Goal: Task Accomplishment & Management: Contribute content

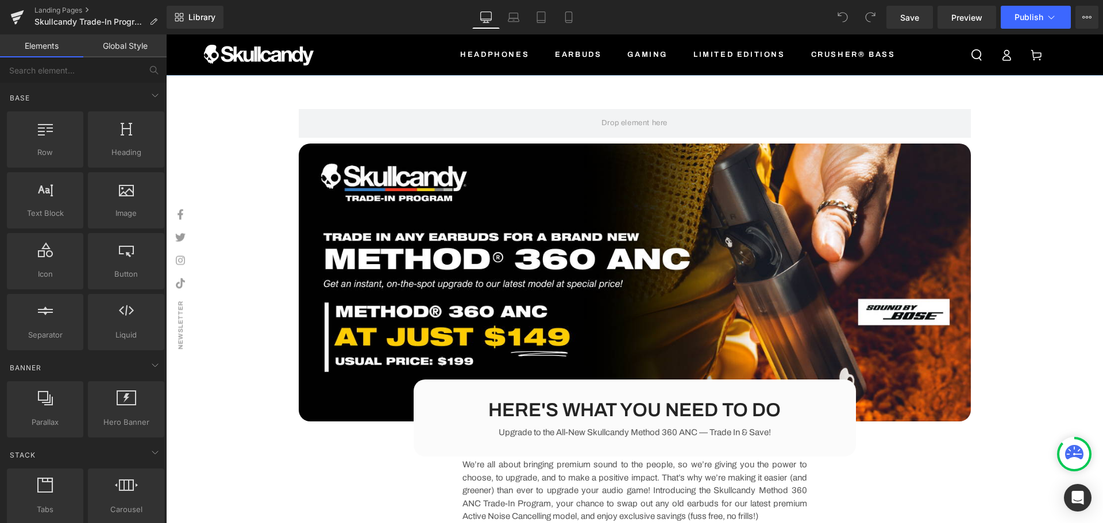
scroll to position [113, 0]
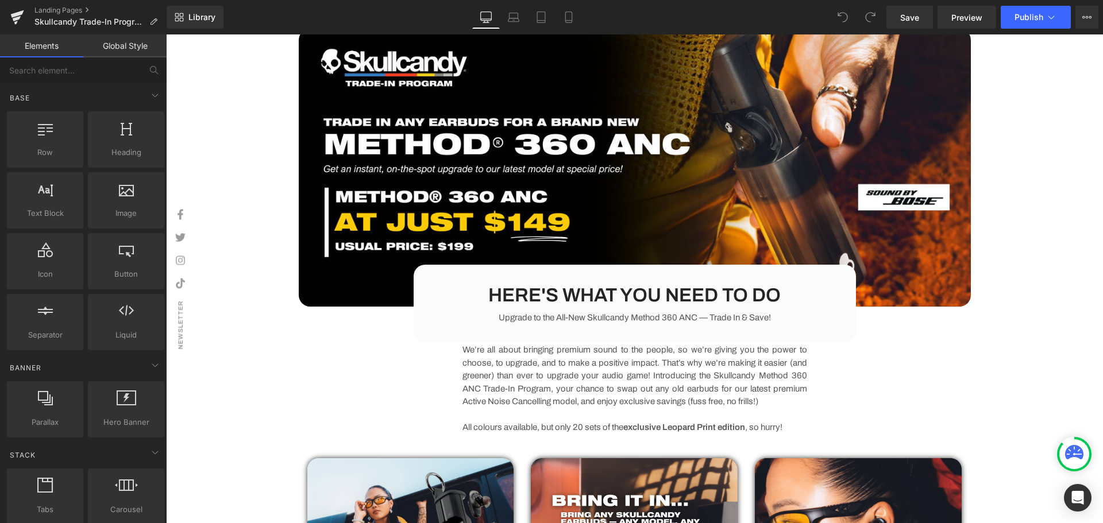
drag, startPoint x: 655, startPoint y: 295, endPoint x: 634, endPoint y: 294, distance: 21.3
click at [656, 295] on div "HERE'S WHAT YOU NEED TO DO Heading" at bounding box center [634, 295] width 405 height 25
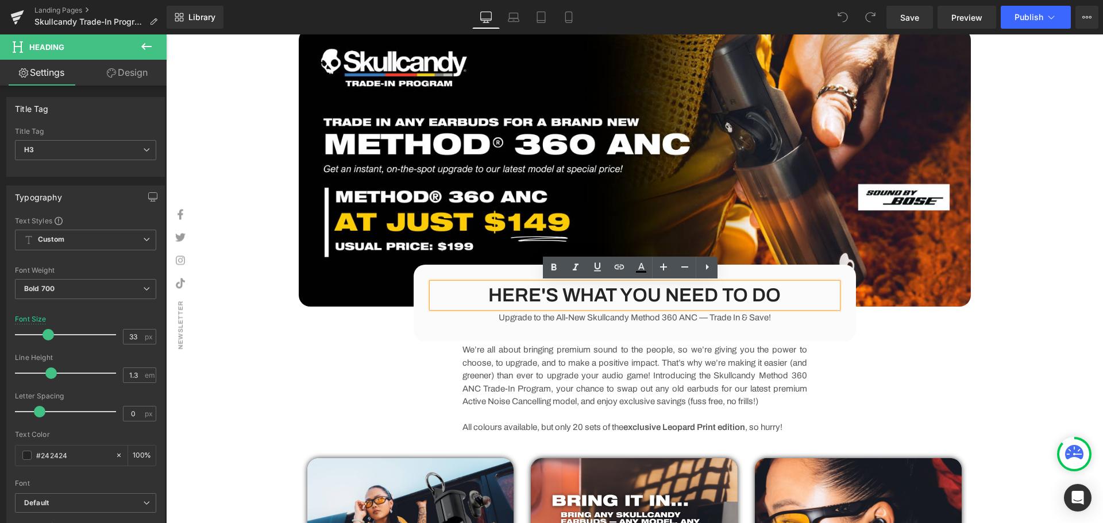
click at [917, 354] on div "Image HERE'S WHAT YOU NEED TO DO Heading Upgrade to the All-New Skullcandy Meth…" at bounding box center [634, 412] width 689 height 767
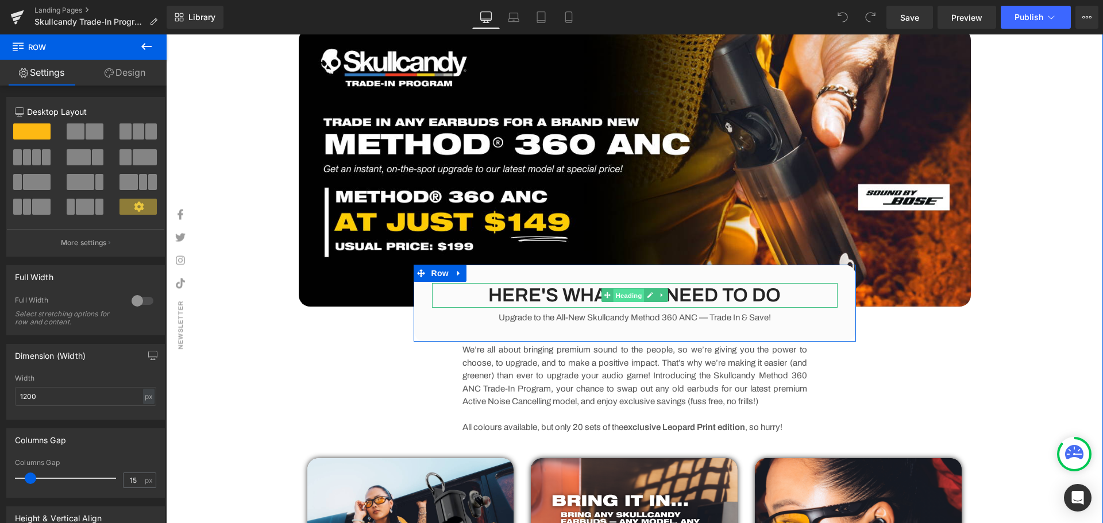
click at [627, 293] on span "Heading" at bounding box center [628, 296] width 31 height 14
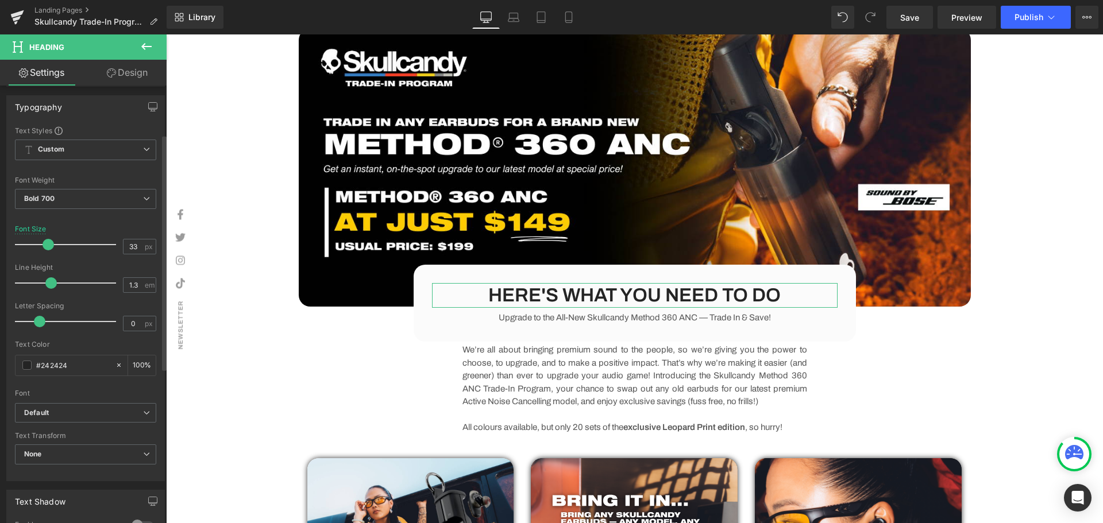
scroll to position [0, 0]
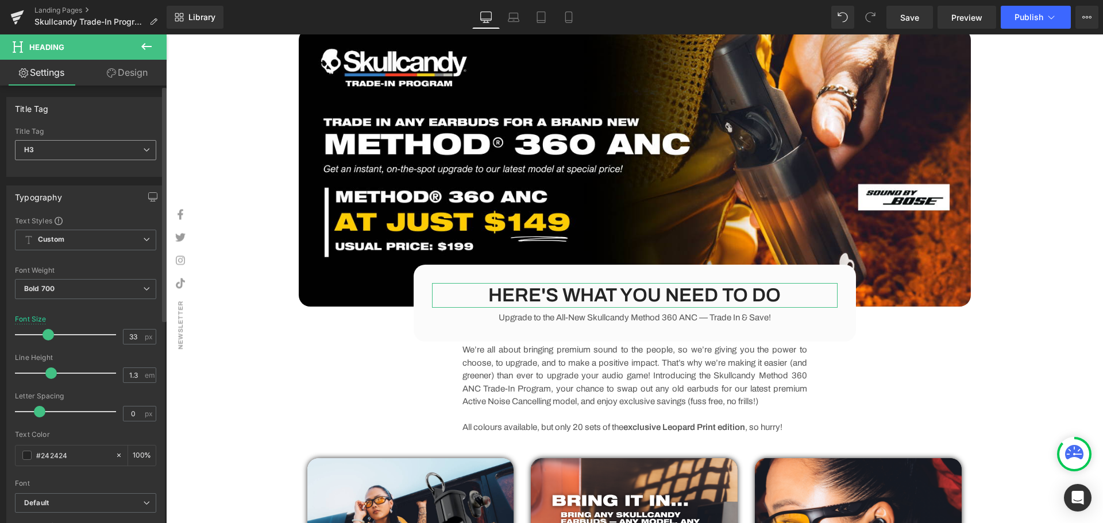
click at [69, 144] on span "H3" at bounding box center [85, 150] width 141 height 20
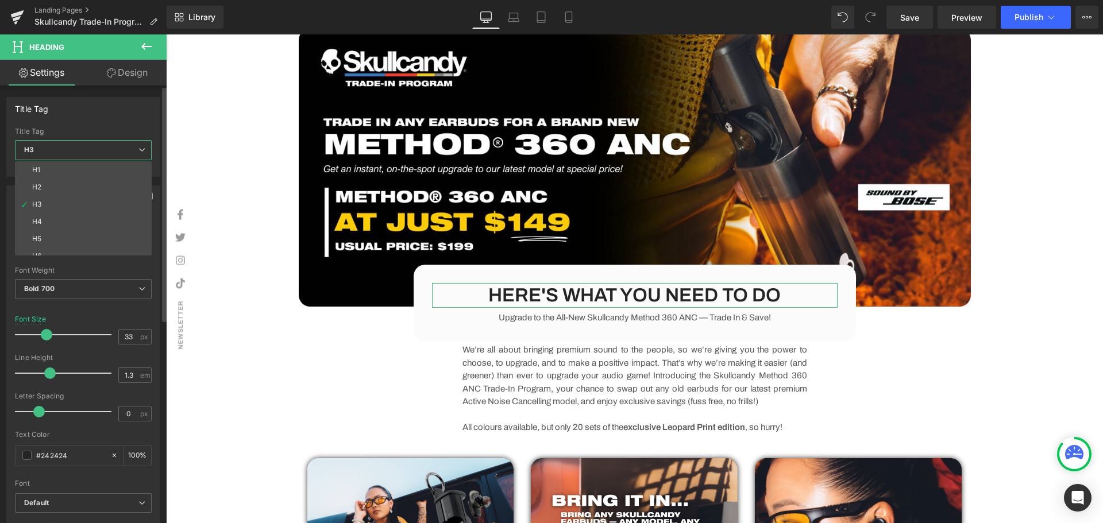
click at [69, 144] on span "H3" at bounding box center [83, 150] width 137 height 20
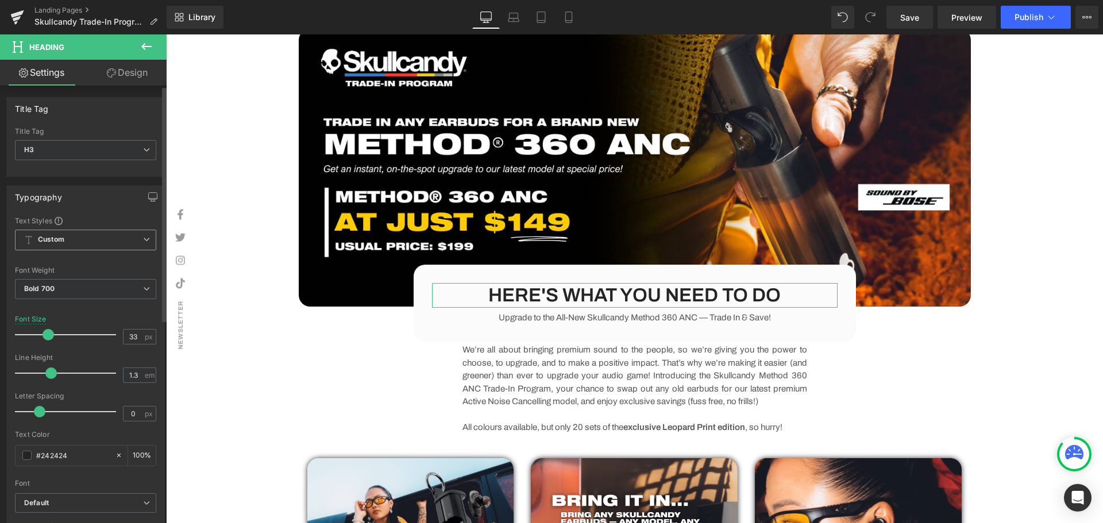
click at [71, 234] on span "Custom Setup Global Style" at bounding box center [85, 240] width 141 height 21
click at [107, 184] on div "Typography Text Styles Custom Custom Setup Global Style Custom Setup Global Sty…" at bounding box center [86, 374] width 172 height 395
click at [91, 289] on span "Bold 700" at bounding box center [85, 289] width 141 height 20
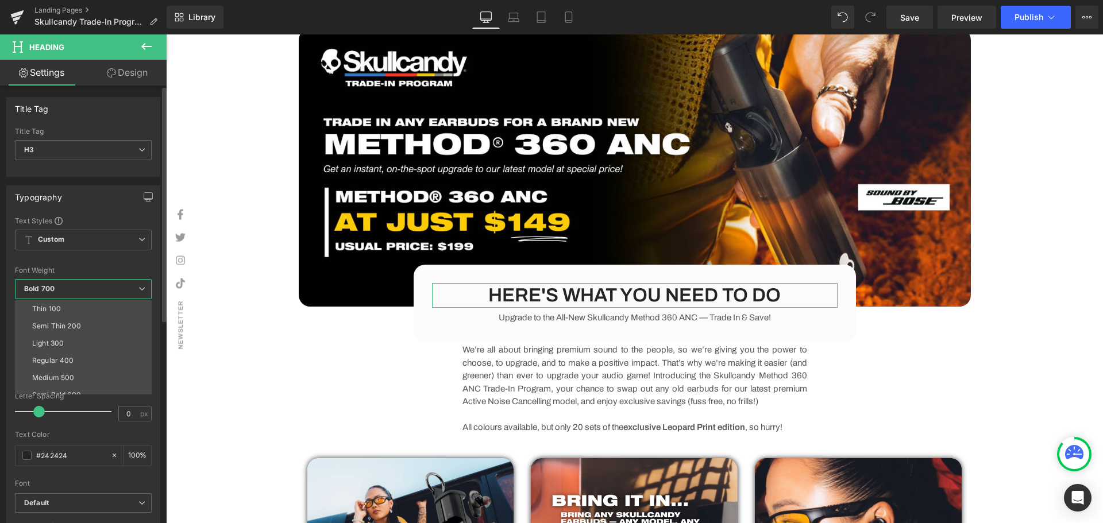
click at [100, 287] on span "Bold 700" at bounding box center [83, 289] width 137 height 20
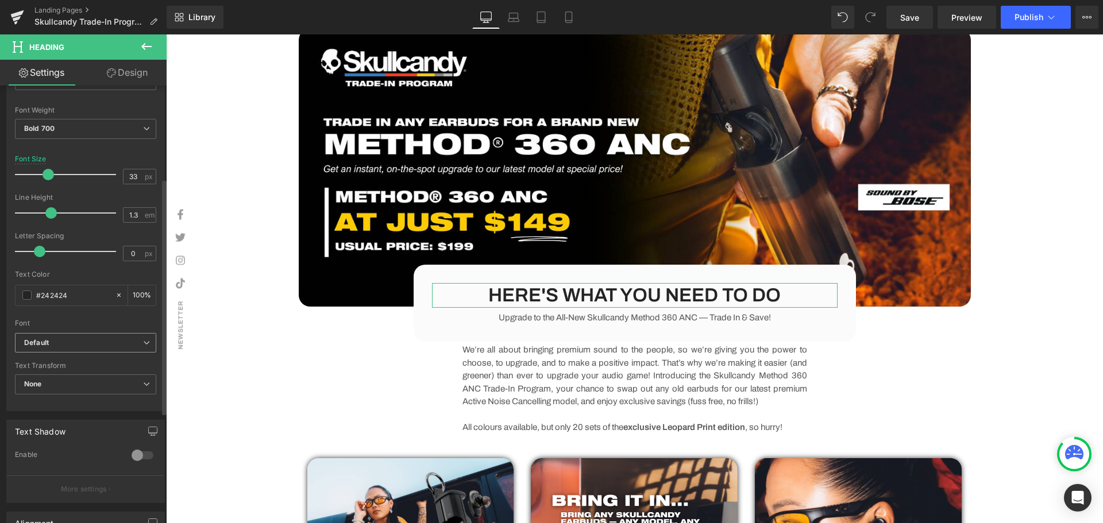
scroll to position [172, 0]
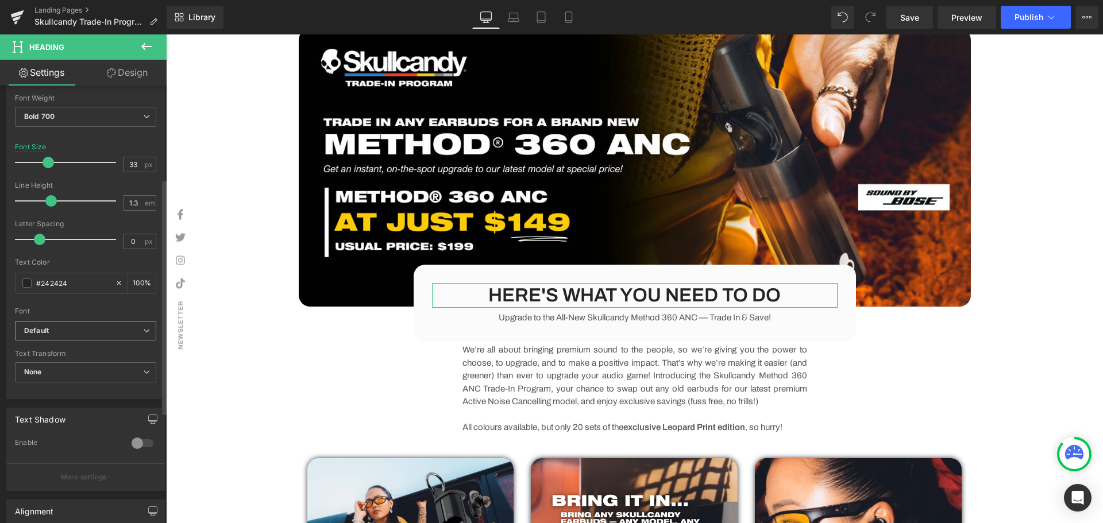
click at [85, 333] on b "Default" at bounding box center [83, 331] width 119 height 10
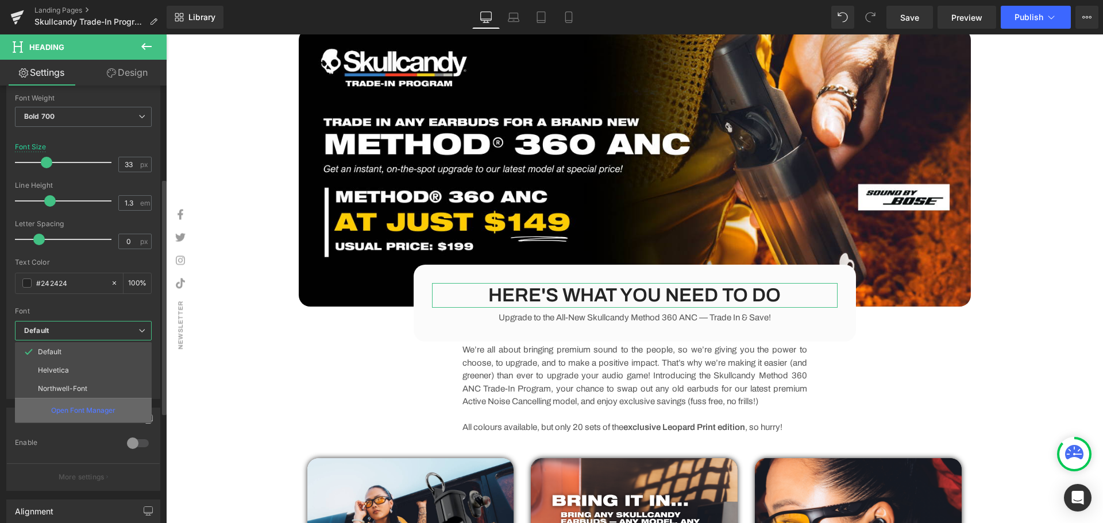
click at [72, 408] on p "Open Font Manager" at bounding box center [83, 410] width 64 height 10
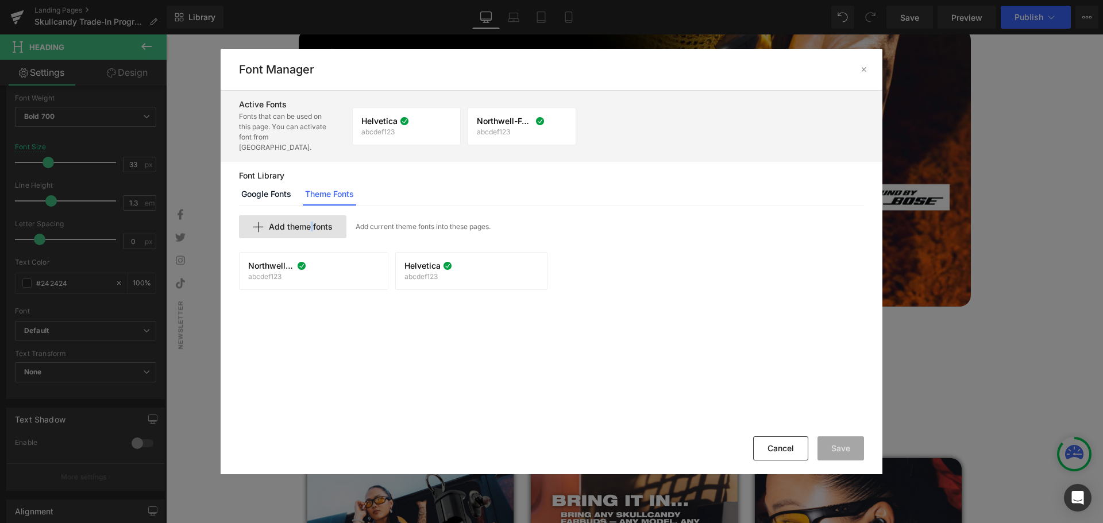
click at [15, 180] on span "Add theme fonts" at bounding box center [14, 180] width 1 height 1
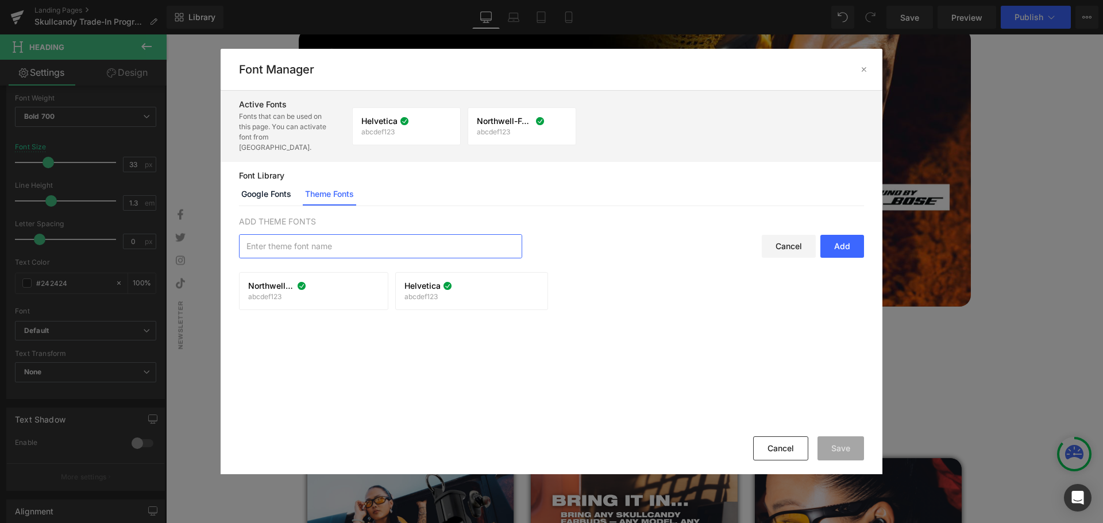
click at [0, 0] on input "text" at bounding box center [0, 0] width 0 height 0
type input "Skull"
drag, startPoint x: 231, startPoint y: 237, endPoint x: 217, endPoint y: 237, distance: 14.9
click at [217, 237] on div "Font Manager Active Fonts Fonts that can be used on this page. You can activate…" at bounding box center [551, 261] width 1103 height 523
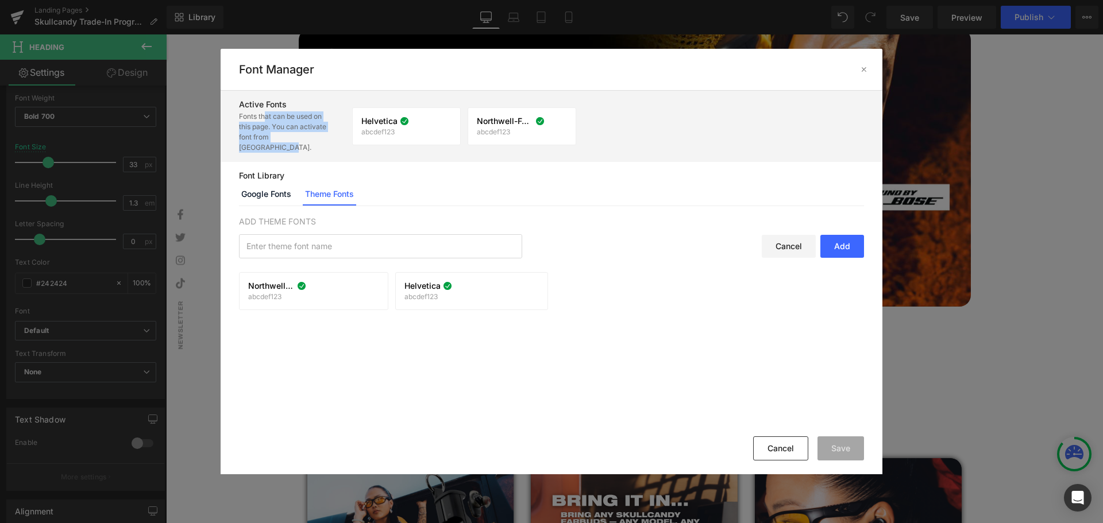
drag, startPoint x: 262, startPoint y: 118, endPoint x: 319, endPoint y: 137, distance: 59.4
click at [319, 137] on p "Fonts that can be used on this page. You can activate font from Font Library." at bounding box center [283, 131] width 89 height 41
click at [273, 186] on link "Google Fonts" at bounding box center [266, 194] width 55 height 23
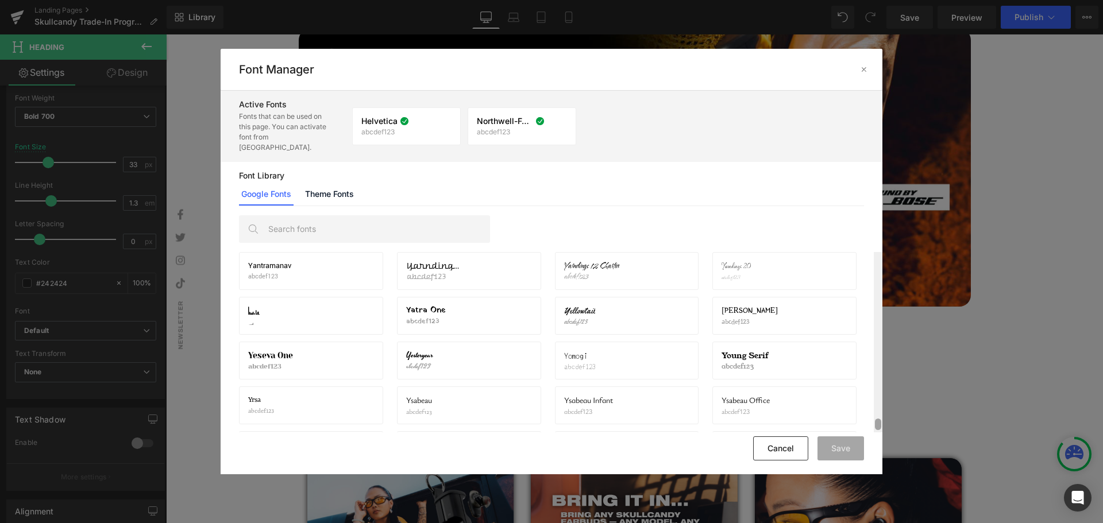
scroll to position [20919, 0]
drag, startPoint x: 878, startPoint y: 283, endPoint x: 846, endPoint y: 333, distance: 59.4
click at [852, 338] on div "Noto Sans Carian abcdef123 Activate font Noto Sans Caucasian Albanian abcdef123…" at bounding box center [552, 342] width 662 height 180
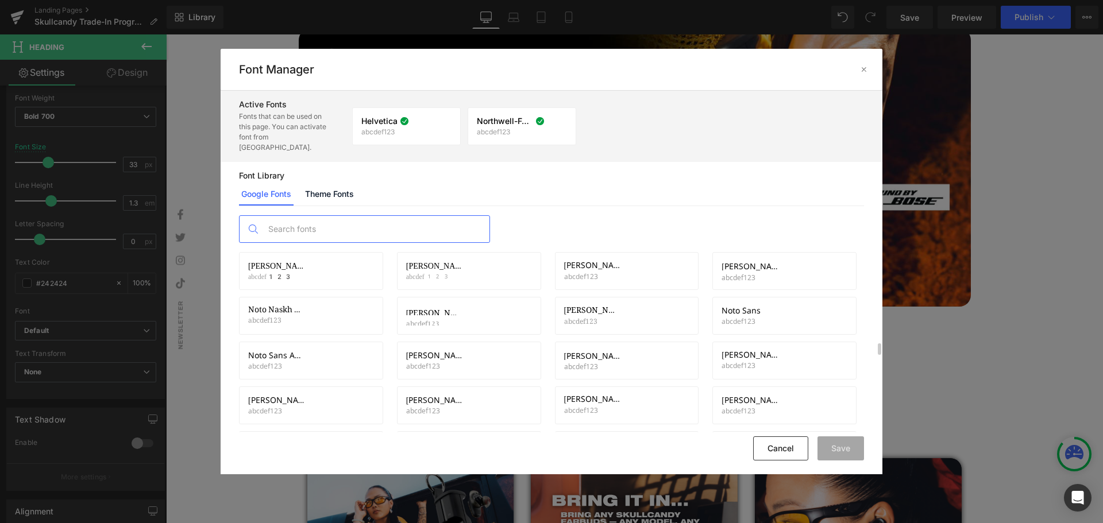
click at [310, 216] on input "text" at bounding box center [375, 229] width 227 height 26
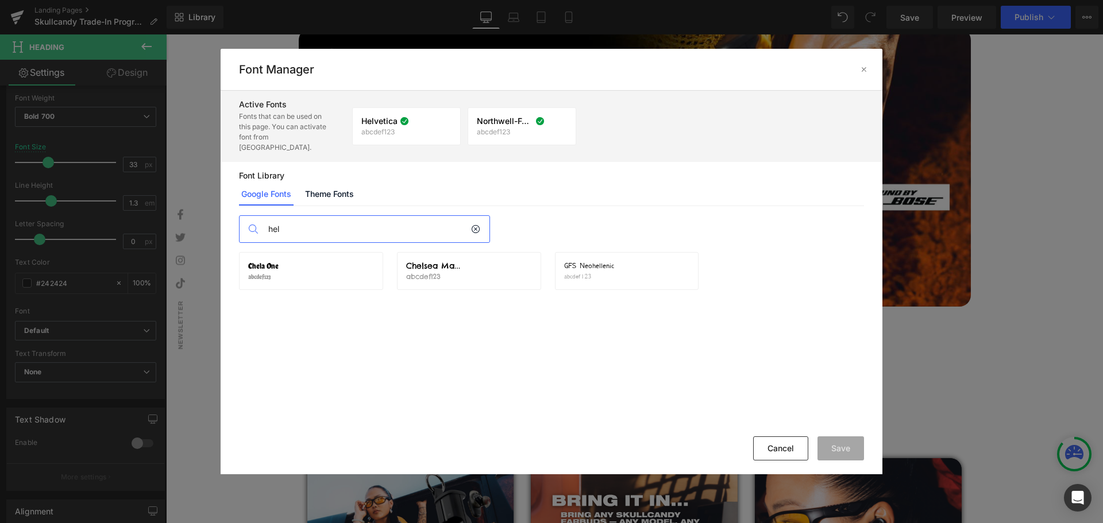
scroll to position [0, 0]
drag, startPoint x: 306, startPoint y: 225, endPoint x: 204, endPoint y: 221, distance: 101.7
click at [204, 221] on div "Font Manager Active Fonts Fonts that can be used on this page. You can activate…" at bounding box center [551, 261] width 1103 height 523
type input "helvetica"
click at [0, 0] on icon at bounding box center [0, 0] width 0 height 0
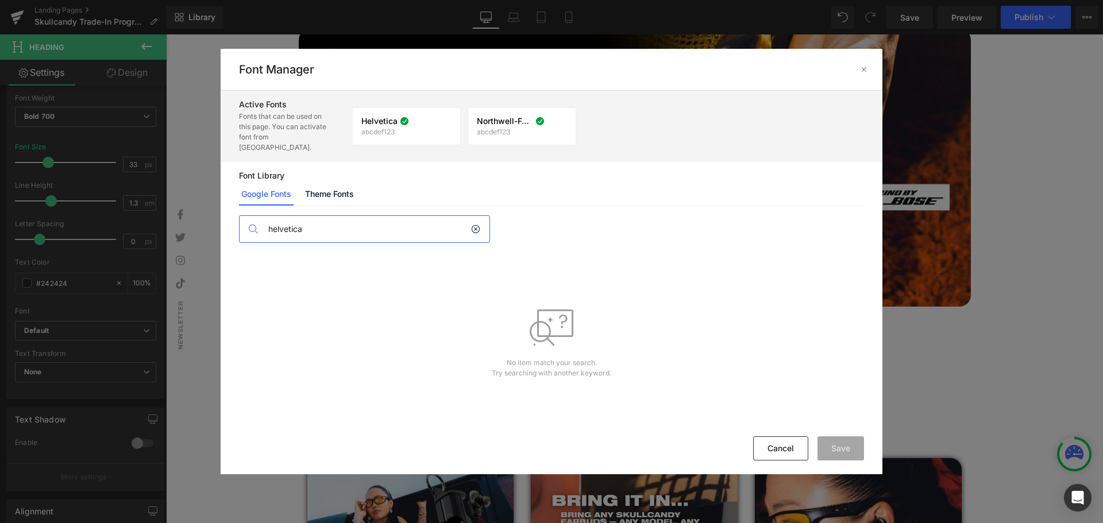
click at [0, 0] on icon at bounding box center [0, 0] width 0 height 0
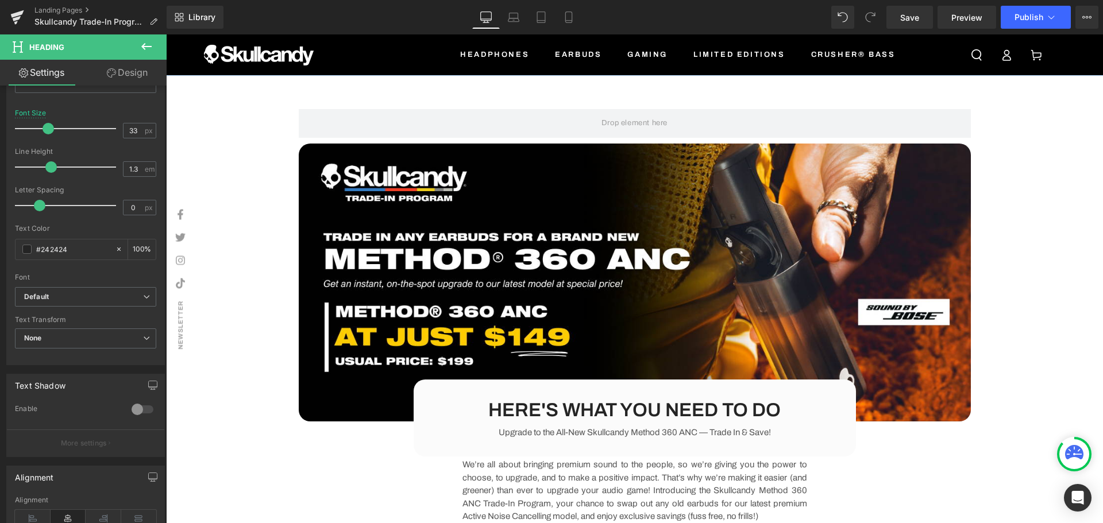
scroll to position [205, 0]
click at [149, 45] on icon at bounding box center [147, 47] width 14 height 14
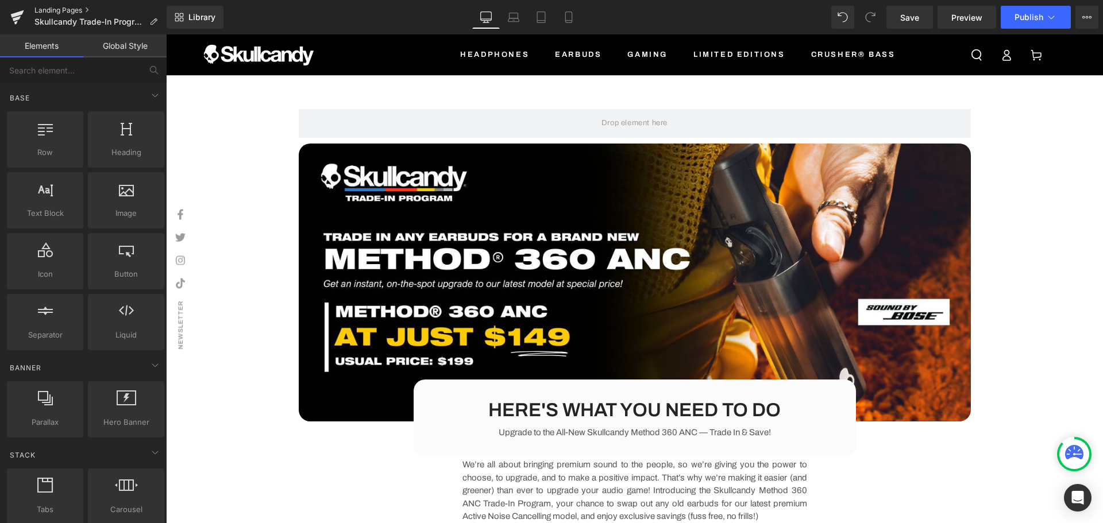
click at [49, 11] on link "Landing Pages" at bounding box center [100, 10] width 132 height 9
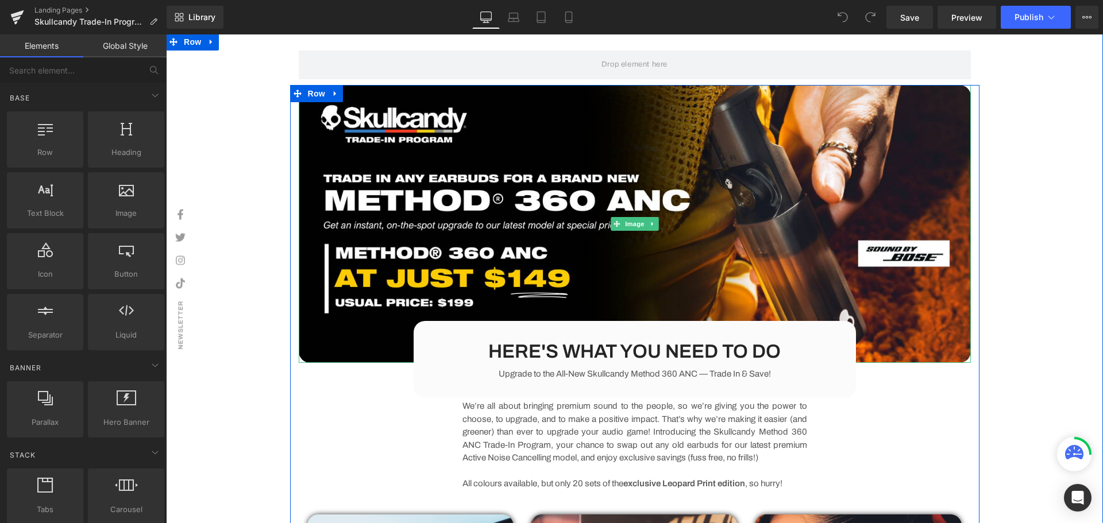
scroll to position [113, 0]
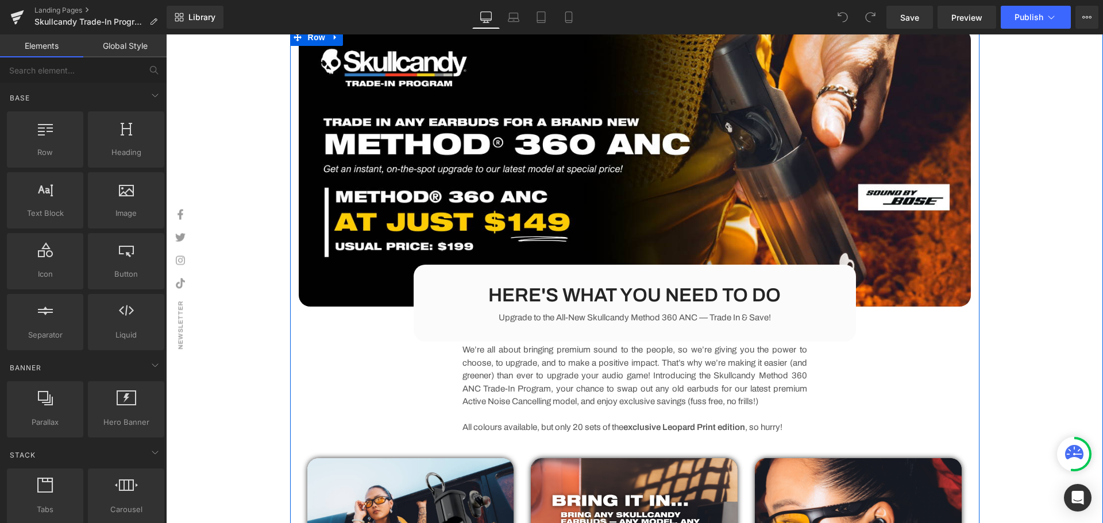
click at [669, 291] on h3 "HERE'S WHAT YOU NEED TO DO" at bounding box center [634, 295] width 405 height 25
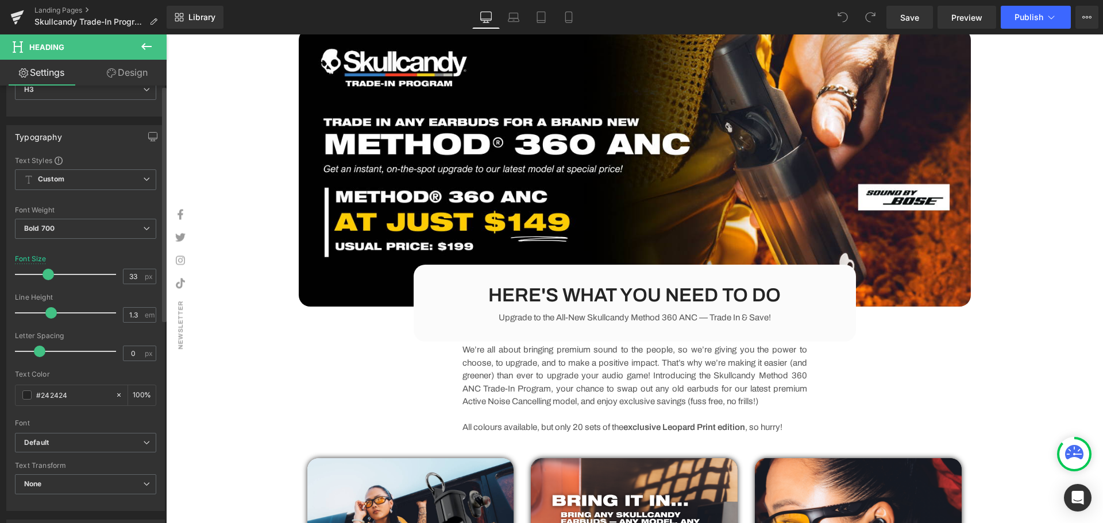
scroll to position [115, 0]
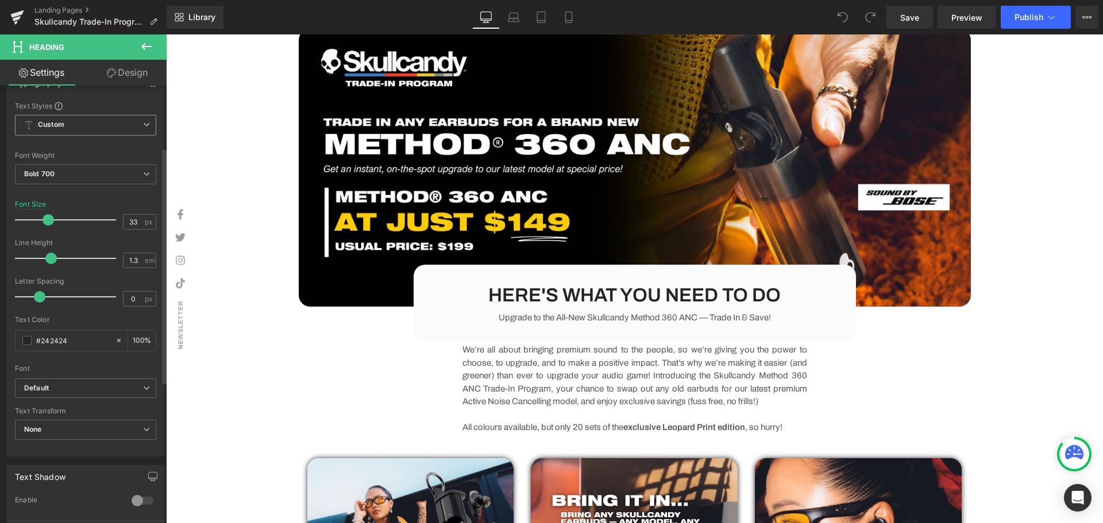
click at [69, 128] on span "Custom Setup Global Style" at bounding box center [85, 125] width 141 height 21
click at [90, 168] on div "Setup Global Style" at bounding box center [83, 171] width 137 height 27
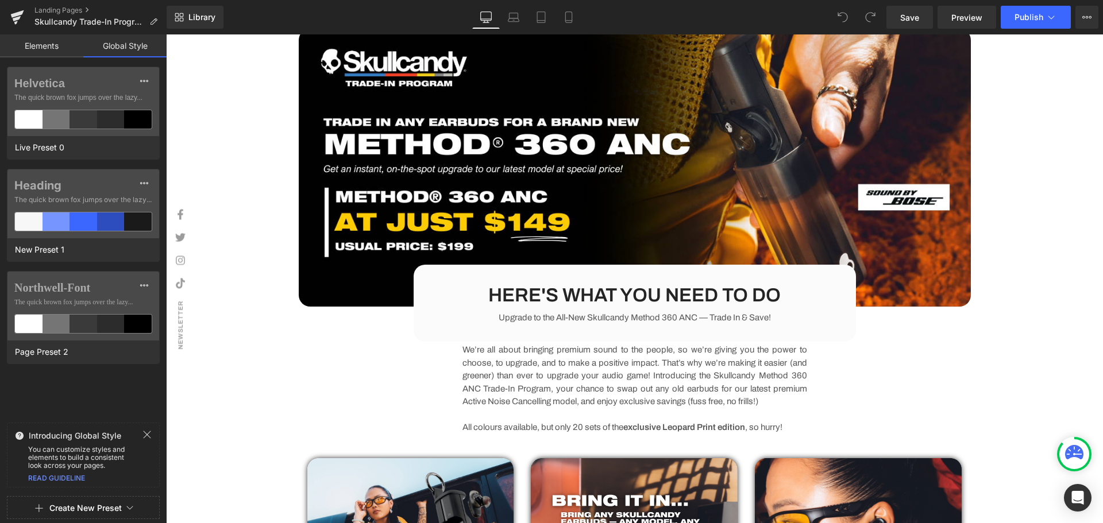
click at [136, 501] on span "Create New Preset" at bounding box center [83, 508] width 142 height 23
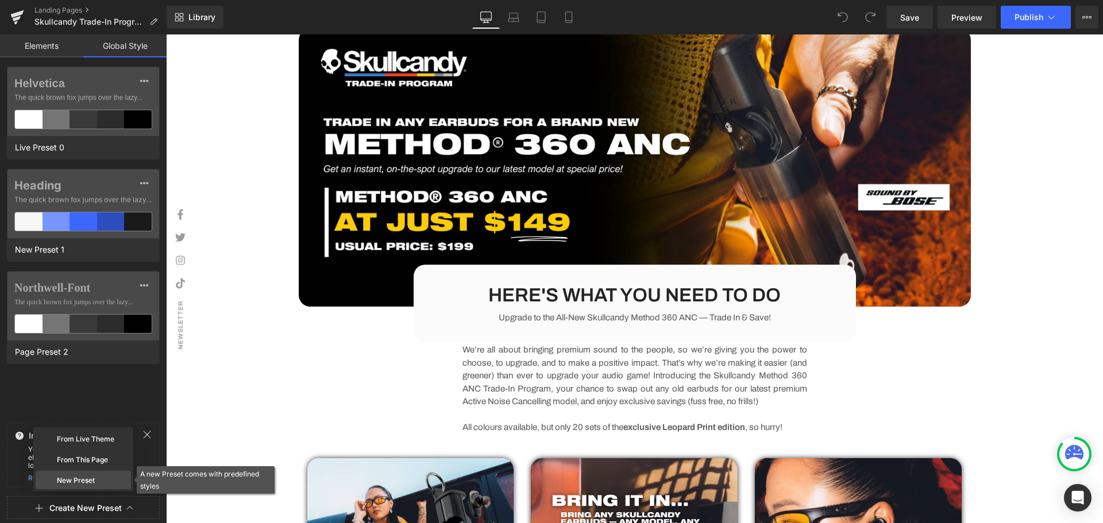
click at [91, 481] on div "New Preset" at bounding box center [83, 480] width 95 height 18
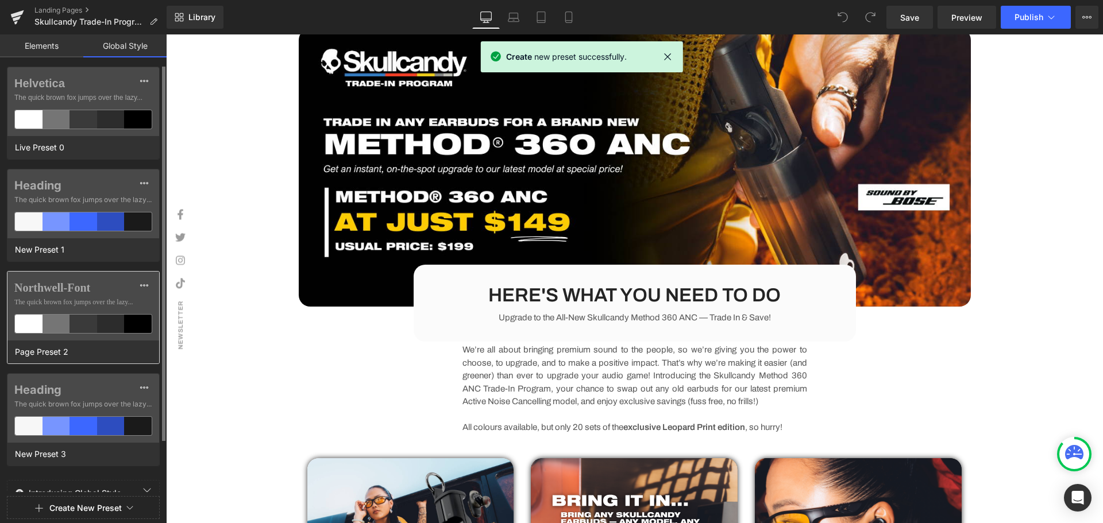
scroll to position [57, 0]
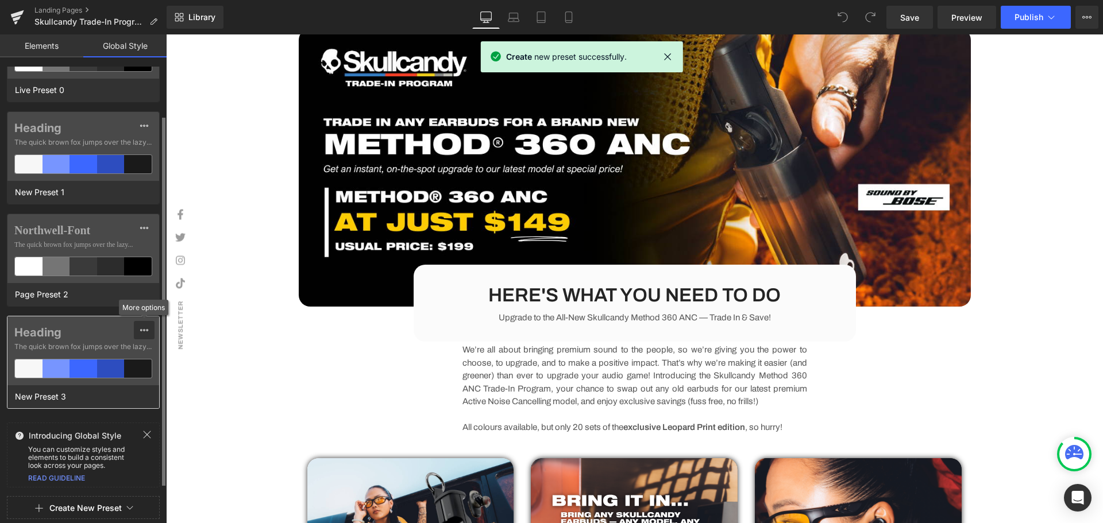
click at [145, 327] on icon at bounding box center [144, 330] width 9 height 9
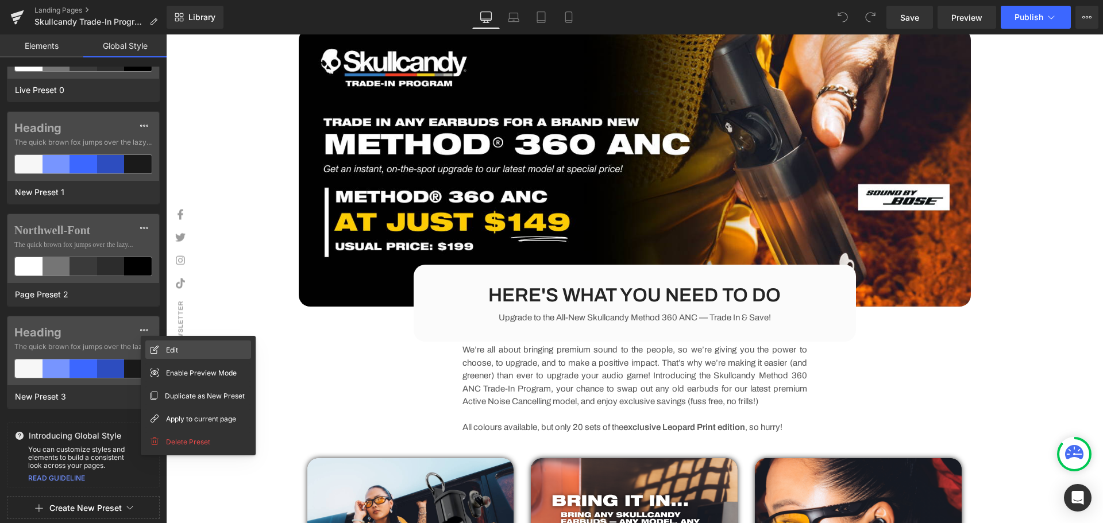
drag, startPoint x: 193, startPoint y: 354, endPoint x: 29, endPoint y: 326, distance: 166.1
click at [193, 354] on div "Edit" at bounding box center [198, 350] width 106 height 18
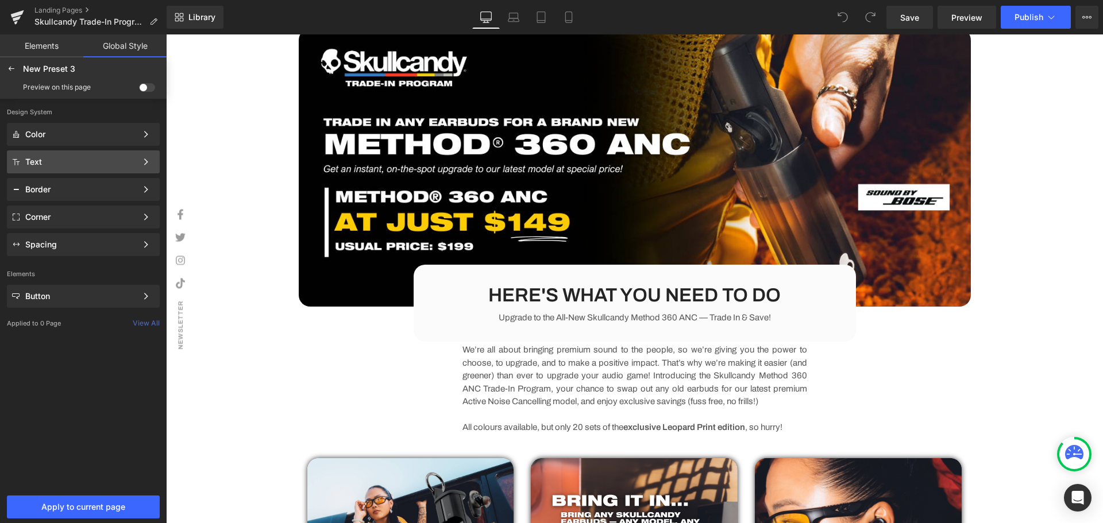
click at [75, 160] on div "Text" at bounding box center [80, 161] width 111 height 9
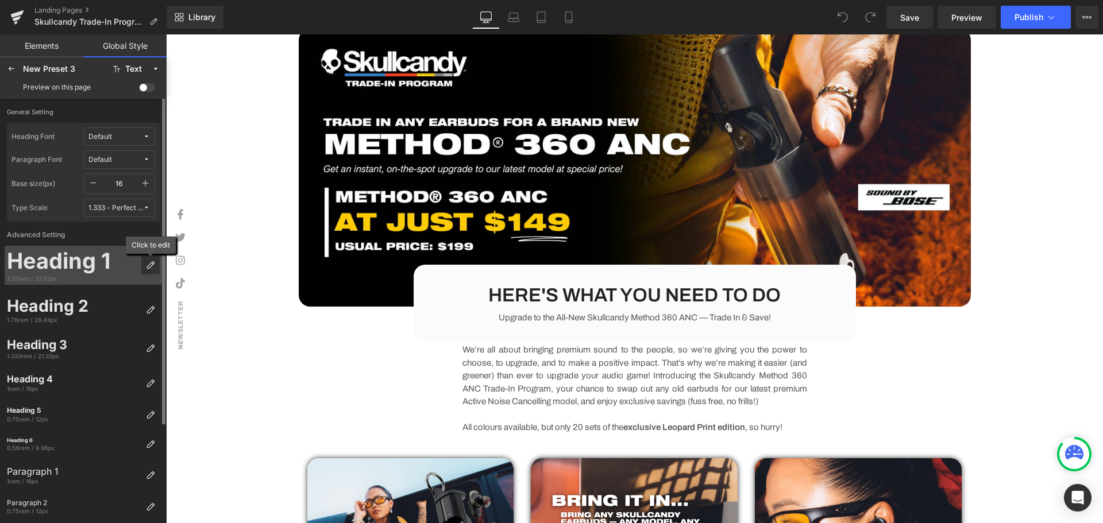
click at [156, 260] on div at bounding box center [150, 265] width 18 height 18
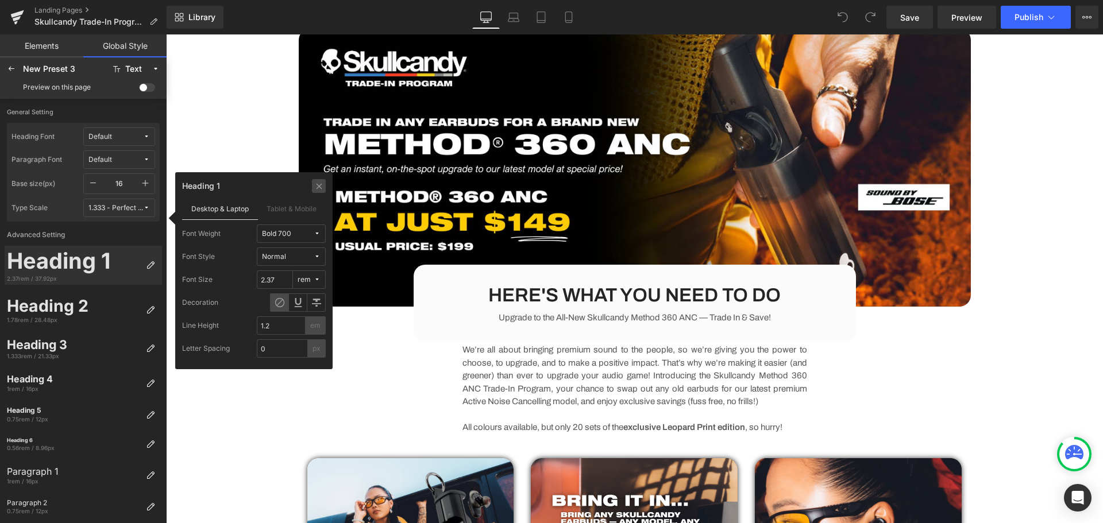
click at [319, 189] on icon at bounding box center [319, 185] width 9 height 9
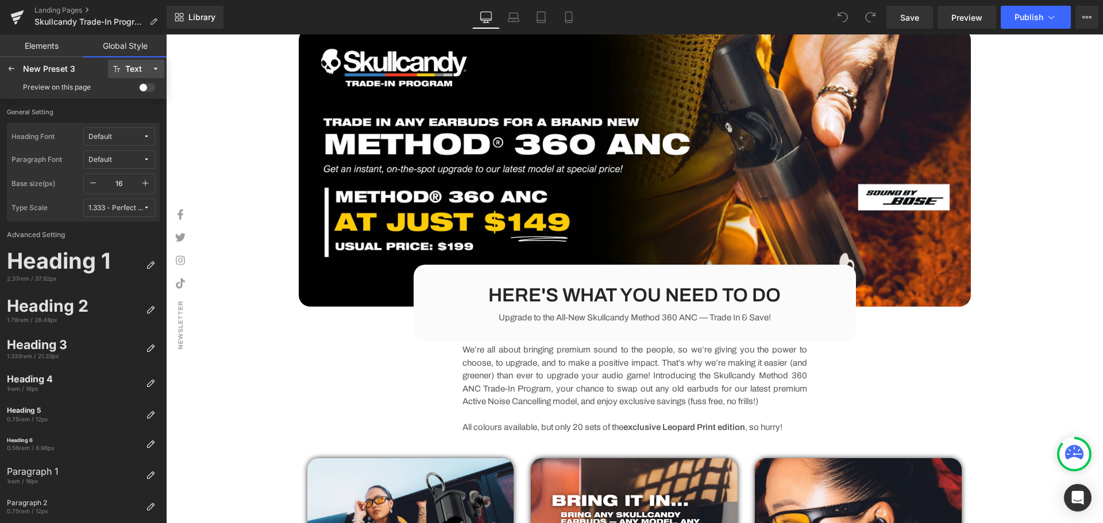
click at [130, 70] on div "Text" at bounding box center [133, 69] width 17 height 9
click at [137, 101] on div "Color" at bounding box center [130, 92] width 57 height 18
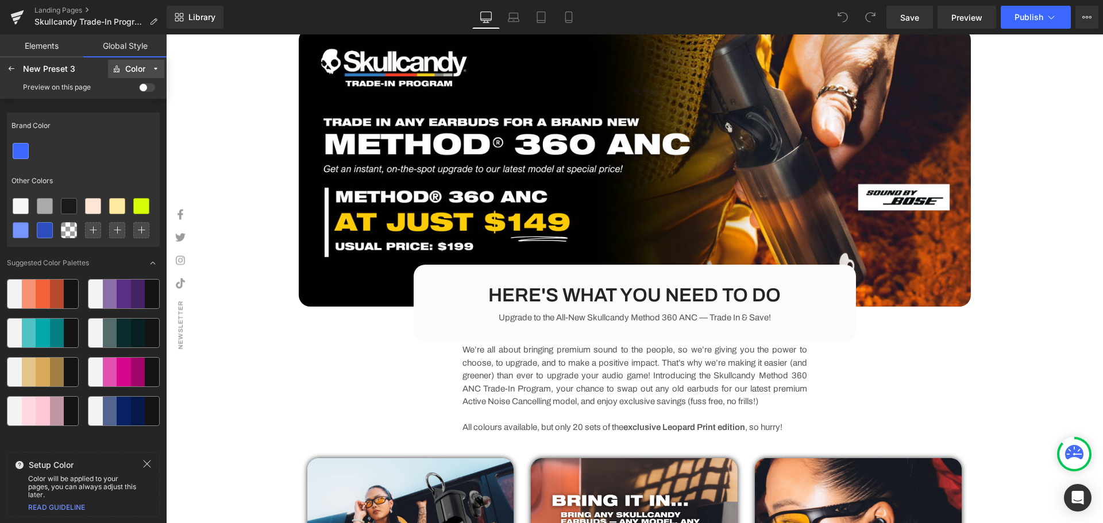
click at [142, 71] on div "Color" at bounding box center [135, 69] width 20 height 9
click at [131, 116] on div "Text" at bounding box center [130, 110] width 57 height 18
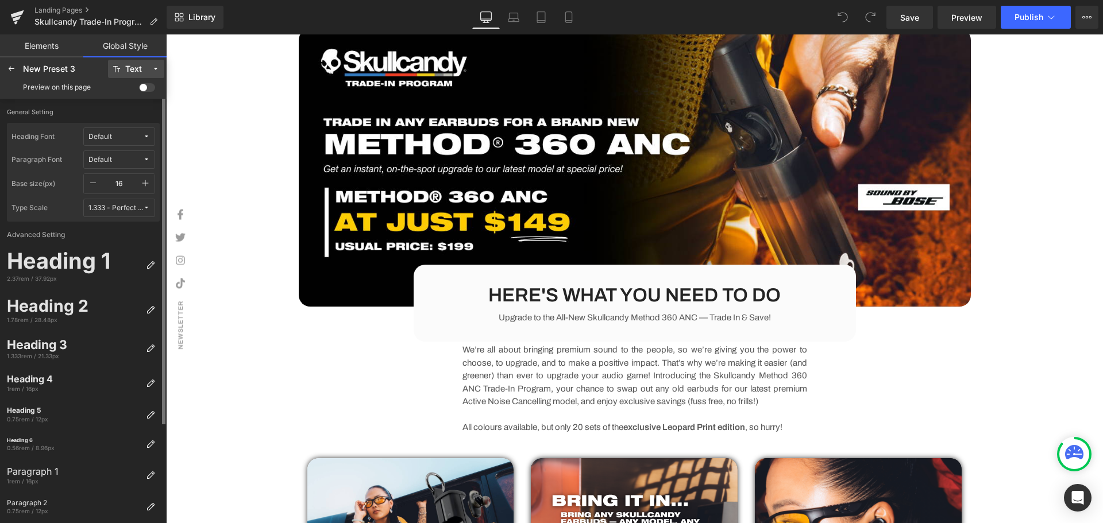
click at [111, 130] on button "Default" at bounding box center [119, 137] width 72 height 18
click at [105, 210] on div "Manage Fonts" at bounding box center [107, 214] width 85 height 16
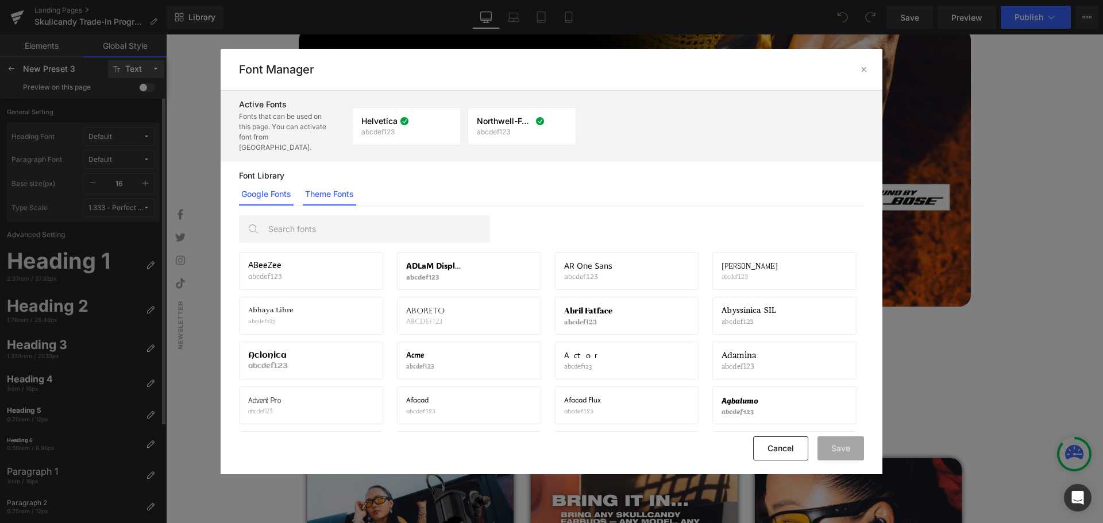
click at [0, 0] on link "Theme Fonts" at bounding box center [0, 0] width 0 height 0
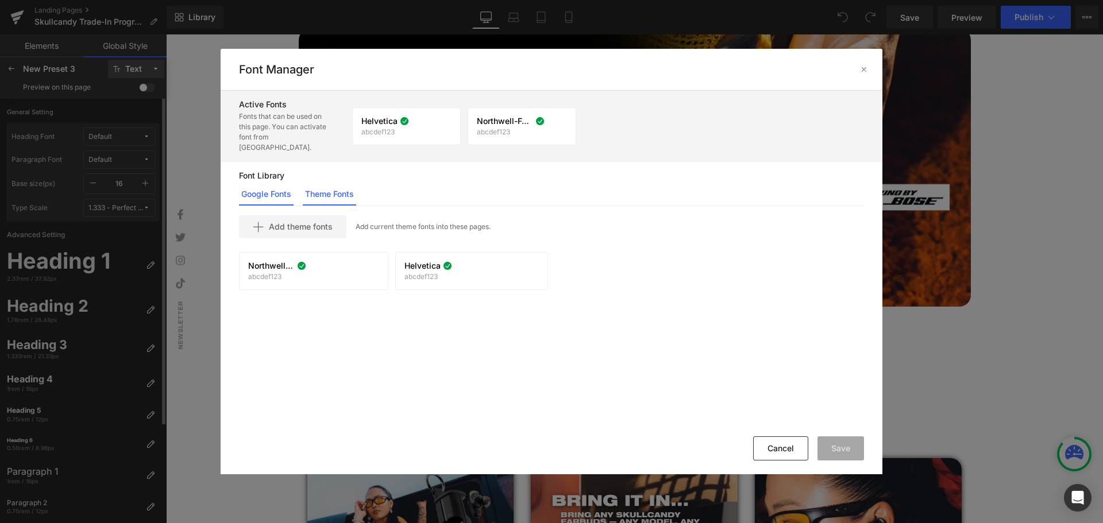
click at [267, 191] on link "Google Fonts" at bounding box center [266, 194] width 55 height 23
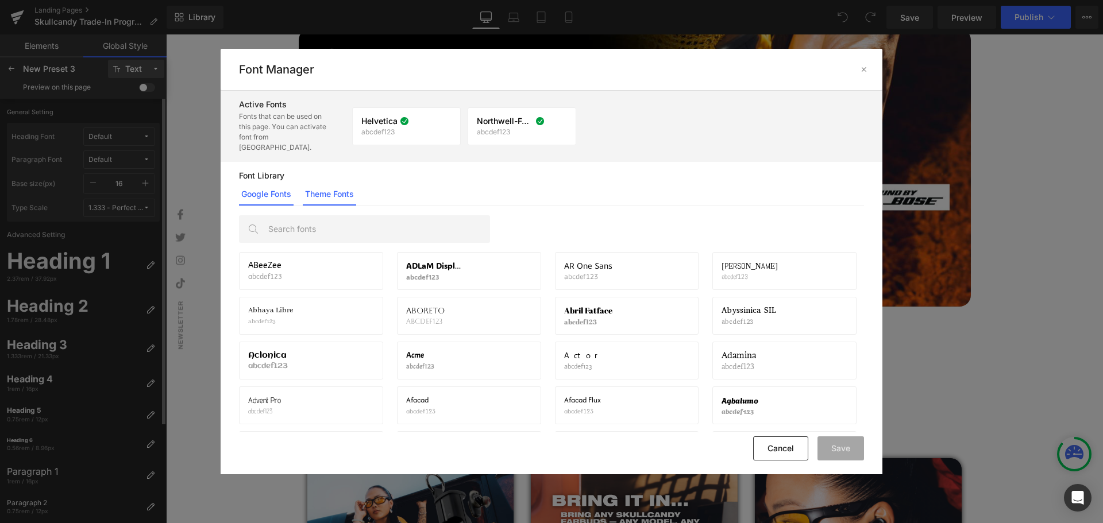
click at [0, 0] on link "Theme Fonts" at bounding box center [0, 0] width 0 height 0
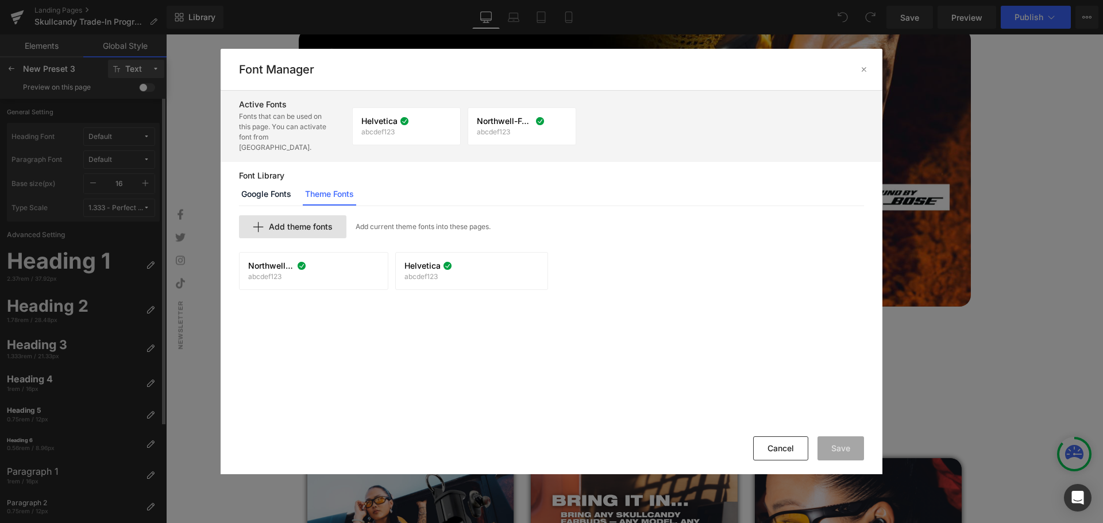
click at [0, 0] on div "Add theme fonts" at bounding box center [0, 0] width 0 height 0
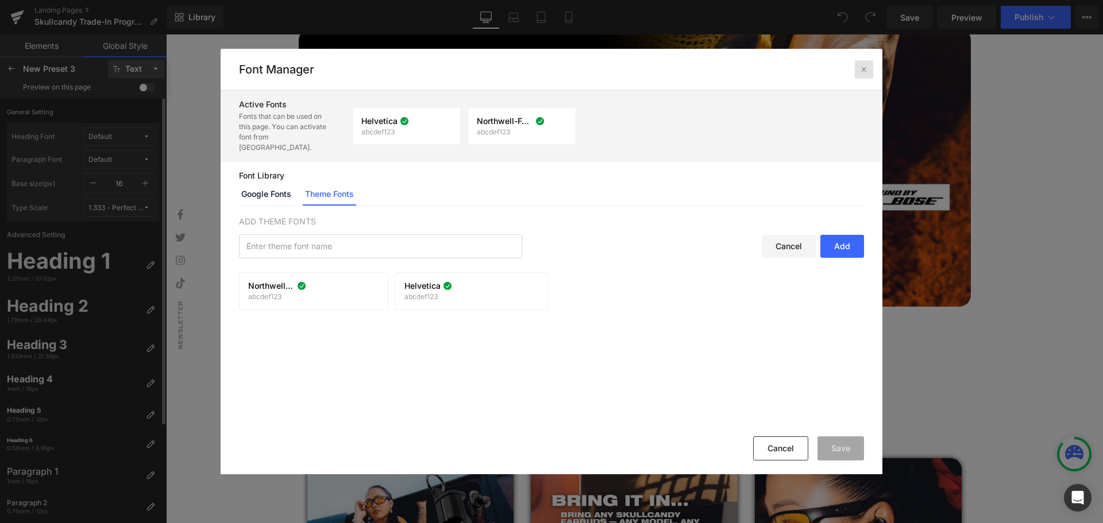
drag, startPoint x: 861, startPoint y: 68, endPoint x: 190, endPoint y: 45, distance: 672.4
click at [0, 0] on icon at bounding box center [0, 0] width 0 height 0
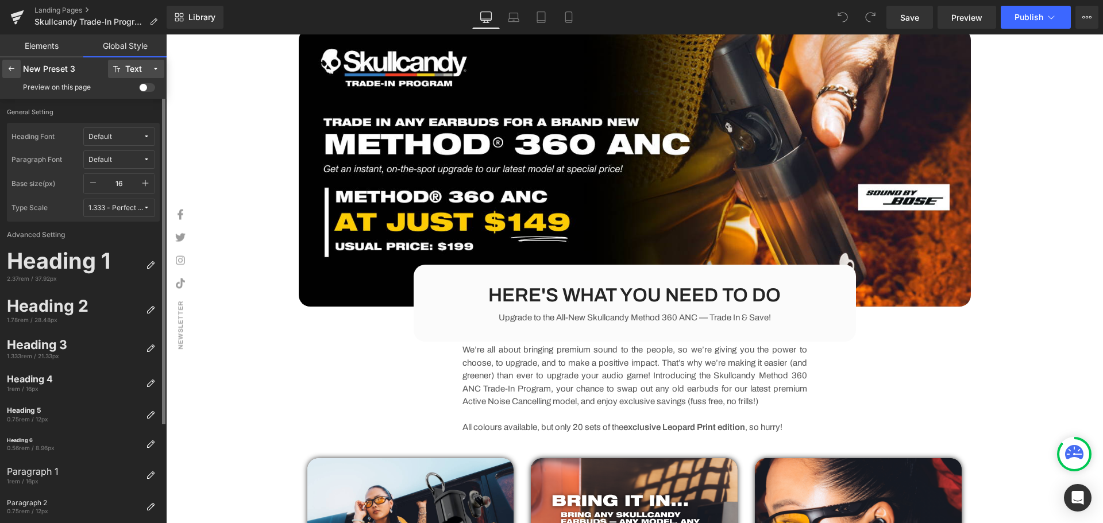
click at [3, 69] on div at bounding box center [11, 69] width 18 height 18
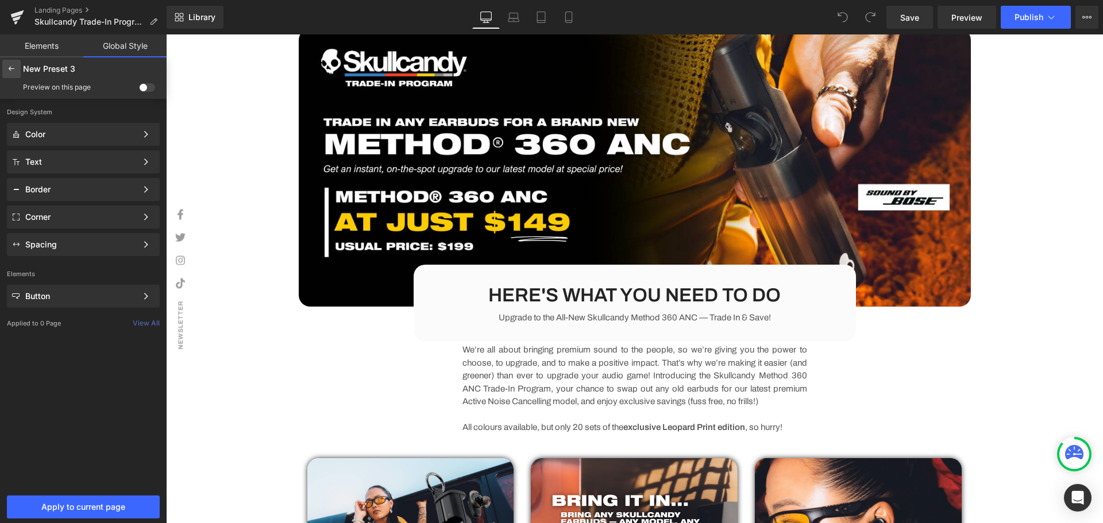
click at [10, 64] on icon at bounding box center [11, 68] width 9 height 9
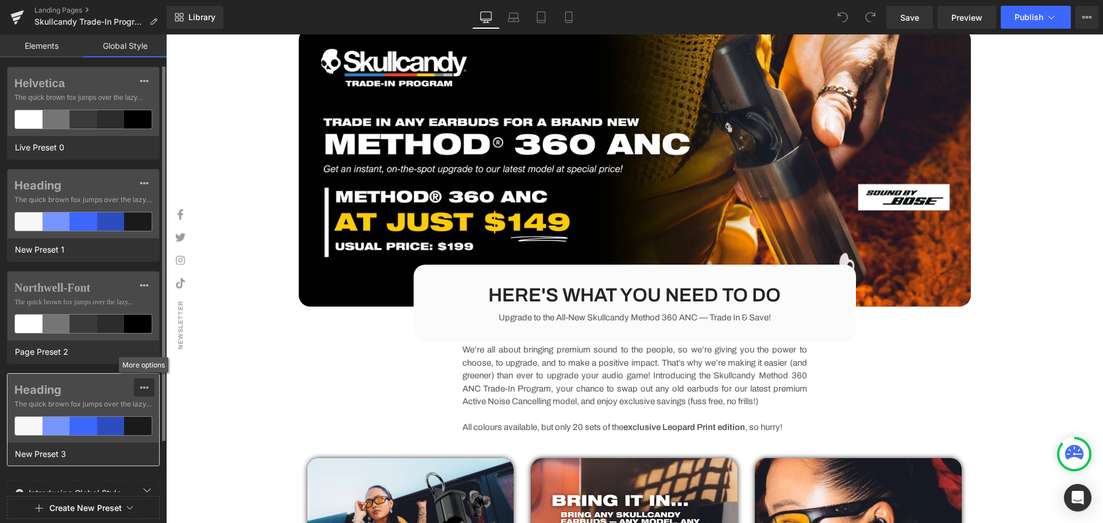
click at [152, 385] on button at bounding box center [144, 387] width 21 height 18
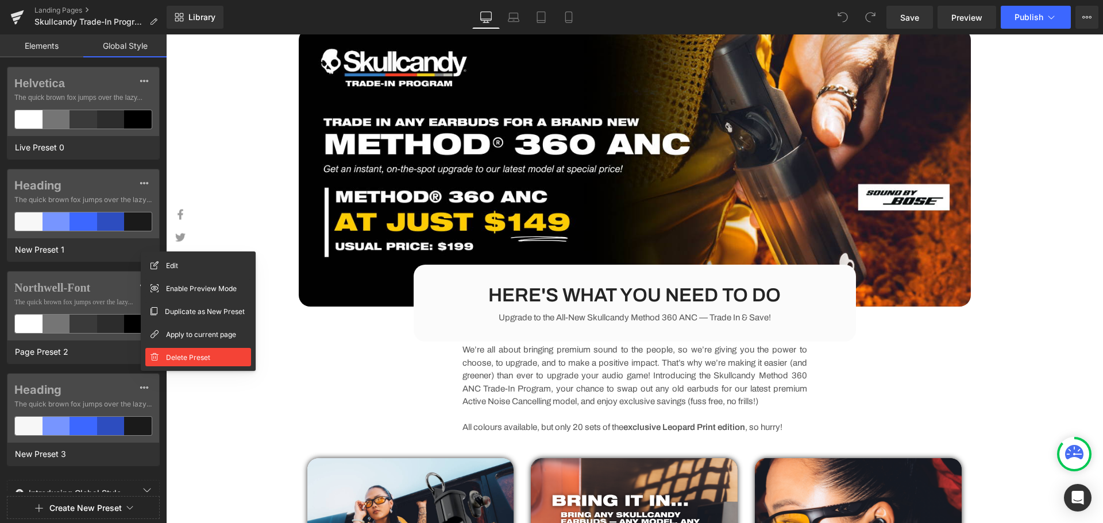
click at [183, 356] on span "Delete Preset" at bounding box center [188, 357] width 44 height 12
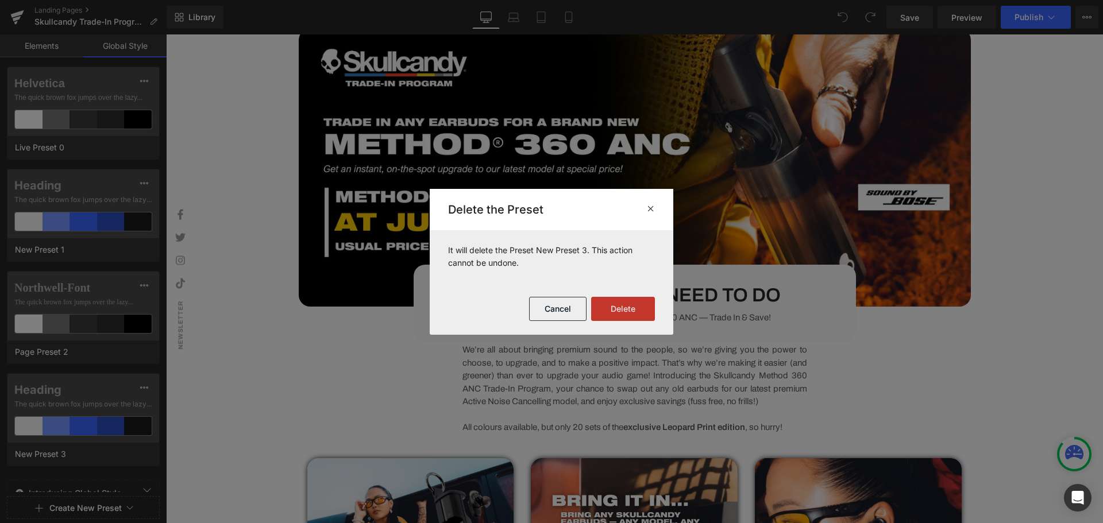
drag, startPoint x: 635, startPoint y: 306, endPoint x: 145, endPoint y: 236, distance: 495.4
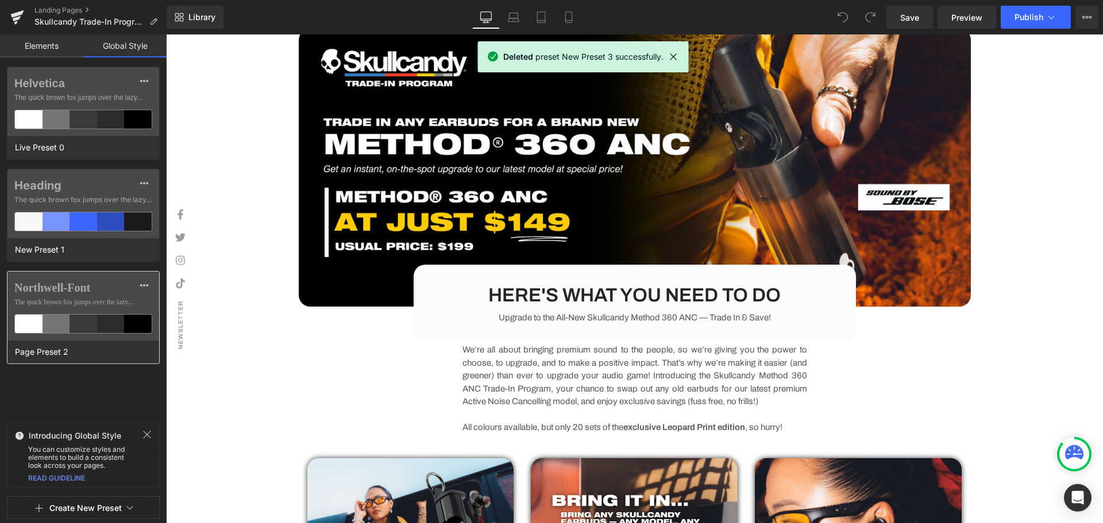
click at [76, 289] on label "Northwell-Font" at bounding box center [83, 288] width 138 height 14
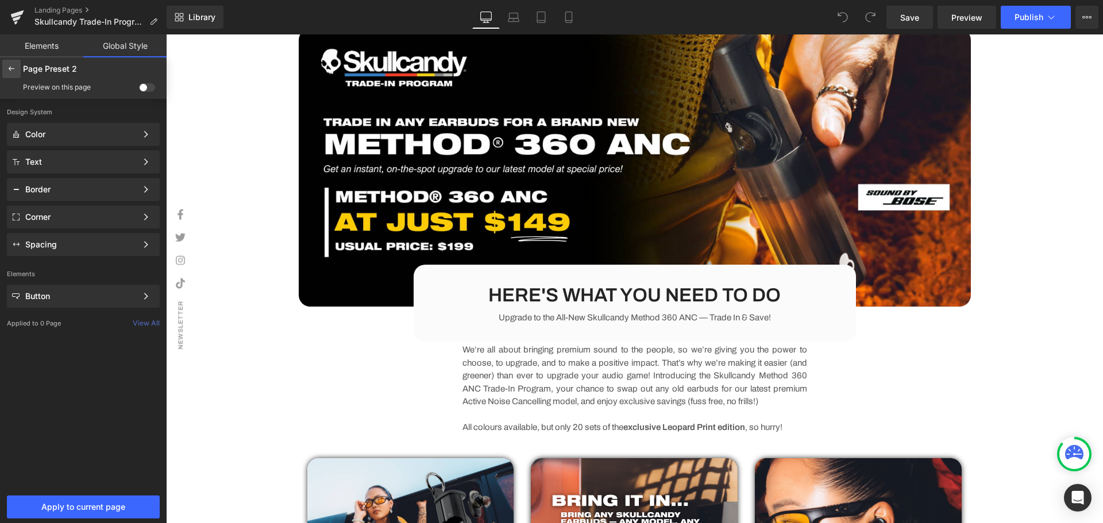
click at [18, 67] on div at bounding box center [11, 69] width 18 height 18
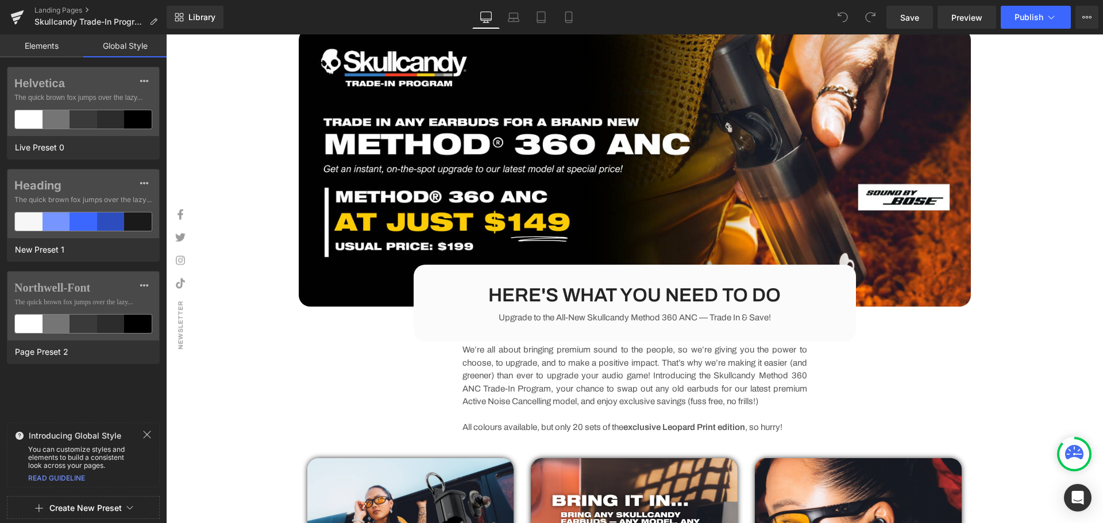
click at [53, 46] on link "Elements" at bounding box center [41, 45] width 83 height 23
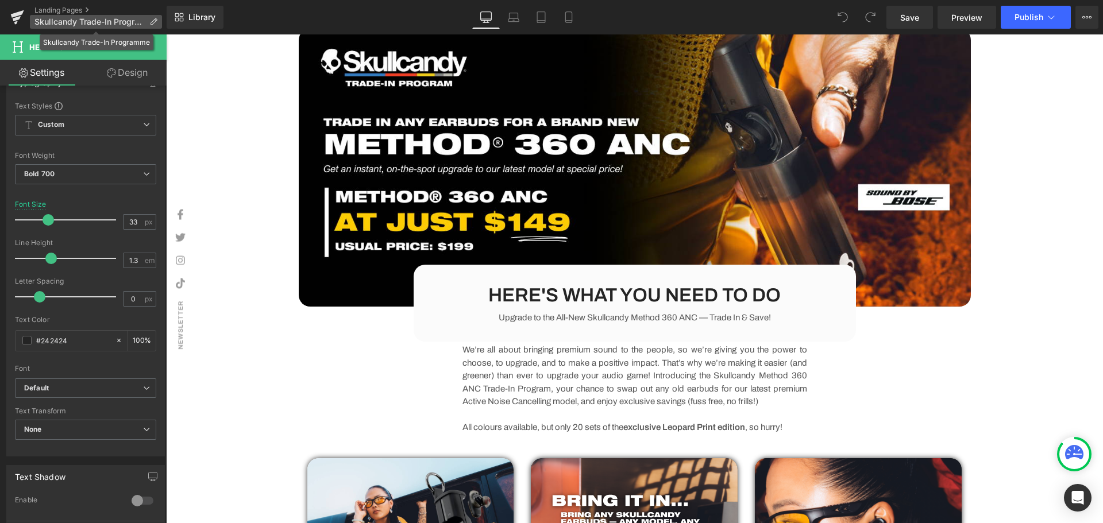
click at [153, 20] on icon at bounding box center [153, 22] width 8 height 8
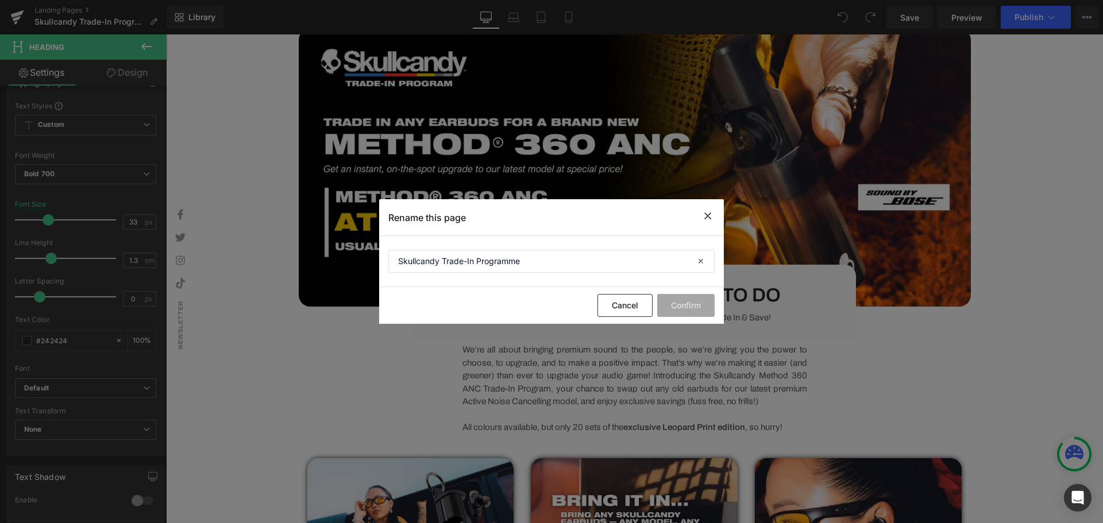
click at [0, 0] on icon at bounding box center [0, 0] width 0 height 0
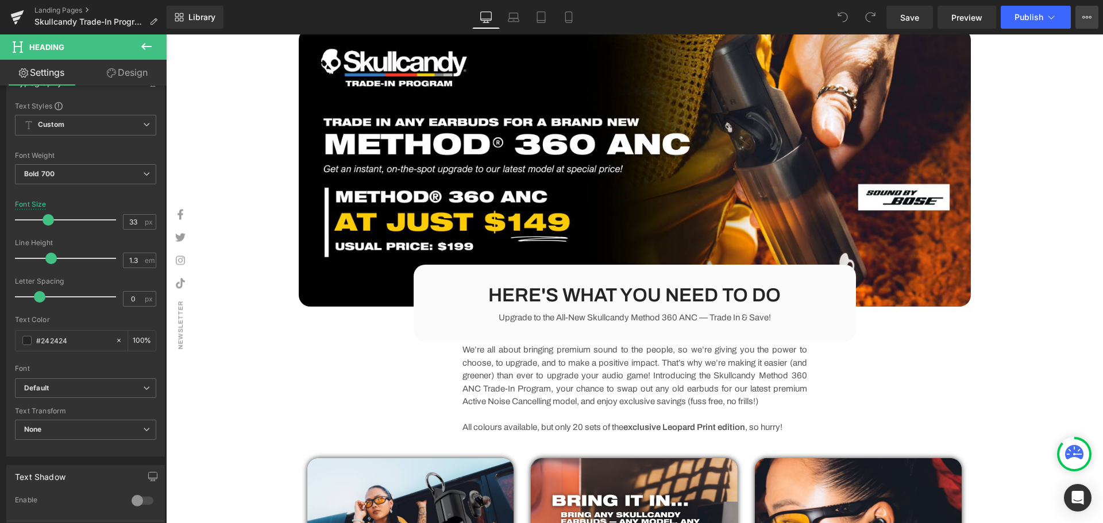
click at [1092, 14] on button "View Live Page View with current Template Save Template to Library Schedule Pub…" at bounding box center [1086, 17] width 23 height 23
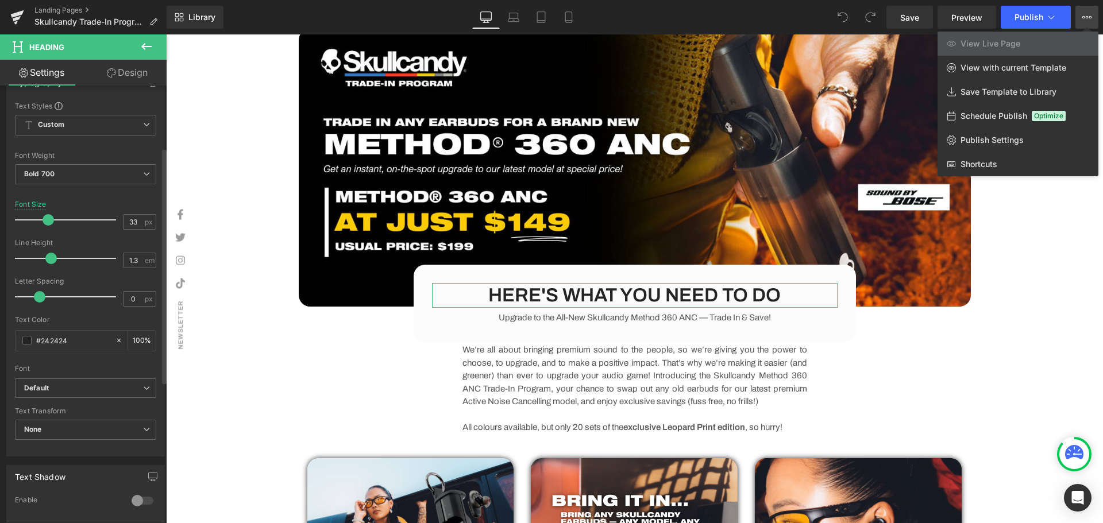
click at [112, 370] on div "Font" at bounding box center [85, 369] width 141 height 8
click at [96, 395] on span "Default" at bounding box center [85, 388] width 141 height 20
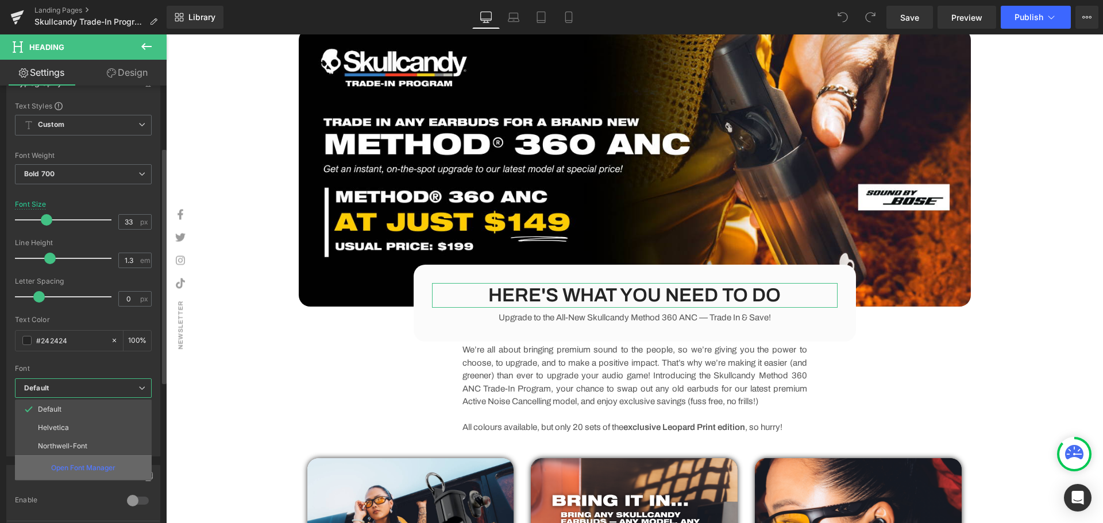
click at [80, 459] on div "Open Font Manager" at bounding box center [83, 467] width 137 height 25
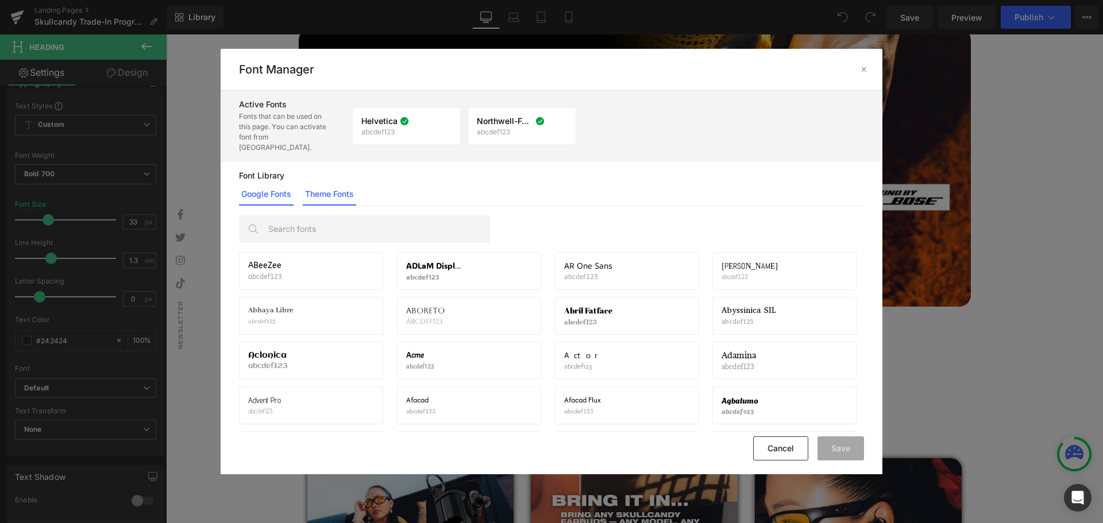
click at [0, 0] on link "Theme Fonts" at bounding box center [0, 0] width 0 height 0
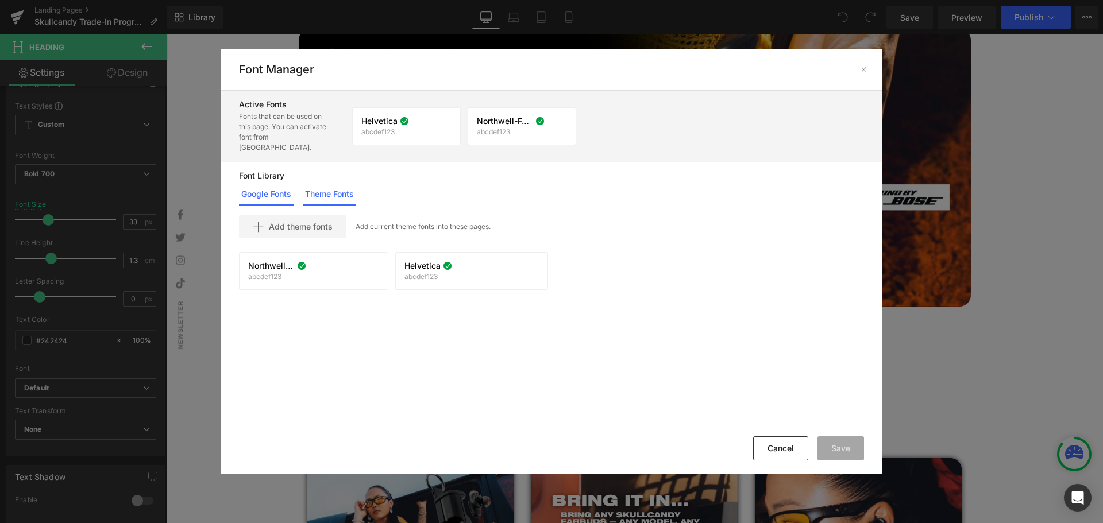
click at [0, 0] on link "Google Fonts" at bounding box center [0, 0] width 0 height 0
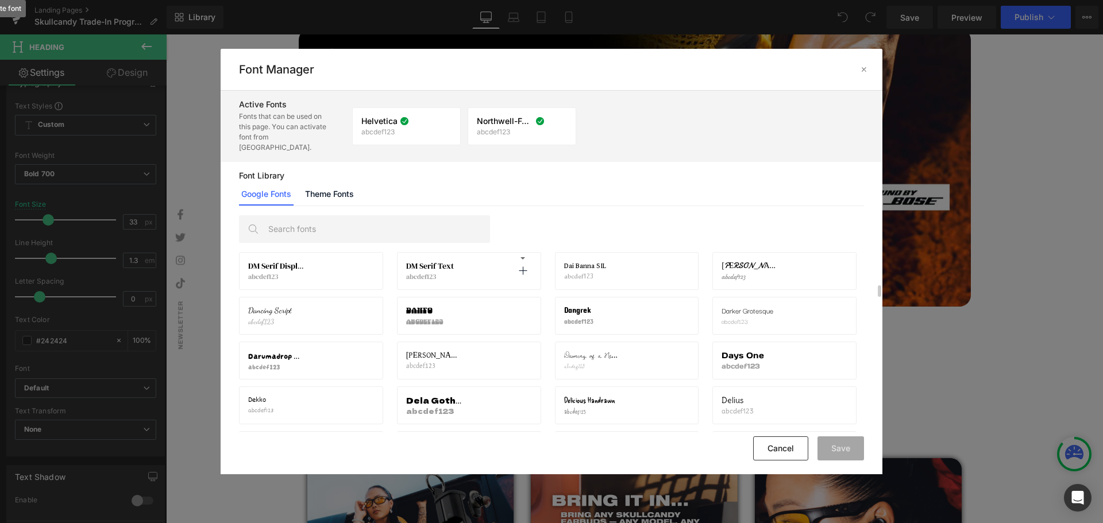
scroll to position [4193, 0]
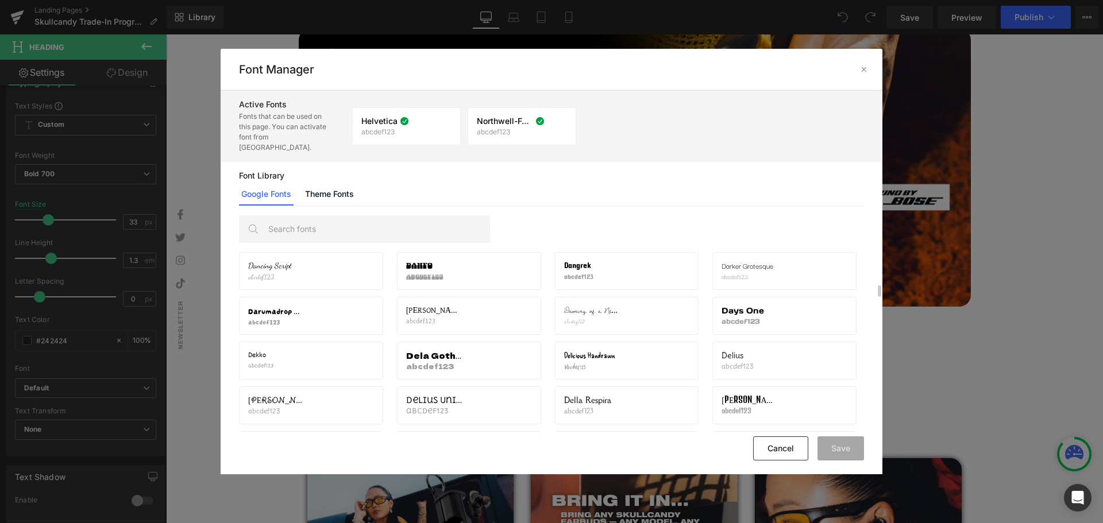
click at [0, 0] on div "Font Manager" at bounding box center [0, 0] width 0 height 0
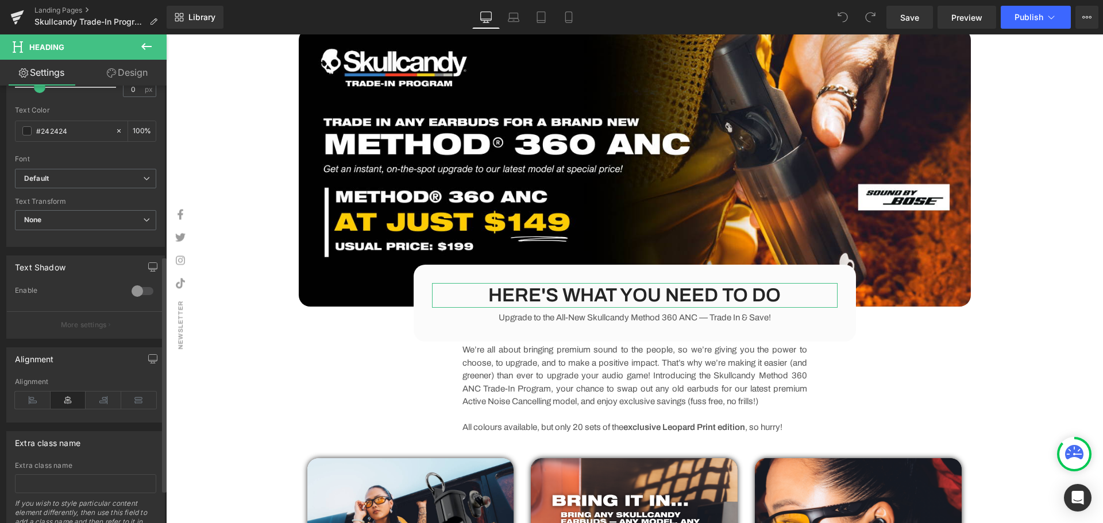
scroll to position [377, 0]
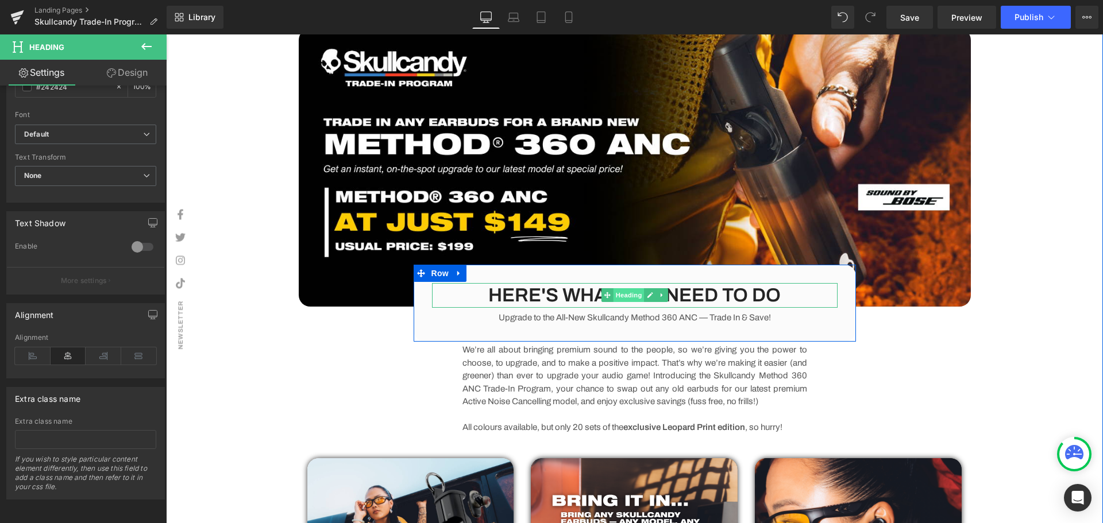
click at [627, 296] on span "Heading" at bounding box center [628, 295] width 31 height 14
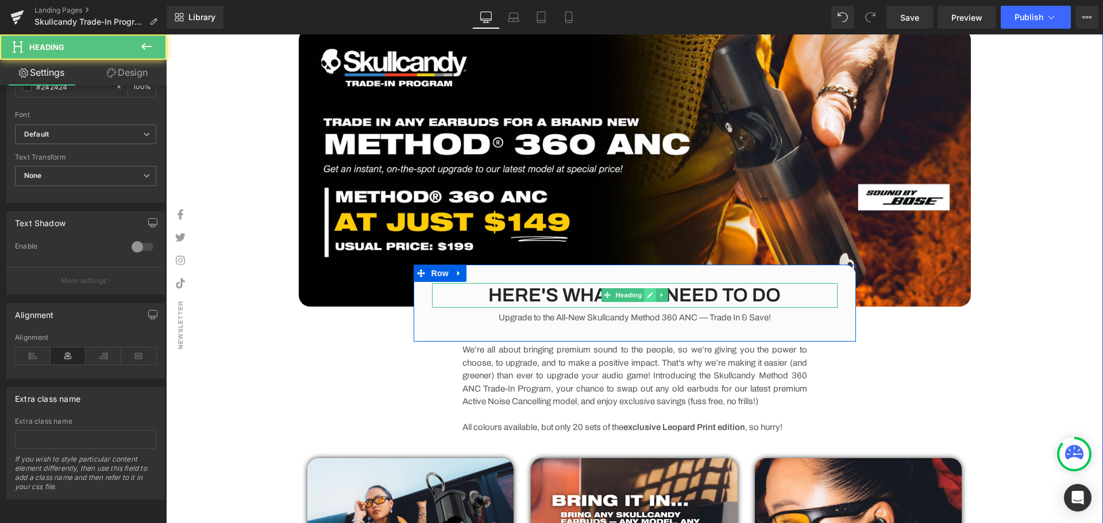
click at [647, 296] on icon at bounding box center [650, 295] width 6 height 7
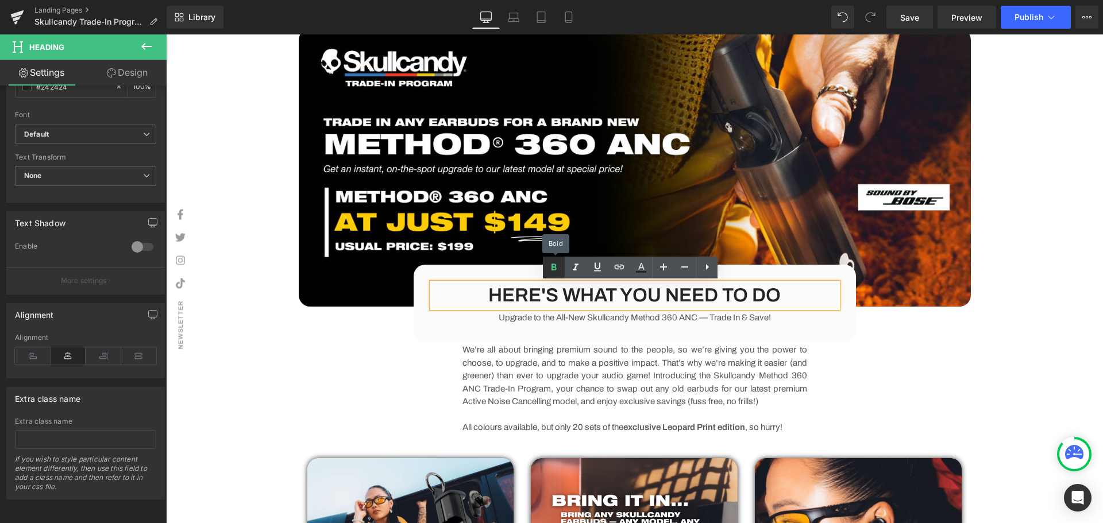
click at [551, 271] on icon at bounding box center [554, 268] width 14 height 14
click at [106, 400] on div "Extra class name" at bounding box center [85, 399] width 157 height 22
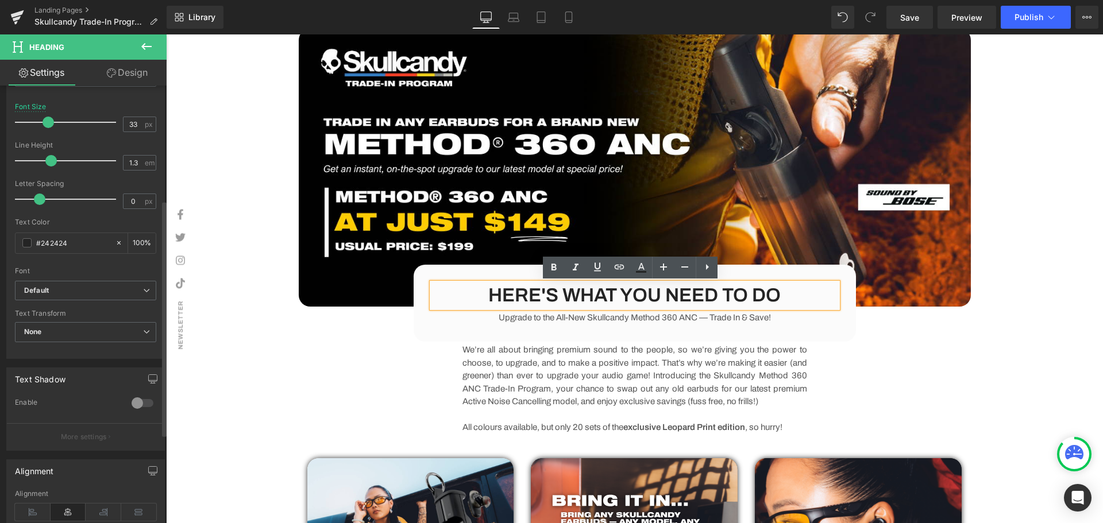
scroll to position [148, 0]
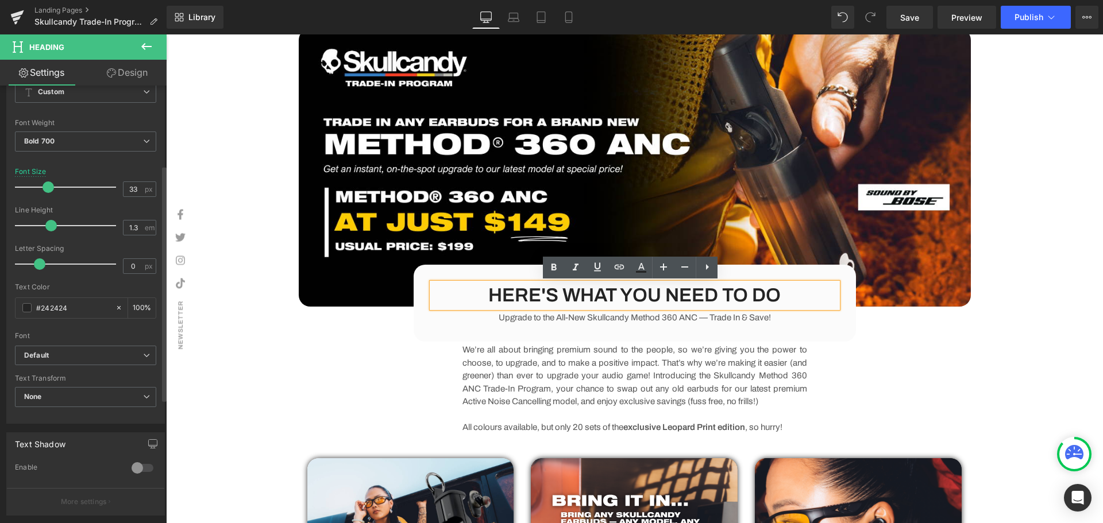
click at [137, 466] on div at bounding box center [143, 468] width 28 height 18
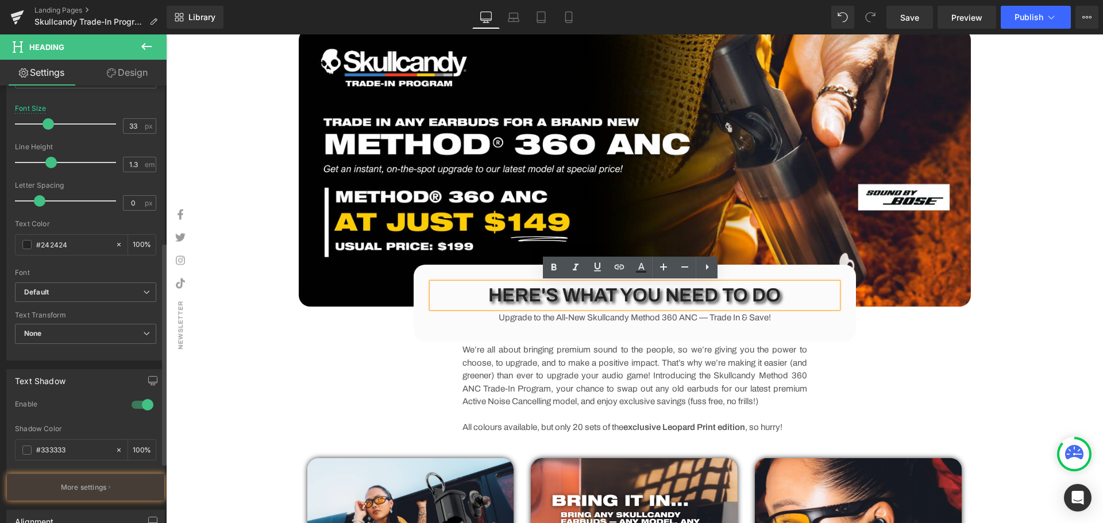
scroll to position [320, 0]
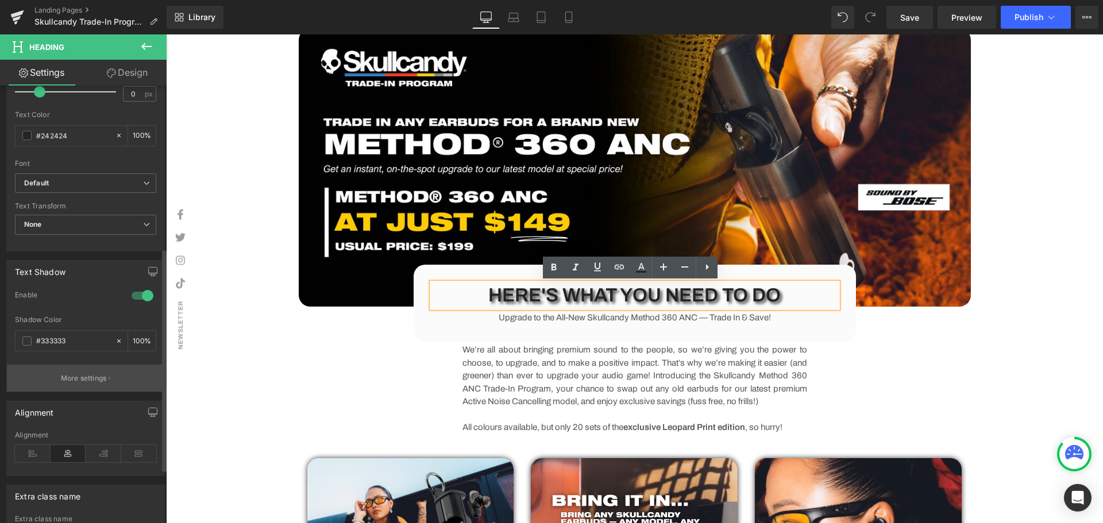
click at [87, 373] on p "More settings" at bounding box center [84, 378] width 46 height 10
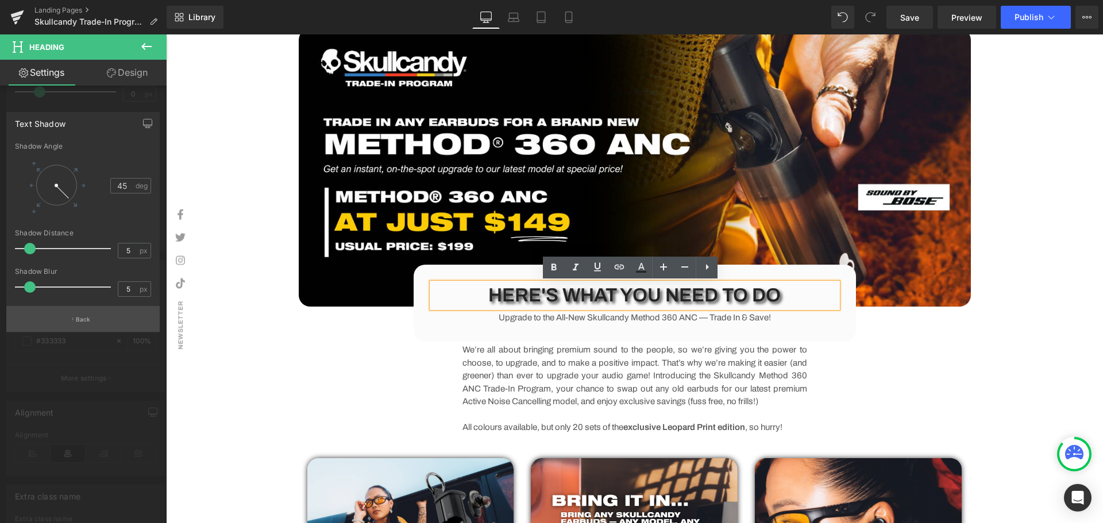
click at [78, 314] on button "Back" at bounding box center [82, 319] width 153 height 26
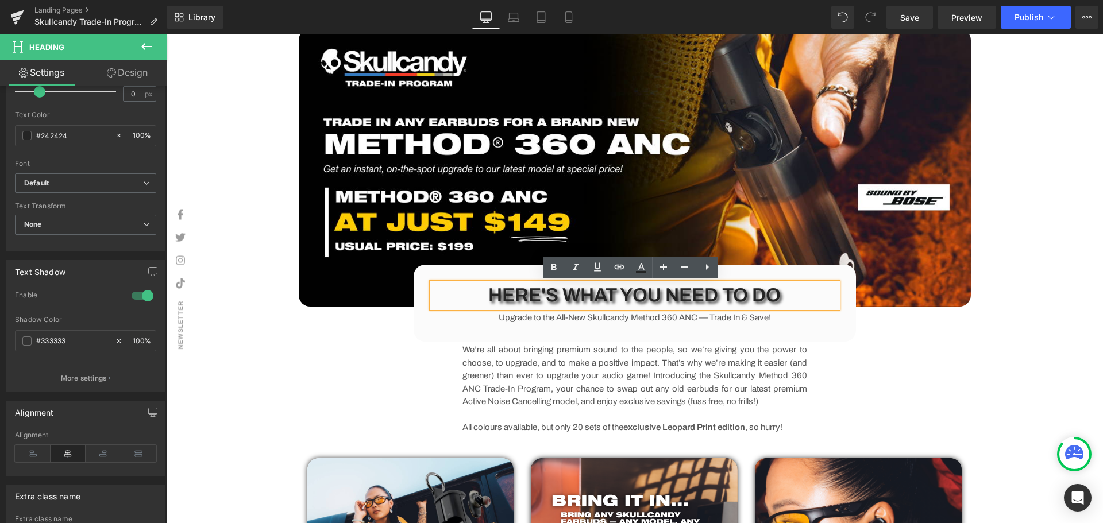
click at [315, 354] on div "Image HERE'S WHAT YOU NEED TO DO Heading Upgrade to the All-New Skullcandy Meth…" at bounding box center [634, 412] width 689 height 767
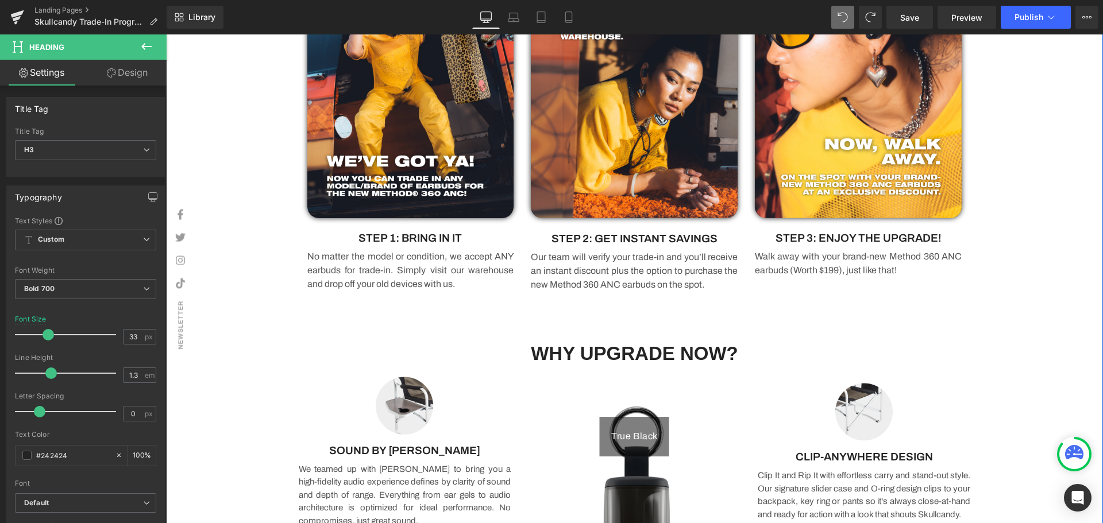
scroll to position [859, 0]
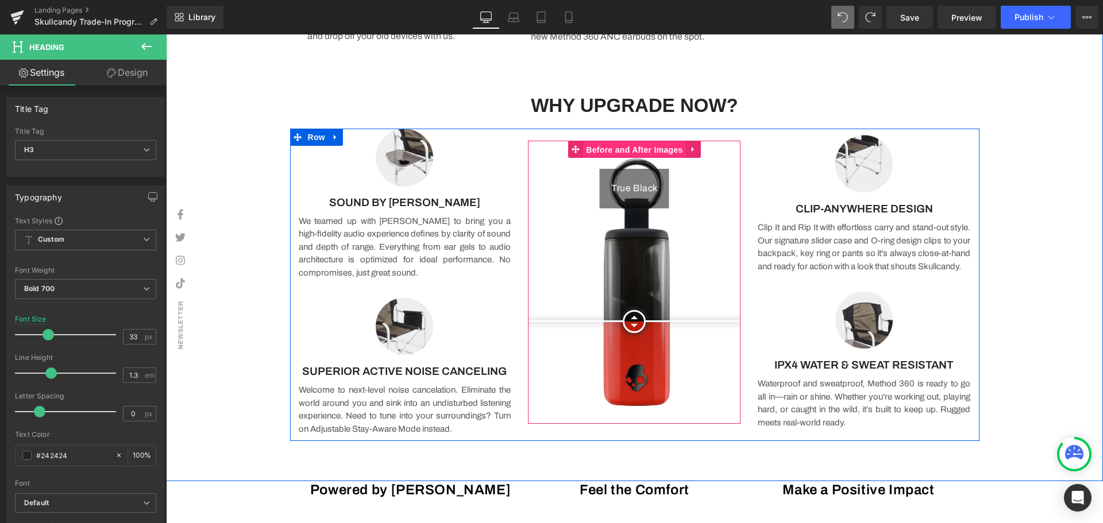
click at [629, 150] on span "Before and After Images" at bounding box center [634, 149] width 102 height 17
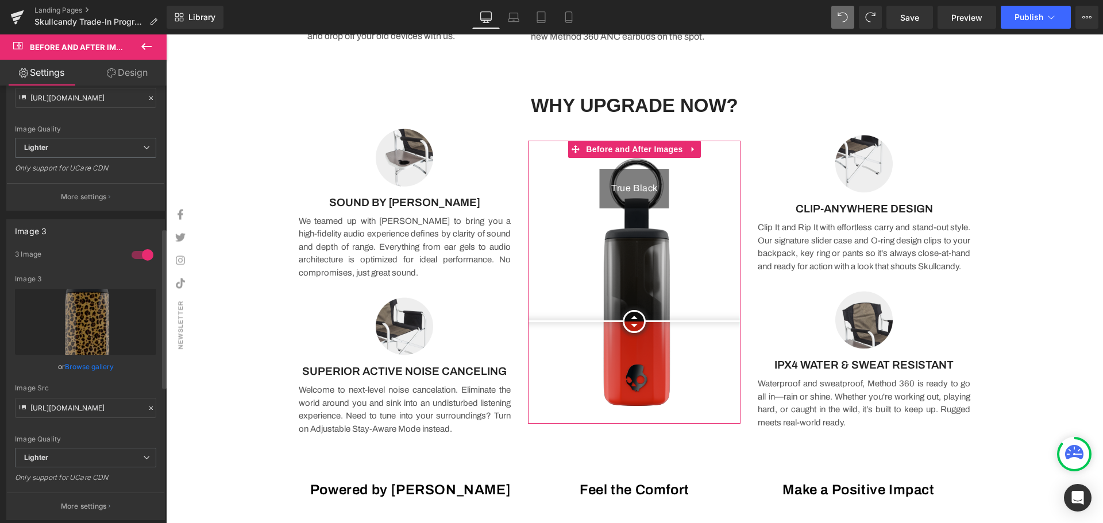
scroll to position [459, 0]
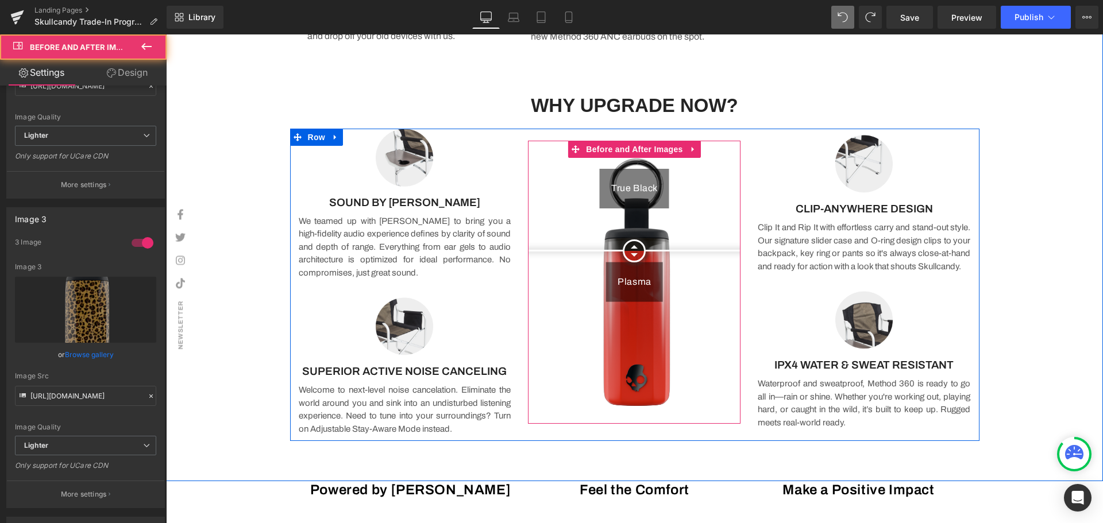
drag, startPoint x: 627, startPoint y: 317, endPoint x: 638, endPoint y: 240, distance: 77.8
click at [638, 240] on div at bounding box center [634, 250] width 23 height 23
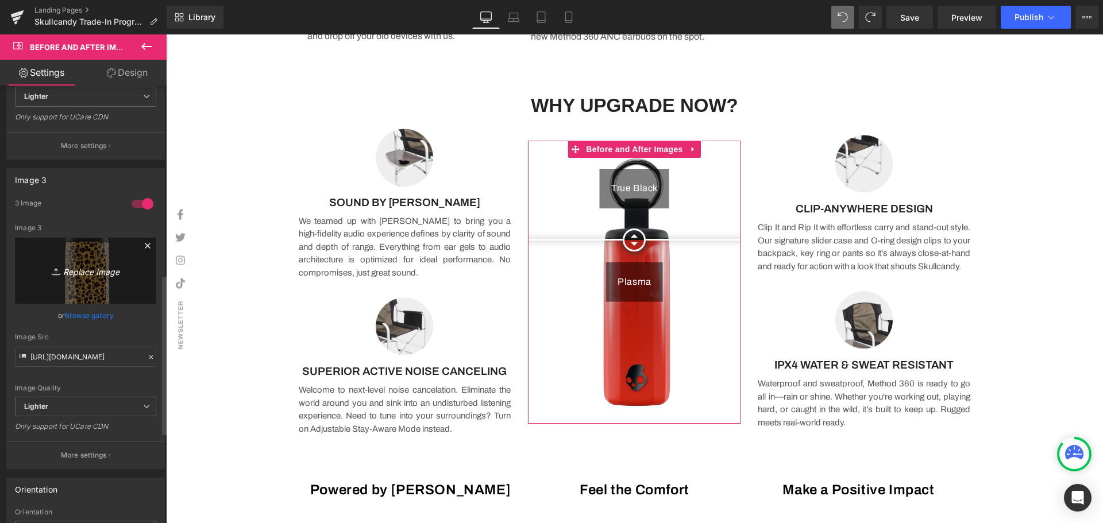
scroll to position [517, 0]
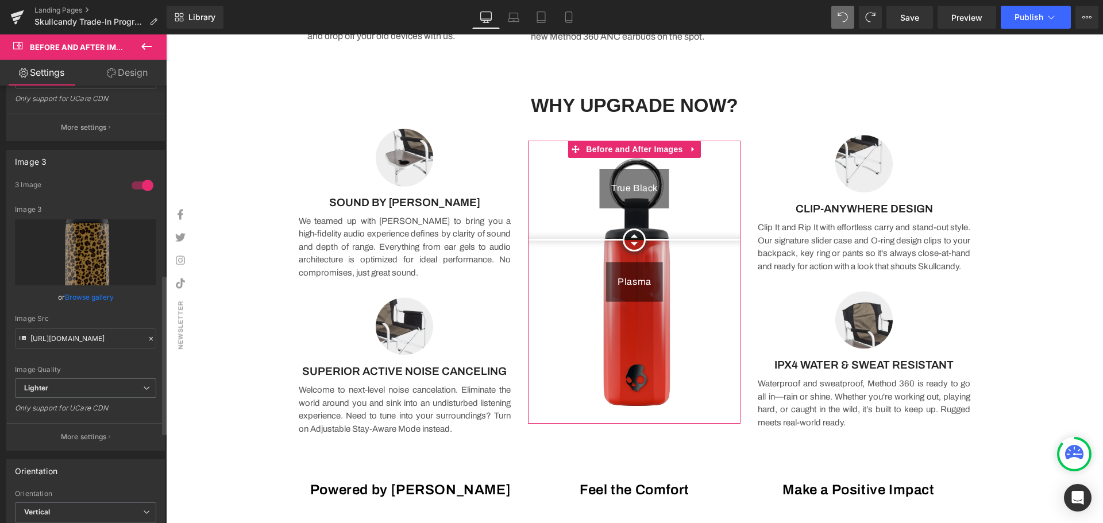
click at [134, 186] on div at bounding box center [143, 185] width 28 height 18
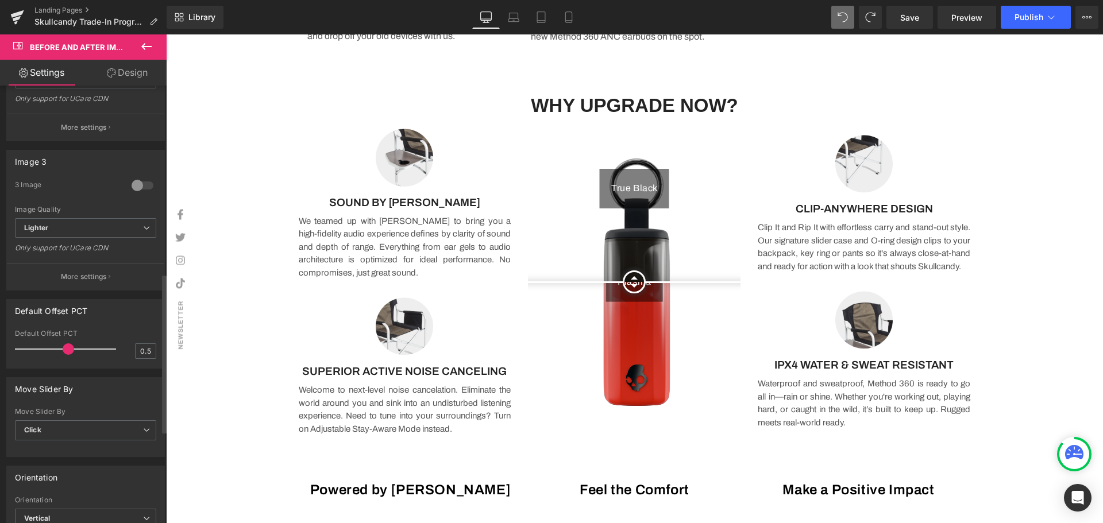
click at [134, 186] on div at bounding box center [143, 185] width 28 height 18
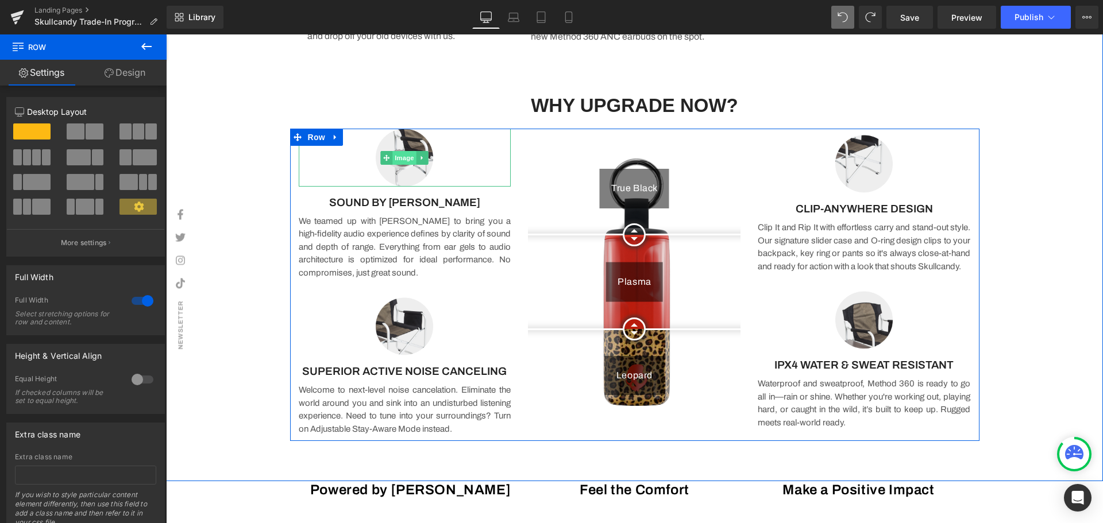
click at [397, 159] on span "Image" at bounding box center [405, 158] width 24 height 14
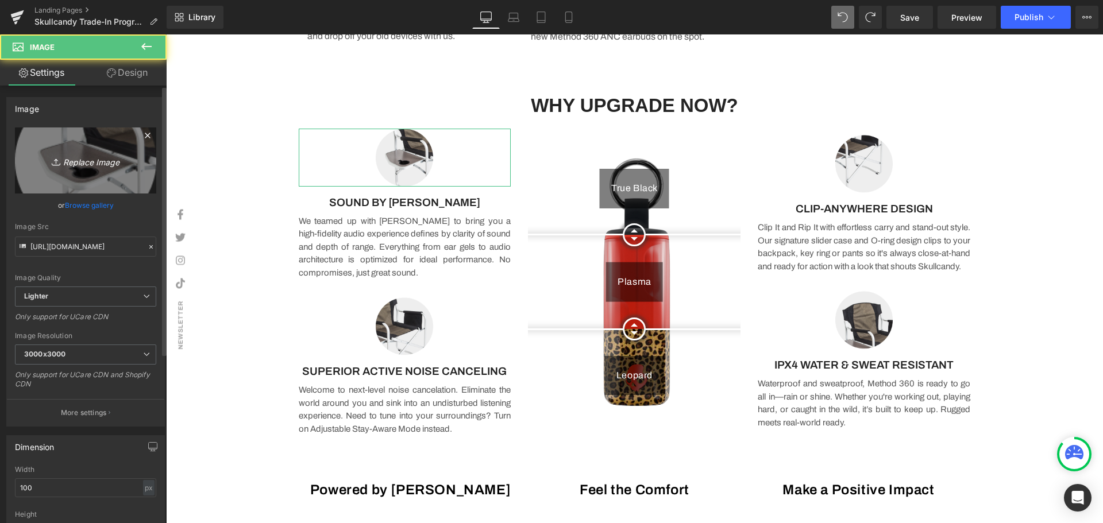
click at [83, 163] on icon "Replace Image" at bounding box center [86, 160] width 92 height 14
type input "C:\fakepath\download.png"
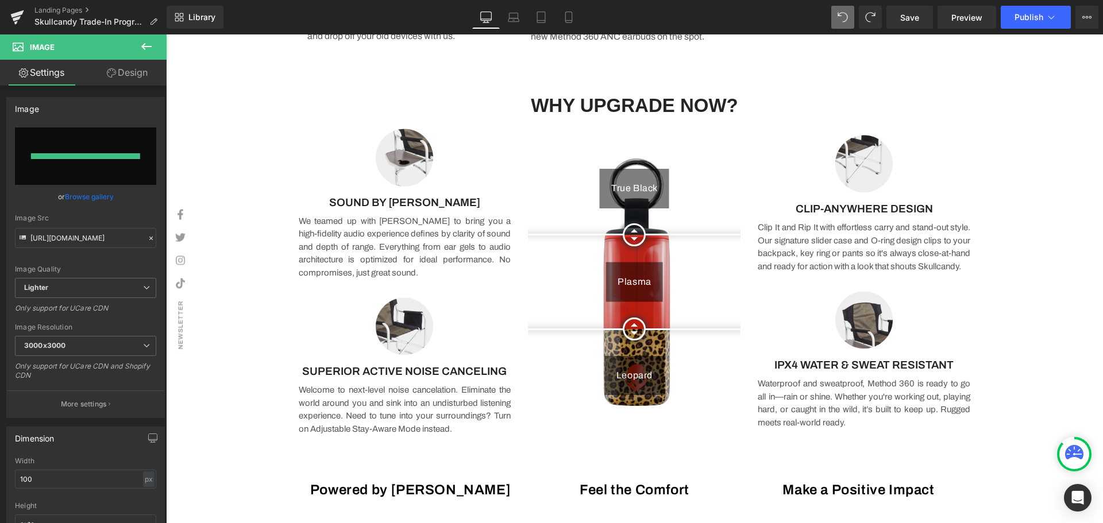
type input "https://ucarecdn.com/aef3b6ae-79e8-48e4-b722-7b93ab84b27d/-/format/auto/-/previ…"
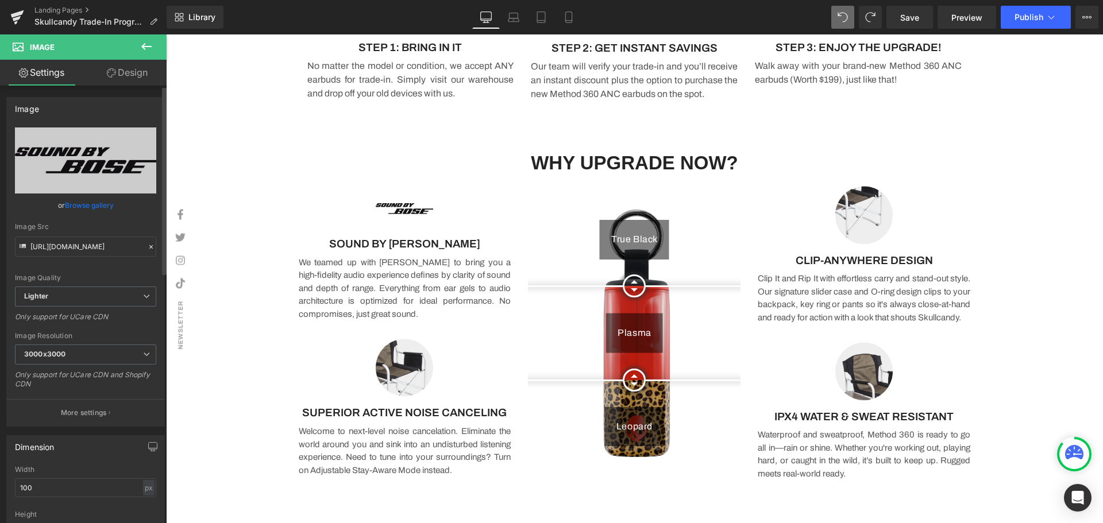
scroll to position [57, 0]
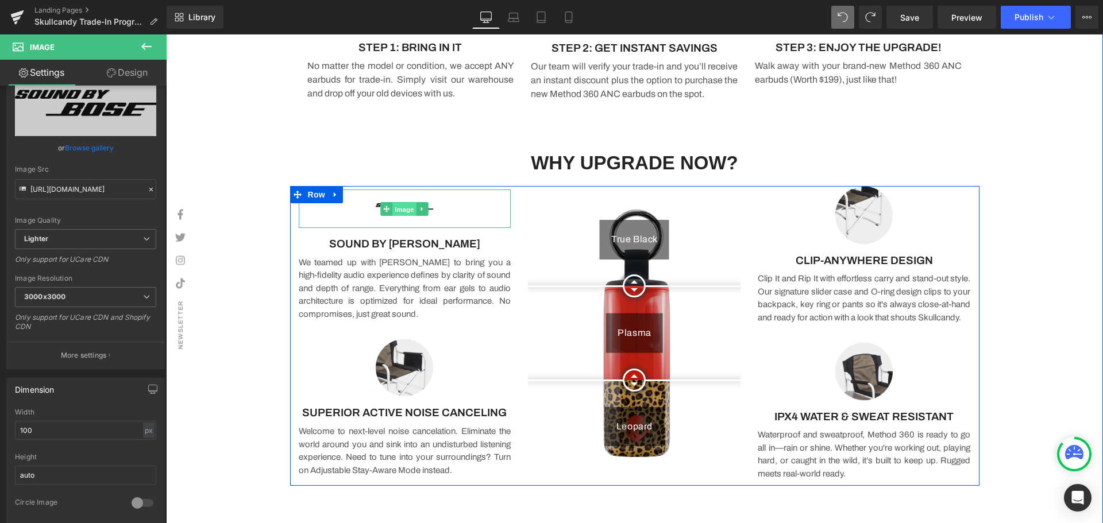
click at [398, 213] on span "Image" at bounding box center [405, 209] width 24 height 14
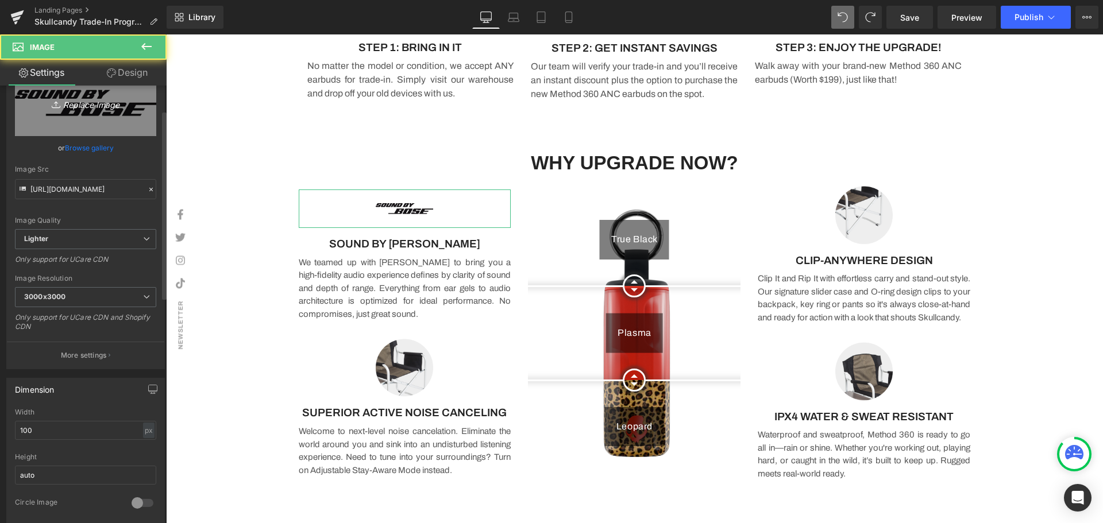
click at [87, 110] on icon "Replace Image" at bounding box center [86, 103] width 92 height 14
type input "C:\fakepath\Sound-by-bose.svg"
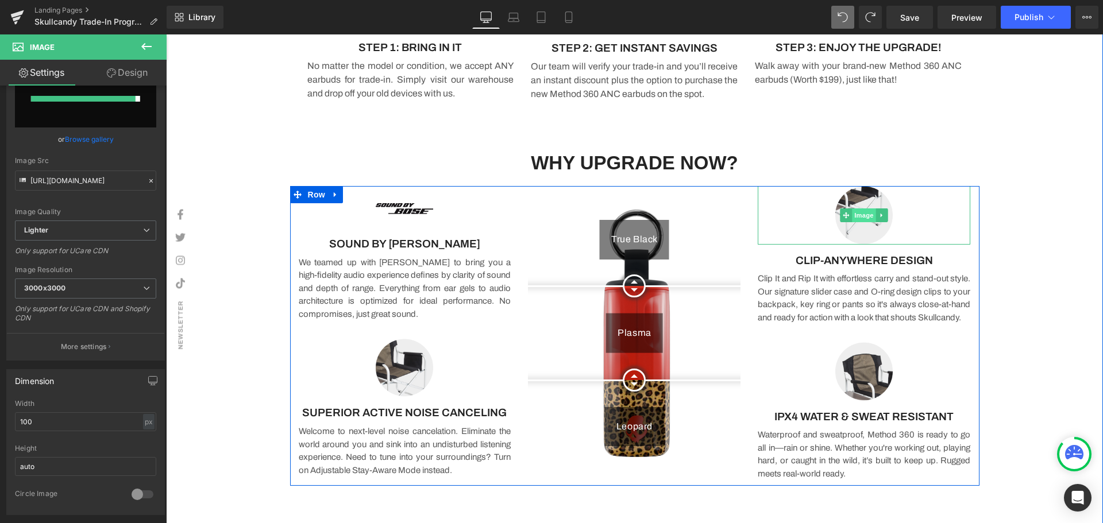
type input "https://ucarecdn.com/85e3d0cf-3eff-4222-a133-e8bf3e2d2d4c/Sound-by-bose.svg"
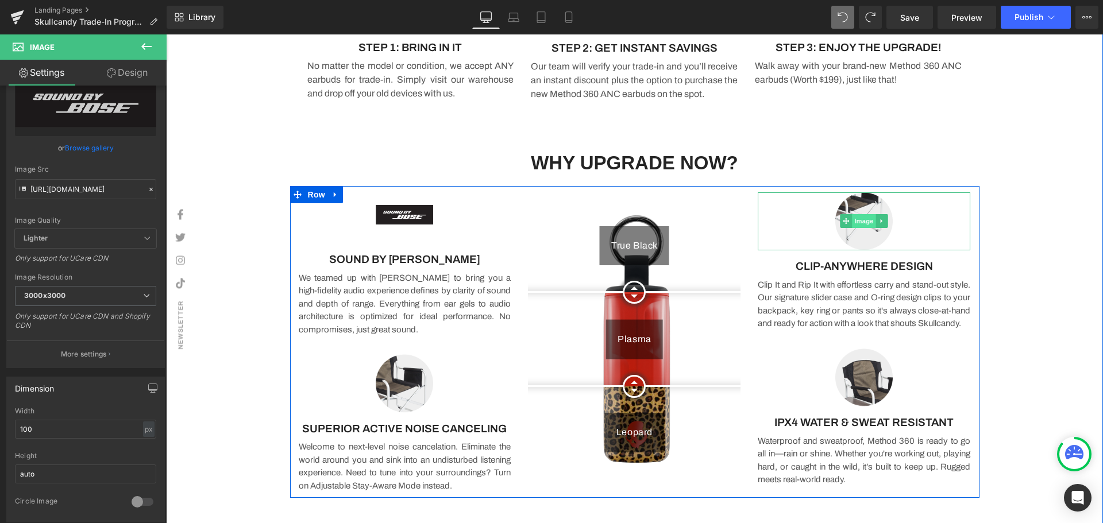
click at [859, 215] on span "Image" at bounding box center [864, 221] width 24 height 14
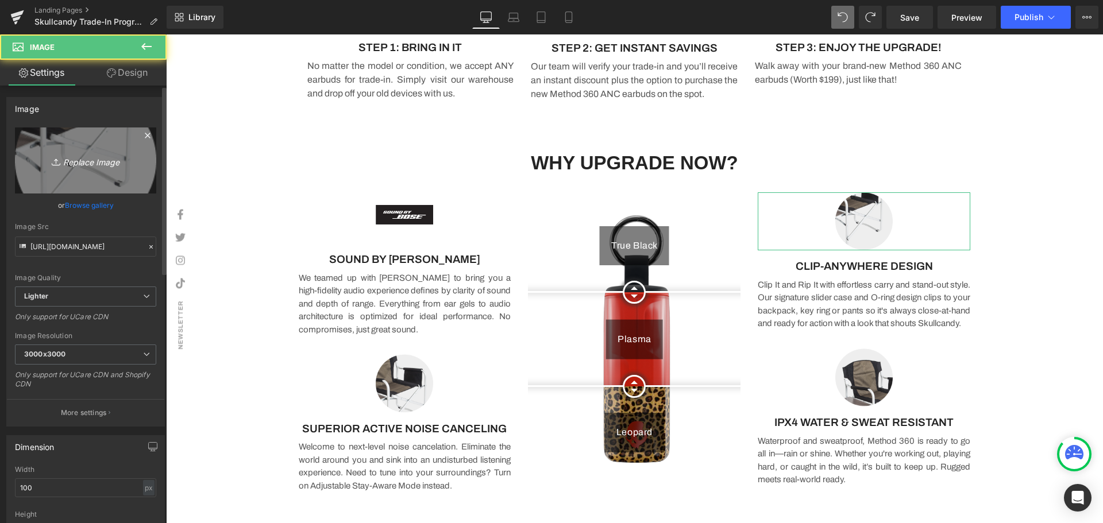
click at [81, 163] on icon "Replace Image" at bounding box center [86, 160] width 92 height 14
type input "C:\fakepath\Built_in_Clip_9b50d1de-a852-45b6-9ef7-121e4a92feb6.svg"
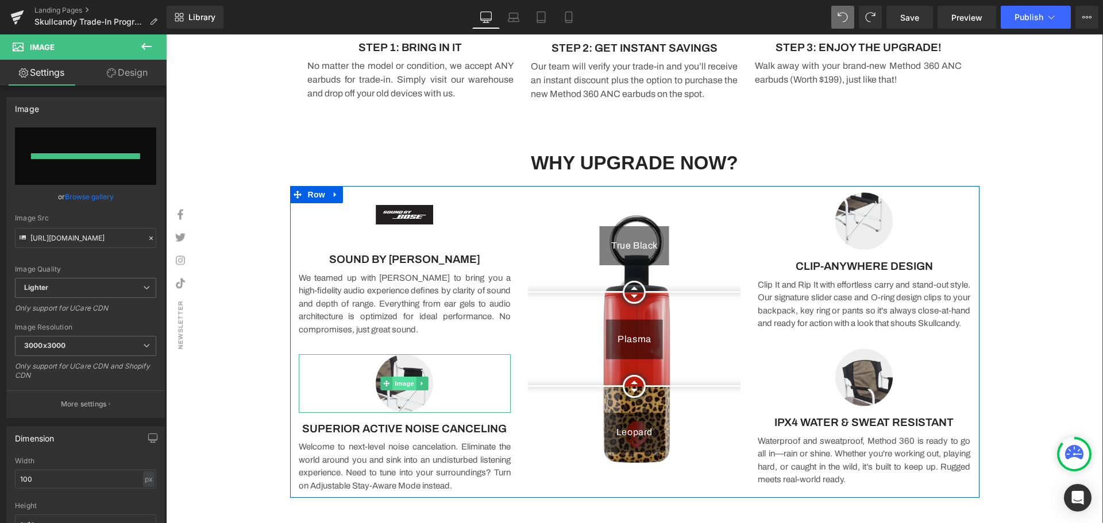
type input "https://ucarecdn.com/959e451f-3d33-4df5-9300-f14b629e45be/Built_in_Clip_9b50d1d…"
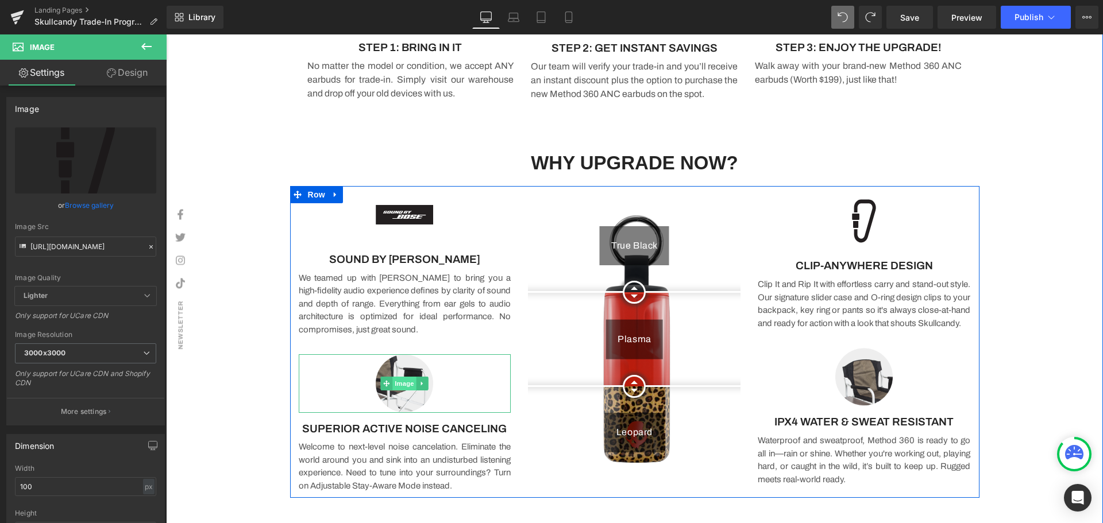
click at [396, 385] on span "Image" at bounding box center [405, 384] width 24 height 14
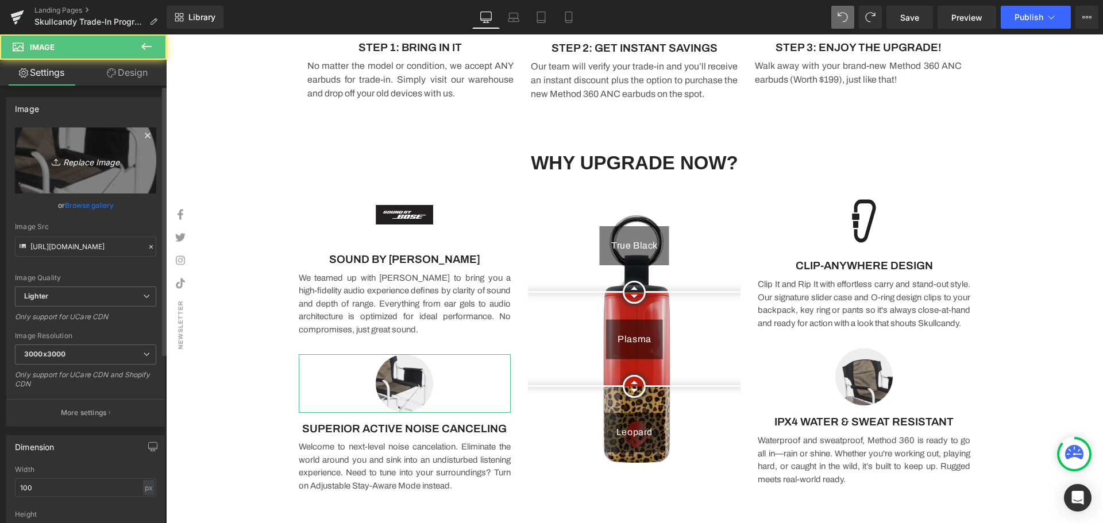
click at [68, 157] on icon "Replace Image" at bounding box center [86, 160] width 92 height 14
type input "C:\fakepath\Active_Noise_Canceling_8f8406ce-9d6e-4af8-aad8-678ddc684302.svg"
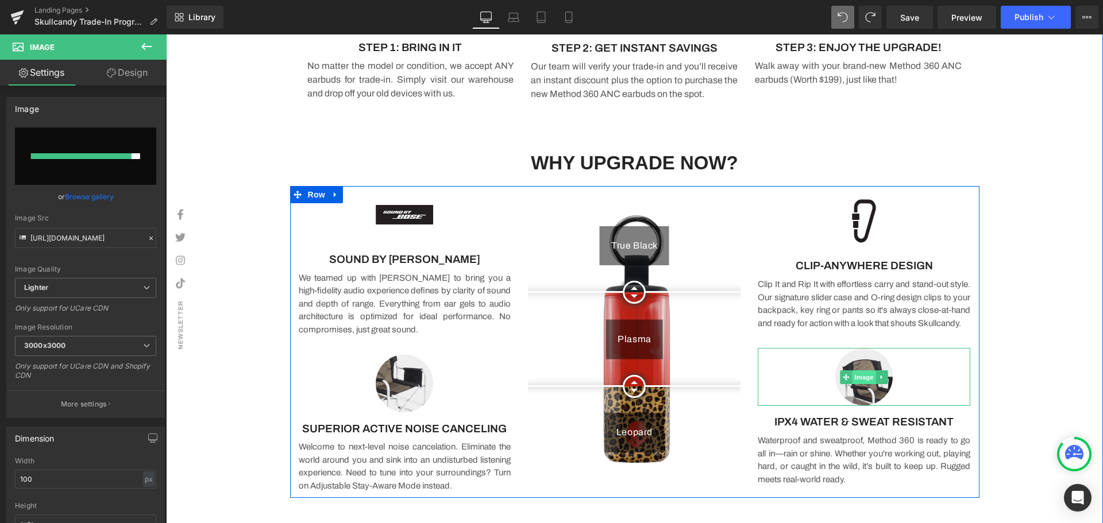
type input "https://ucarecdn.com/bf9df9b6-5a6f-4ad9-90f7-71e47f5b8e99/Active_Noise_Cancelin…"
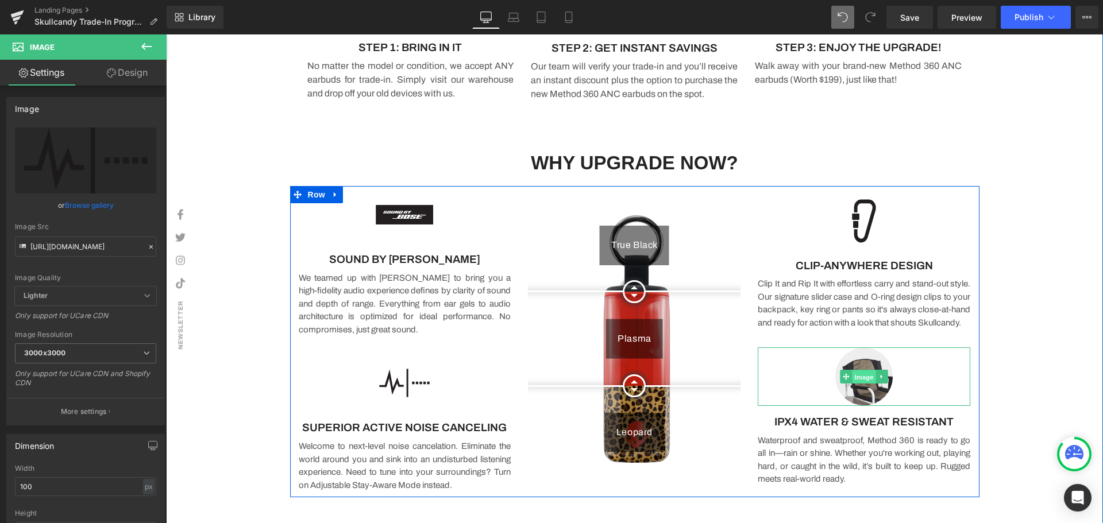
click at [857, 383] on span "Image" at bounding box center [864, 377] width 24 height 14
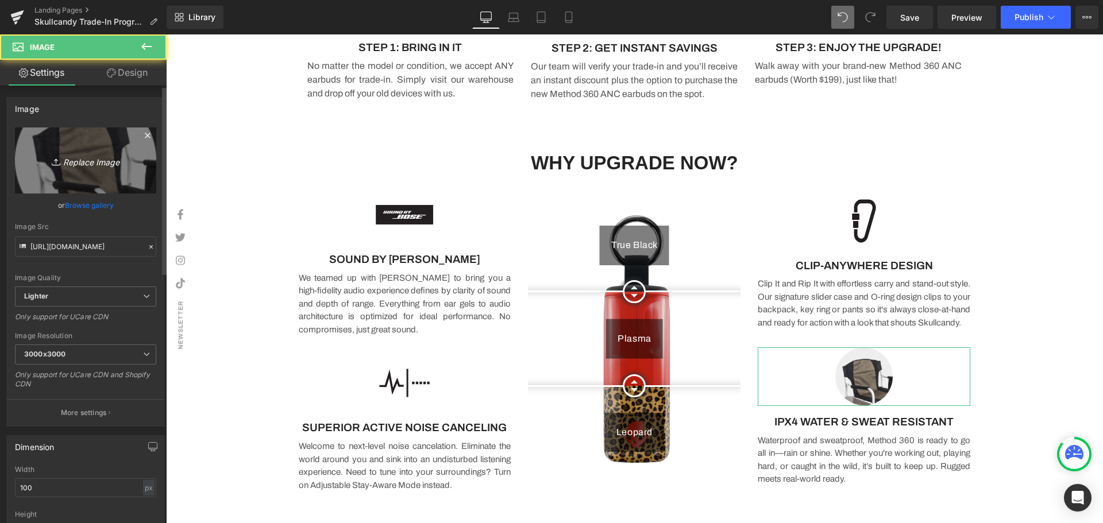
click at [92, 166] on icon "Replace Image" at bounding box center [86, 160] width 92 height 14
type input "C:\fakepath\IPX4.svg"
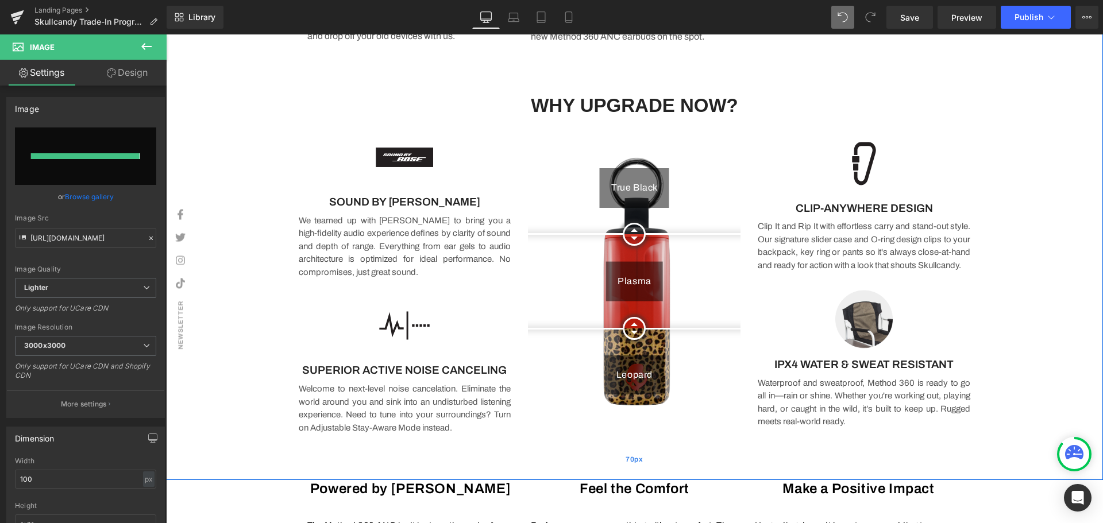
type input "https://ucarecdn.com/f6a232ba-9a69-48f0-92c1-eff88d2e9833/IPX4.svg"
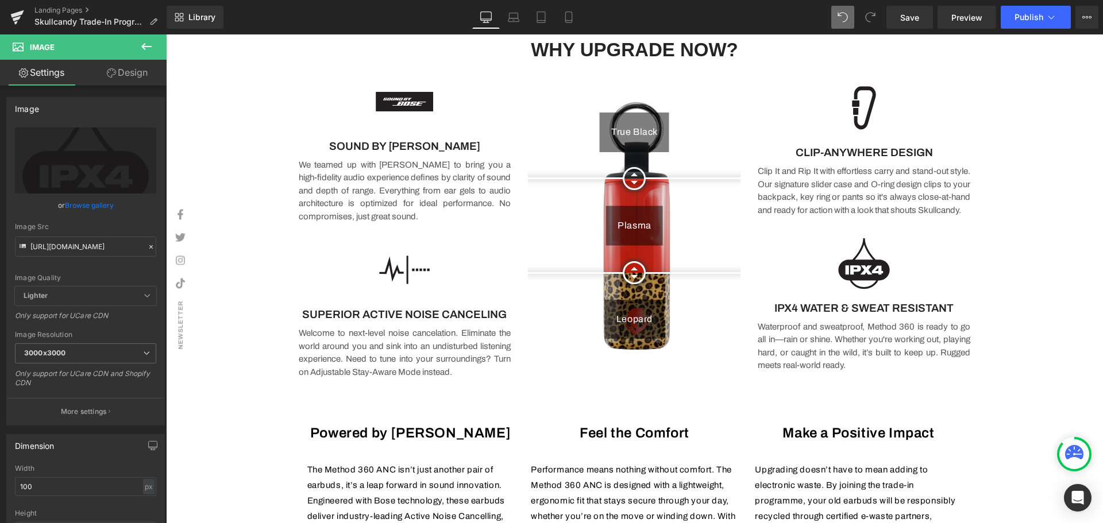
scroll to position [859, 0]
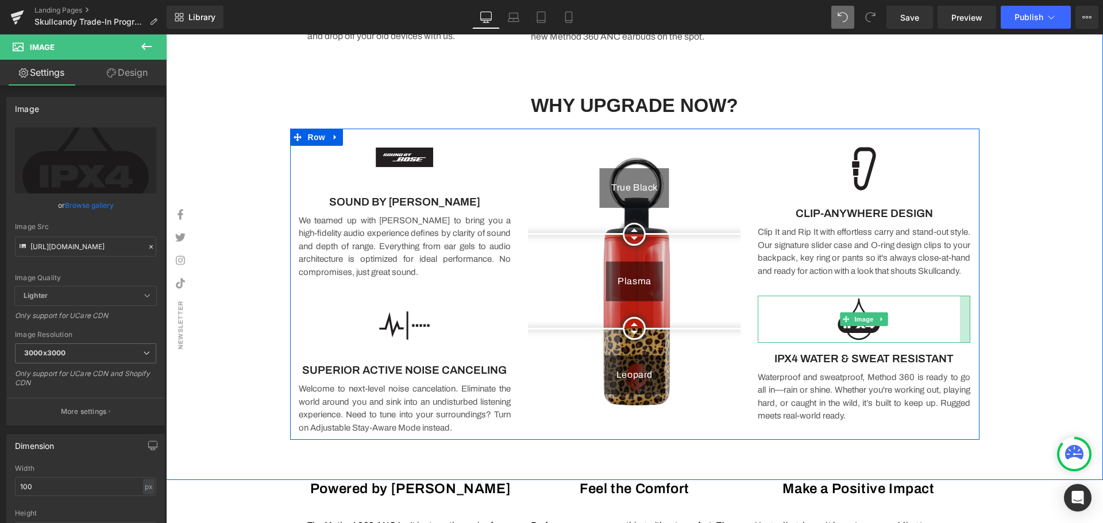
drag, startPoint x: 965, startPoint y: 326, endPoint x: 955, endPoint y: 326, distance: 10.3
click at [955, 326] on div "Image" at bounding box center [864, 319] width 213 height 47
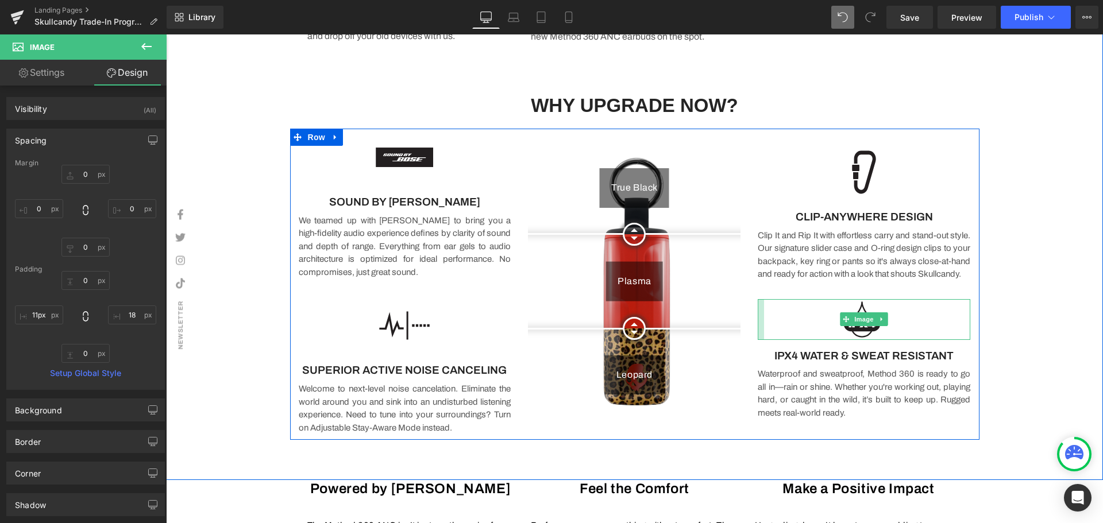
type input "10px"
drag, startPoint x: 754, startPoint y: 326, endPoint x: 760, endPoint y: 332, distance: 8.5
click at [760, 332] on div "Image" at bounding box center [864, 319] width 213 height 41
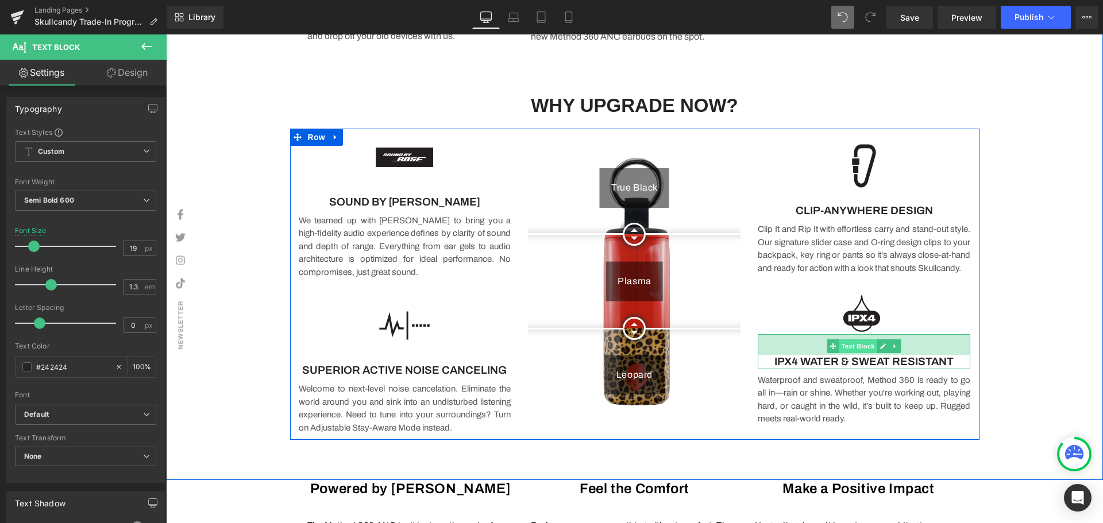
drag, startPoint x: 853, startPoint y: 347, endPoint x: 853, endPoint y: 359, distance: 11.5
click at [853, 359] on div "IPX4 WATER & SWEAT RESISTANT Text Block 36px" at bounding box center [864, 351] width 213 height 35
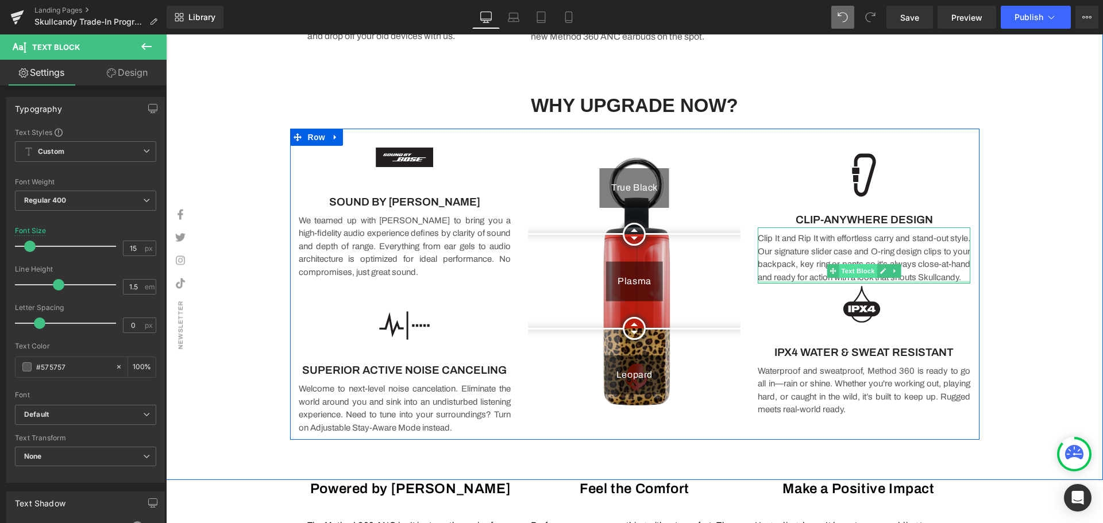
drag, startPoint x: 858, startPoint y: 298, endPoint x: 849, endPoint y: 271, distance: 28.5
click at [849, 271] on div "Clip It and Rip It with effortless carry and stand-out style. Our signature sli…" at bounding box center [864, 255] width 213 height 56
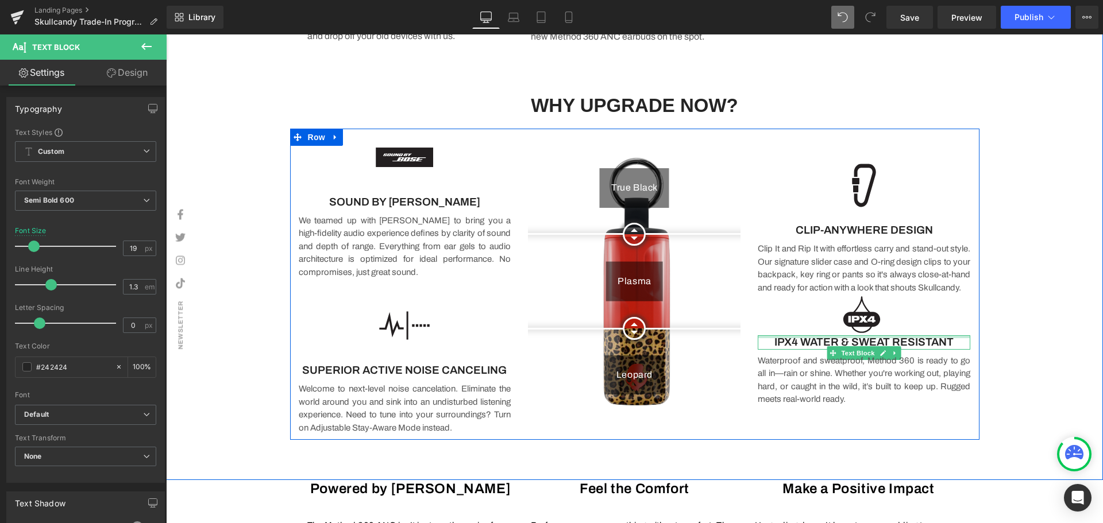
drag, startPoint x: 857, startPoint y: 338, endPoint x: 1025, endPoint y: 301, distance: 171.1
click at [852, 300] on div "Image CLIP-ANYWHERE DESIGN Text Block Clip It and Rip It with effortless carry …" at bounding box center [864, 282] width 230 height 306
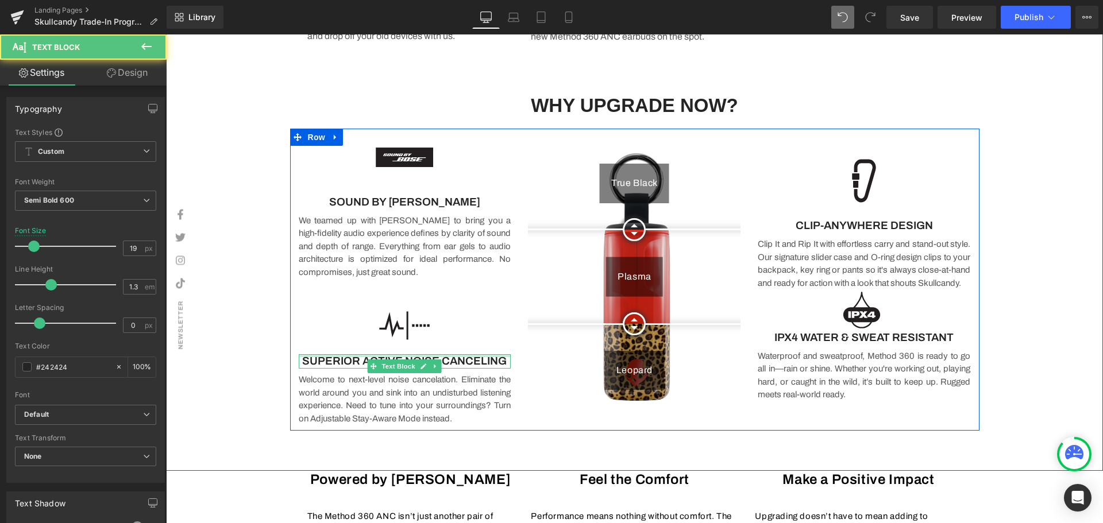
drag, startPoint x: 404, startPoint y: 355, endPoint x: 434, endPoint y: 337, distance: 35.6
click at [409, 339] on div "Image SOUND BY BOSE Text Block We teamed up with Bose to bring you a high-fidel…" at bounding box center [405, 277] width 230 height 296
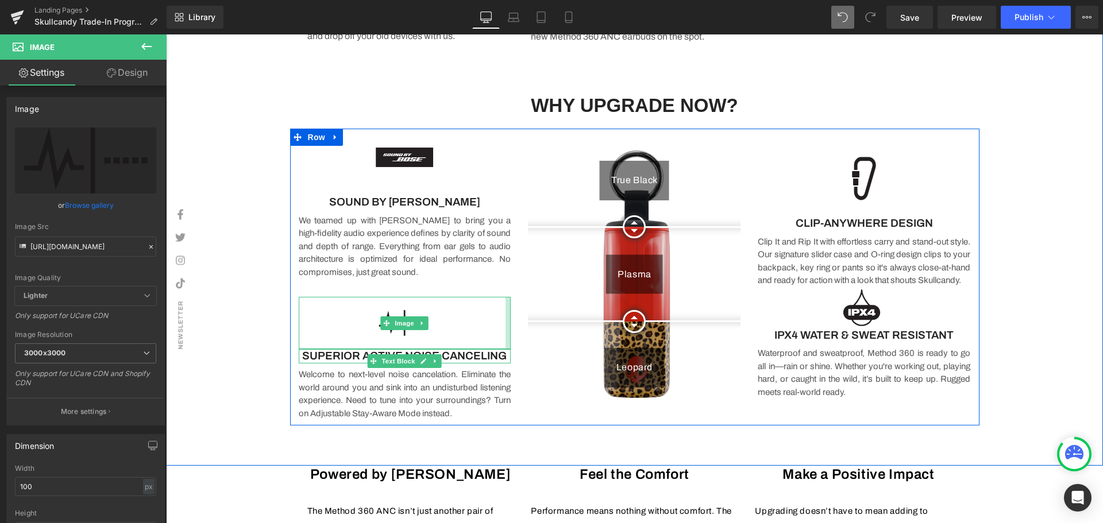
click at [499, 326] on div "Image" at bounding box center [405, 323] width 213 height 52
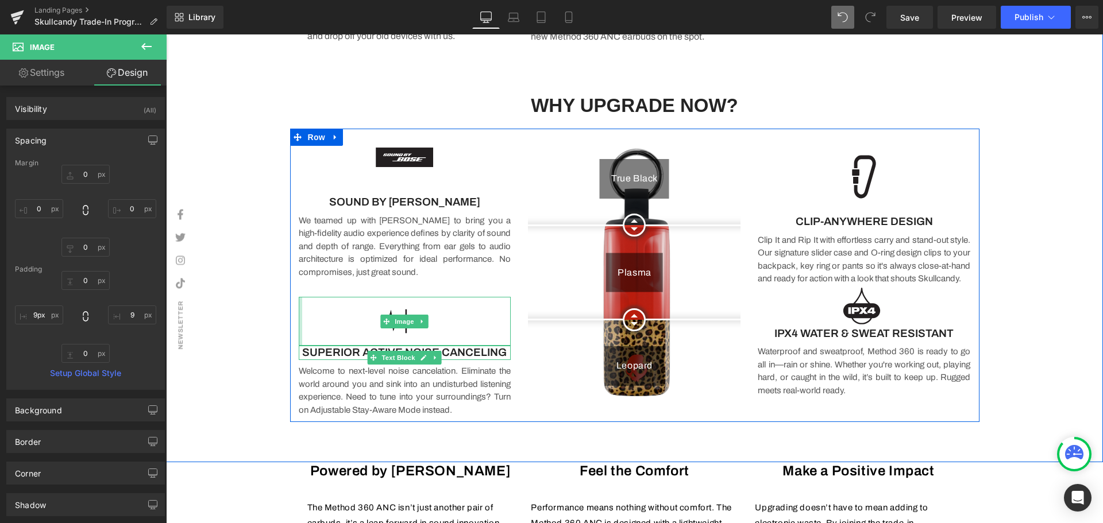
type input "10px"
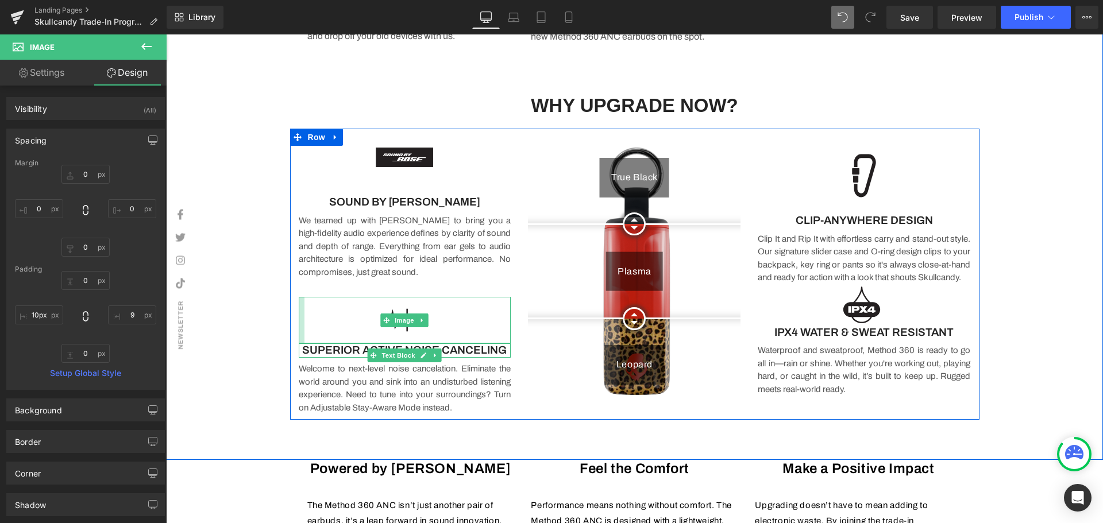
drag, startPoint x: 296, startPoint y: 328, endPoint x: 302, endPoint y: 329, distance: 5.8
click at [302, 329] on div "Image" at bounding box center [405, 320] width 213 height 47
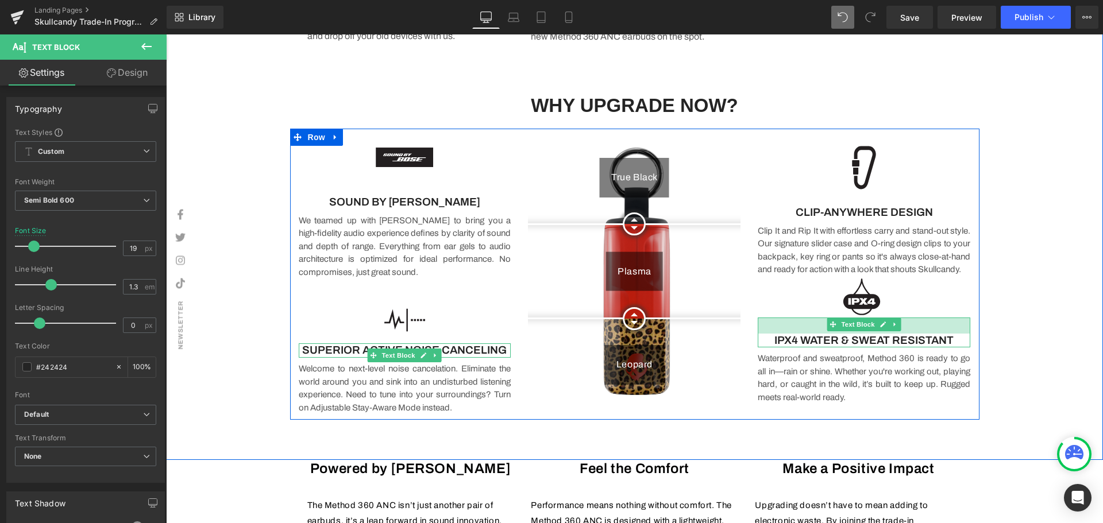
drag, startPoint x: 898, startPoint y: 331, endPoint x: 899, endPoint y: 347, distance: 16.1
click at [899, 347] on div "IPX4 WATER & SWEAT RESISTANT Text Block" at bounding box center [864, 333] width 213 height 30
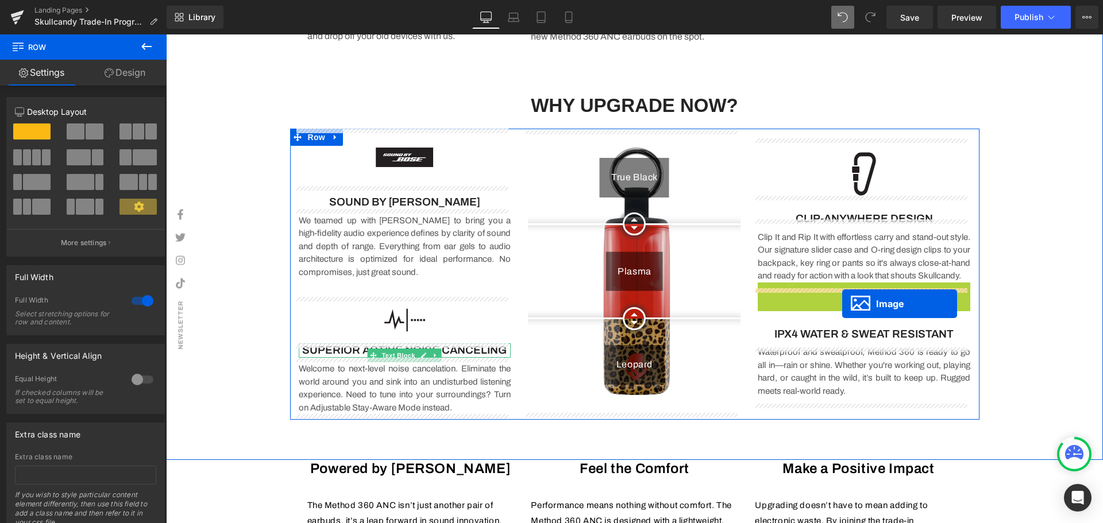
drag, startPoint x: 857, startPoint y: 303, endPoint x: 842, endPoint y: 304, distance: 15.5
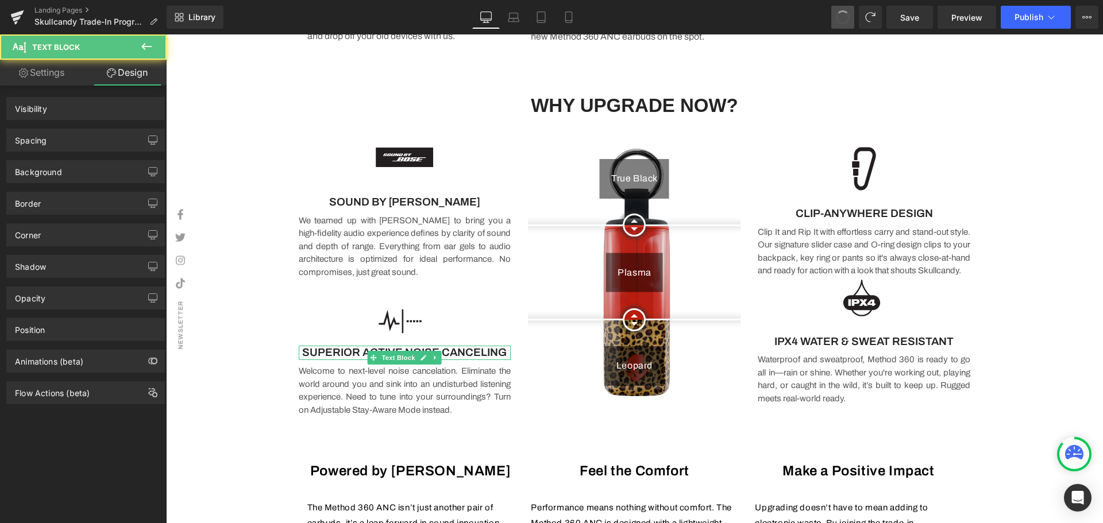
click at [838, 14] on span at bounding box center [842, 17] width 16 height 16
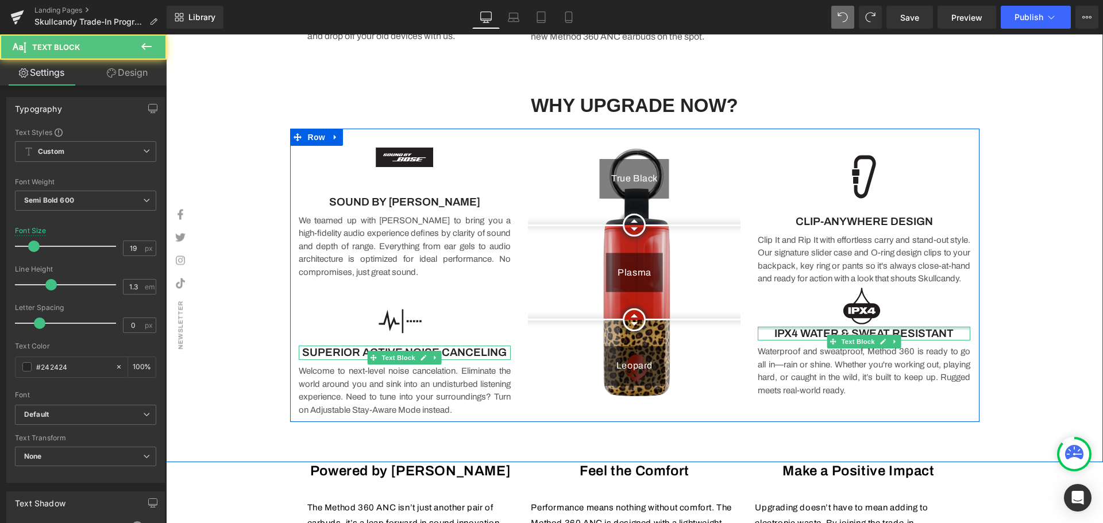
drag, startPoint x: 843, startPoint y: 330, endPoint x: 864, endPoint y: 308, distance: 30.9
click at [837, 281] on div "Image CLIP-ANYWHERE DESIGN Text Block Clip It and Rip It with effortless carry …" at bounding box center [864, 273] width 230 height 288
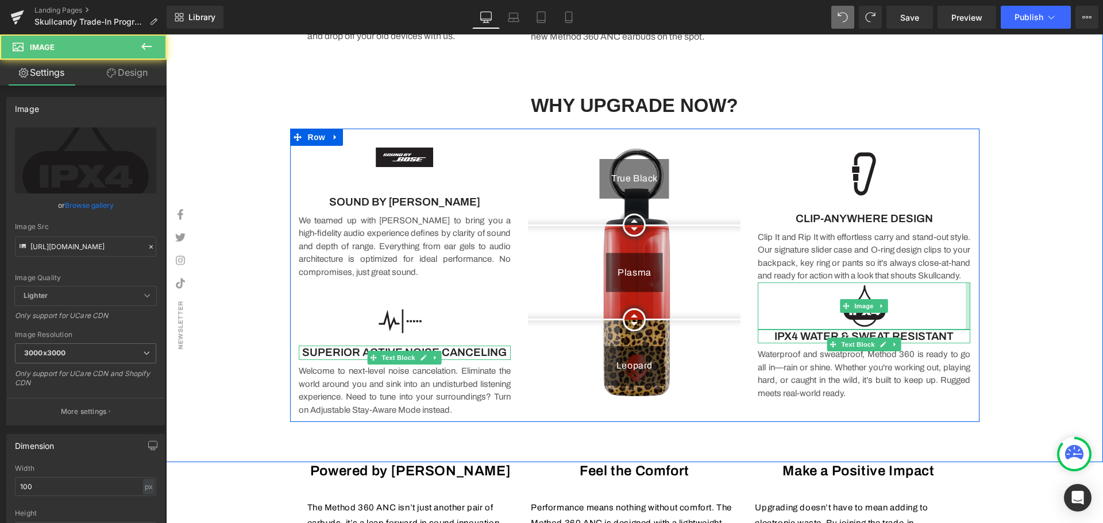
drag, startPoint x: 958, startPoint y: 310, endPoint x: 964, endPoint y: 311, distance: 5.9
click at [965, 311] on div at bounding box center [967, 306] width 5 height 47
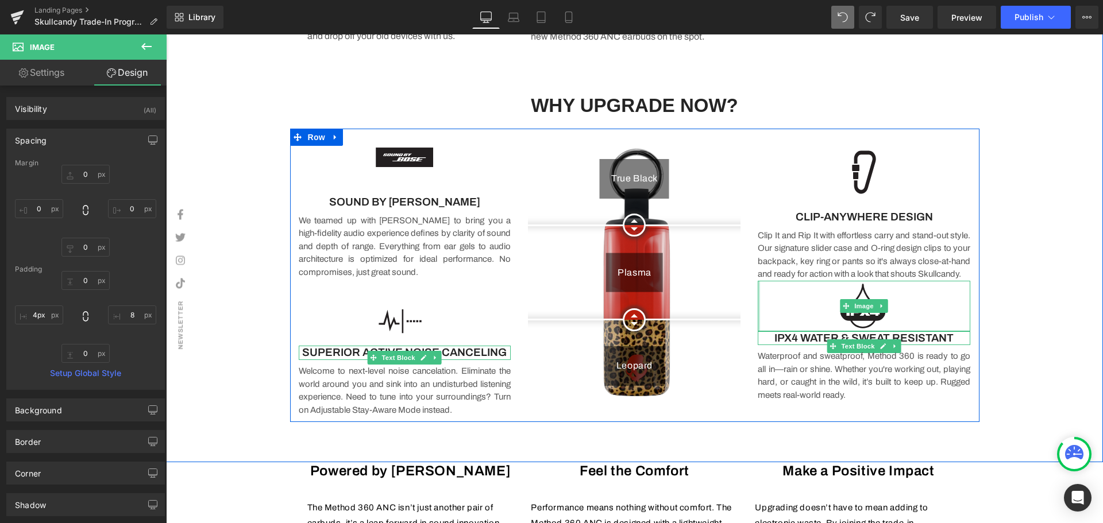
type input "0px"
drag, startPoint x: 759, startPoint y: 312, endPoint x: 847, endPoint y: 333, distance: 90.3
click at [723, 320] on div "True Black Plasma Leopard Before and After Images Image SOUND BY BOSE Text Bloc…" at bounding box center [634, 275] width 689 height 293
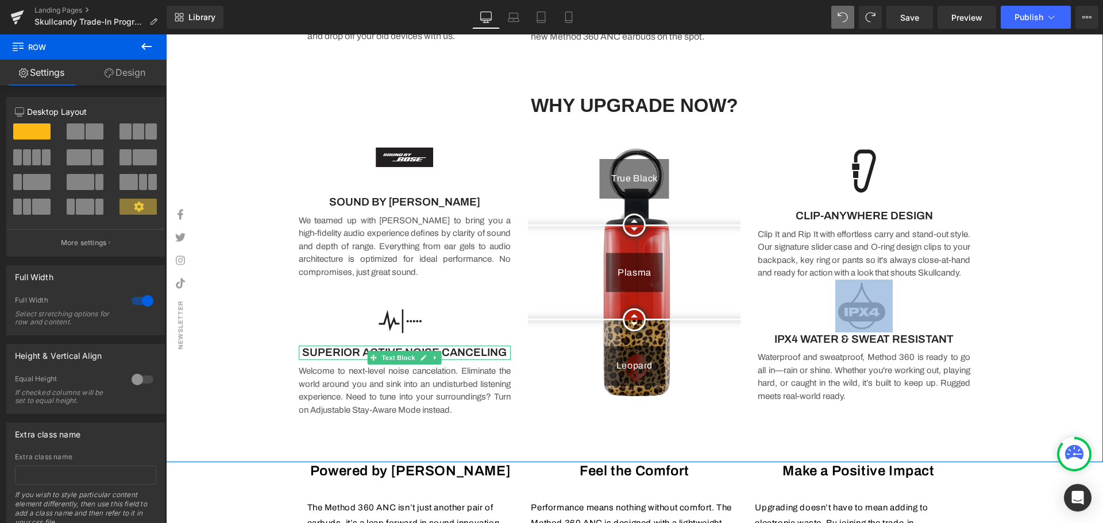
click at [870, 329] on img at bounding box center [863, 306] width 57 height 53
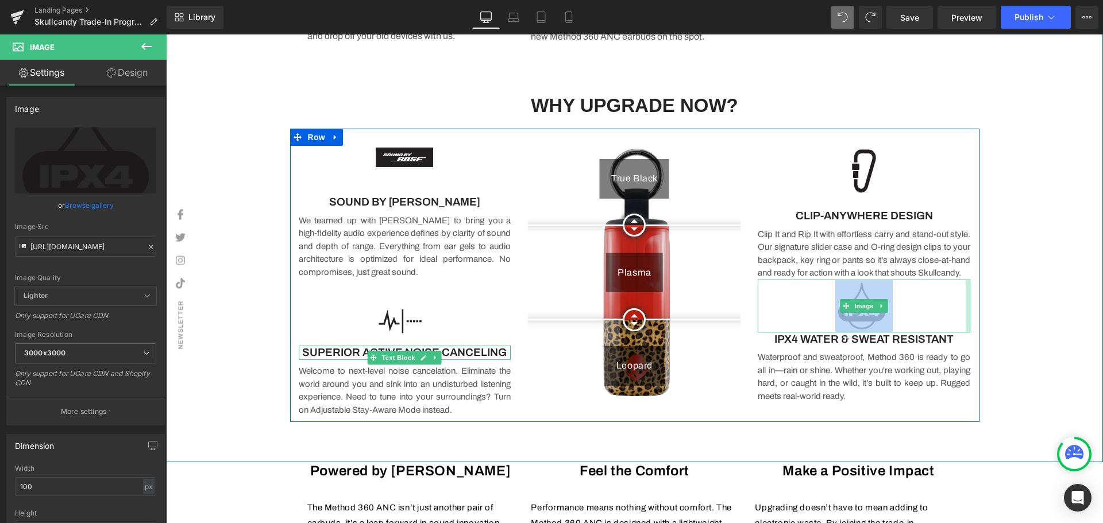
click at [965, 310] on div at bounding box center [967, 306] width 5 height 53
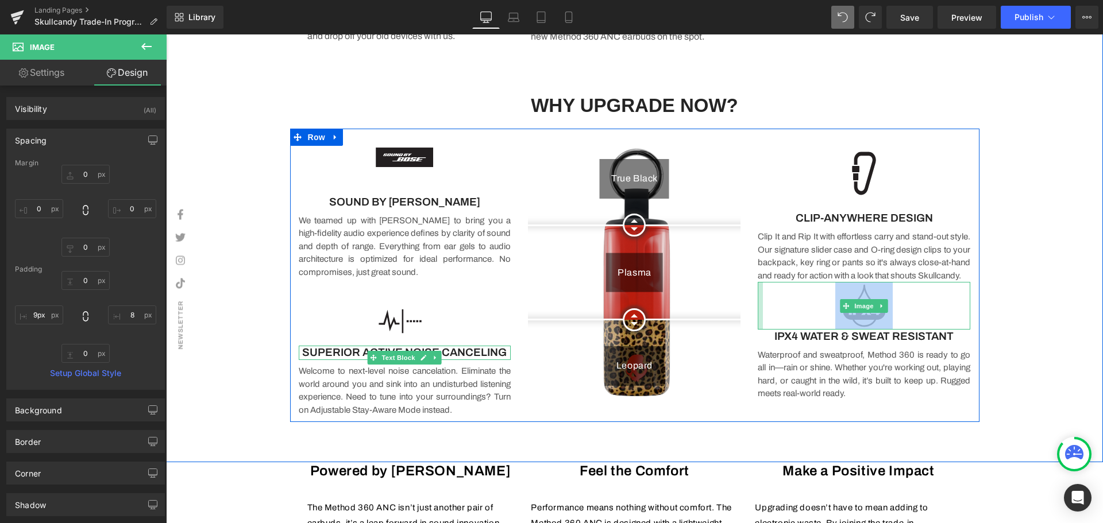
type input "8px"
click at [760, 315] on div "Image" at bounding box center [864, 306] width 213 height 48
type input "12px"
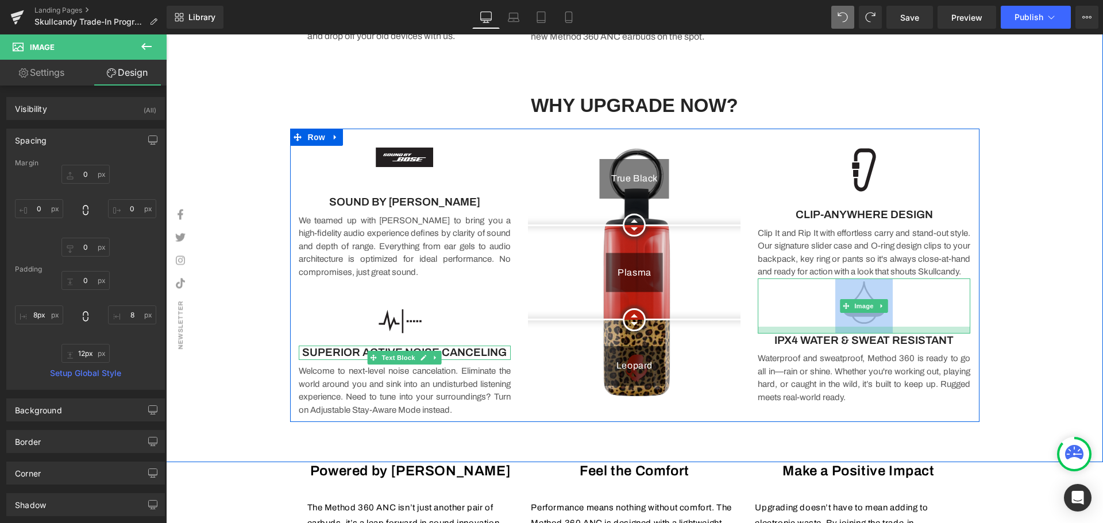
drag, startPoint x: 889, startPoint y: 335, endPoint x: 889, endPoint y: 342, distance: 6.9
click at [889, 342] on div "Image CLIP-ANYWHERE DESIGN Text Block Clip It and Rip It with effortless carry …" at bounding box center [864, 273] width 230 height 288
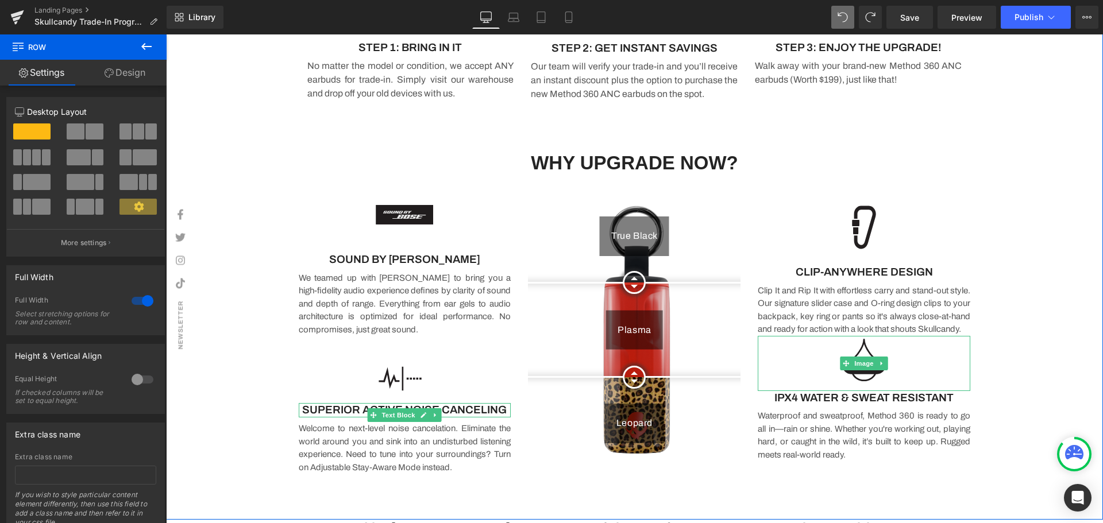
click at [401, 214] on div "Image" at bounding box center [405, 214] width 213 height 57
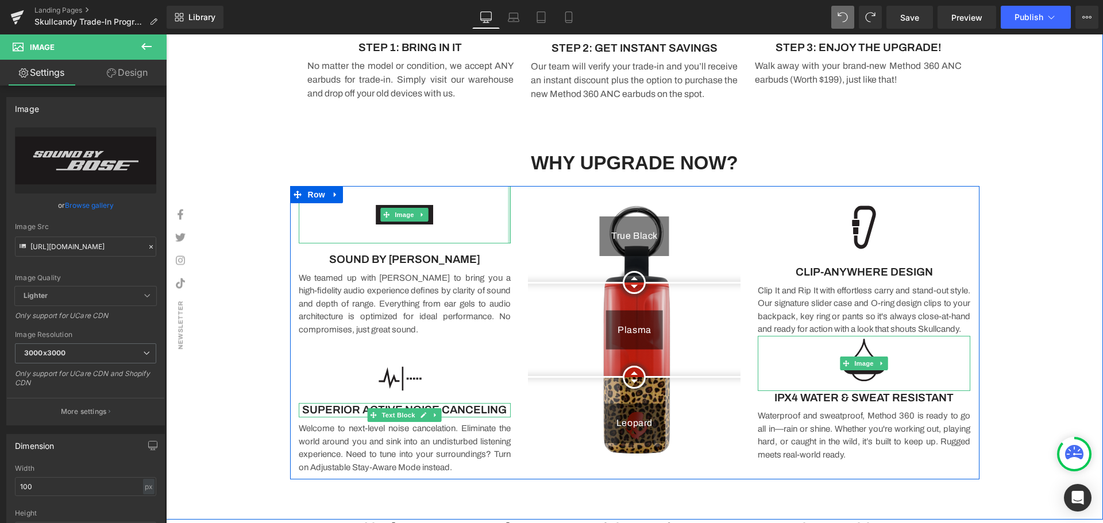
drag, startPoint x: 504, startPoint y: 211, endPoint x: 346, endPoint y: 225, distance: 158.0
click at [523, 213] on div "True Black Plasma Leopard Before and After Images Image SOUND BY BOSE Text Bloc…" at bounding box center [634, 332] width 689 height 293
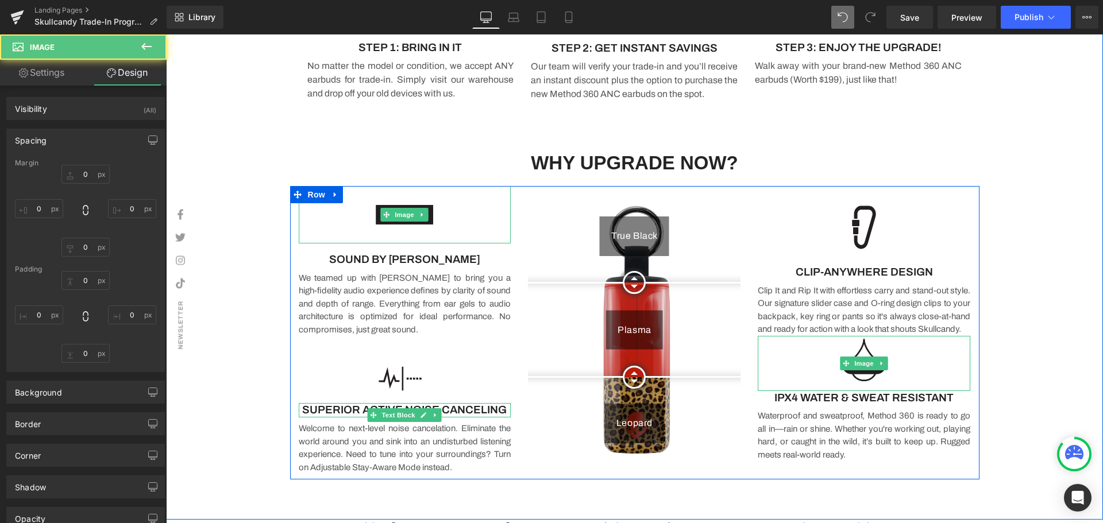
type input "0"
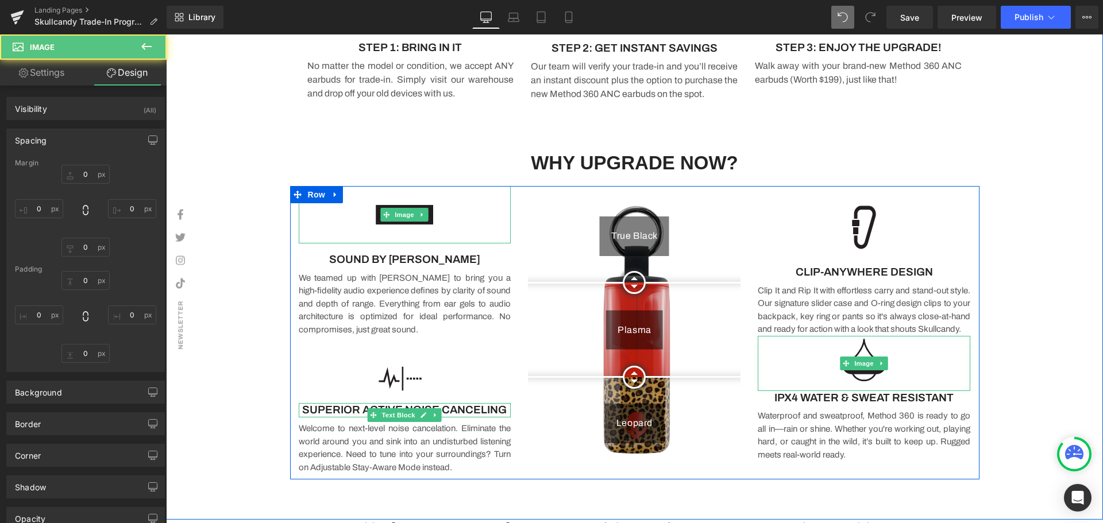
type input "0"
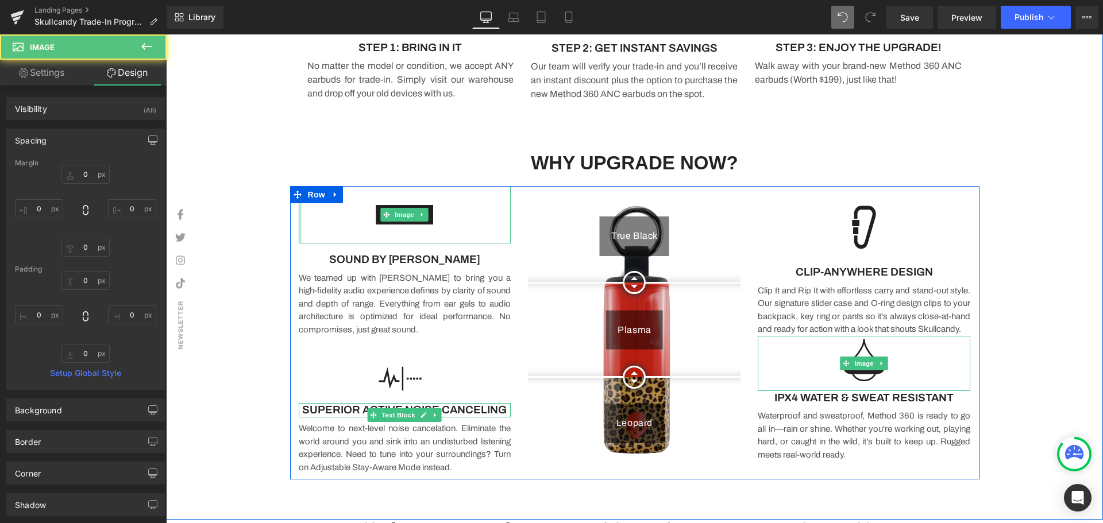
type input "0px"
drag, startPoint x: 296, startPoint y: 228, endPoint x: 282, endPoint y: 230, distance: 13.9
click at [407, 214] on span "Image" at bounding box center [405, 215] width 24 height 14
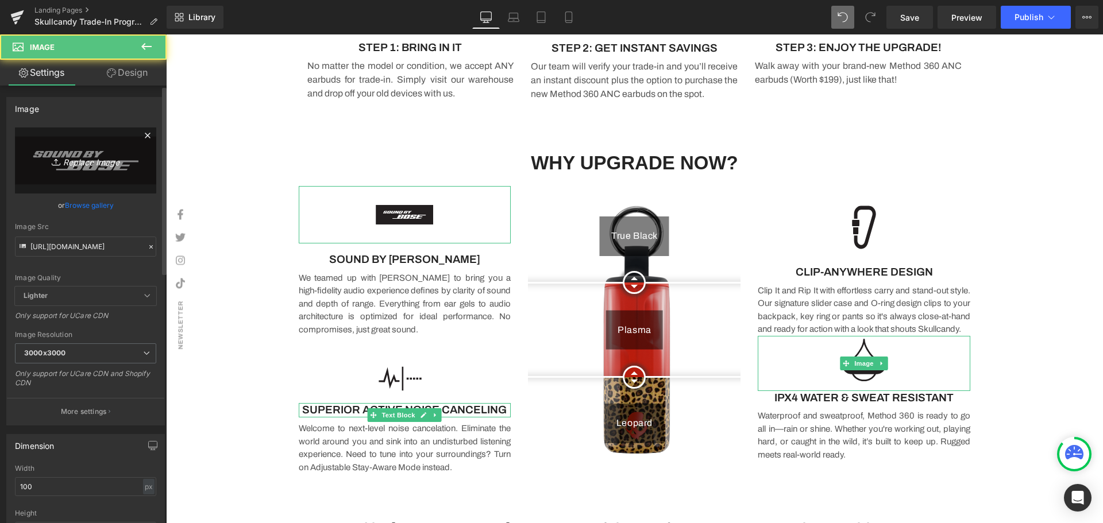
click at [91, 159] on icon "Replace Image" at bounding box center [86, 160] width 92 height 14
type input "C:\fakepath\download.png"
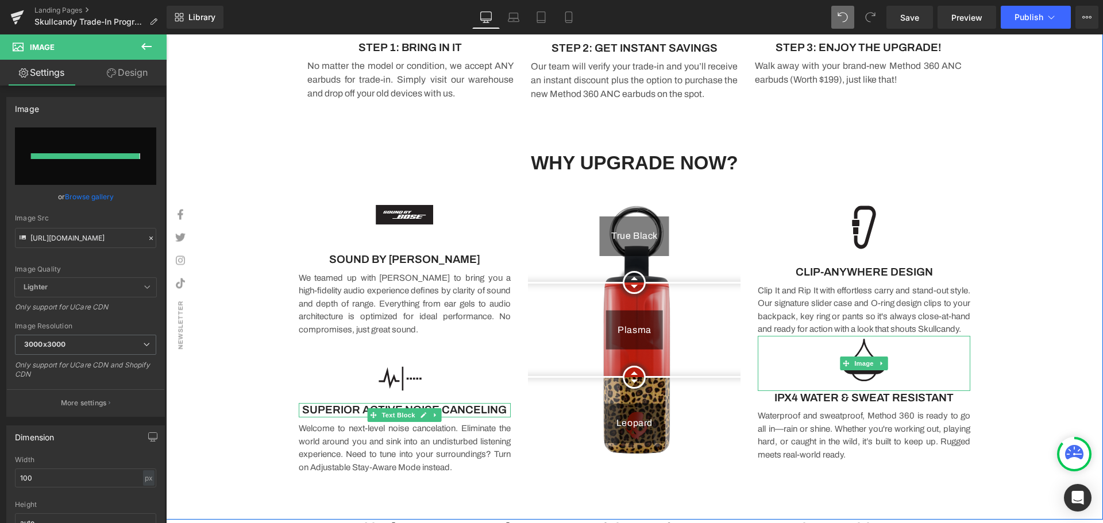
type input "https://ucarecdn.com/29cdb785-acae-48a8-ba04-c0dcb446e761/-/format/auto/-/previ…"
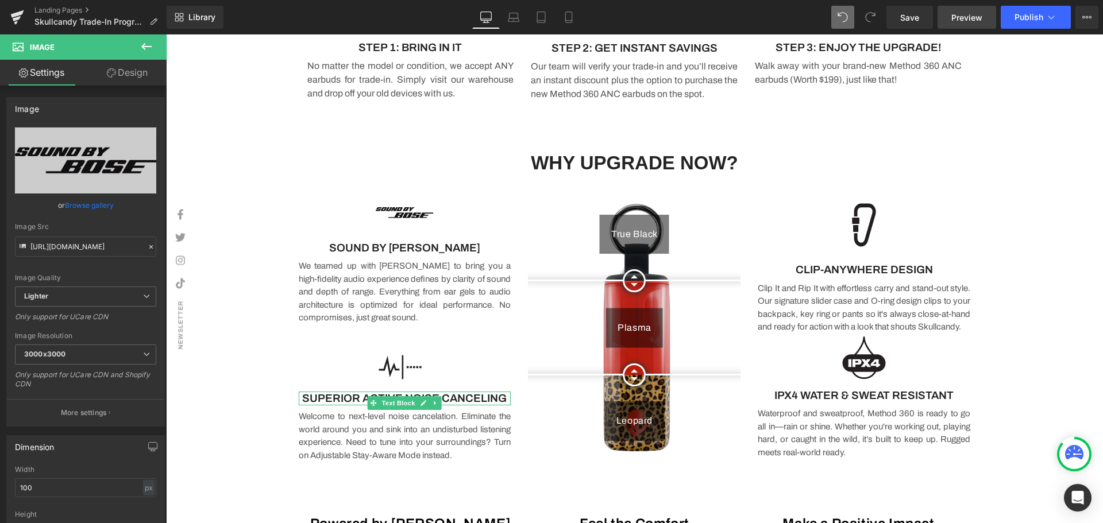
click at [968, 21] on span "Preview" at bounding box center [966, 17] width 31 height 12
click at [913, 11] on span "Save" at bounding box center [909, 17] width 19 height 12
click at [968, 24] on link "Preview" at bounding box center [966, 17] width 59 height 23
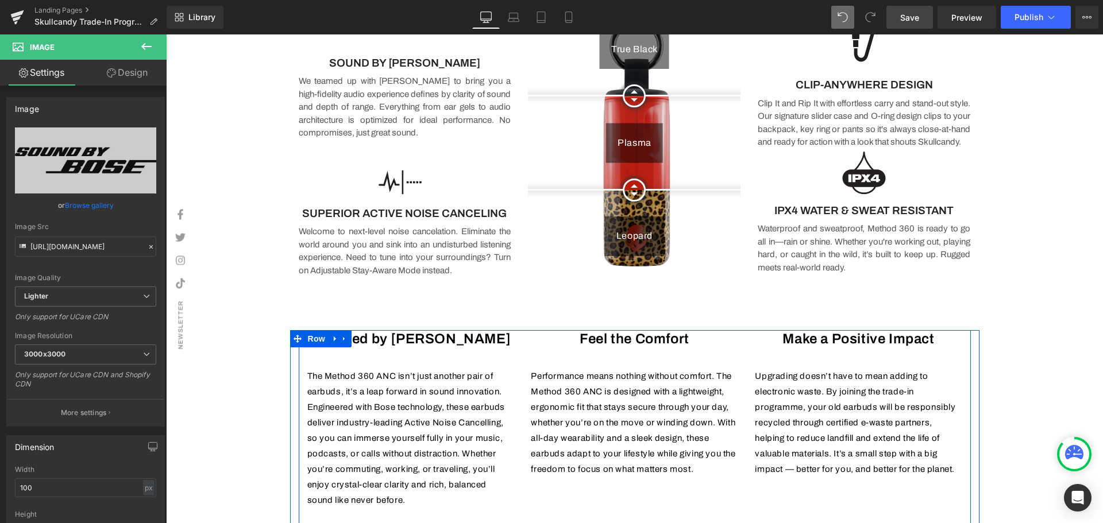
scroll to position [974, 0]
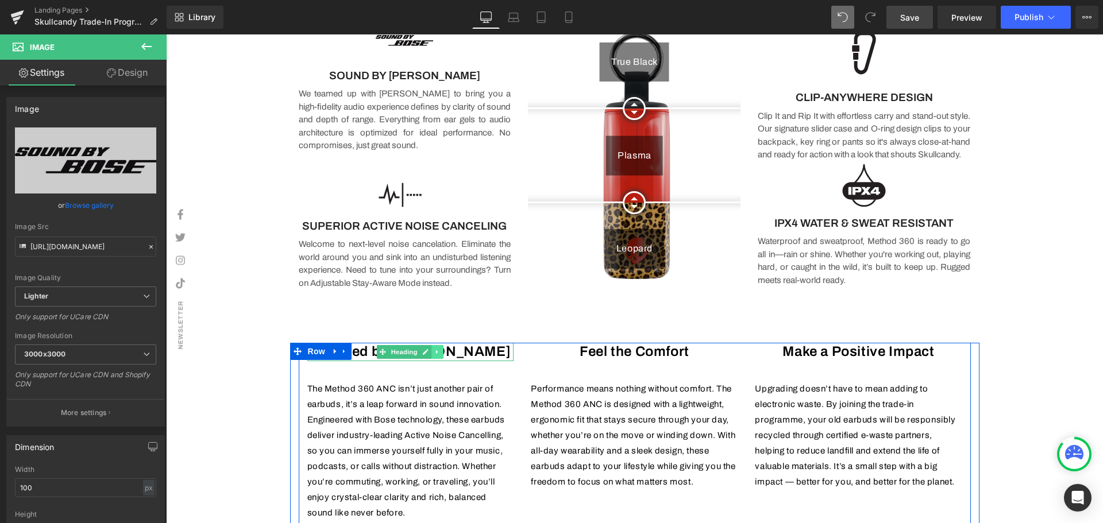
click at [435, 354] on icon at bounding box center [438, 352] width 6 height 7
click at [441, 351] on icon at bounding box center [444, 352] width 6 height 6
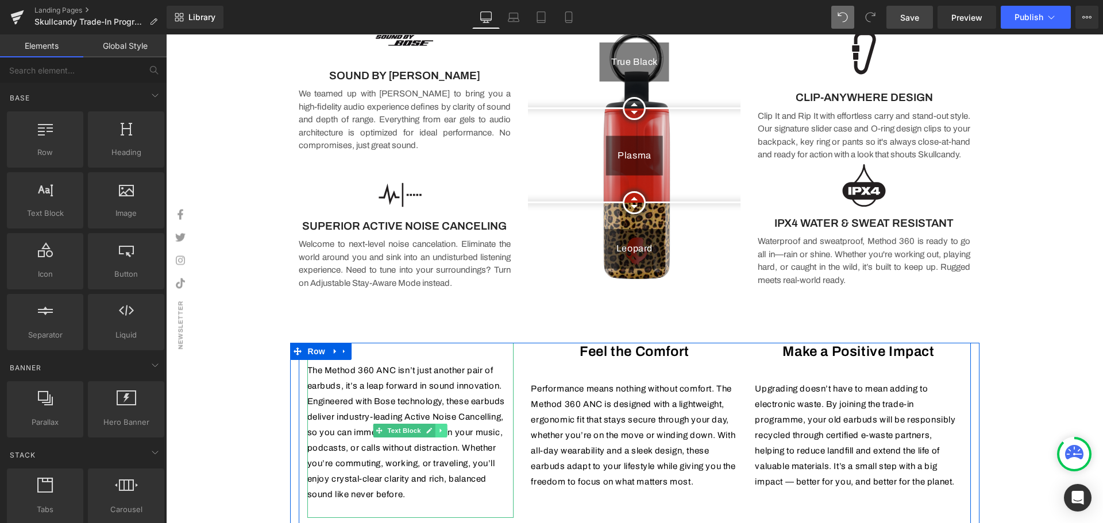
click at [438, 433] on icon at bounding box center [441, 430] width 6 height 7
click at [444, 429] on icon at bounding box center [447, 430] width 6 height 6
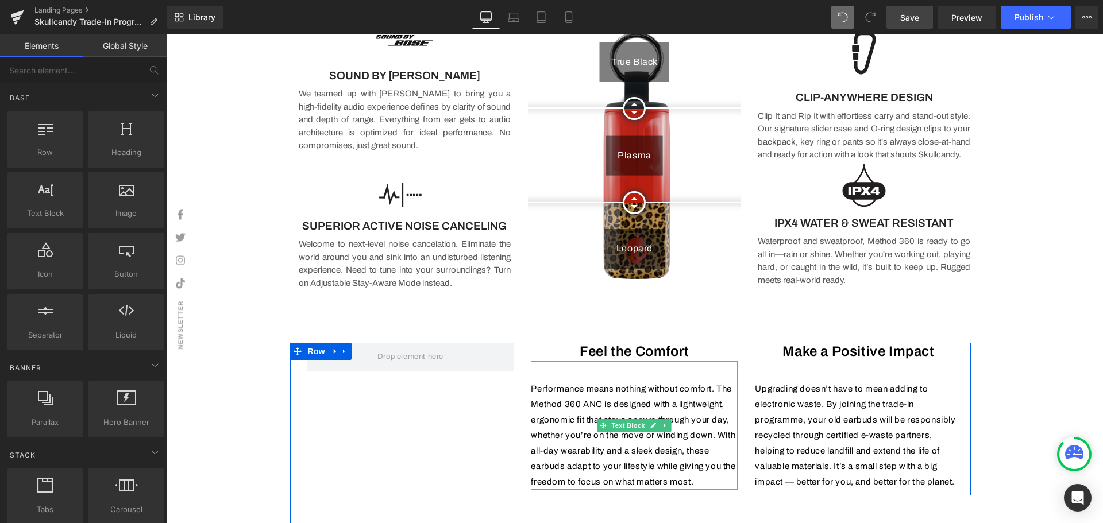
click at [662, 426] on icon at bounding box center [665, 425] width 6 height 7
click at [665, 426] on link at bounding box center [671, 426] width 12 height 14
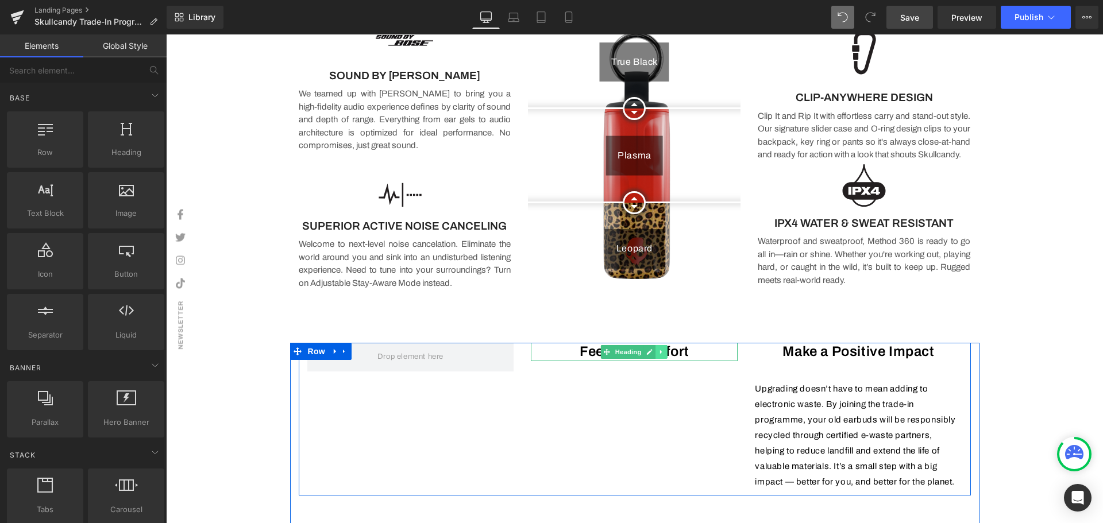
click at [659, 354] on icon at bounding box center [662, 352] width 6 height 7
click at [664, 354] on icon at bounding box center [667, 352] width 6 height 6
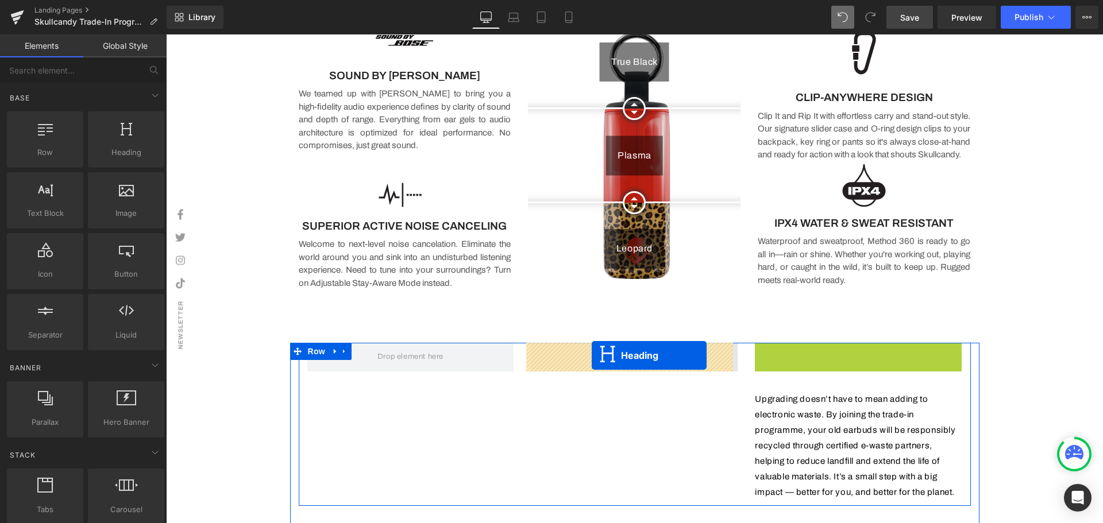
drag, startPoint x: 821, startPoint y: 353, endPoint x: 592, endPoint y: 356, distance: 229.7
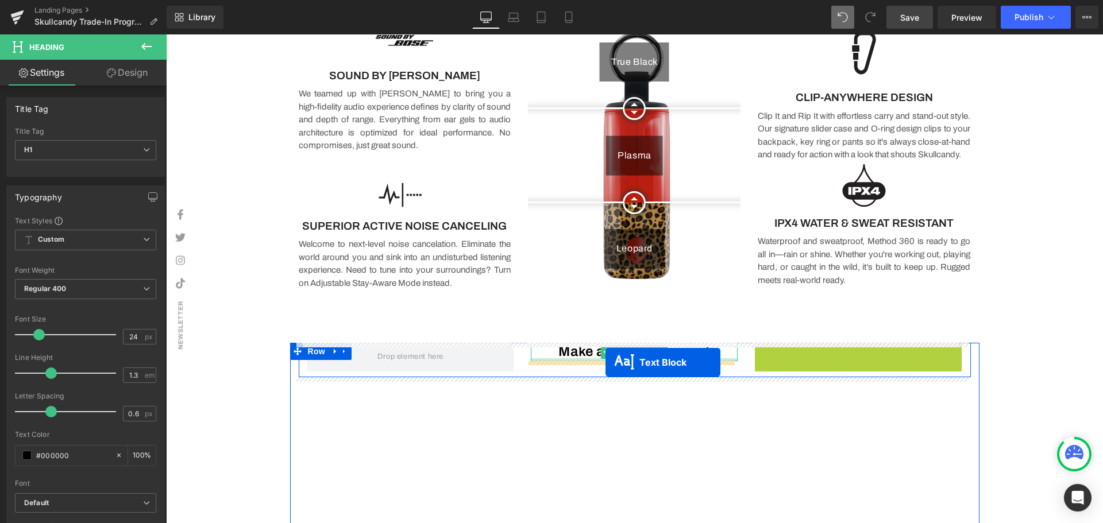
drag, startPoint x: 823, startPoint y: 408, endPoint x: 605, endPoint y: 362, distance: 222.3
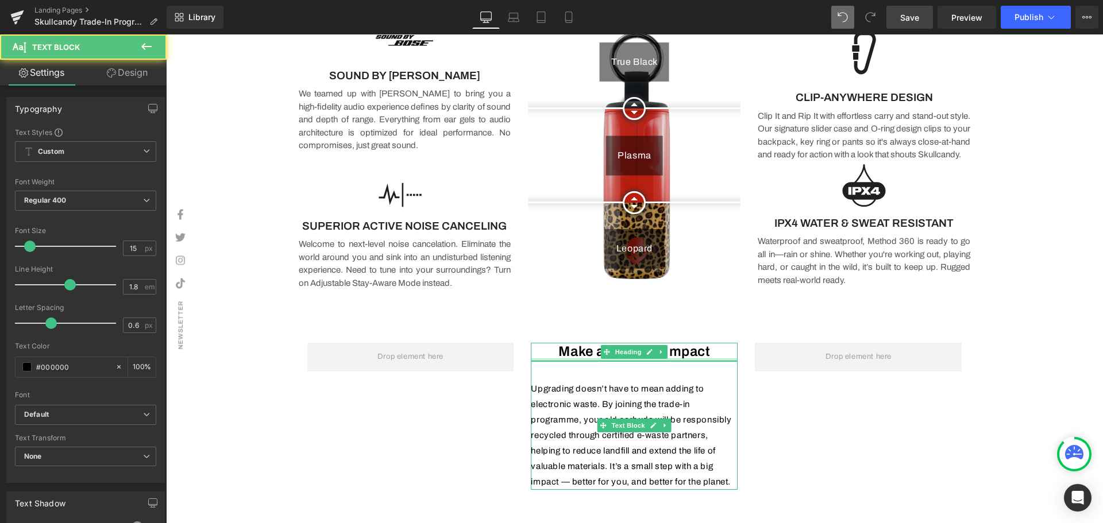
click at [1031, 366] on div "Image Row Image HERE'S WHAT YOU NEED TO DO Heading Upgrade to the All-New Skull…" at bounding box center [634, 518] width 937 height 2838
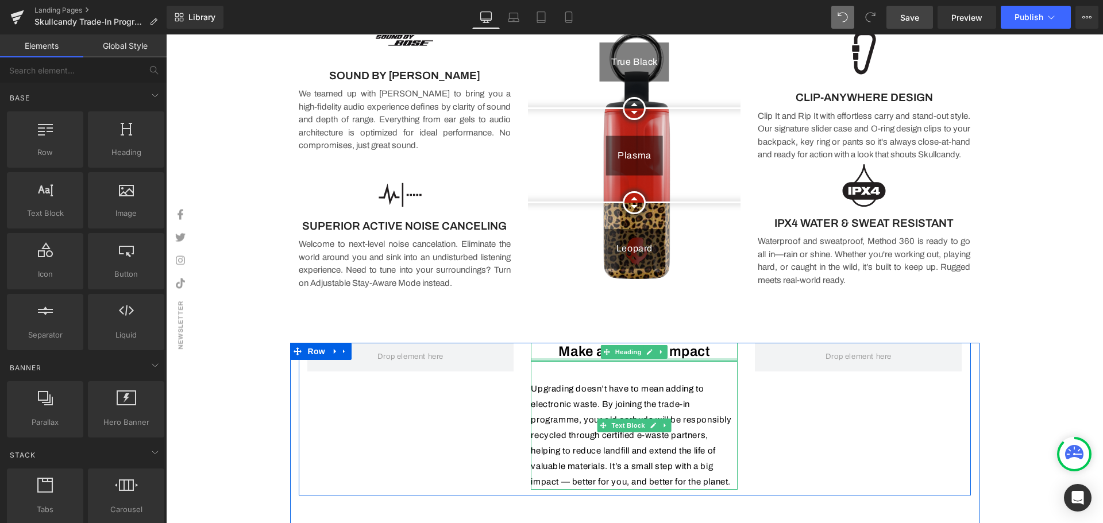
click at [713, 352] on h1 "Make a Positive Impact" at bounding box center [634, 352] width 207 height 18
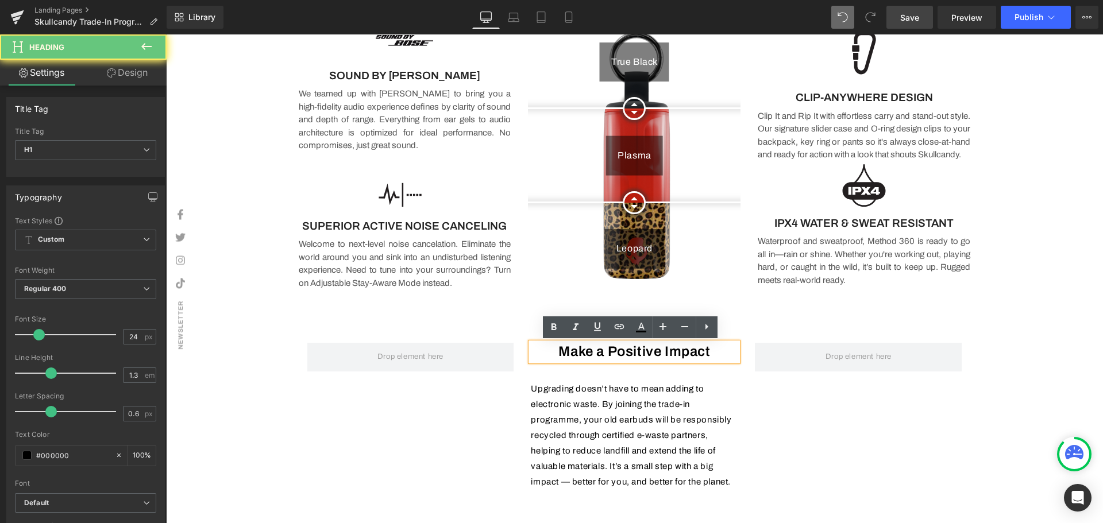
click at [716, 352] on h1 "Make a Positive Impact" at bounding box center [634, 352] width 207 height 18
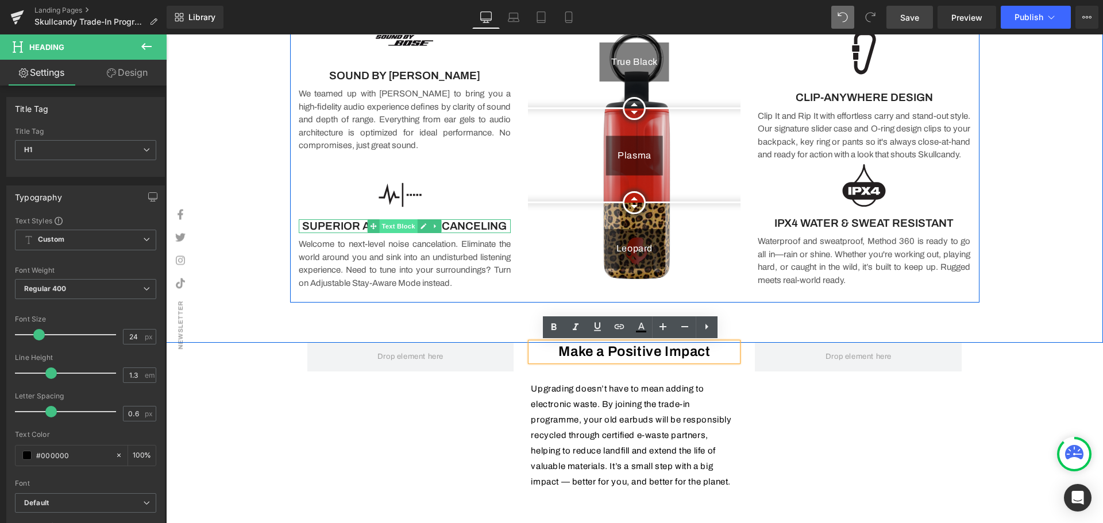
click at [391, 225] on span "Text Block" at bounding box center [399, 226] width 38 height 14
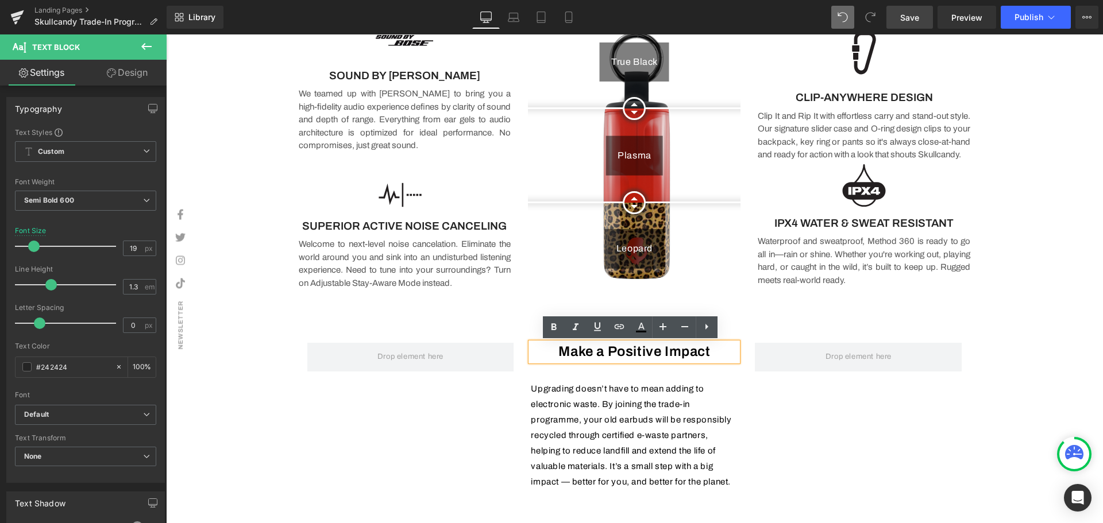
click at [631, 353] on h1 "Make a Positive Impact" at bounding box center [634, 352] width 207 height 18
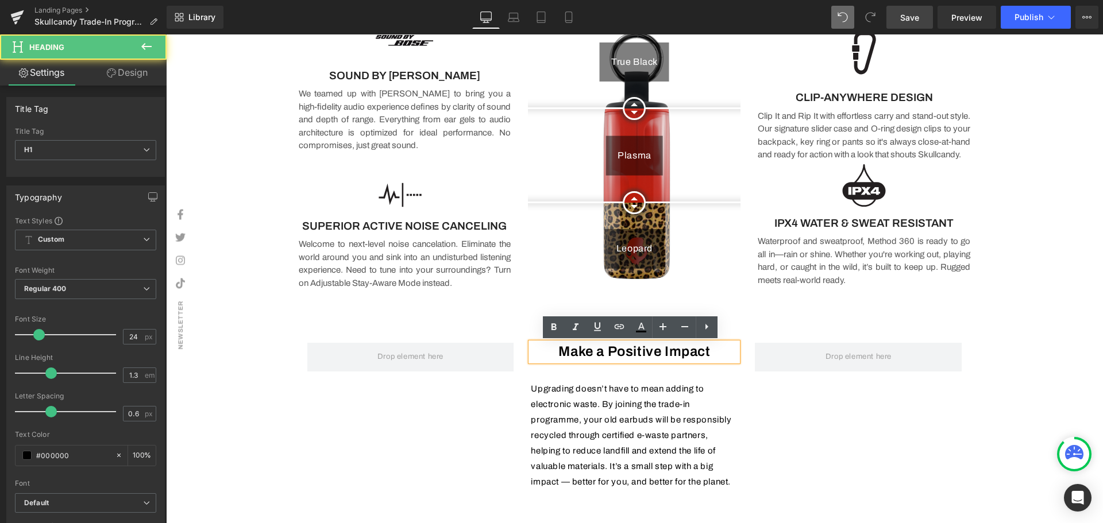
click at [828, 392] on div "Make a Positive Impact Heading Upgrading doesn’t have to mean adding to electro…" at bounding box center [635, 419] width 672 height 152
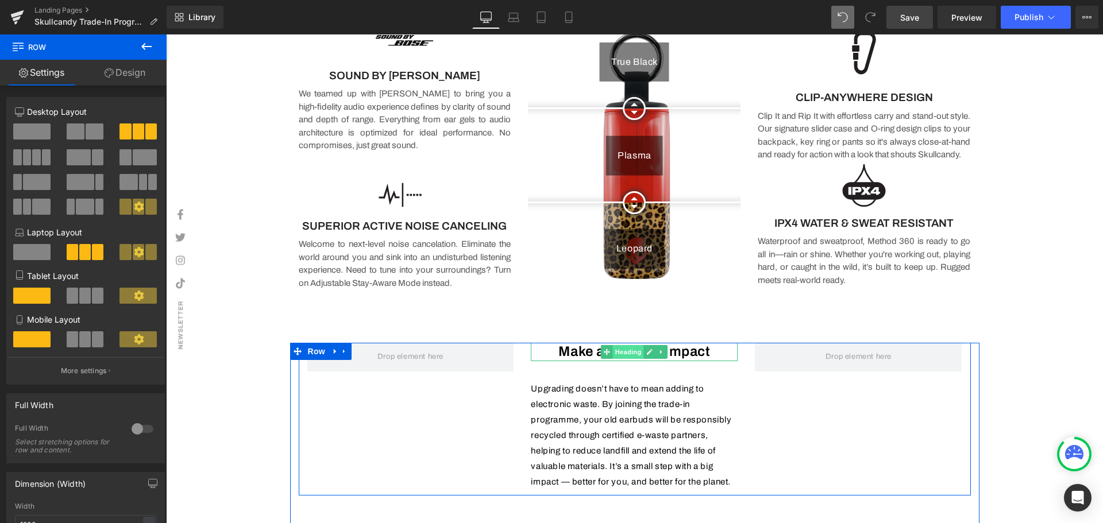
click at [629, 356] on span "Heading" at bounding box center [628, 352] width 31 height 14
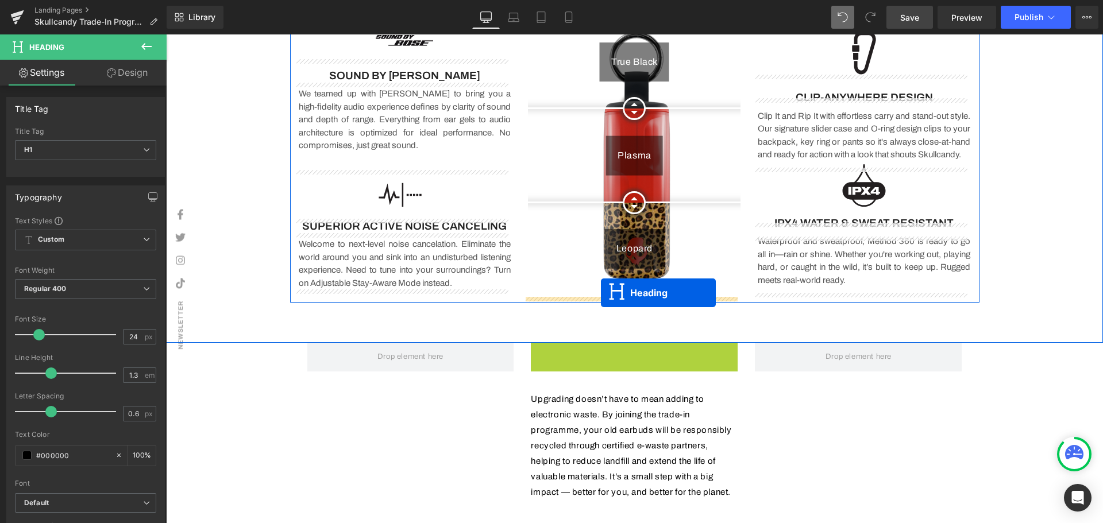
drag, startPoint x: 602, startPoint y: 351, endPoint x: 601, endPoint y: 293, distance: 58.6
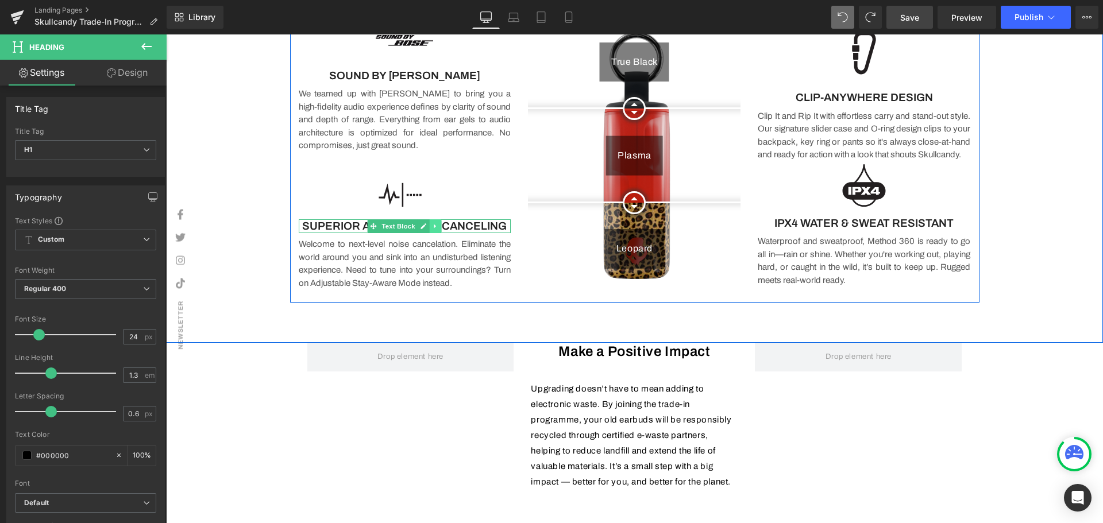
click at [433, 228] on icon at bounding box center [435, 226] width 6 height 7
click at [426, 226] on icon at bounding box center [429, 226] width 6 height 6
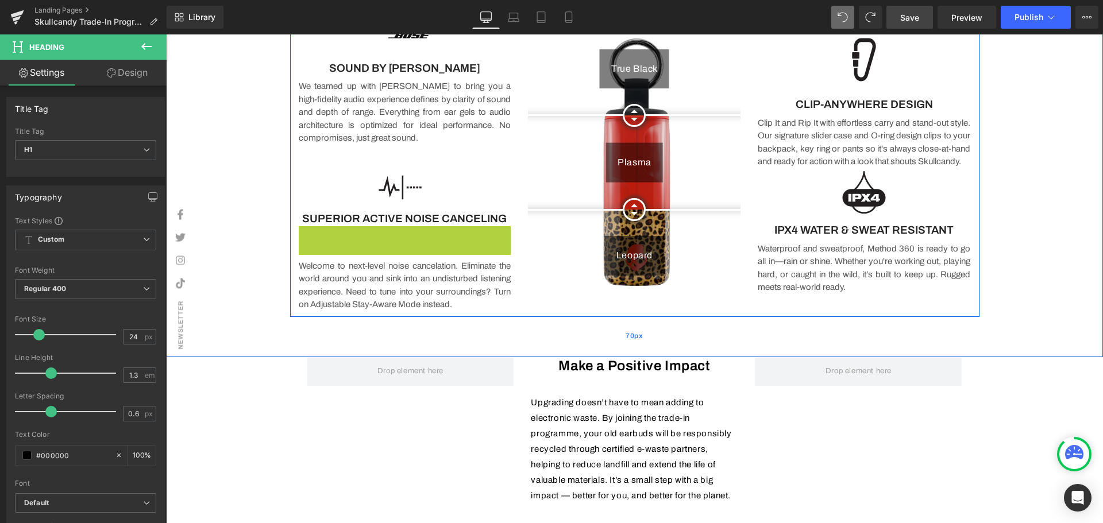
scroll to position [981, 0]
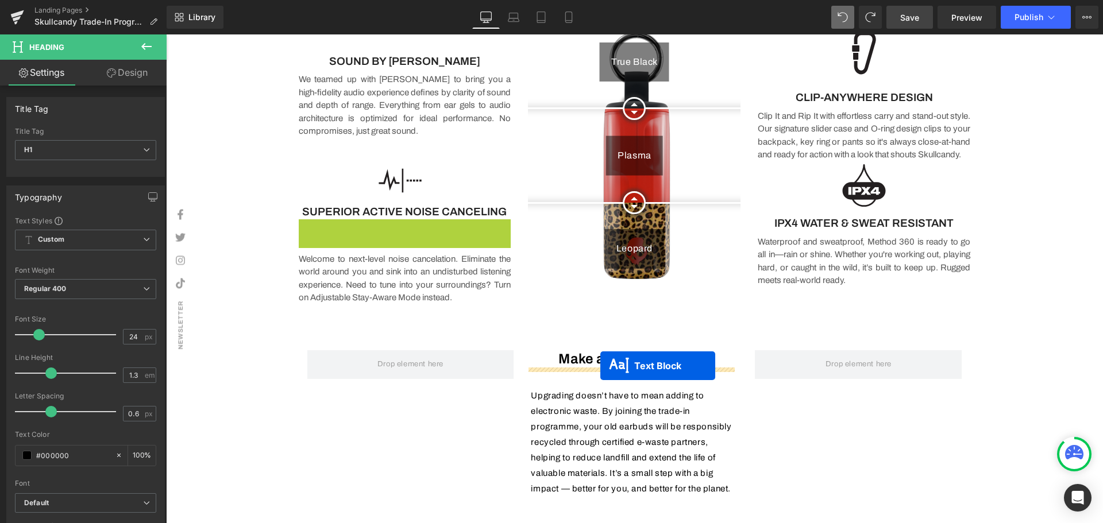
drag, startPoint x: 370, startPoint y: 234, endPoint x: 600, endPoint y: 366, distance: 265.2
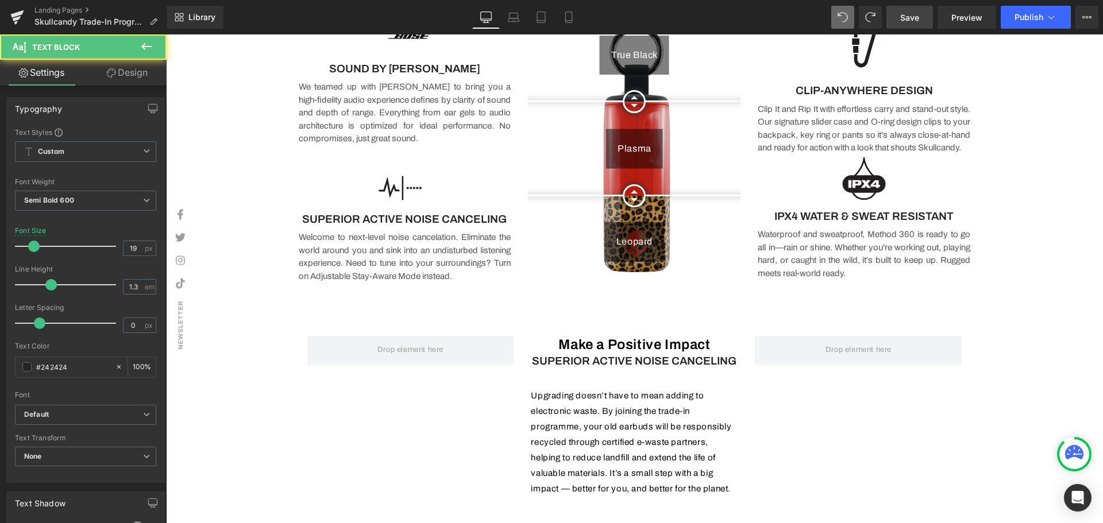
scroll to position [974, 0]
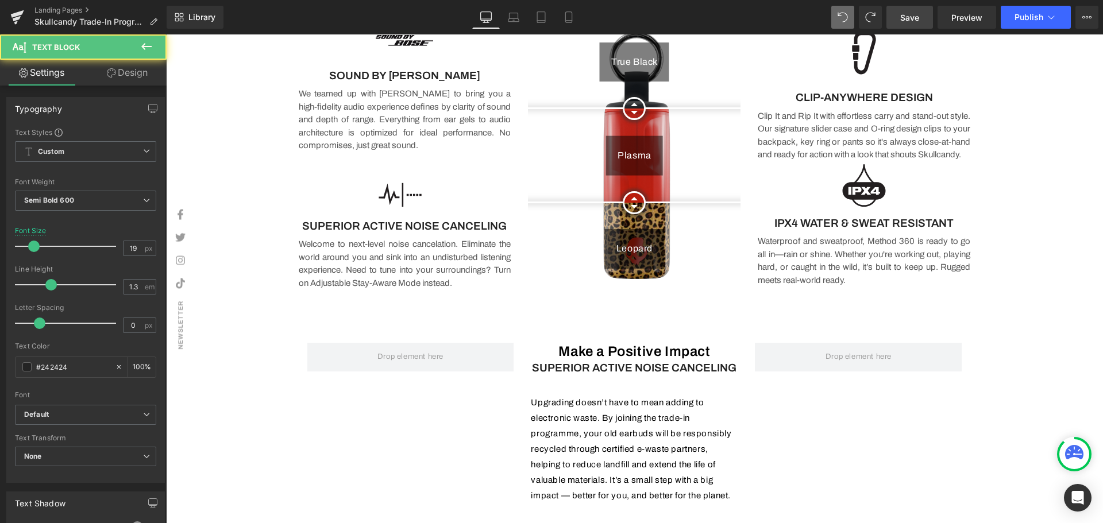
click at [686, 350] on h1 "Make a Positive Impact" at bounding box center [634, 352] width 207 height 18
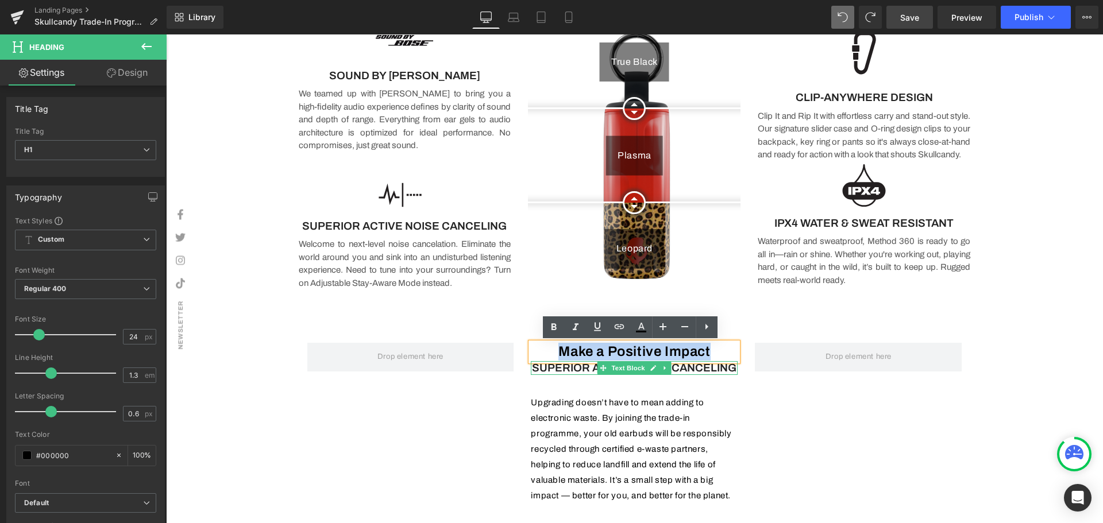
drag, startPoint x: 714, startPoint y: 352, endPoint x: 554, endPoint y: 364, distance: 160.7
click at [554, 364] on div "Make a Positive Impact Heading SUPERIOR ACTIVE NOISE CANCELING Text Block Upgra…" at bounding box center [634, 423] width 224 height 161
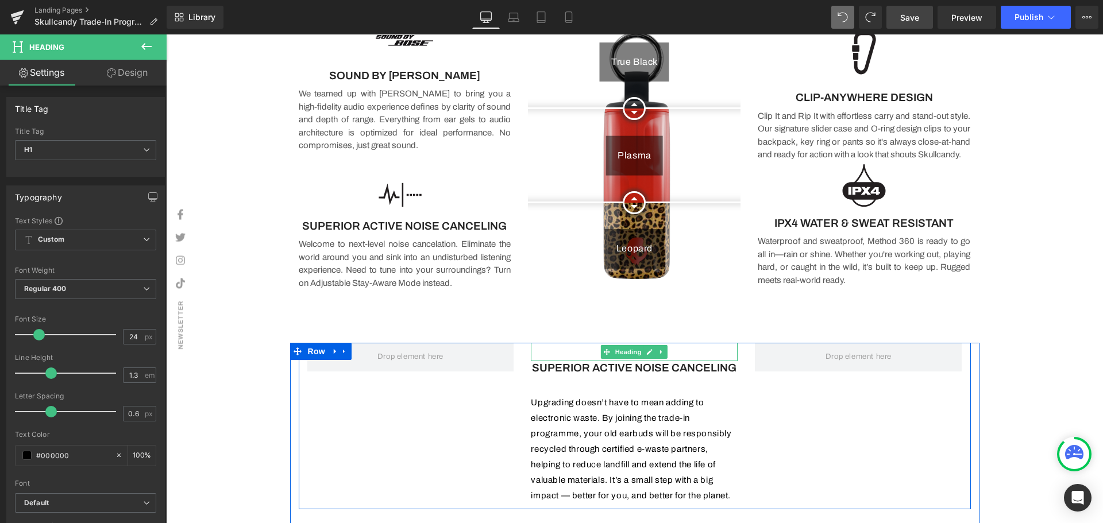
click at [166, 34] on div at bounding box center [166, 34] width 0 height 0
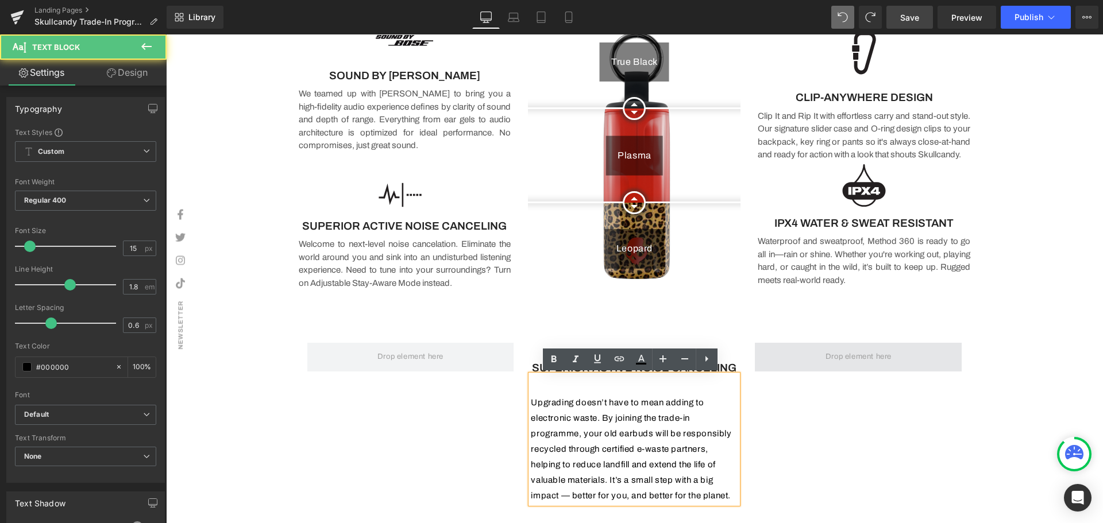
click at [889, 363] on span at bounding box center [858, 357] width 74 height 19
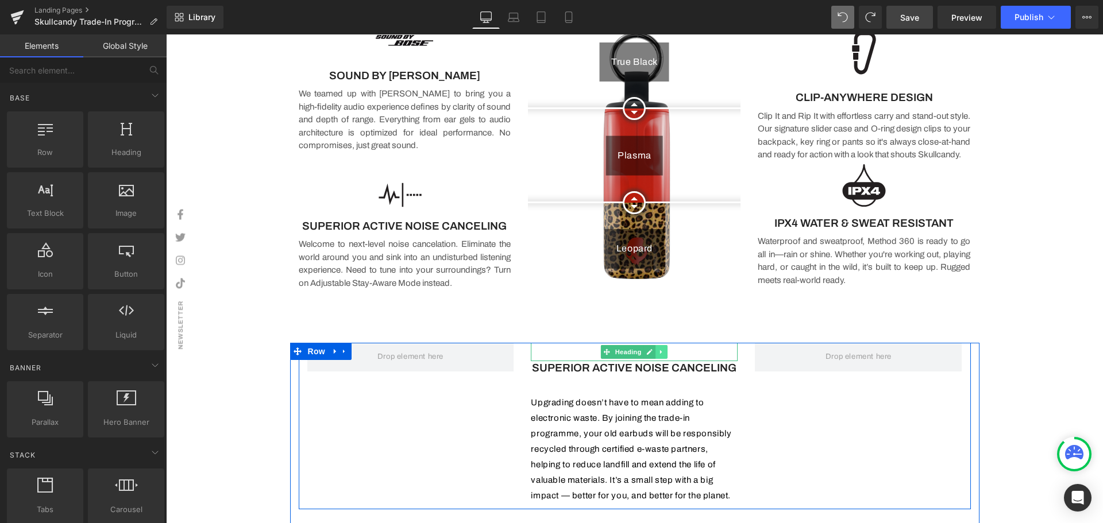
click at [659, 351] on icon at bounding box center [662, 352] width 6 height 7
click at [664, 353] on icon at bounding box center [667, 352] width 6 height 7
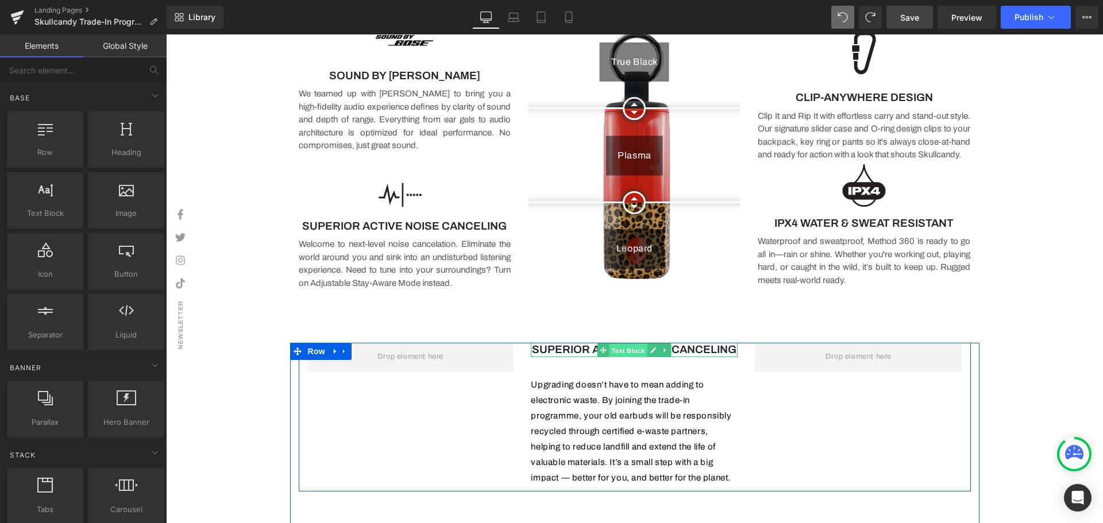
click at [631, 349] on span "Text Block" at bounding box center [628, 350] width 38 height 14
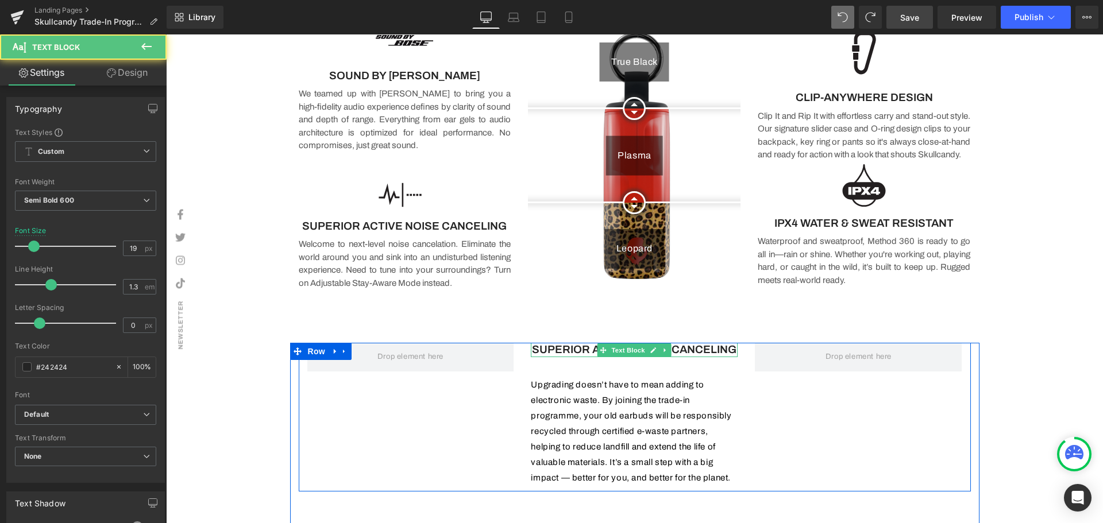
click at [712, 349] on p "SUPERIOR ACTIVE NOISE CANCELING" at bounding box center [634, 350] width 207 height 14
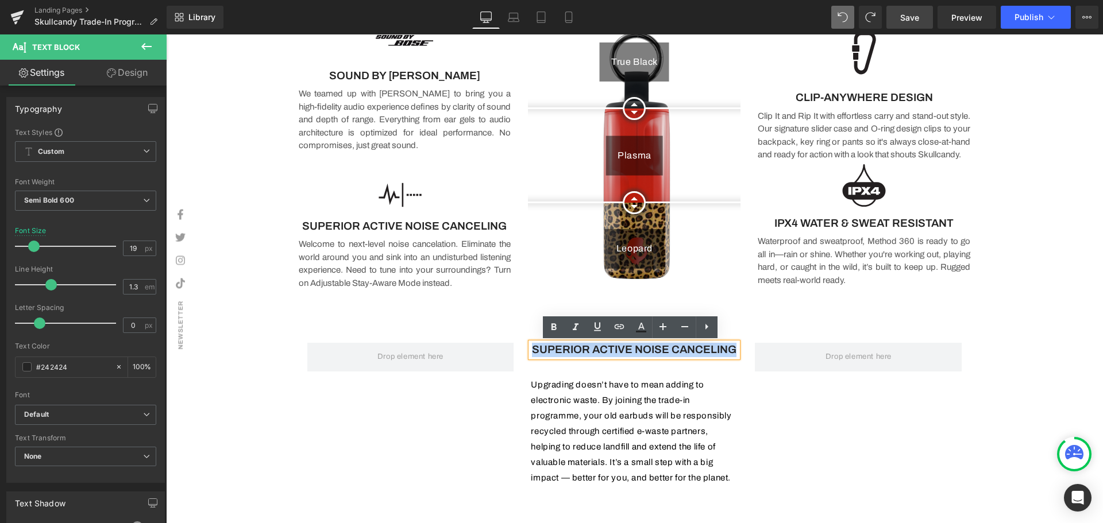
drag, startPoint x: 731, startPoint y: 349, endPoint x: 531, endPoint y: 349, distance: 199.3
click at [531, 349] on p "SUPERIOR ACTIVE NOISE CANCELING" at bounding box center [634, 350] width 207 height 14
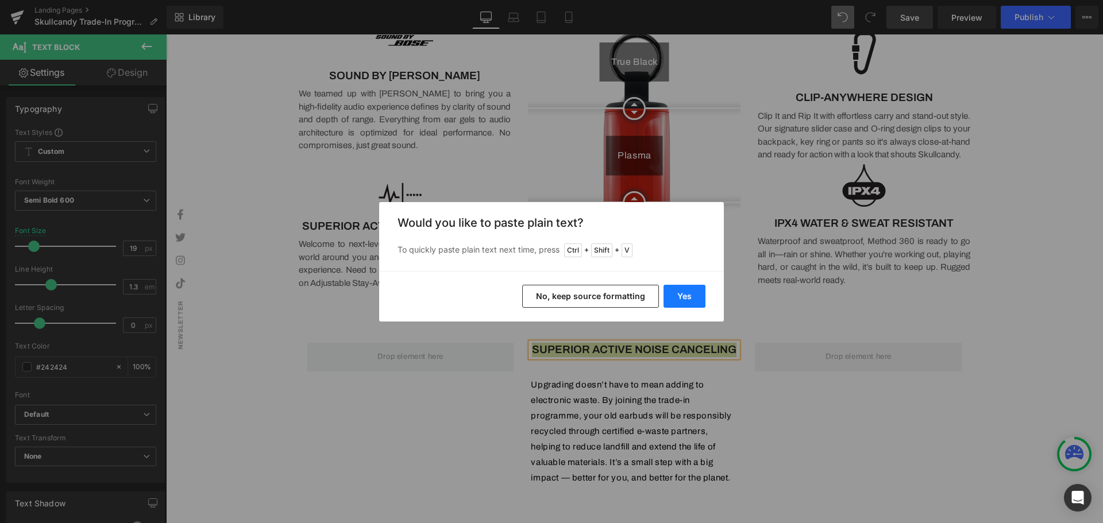
click at [681, 295] on button "Yes" at bounding box center [684, 296] width 42 height 23
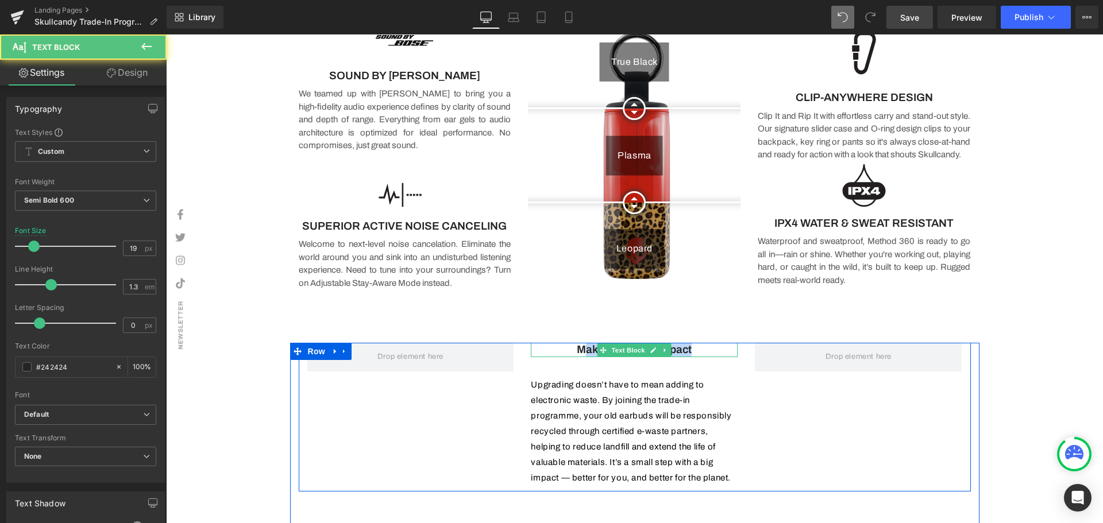
drag, startPoint x: 697, startPoint y: 349, endPoint x: 578, endPoint y: 347, distance: 119.5
click at [578, 347] on p "Make a Positive Impact" at bounding box center [634, 350] width 207 height 14
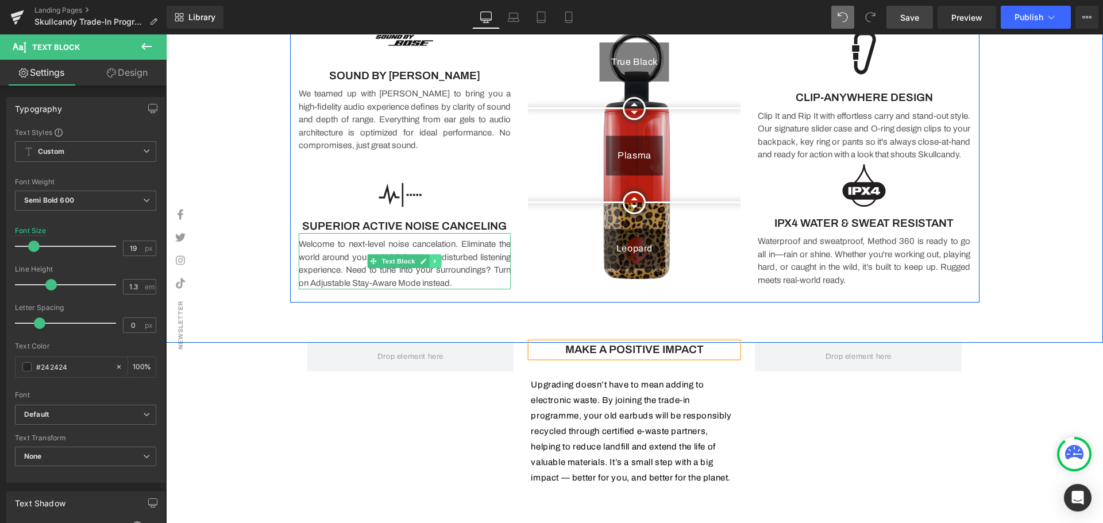
click at [434, 261] on icon at bounding box center [435, 261] width 6 height 7
click at [426, 264] on icon at bounding box center [429, 261] width 6 height 7
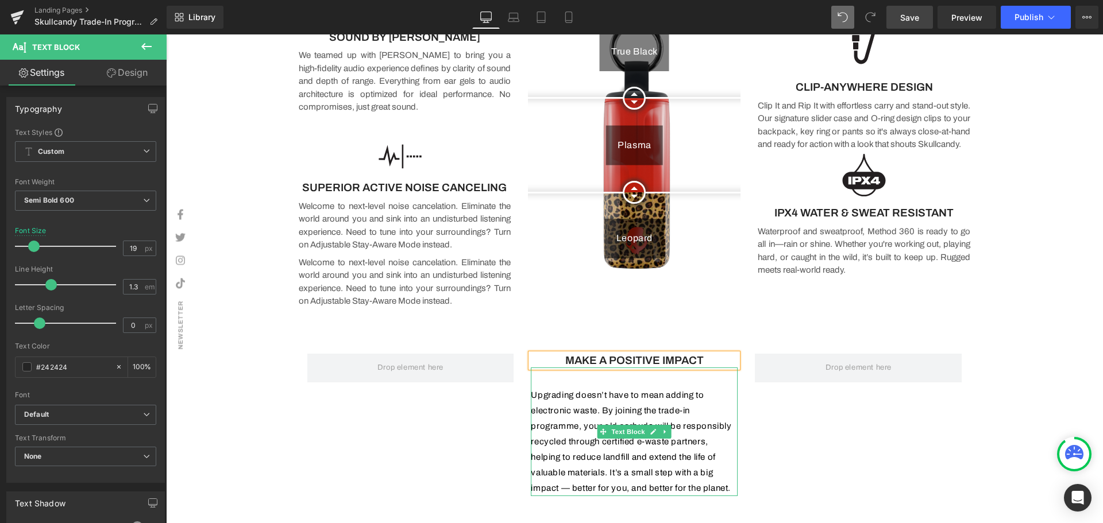
scroll to position [1031, 0]
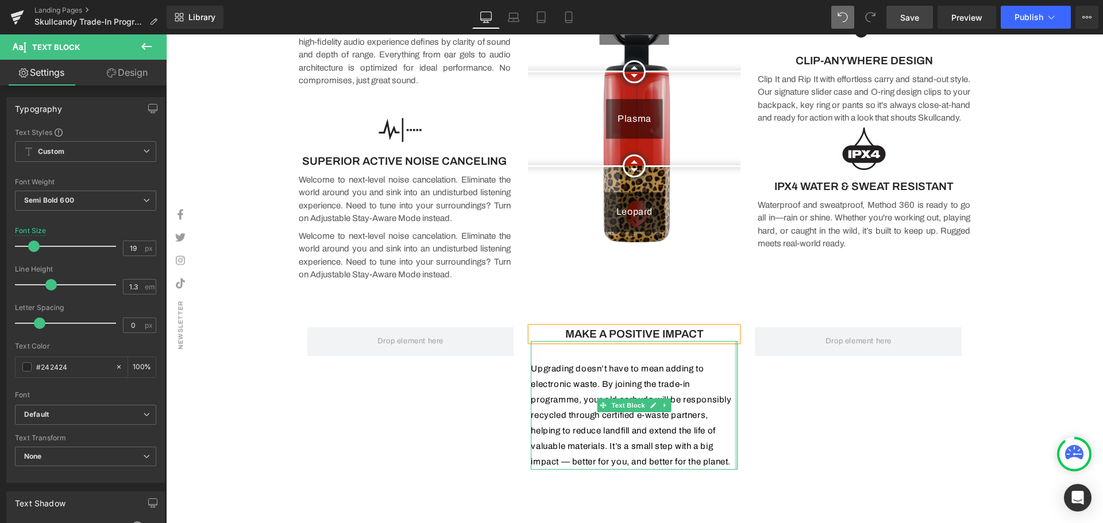
click at [735, 462] on div at bounding box center [736, 405] width 3 height 129
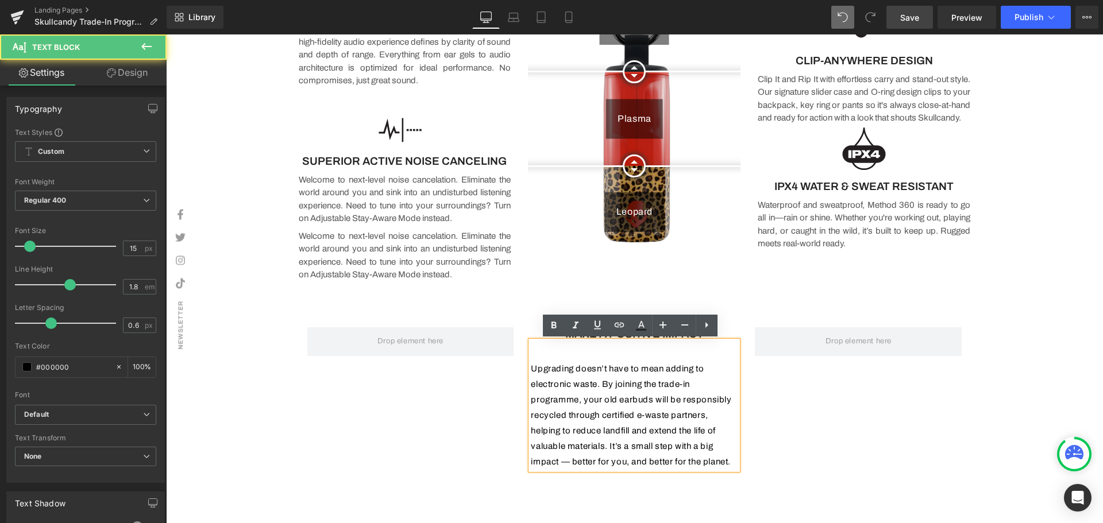
click at [728, 463] on p "Upgrading doesn’t have to mean adding to electronic waste. By joining the trade…" at bounding box center [634, 415] width 207 height 109
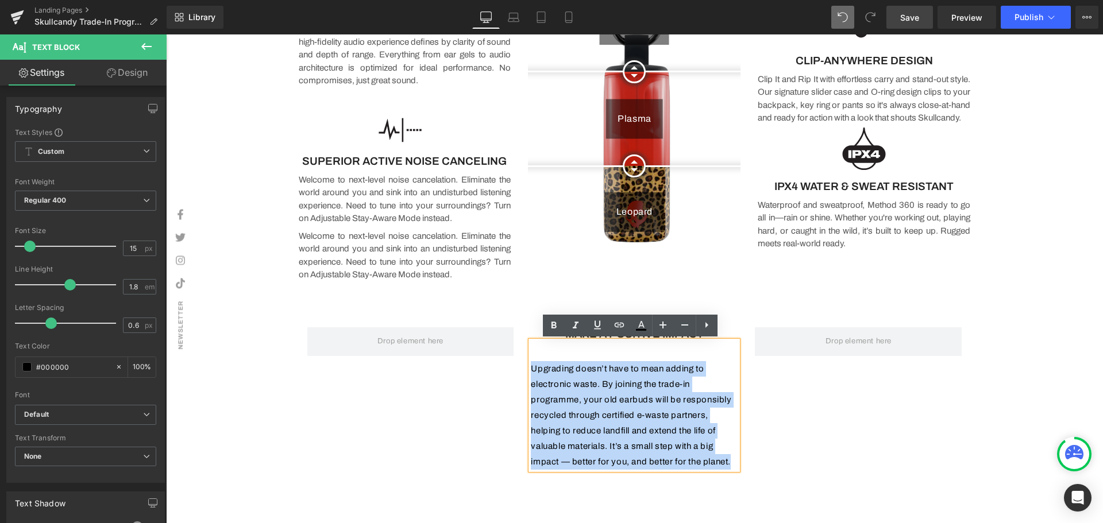
drag, startPoint x: 732, startPoint y: 463, endPoint x: 527, endPoint y: 368, distance: 225.6
click at [531, 368] on p "Upgrading doesn’t have to mean adding to electronic waste. By joining the trade…" at bounding box center [634, 415] width 207 height 109
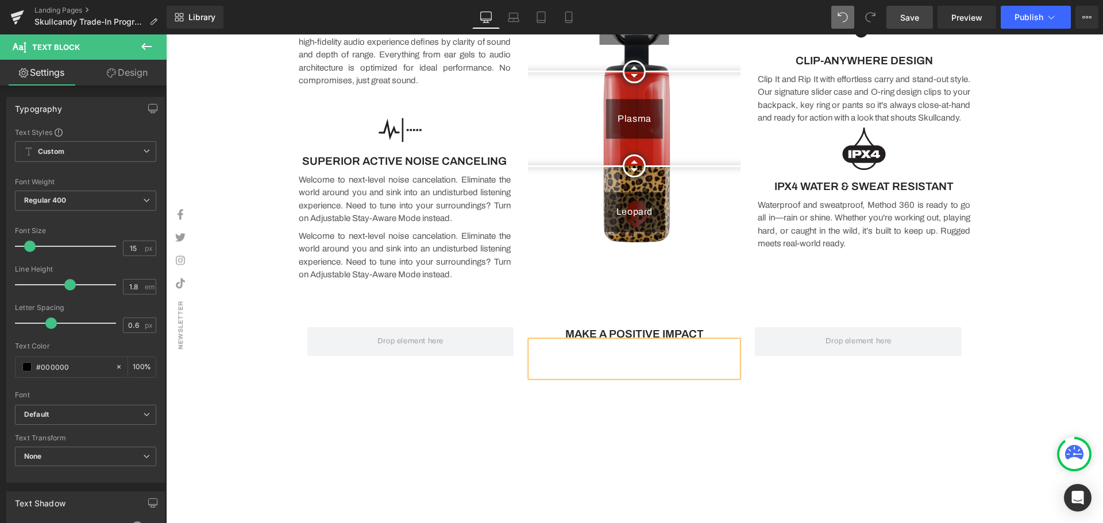
drag, startPoint x: 775, startPoint y: 374, endPoint x: 756, endPoint y: 370, distance: 19.8
click at [776, 374] on div "MAKE A POSITIVE IMPACT Text Block Text Block Row" at bounding box center [635, 355] width 672 height 56
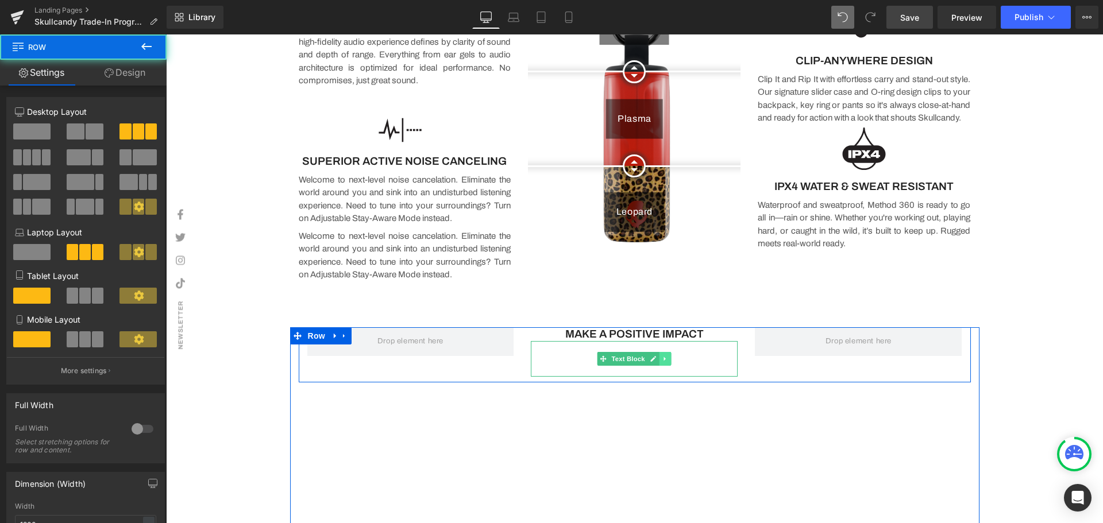
click at [662, 360] on icon at bounding box center [665, 359] width 6 height 7
click at [668, 358] on icon at bounding box center [671, 359] width 6 height 6
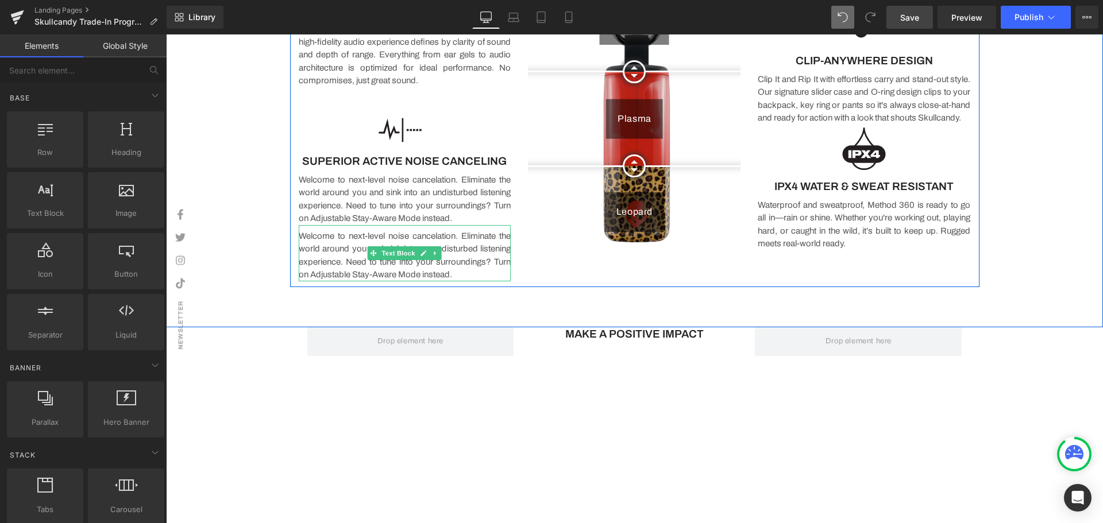
click at [458, 274] on p "Welcome to next-level noise cancelation. Eliminate the world around you and sin…" at bounding box center [405, 256] width 213 height 52
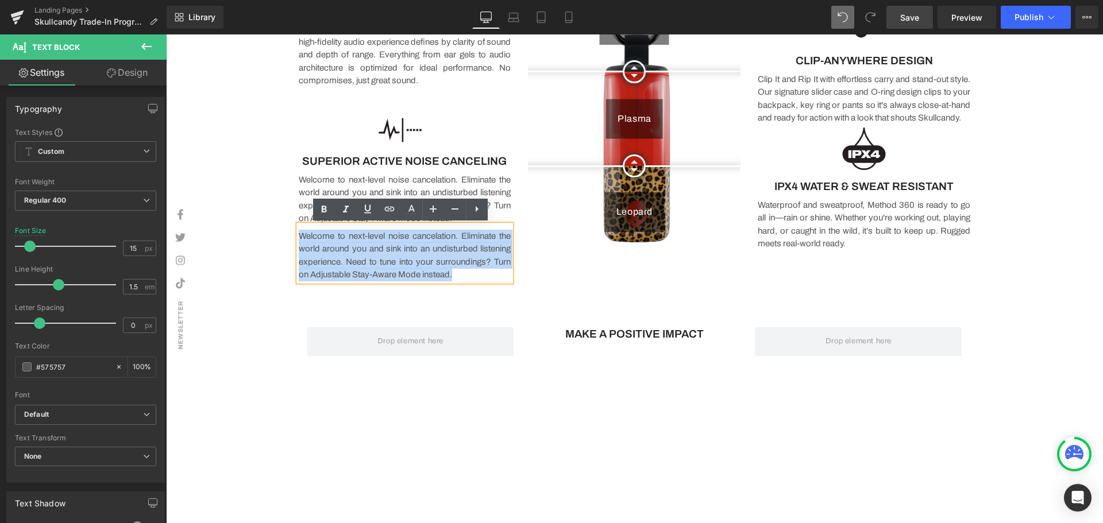
drag, startPoint x: 466, startPoint y: 276, endPoint x: 287, endPoint y: 236, distance: 183.0
click at [290, 236] on div "Image SOUND BY BOSE Text Block We teamed up with Bose to bring you a high-fidel…" at bounding box center [405, 118] width 230 height 324
copy p "Welcome to next-level noise cancelation. Eliminate the world around you and sin…"
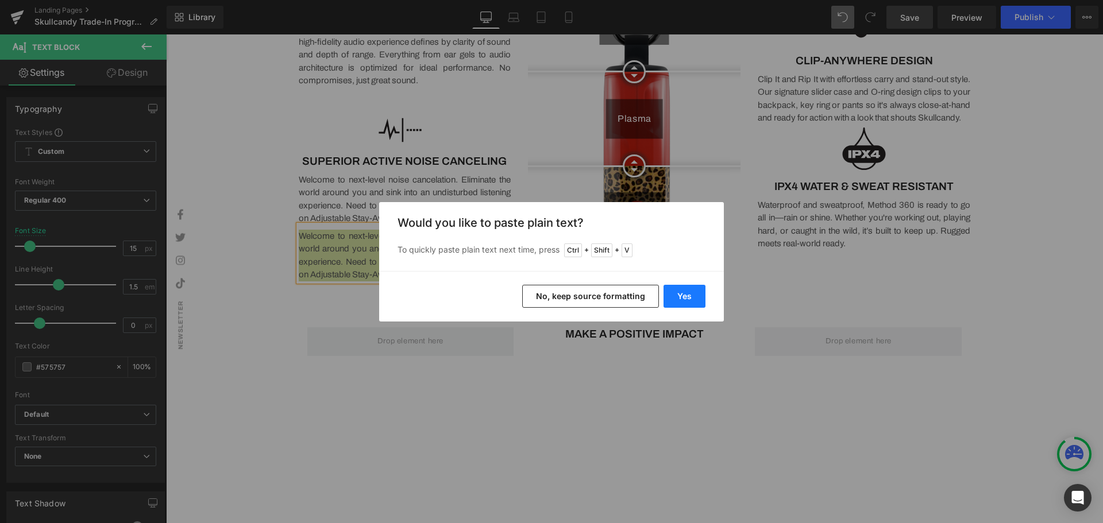
click at [693, 292] on button "Yes" at bounding box center [684, 296] width 42 height 23
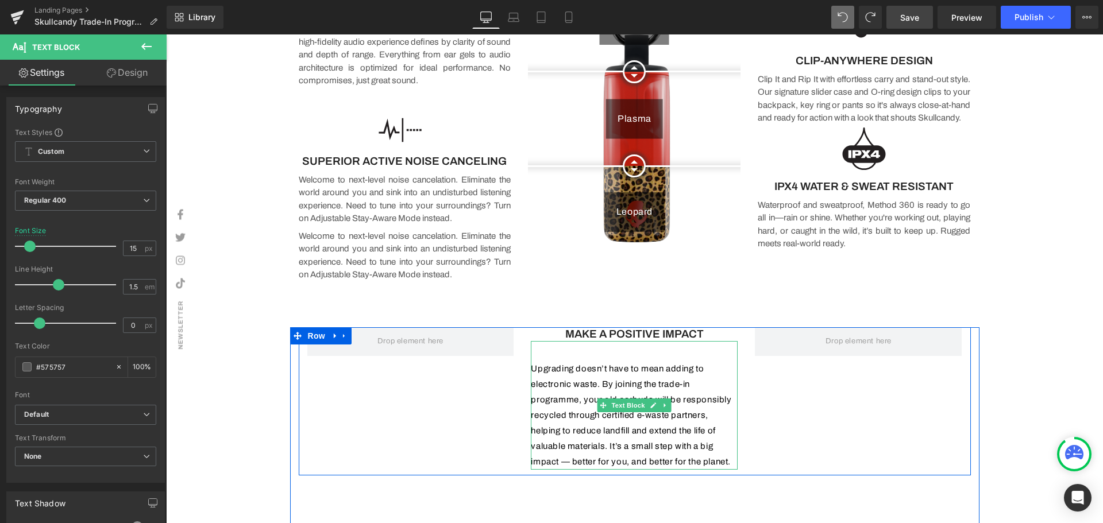
click at [531, 365] on p "Upgrading doesn’t have to mean adding to electronic waste. By joining the trade…" at bounding box center [634, 415] width 207 height 109
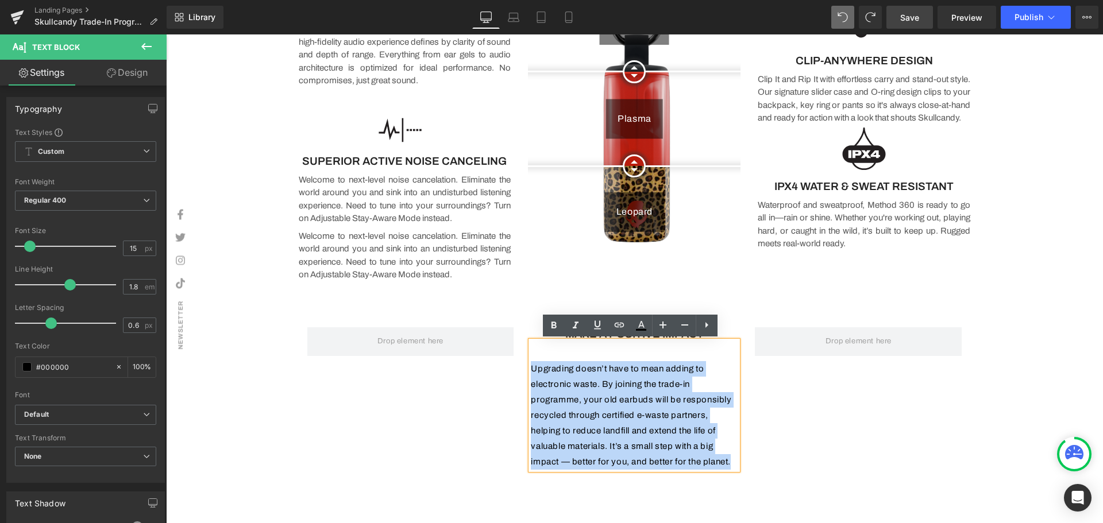
drag, startPoint x: 527, startPoint y: 370, endPoint x: 735, endPoint y: 463, distance: 227.0
click at [735, 463] on div "Upgrading doesn’t have to mean adding to electronic waste. By joining the trade…" at bounding box center [634, 405] width 207 height 129
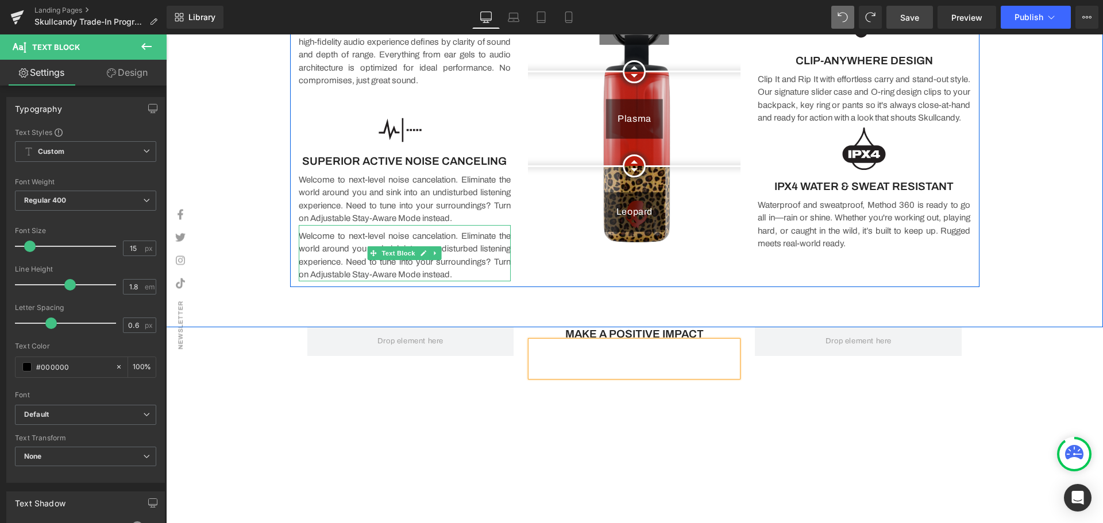
drag, startPoint x: 459, startPoint y: 272, endPoint x: 463, endPoint y: 277, distance: 6.5
click at [460, 272] on p "Welcome to next-level noise cancelation. Eliminate the world around you and sin…" at bounding box center [405, 256] width 213 height 52
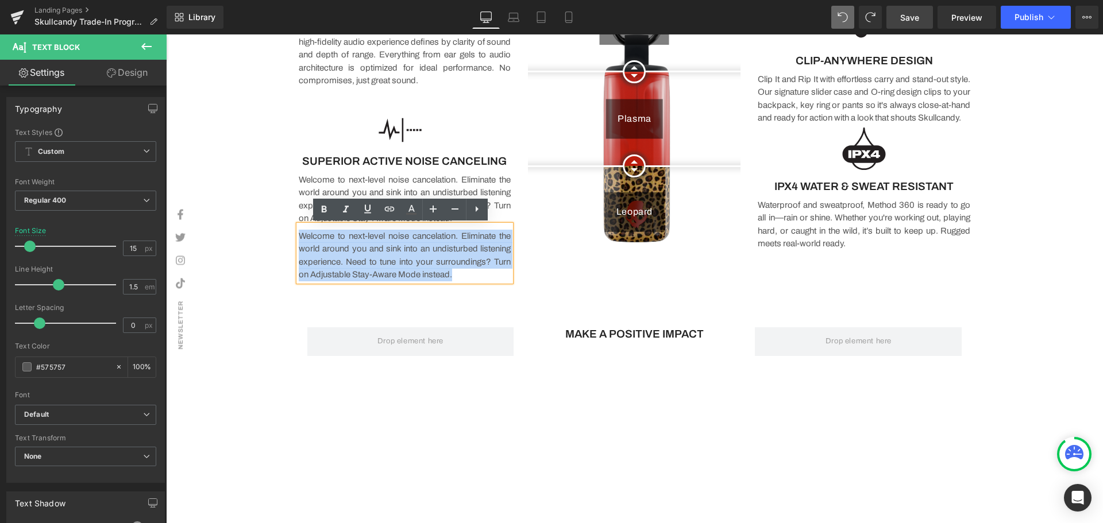
drag, startPoint x: 464, startPoint y: 277, endPoint x: 296, endPoint y: 238, distance: 172.8
click at [299, 238] on p "Welcome to next-level noise cancelation. Eliminate the world around you and sin…" at bounding box center [405, 256] width 213 height 52
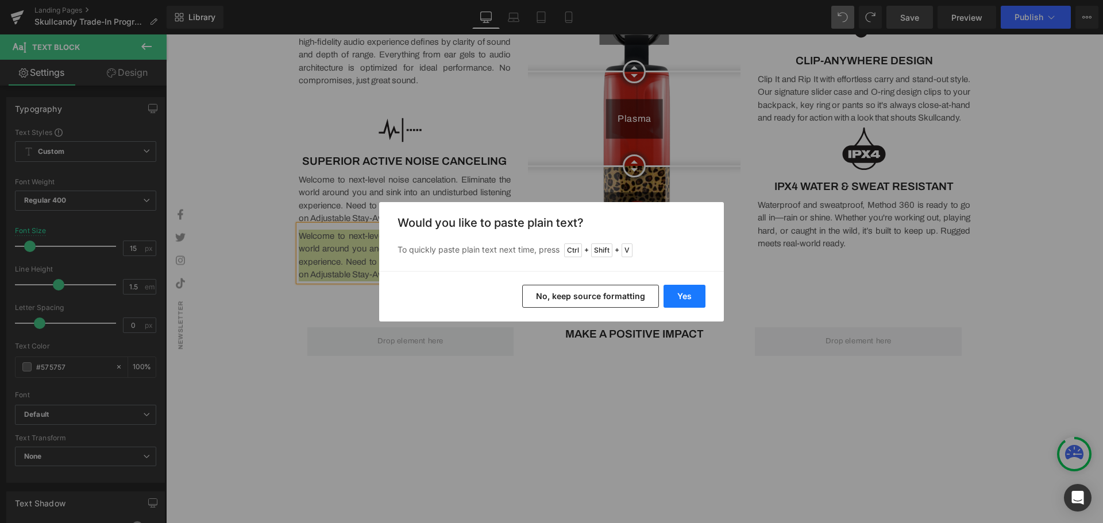
click at [674, 302] on button "Yes" at bounding box center [684, 296] width 42 height 23
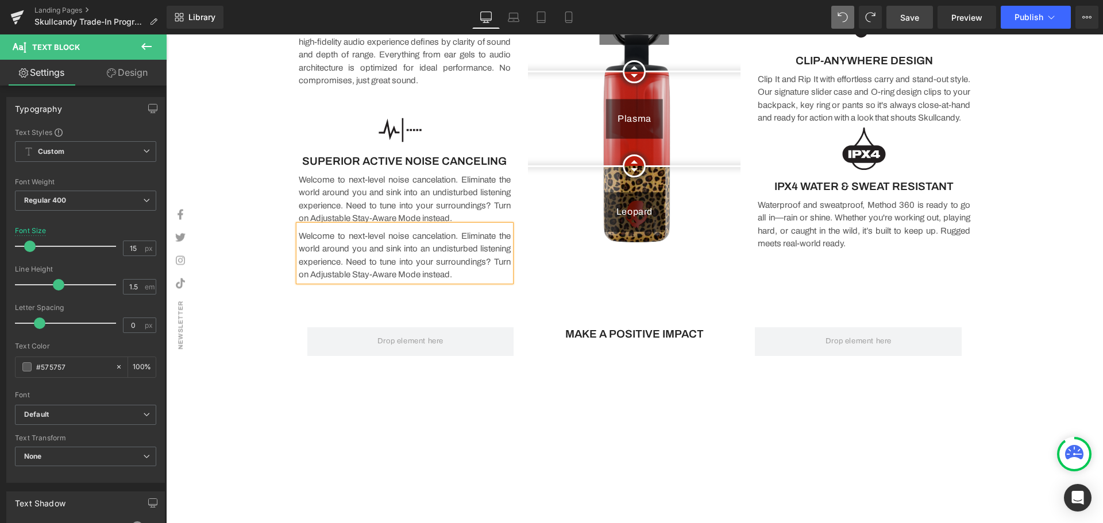
scroll to position [1044, 0]
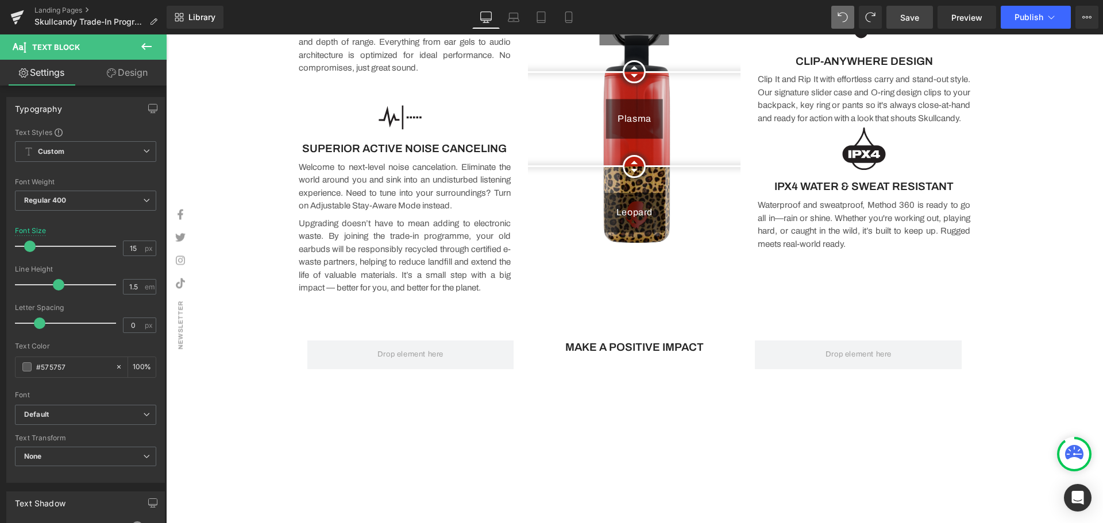
click at [400, 223] on p "Upgrading doesn’t have to mean adding to electronic waste. By joining the trade…" at bounding box center [405, 256] width 213 height 78
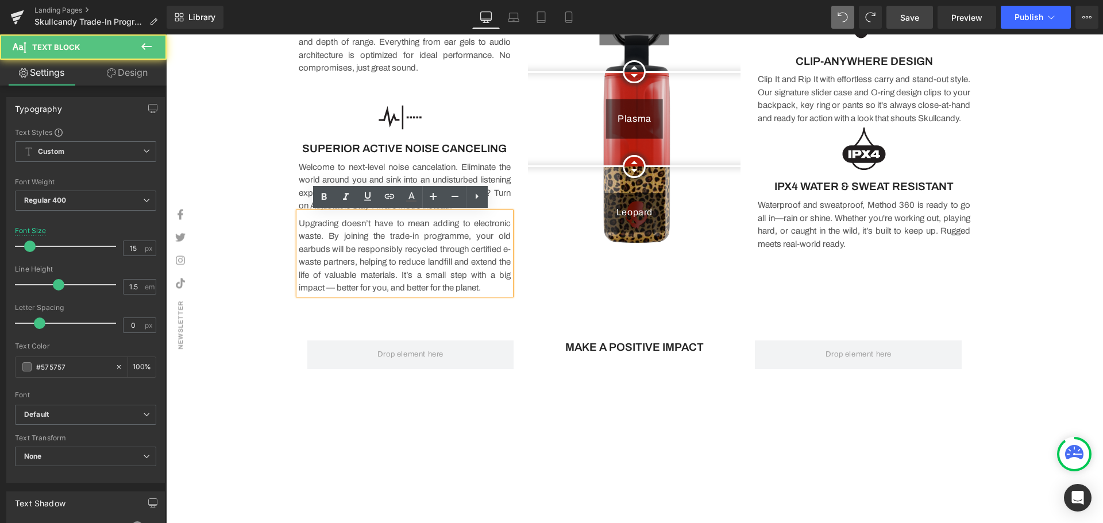
click at [594, 281] on div "True Black Plasma Leopard Before and After Images" at bounding box center [634, 119] width 230 height 350
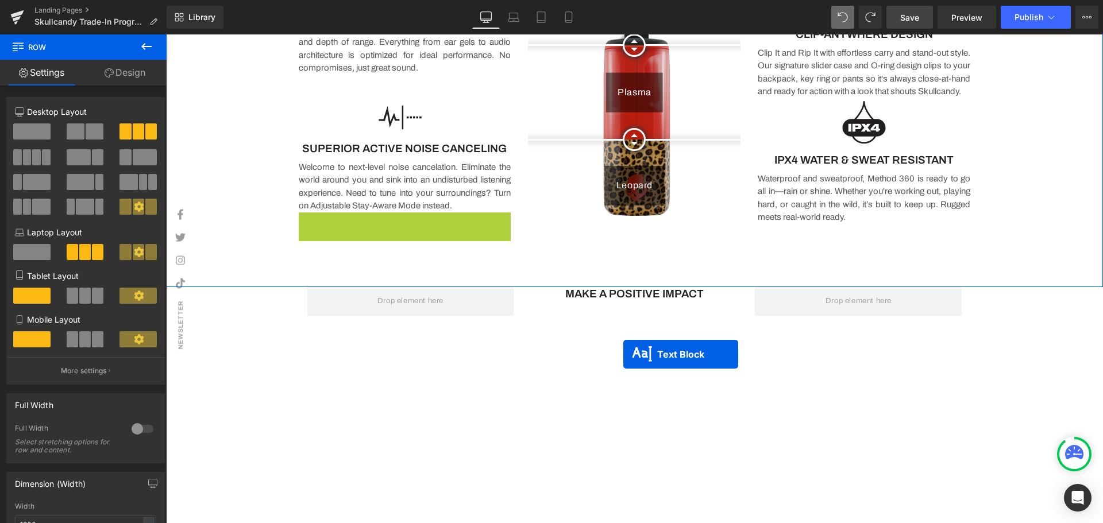
scroll to position [1018, 0]
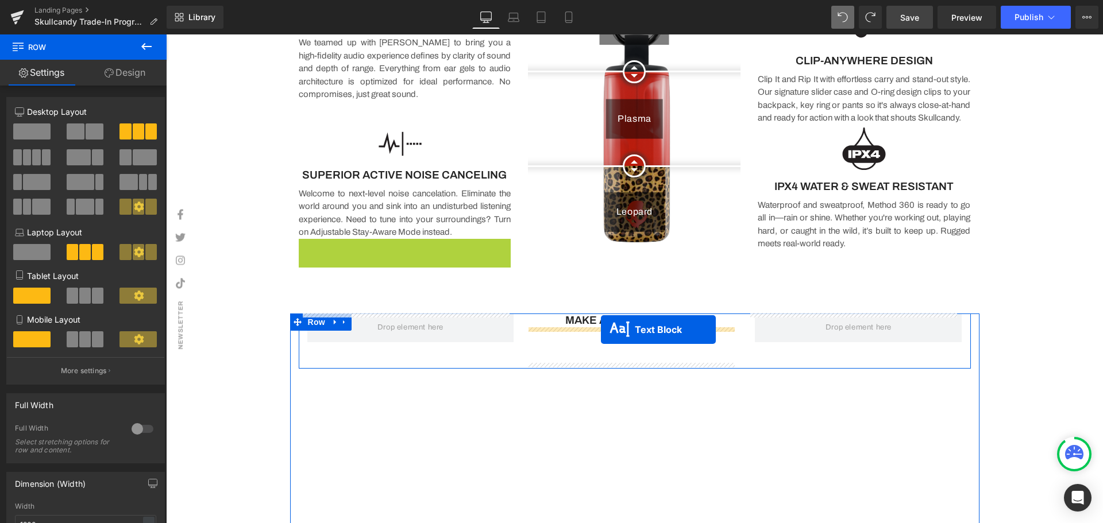
drag, startPoint x: 369, startPoint y: 252, endPoint x: 601, endPoint y: 330, distance: 244.6
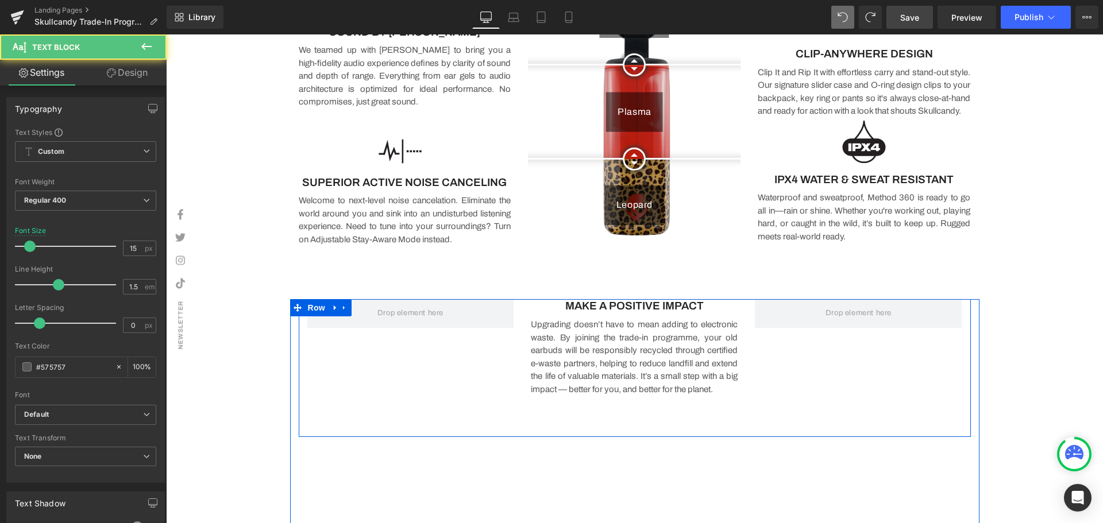
scroll to position [1011, 0]
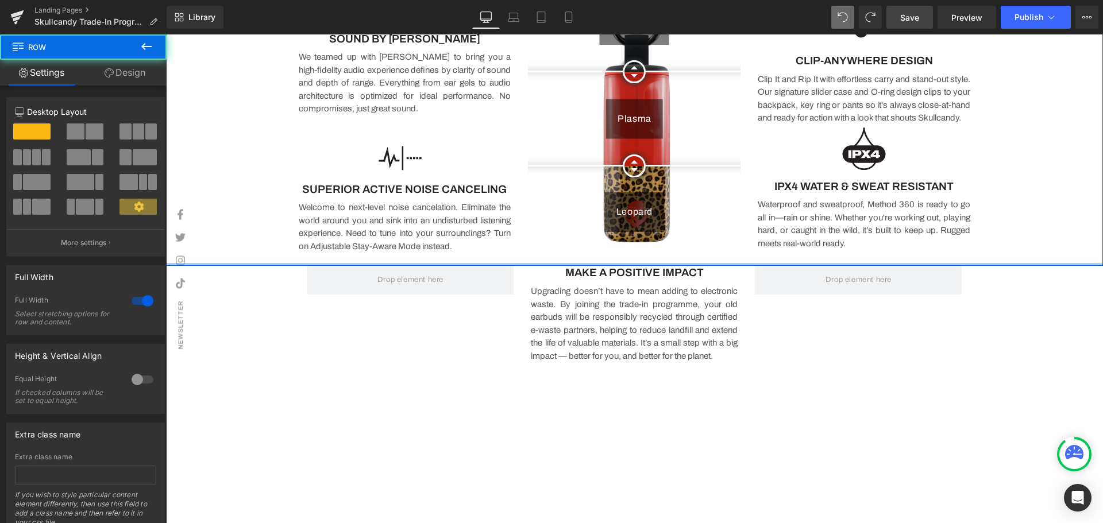
drag, startPoint x: 611, startPoint y: 287, endPoint x: 609, endPoint y: 243, distance: 44.3
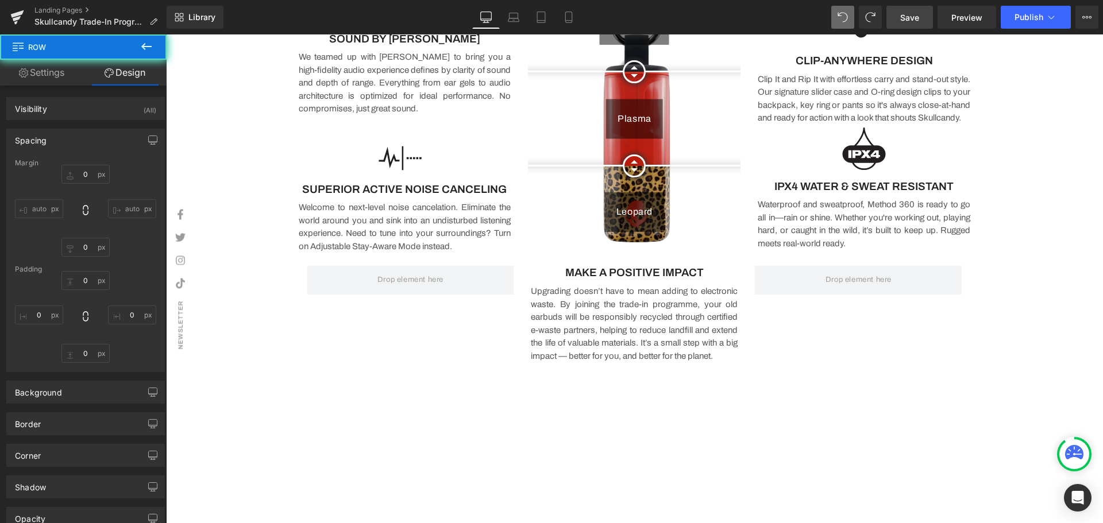
click at [991, 344] on div "Image Row Image HERE'S WHAT YOU NEED TO DO Heading Upgrade to the All-New Skull…" at bounding box center [634, 454] width 937 height 2784
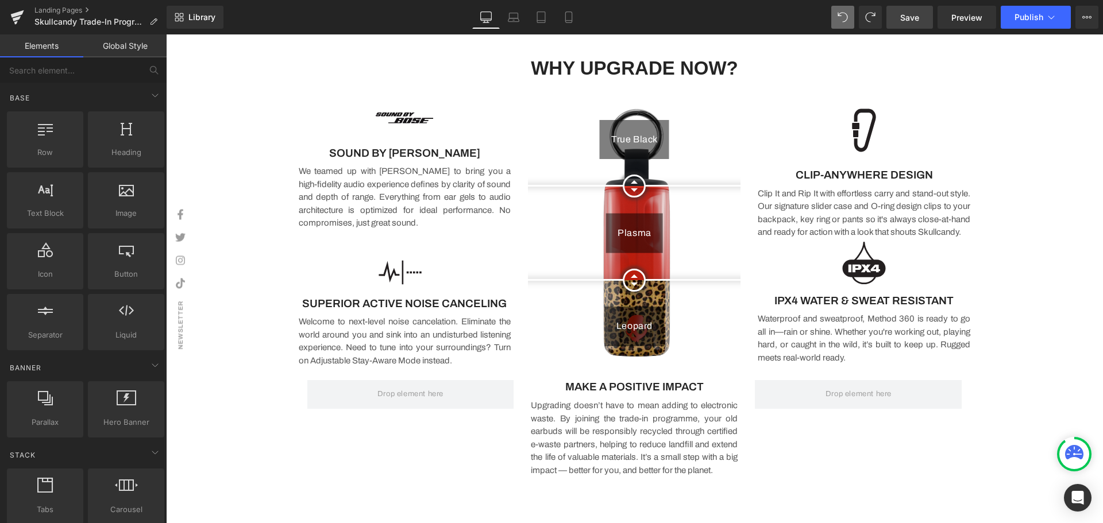
scroll to position [896, 0]
click at [920, 16] on link "Save" at bounding box center [909, 17] width 47 height 23
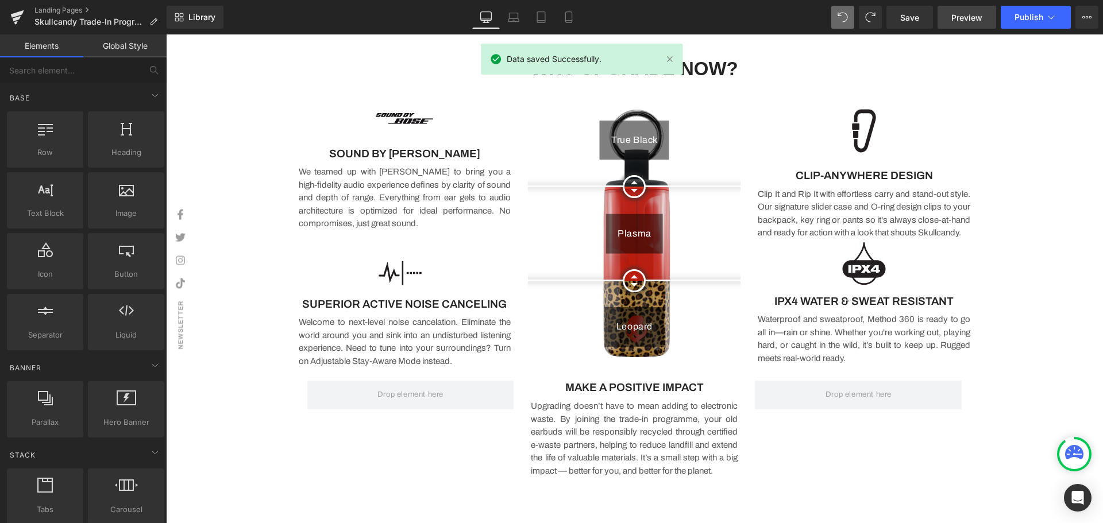
click at [983, 18] on link "Preview" at bounding box center [966, 17] width 59 height 23
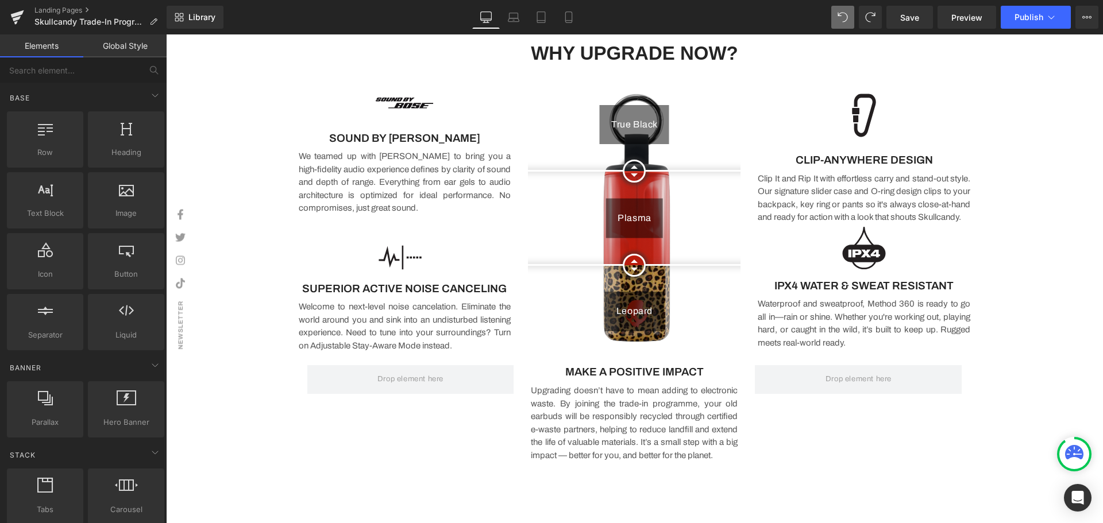
scroll to position [1011, 0]
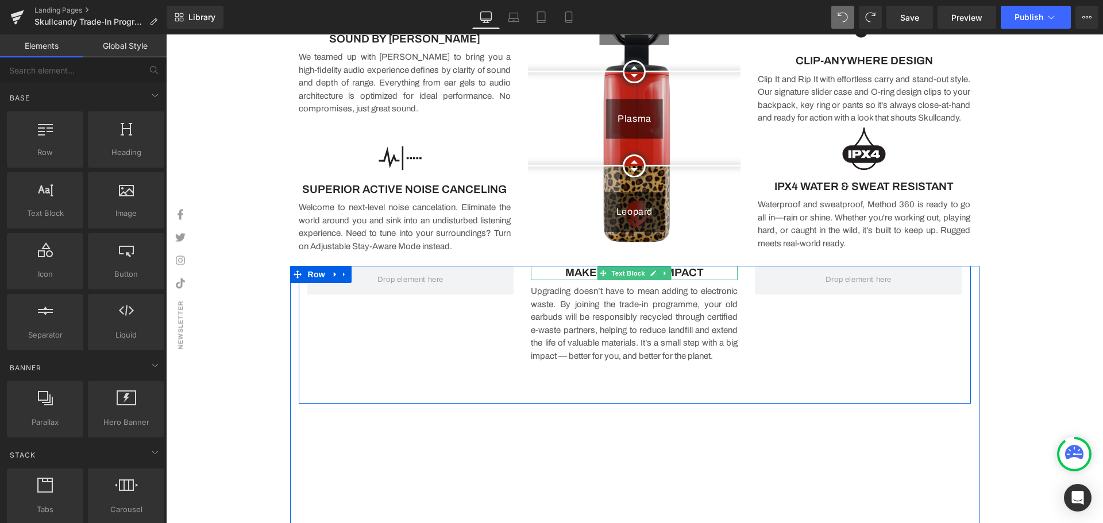
click at [624, 272] on span "Text Block" at bounding box center [628, 273] width 38 height 14
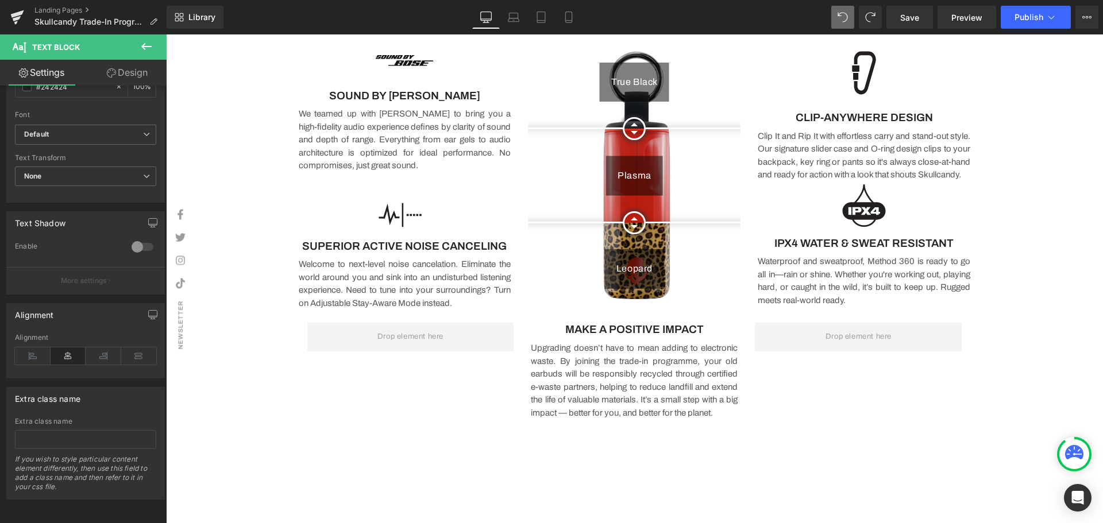
scroll to position [953, 0]
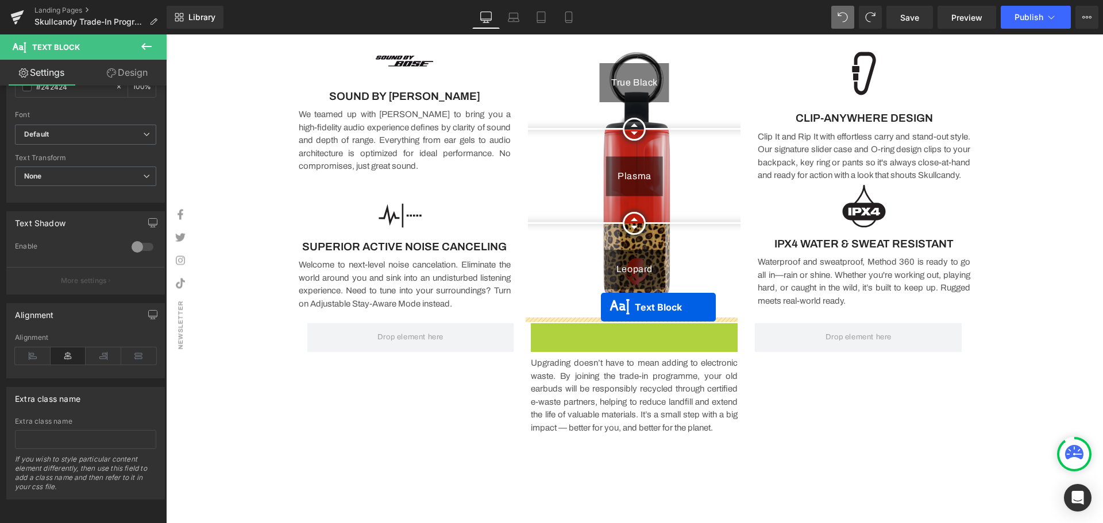
drag, startPoint x: 599, startPoint y: 331, endPoint x: 601, endPoint y: 307, distance: 23.6
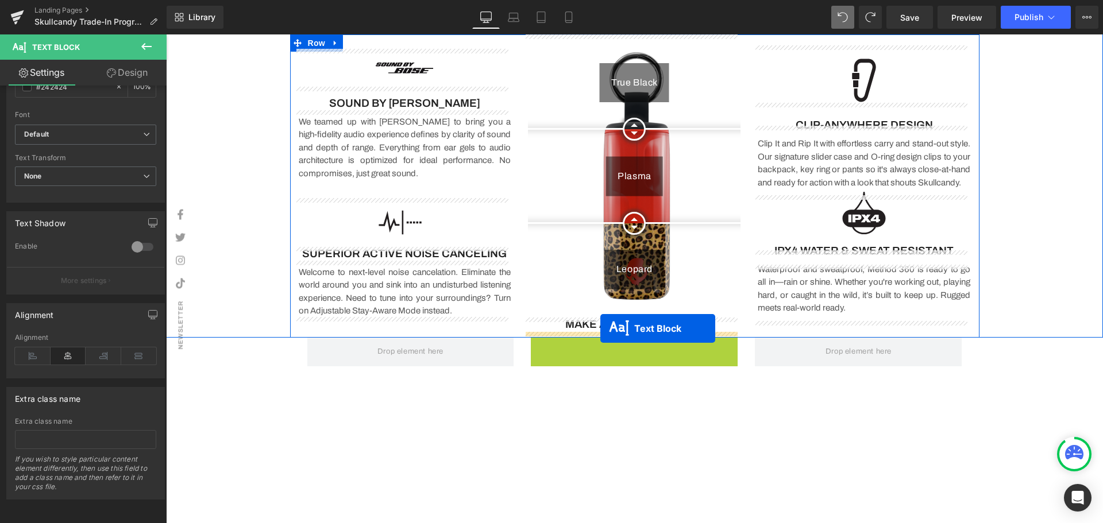
drag, startPoint x: 601, startPoint y: 385, endPoint x: 600, endPoint y: 329, distance: 56.9
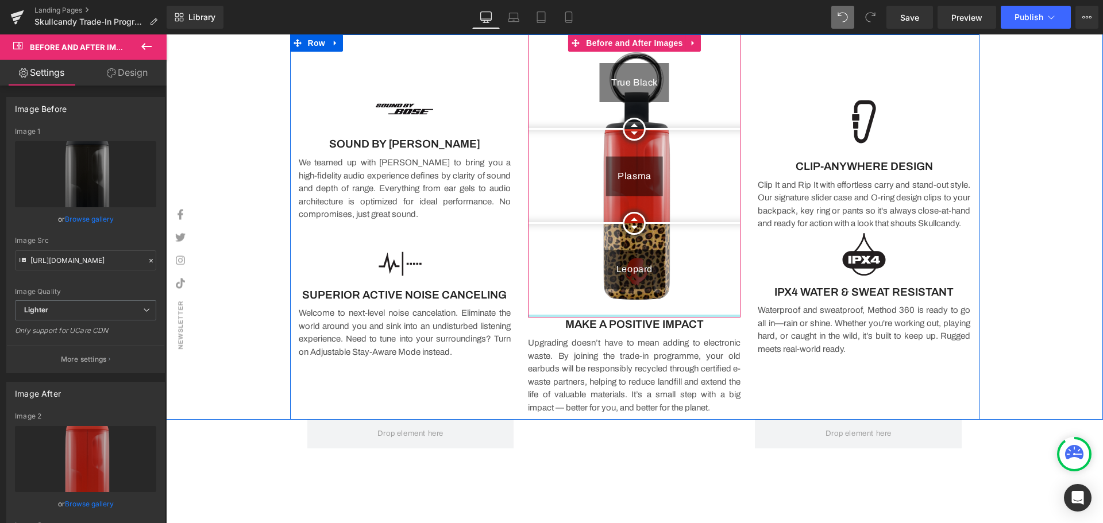
drag, startPoint x: 617, startPoint y: 315, endPoint x: 623, endPoint y: 339, distance: 24.2
click at [609, 261] on div "True Black Plasma Leopard Before and After Images" at bounding box center [634, 175] width 213 height 283
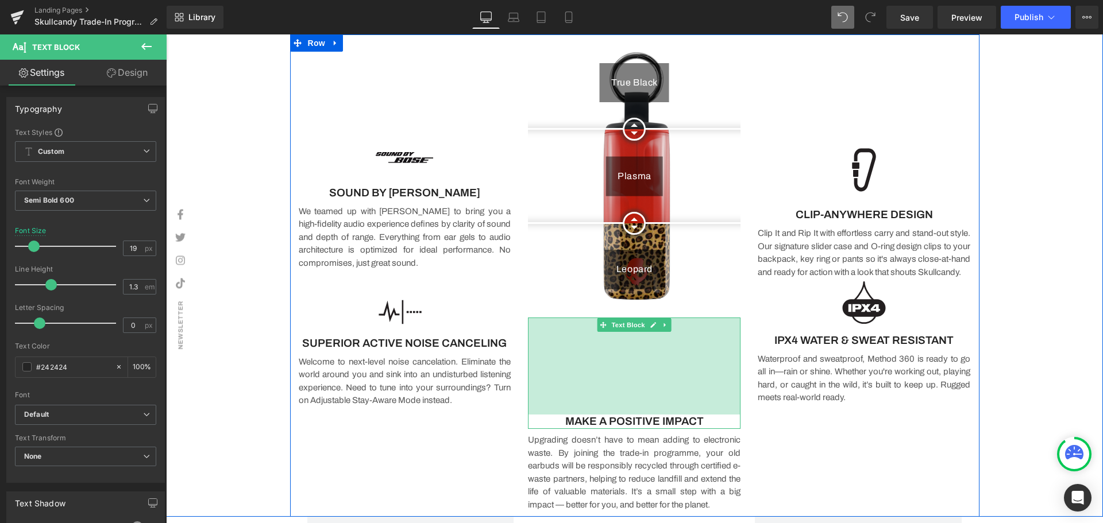
drag, startPoint x: 575, startPoint y: 320, endPoint x: 559, endPoint y: 418, distance: 98.5
click at [559, 418] on div "MAKE A POSITIVE IMPACT Text Block 169px" at bounding box center [634, 373] width 213 height 111
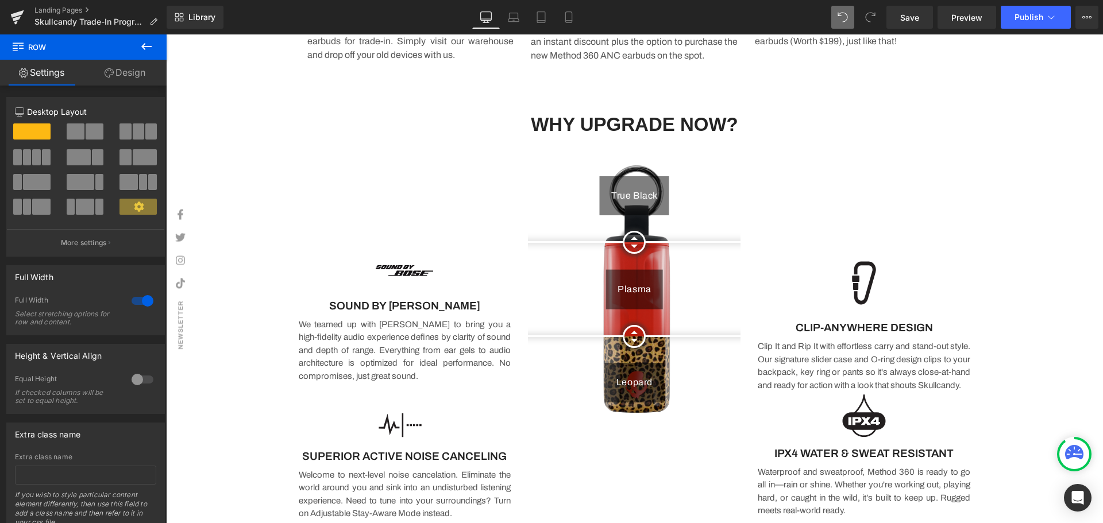
scroll to position [896, 0]
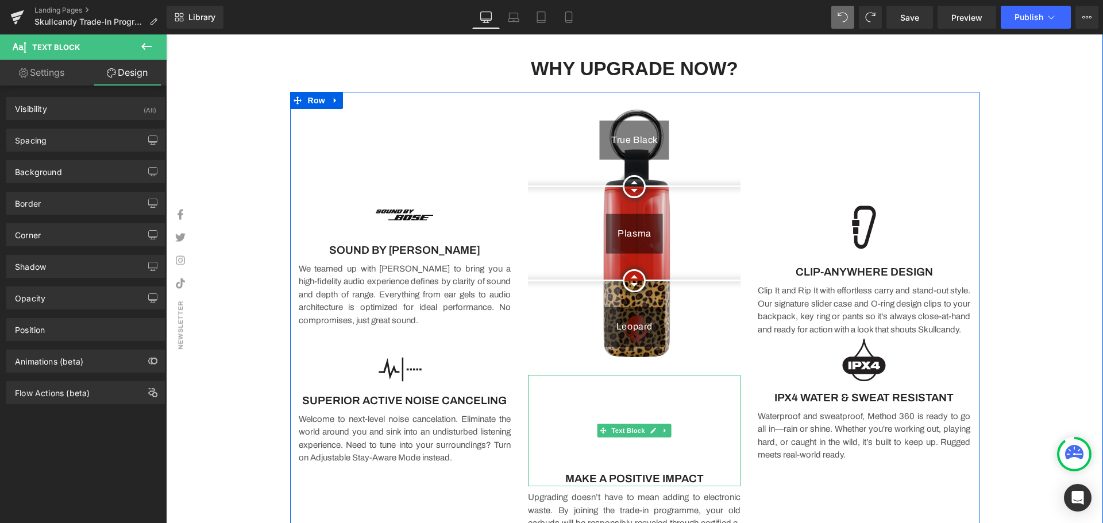
drag, startPoint x: 549, startPoint y: 486, endPoint x: 713, endPoint y: 507, distance: 165.6
click at [547, 474] on div "MAKE A POSITIVE IMPACT Text Block" at bounding box center [634, 430] width 213 height 111
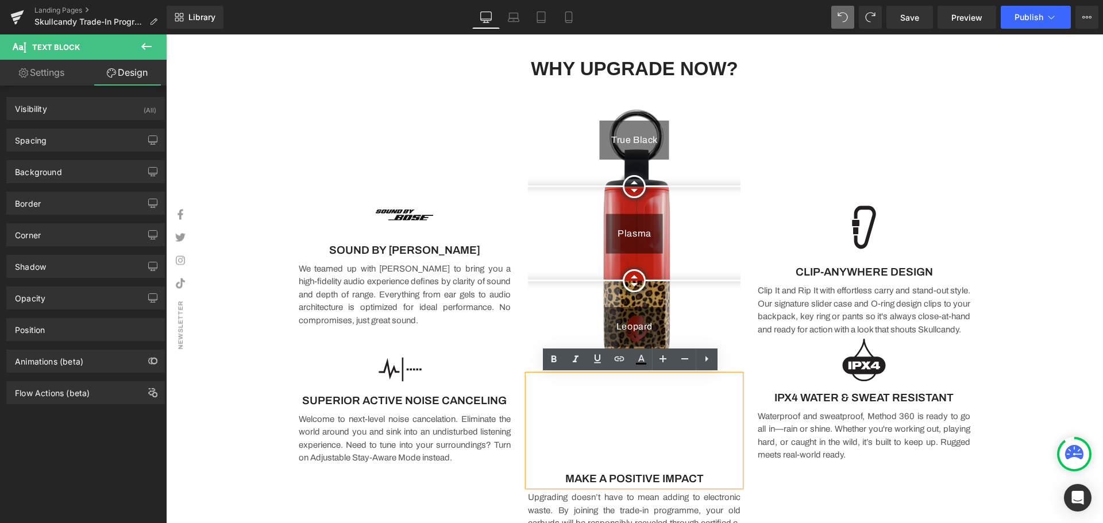
click at [499, 391] on div at bounding box center [405, 369] width 213 height 49
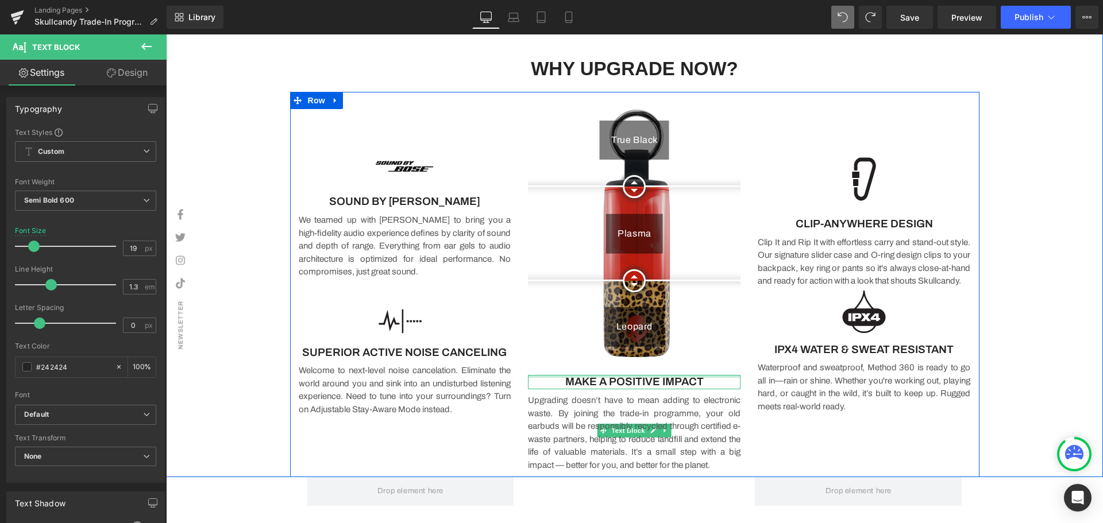
drag, startPoint x: 528, startPoint y: 376, endPoint x: 532, endPoint y: 272, distance: 104.6
click at [532, 272] on div "True Black Plasma Leopard Before and After Images MAKE A POSITIVE IMPACT Text B…" at bounding box center [634, 282] width 230 height 380
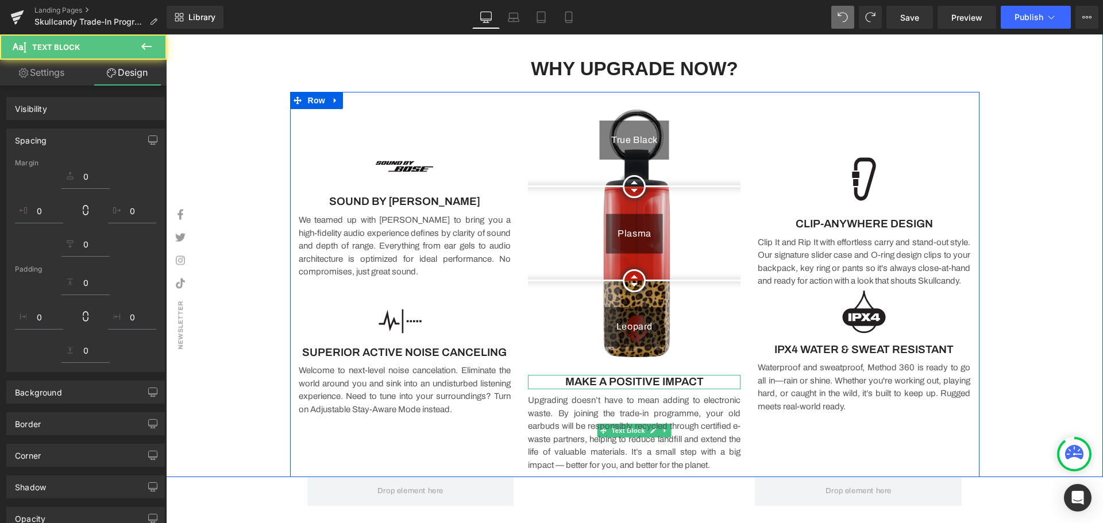
scroll to position [1068, 0]
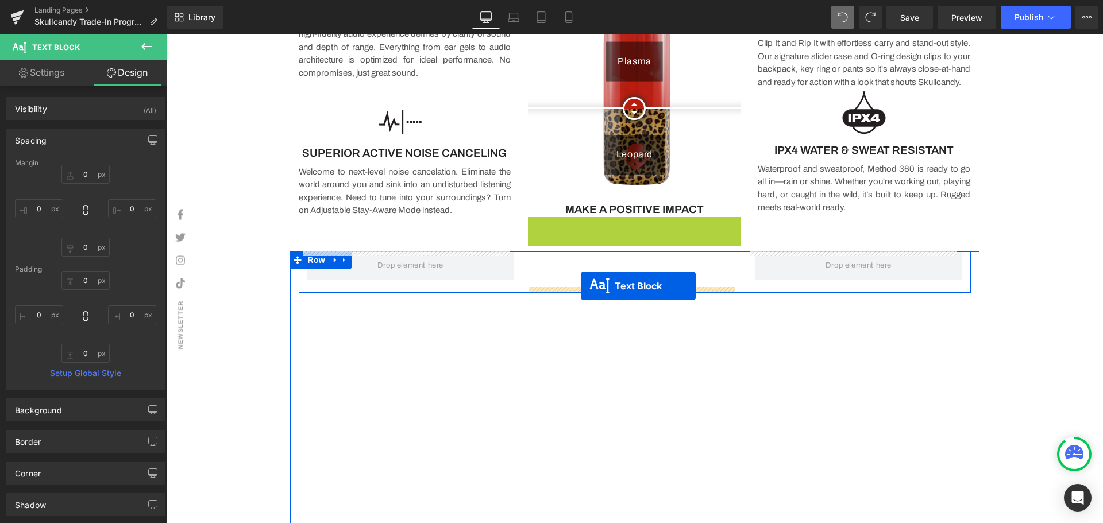
drag, startPoint x: 597, startPoint y: 257, endPoint x: 581, endPoint y: 286, distance: 33.4
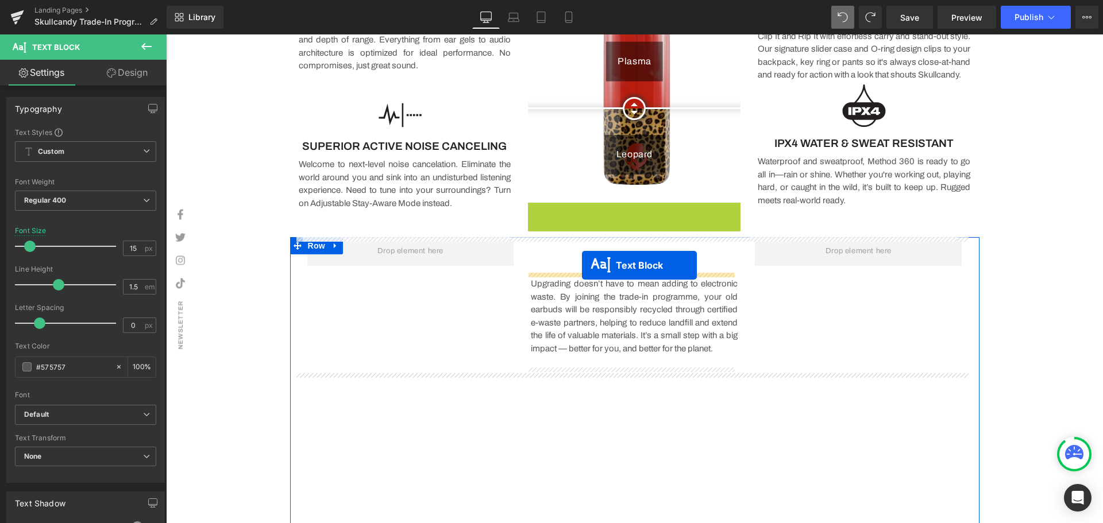
drag, startPoint x: 598, startPoint y: 211, endPoint x: 581, endPoint y: 268, distance: 59.2
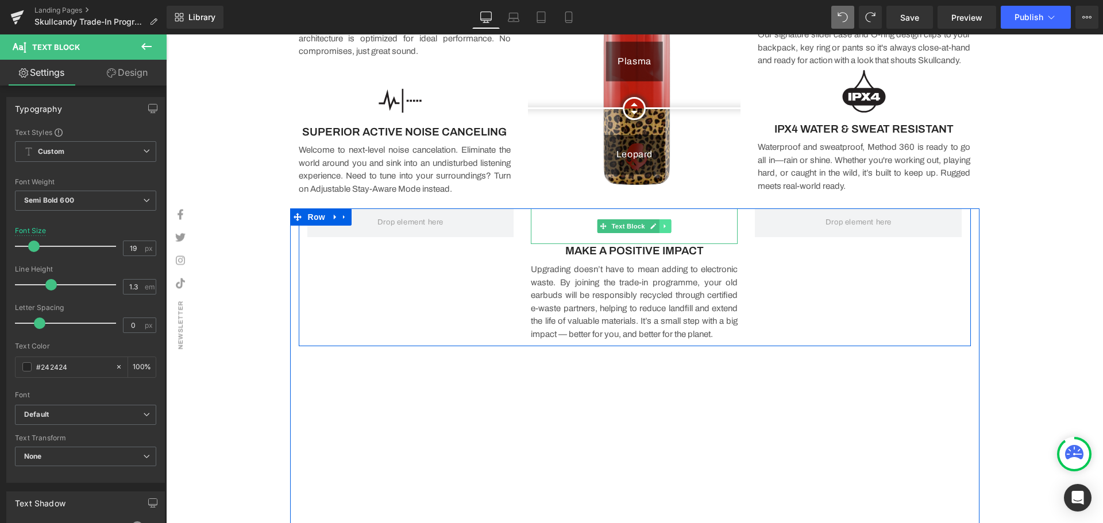
click at [665, 224] on link at bounding box center [665, 226] width 12 height 14
click at [668, 225] on icon at bounding box center [671, 226] width 6 height 7
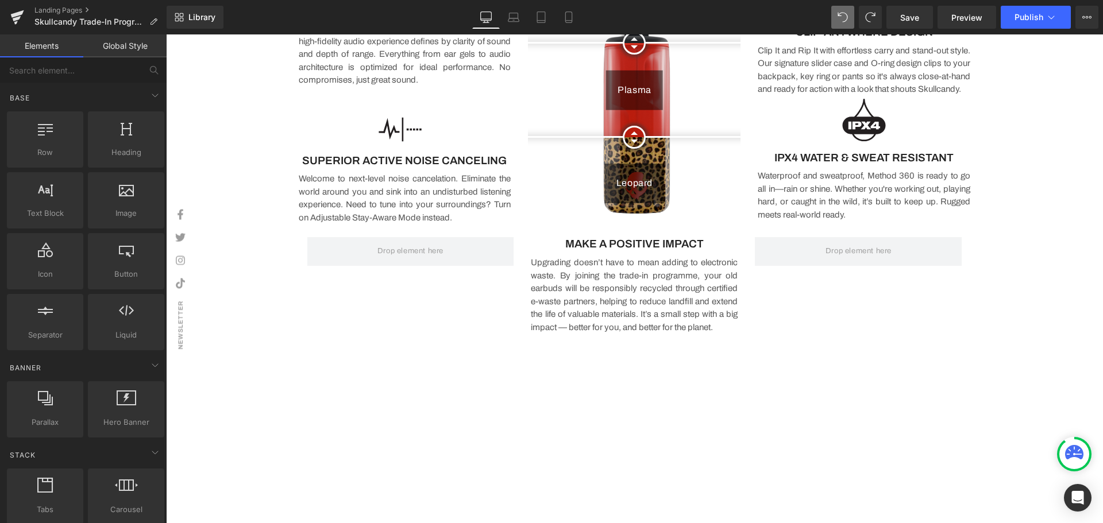
scroll to position [1011, 0]
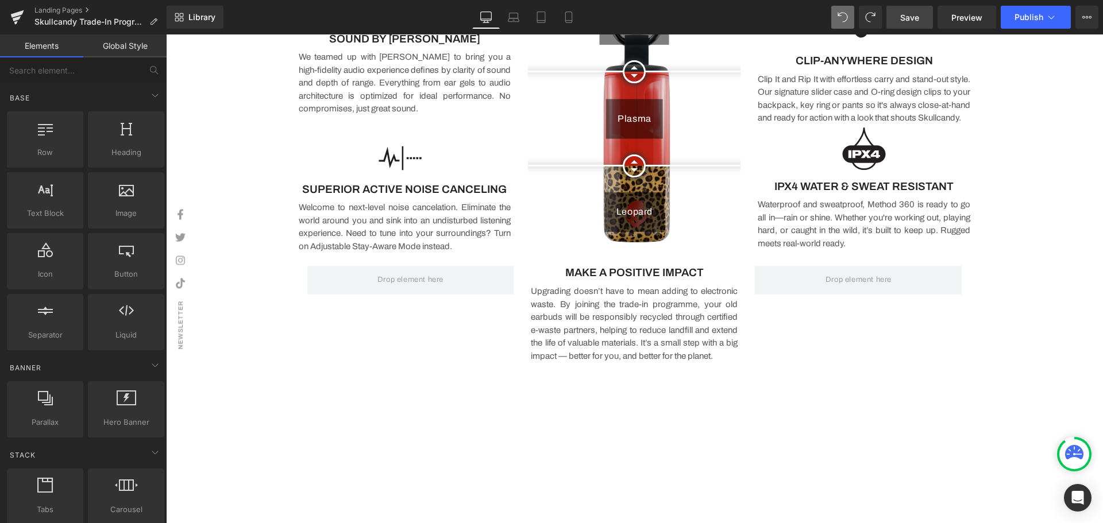
click at [928, 20] on link "Save" at bounding box center [909, 17] width 47 height 23
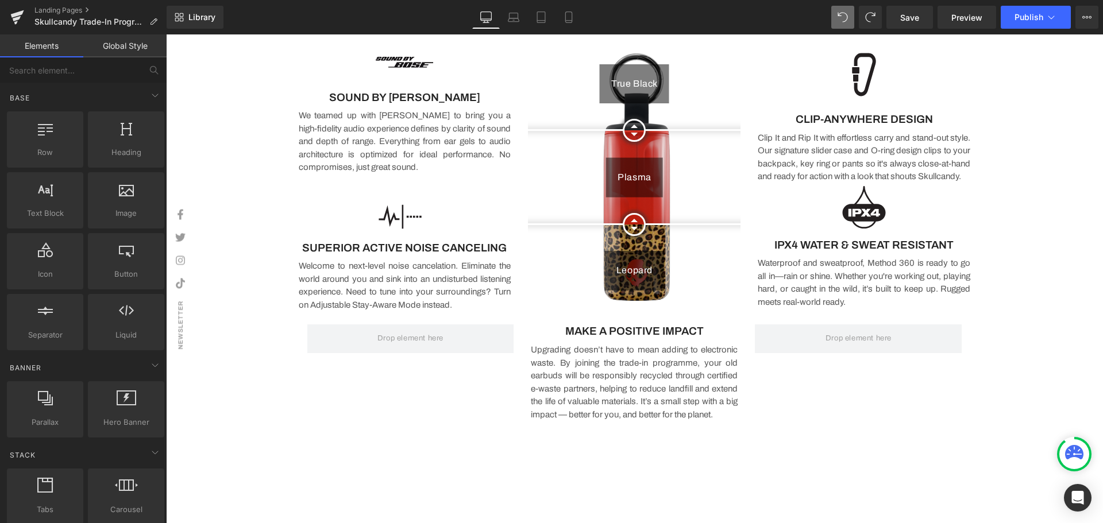
scroll to position [896, 0]
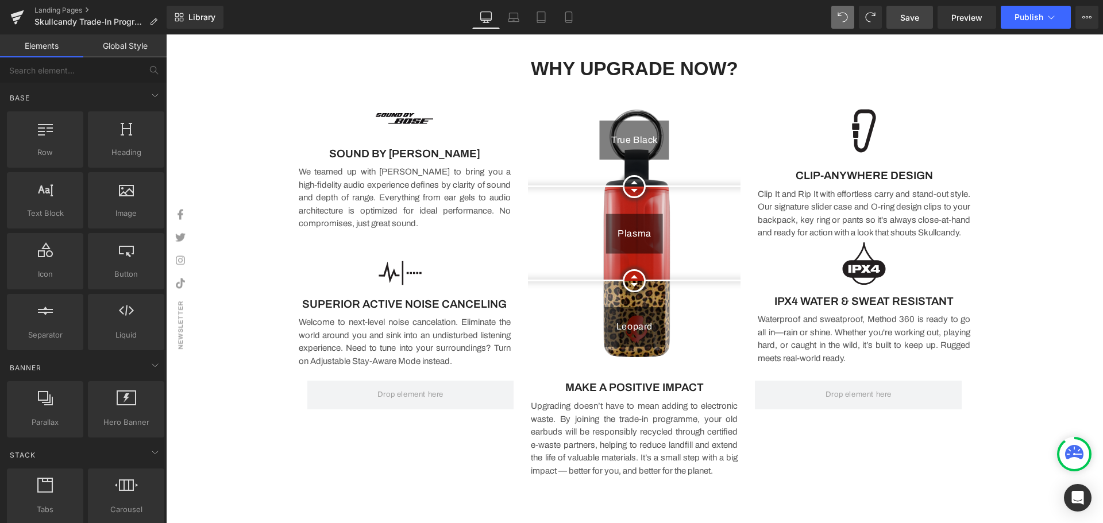
drag, startPoint x: 914, startPoint y: 20, endPoint x: 922, endPoint y: 20, distance: 8.0
click at [914, 20] on span "Save" at bounding box center [909, 17] width 19 height 12
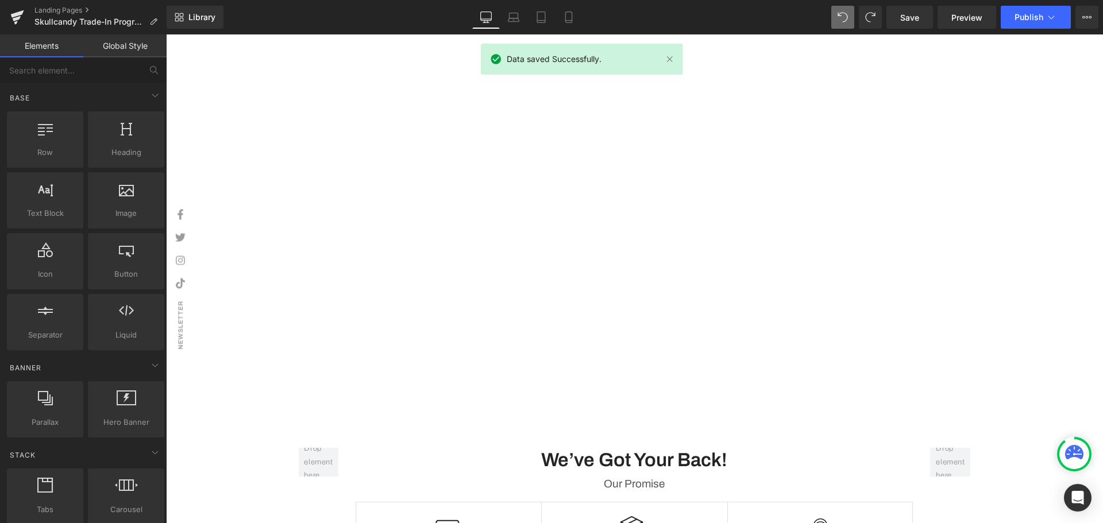
scroll to position [1183, 0]
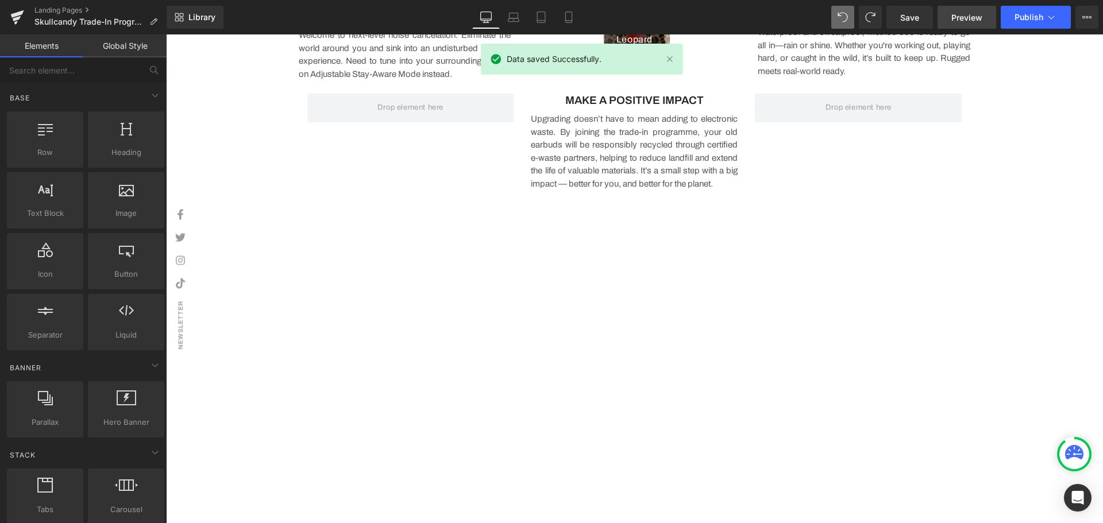
click at [957, 18] on span "Preview" at bounding box center [966, 17] width 31 height 12
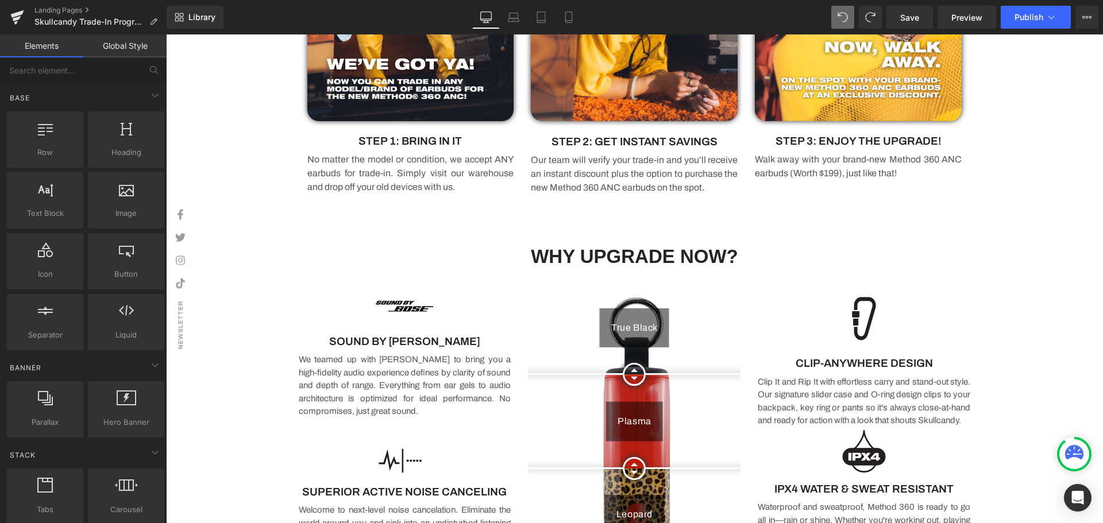
scroll to position [609, 0]
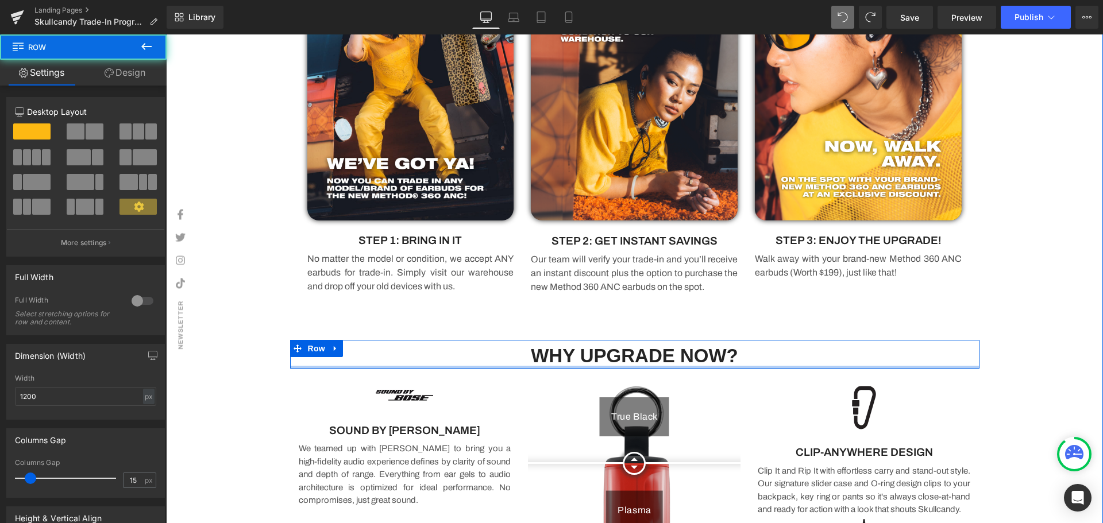
drag, startPoint x: 633, startPoint y: 370, endPoint x: 1020, endPoint y: 337, distance: 388.5
click at [638, 342] on div "WHY UPGRADE NOW? Heading Row" at bounding box center [634, 354] width 689 height 29
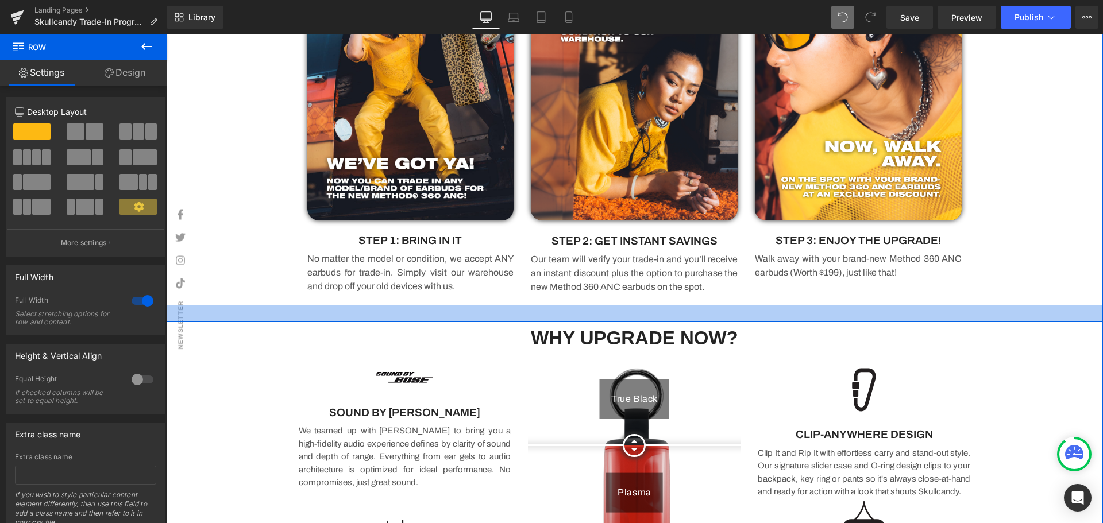
drag, startPoint x: 590, startPoint y: 338, endPoint x: 599, endPoint y: 320, distance: 19.8
click at [599, 320] on div at bounding box center [634, 314] width 937 height 17
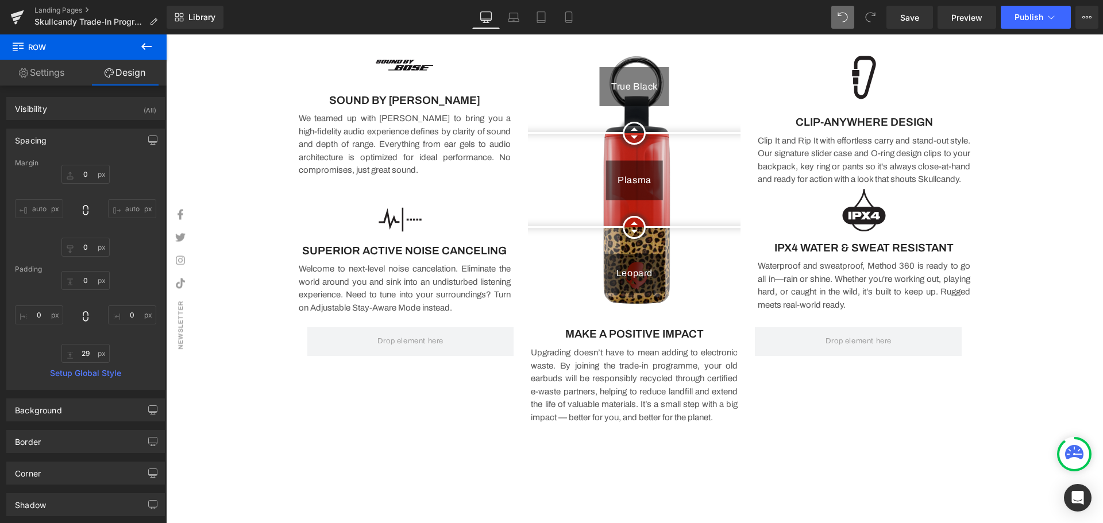
scroll to position [1011, 0]
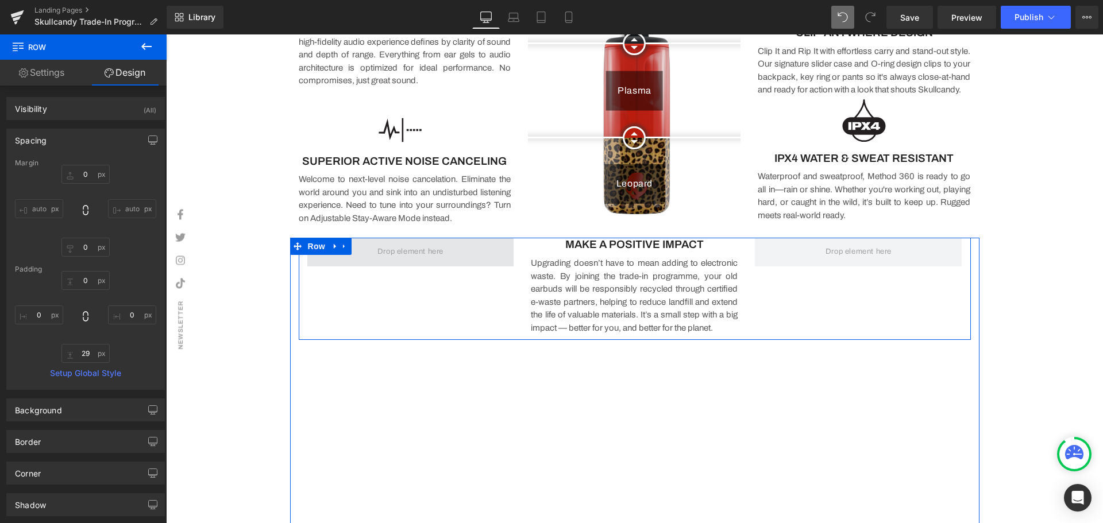
click at [436, 251] on span at bounding box center [410, 252] width 74 height 19
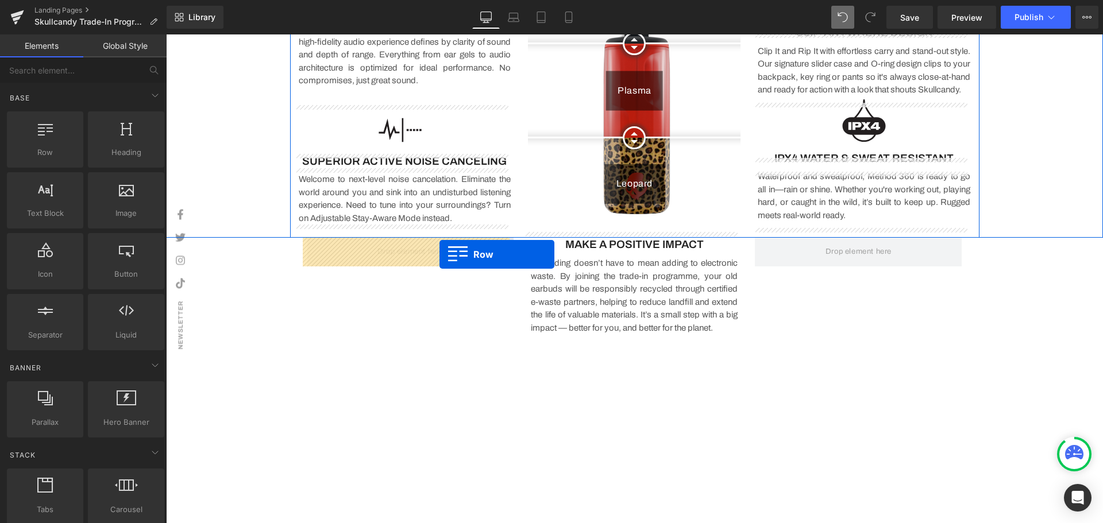
drag, startPoint x: 228, startPoint y: 176, endPoint x: 418, endPoint y: 251, distance: 204.2
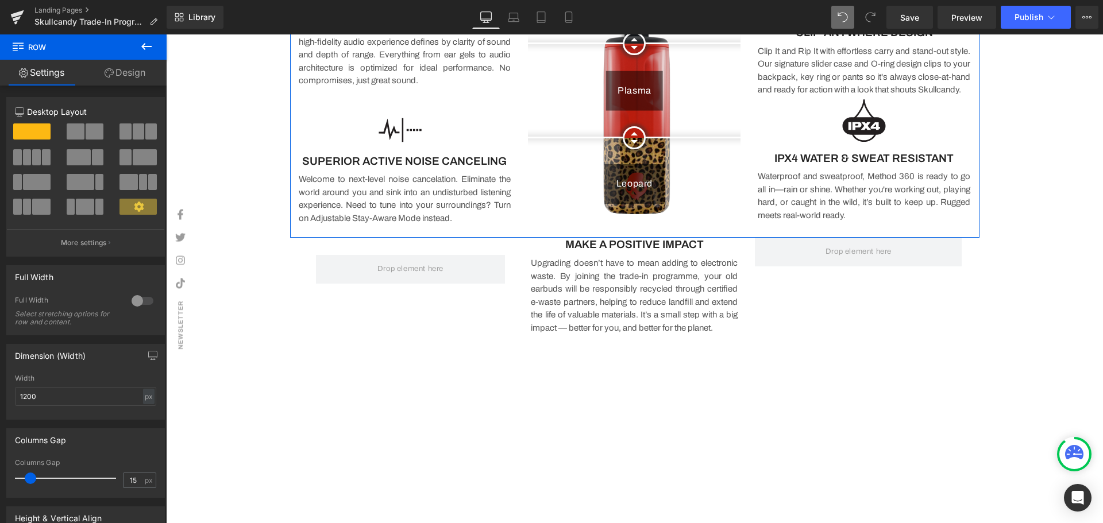
click at [147, 48] on icon at bounding box center [147, 47] width 14 height 14
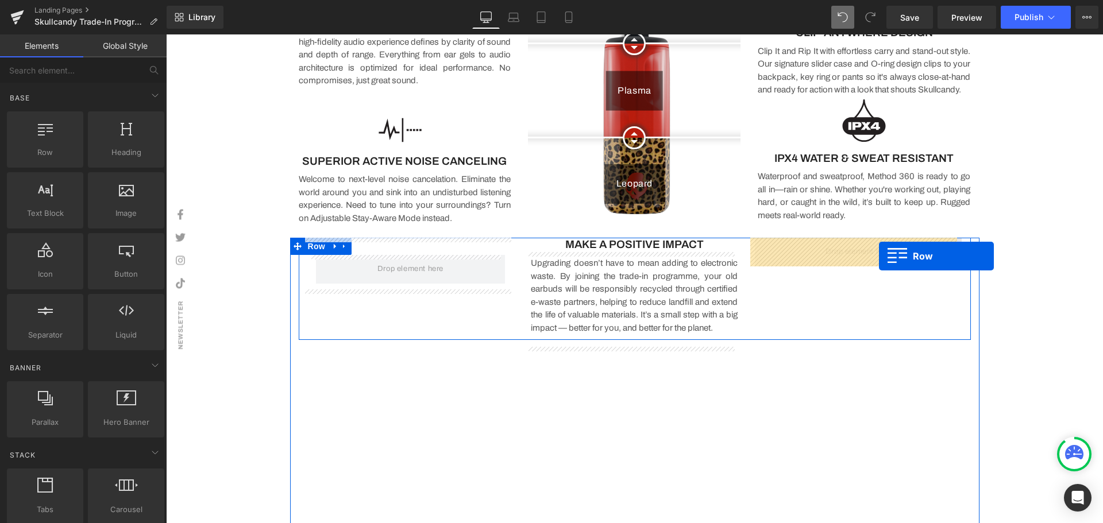
drag, startPoint x: 213, startPoint y: 188, endPoint x: 879, endPoint y: 256, distance: 669.1
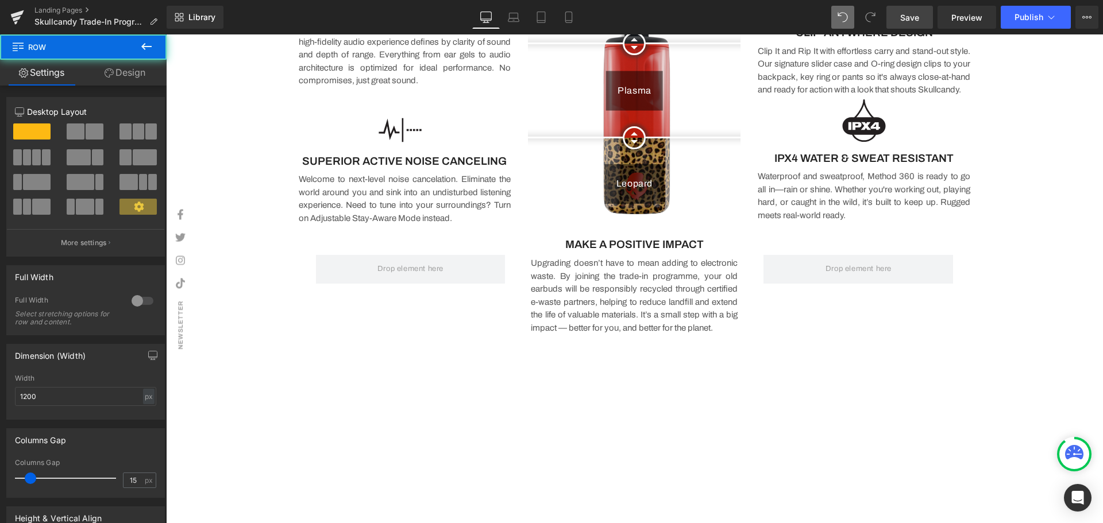
click at [915, 20] on span "Save" at bounding box center [909, 17] width 19 height 12
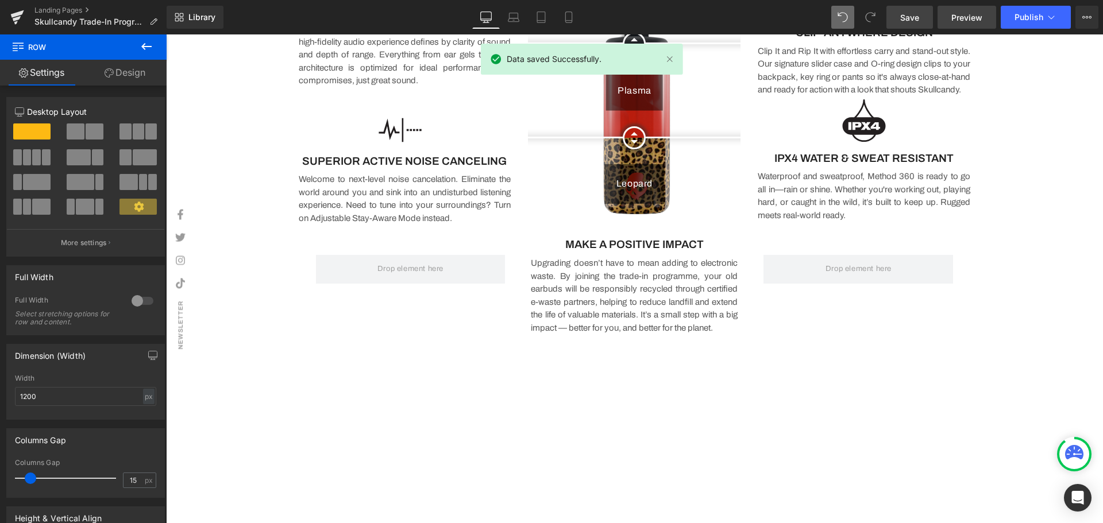
click at [961, 20] on span "Preview" at bounding box center [966, 17] width 31 height 12
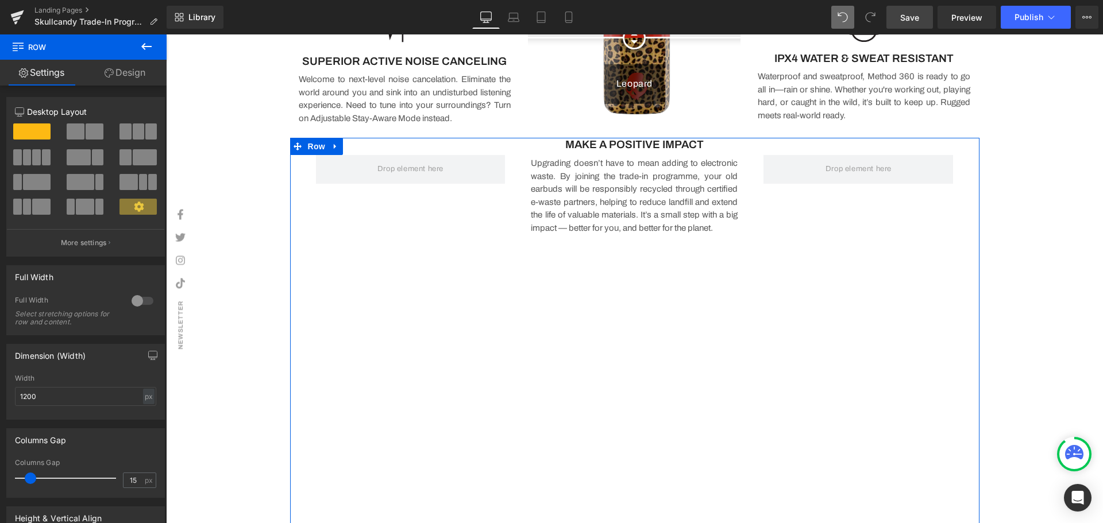
scroll to position [1126, 0]
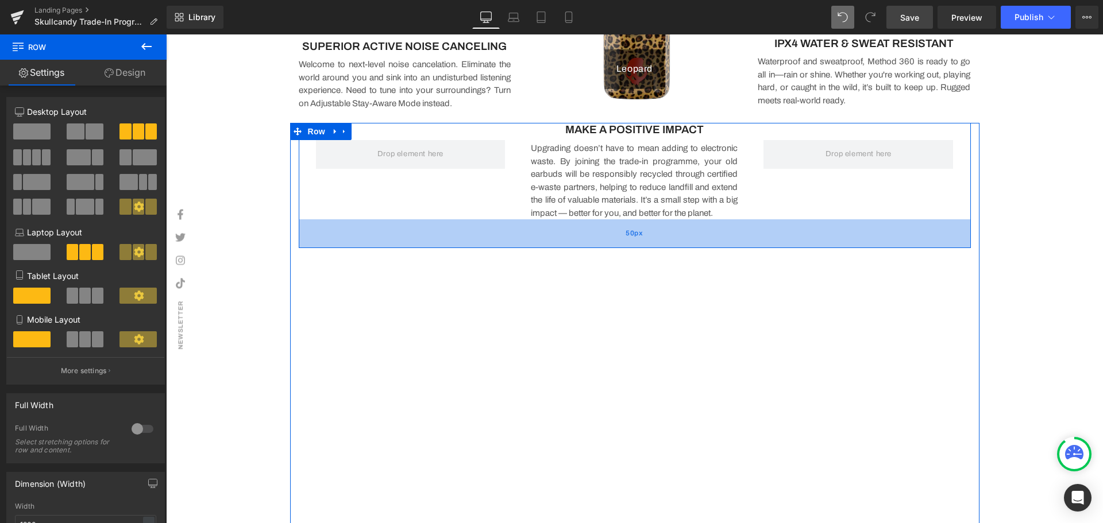
drag, startPoint x: 607, startPoint y: 235, endPoint x: 609, endPoint y: 258, distance: 23.0
click at [609, 248] on div "50px" at bounding box center [635, 233] width 672 height 29
click at [1027, 249] on div "Image Row Image HERE'S WHAT YOU NEED TO DO Heading Upgrade to the All-New Skull…" at bounding box center [634, 318] width 937 height 2743
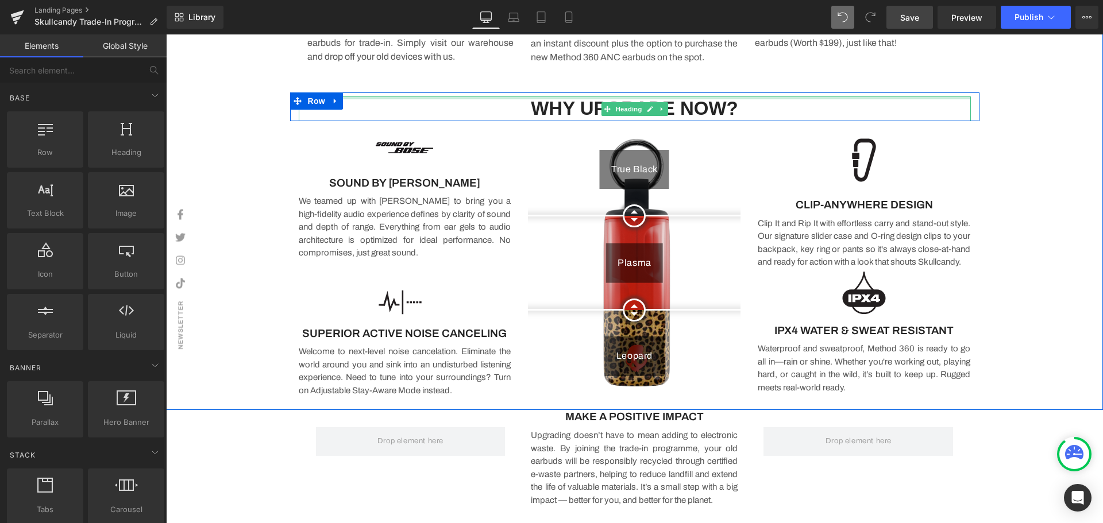
scroll to position [781, 0]
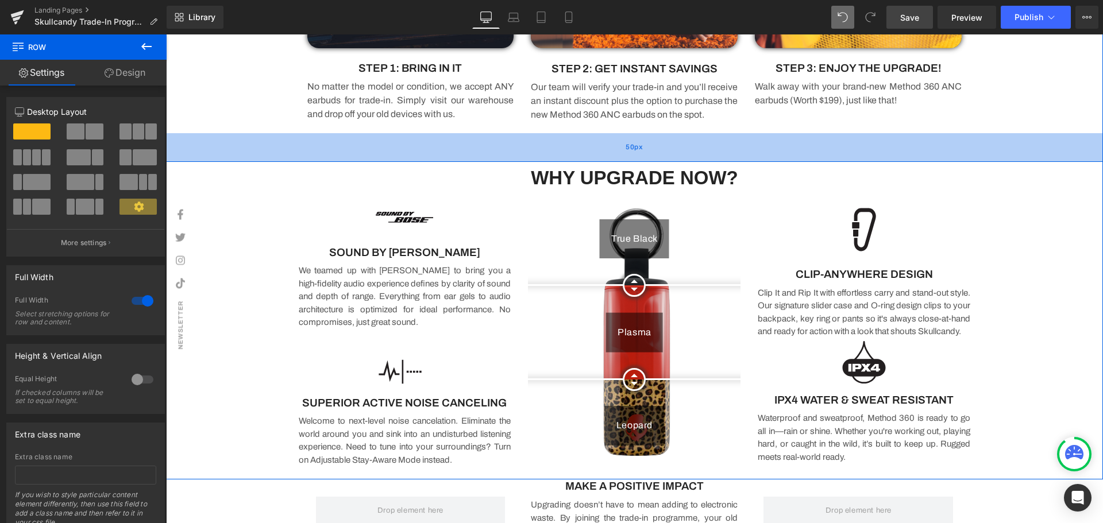
drag, startPoint x: 587, startPoint y: 135, endPoint x: 586, endPoint y: 147, distance: 12.1
click at [586, 147] on div "50px" at bounding box center [634, 147] width 937 height 29
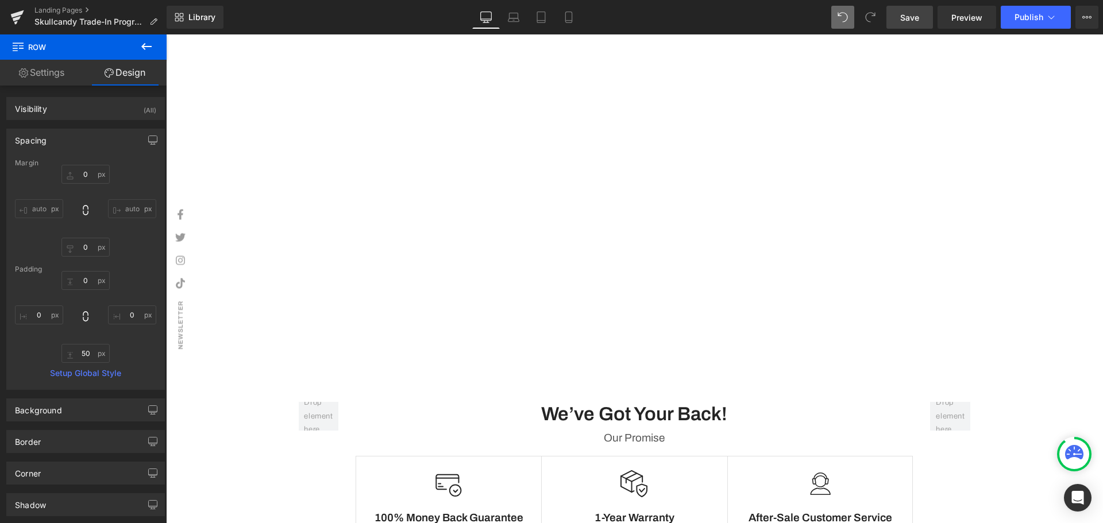
scroll to position [1470, 0]
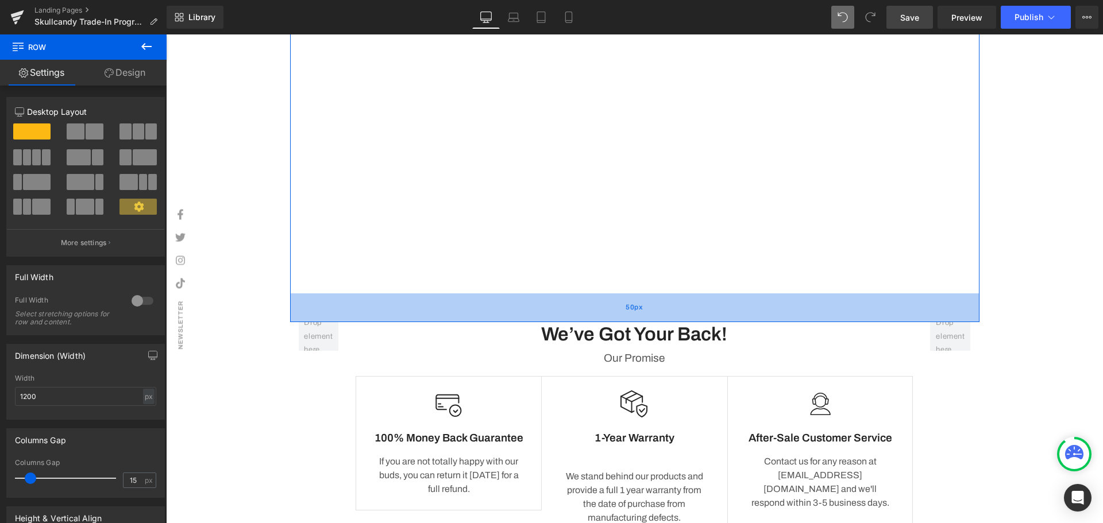
drag, startPoint x: 621, startPoint y: 350, endPoint x: 623, endPoint y: 333, distance: 17.3
click at [623, 322] on div "50px" at bounding box center [634, 307] width 689 height 29
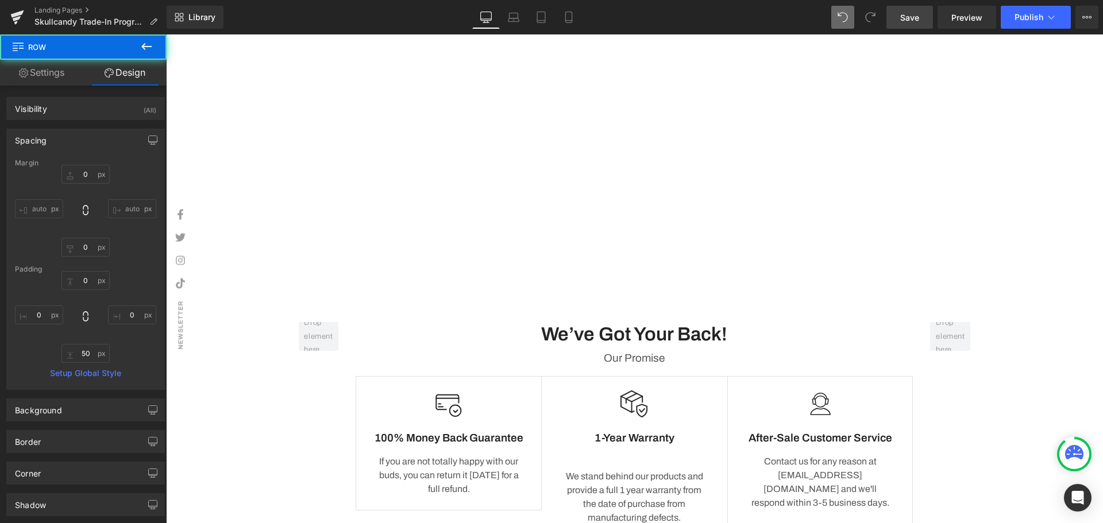
scroll to position [1700, 0]
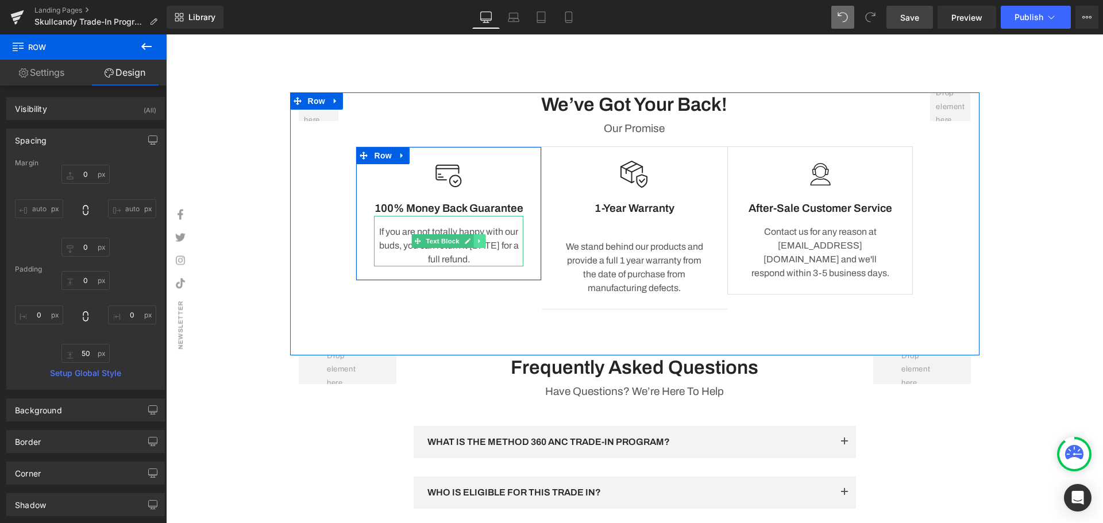
click at [477, 245] on icon at bounding box center [479, 241] width 6 height 7
click at [482, 244] on icon at bounding box center [485, 241] width 6 height 6
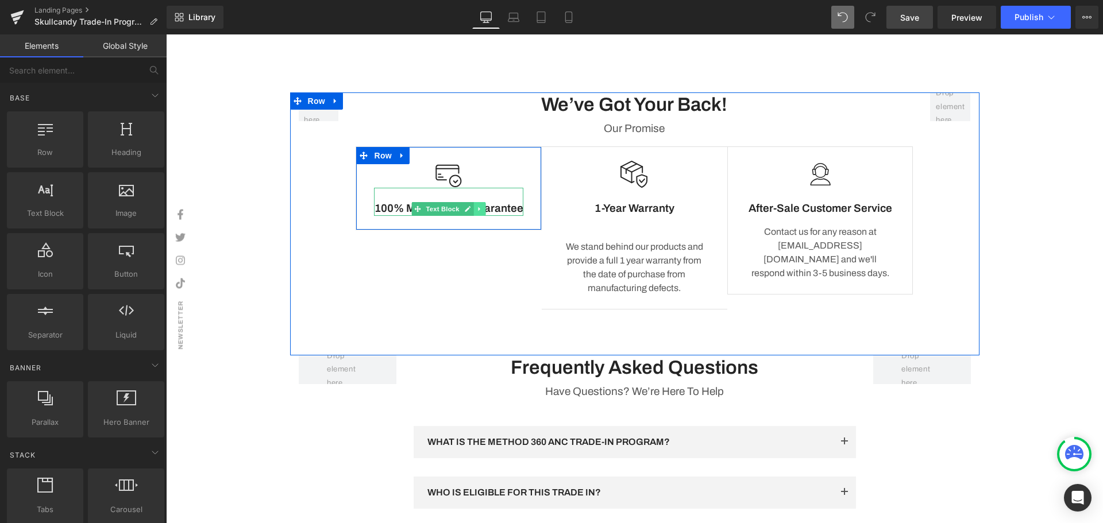
click at [476, 216] on link at bounding box center [480, 209] width 12 height 14
click at [482, 213] on icon at bounding box center [485, 209] width 6 height 7
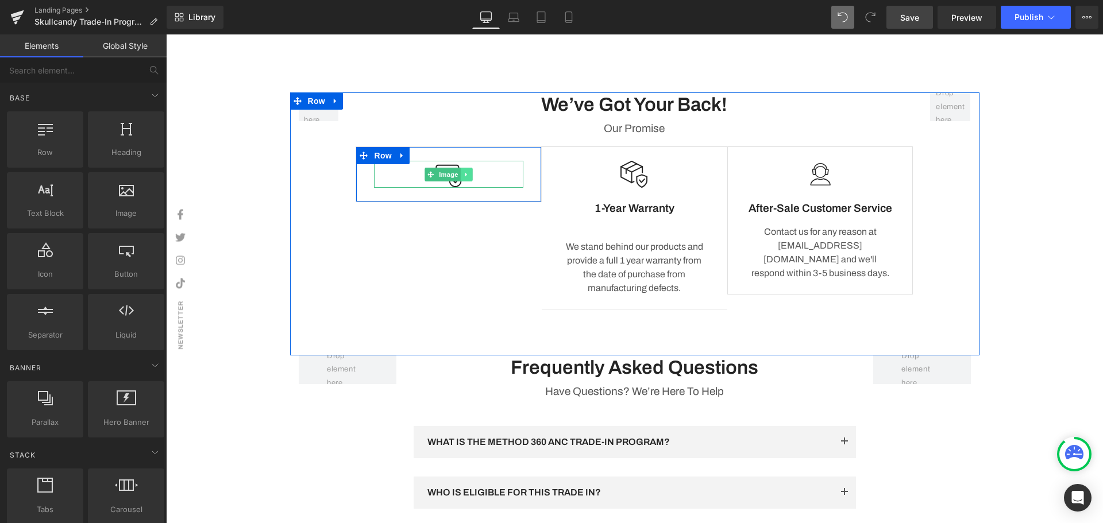
click at [463, 178] on icon at bounding box center [466, 174] width 6 height 7
click at [469, 177] on icon at bounding box center [472, 174] width 6 height 6
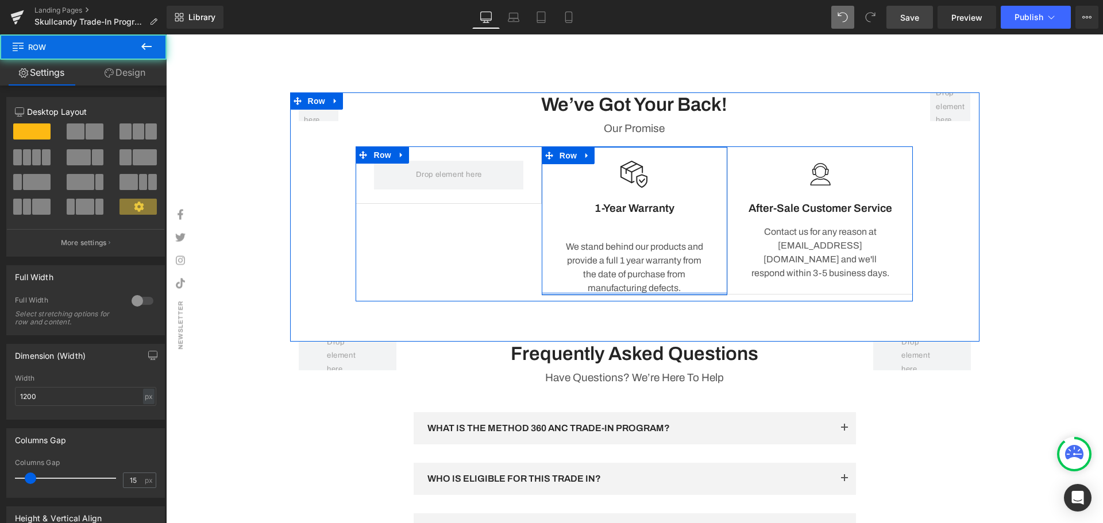
drag, startPoint x: 633, startPoint y: 314, endPoint x: 633, endPoint y: 284, distance: 29.9
click at [633, 284] on div "Image 1-Year Warranty Text Block We stand behind our products and provide a ful…" at bounding box center [635, 220] width 186 height 149
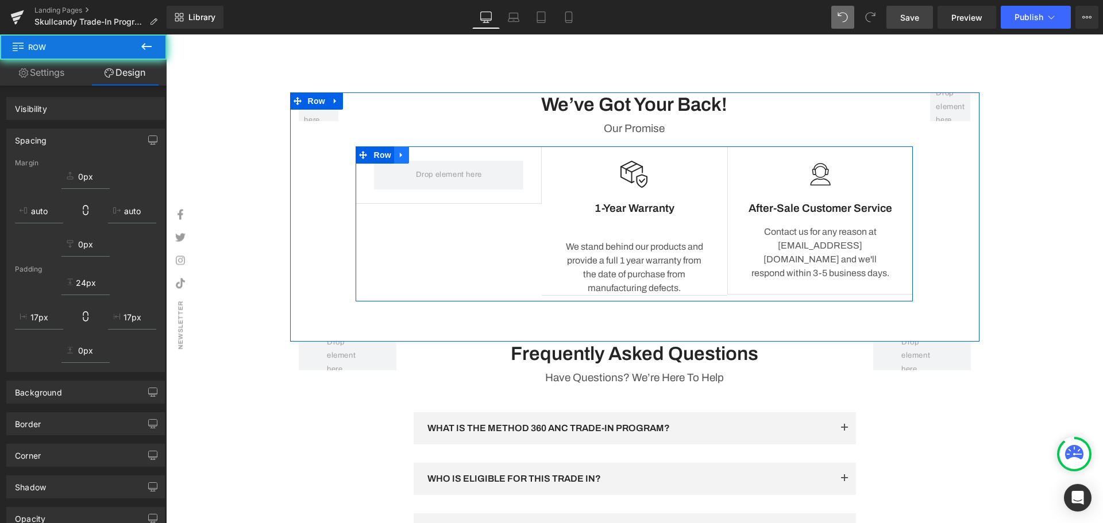
click at [397, 160] on icon at bounding box center [401, 155] width 8 height 9
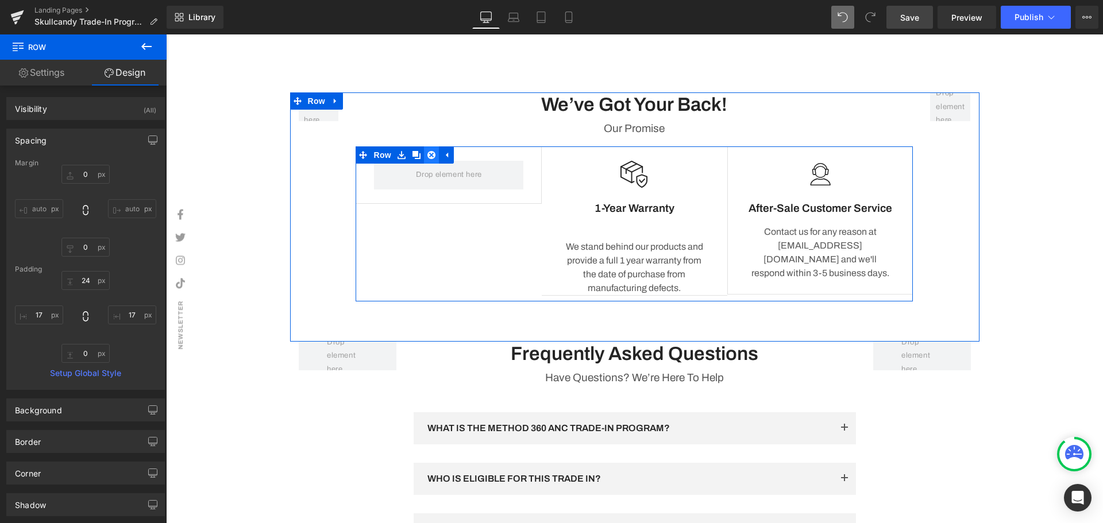
click at [427, 160] on icon at bounding box center [431, 155] width 8 height 9
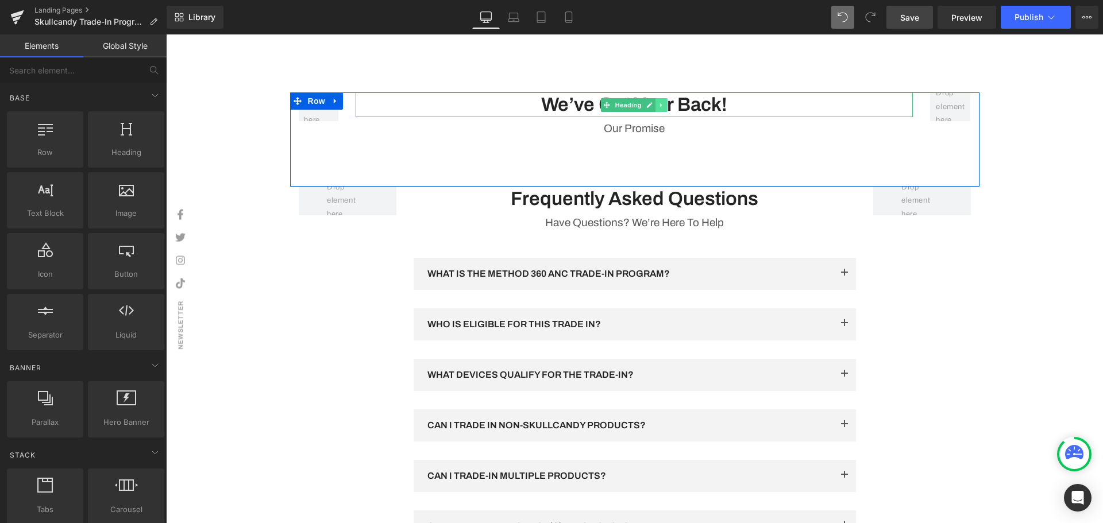
click at [656, 112] on link at bounding box center [662, 105] width 12 height 14
click at [664, 109] on icon at bounding box center [667, 105] width 6 height 7
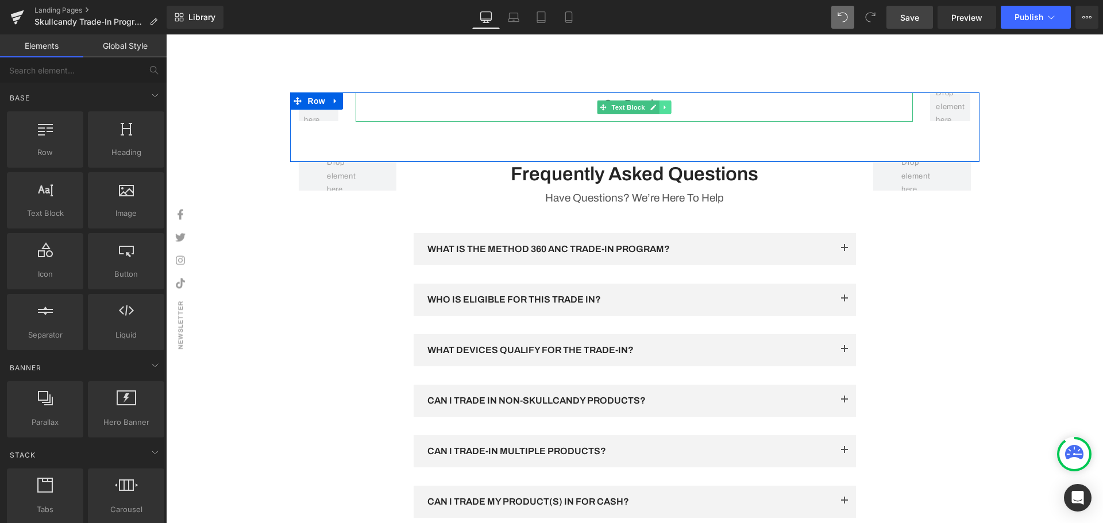
click at [664, 111] on icon at bounding box center [665, 107] width 6 height 7
click at [668, 110] on icon at bounding box center [671, 107] width 6 height 6
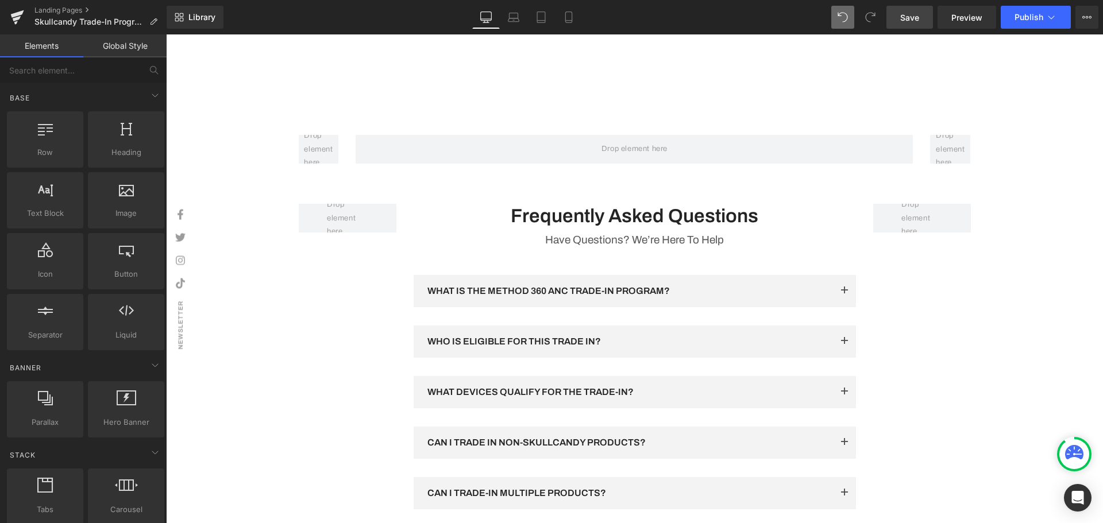
scroll to position [1585, 0]
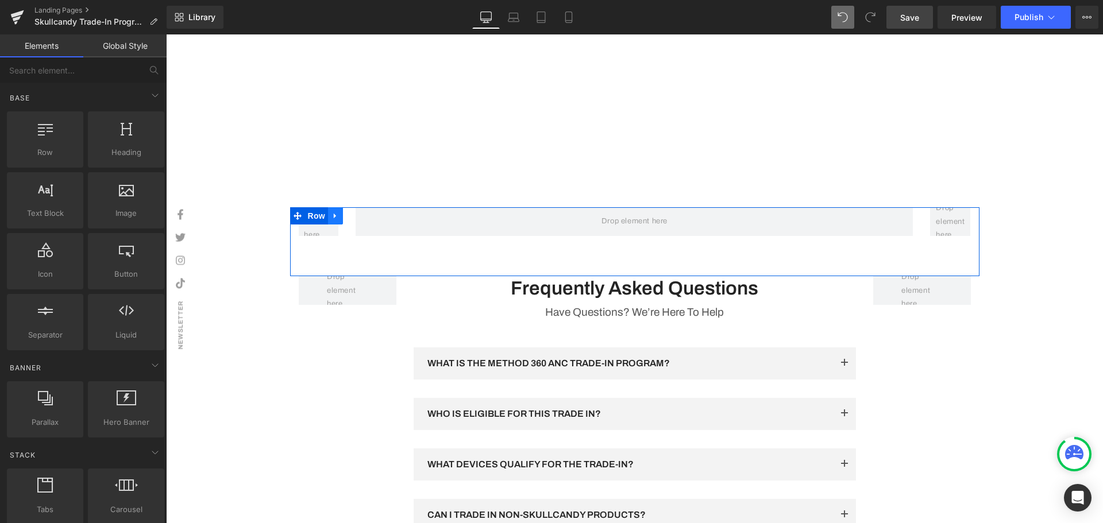
click at [334, 219] on icon at bounding box center [335, 216] width 2 height 5
click at [361, 220] on icon at bounding box center [365, 216] width 8 height 8
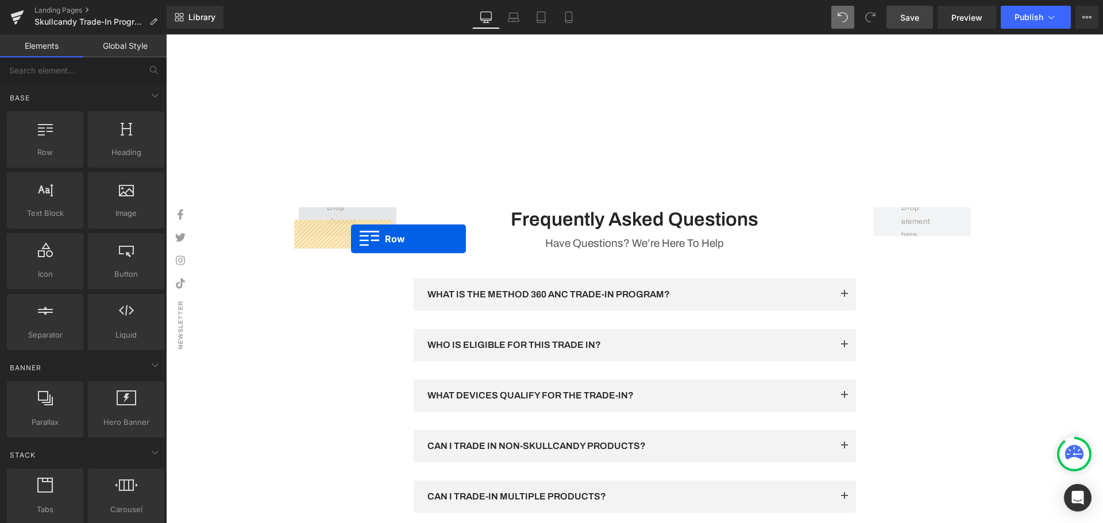
drag, startPoint x: 214, startPoint y: 187, endPoint x: 349, endPoint y: 239, distance: 145.1
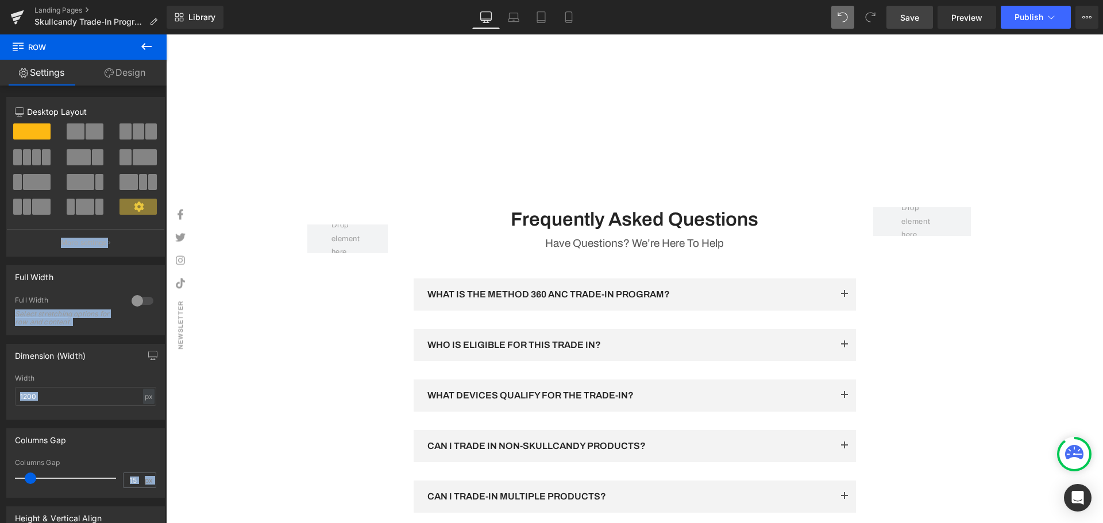
drag, startPoint x: 326, startPoint y: 193, endPoint x: 263, endPoint y: 199, distance: 62.9
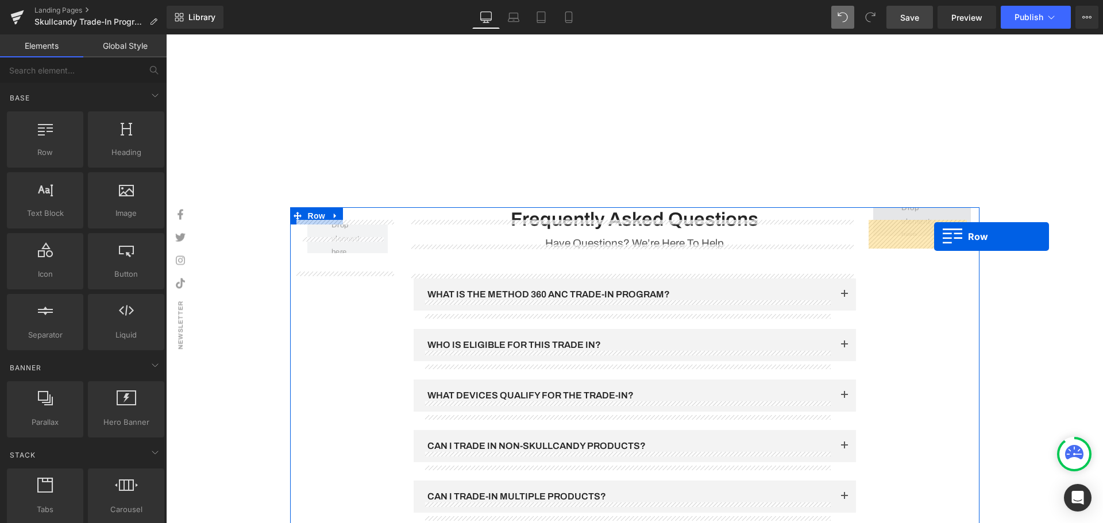
drag, startPoint x: 211, startPoint y: 191, endPoint x: 934, endPoint y: 237, distance: 724.0
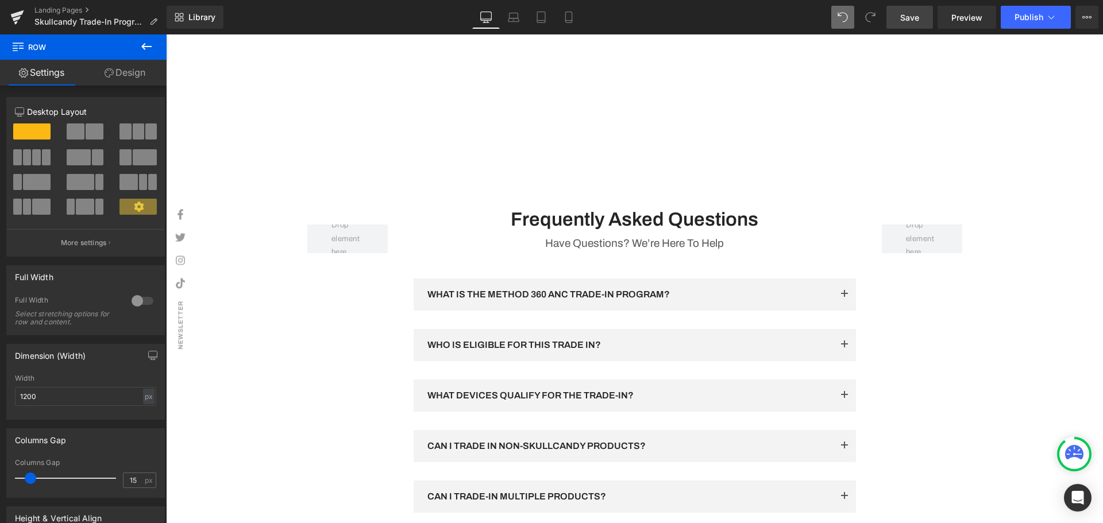
drag, startPoint x: 920, startPoint y: 13, endPoint x: 929, endPoint y: 19, distance: 10.8
click at [920, 13] on link "Save" at bounding box center [909, 17] width 47 height 23
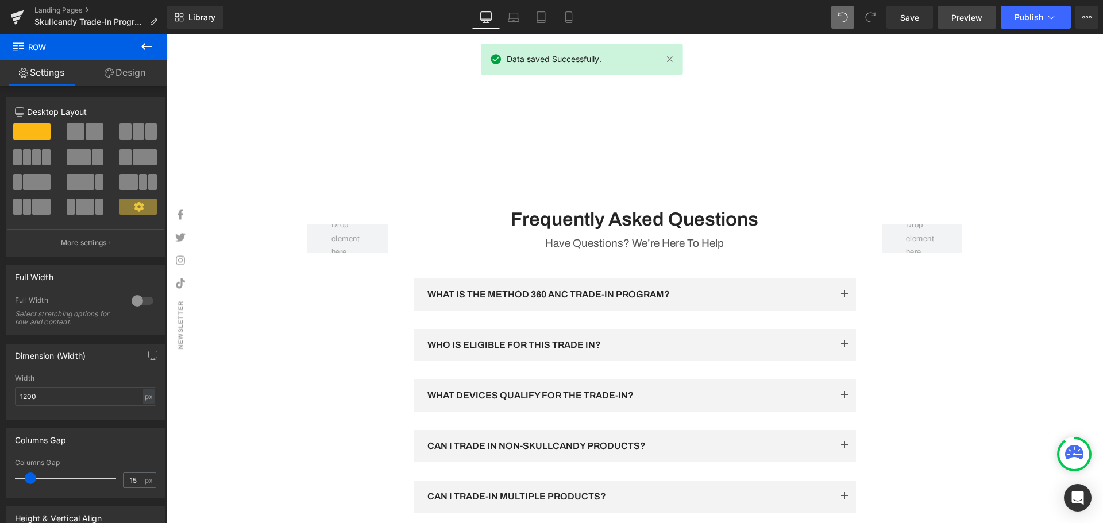
click at [961, 15] on span "Preview" at bounding box center [966, 17] width 31 height 12
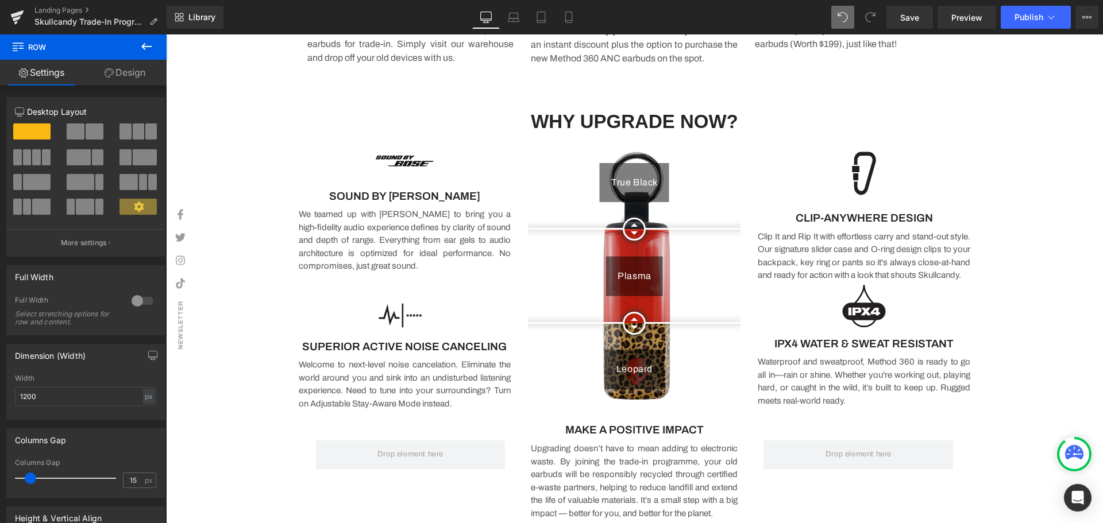
scroll to position [781, 0]
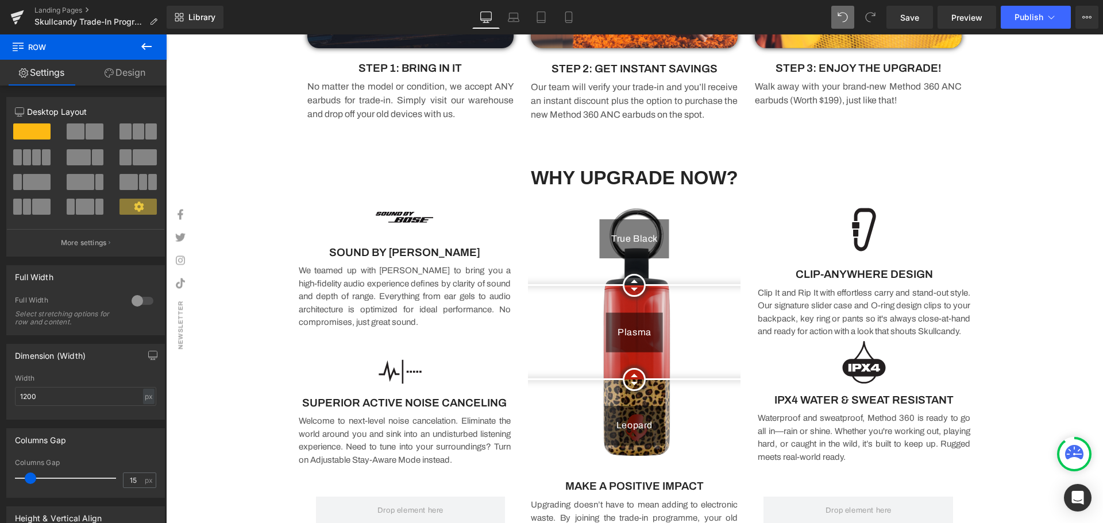
click at [470, 173] on h3 "WHY UPGRADE NOW?" at bounding box center [635, 178] width 672 height 25
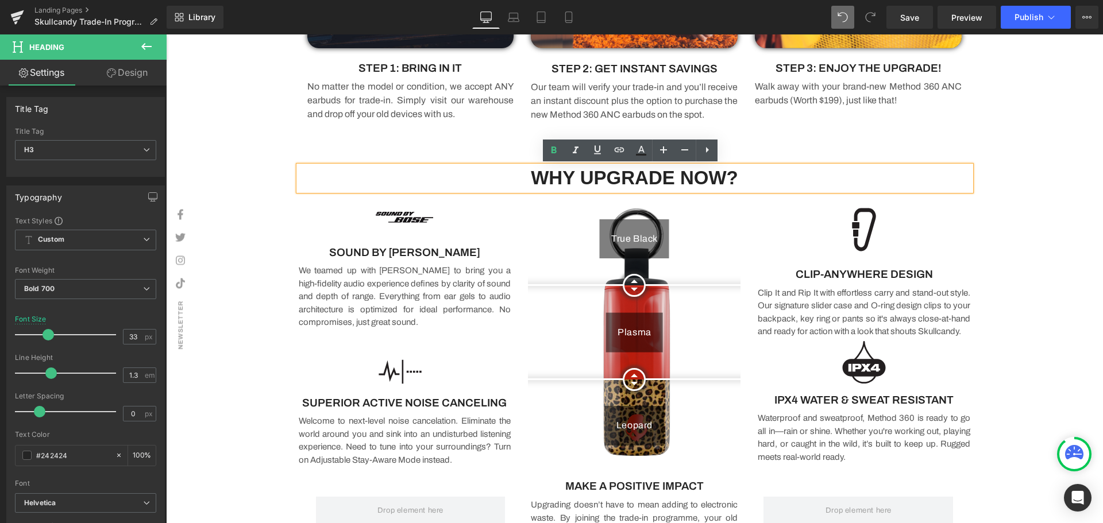
drag, startPoint x: 229, startPoint y: 163, endPoint x: 342, endPoint y: 142, distance: 115.0
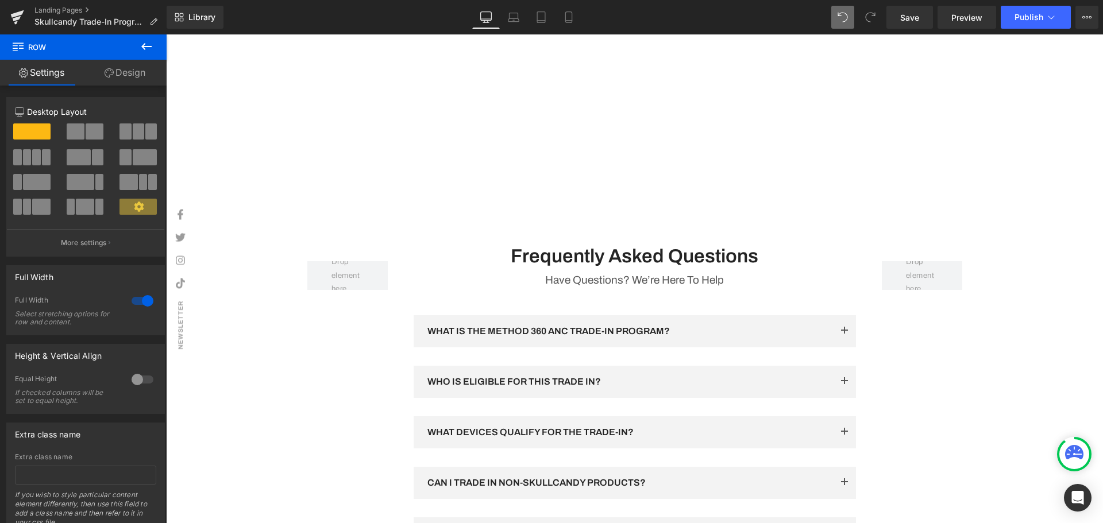
scroll to position [1585, 0]
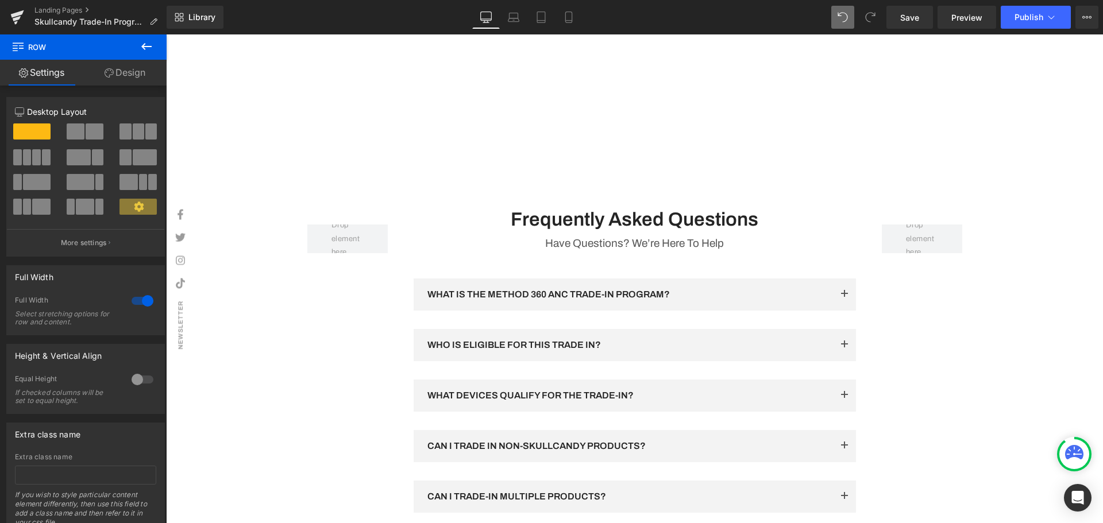
click at [646, 232] on div "Frequently Asked Questions Heading" at bounding box center [635, 219] width 442 height 25
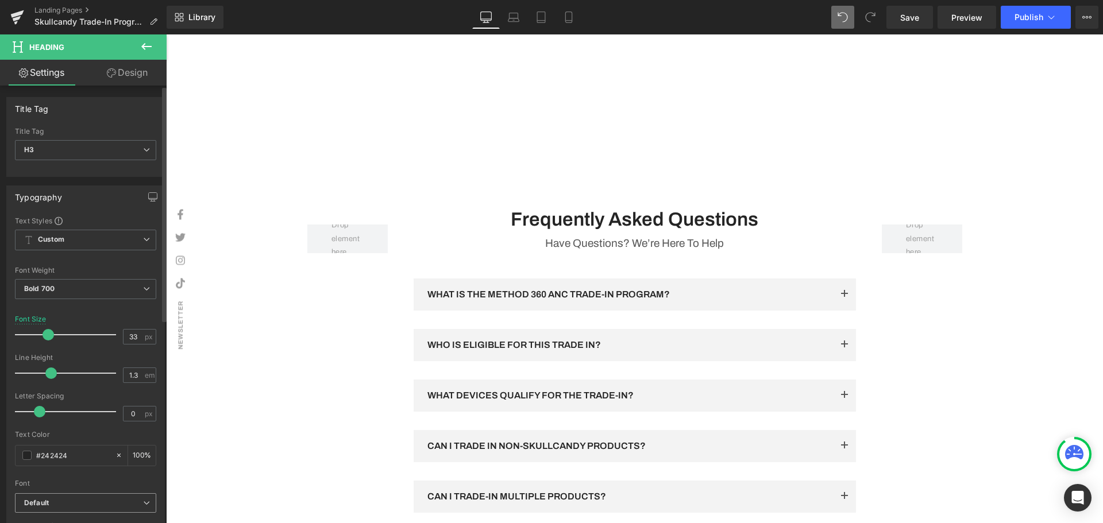
click at [97, 500] on b "Default" at bounding box center [83, 504] width 119 height 10
click at [80, 403] on div at bounding box center [66, 411] width 91 height 23
type input "0"
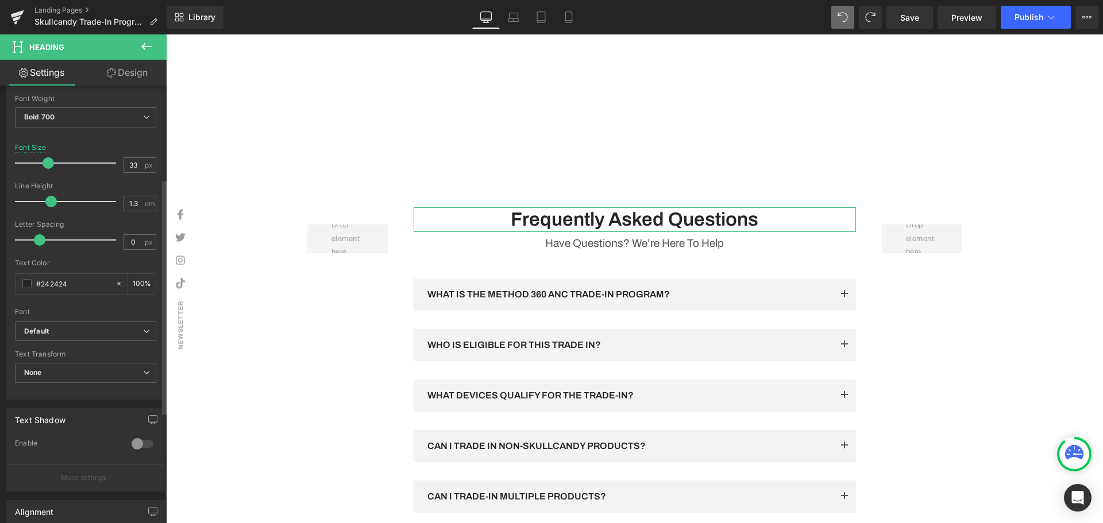
scroll to position [172, 0]
click at [76, 327] on b "Default" at bounding box center [83, 331] width 119 height 10
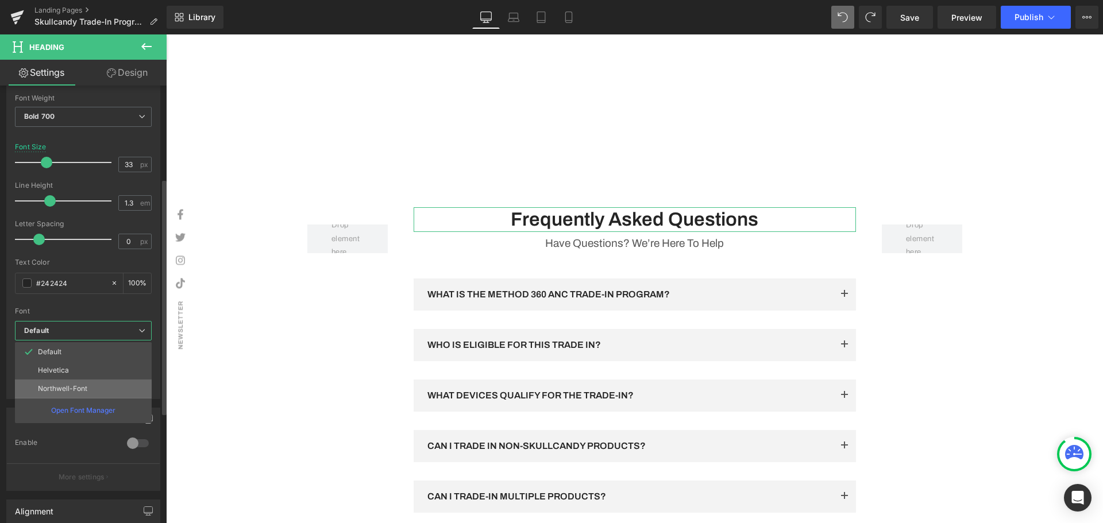
click at [66, 383] on li "Northwell-Font" at bounding box center [83, 389] width 137 height 18
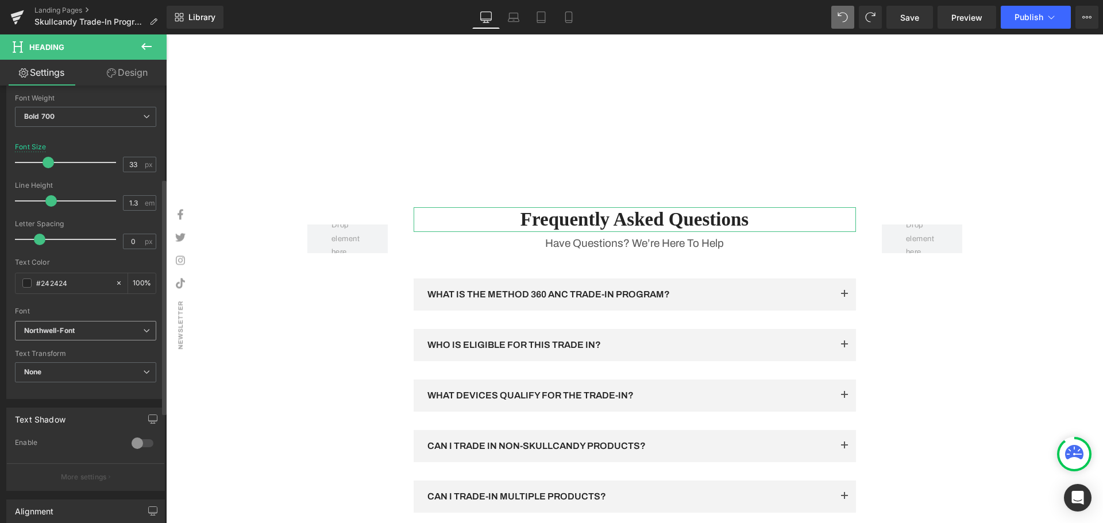
click at [82, 331] on b "Northwell-Font" at bounding box center [83, 331] width 119 height 10
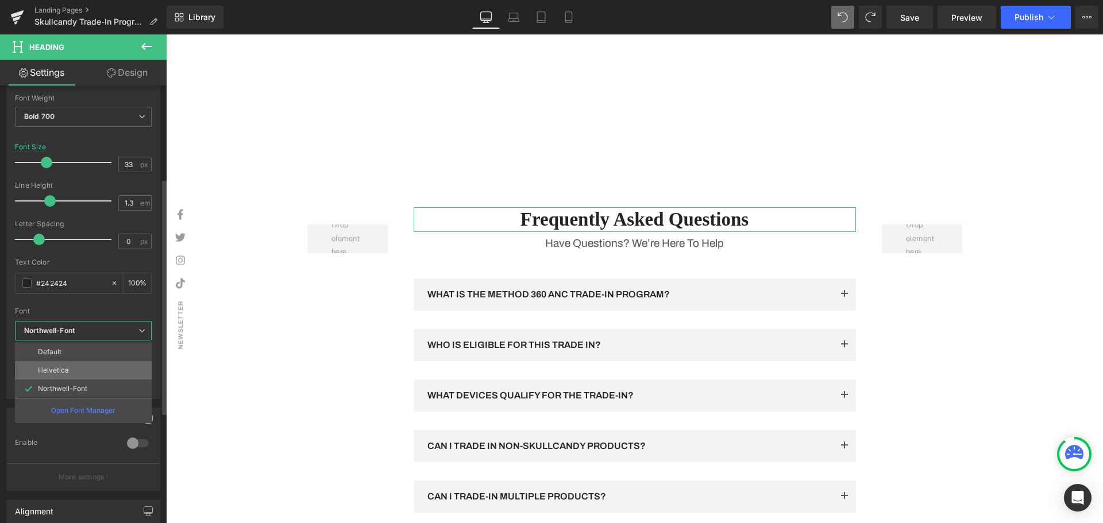
click at [71, 366] on li "Helvetica" at bounding box center [83, 370] width 137 height 18
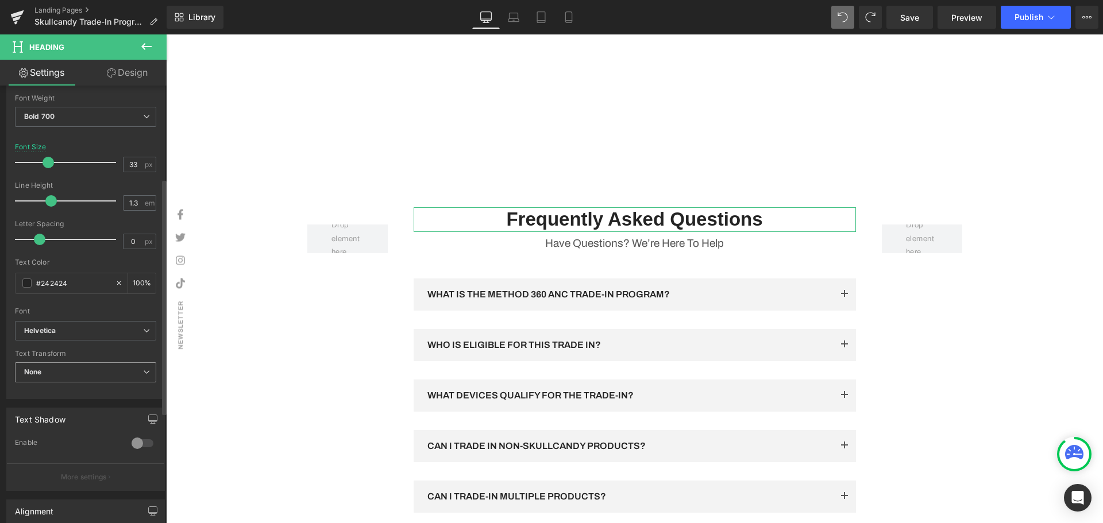
click at [84, 372] on span "None" at bounding box center [85, 372] width 141 height 20
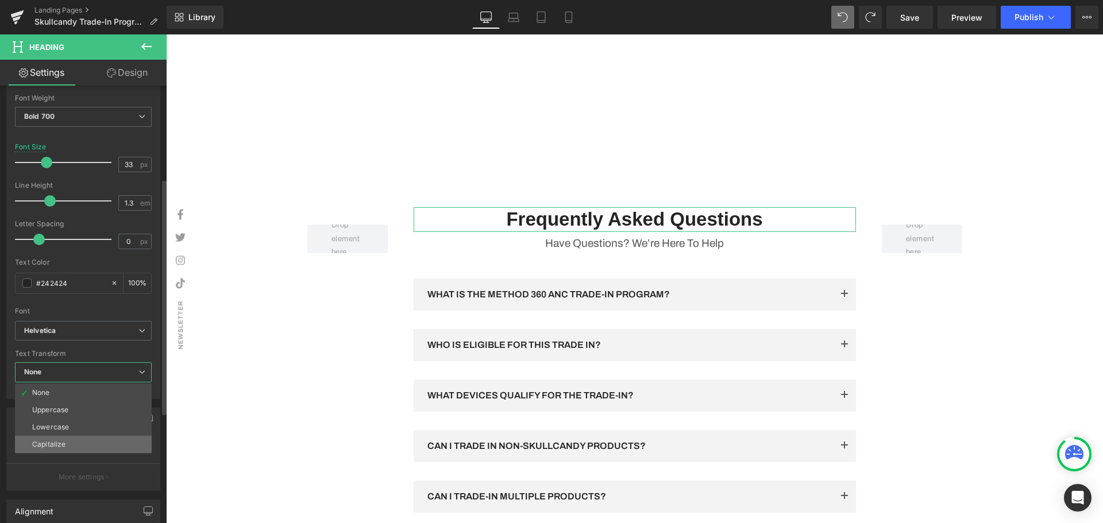
click at [72, 445] on li "Capitalize" at bounding box center [83, 444] width 137 height 17
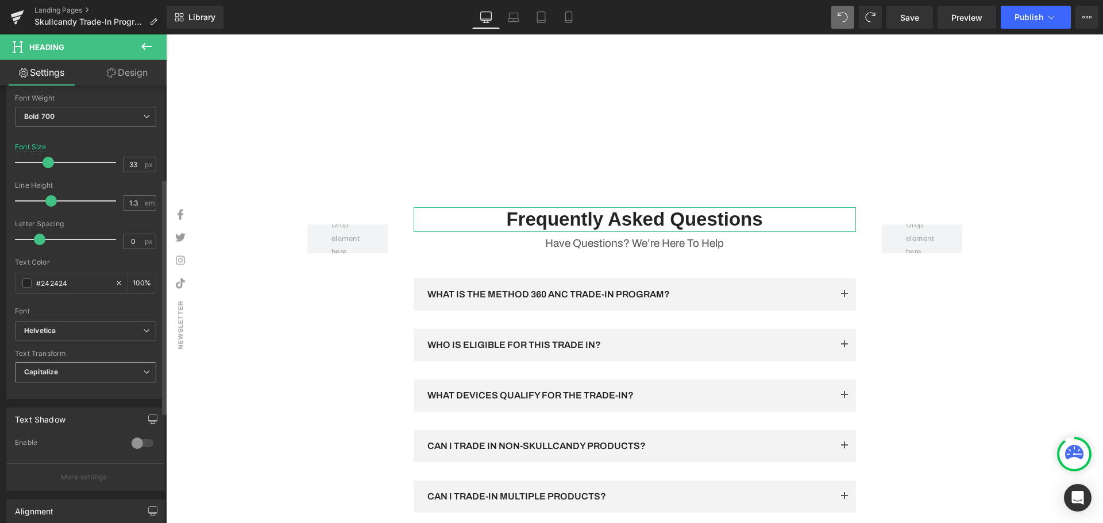
click at [88, 373] on span "Capitalize" at bounding box center [85, 372] width 141 height 20
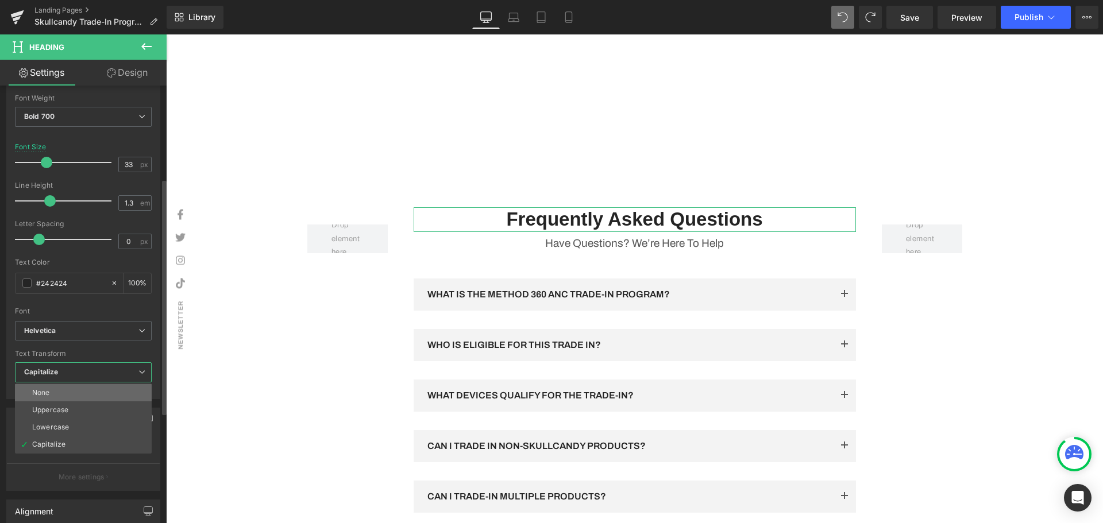
click at [80, 396] on li "None" at bounding box center [83, 392] width 137 height 17
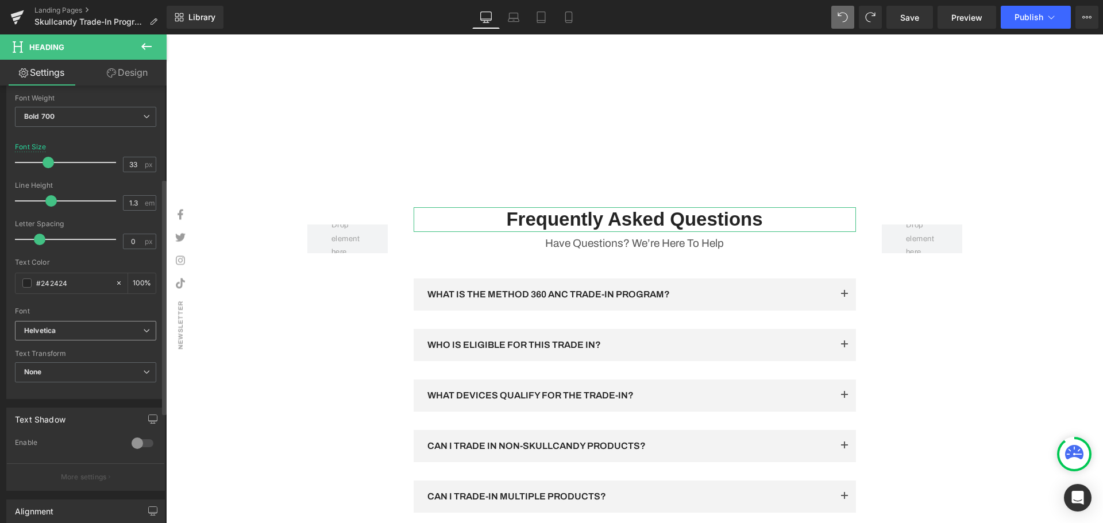
click at [87, 330] on b "Helvetica" at bounding box center [83, 331] width 119 height 10
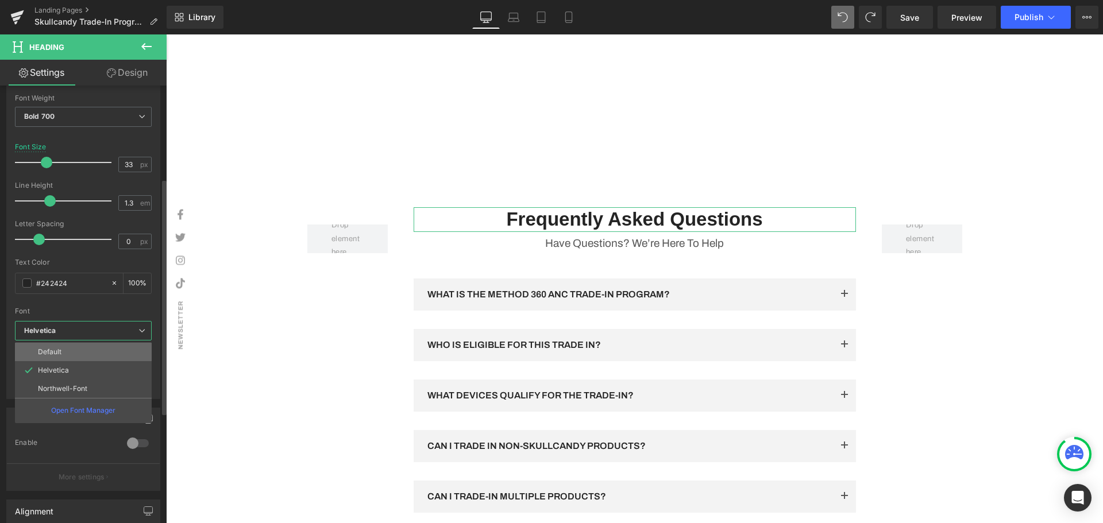
click at [80, 354] on li "Default" at bounding box center [83, 352] width 137 height 18
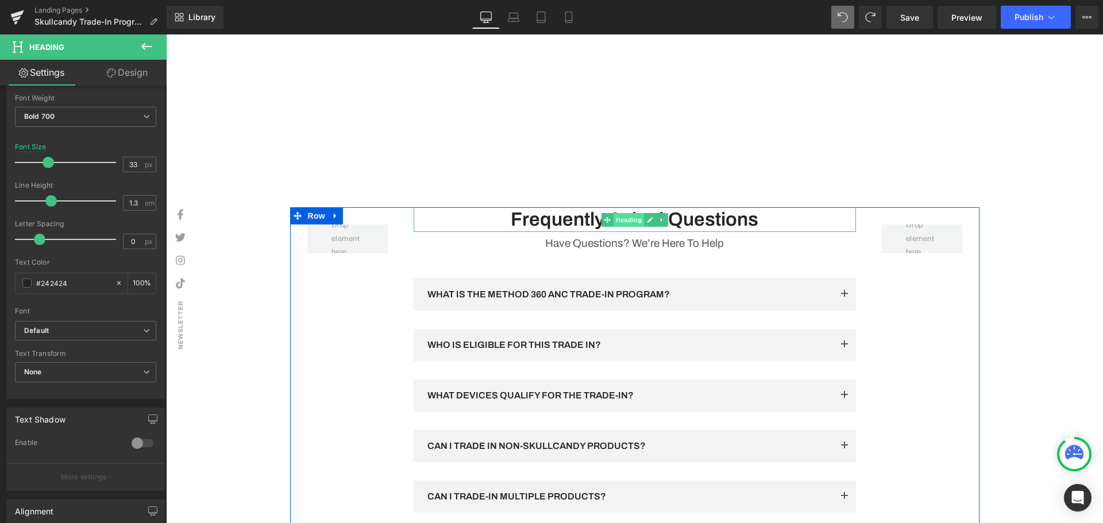
click at [626, 227] on span "Heading" at bounding box center [628, 220] width 31 height 14
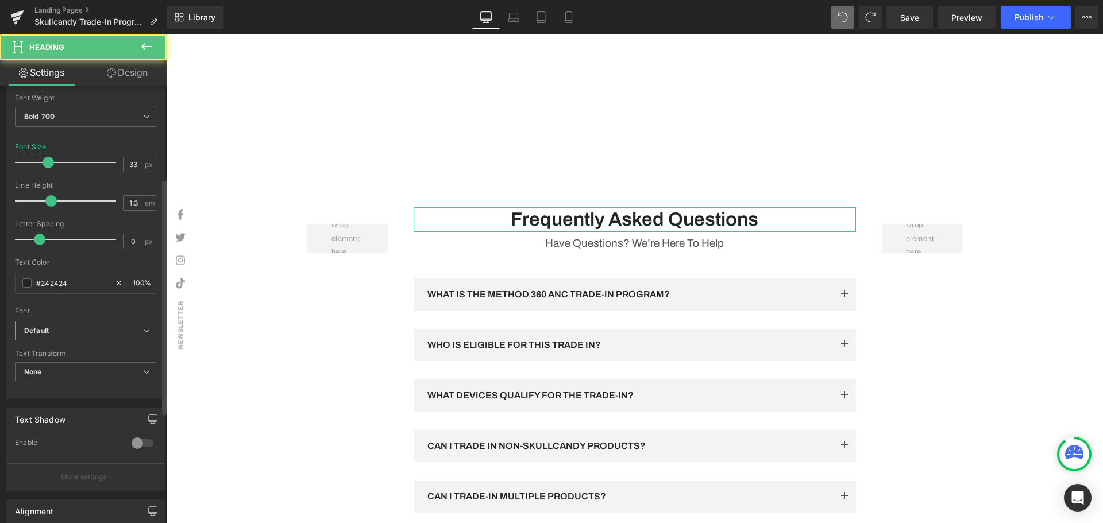
click at [65, 336] on span "Default" at bounding box center [85, 331] width 141 height 20
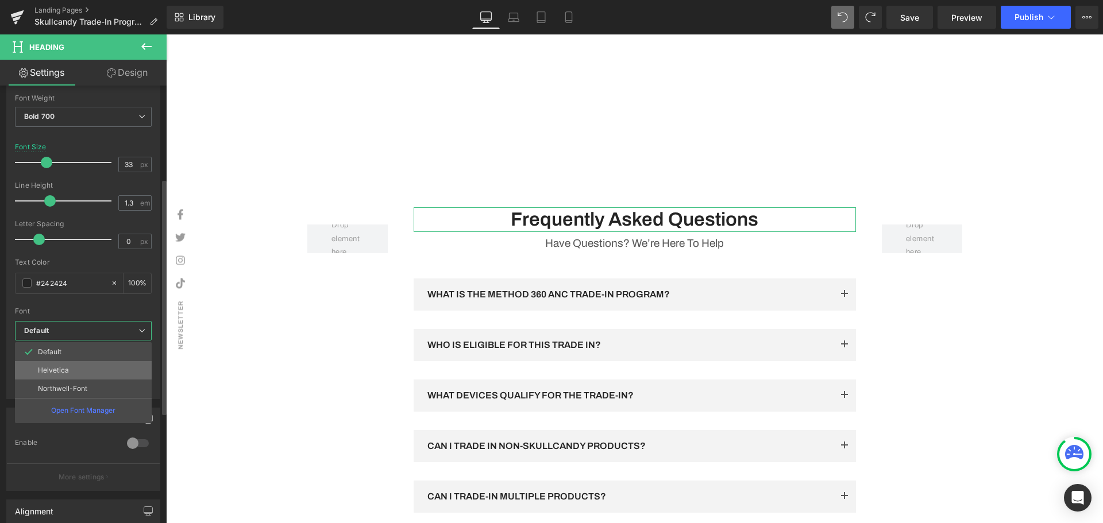
click at [56, 364] on li "Helvetica" at bounding box center [83, 370] width 137 height 18
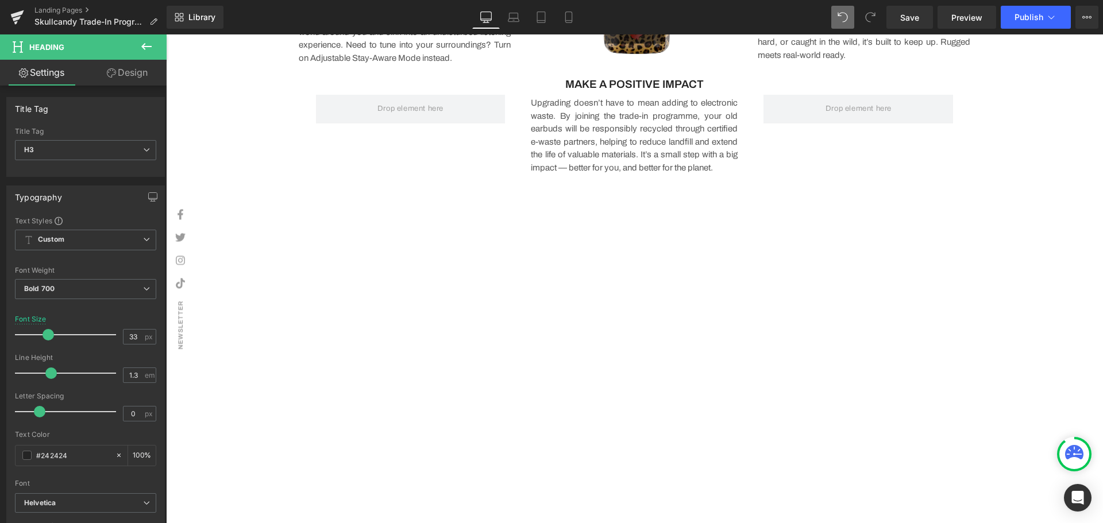
scroll to position [896, 0]
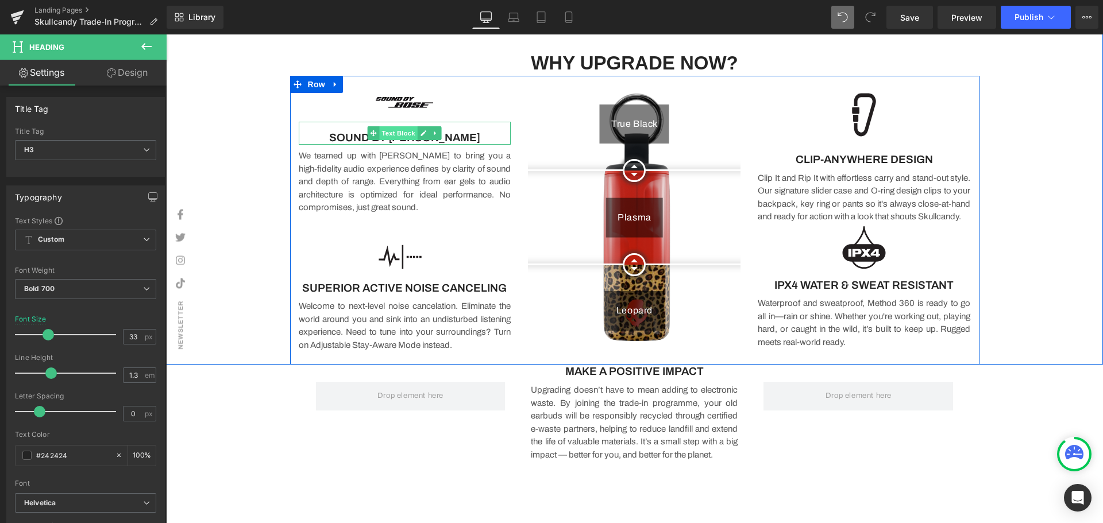
click at [393, 137] on span "Text Block" at bounding box center [399, 133] width 38 height 14
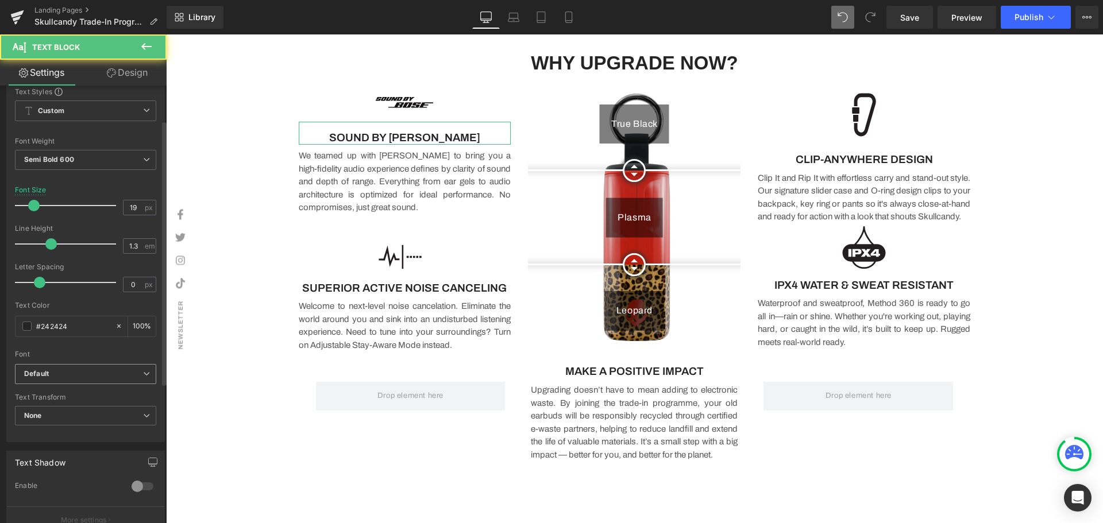
scroll to position [57, 0]
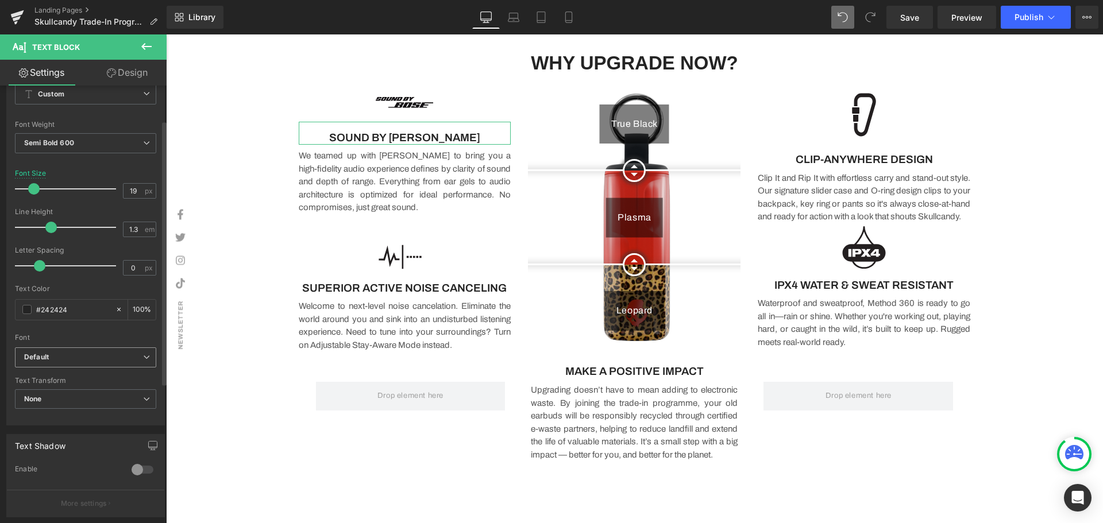
click at [60, 357] on b "Default" at bounding box center [83, 358] width 119 height 10
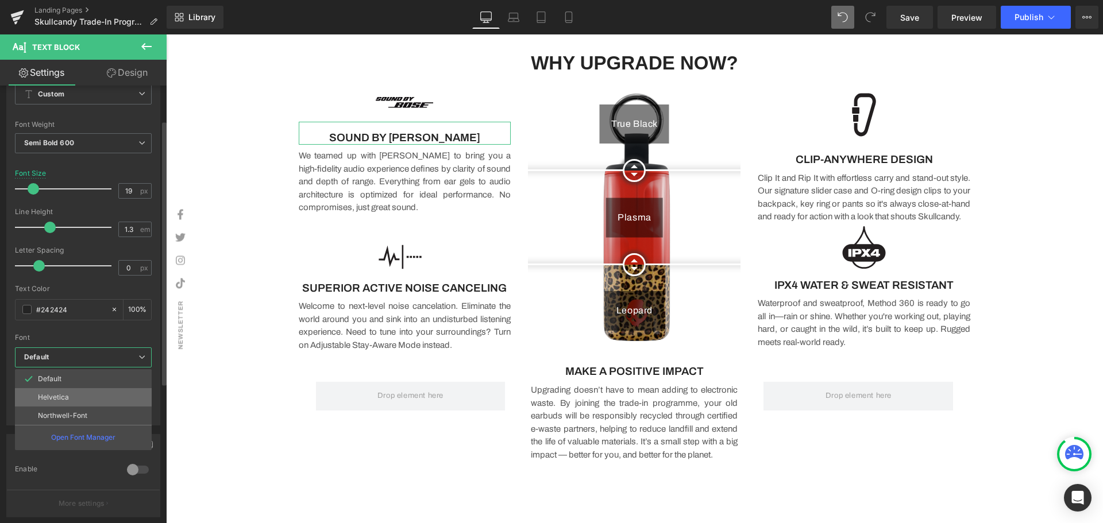
click at [74, 393] on li "Helvetica" at bounding box center [83, 397] width 137 height 18
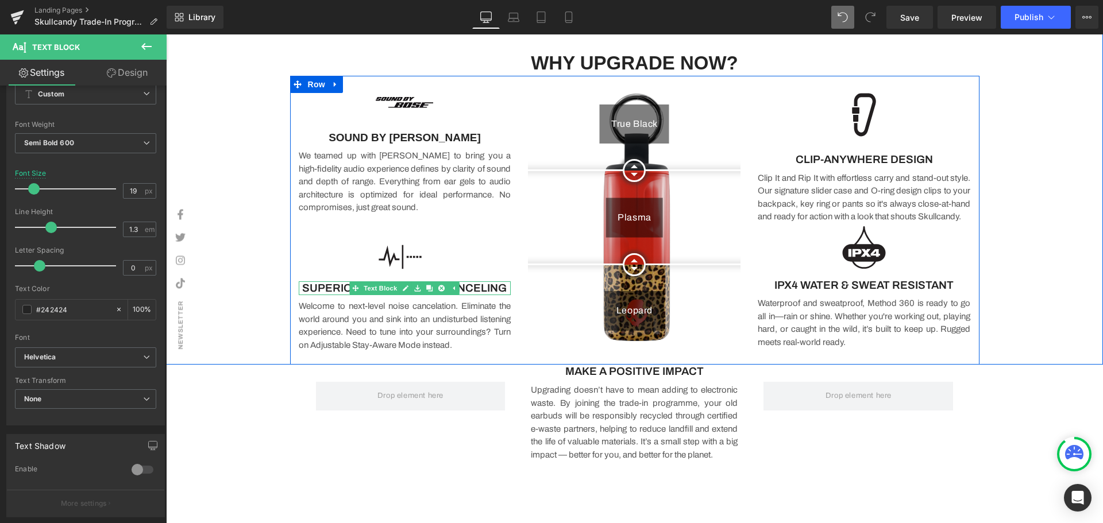
click at [400, 293] on link at bounding box center [406, 288] width 12 height 14
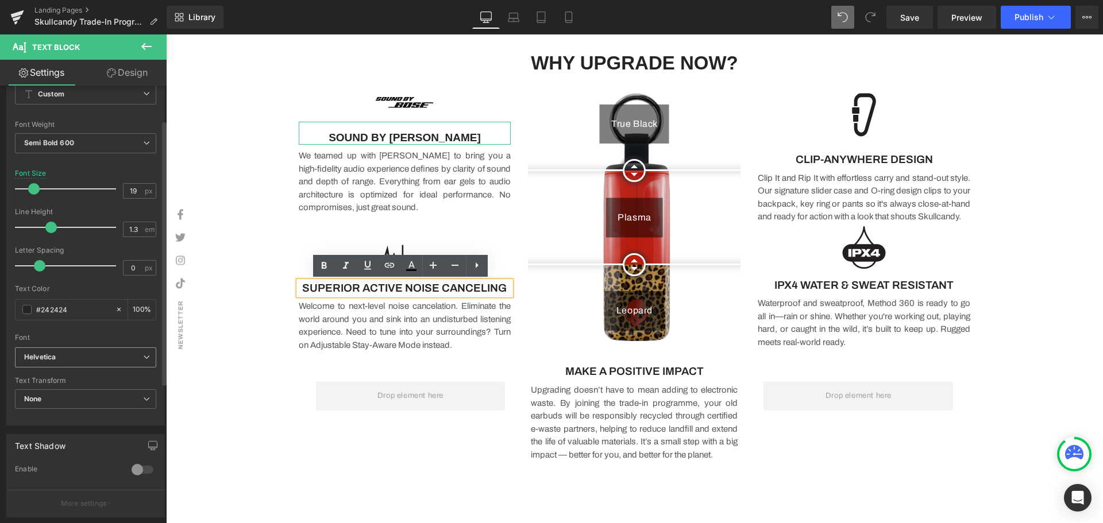
click at [71, 361] on b "Helvetica" at bounding box center [83, 358] width 119 height 10
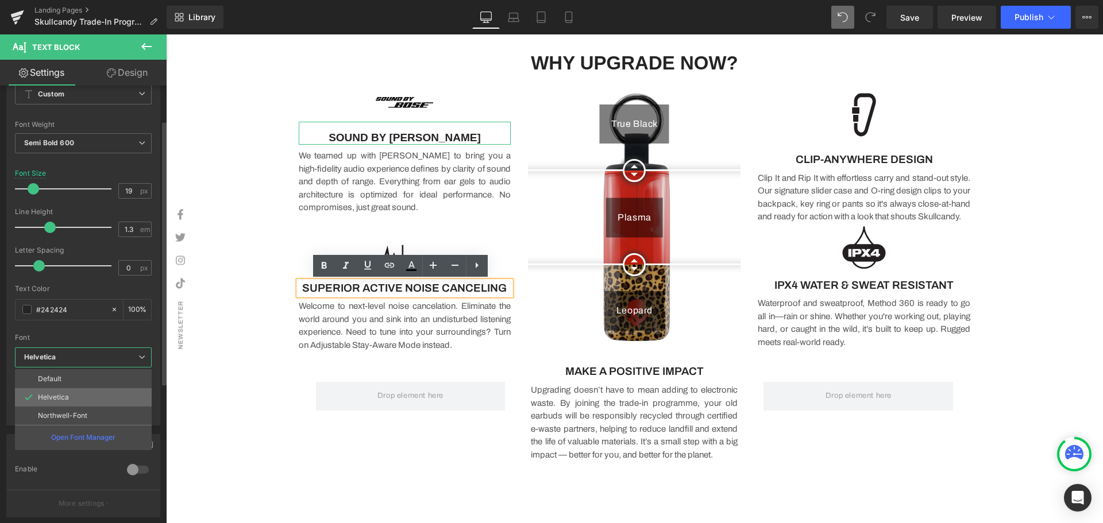
click at [65, 399] on p "Helvetica" at bounding box center [53, 397] width 31 height 8
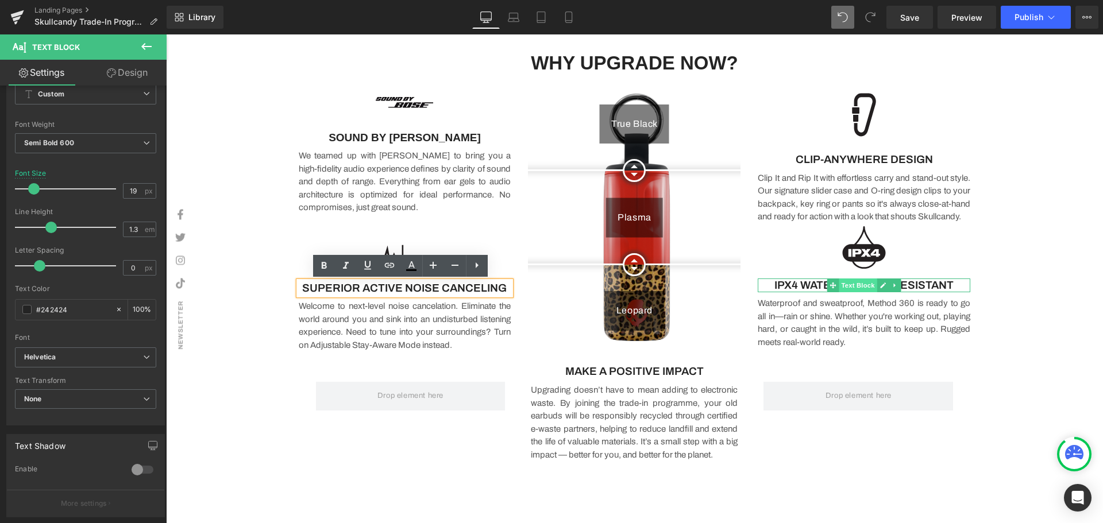
click at [857, 292] on span "Text Block" at bounding box center [858, 286] width 38 height 14
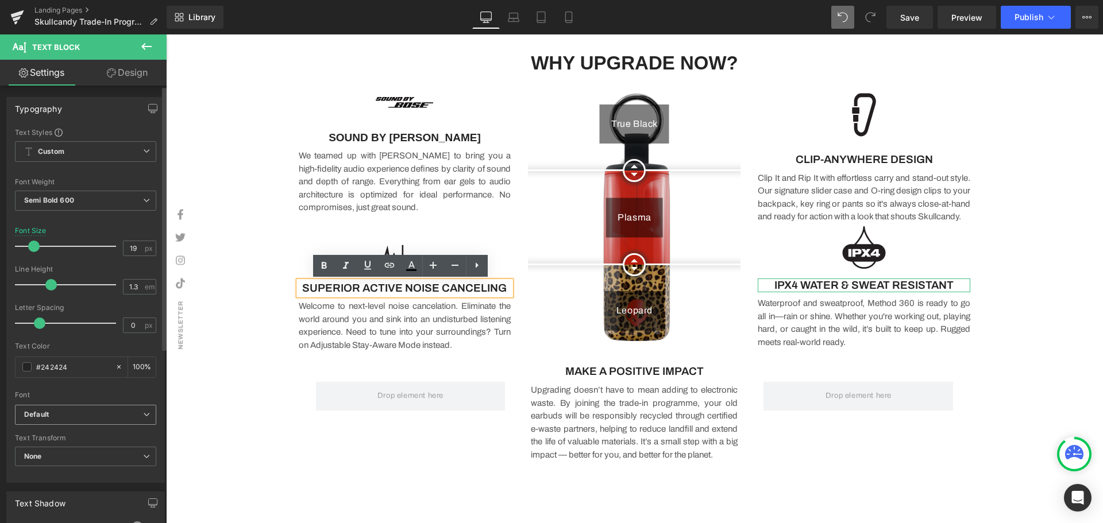
click at [65, 418] on b "Default" at bounding box center [83, 415] width 119 height 10
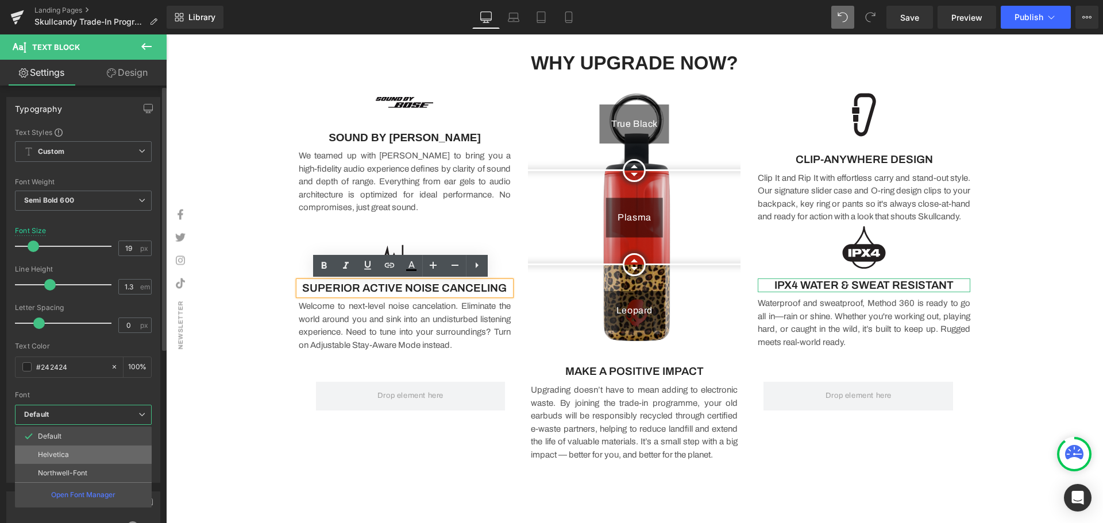
click at [69, 450] on li "Helvetica" at bounding box center [83, 455] width 137 height 18
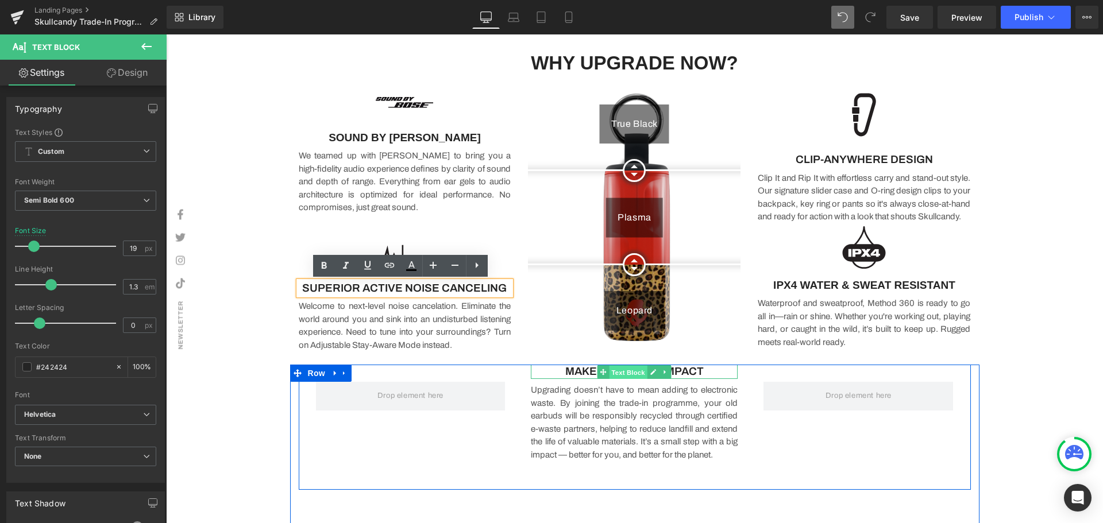
click at [627, 371] on span "Text Block" at bounding box center [628, 372] width 38 height 14
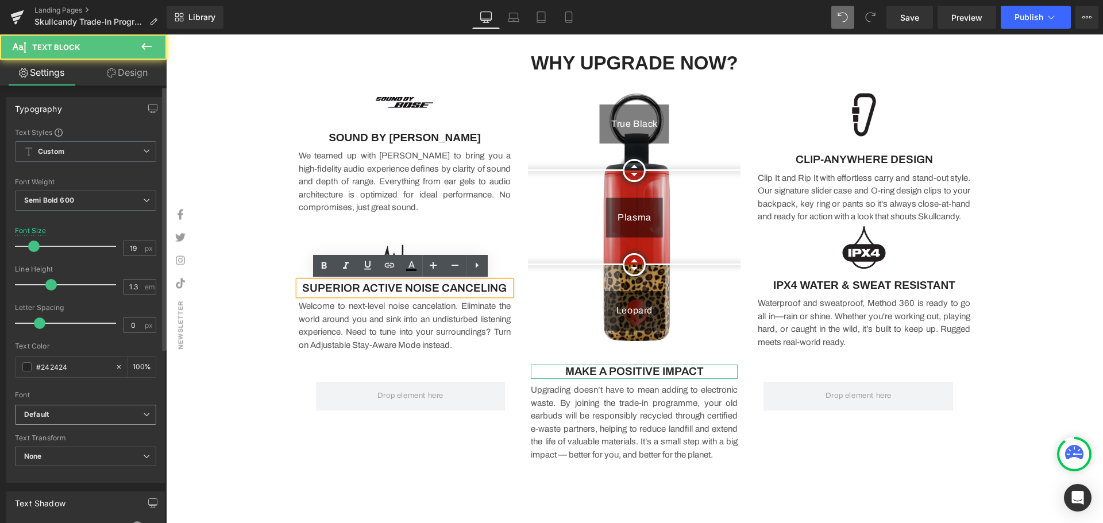
click at [80, 416] on b "Default" at bounding box center [83, 415] width 119 height 10
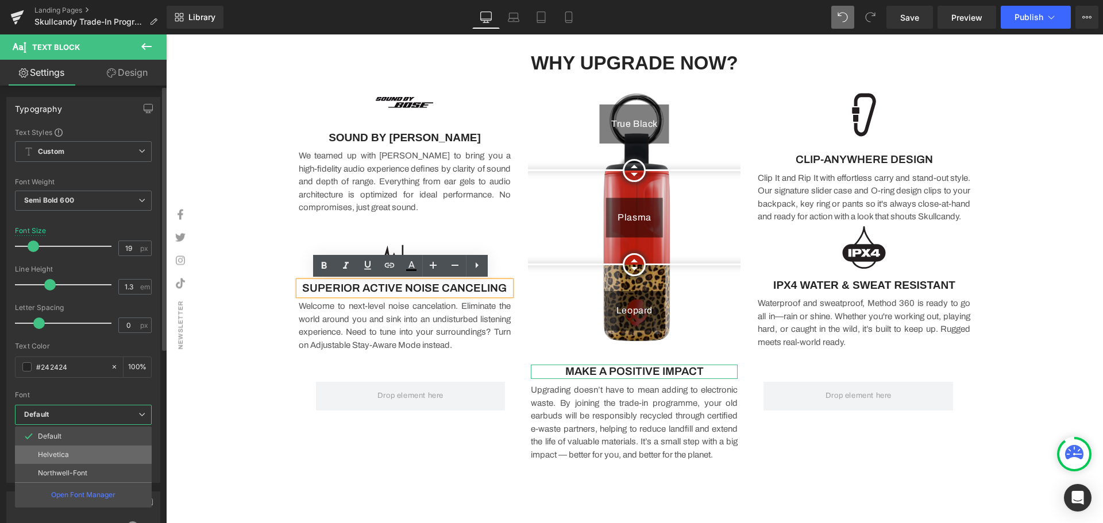
click at [62, 462] on li "Helvetica" at bounding box center [83, 455] width 137 height 18
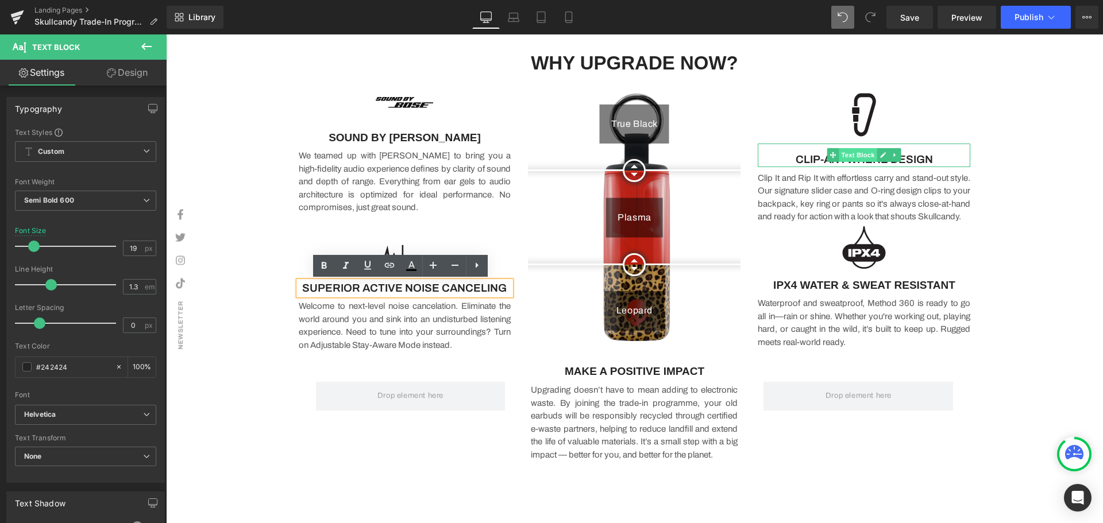
click at [866, 150] on span "Text Block" at bounding box center [858, 155] width 38 height 14
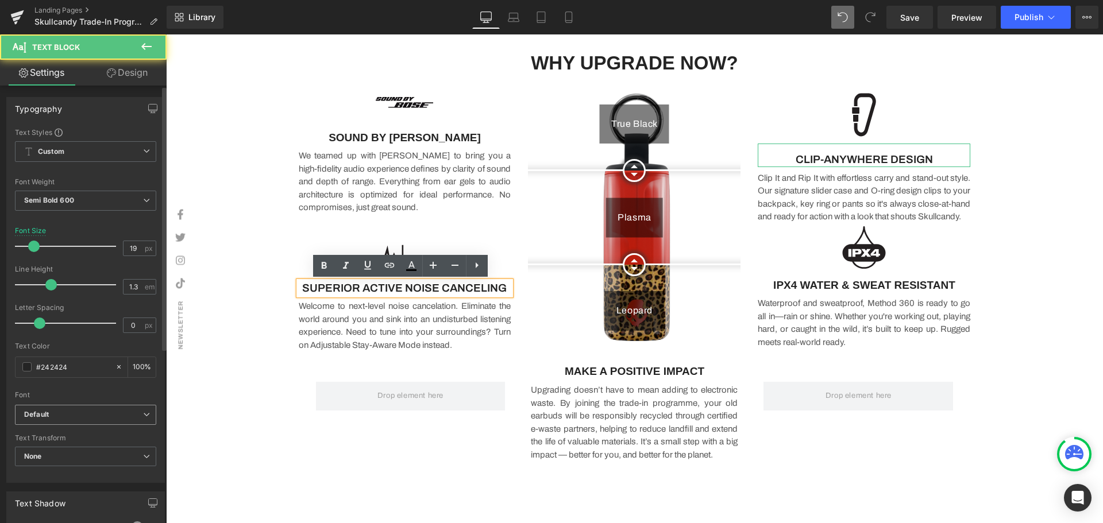
click at [52, 416] on b "Default" at bounding box center [83, 415] width 119 height 10
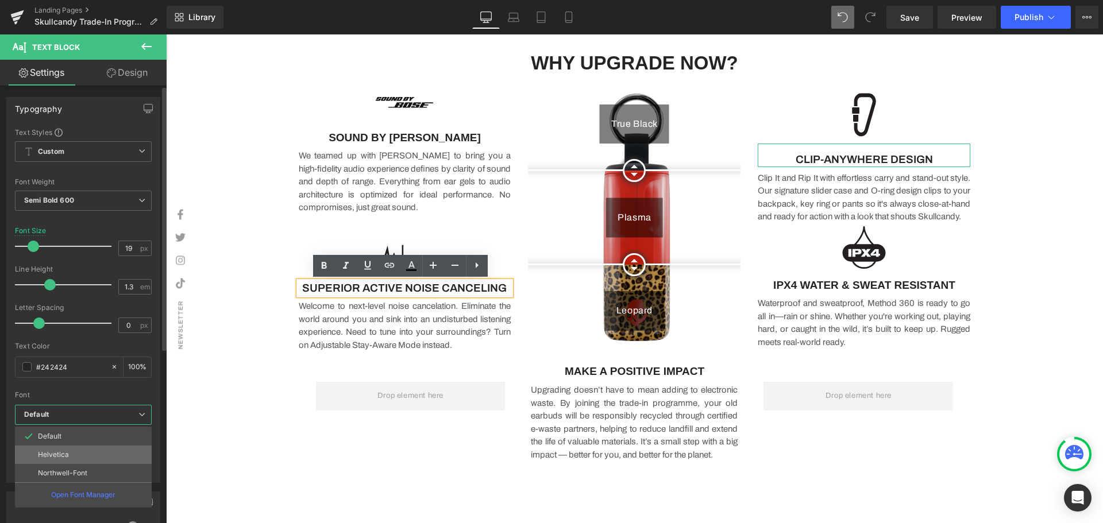
click at [49, 456] on p "Helvetica" at bounding box center [53, 455] width 31 height 8
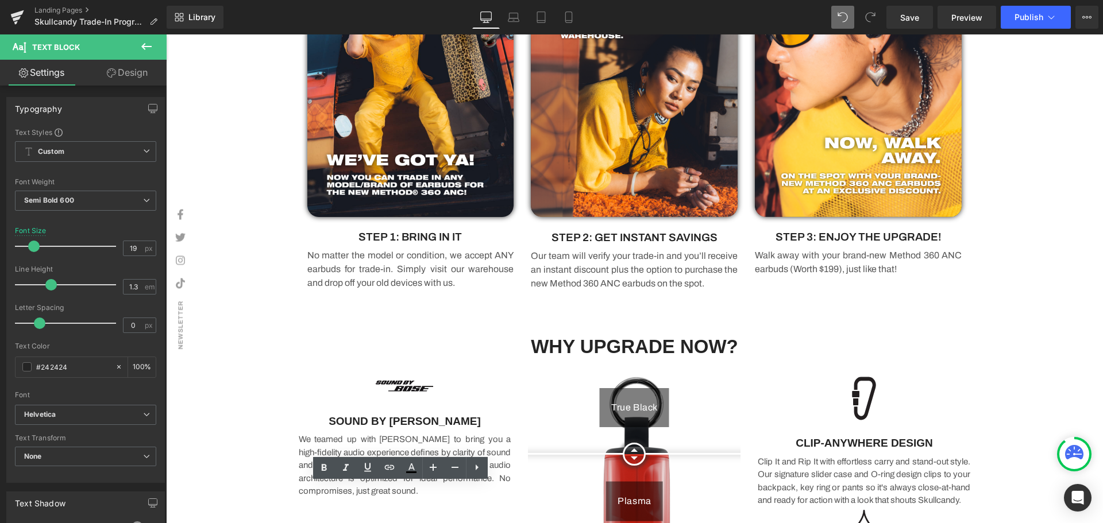
scroll to position [609, 0]
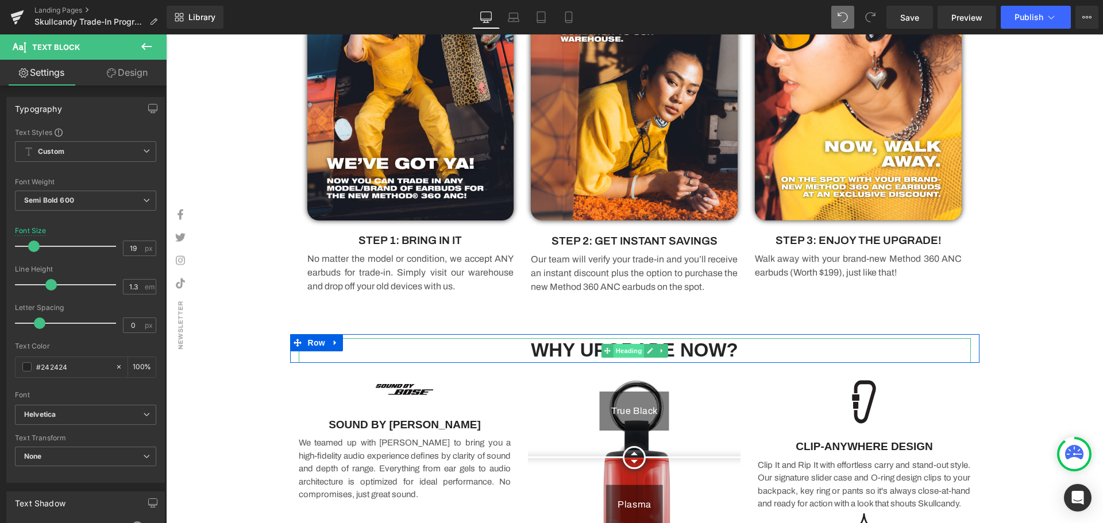
click at [628, 350] on span "Heading" at bounding box center [628, 351] width 31 height 14
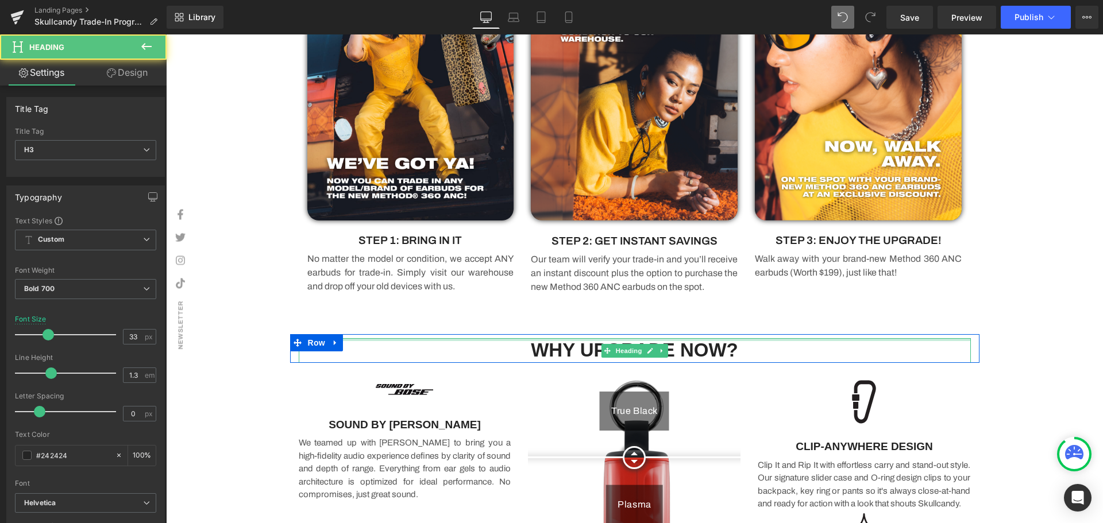
click at [808, 342] on h3 "WHY UPGRADE NOW?" at bounding box center [635, 350] width 672 height 25
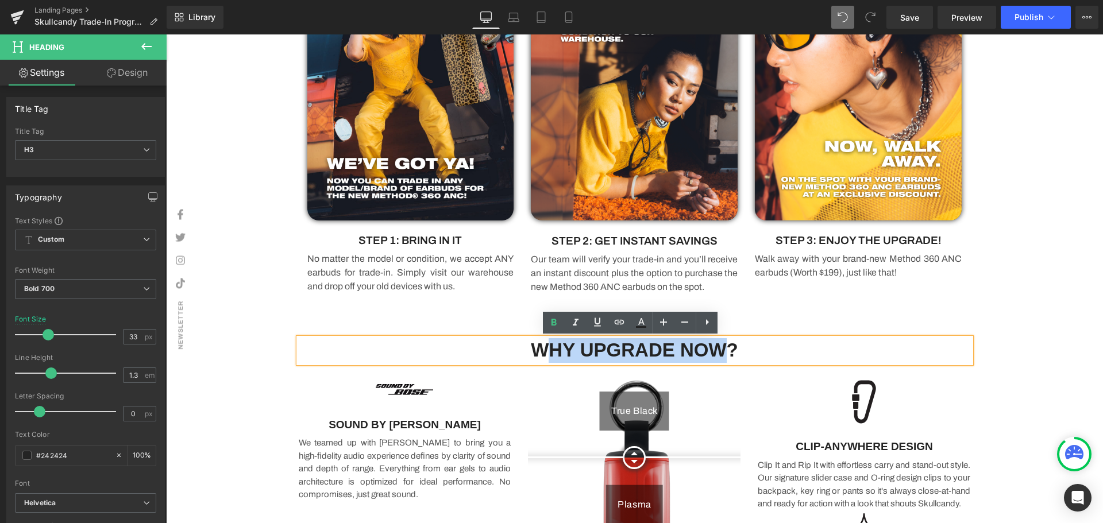
drag, startPoint x: 722, startPoint y: 354, endPoint x: 542, endPoint y: 360, distance: 180.4
click at [542, 360] on h3 "WHY UPGRADE NOW?" at bounding box center [635, 350] width 672 height 25
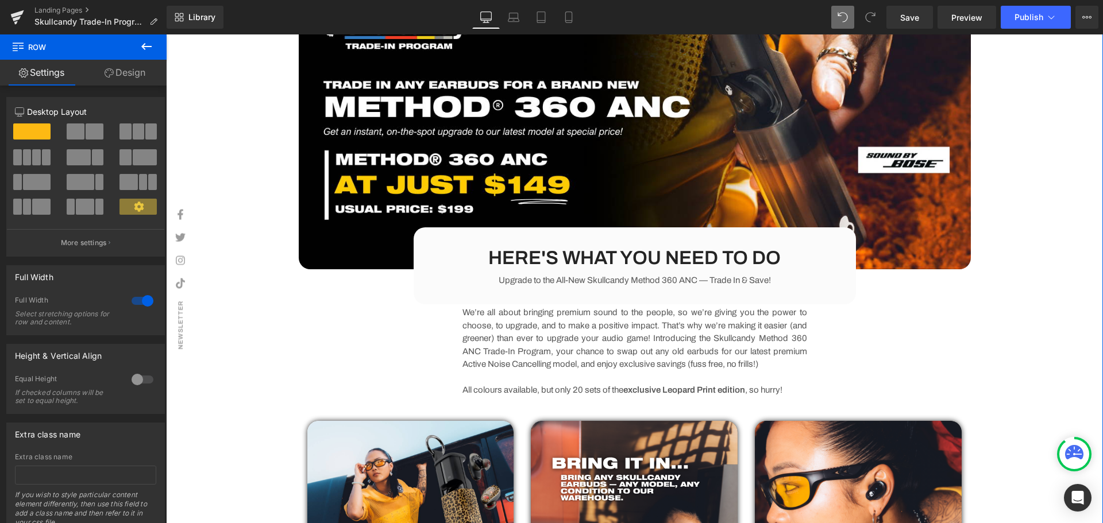
scroll to position [149, 0]
click at [789, 260] on h3 "HERE'S WHAT YOU NEED TO DO" at bounding box center [634, 258] width 405 height 25
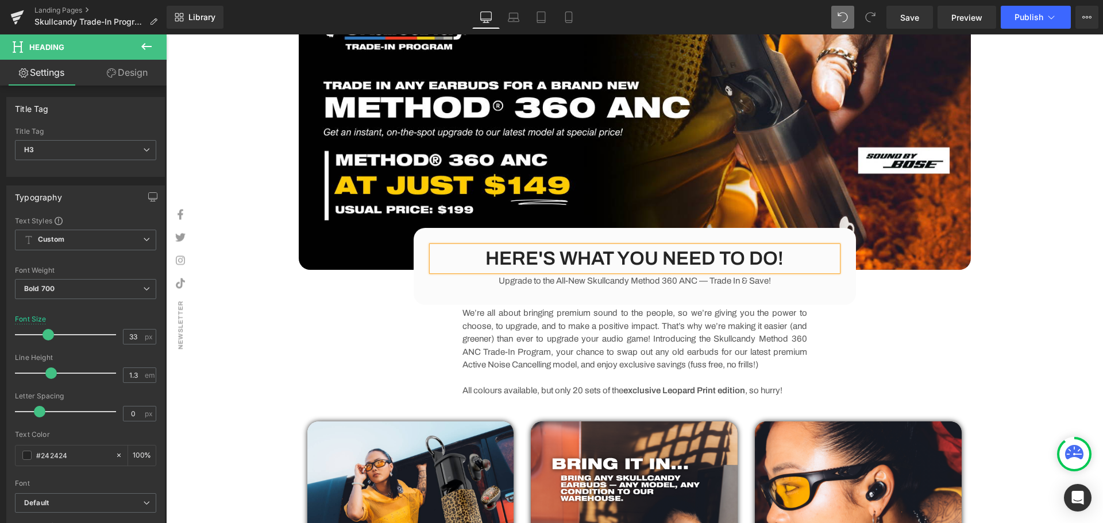
drag, startPoint x: 1005, startPoint y: 353, endPoint x: 1009, endPoint y: 362, distance: 9.3
click at [1006, 353] on div "Row Image HERE'S WHAT YOU NEED TO DO! Heading Upgrade to the All-New Skullcandy…" at bounding box center [634, 352] width 937 height 825
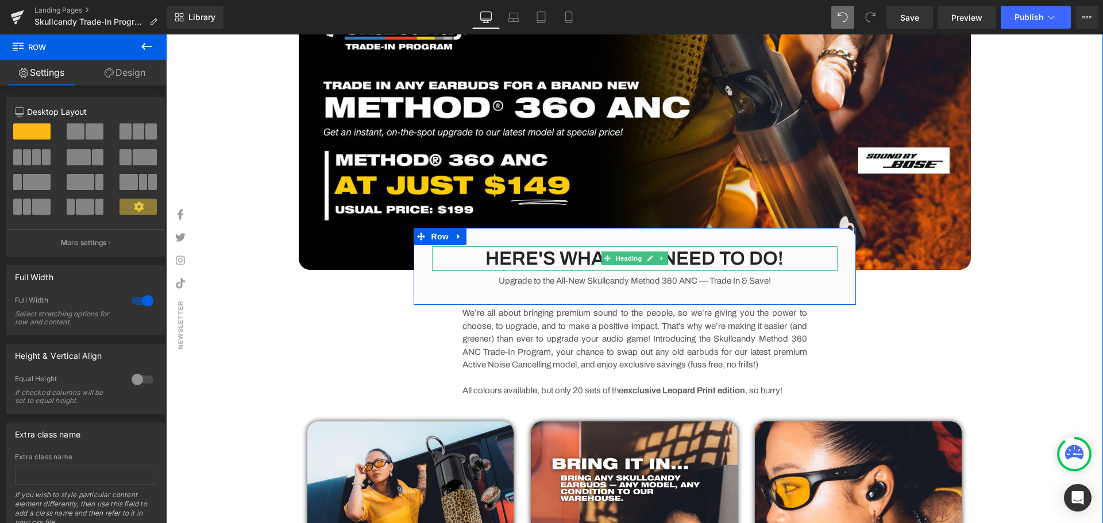
click at [787, 255] on h3 "HERE'S WHAT YOU NEED TO DO!" at bounding box center [634, 258] width 405 height 25
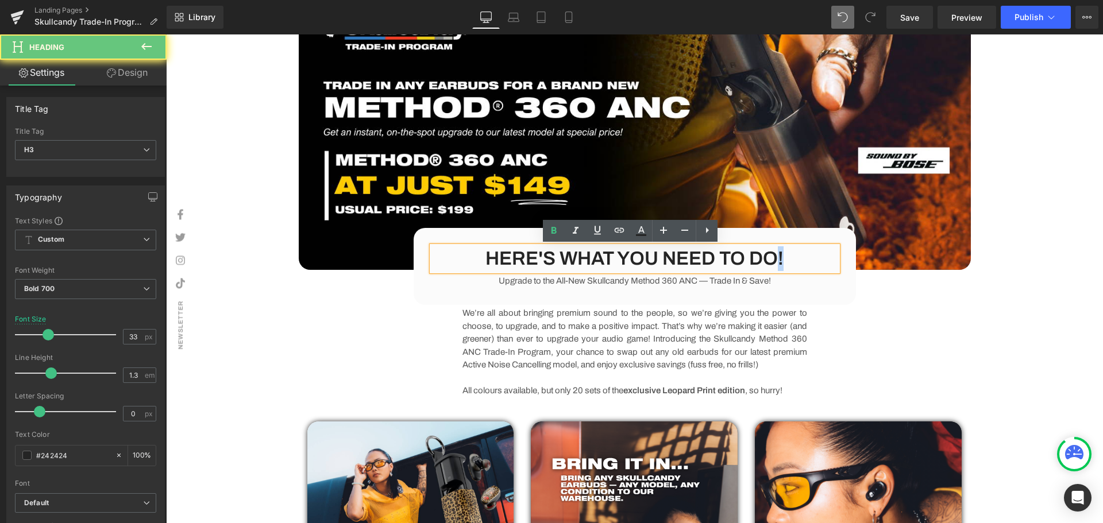
drag, startPoint x: 786, startPoint y: 262, endPoint x: 778, endPoint y: 261, distance: 7.5
click at [778, 261] on h3 "HERE'S WHAT YOU NEED TO DO!" at bounding box center [634, 258] width 405 height 25
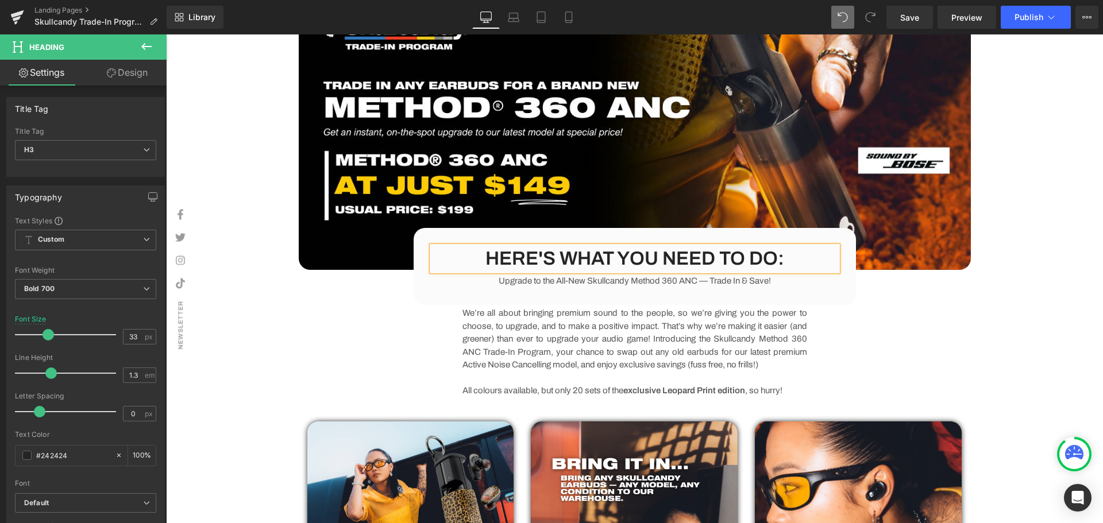
click at [1018, 329] on div "Row Image HERE'S WHAT YOU NEED TO DO: Heading Upgrade to the All-New Skullcandy…" at bounding box center [634, 352] width 937 height 825
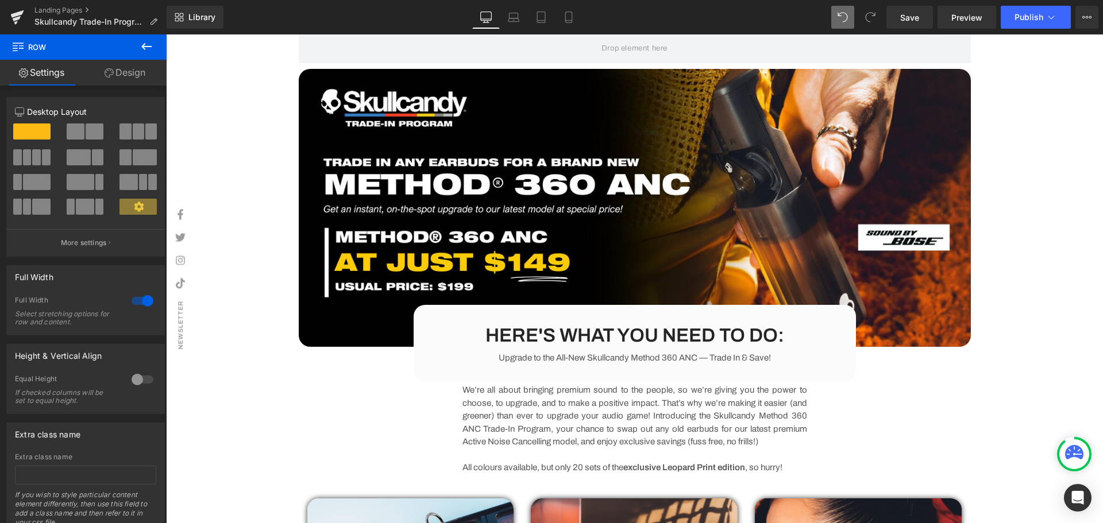
scroll to position [0, 0]
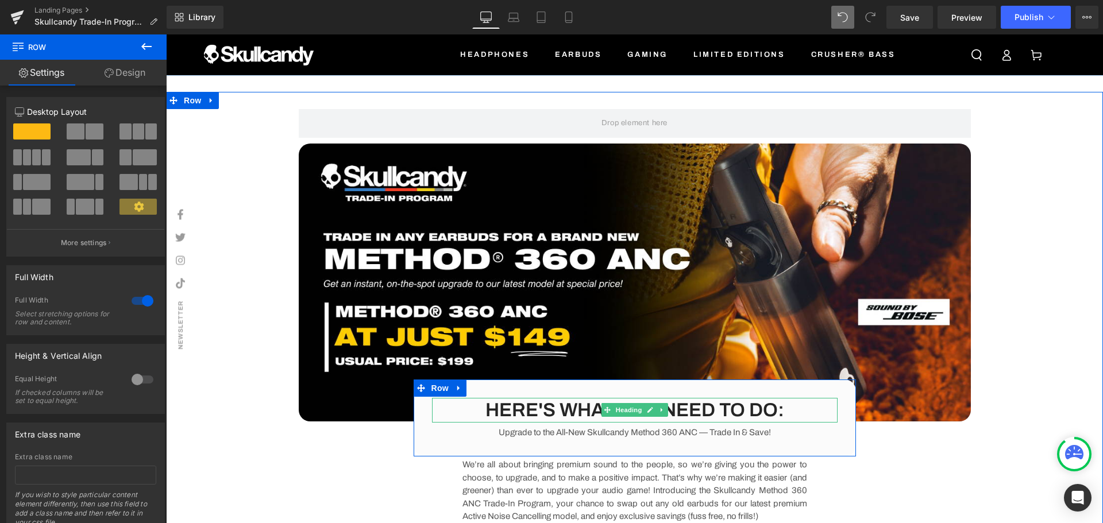
click at [789, 405] on h3 "HERE'S WHAT YOU NEED TO DO:" at bounding box center [634, 410] width 405 height 25
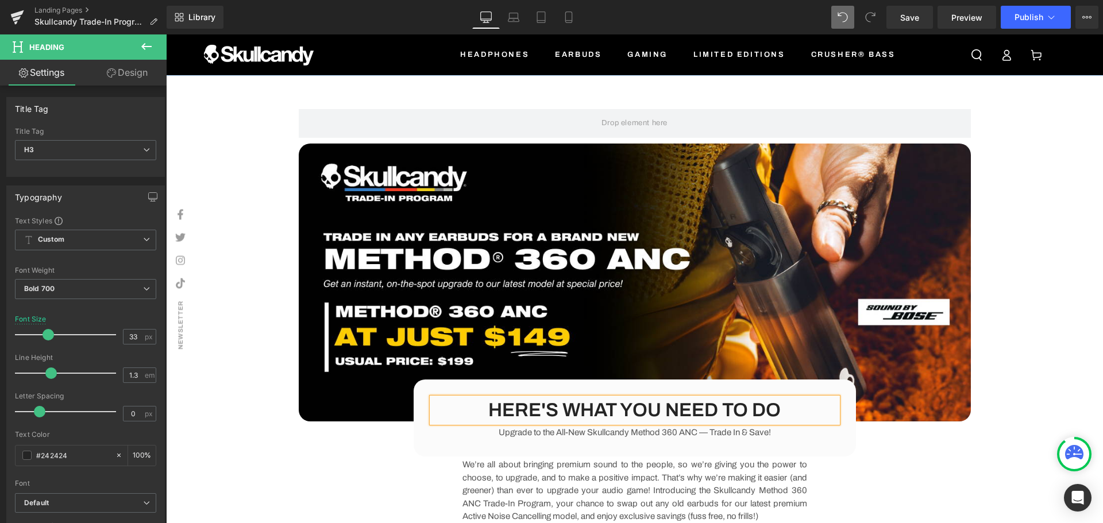
click at [1027, 376] on div "Row Image HERE'S WHAT YOU NEED TO DO Heading Upgrade to the All-New Skullcandy …" at bounding box center [634, 504] width 937 height 825
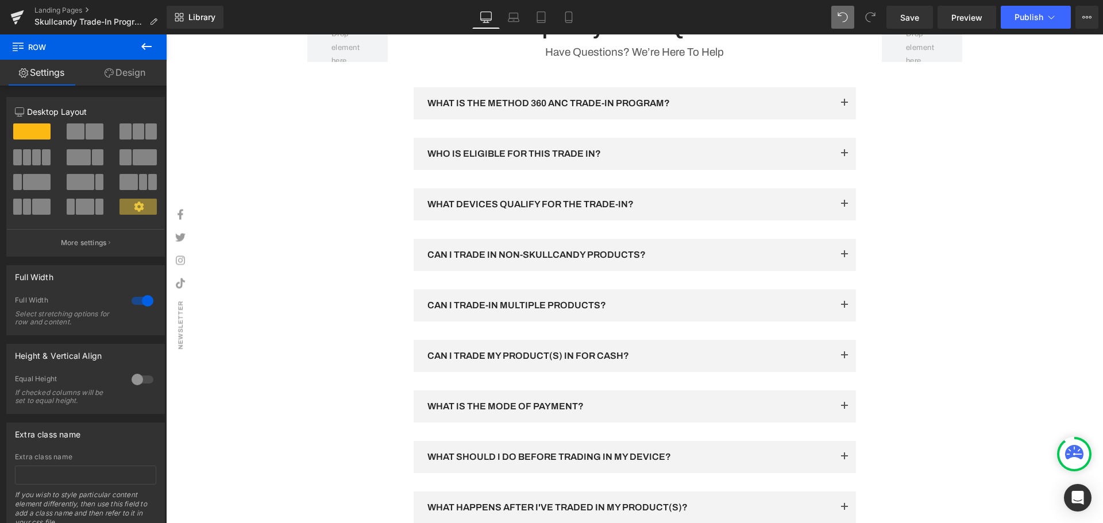
scroll to position [1721, 0]
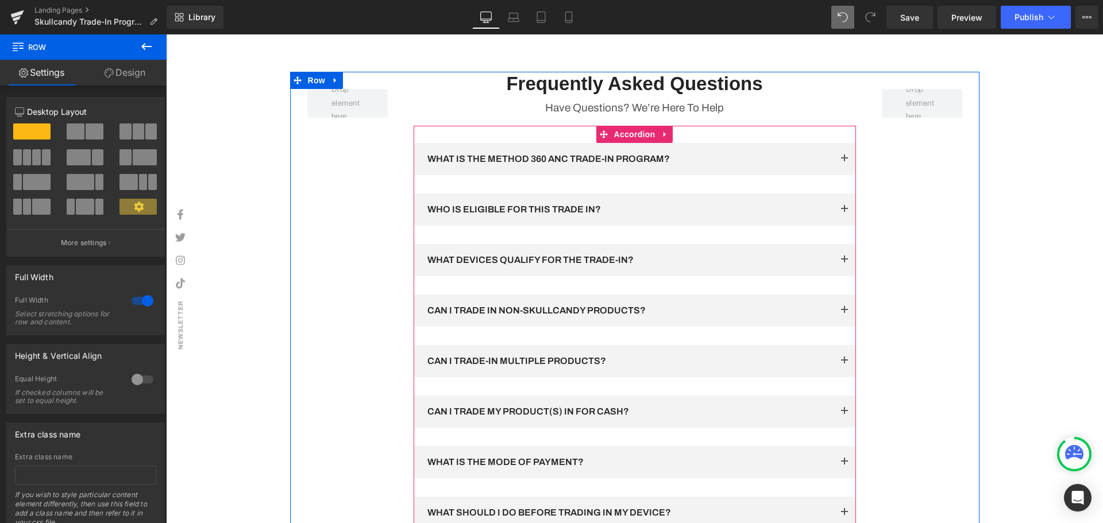
click at [844, 162] on span "button" at bounding box center [844, 162] width 0 height 0
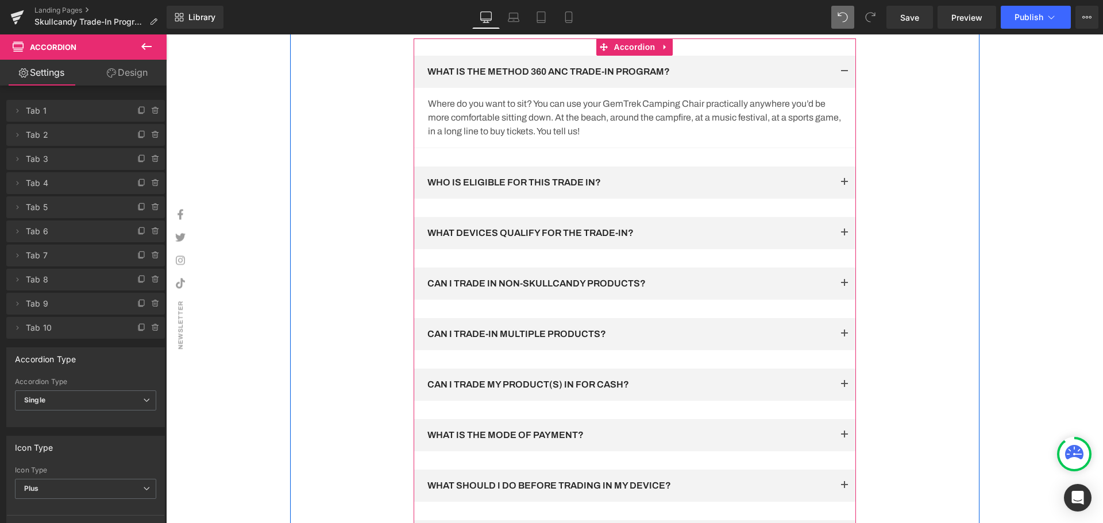
scroll to position [1663, 0]
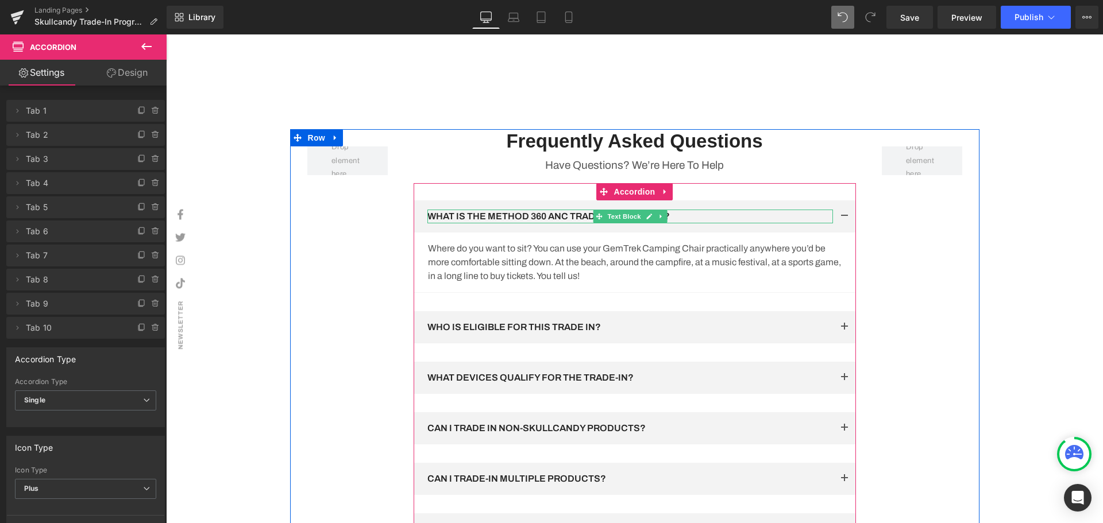
click at [469, 223] on p "WHAT IS THE METHOD 360 ANC TRADE-IN PROGRAM?" at bounding box center [629, 217] width 405 height 14
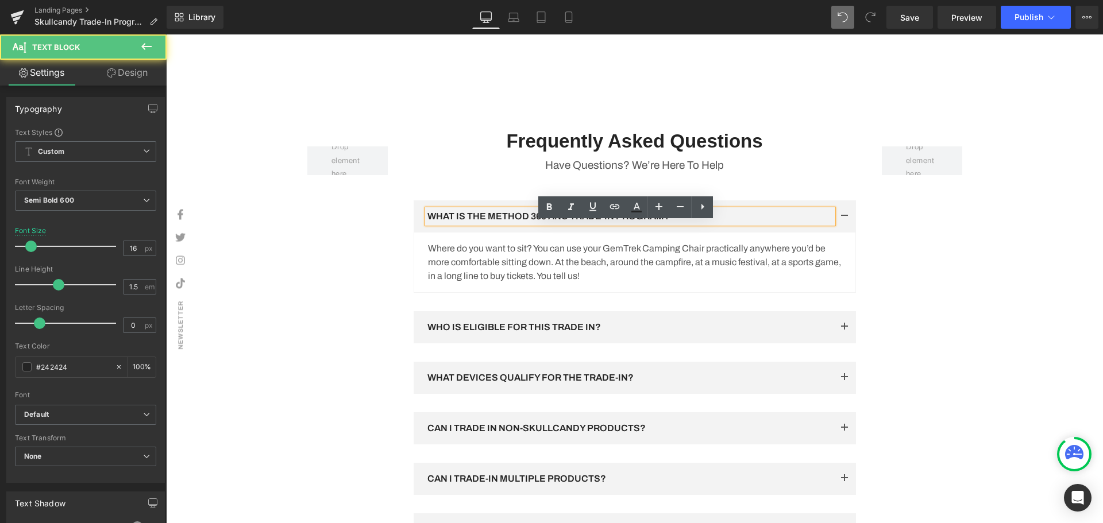
click at [687, 223] on p "WHAT IS THE METHOD 360 ANC TRADE-IN PROGRAM?" at bounding box center [629, 217] width 405 height 14
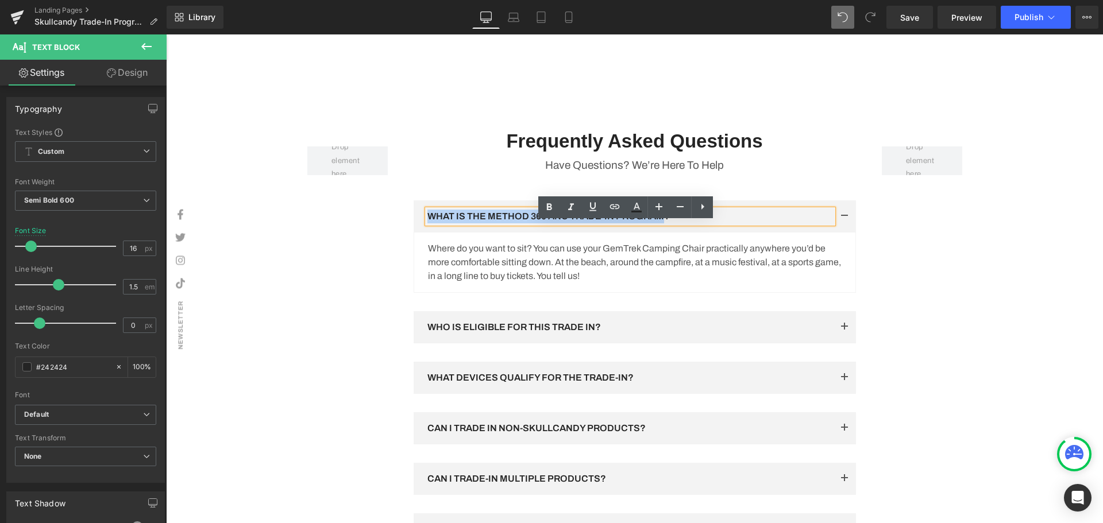
drag, startPoint x: 662, startPoint y: 229, endPoint x: 418, endPoint y: 234, distance: 244.7
click at [418, 233] on div "WHAT IS THE METHOD 360 ANC TRADE-IN PROGRAM? Text Block" at bounding box center [635, 216] width 442 height 32
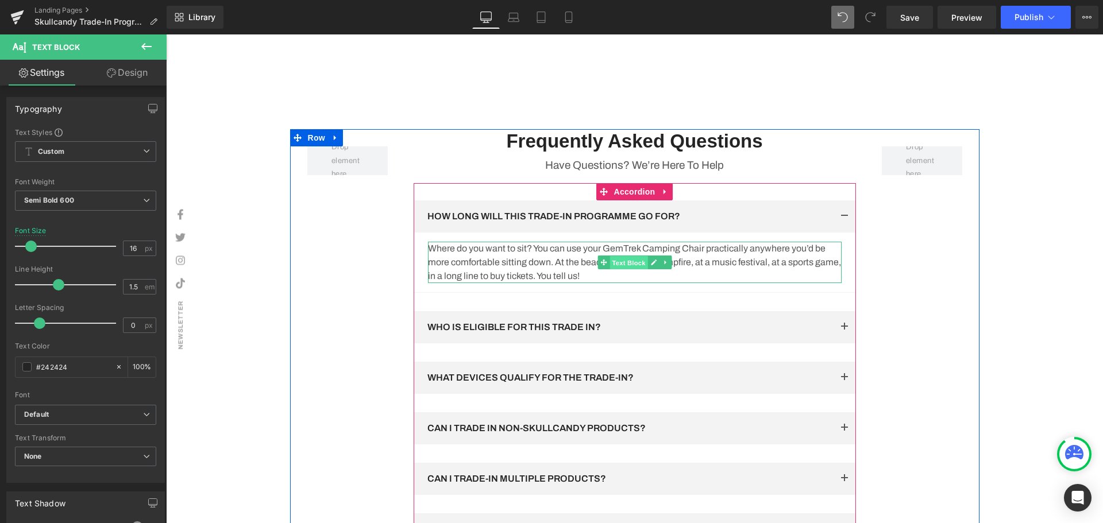
click at [619, 270] on span "Text Block" at bounding box center [628, 263] width 38 height 14
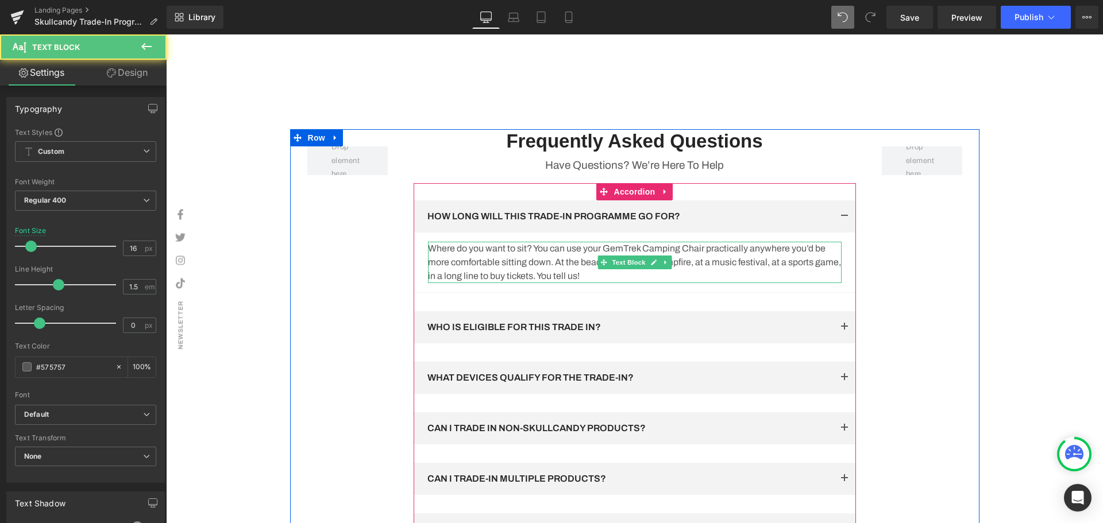
click at [622, 283] on p "Where do you want to sit? You can use your GemTrek Camping Chair practically an…" at bounding box center [635, 262] width 414 height 41
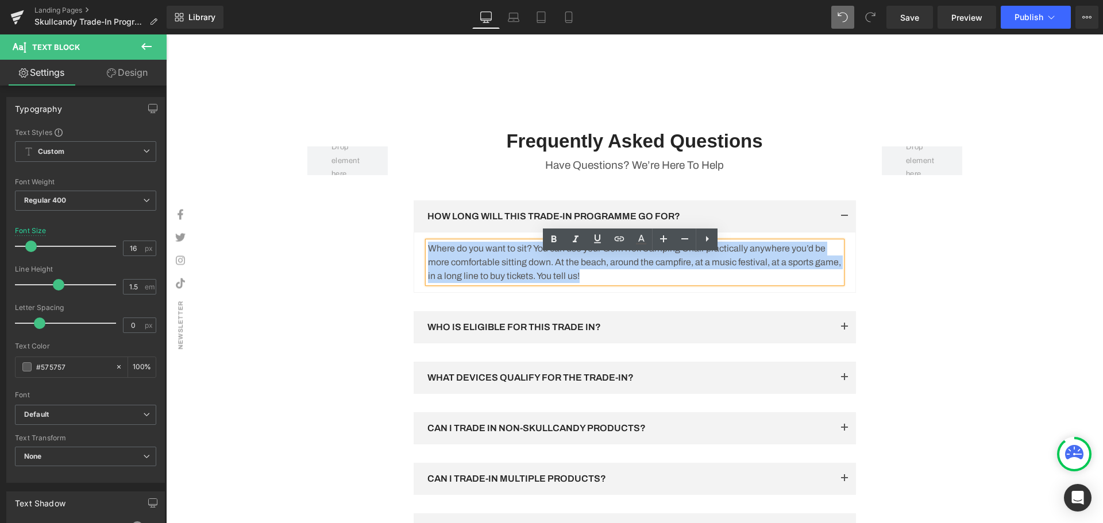
drag, startPoint x: 627, startPoint y: 289, endPoint x: 418, endPoint y: 260, distance: 211.7
click at [418, 260] on article "Where do you want to sit? You can use your GemTrek Camping Chair practically an…" at bounding box center [635, 263] width 442 height 60
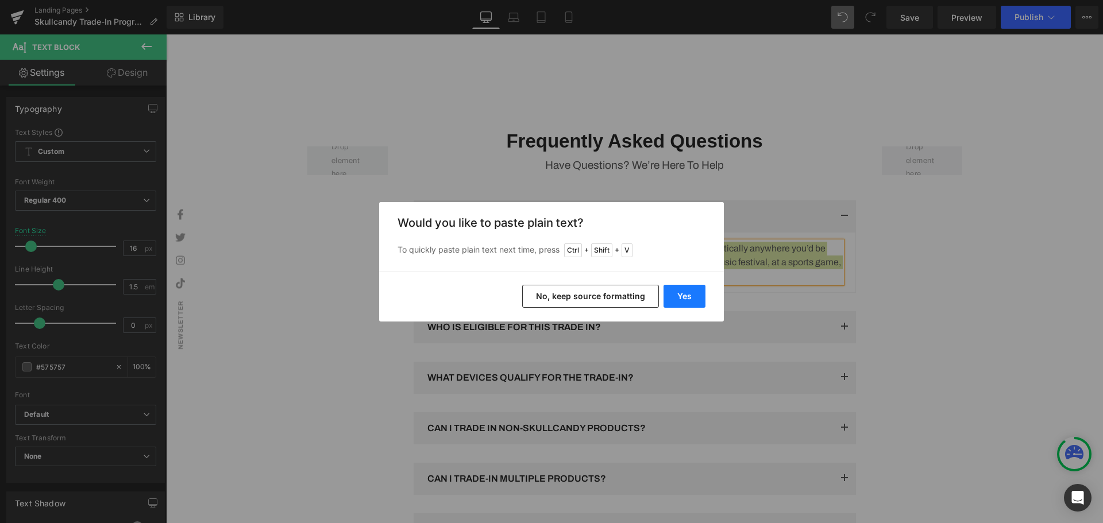
drag, startPoint x: 695, startPoint y: 298, endPoint x: 529, endPoint y: 263, distance: 169.5
click at [695, 298] on button "Yes" at bounding box center [684, 296] width 42 height 23
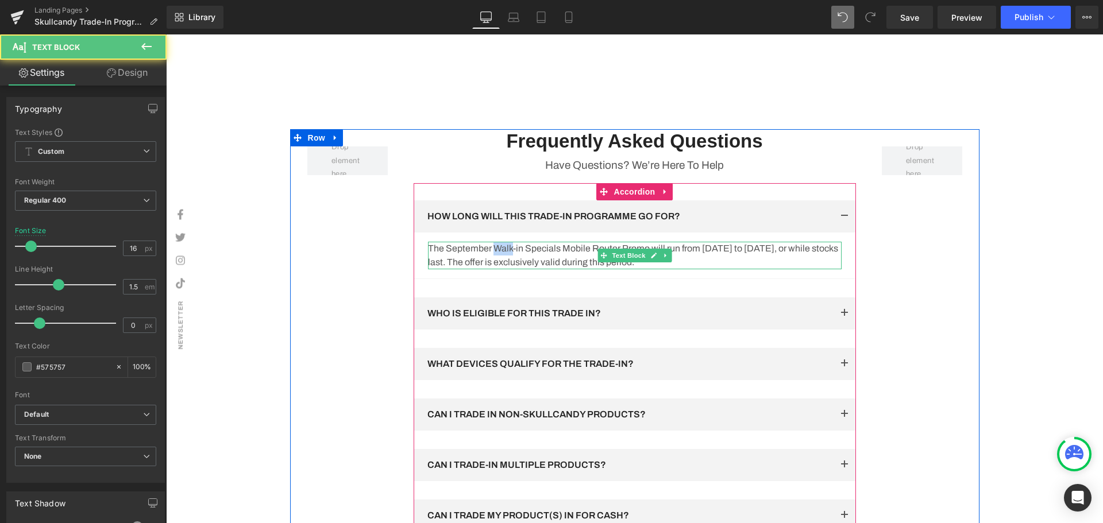
drag, startPoint x: 492, startPoint y: 262, endPoint x: 508, endPoint y: 263, distance: 16.7
click at [508, 263] on p "The September Walk-in Specials Mobile Router Promo will run from 05 September 2…" at bounding box center [635, 256] width 414 height 28
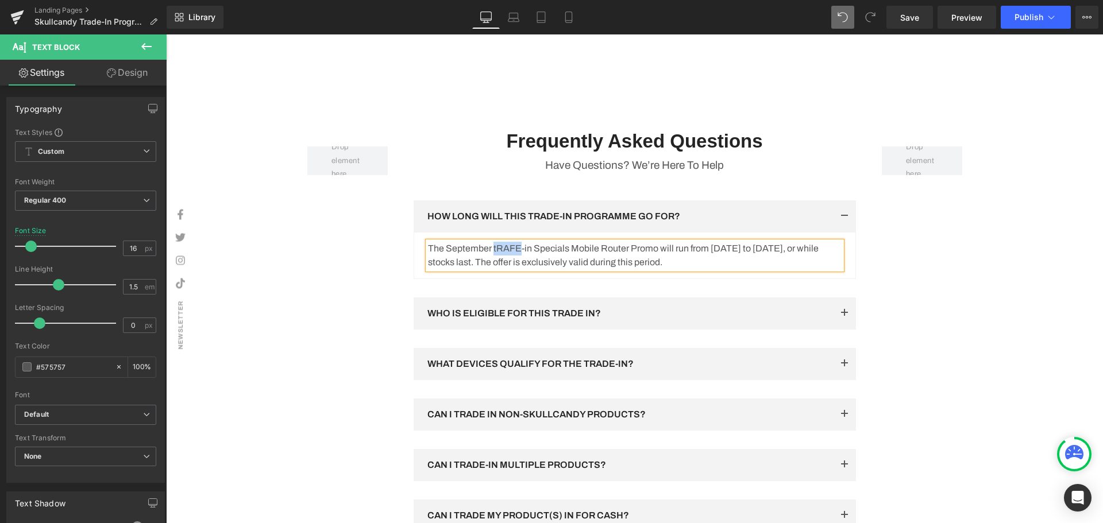
drag, startPoint x: 516, startPoint y: 260, endPoint x: 488, endPoint y: 263, distance: 27.7
click at [488, 263] on p "The September tRAFE-in Specials Mobile Router Promo will run from 05 September …" at bounding box center [635, 256] width 414 height 28
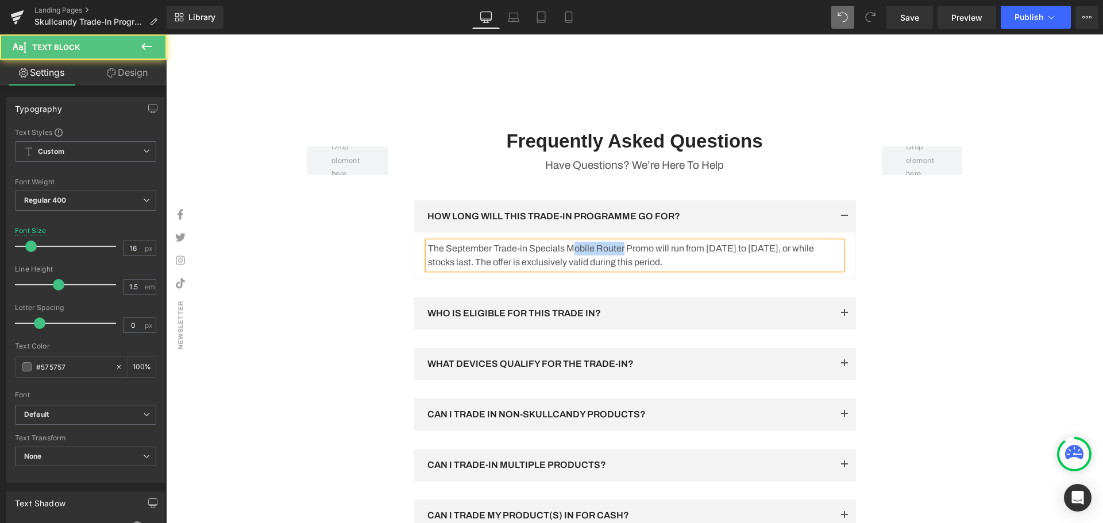
drag, startPoint x: 567, startPoint y: 260, endPoint x: 619, endPoint y: 264, distance: 52.4
click at [619, 264] on p "The September Trade-in Specials Mobile Router Promo will run from 05 September …" at bounding box center [635, 256] width 414 height 28
click at [650, 262] on p "The September Trade-in Special Promo will run from 05 September 2025 to 30 Sept…" at bounding box center [635, 256] width 414 height 28
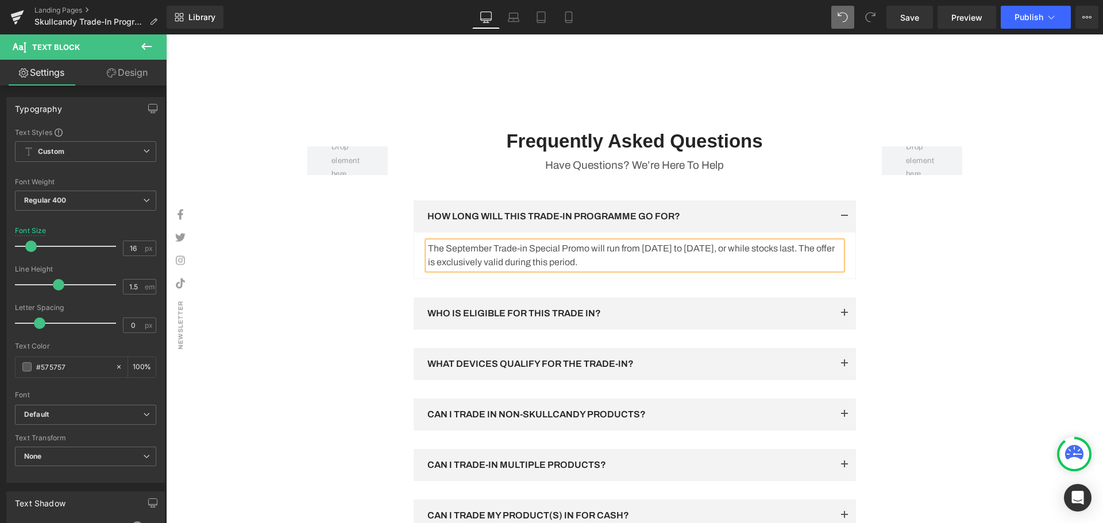
click at [726, 269] on p "The September Trade-in Special Promo will run from 01 September 2025 to 30 Sept…" at bounding box center [635, 256] width 414 height 28
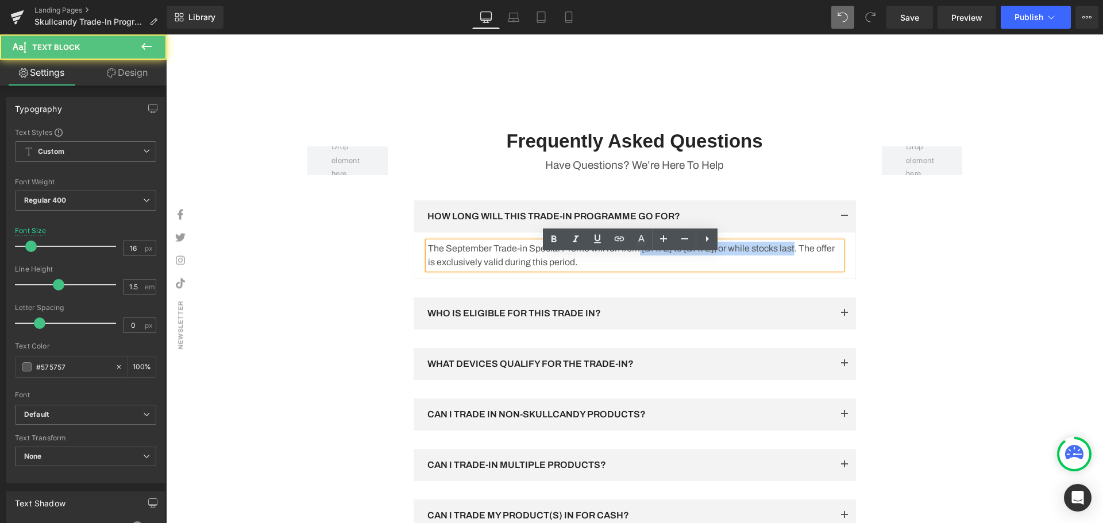
drag, startPoint x: 638, startPoint y: 261, endPoint x: 814, endPoint y: 265, distance: 175.8
click at [814, 265] on p "The September Trade-in Special Promo will run from 01 September 2025 to 30 Sept…" at bounding box center [635, 256] width 414 height 28
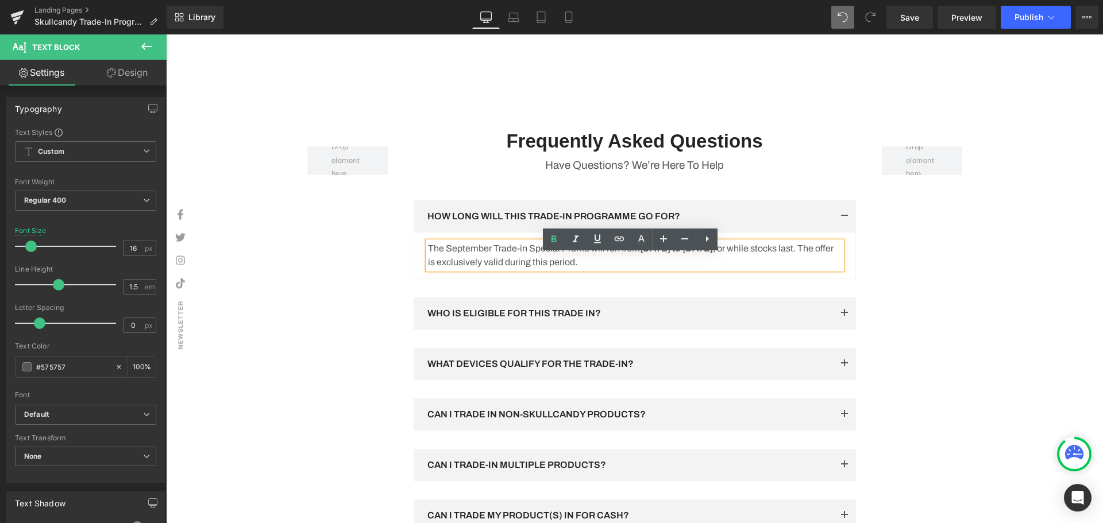
click at [974, 296] on div "Row Frequently Asked Questions Heading Have Questions? We’re Here To Help Text …" at bounding box center [634, 454] width 689 height 651
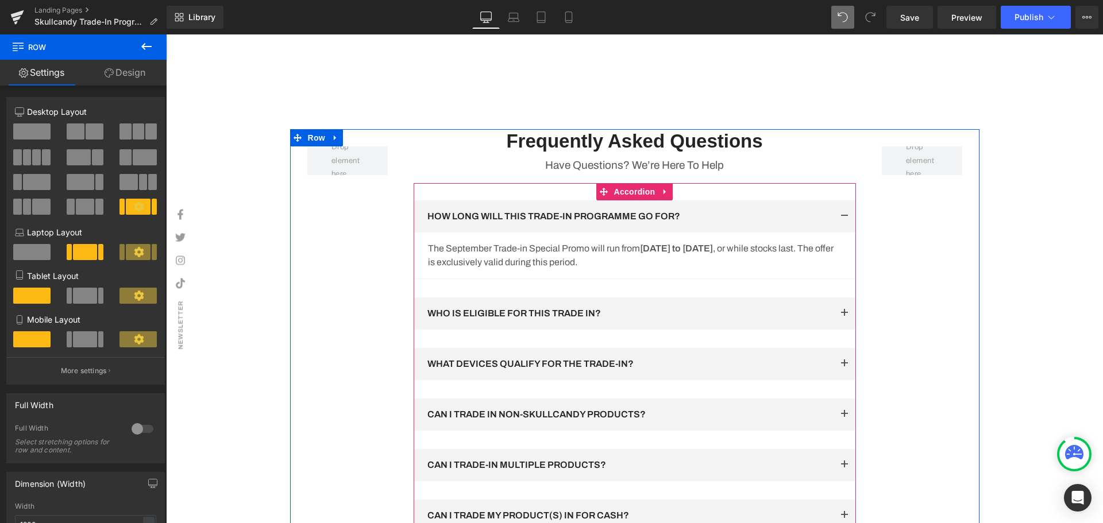
click at [848, 324] on div "HOW LONG WILL THIS TRADE-IN PROGRAMME GO FOR? Text Block The September Trade-in…" at bounding box center [635, 467] width 442 height 568
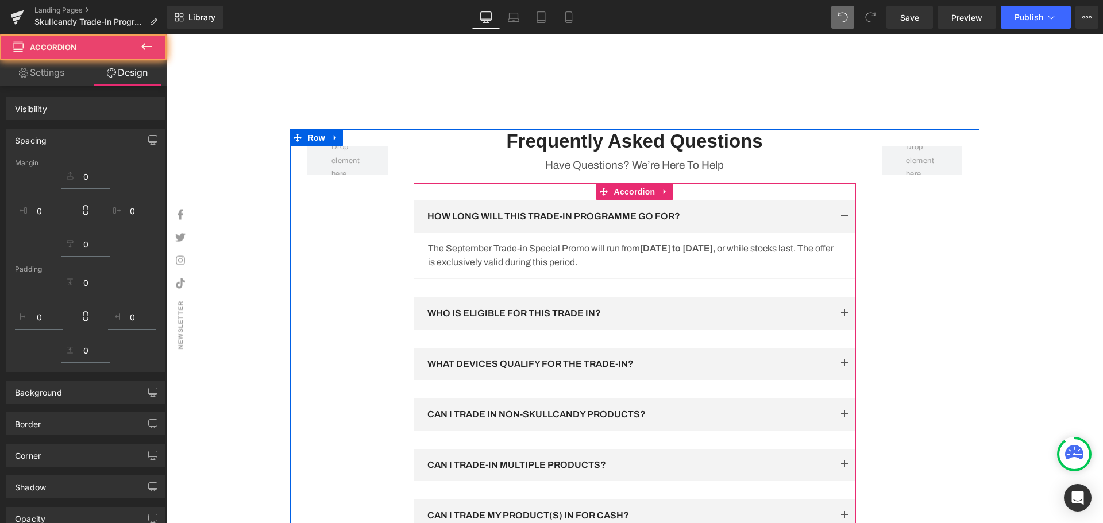
click at [844, 316] on span "button" at bounding box center [844, 316] width 0 height 0
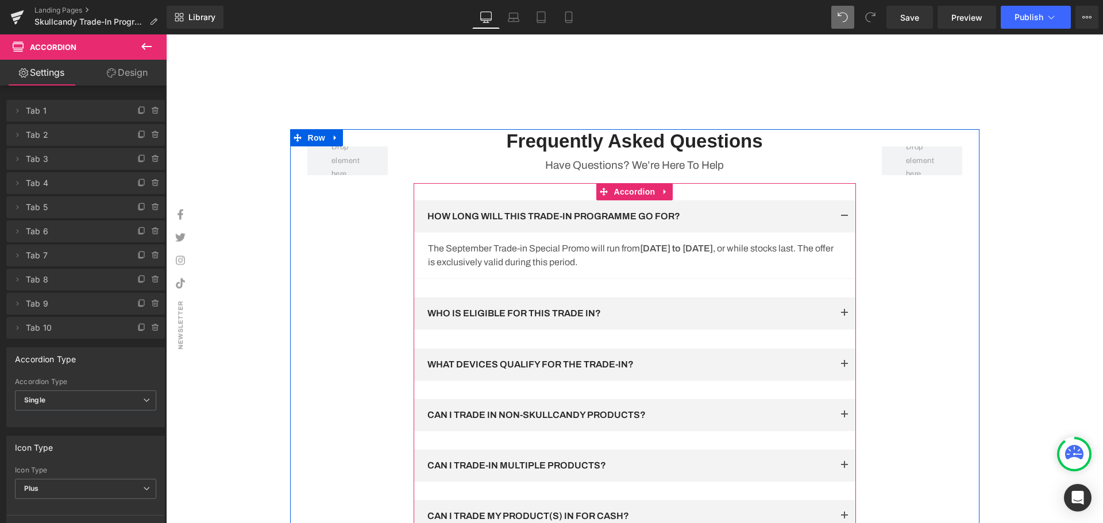
drag, startPoint x: 843, startPoint y: 326, endPoint x: 857, endPoint y: 325, distance: 14.9
click at [843, 330] on article "Our products are manufactured from top-grade materials consisting of: aluminum …" at bounding box center [635, 353] width 442 height 47
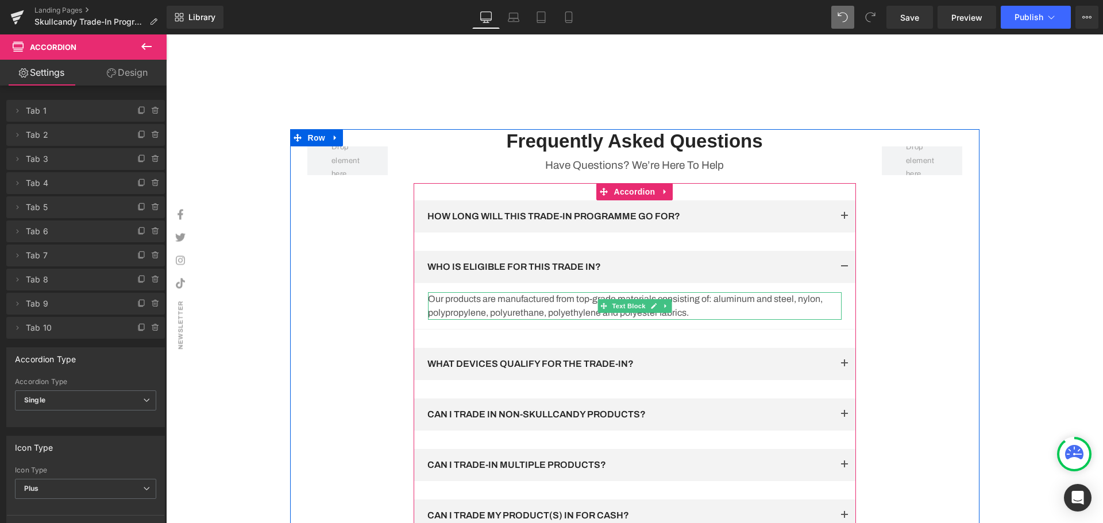
click at [720, 320] on p "Our products are manufactured from top-grade materials consisting of: aluminum …" at bounding box center [635, 306] width 414 height 28
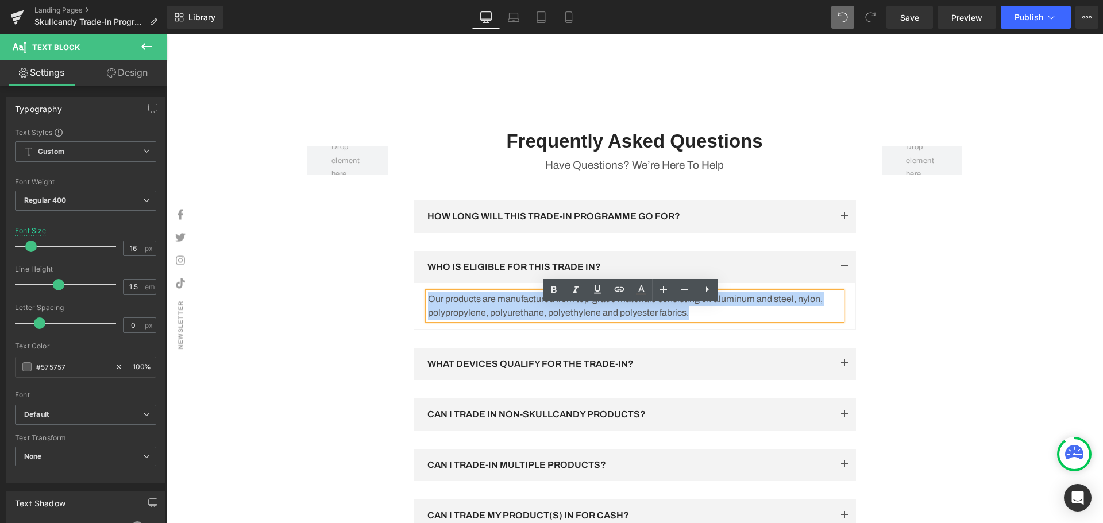
drag, startPoint x: 702, startPoint y: 327, endPoint x: 403, endPoint y: 312, distance: 300.2
click at [405, 312] on div "Frequently Asked Questions Heading Have Questions? We’re Here To Help Text Bloc…" at bounding box center [634, 440] width 459 height 622
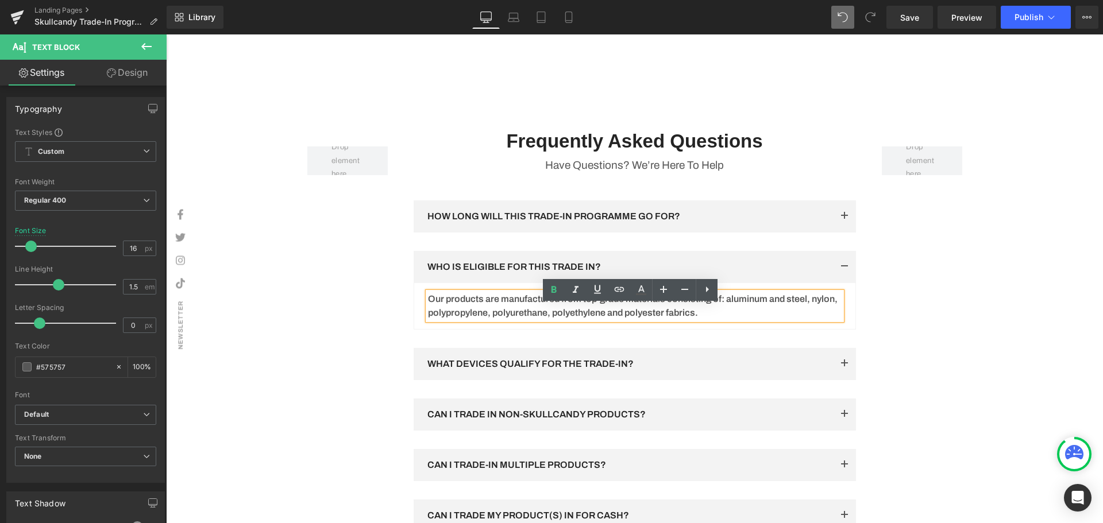
click at [754, 320] on p "Our products are manufactured from top-grade materials consisting of: aluminum …" at bounding box center [635, 306] width 414 height 28
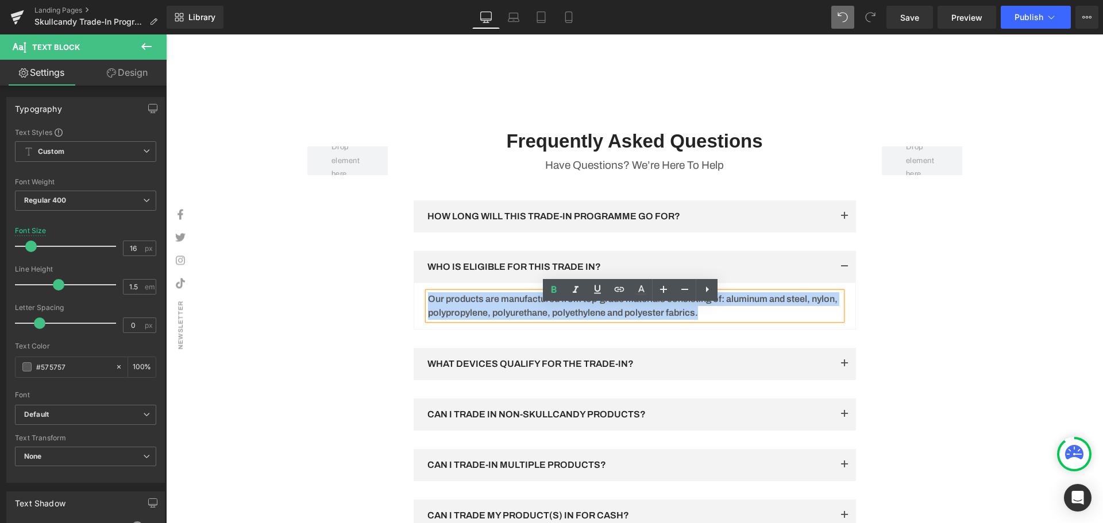
drag, startPoint x: 766, startPoint y: 327, endPoint x: 425, endPoint y: 314, distance: 340.8
click at [428, 314] on p "Our products are manufactured from top-grade materials consisting of: aluminum …" at bounding box center [635, 306] width 414 height 28
drag, startPoint x: 702, startPoint y: 329, endPoint x: 426, endPoint y: 314, distance: 276.1
click at [428, 314] on p "Our products are manufactured from top-grade materials consisting of: aluminum …" at bounding box center [635, 306] width 414 height 28
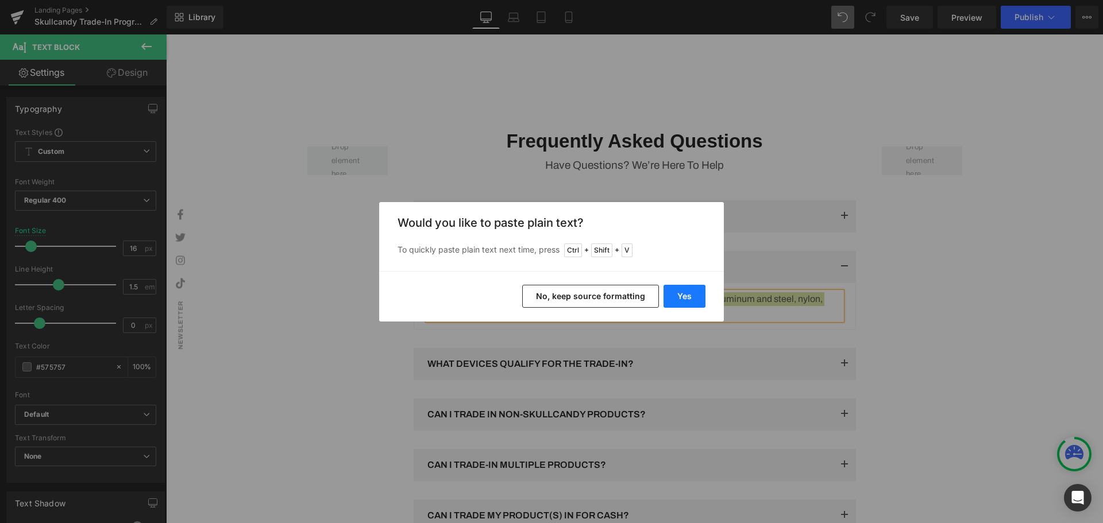
click at [697, 296] on button "Yes" at bounding box center [684, 296] width 42 height 23
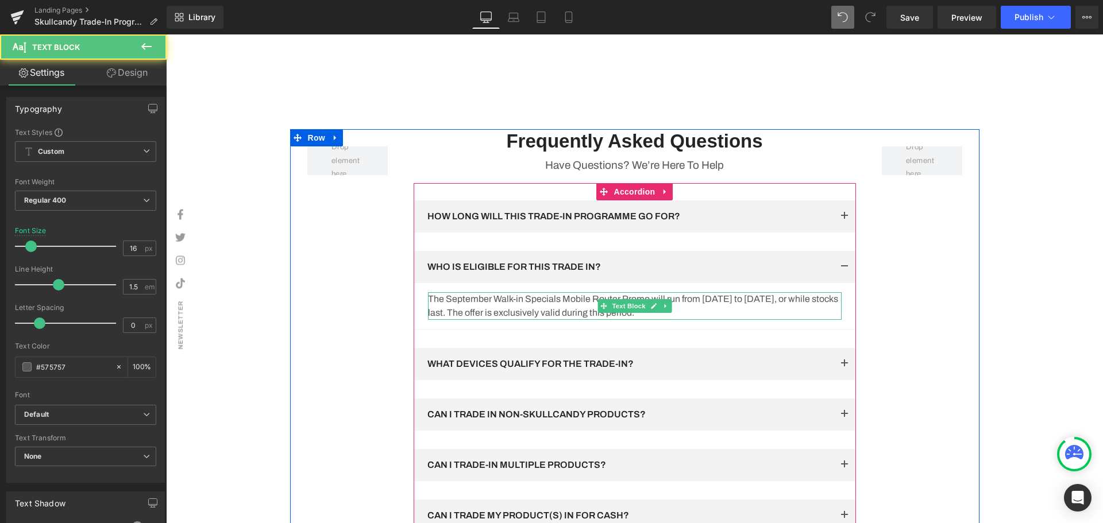
click at [774, 320] on p "The September Walk-in Specials Mobile Router Promo will run from 05 September 2…" at bounding box center [635, 306] width 414 height 28
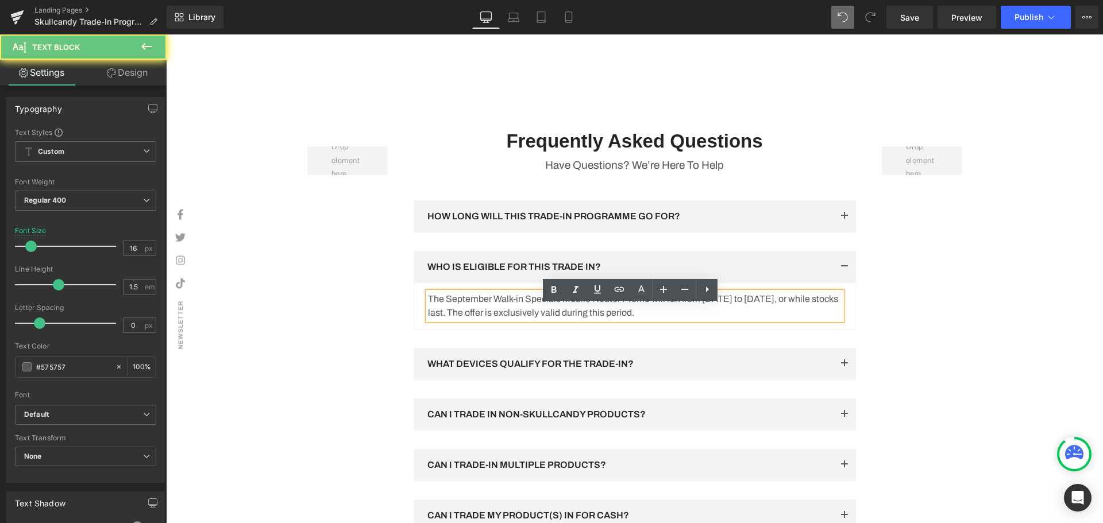
drag, startPoint x: 507, startPoint y: 312, endPoint x: 404, endPoint y: 306, distance: 103.0
click at [405, 306] on div "Frequently Asked Questions Heading Have Questions? We’re Here To Help Text Bloc…" at bounding box center [634, 440] width 459 height 622
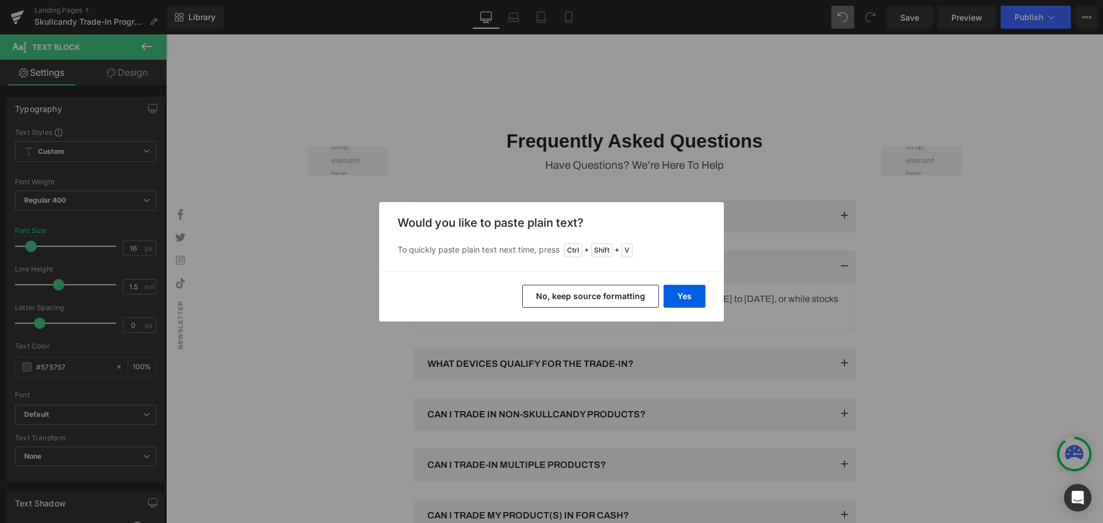
click at [663, 295] on div "Yes No, keep source formatting" at bounding box center [551, 296] width 345 height 51
drag, startPoint x: 674, startPoint y: 294, endPoint x: 506, endPoint y: 267, distance: 169.9
click at [674, 294] on button "Yes" at bounding box center [684, 296] width 42 height 23
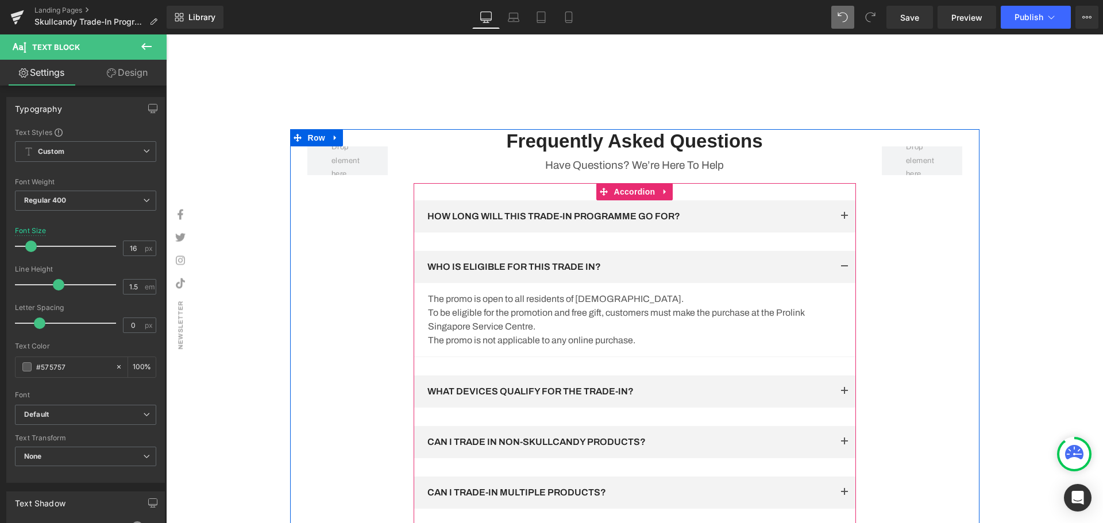
click at [166, 34] on div at bounding box center [166, 34] width 0 height 0
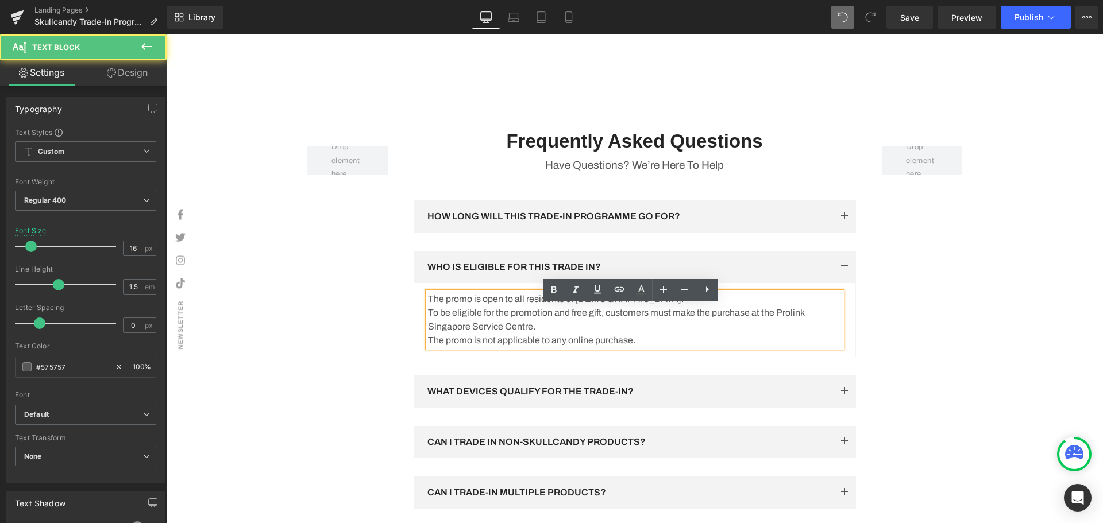
click at [431, 306] on p "The promo is open to all residents of Singapore." at bounding box center [635, 299] width 414 height 14
click at [428, 306] on p "The promo is open to all residents of Singapore." at bounding box center [635, 299] width 414 height 14
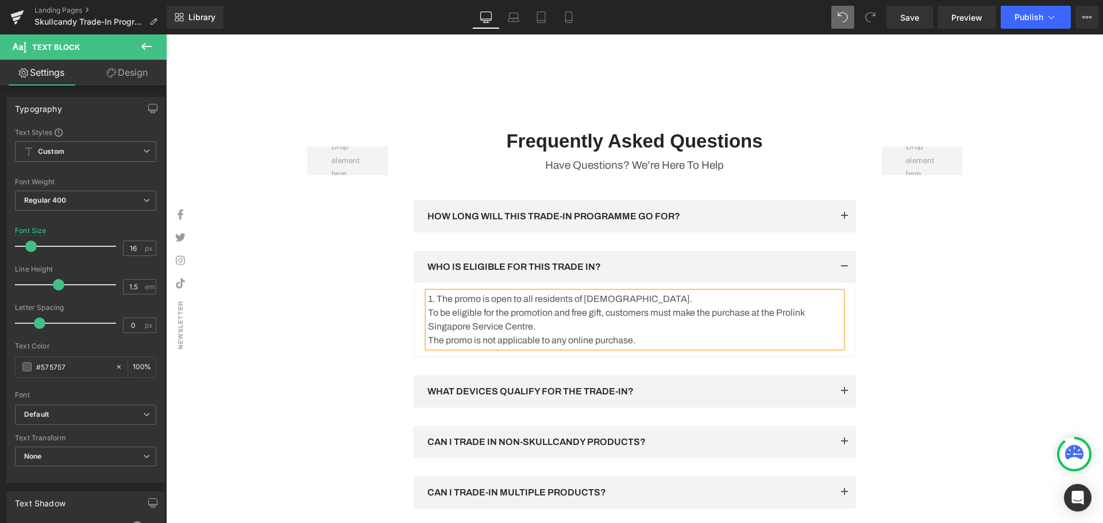
click at [428, 326] on p "To be eligible for the promotion and free gift, customers must make the purchas…" at bounding box center [635, 320] width 414 height 28
click at [428, 347] on div "1. The promo is open to all residents of Singapore. 2. To be eligible for the …" at bounding box center [635, 319] width 414 height 55
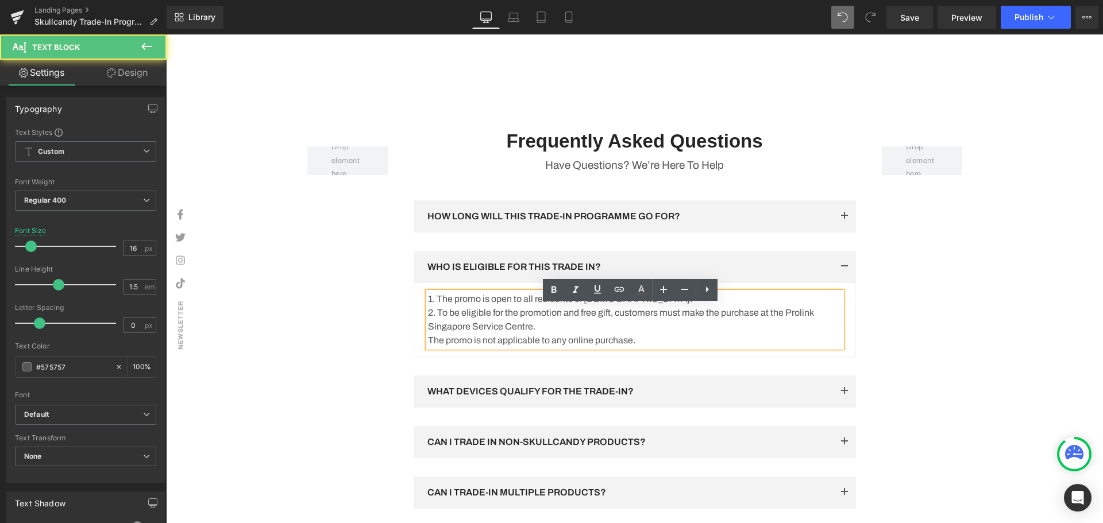
click at [428, 347] on p "The promo is not applicable to any online purchase." at bounding box center [635, 341] width 414 height 14
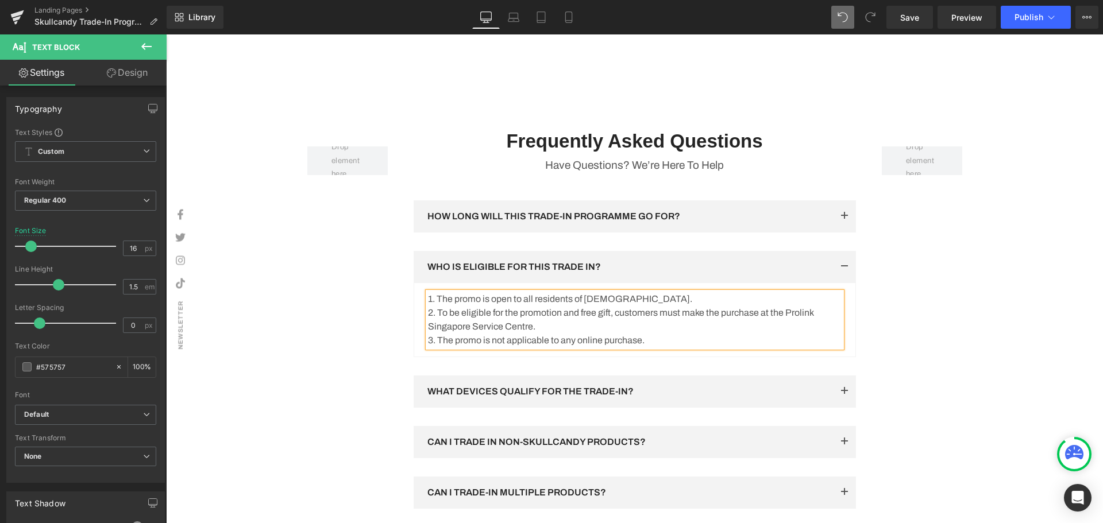
click at [633, 306] on p "1. The promo is open to all residents of [DEMOGRAPHIC_DATA]." at bounding box center [635, 299] width 414 height 14
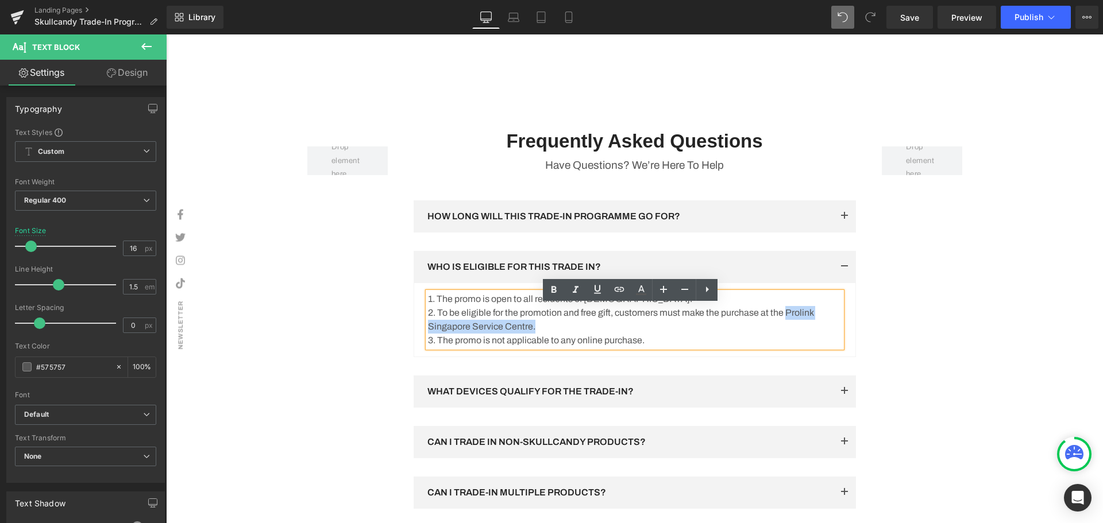
drag, startPoint x: 776, startPoint y: 334, endPoint x: 789, endPoint y: 329, distance: 13.9
click at [789, 329] on p "2. To be eligible for the promotion and free gift, customers must make the purc…" at bounding box center [635, 320] width 414 height 28
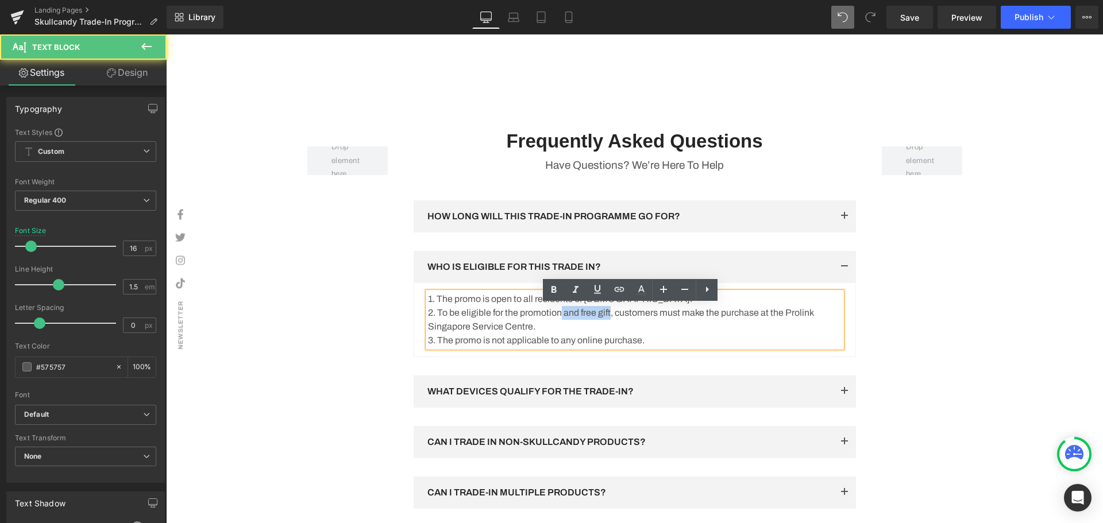
drag, startPoint x: 610, startPoint y: 324, endPoint x: 557, endPoint y: 327, distance: 53.5
click at [557, 327] on p "2. To be eligible for the promotion and free gift, customers must make the purc…" at bounding box center [635, 320] width 414 height 28
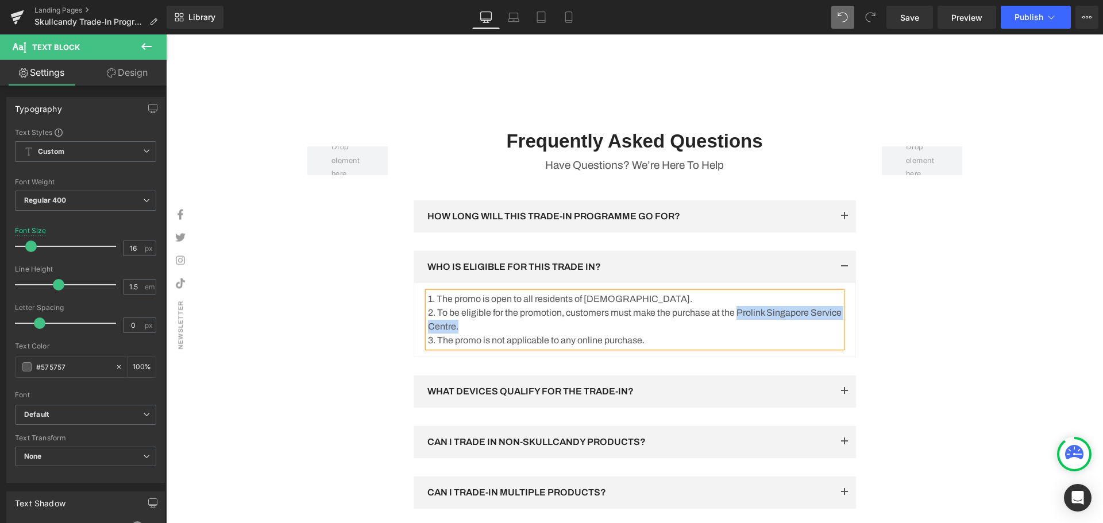
drag, startPoint x: 748, startPoint y: 337, endPoint x: 740, endPoint y: 327, distance: 13.0
click at [740, 327] on p "2. To be eligible for the promotion, customers must make the purchase at the Pr…" at bounding box center [635, 320] width 414 height 28
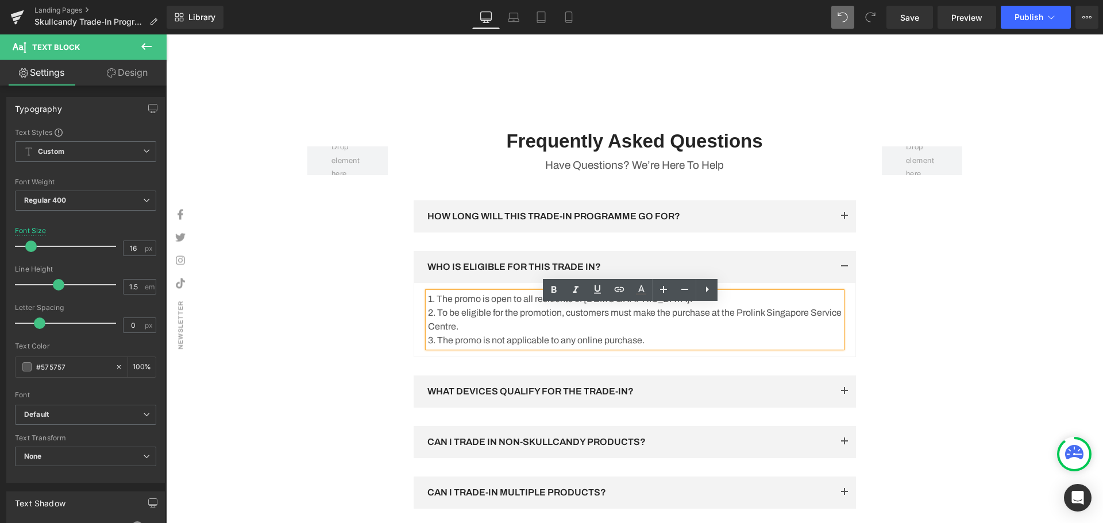
click at [735, 326] on p "2. To be eligible for the promotion, customers must make the purchase at the Pr…" at bounding box center [635, 320] width 414 height 28
drag, startPoint x: 739, startPoint y: 324, endPoint x: 810, endPoint y: 324, distance: 71.8
click at [810, 324] on p "2. To be eligible for the promotion, customers must make the purchase at the Pr…" at bounding box center [635, 320] width 414 height 28
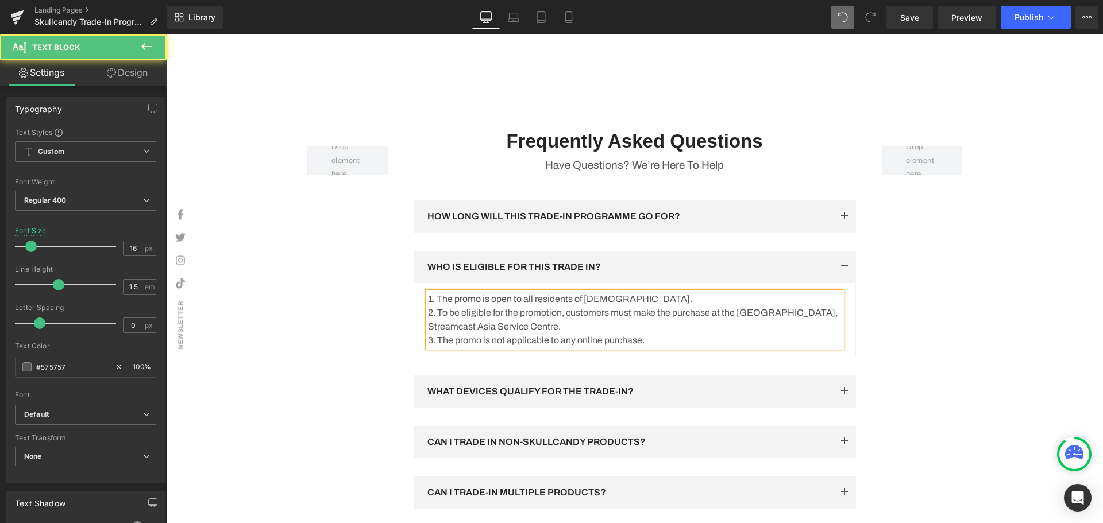
drag, startPoint x: 593, startPoint y: 340, endPoint x: 534, endPoint y: 341, distance: 59.2
click at [534, 334] on p "2. To be eligible for the promotion, customers must make the purchase at the Ci…" at bounding box center [635, 320] width 414 height 28
click at [559, 334] on p "2. To be eligible for the promotion, customers must make the purchase at the Ci…" at bounding box center [635, 320] width 414 height 28
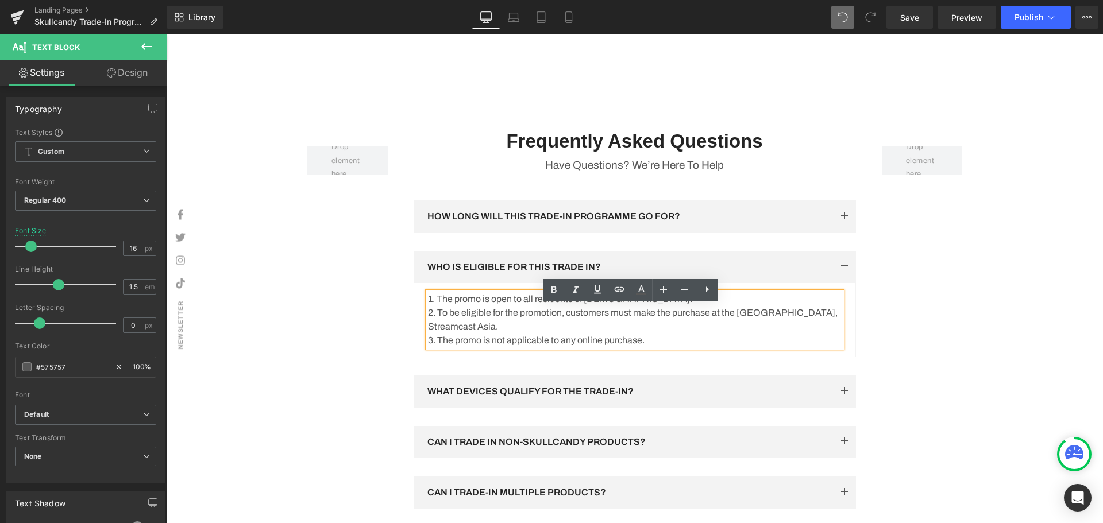
drag, startPoint x: 598, startPoint y: 341, endPoint x: 566, endPoint y: 338, distance: 32.3
click at [733, 330] on p "2. To be eligible for the promotion, customers must make the purchase at the Ci…" at bounding box center [635, 320] width 414 height 28
click at [476, 334] on p "2. To be eligible for the promotion, customers must make the purchase at the Ci…" at bounding box center [635, 320] width 414 height 28
drag, startPoint x: 466, startPoint y: 341, endPoint x: 737, endPoint y: 324, distance: 271.6
click at [737, 324] on p "2. To be eligible for the promotion, customers must make the purchase at the Ci…" at bounding box center [635, 320] width 414 height 28
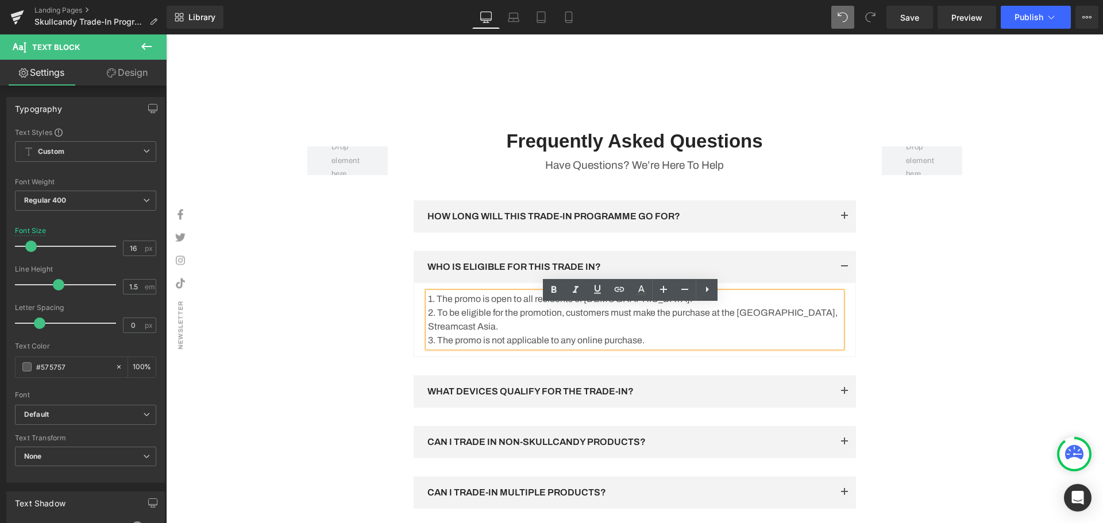
click at [528, 347] on p "3. The promo is not applicable to any online purchase." at bounding box center [635, 341] width 414 height 14
drag, startPoint x: 559, startPoint y: 341, endPoint x: 458, endPoint y: 342, distance: 101.1
click at [458, 334] on p "2. To be eligible for the promotion, customers must make the purchase at the Ci…" at bounding box center [635, 320] width 414 height 28
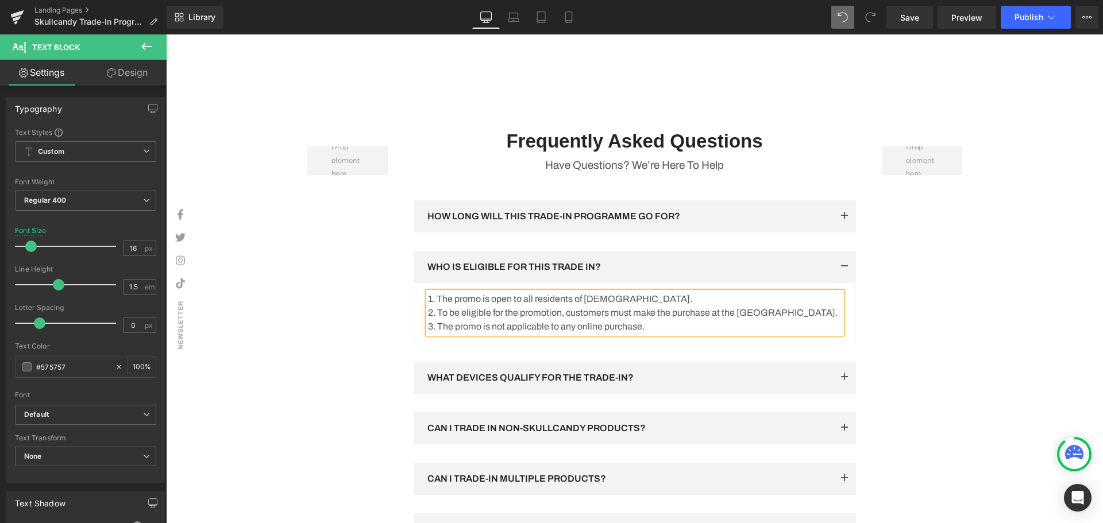
click at [972, 354] on div "Row Frequently Asked Questions Heading Have Questions? We’re Here To Help Text …" at bounding box center [634, 461] width 689 height 664
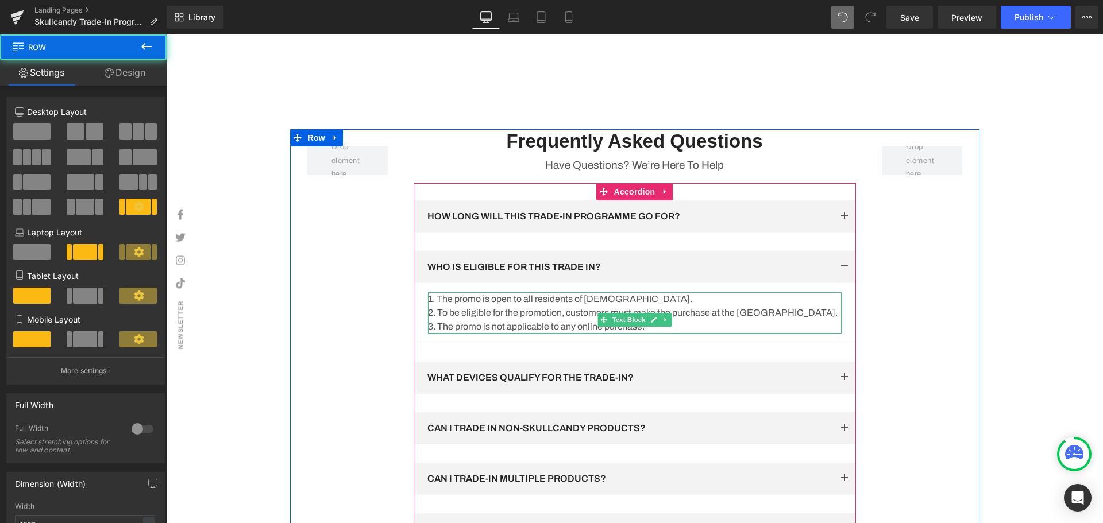
click at [511, 320] on p "2. To be eligible for the promotion, customers must make the purchase at the Ci…" at bounding box center [635, 313] width 414 height 14
click at [904, 344] on div "Row Frequently Asked Questions Heading Have Questions? We’re Here To Help Text …" at bounding box center [634, 461] width 689 height 664
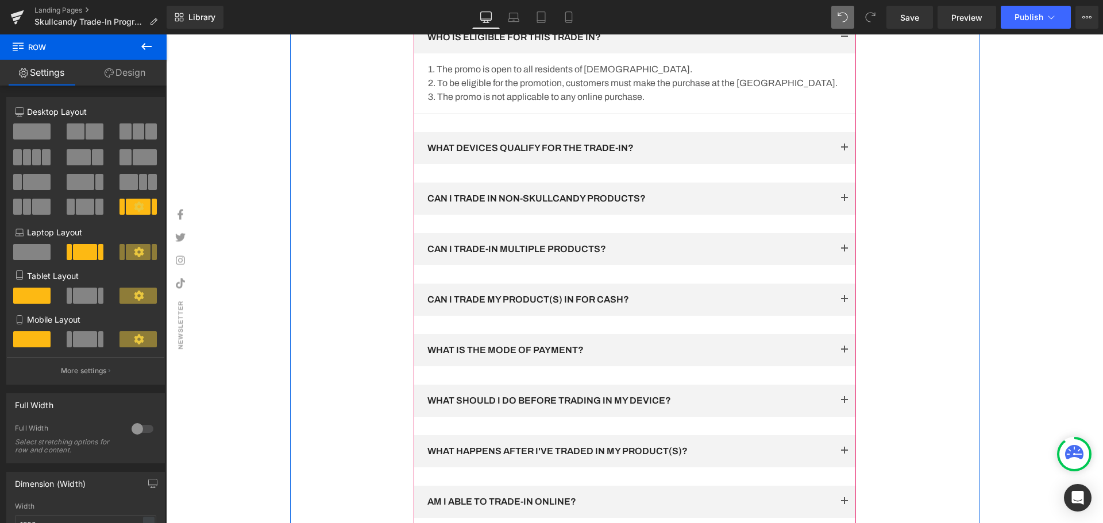
scroll to position [1778, 0]
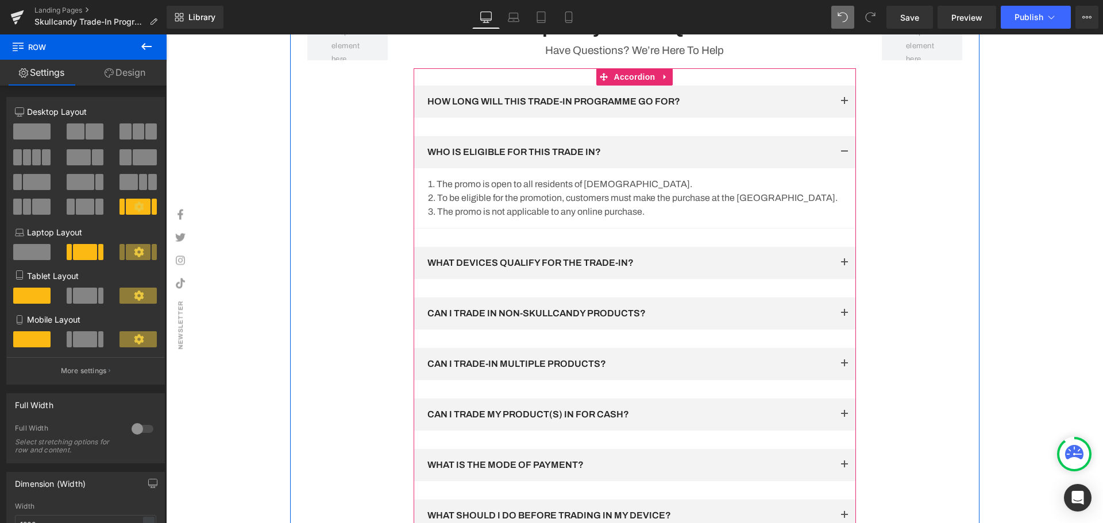
drag, startPoint x: 837, startPoint y: 165, endPoint x: 849, endPoint y: 191, distance: 28.8
click at [837, 165] on button "button" at bounding box center [844, 152] width 23 height 32
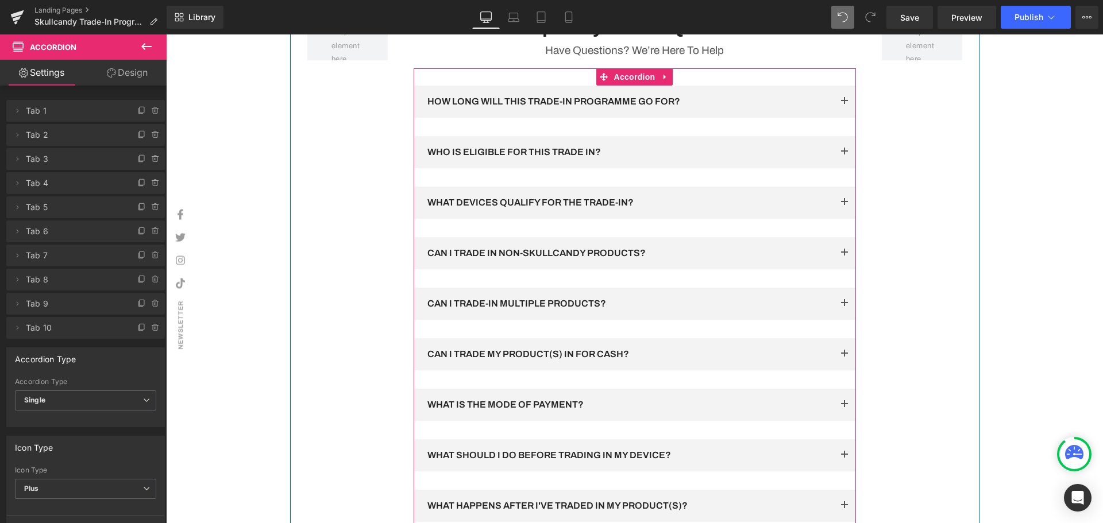
click at [840, 111] on button "button" at bounding box center [844, 102] width 23 height 32
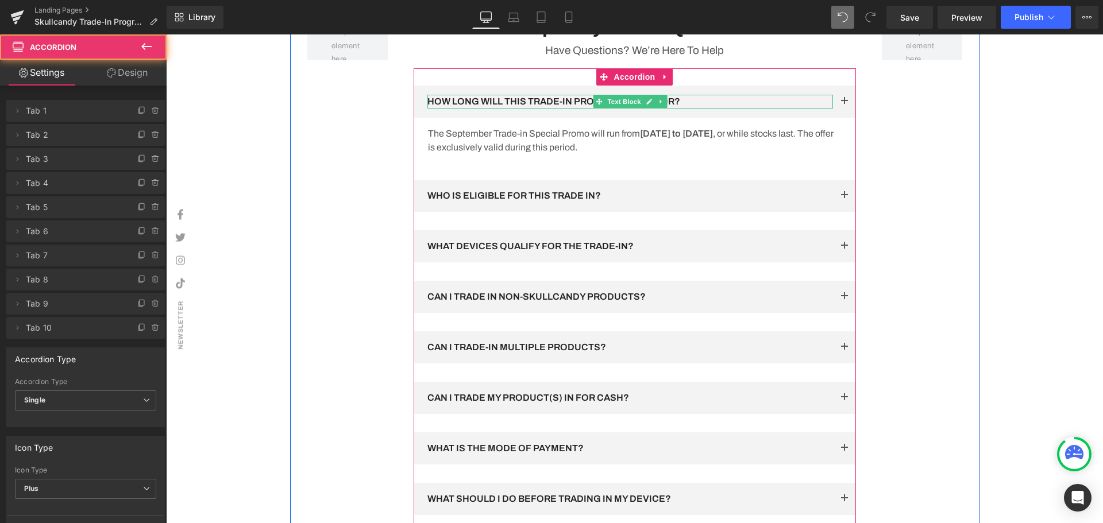
click at [679, 109] on p "HOW LONG WILL THIS TRADE-IN PROGRAMME GO FOR?" at bounding box center [629, 102] width 405 height 14
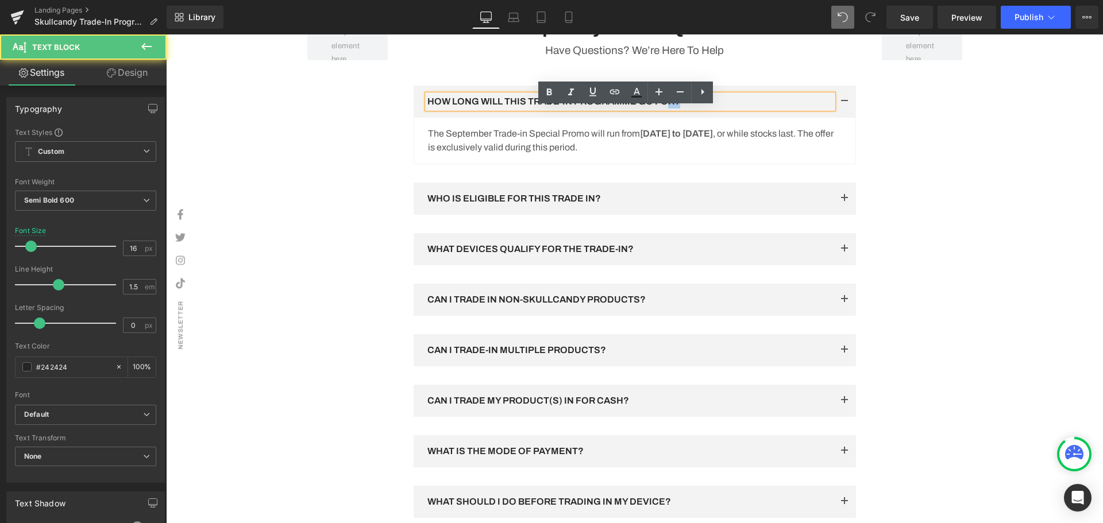
drag, startPoint x: 684, startPoint y: 112, endPoint x: 663, endPoint y: 112, distance: 21.3
click at [663, 109] on p "HOW LONG WILL THIS TRADE-IN PROGRAMME GO FOR?" at bounding box center [629, 102] width 405 height 14
click at [667, 109] on p "HOW LONG WILL THIS TRADE-IN PROGRAMME GO FOR?" at bounding box center [629, 102] width 405 height 14
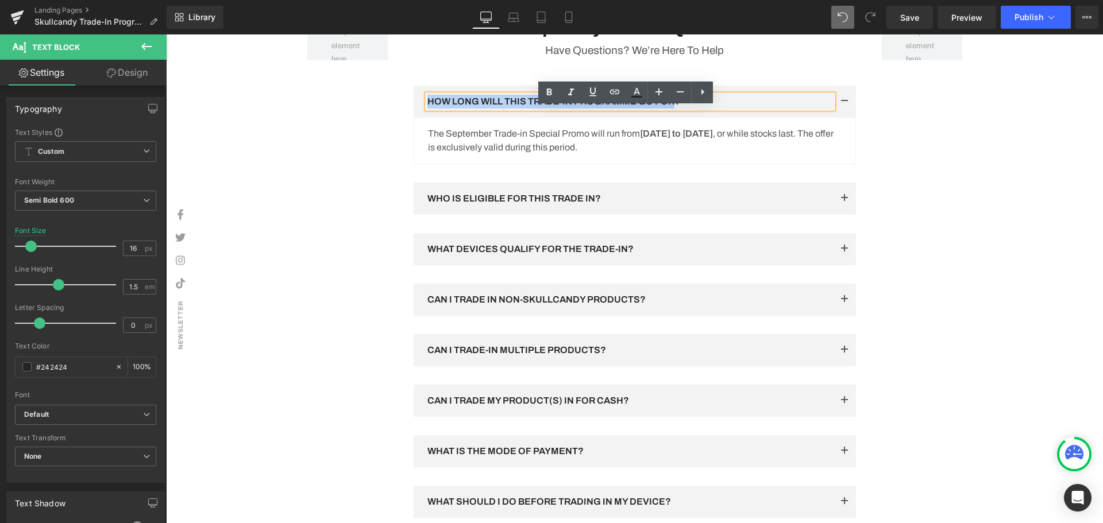
drag, startPoint x: 672, startPoint y: 113, endPoint x: 419, endPoint y: 116, distance: 253.3
click at [419, 116] on div "HOW LONG WILL THIS TRADE-IN PROGRAMME GO FOR? Text Block" at bounding box center [635, 102] width 442 height 32
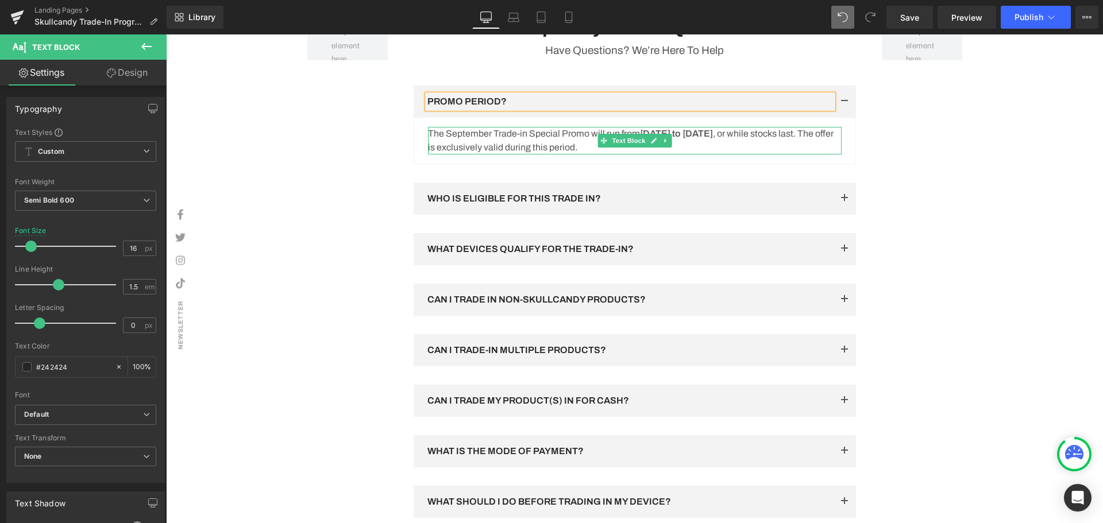
click at [490, 146] on p "The September Trade-in Special Promo will run from 01 September 2025 to 30 Sept…" at bounding box center [635, 141] width 414 height 28
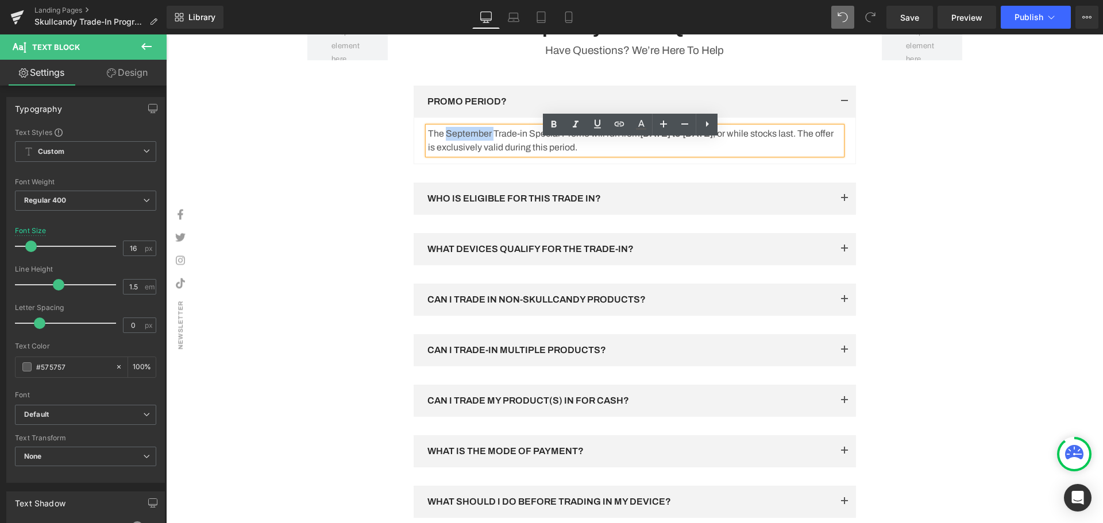
drag, startPoint x: 488, startPoint y: 144, endPoint x: 444, endPoint y: 140, distance: 44.5
click at [444, 140] on p "The September Trade-in Special Promo will run from 01 September 2025 to 30 Sept…" at bounding box center [635, 141] width 414 height 28
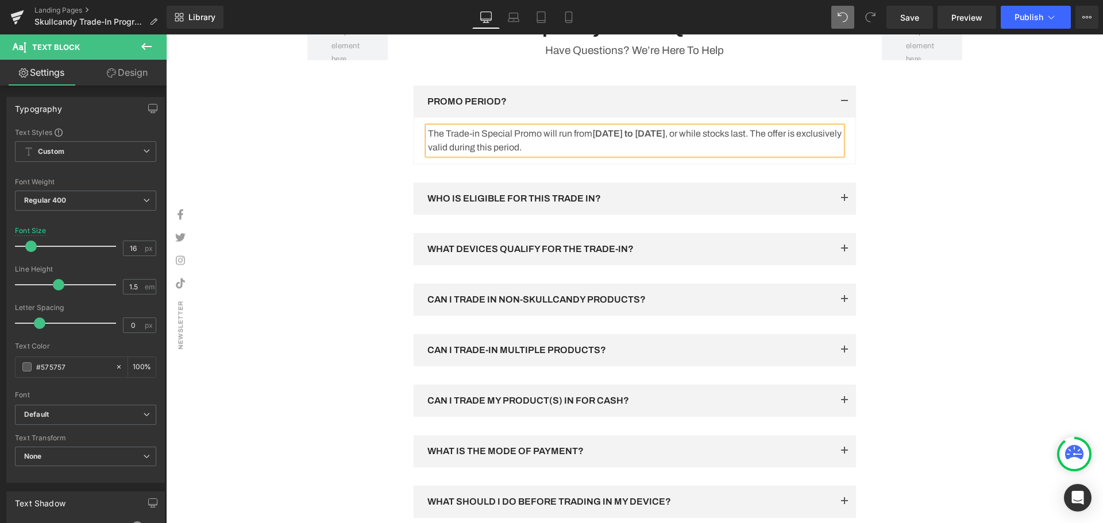
drag, startPoint x: 966, startPoint y: 153, endPoint x: 955, endPoint y: 202, distance: 50.2
click at [966, 152] on div "Row Frequently Asked Questions Heading Have Questions? We’re Here To Help Text …" at bounding box center [634, 339] width 689 height 651
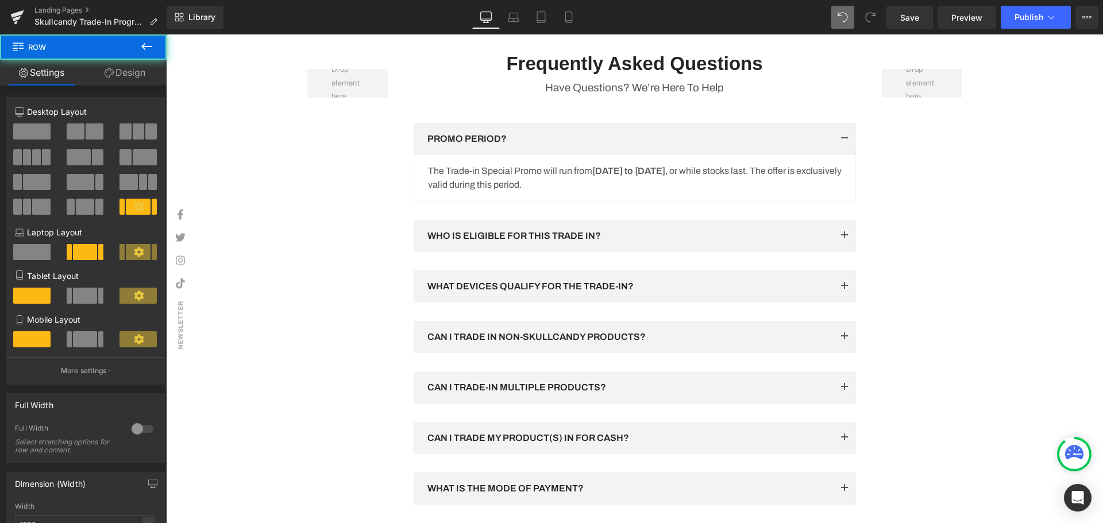
scroll to position [1721, 0]
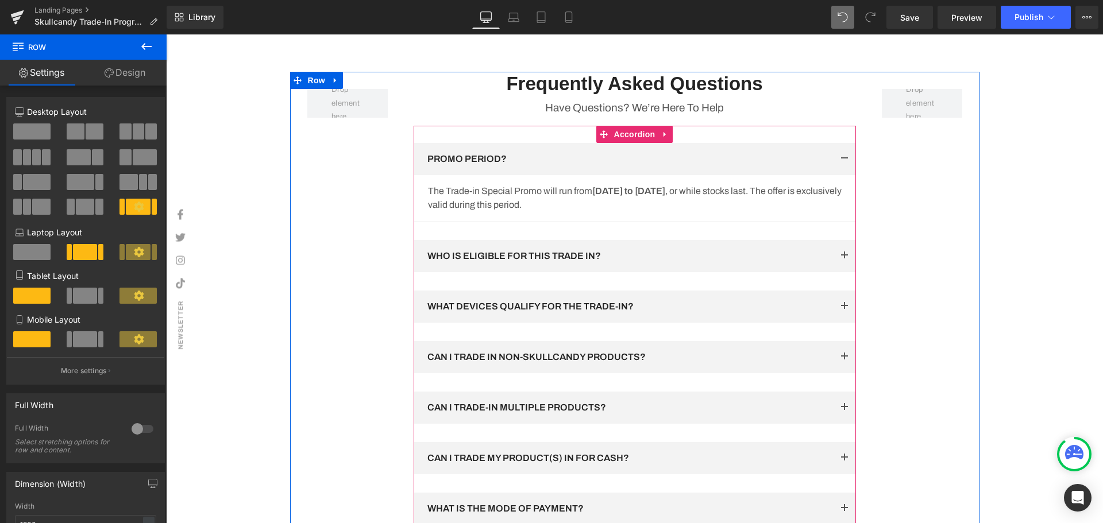
click at [844, 259] on span "button" at bounding box center [844, 259] width 0 height 0
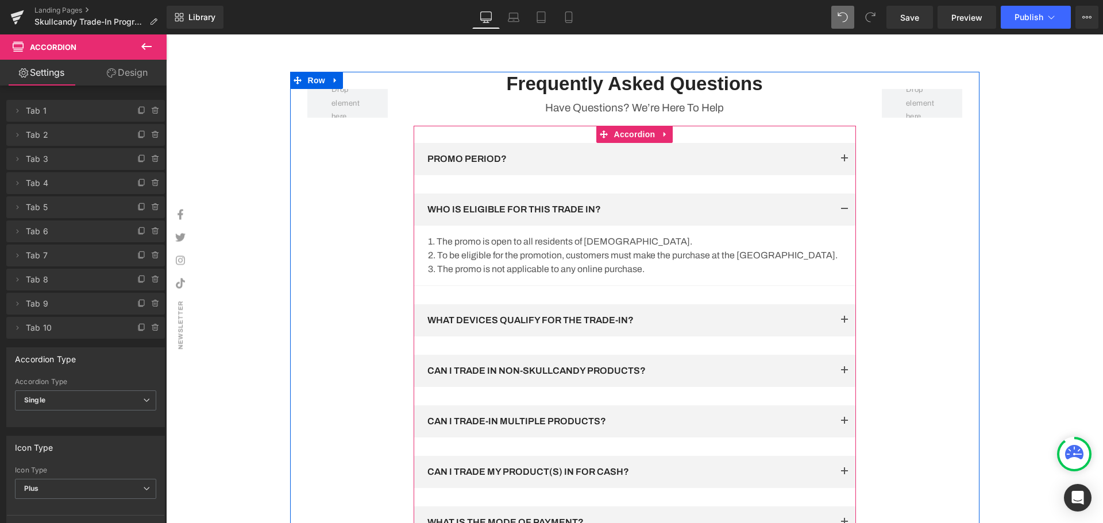
click at [833, 337] on button "button" at bounding box center [844, 320] width 23 height 32
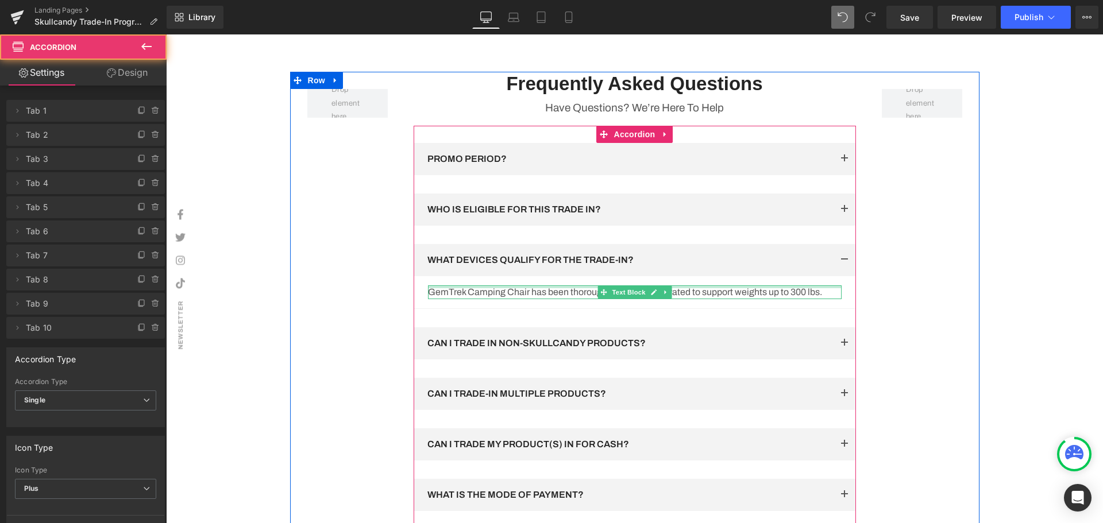
click at [799, 288] on div at bounding box center [635, 286] width 414 height 3
click at [820, 299] on p "GemTrek Camping Chair has been thoroughly tested and is rated to support weight…" at bounding box center [635, 292] width 414 height 14
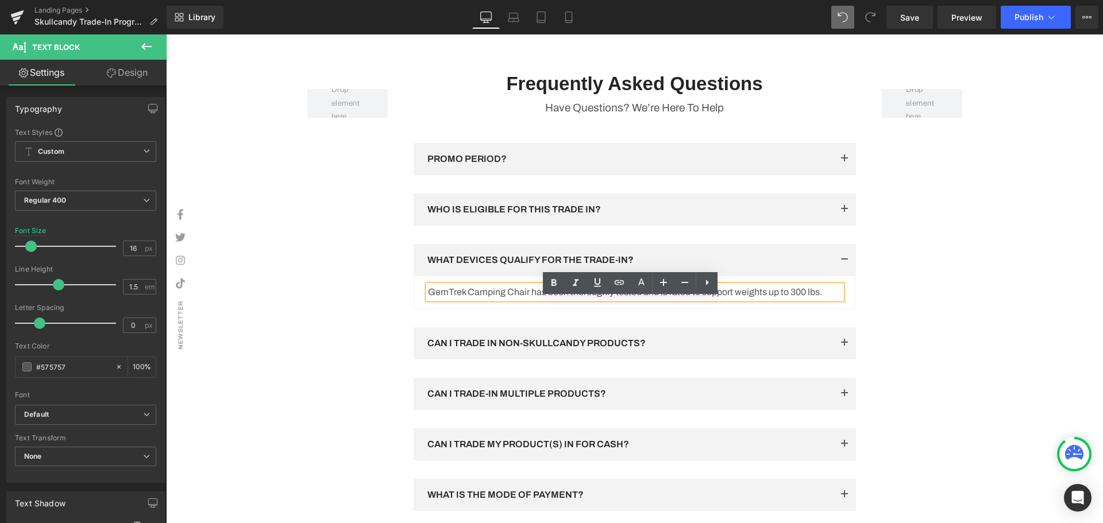
drag, startPoint x: 828, startPoint y: 307, endPoint x: 421, endPoint y: 308, distance: 407.2
click at [428, 299] on div "GemTrek Camping Chair has been thoroughly tested and is rated to support weight…" at bounding box center [635, 292] width 414 height 14
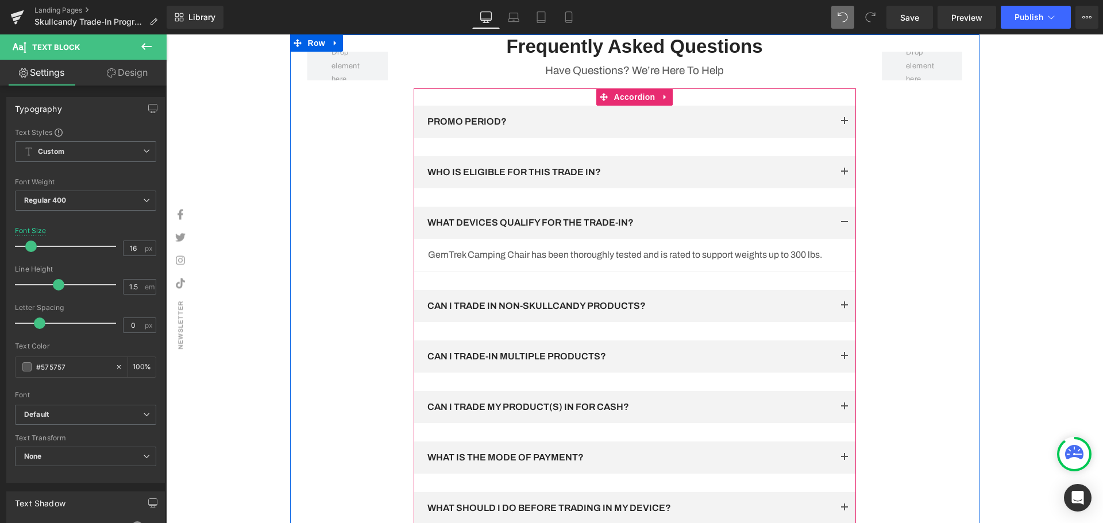
scroll to position [1778, 0]
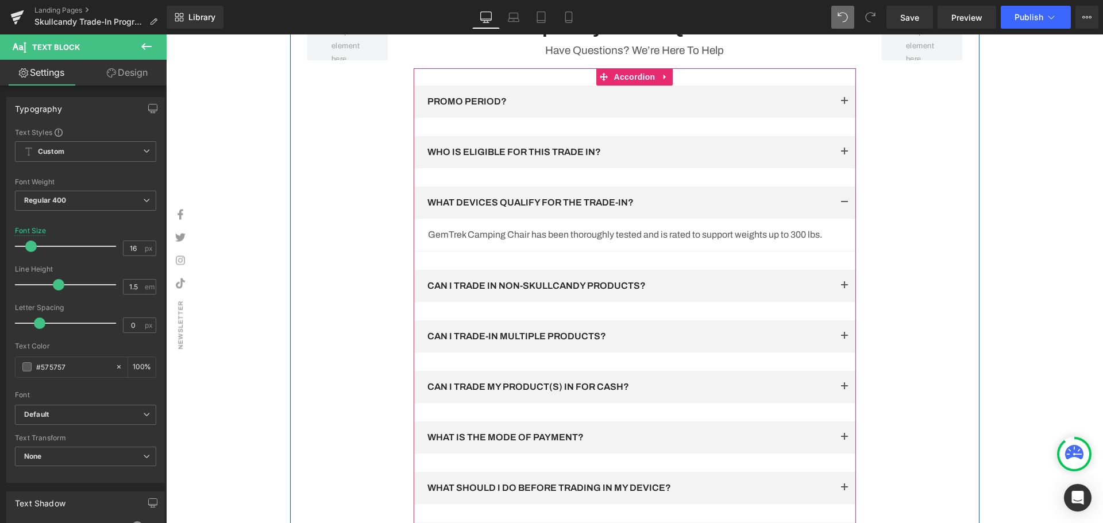
click at [843, 450] on button "button" at bounding box center [844, 438] width 23 height 32
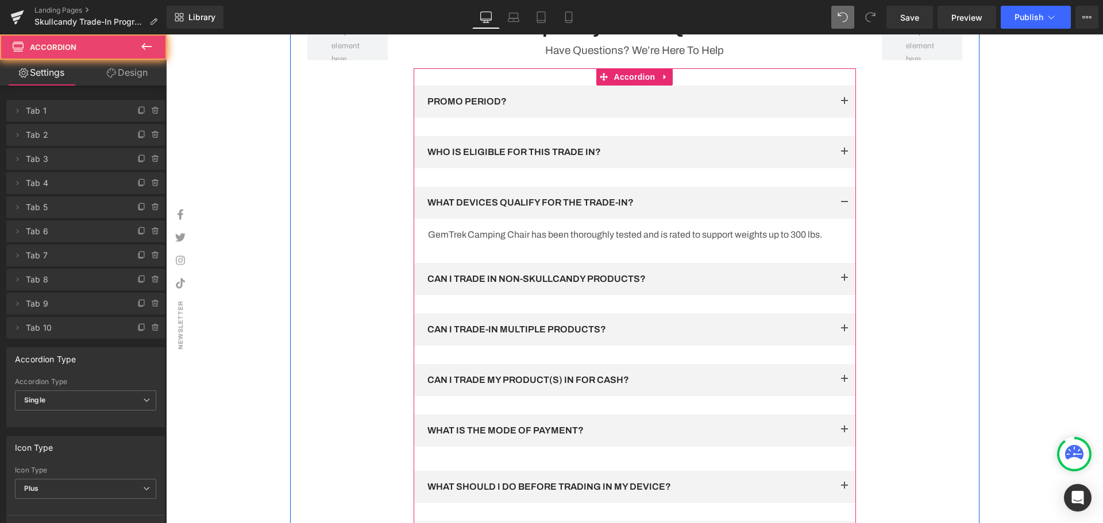
click at [838, 447] on button "button" at bounding box center [844, 431] width 23 height 32
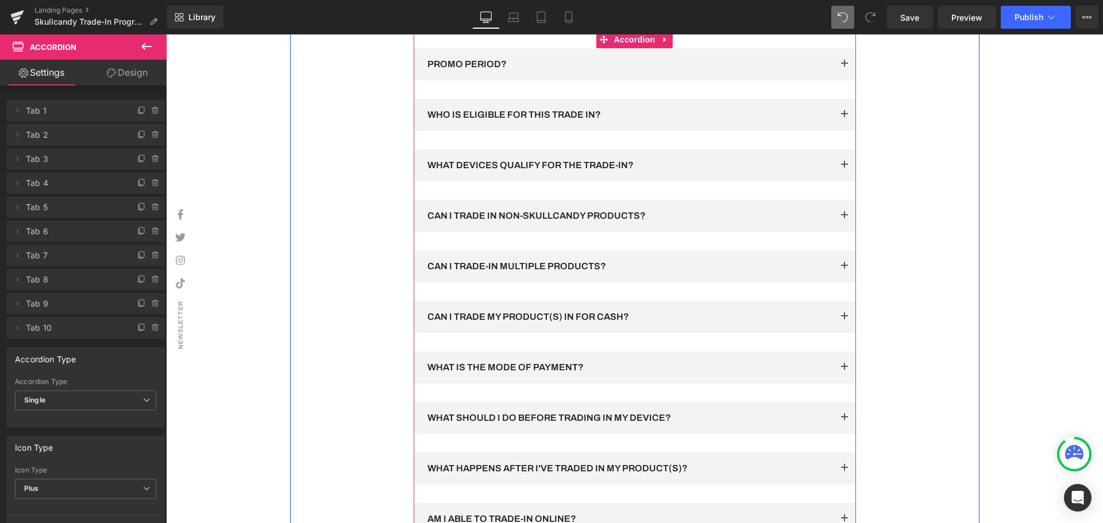
scroll to position [1836, 0]
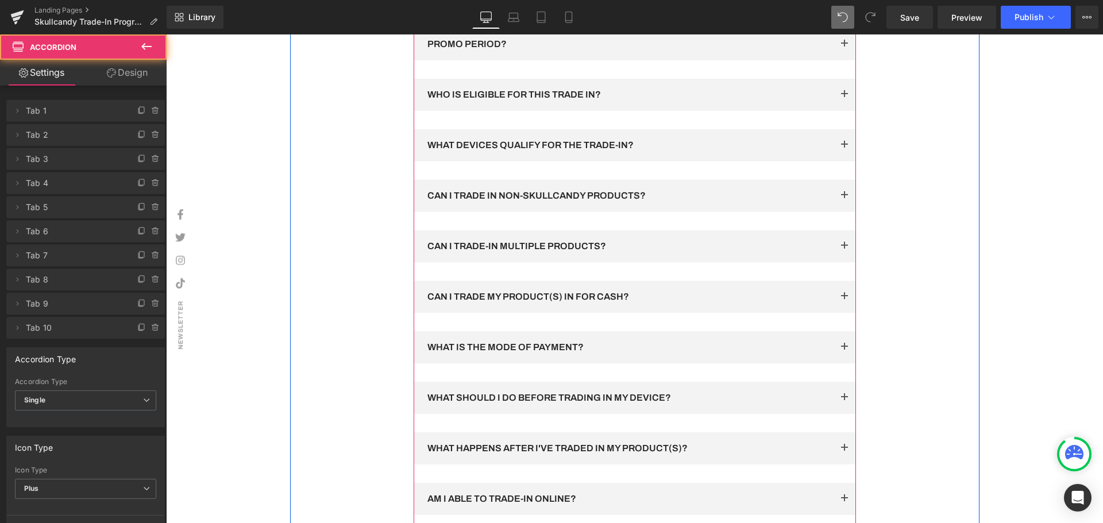
click at [844, 350] on span "button" at bounding box center [844, 350] width 0 height 0
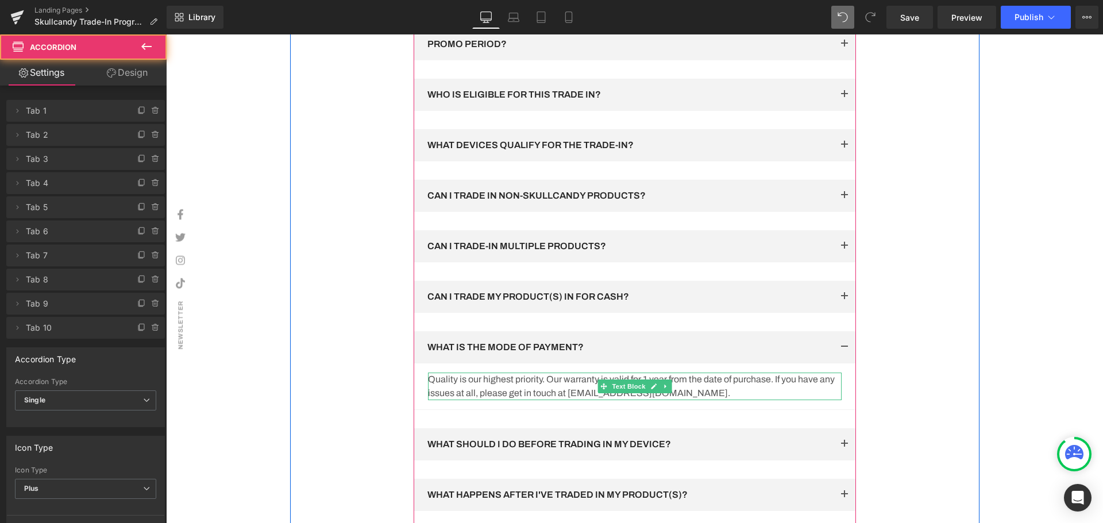
click at [700, 400] on p "Quality is our highest priority. Our warranty is valid for 1 year from the date…" at bounding box center [635, 387] width 414 height 28
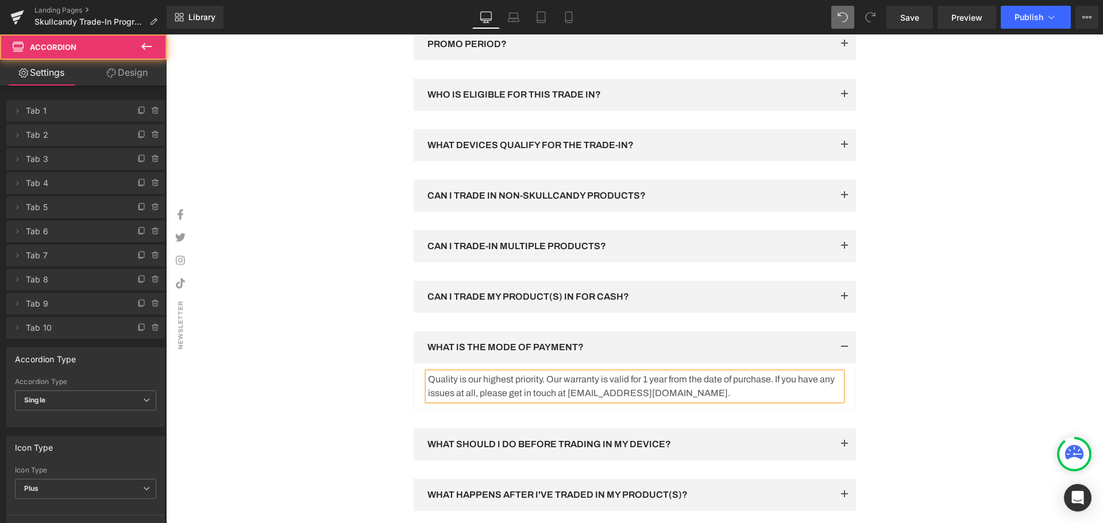
click at [711, 400] on p "Quality is our highest priority. Our warranty is valid for 1 year from the date…" at bounding box center [635, 387] width 414 height 28
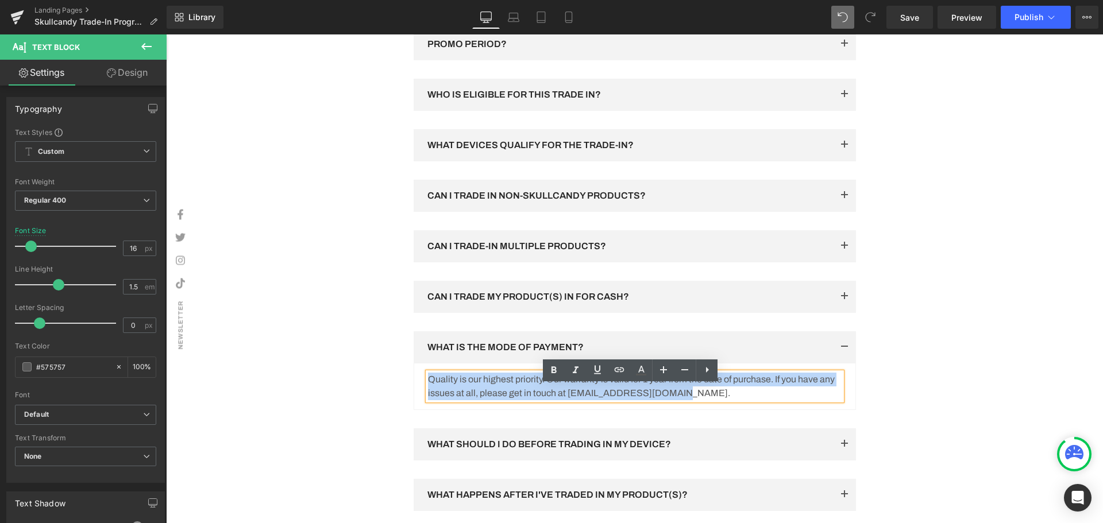
drag, startPoint x: 678, startPoint y: 404, endPoint x: 423, endPoint y: 393, distance: 254.7
click at [428, 393] on p "Quality is our highest priority. Our warranty is valid for 1 year from the date…" at bounding box center [635, 387] width 414 height 28
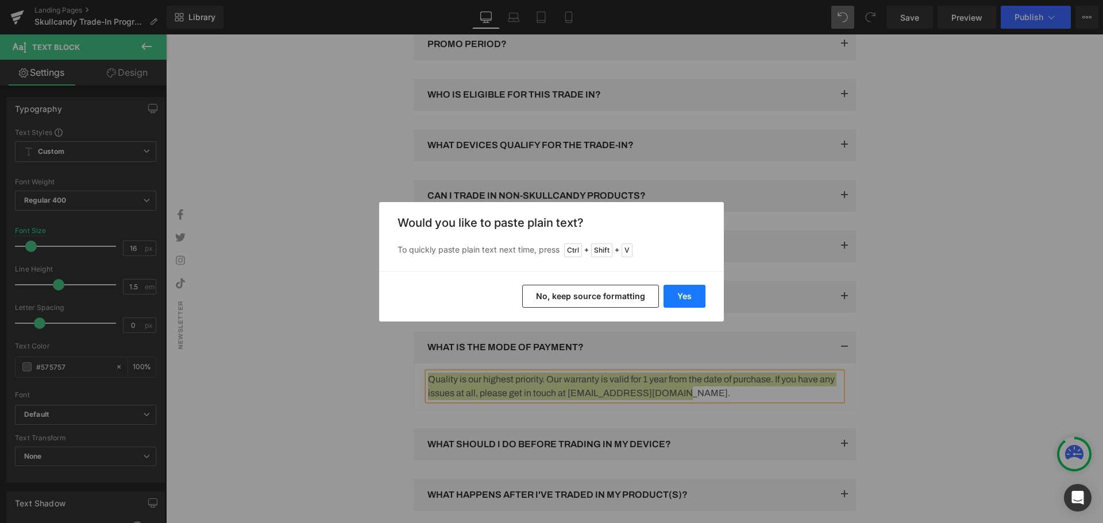
drag, startPoint x: 682, startPoint y: 295, endPoint x: 516, endPoint y: 261, distance: 169.4
click at [682, 295] on button "Yes" at bounding box center [684, 296] width 42 height 23
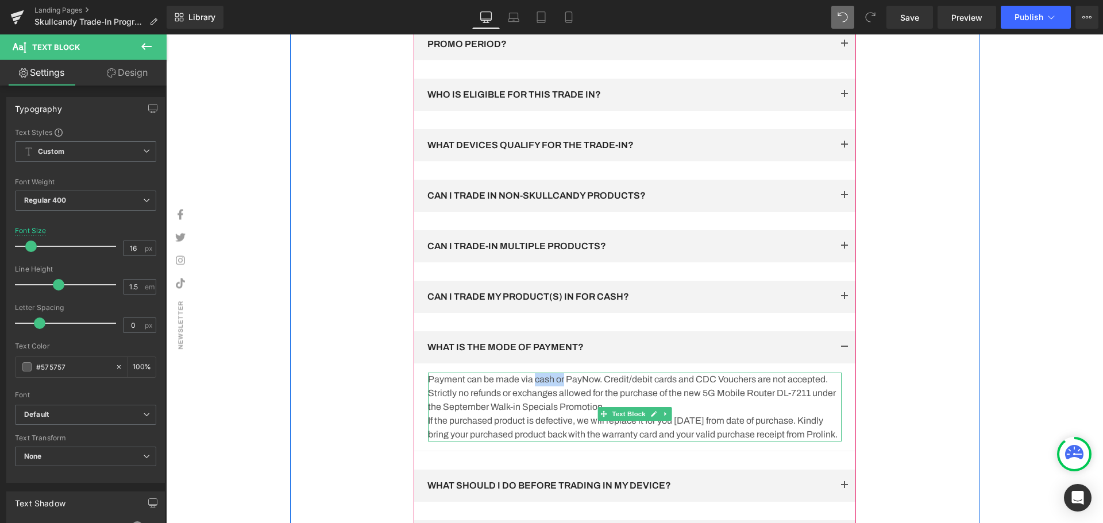
drag, startPoint x: 562, startPoint y: 392, endPoint x: 532, endPoint y: 392, distance: 30.4
click at [532, 387] on p "Payment can be made via cash or PayNow. Credit/debit cards and CDC Vouchers are…" at bounding box center [635, 380] width 414 height 14
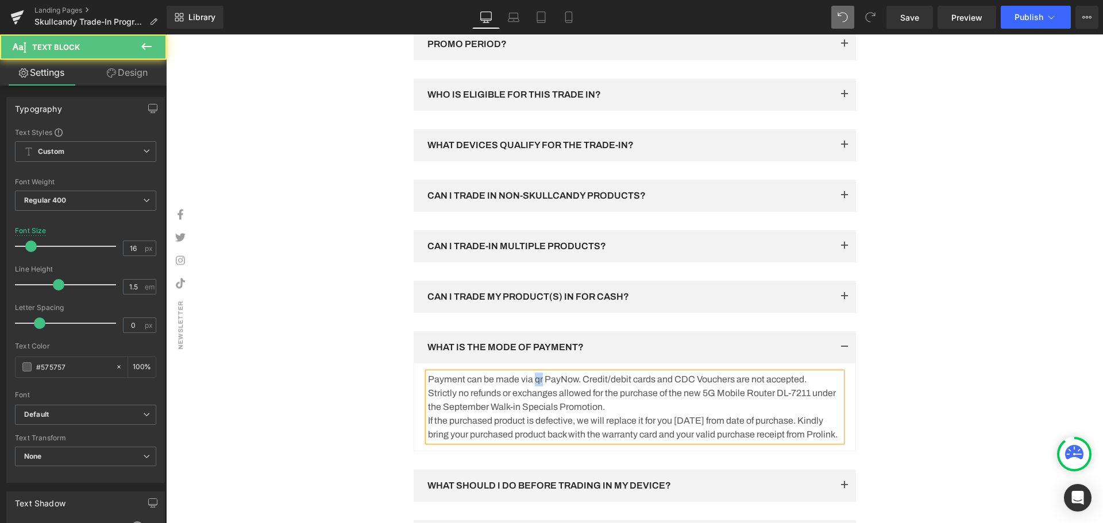
drag, startPoint x: 541, startPoint y: 391, endPoint x: 534, endPoint y: 393, distance: 8.0
click at [534, 387] on p "Payment can be made via qr PayNow. Credit/debit cards and CDC Vouchers are not …" at bounding box center [635, 380] width 414 height 14
click at [581, 387] on p "Payment can be made via QR PayNow. Credit/debit cards and CDC Vouchers are not …" at bounding box center [635, 380] width 414 height 14
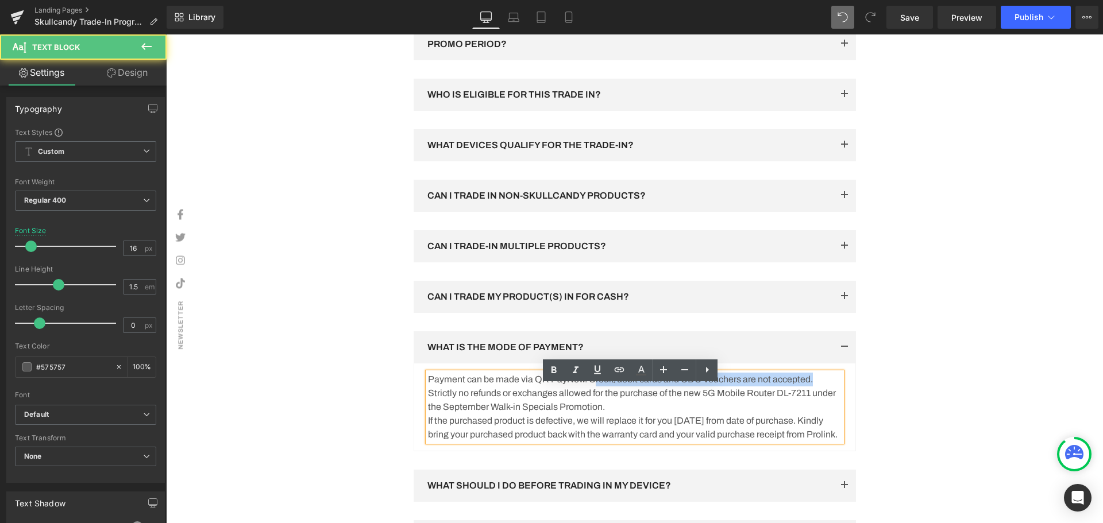
drag, startPoint x: 592, startPoint y: 393, endPoint x: 816, endPoint y: 393, distance: 223.4
click at [816, 387] on p "Payment can be made via QR PayNow. Credit/debit cards and CDC Vouchers are not …" at bounding box center [635, 380] width 414 height 14
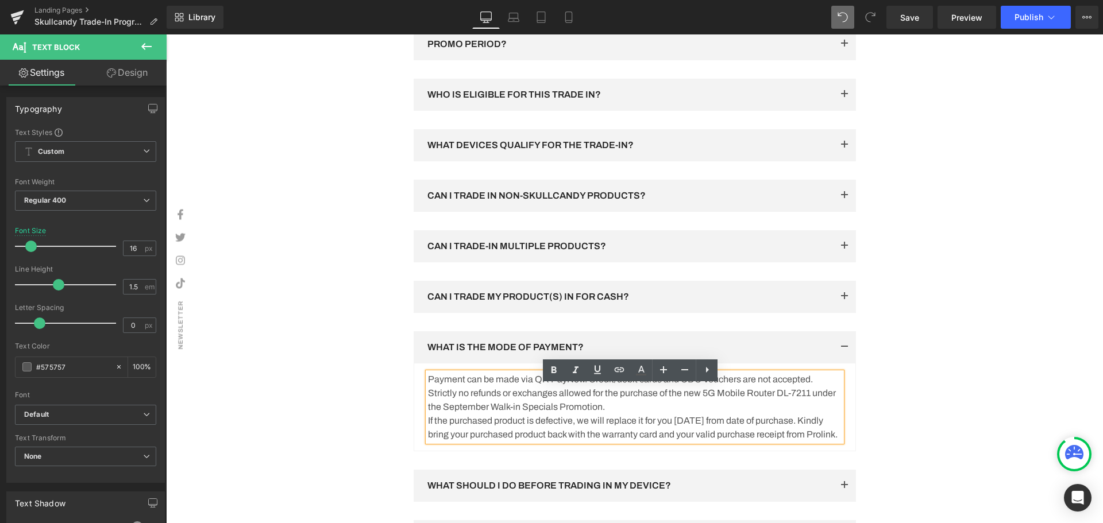
click at [484, 413] on p "Strictly no refunds or exchanges allowed for the purchase of the new 5G Mobile …" at bounding box center [635, 401] width 414 height 28
click at [825, 387] on p "Payment can be made via QR PayNow. Credit/debit cards and CDC Vouchers are not …" at bounding box center [635, 380] width 414 height 14
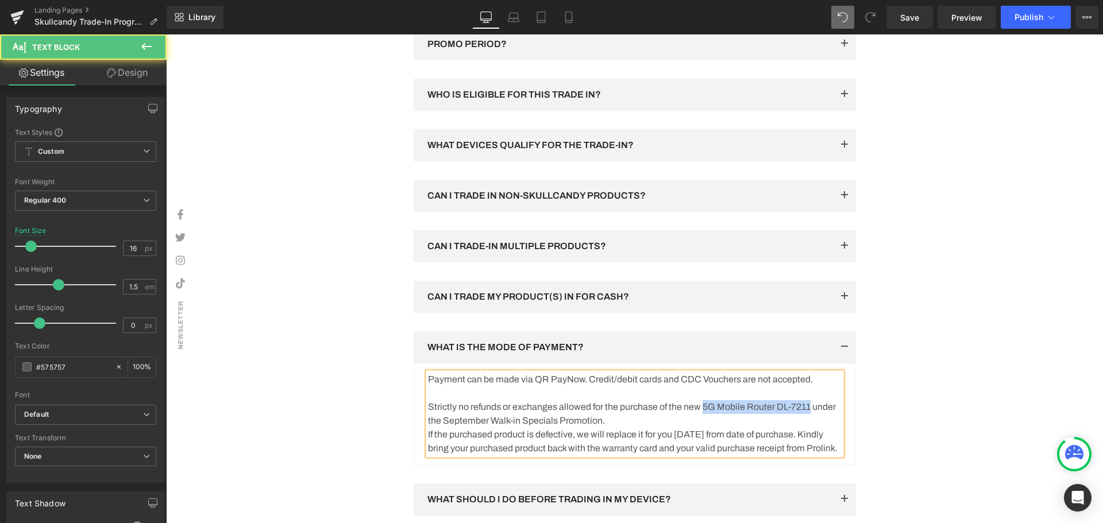
drag, startPoint x: 706, startPoint y: 421, endPoint x: 823, endPoint y: 417, distance: 116.7
click at [823, 417] on p "Strictly no refunds or exchanges allowed for the purchase of the new 5G Mobile …" at bounding box center [635, 414] width 414 height 28
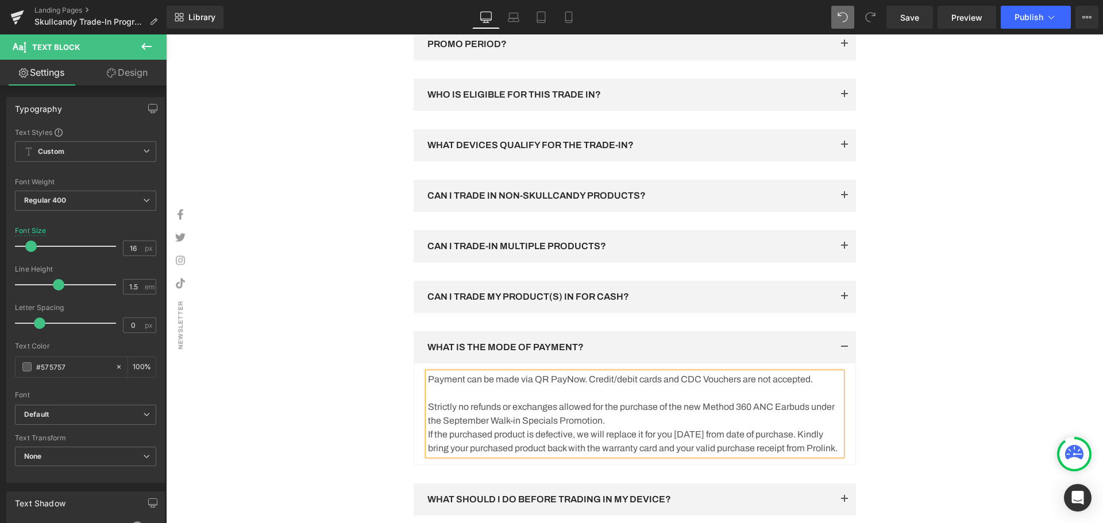
click at [702, 424] on p "Strictly no refunds or exchanges allowed for the purchase of the new Method 360…" at bounding box center [635, 414] width 414 height 28
click at [681, 428] on p "Strictly no refunds or exchanges allowed for the purchase of the new Skullcandy…" at bounding box center [635, 414] width 414 height 28
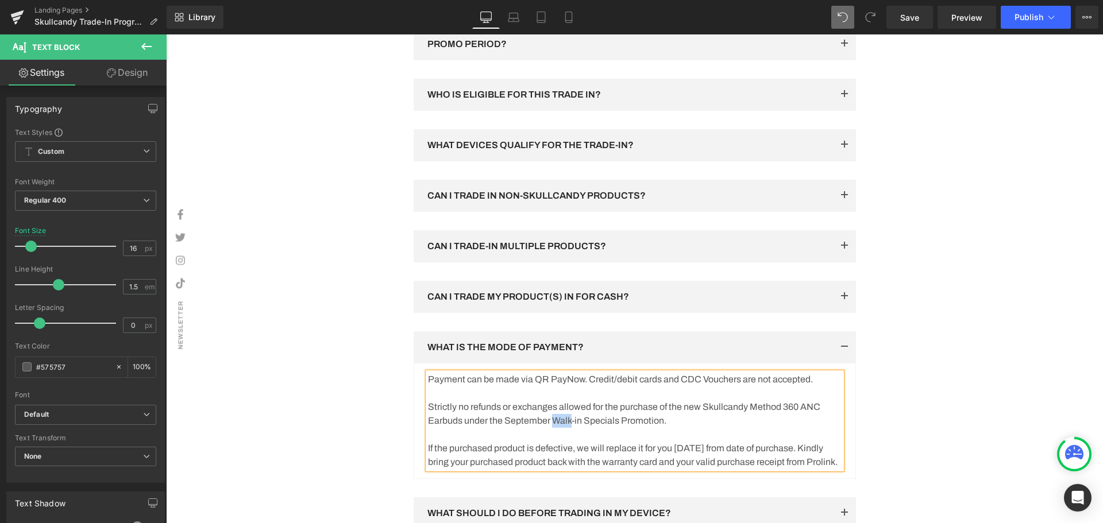
drag, startPoint x: 551, startPoint y: 431, endPoint x: 567, endPoint y: 431, distance: 16.1
click at [567, 428] on p "Strictly no refunds or exchanges allowed for the purchase of the new Skullcandy…" at bounding box center [635, 414] width 414 height 28
click at [713, 428] on p "Strictly no refunds or exchanges allowed for the purchase of the new Skullcandy…" at bounding box center [635, 414] width 414 height 28
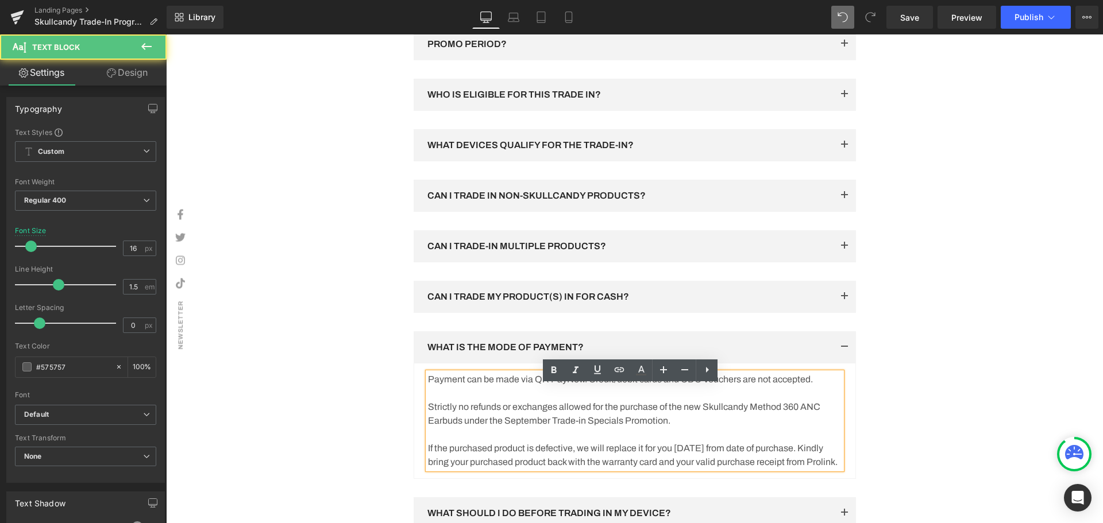
click at [619, 428] on p "Strictly no refunds or exchanges allowed for the purchase of the new Skullcandy…" at bounding box center [635, 414] width 414 height 28
drag, startPoint x: 626, startPoint y: 435, endPoint x: 602, endPoint y: 434, distance: 23.6
click at [602, 428] on p "Strictly no refunds or exchanges allowed for the purchase of the new Skullcandy…" at bounding box center [635, 414] width 414 height 28
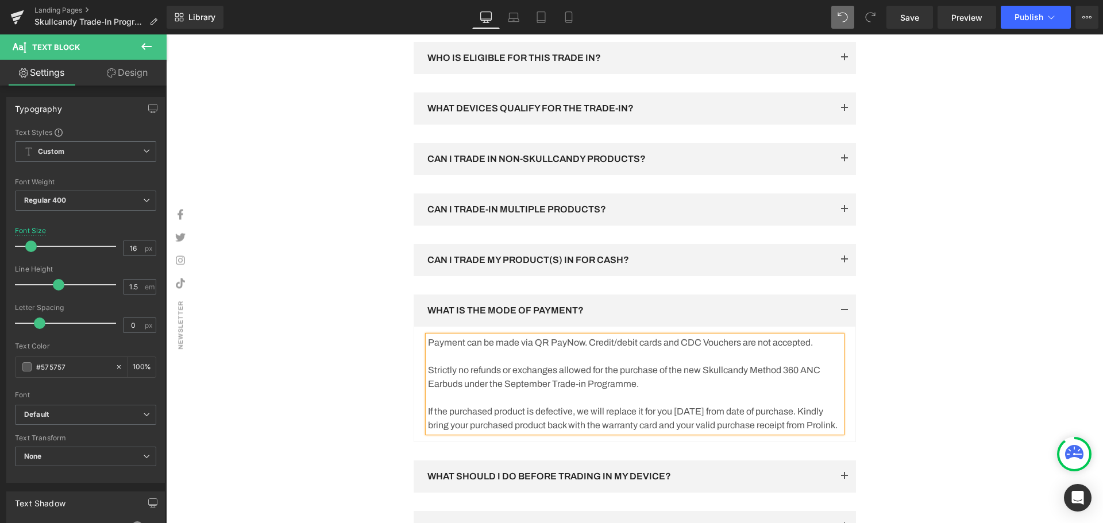
scroll to position [1893, 0]
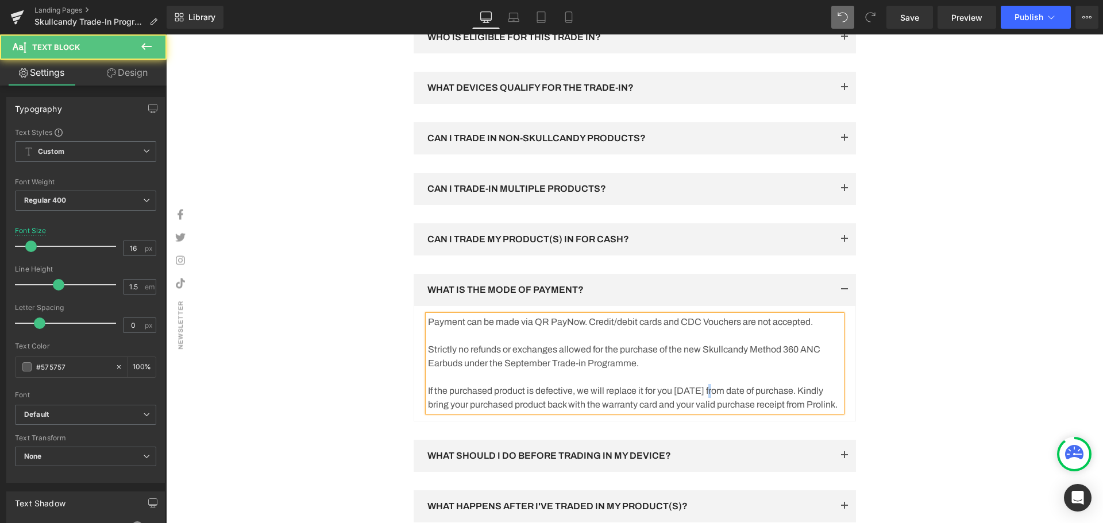
click at [709, 404] on p "If the purchased product is defective, we will replace it for you within 14 day…" at bounding box center [635, 398] width 414 height 28
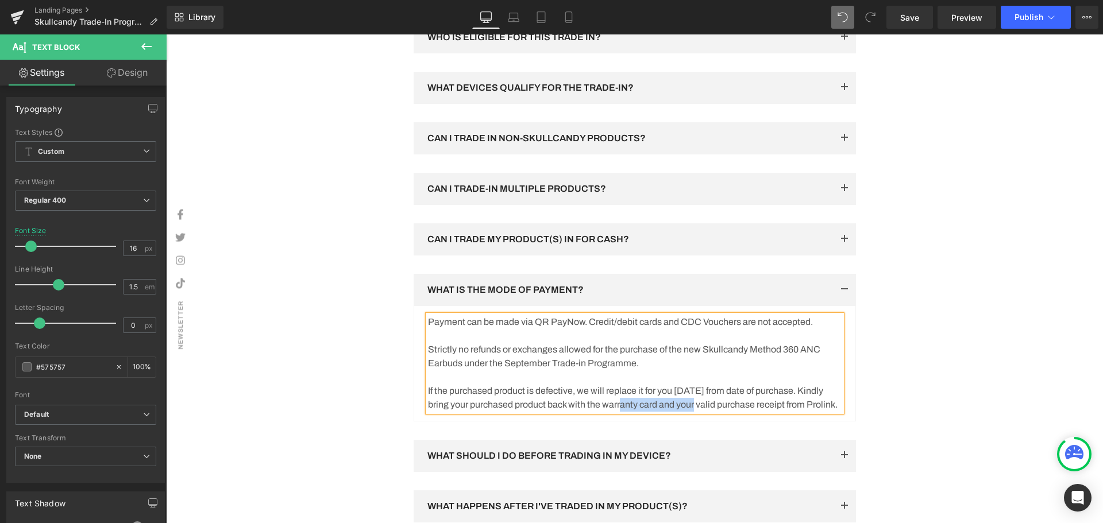
drag, startPoint x: 686, startPoint y: 418, endPoint x: 613, endPoint y: 418, distance: 73.5
click at [613, 412] on p "If the purchased product is defective, we will replace it for you within 14 day…" at bounding box center [635, 398] width 414 height 28
drag, startPoint x: 704, startPoint y: 416, endPoint x: 614, endPoint y: 420, distance: 89.7
click at [614, 412] on p "If the purchased product is defective, we will replace it for you within 14 day…" at bounding box center [635, 398] width 414 height 28
drag, startPoint x: 777, startPoint y: 418, endPoint x: 747, endPoint y: 422, distance: 30.1
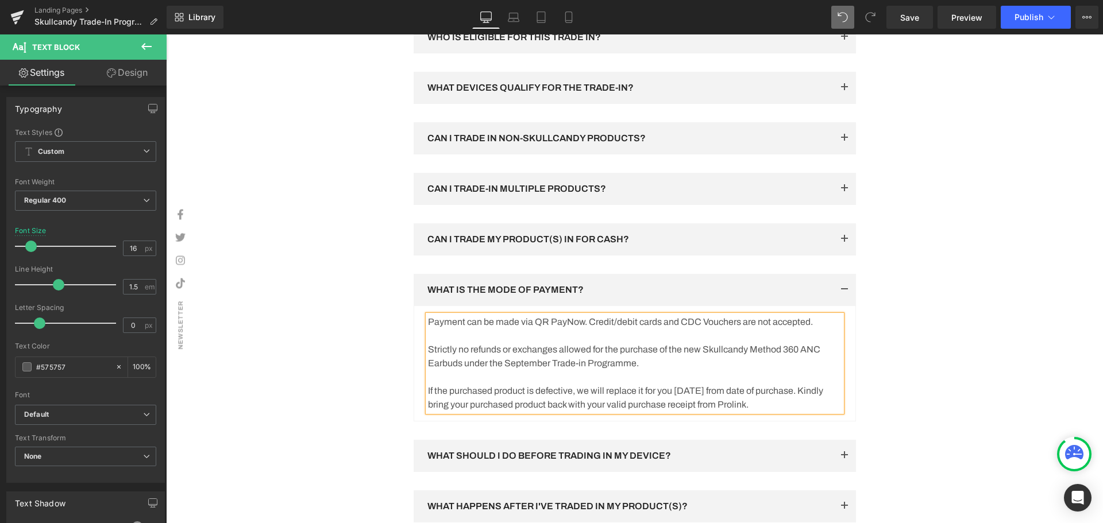
click at [747, 412] on p "If the purchased product is defective, we will replace it for you within 14 day…" at bounding box center [635, 398] width 414 height 28
click at [909, 397] on div "Row Frequently Asked Questions Heading Have Questions? We’re Here To Help Text …" at bounding box center [634, 259] width 689 height 720
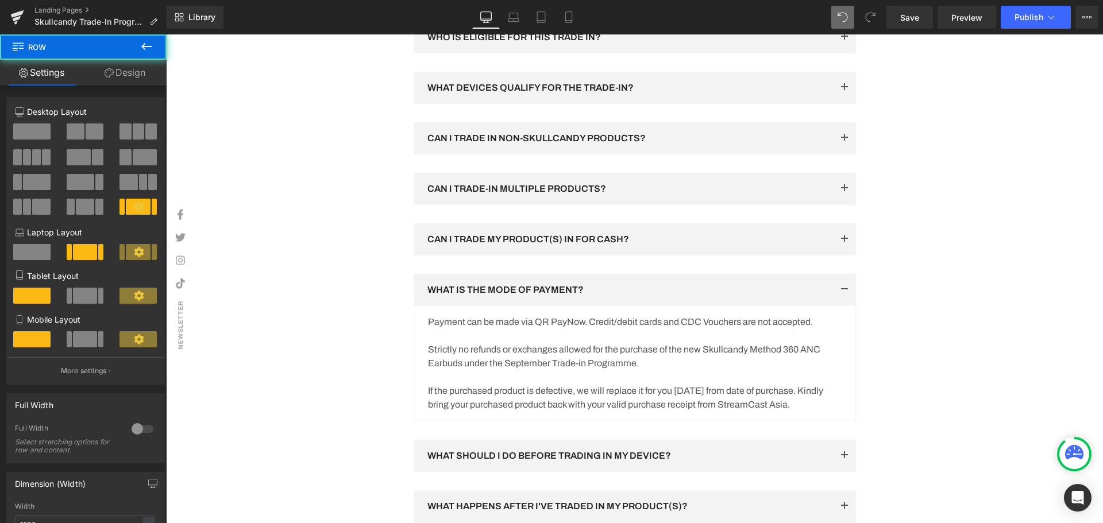
scroll to position [1950, 0]
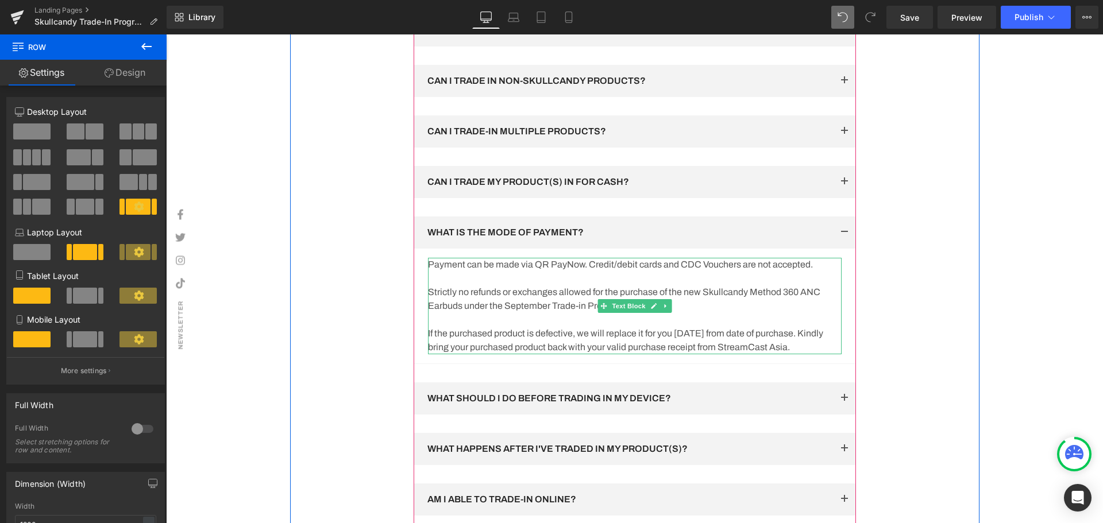
click at [706, 313] on p "Strictly no refunds or exchanges allowed for the purchase of the new Skullcandy…" at bounding box center [635, 299] width 414 height 28
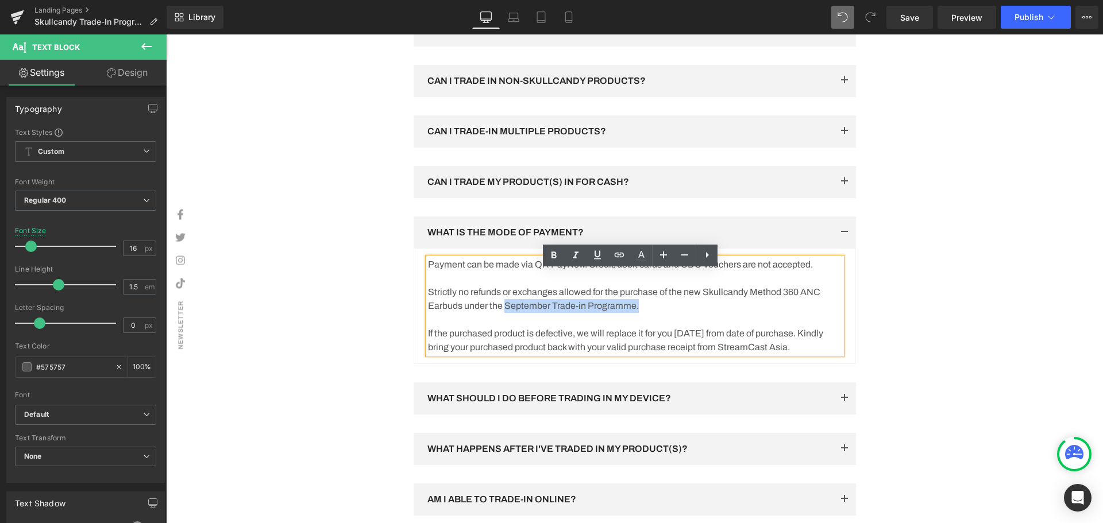
drag, startPoint x: 647, startPoint y: 321, endPoint x: 501, endPoint y: 324, distance: 145.3
click at [501, 313] on p "Strictly no refunds or exchanges allowed for the purchase of the new Skullcandy…" at bounding box center [635, 299] width 414 height 28
copy p "September Trade-in Programme."
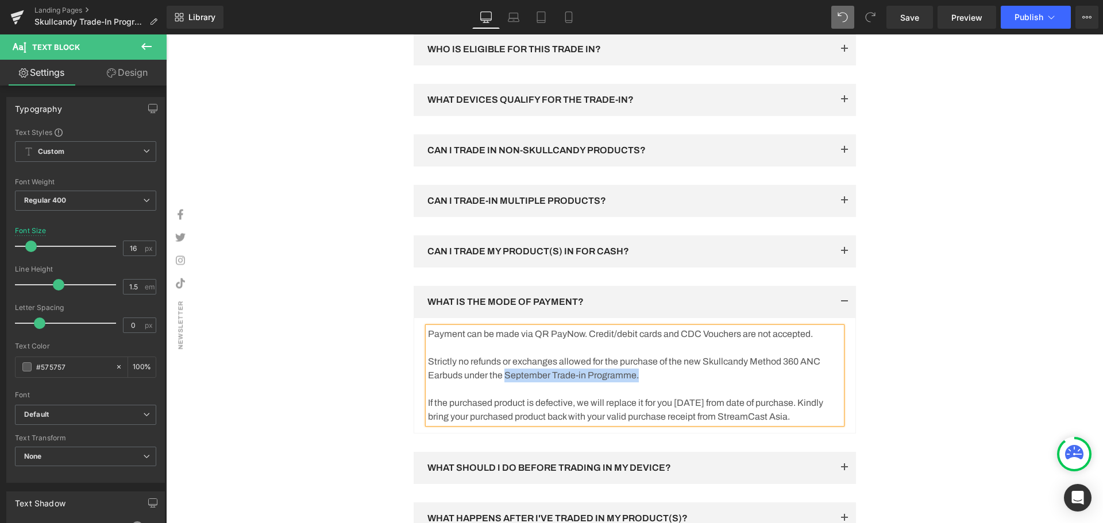
scroll to position [1721, 0]
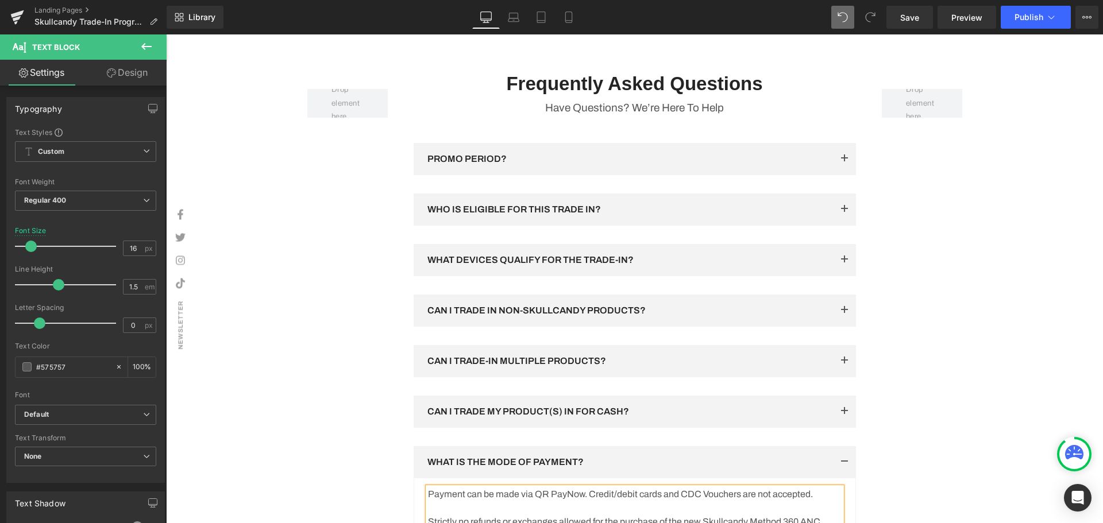
click at [839, 169] on button "button" at bounding box center [844, 159] width 23 height 32
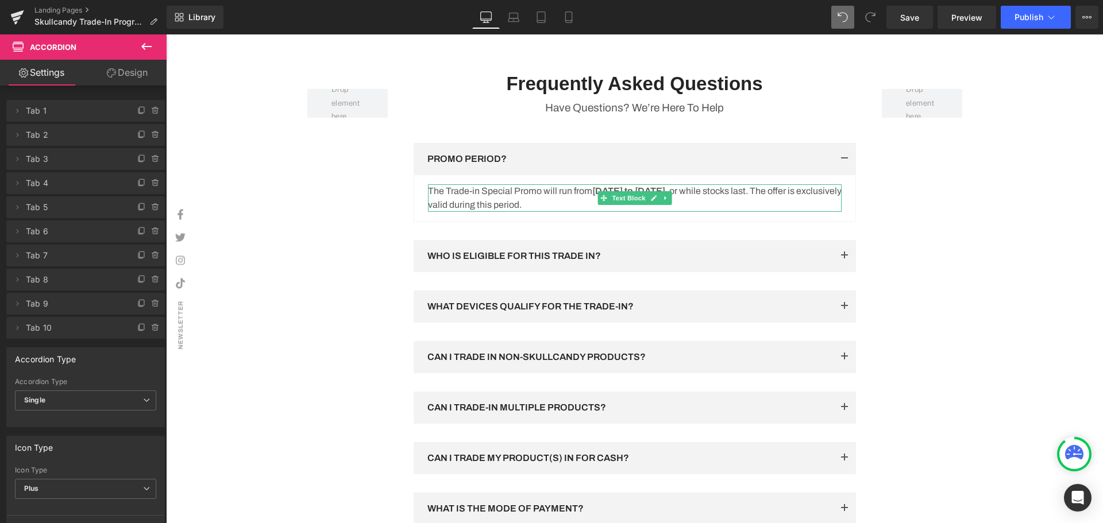
click at [493, 207] on p "The Trade-in Special Promo will run from 01 September 2025 to 30 September 2025…" at bounding box center [635, 198] width 414 height 28
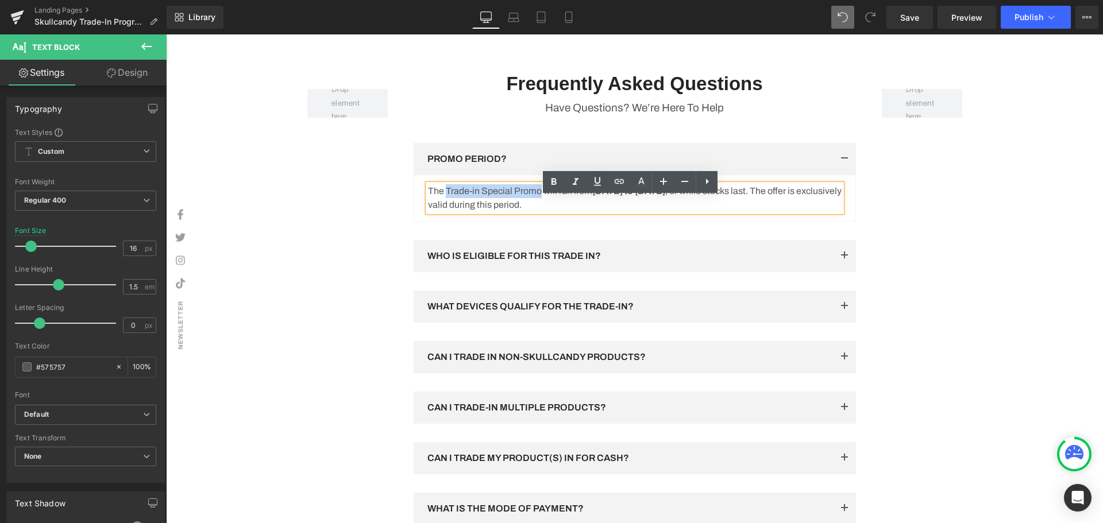
drag, startPoint x: 539, startPoint y: 202, endPoint x: 444, endPoint y: 206, distance: 94.8
click at [444, 206] on p "The Trade-in Special Promo will run from 01 September 2025 to 30 September 2025…" at bounding box center [635, 198] width 414 height 28
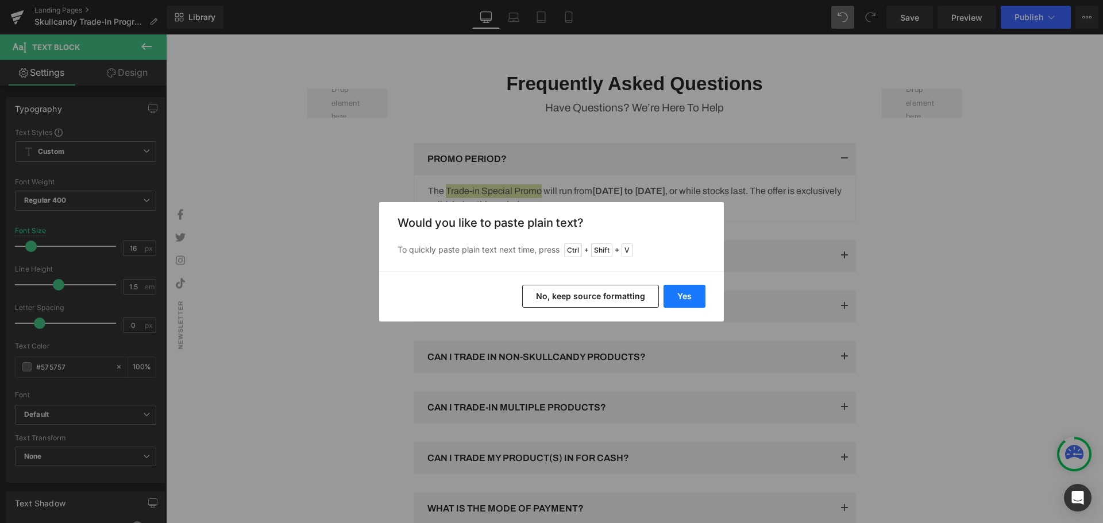
click at [678, 296] on button "Yes" at bounding box center [684, 296] width 42 height 23
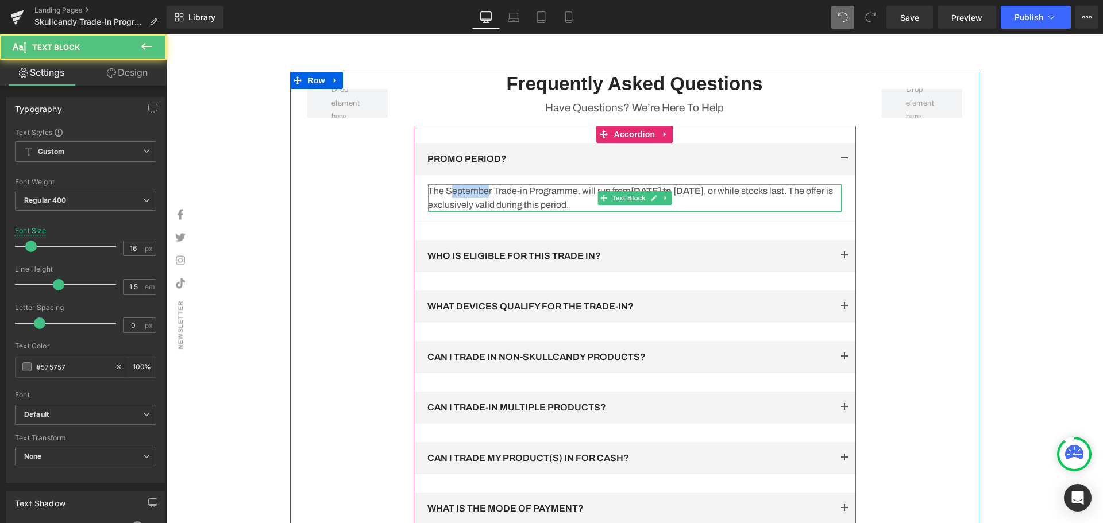
drag, startPoint x: 485, startPoint y: 204, endPoint x: 447, endPoint y: 206, distance: 37.9
click at [447, 206] on p "The September Trade-in Programme. will run from 01 September 2025 to 30 Septemb…" at bounding box center [635, 198] width 414 height 28
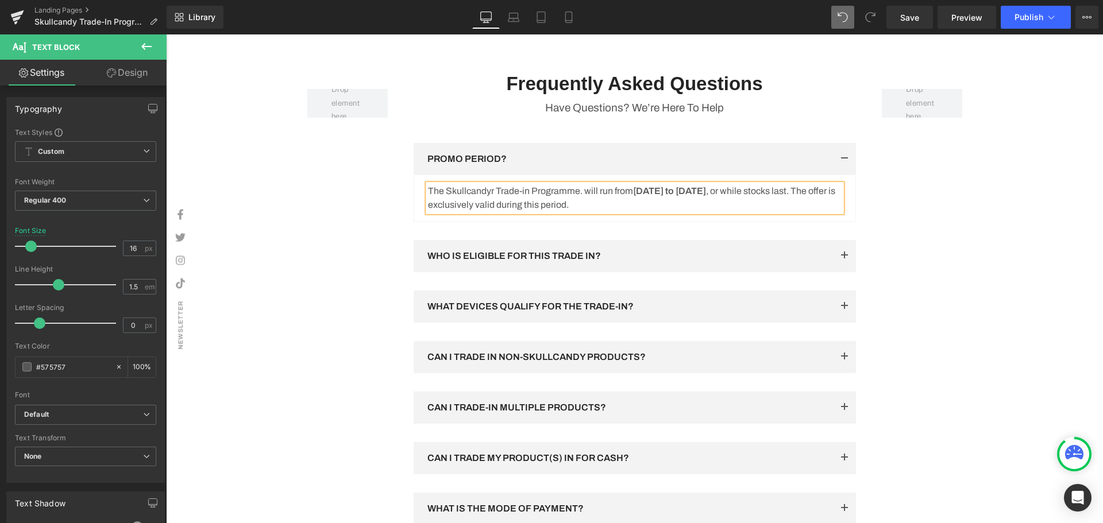
click at [491, 206] on p "The Skullcandyr Trade-in Programme. will run from 01 September 2025 to 30 Septe…" at bounding box center [635, 198] width 414 height 28
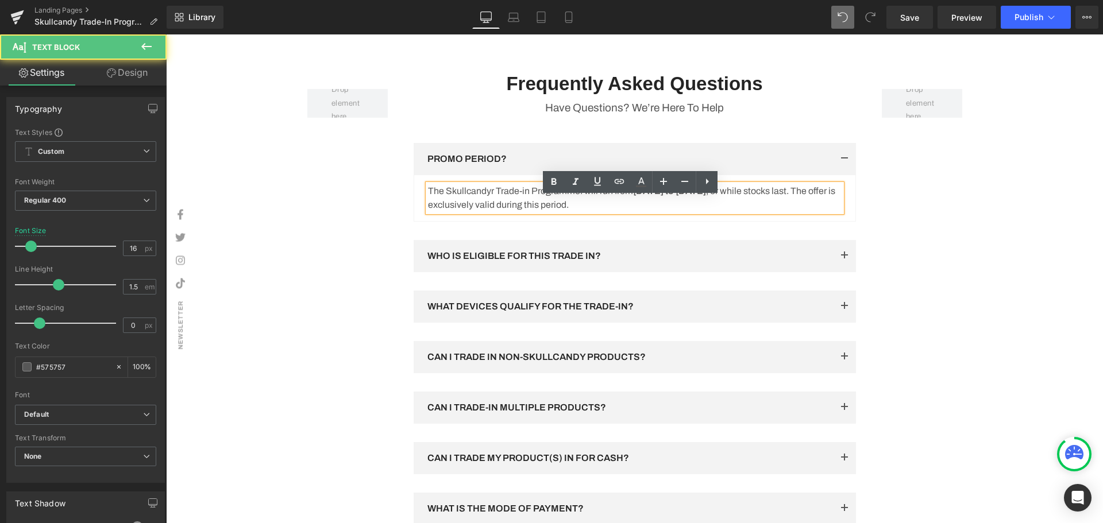
click at [488, 206] on p "The Skullcandyr Trade-in Programme. will run from 01 September 2025 to 30 Septe…" at bounding box center [635, 198] width 414 height 28
click at [575, 206] on p "The Skullcandy Trade-in Programme. will run from 01 September 2025 to 30 Septem…" at bounding box center [635, 198] width 414 height 28
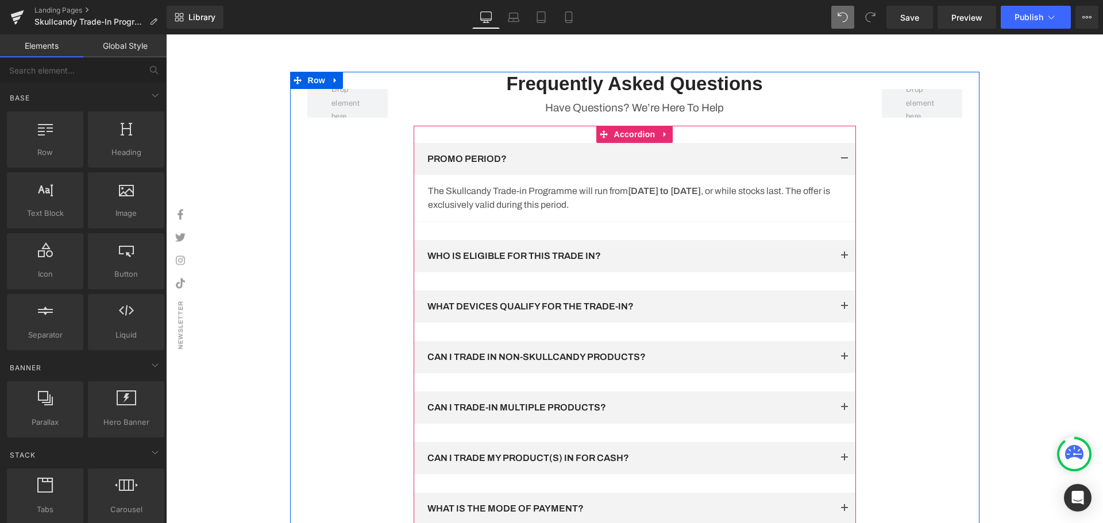
click at [843, 267] on button "button" at bounding box center [844, 256] width 23 height 32
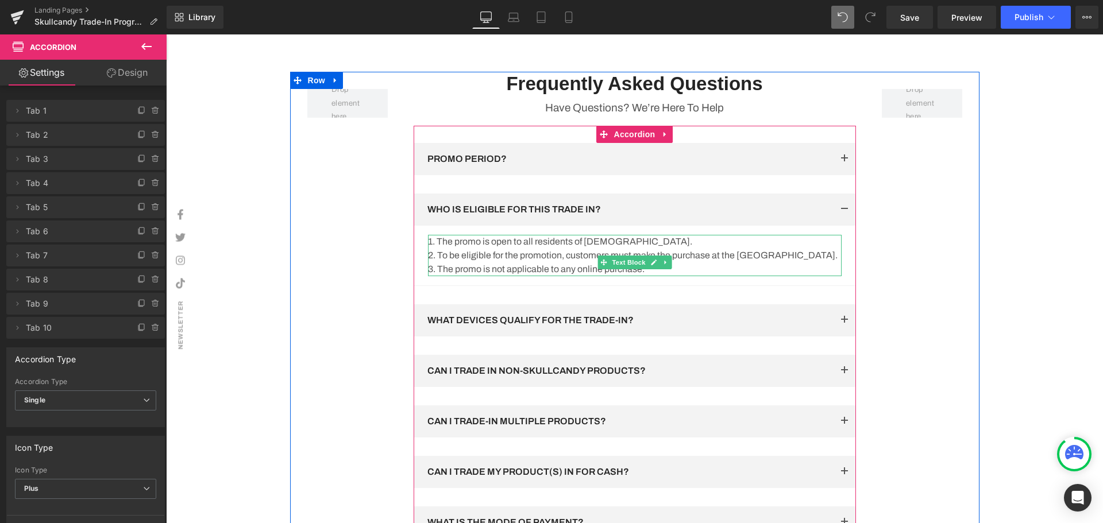
click at [663, 249] on p "1. The promo is open to all residents of [DEMOGRAPHIC_DATA]." at bounding box center [635, 242] width 414 height 14
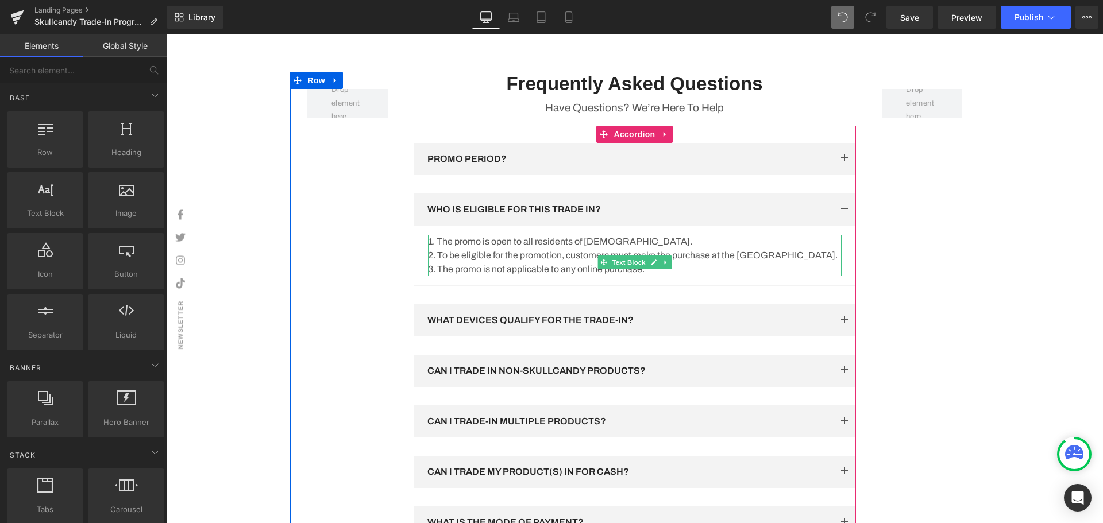
drag, startPoint x: 754, startPoint y: 289, endPoint x: 658, endPoint y: 269, distance: 98.0
click at [754, 276] on p "3. The promo is not applicable to any online purchase." at bounding box center [635, 269] width 414 height 14
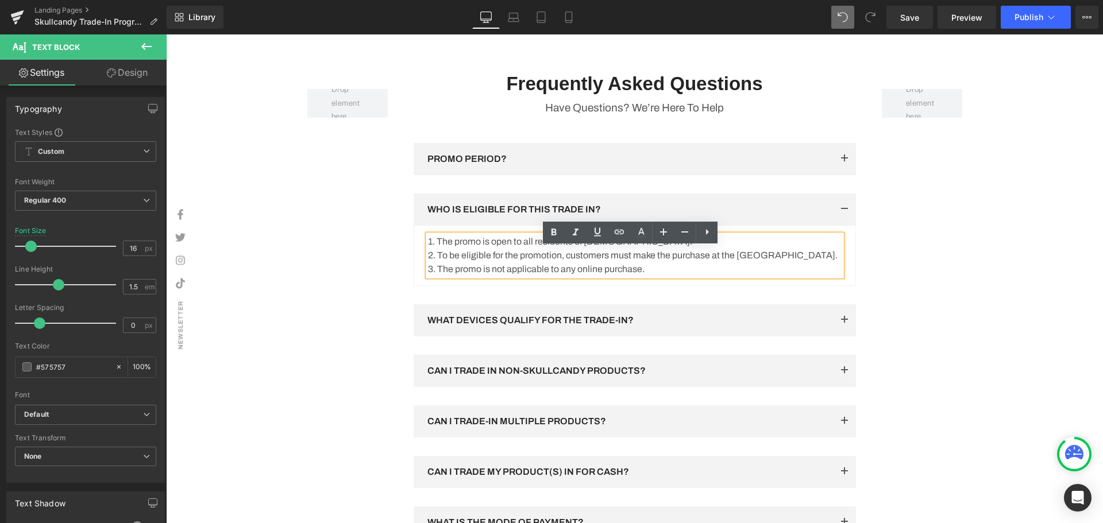
click at [738, 262] on p "2. To be eligible for the promotion, customers must make the purchase at the Ci…" at bounding box center [635, 256] width 414 height 14
click at [723, 262] on p "2. To be eligible for the promotion, customers must make the purchase at the Ci…" at bounding box center [635, 256] width 414 height 14
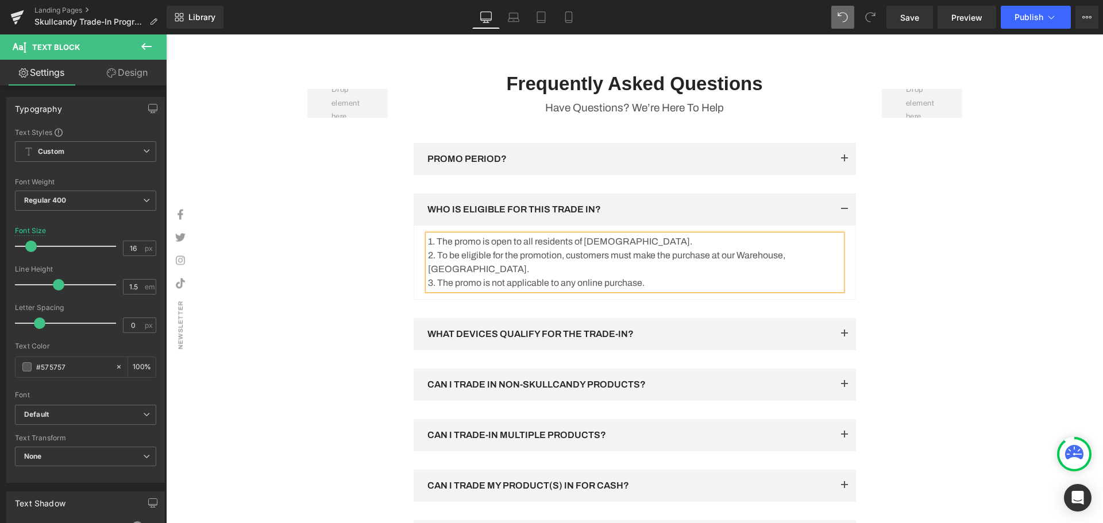
click at [942, 289] on div "Row Frequently Asked Questions Heading Have Questions? We’re Here To Help Text …" at bounding box center [634, 411] width 689 height 678
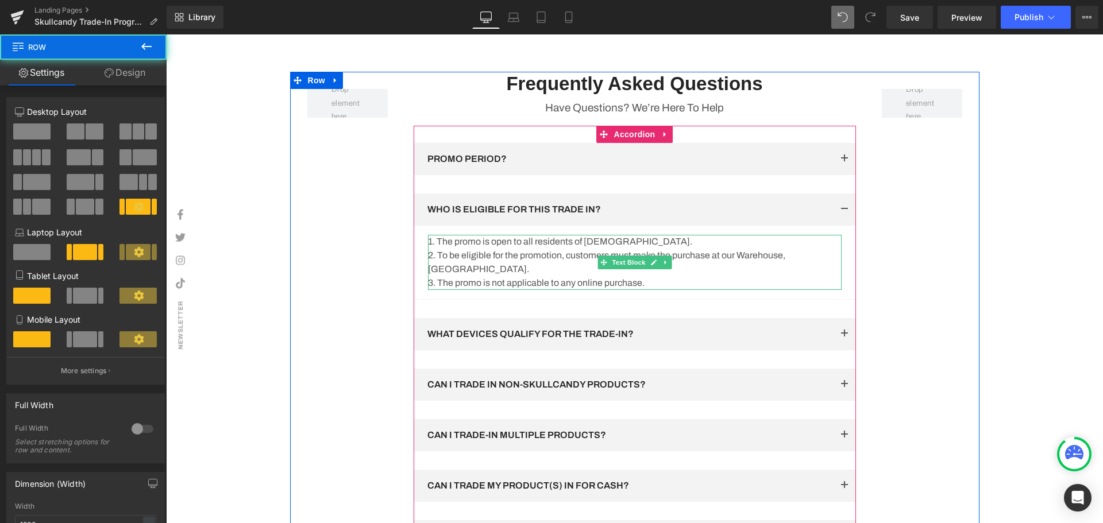
drag, startPoint x: 700, startPoint y: 275, endPoint x: 539, endPoint y: 281, distance: 161.5
click at [701, 275] on p "2. To be eligible for the promotion, customers must make the purchase at our Wa…" at bounding box center [635, 263] width 414 height 28
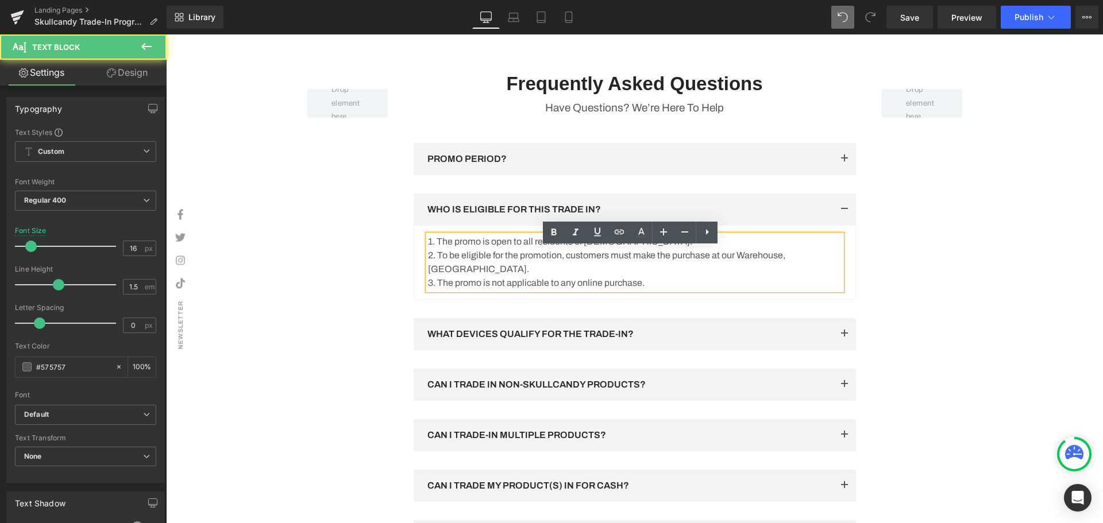
click at [536, 276] on p "2. To be eligible for the promotion, customers must make the purchase at our Wa…" at bounding box center [635, 263] width 414 height 28
drag, startPoint x: 785, startPoint y: 269, endPoint x: 792, endPoint y: 279, distance: 12.8
click at [792, 276] on p "2. To be eligible for the promotion, customers must make the purchase at our Wa…" at bounding box center [635, 263] width 414 height 28
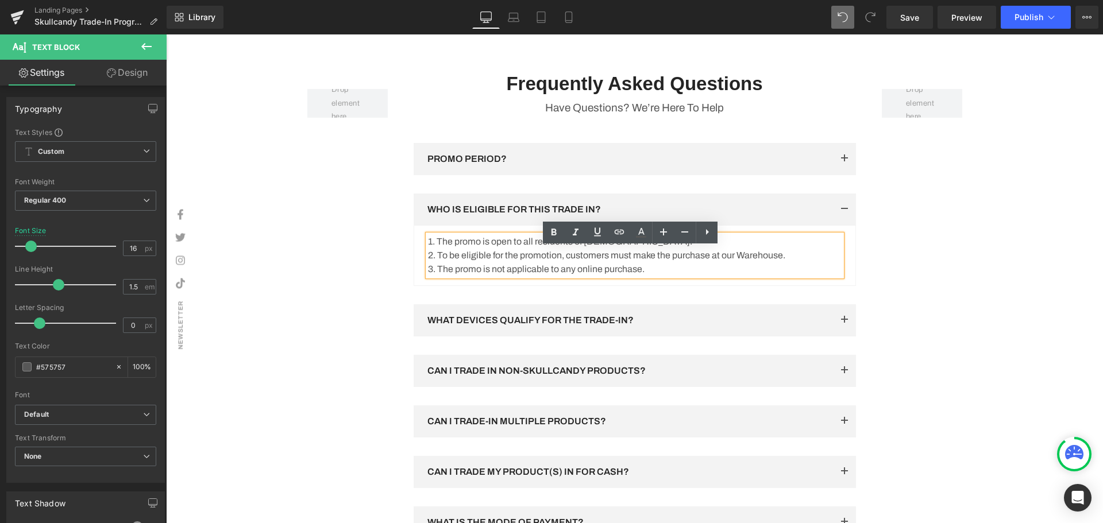
click at [905, 299] on div "Row Frequently Asked Questions Heading Have Questions? We’re Here To Help Text …" at bounding box center [634, 404] width 689 height 664
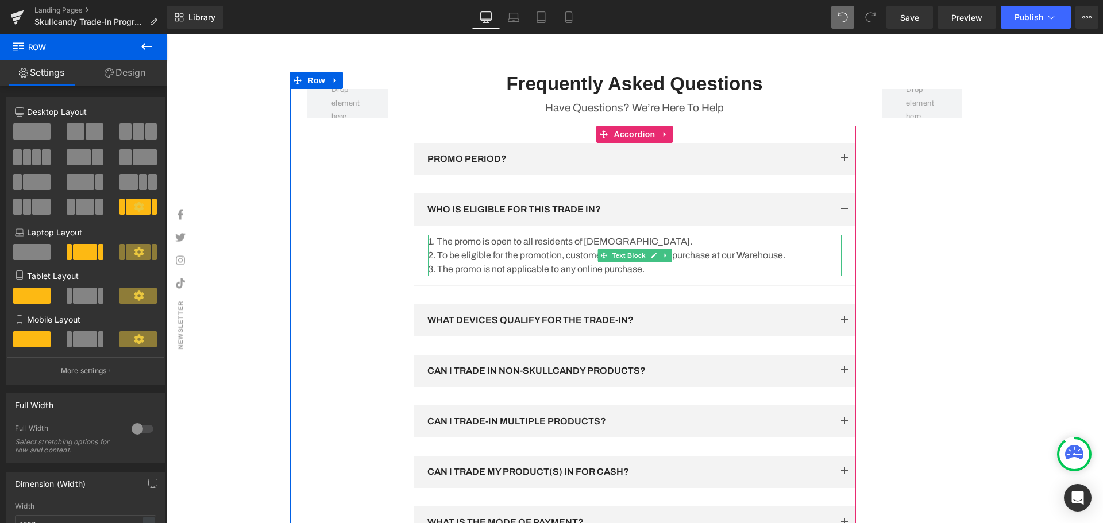
click at [812, 262] on p "2. To be eligible for the promotion, customers must make the purchase at our Wa…" at bounding box center [635, 256] width 414 height 14
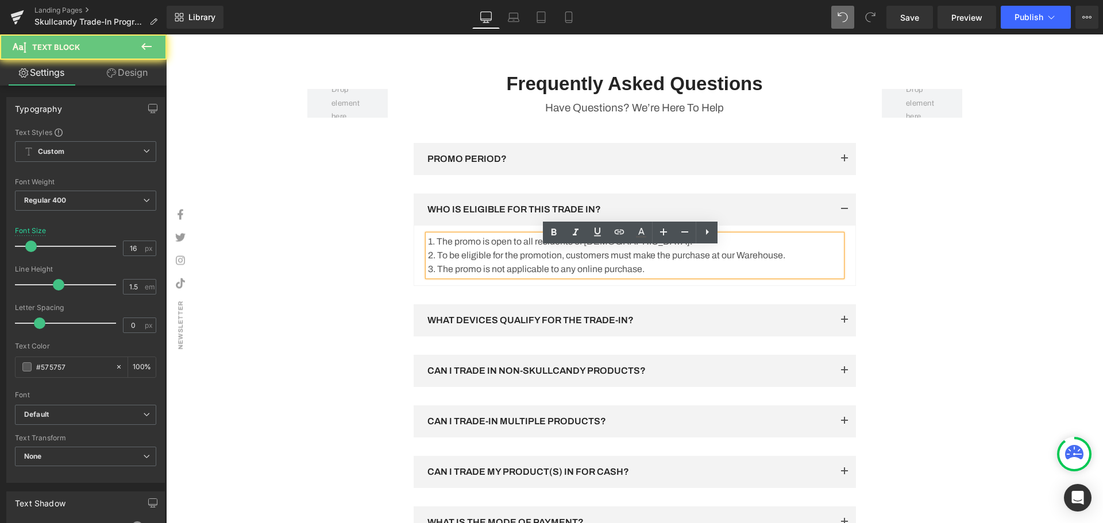
click at [781, 262] on p "2. To be eligible for the promotion, customers must make the purchase at our Wa…" at bounding box center [635, 256] width 414 height 14
click at [785, 262] on p "2. To be eligible for the promotion, customers must make the purchase at our Wa…" at bounding box center [635, 256] width 414 height 14
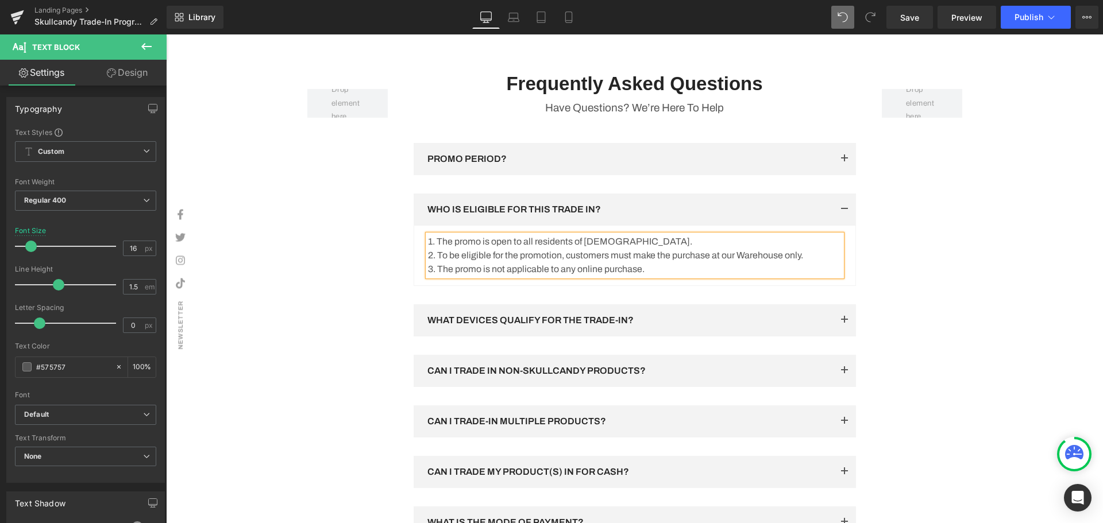
drag, startPoint x: 961, startPoint y: 281, endPoint x: 944, endPoint y: 302, distance: 26.9
click at [961, 281] on div "Row Frequently Asked Questions Heading Have Questions? We’re Here To Help Text …" at bounding box center [634, 404] width 689 height 664
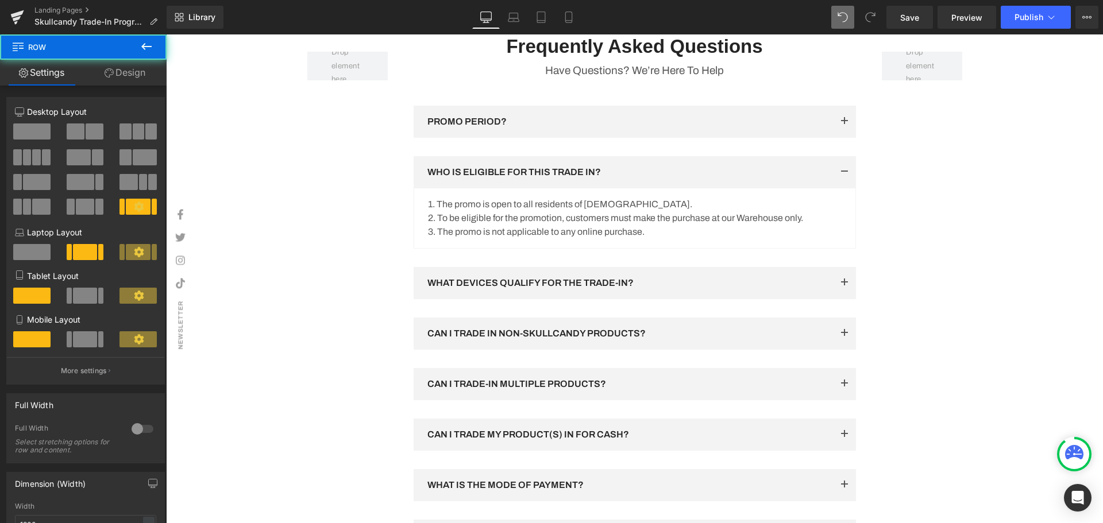
scroll to position [1778, 0]
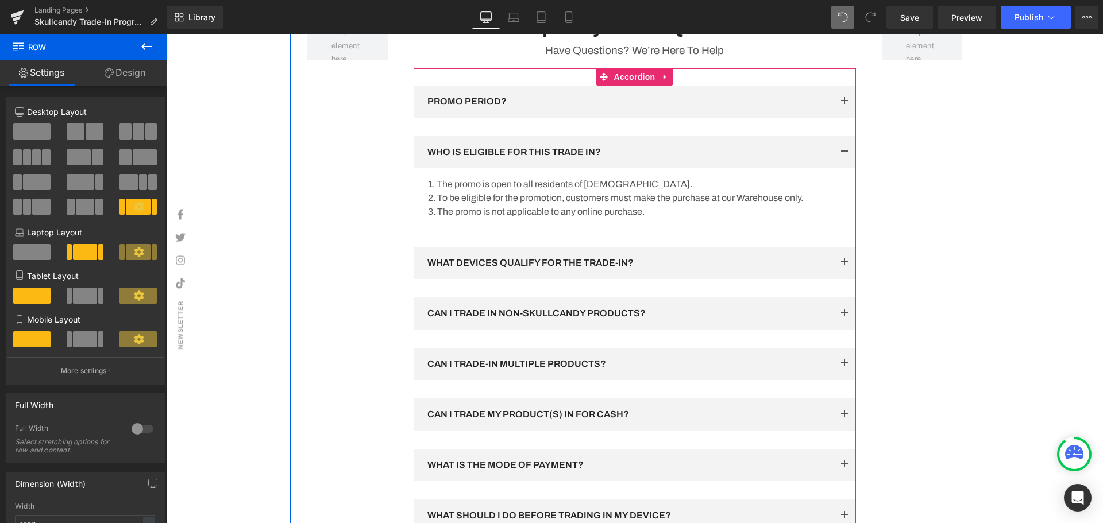
click at [840, 167] on button "button" at bounding box center [844, 152] width 23 height 32
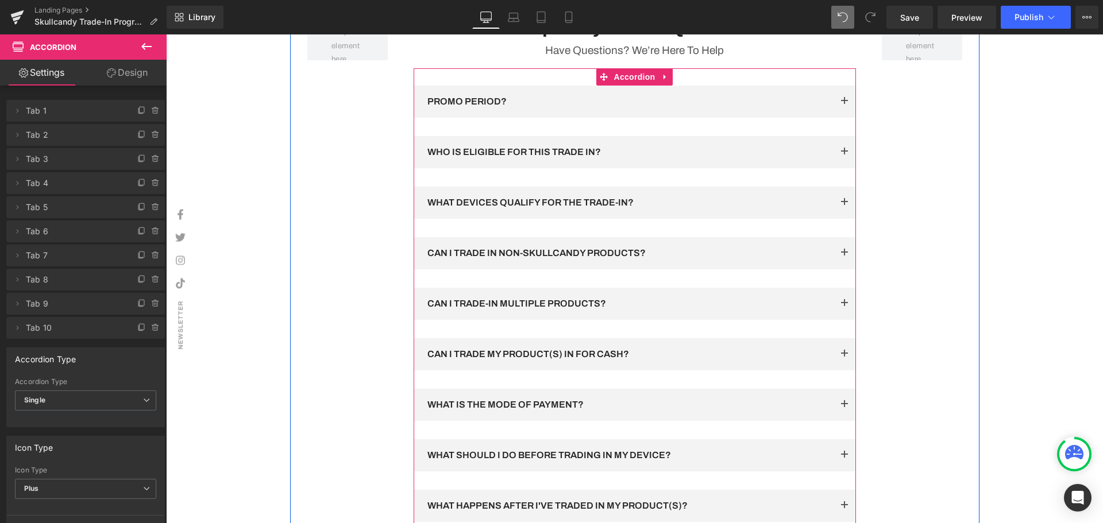
click at [844, 206] on span "button" at bounding box center [844, 206] width 0 height 0
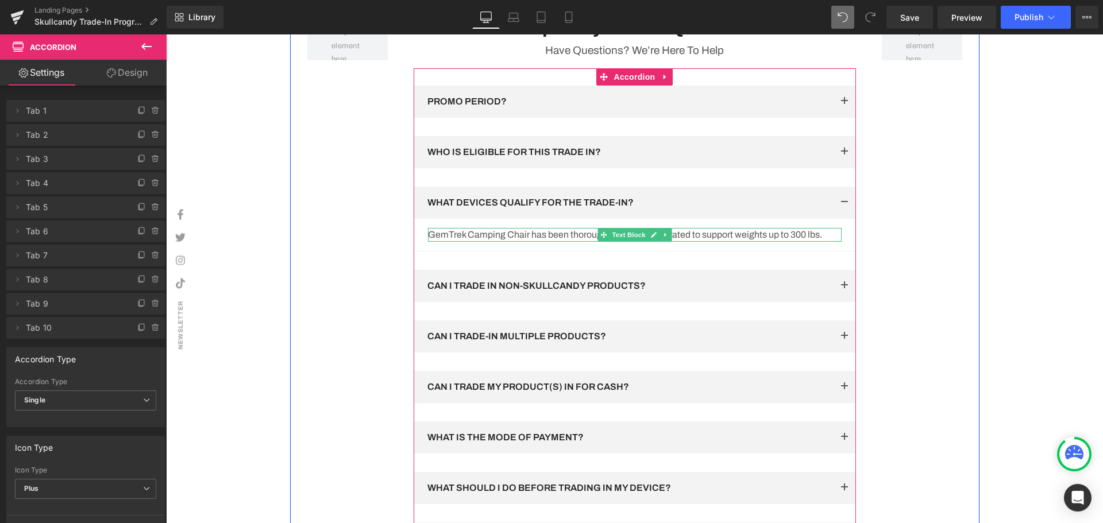
drag, startPoint x: 821, startPoint y: 249, endPoint x: 829, endPoint y: 249, distance: 8.6
click at [821, 242] on p "GemTrek Camping Chair has been thoroughly tested and is rated to support weight…" at bounding box center [635, 235] width 414 height 14
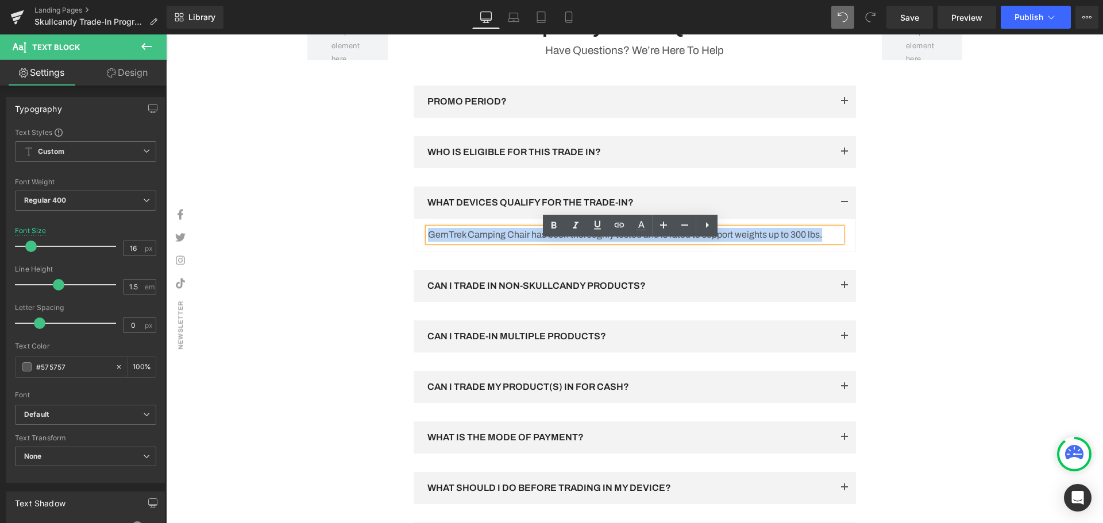
drag, startPoint x: 830, startPoint y: 248, endPoint x: 407, endPoint y: 242, distance: 423.3
click at [407, 242] on div "Frequently Asked Questions Heading Have Questions? We’re Here To Help Text Bloc…" at bounding box center [634, 318] width 459 height 608
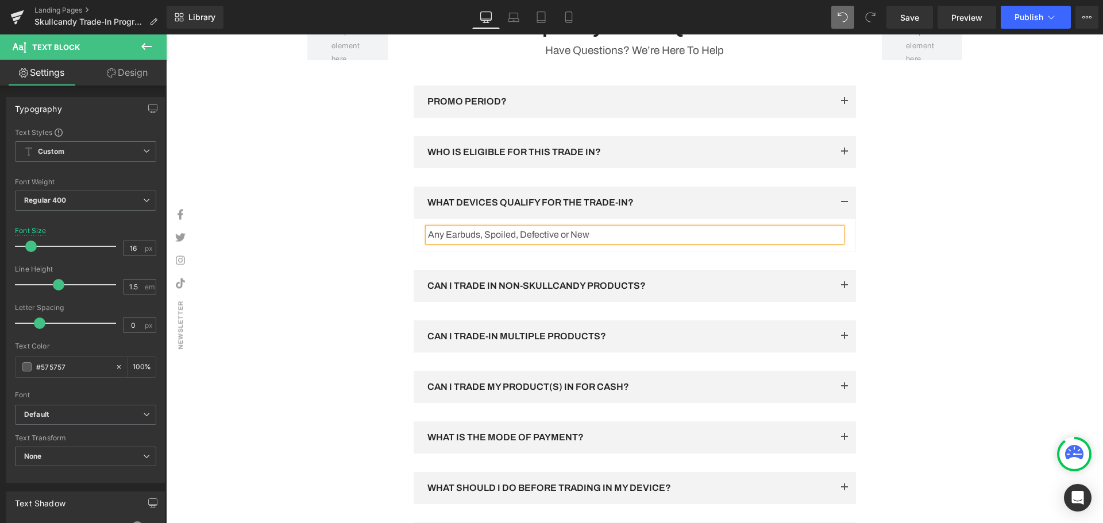
click at [609, 242] on p "Any Earbuds, Spoiled, Defective or New" at bounding box center [635, 235] width 414 height 14
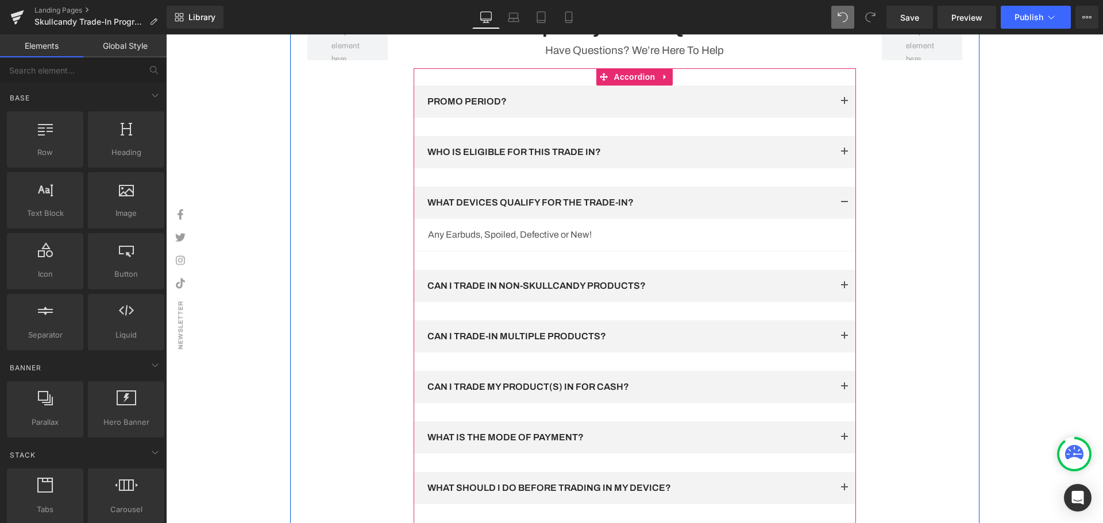
click at [844, 289] on span "button" at bounding box center [844, 289] width 0 height 0
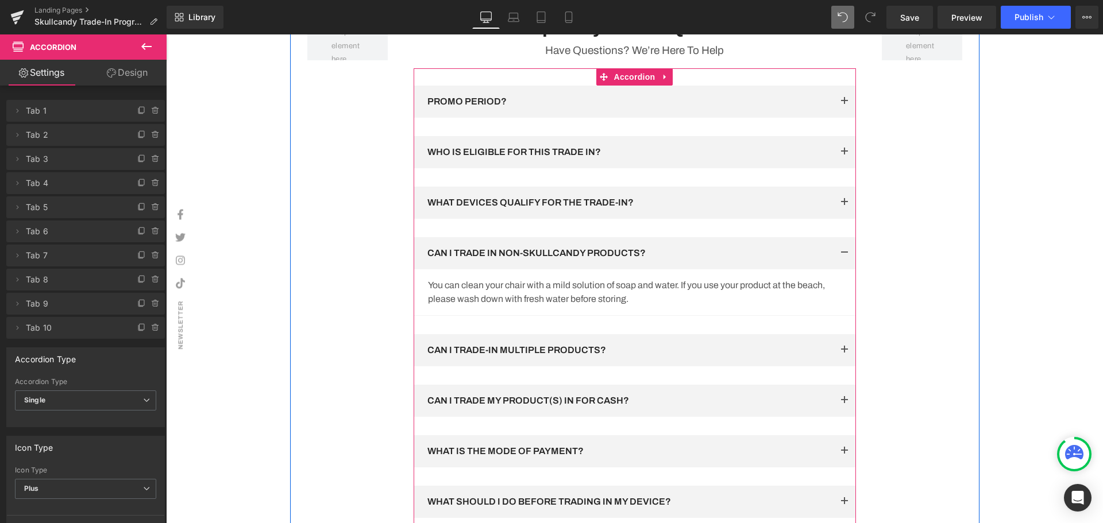
click at [680, 306] on p "You can clean your chair with a mild solution of soap and water. If you use you…" at bounding box center [635, 293] width 414 height 28
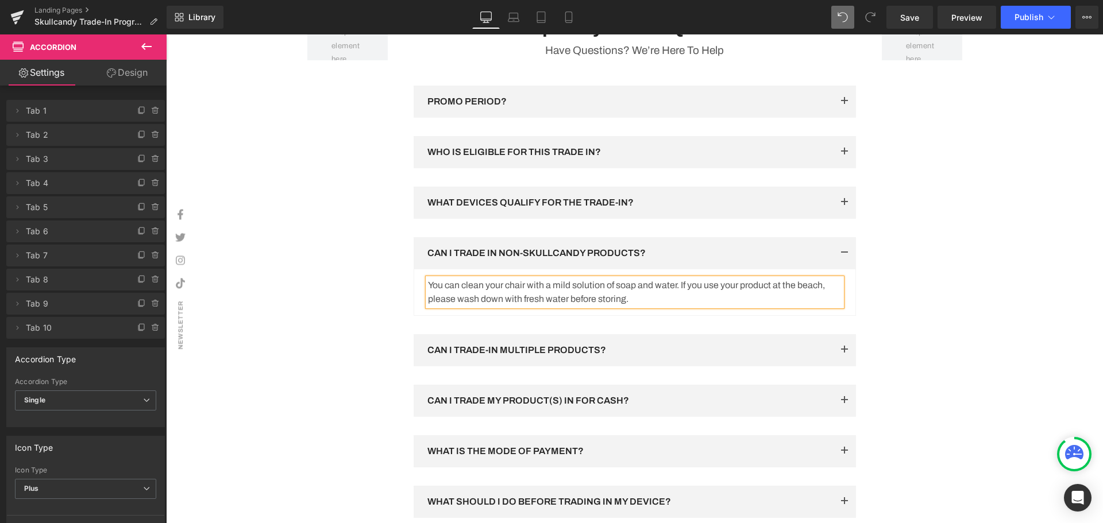
click at [686, 306] on p "You can clean your chair with a mild solution of soap and water. If you use you…" at bounding box center [635, 293] width 414 height 28
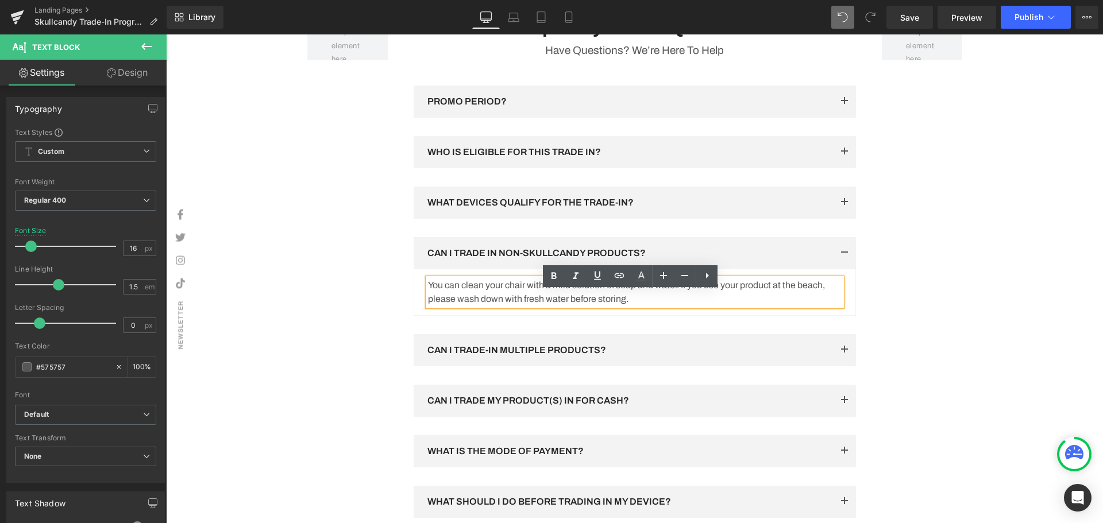
drag, startPoint x: 666, startPoint y: 313, endPoint x: 422, endPoint y: 300, distance: 245.0
click at [428, 300] on div "You can clean your chair with a mild solution of soap and water. If you use you…" at bounding box center [635, 293] width 414 height 28
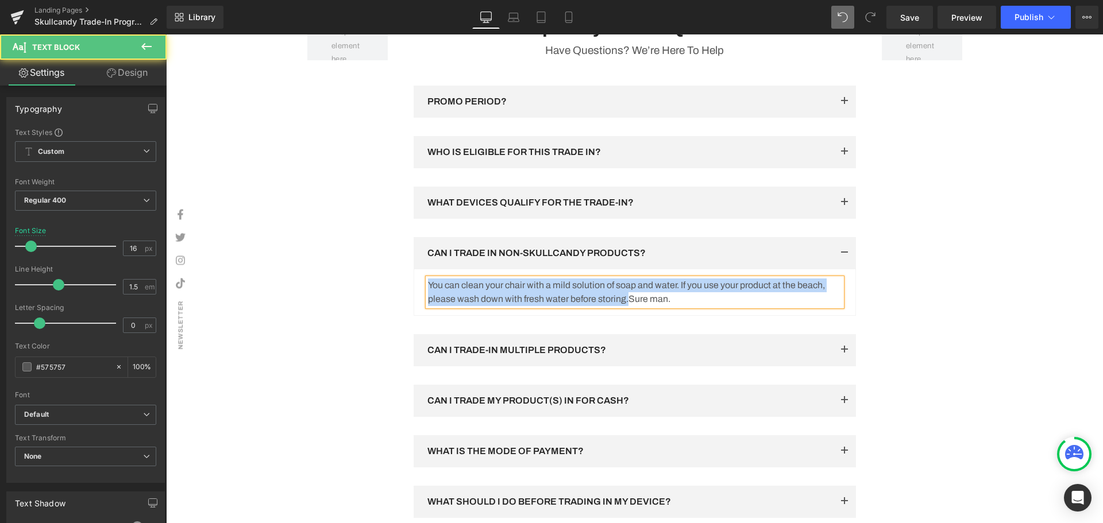
drag, startPoint x: 627, startPoint y: 313, endPoint x: 416, endPoint y: 299, distance: 211.3
click at [416, 299] on article "You can clean your chair with a mild solution of soap and water. If you use you…" at bounding box center [635, 292] width 442 height 47
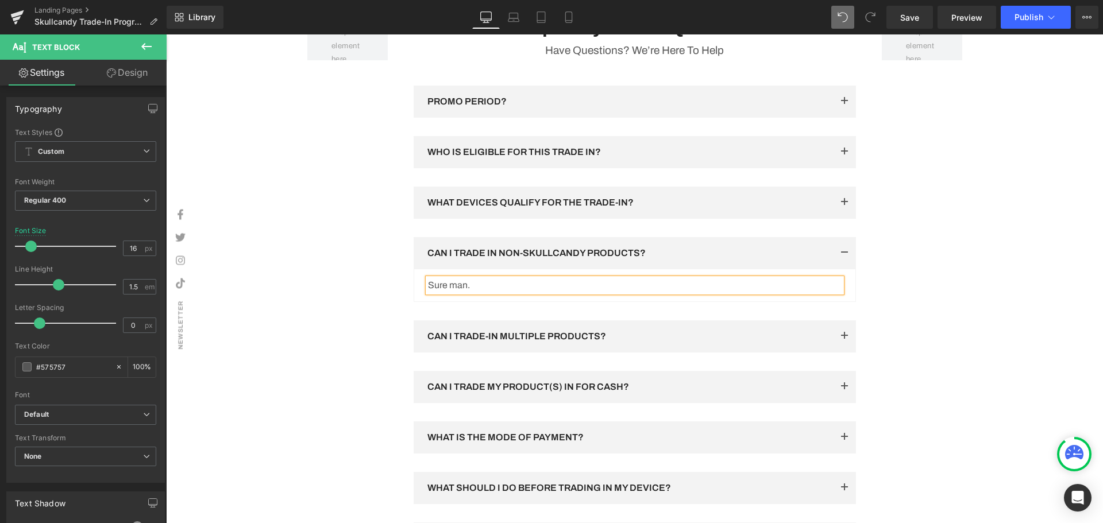
click at [935, 323] on div "Row Frequently Asked Questions Heading Have Questions? We’re Here To Help Text …" at bounding box center [634, 332] width 689 height 637
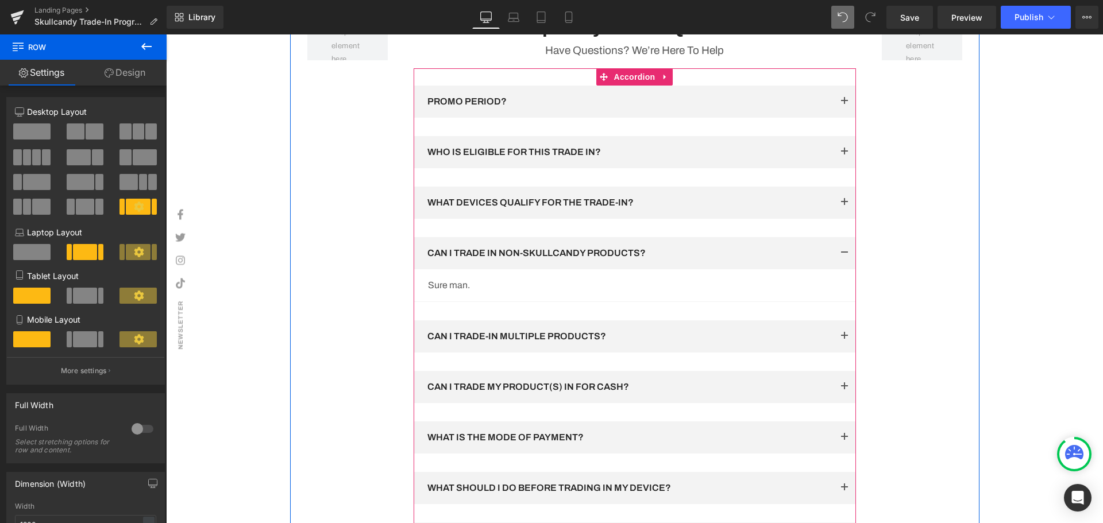
click at [840, 347] on button "button" at bounding box center [844, 336] width 23 height 32
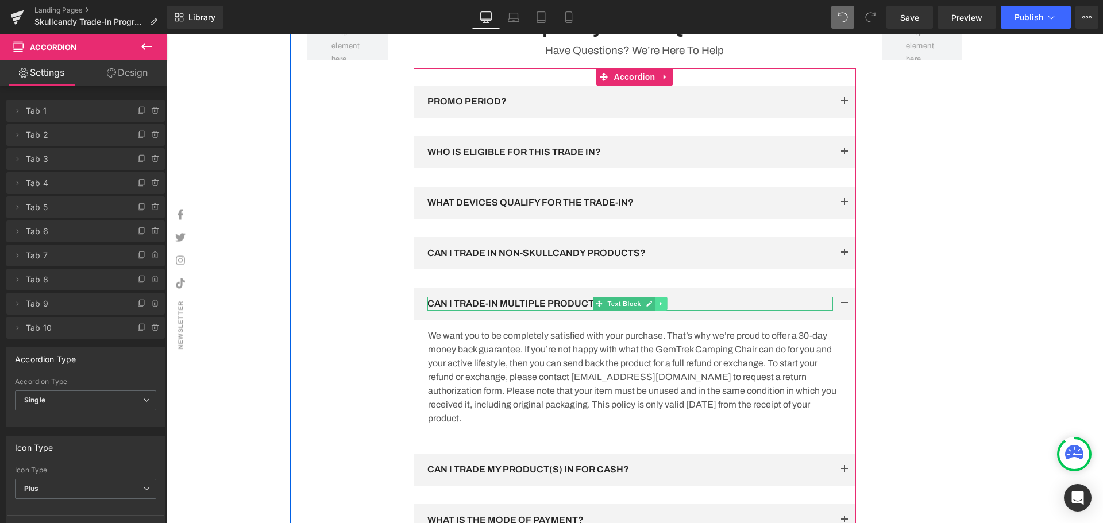
click at [655, 311] on link at bounding box center [661, 304] width 12 height 14
click at [660, 311] on link at bounding box center [666, 304] width 12 height 14
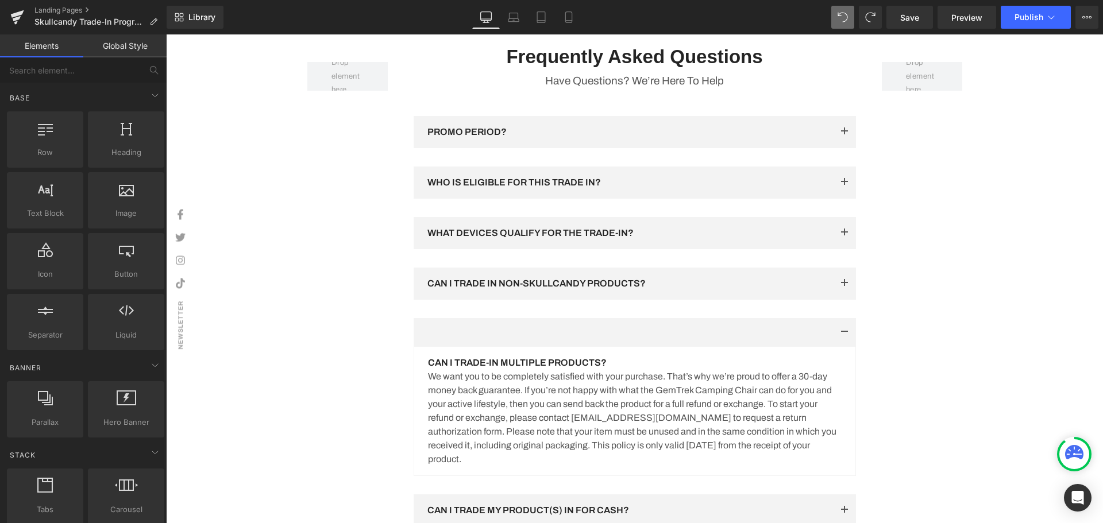
scroll to position [1721, 0]
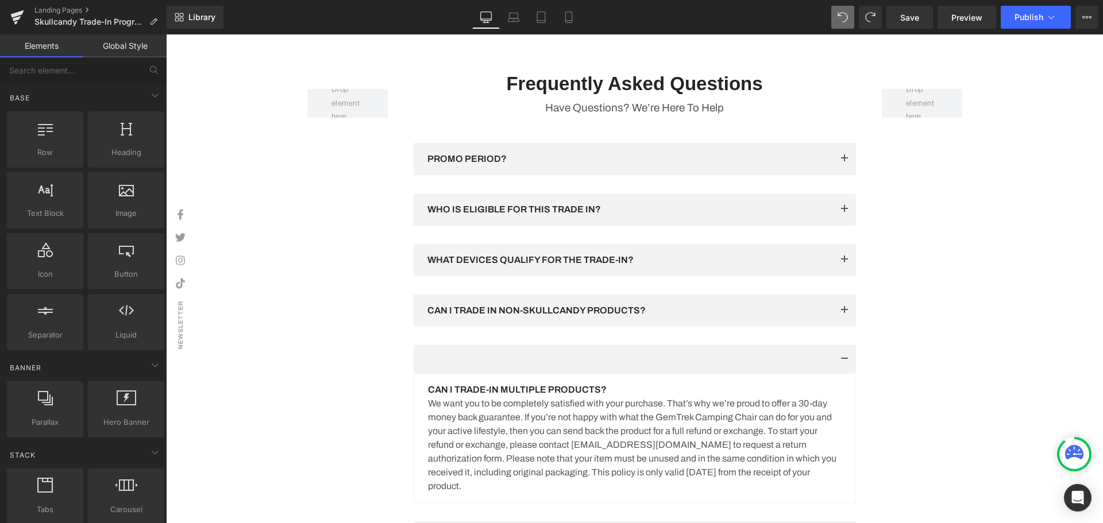
drag, startPoint x: 624, startPoint y: 209, endPoint x: 615, endPoint y: 176, distance: 34.6
click at [624, 209] on div "WHO IS ELIGIBLE FOR THIS TRADE IN? Text Block" at bounding box center [635, 210] width 442 height 32
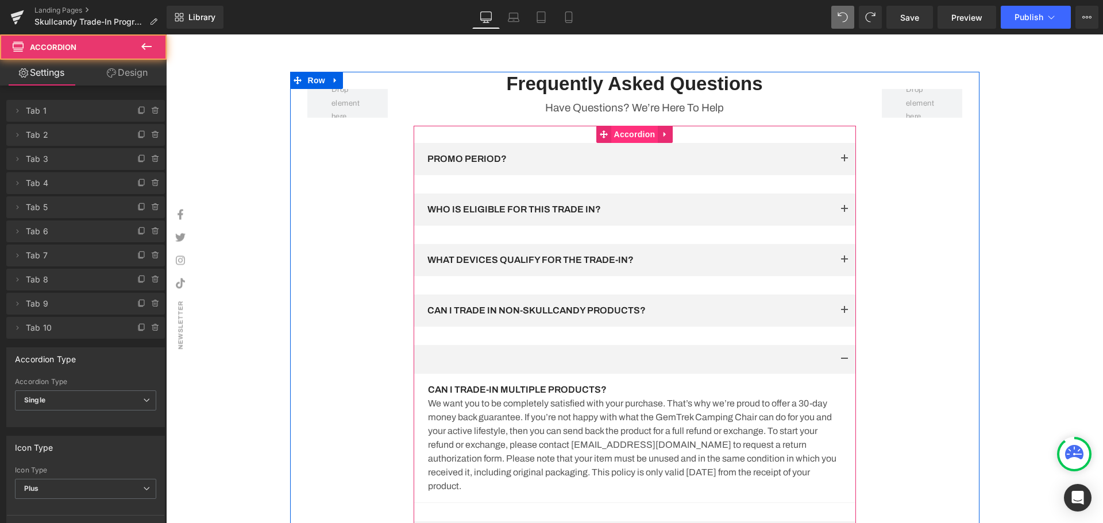
click at [623, 143] on span "Accordion" at bounding box center [634, 134] width 47 height 17
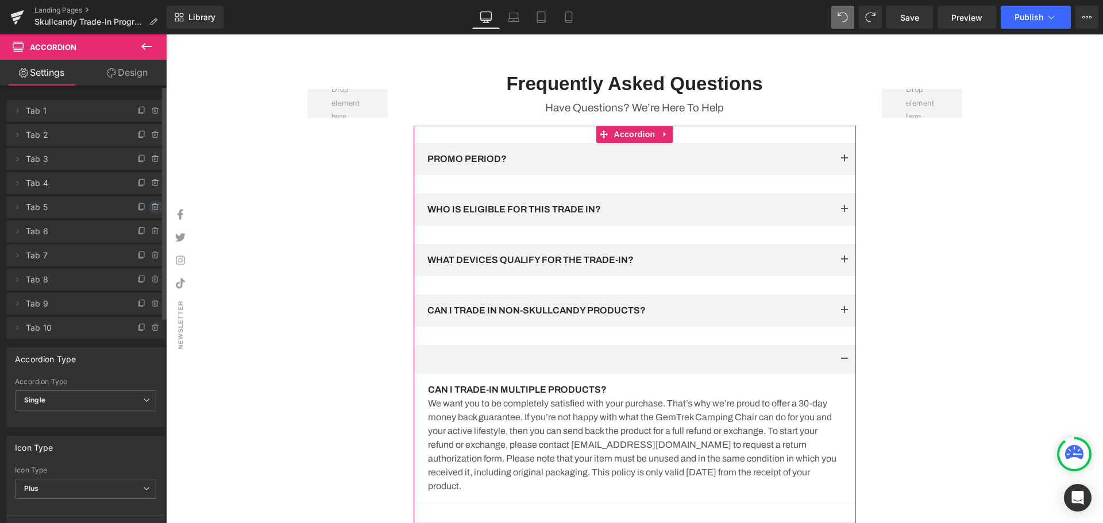
click at [151, 210] on icon at bounding box center [155, 207] width 9 height 9
drag, startPoint x: 142, startPoint y: 208, endPoint x: 198, endPoint y: 225, distance: 58.7
click at [142, 208] on button "Delete" at bounding box center [143, 207] width 36 height 15
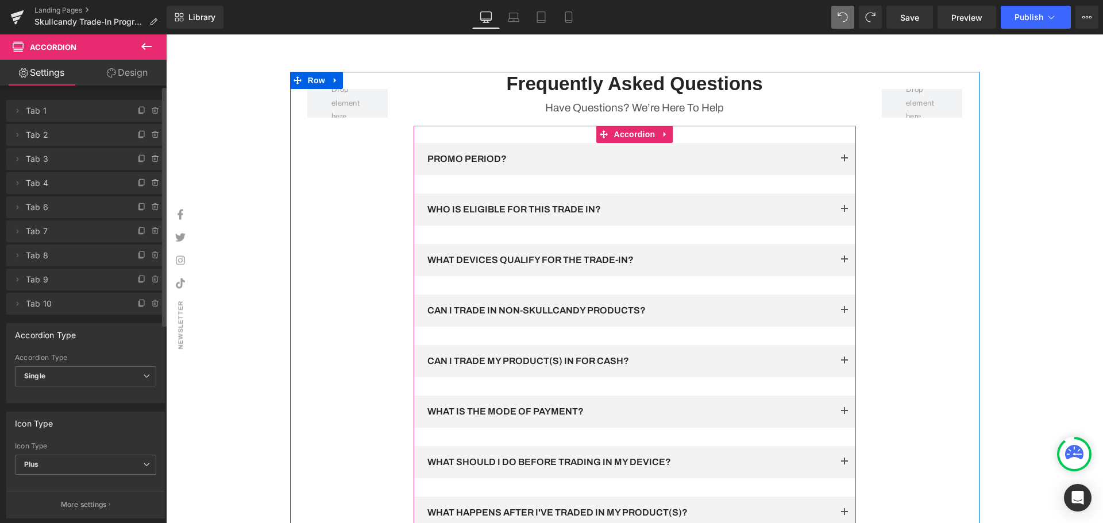
scroll to position [1778, 0]
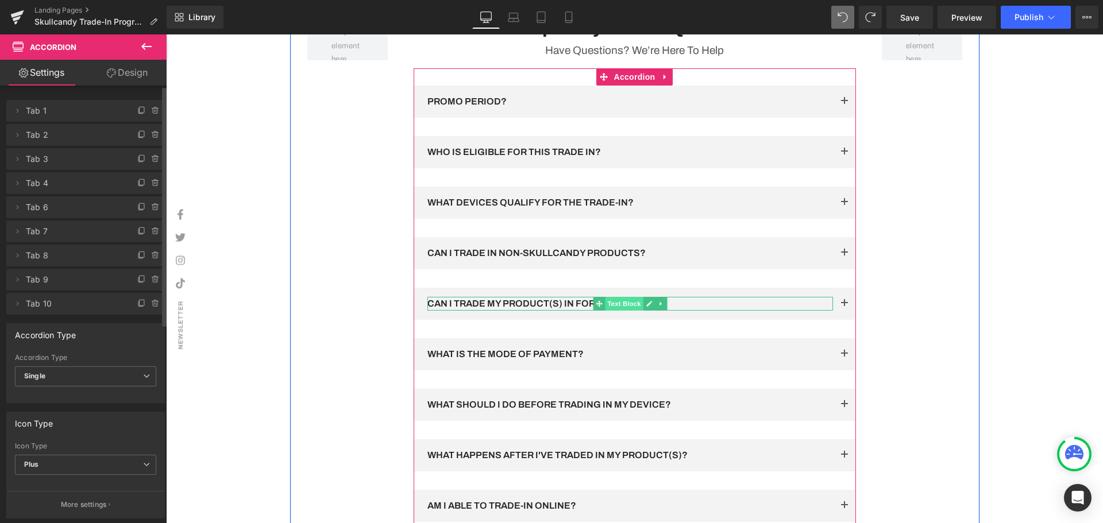
click at [623, 311] on span "Text Block" at bounding box center [624, 304] width 38 height 14
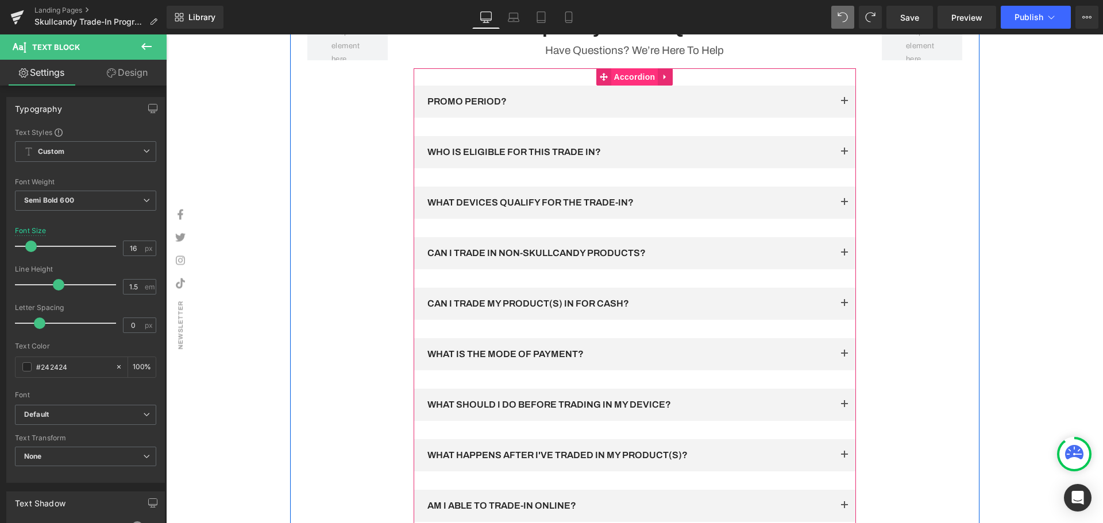
click at [629, 86] on span "Accordion" at bounding box center [634, 76] width 47 height 17
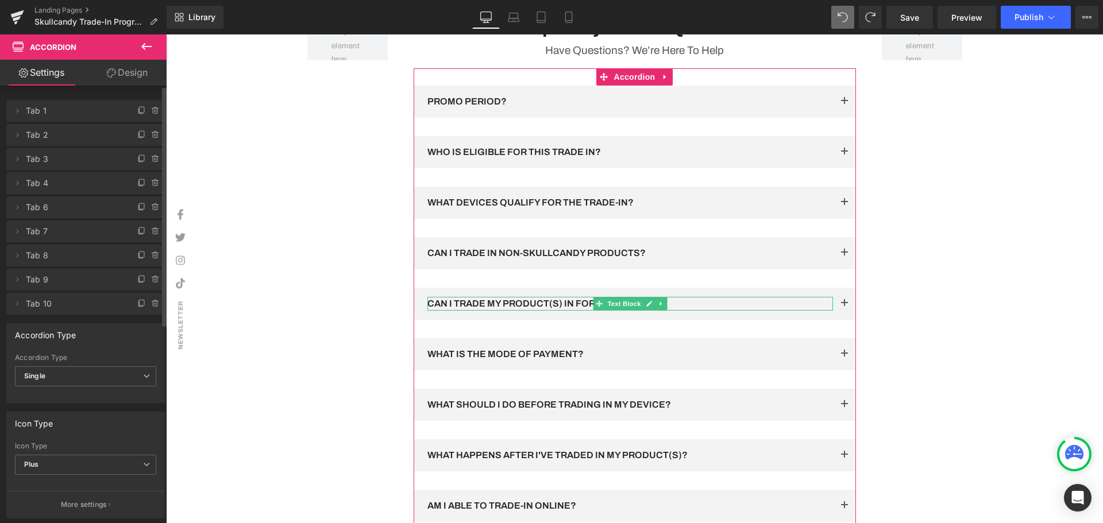
click at [153, 208] on icon at bounding box center [155, 207] width 9 height 9
click at [148, 208] on button "Delete" at bounding box center [143, 207] width 36 height 15
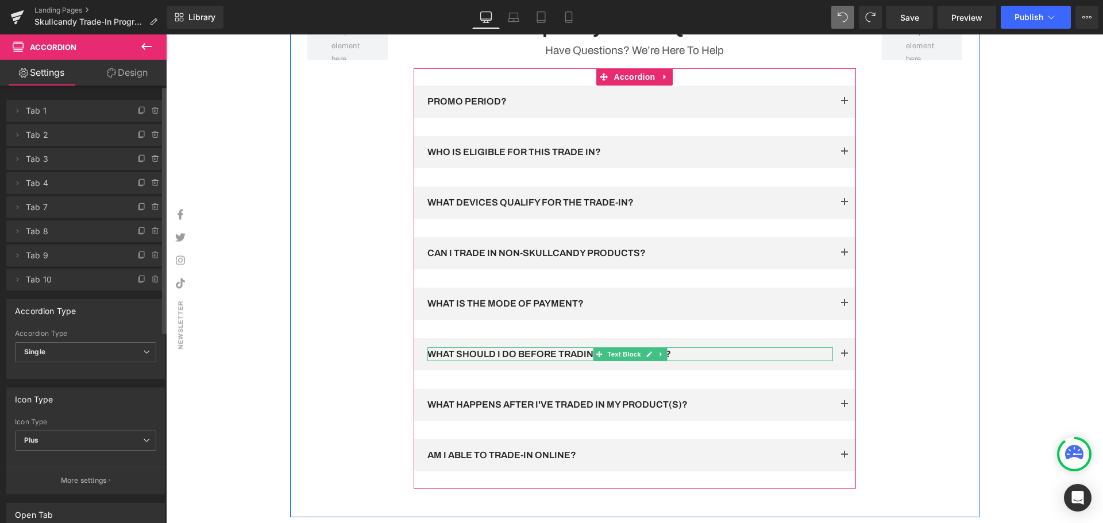
drag, startPoint x: 625, startPoint y: 368, endPoint x: 706, endPoint y: 369, distance: 80.4
click at [625, 361] on span "Text Block" at bounding box center [624, 354] width 38 height 14
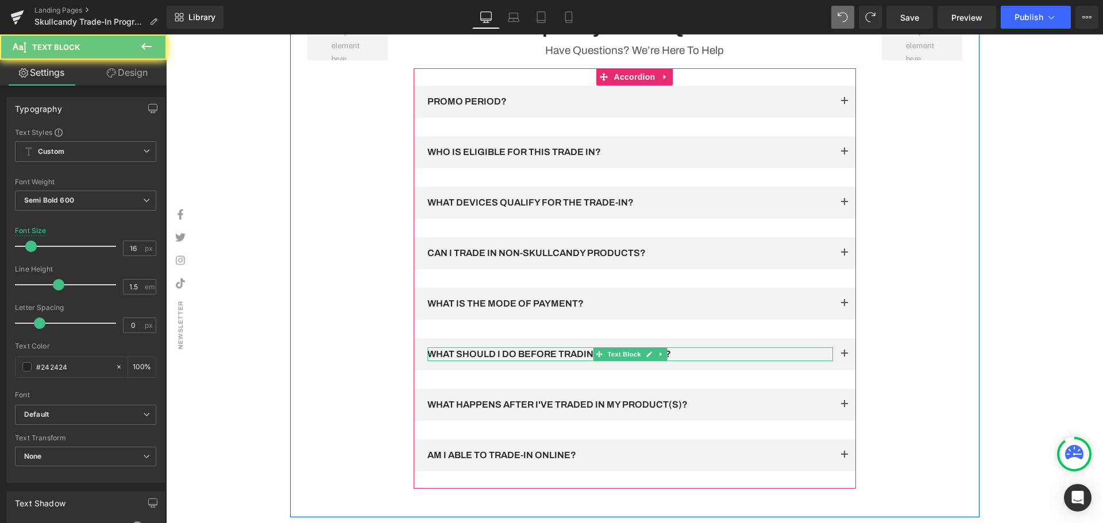
click at [702, 361] on p "WHAT SHOULD I DO BEFORE TRADING IN MY DEVICE?" at bounding box center [629, 354] width 405 height 14
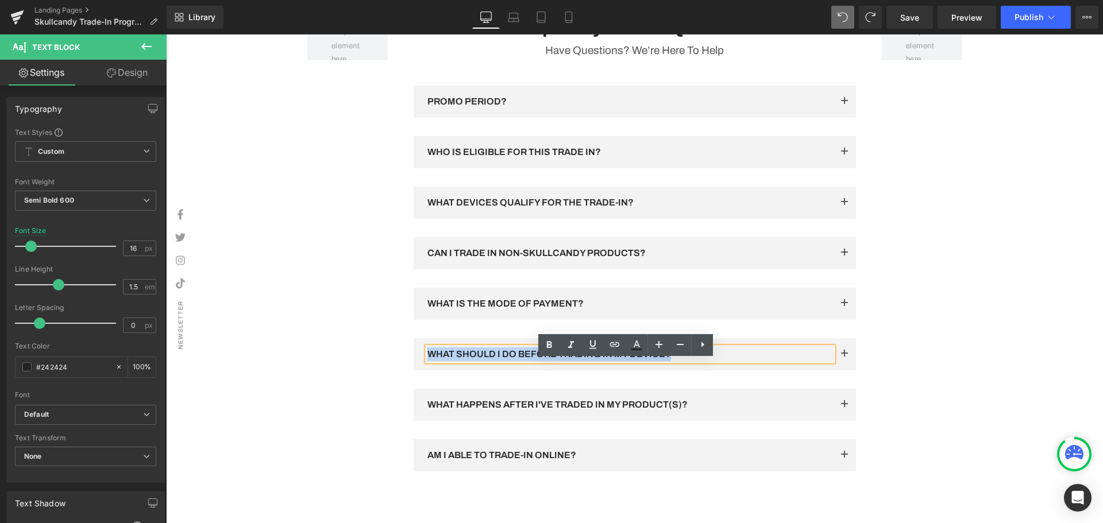
drag, startPoint x: 712, startPoint y: 364, endPoint x: 380, endPoint y: 360, distance: 331.4
click at [380, 360] on div "Row Frequently Asked Questions Heading Have Questions? We’re Here To Help Text …" at bounding box center [634, 265] width 689 height 503
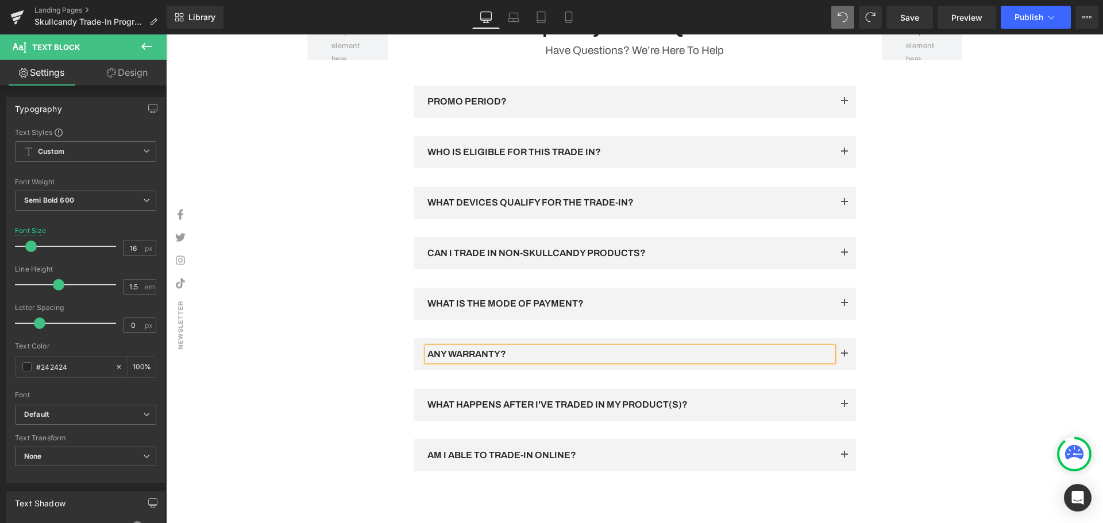
click at [844, 357] on span "button" at bounding box center [844, 357] width 0 height 0
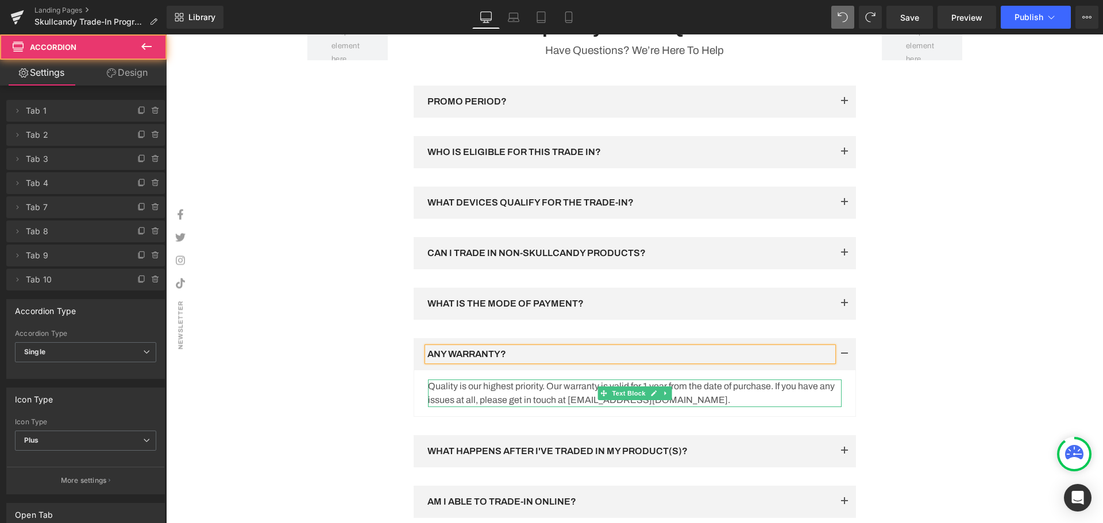
click at [735, 407] on p "Quality is our highest priority. Our warranty is valid for 1 year from the date…" at bounding box center [635, 394] width 414 height 28
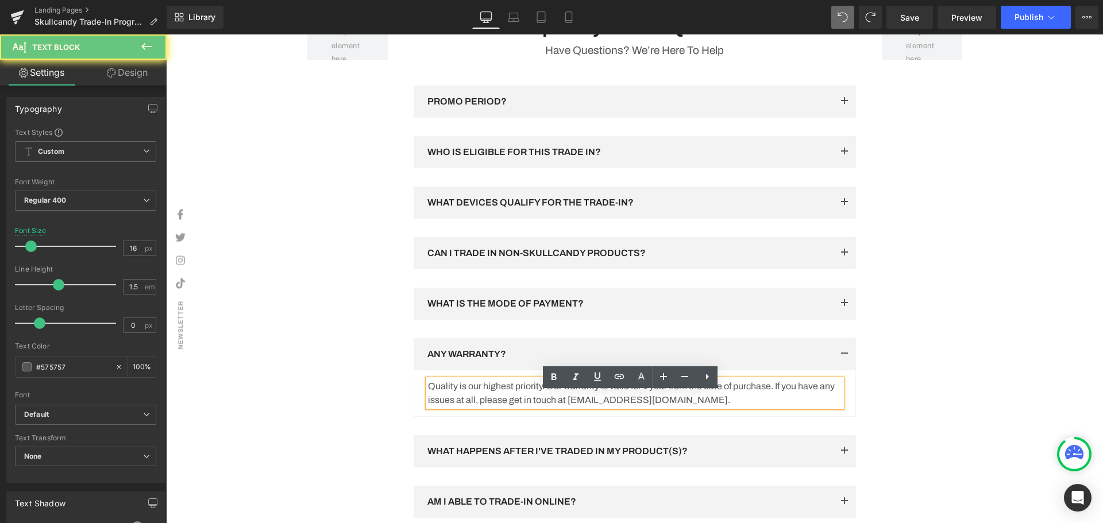
click at [715, 407] on p "Quality is our highest priority. Our warranty is valid for 1 year from the date…" at bounding box center [635, 394] width 414 height 28
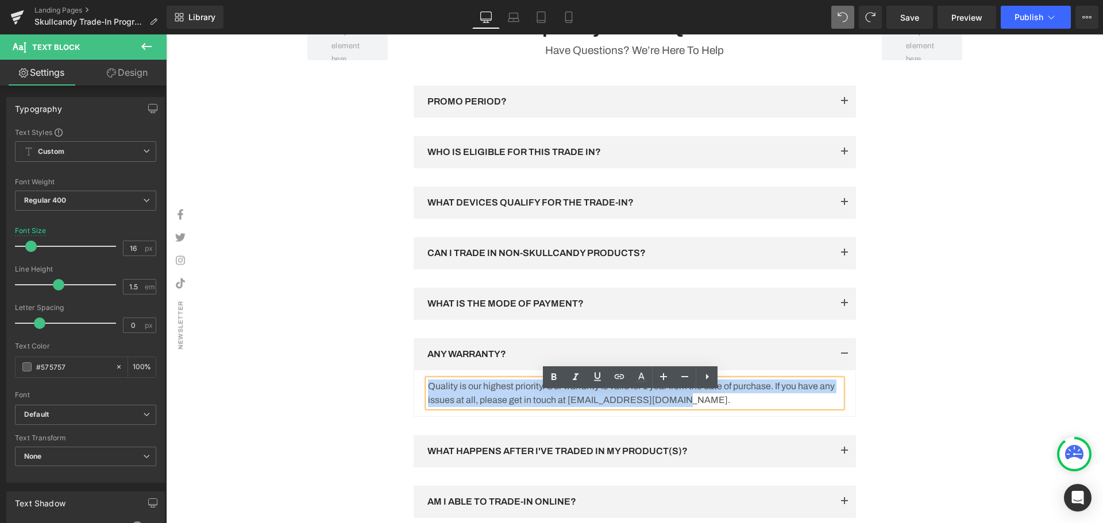
drag, startPoint x: 720, startPoint y: 414, endPoint x: 427, endPoint y: 403, distance: 293.7
click at [428, 403] on p "Quality is our highest priority. Our warranty is valid for 1 year from the date…" at bounding box center [635, 394] width 414 height 28
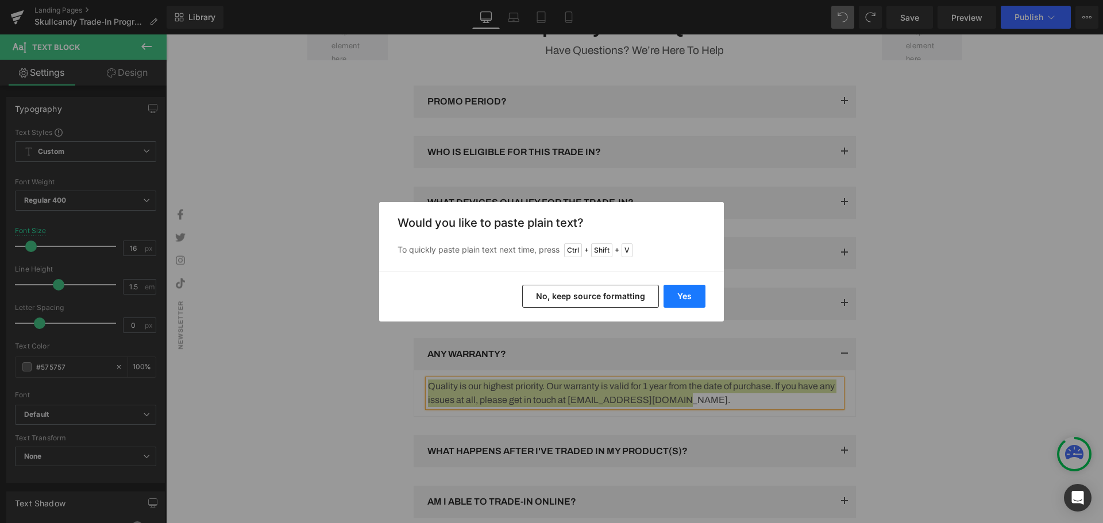
click at [677, 297] on button "Yes" at bounding box center [684, 296] width 42 height 23
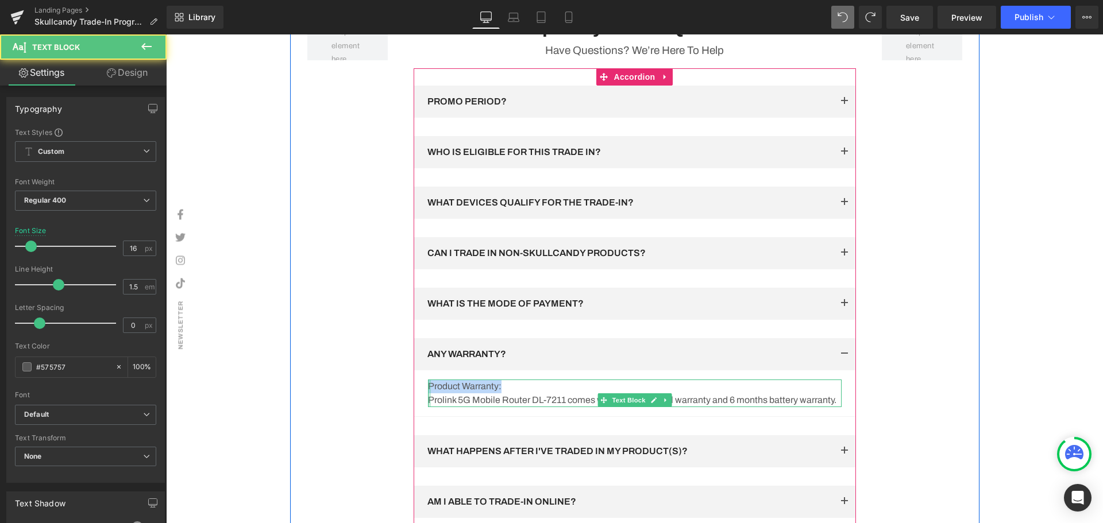
drag, startPoint x: 520, startPoint y: 398, endPoint x: 423, endPoint y: 404, distance: 96.7
click at [428, 404] on div "Product Warranty: Prolink 5G Mobile Router DL-7211 comes with a 3 years local …" at bounding box center [635, 394] width 414 height 28
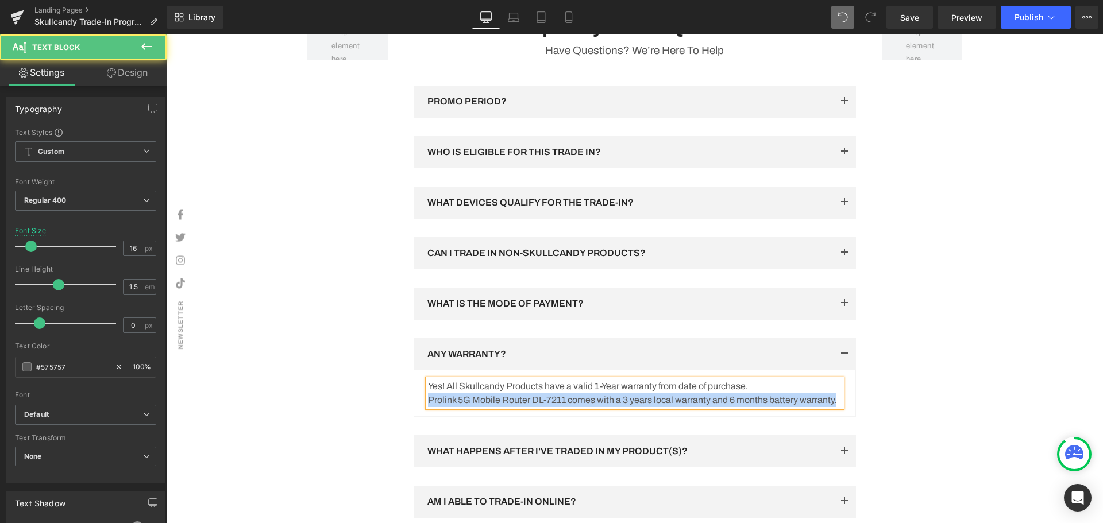
drag, startPoint x: 472, startPoint y: 428, endPoint x: 424, endPoint y: 414, distance: 49.8
click at [428, 407] on p "Prolink 5G Mobile Router DL-7211 comes with a 3 years local warranty and 6 mont…" at bounding box center [635, 400] width 414 height 14
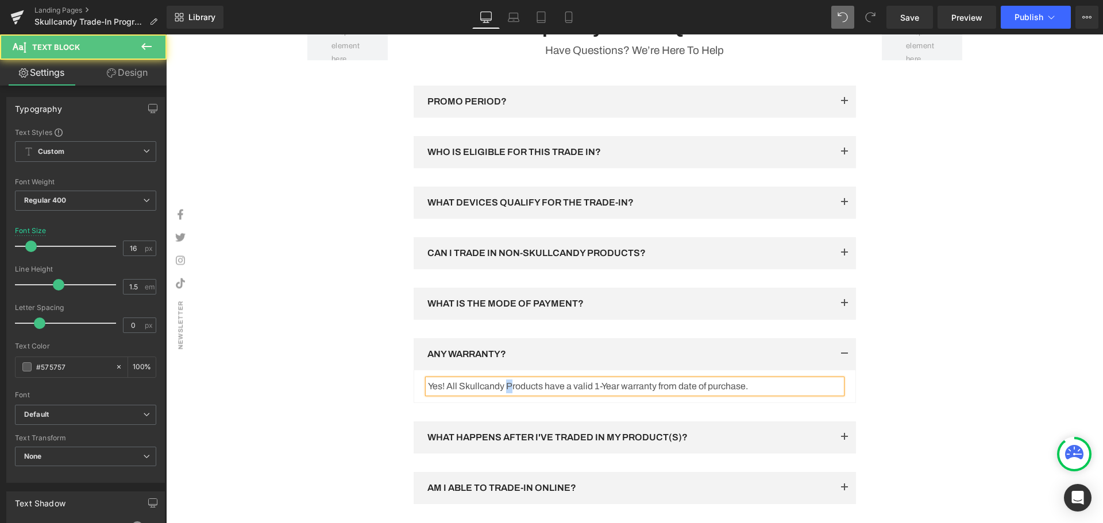
click at [504, 393] on p "Yes! All Skullcandy Products have a valid 1-Year warranty from date of purchase." at bounding box center [635, 387] width 414 height 14
drag, startPoint x: 455, startPoint y: 401, endPoint x: 443, endPoint y: 401, distance: 12.1
click at [443, 393] on p "Yes! All Skullcandy Products have a valid 1-Year warranty from date of purchase." at bounding box center [635, 387] width 414 height 14
drag, startPoint x: 565, startPoint y: 398, endPoint x: 548, endPoint y: 398, distance: 16.7
click at [548, 393] on p "Yes! Our Skullcandy Products have a valid 1-Year warranty from date of purchase." at bounding box center [635, 387] width 414 height 14
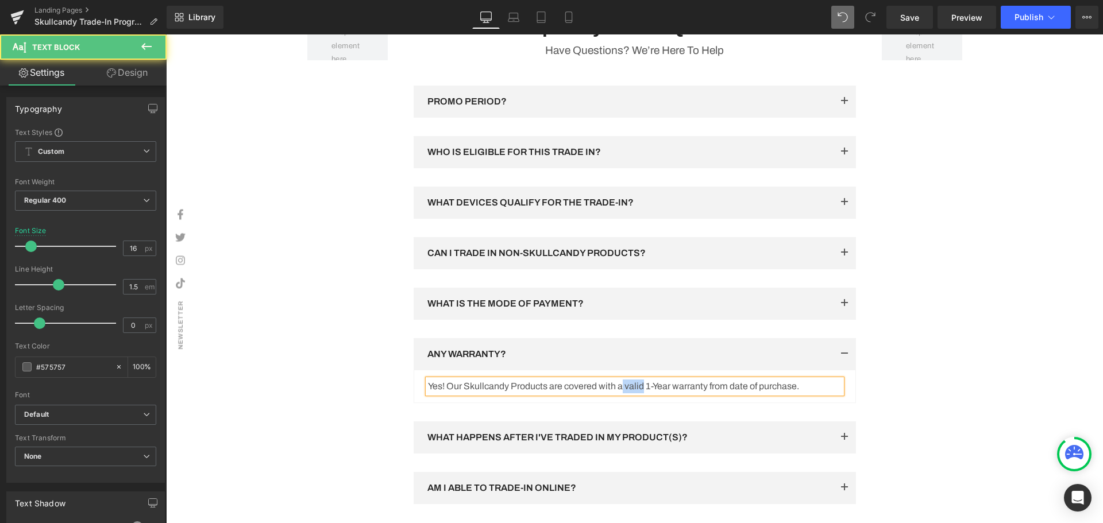
drag, startPoint x: 642, startPoint y: 397, endPoint x: 621, endPoint y: 396, distance: 20.7
click at [621, 393] on p "Yes! Our Skullcandy Products are covered with a valid 1-Year warranty from date…" at bounding box center [635, 387] width 414 height 14
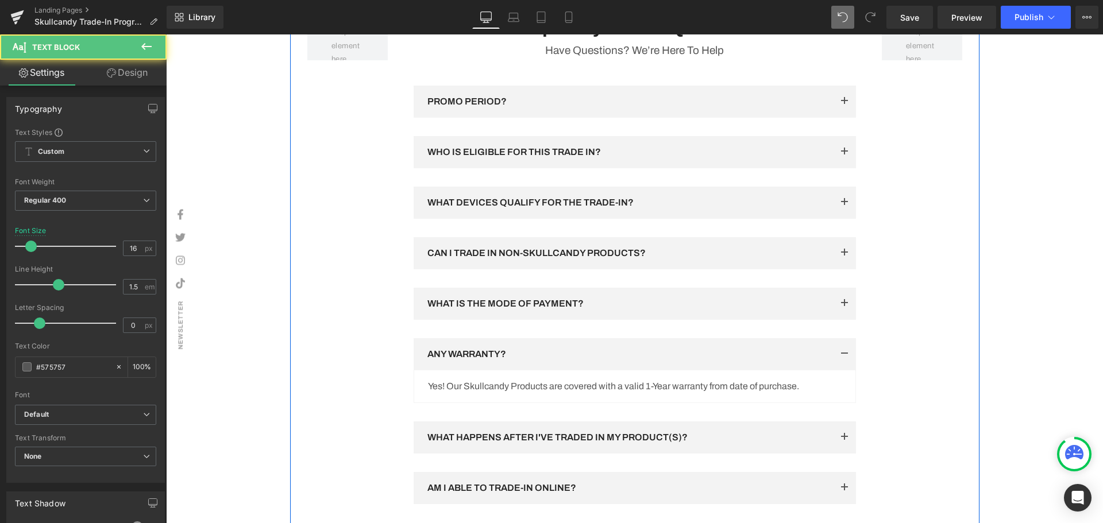
click at [820, 393] on p "Yes! Our Skullcandy Products are covered with a valid 1-Year warranty from date…" at bounding box center [635, 387] width 414 height 14
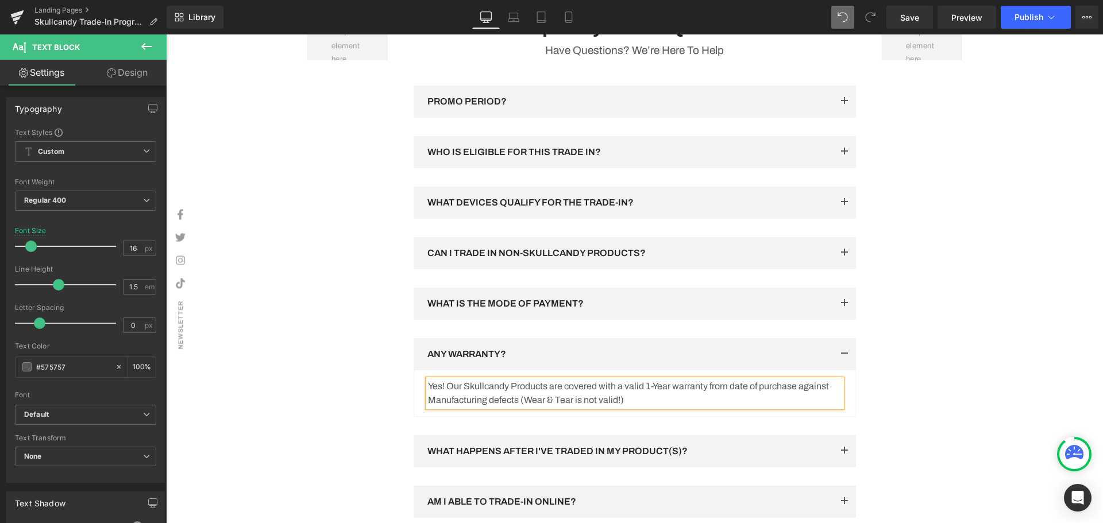
click at [842, 364] on button "button" at bounding box center [844, 354] width 23 height 32
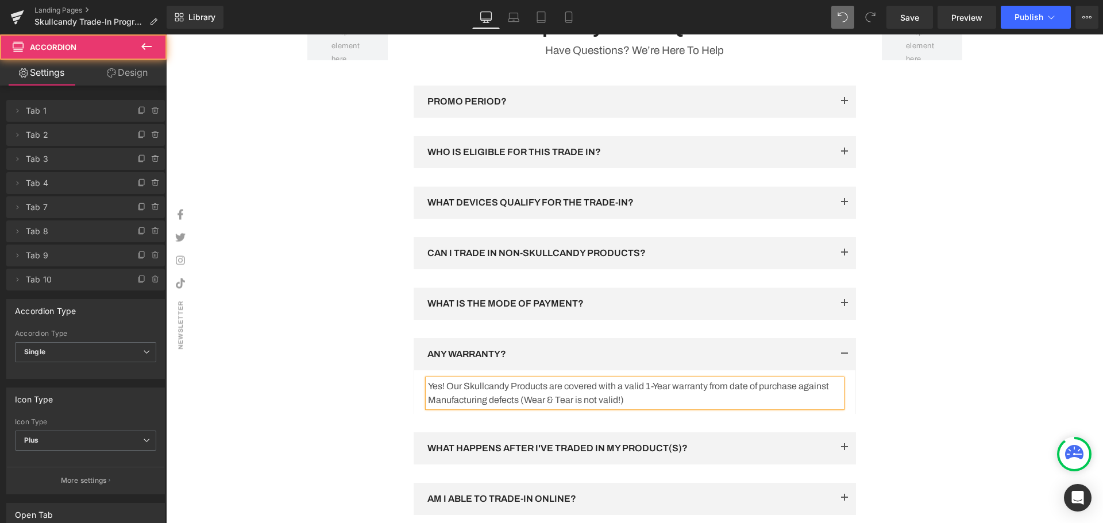
click at [952, 303] on div "Row Frequently Asked Questions Heading Have Questions? We’re Here To Help Text …" at bounding box center [634, 287] width 689 height 546
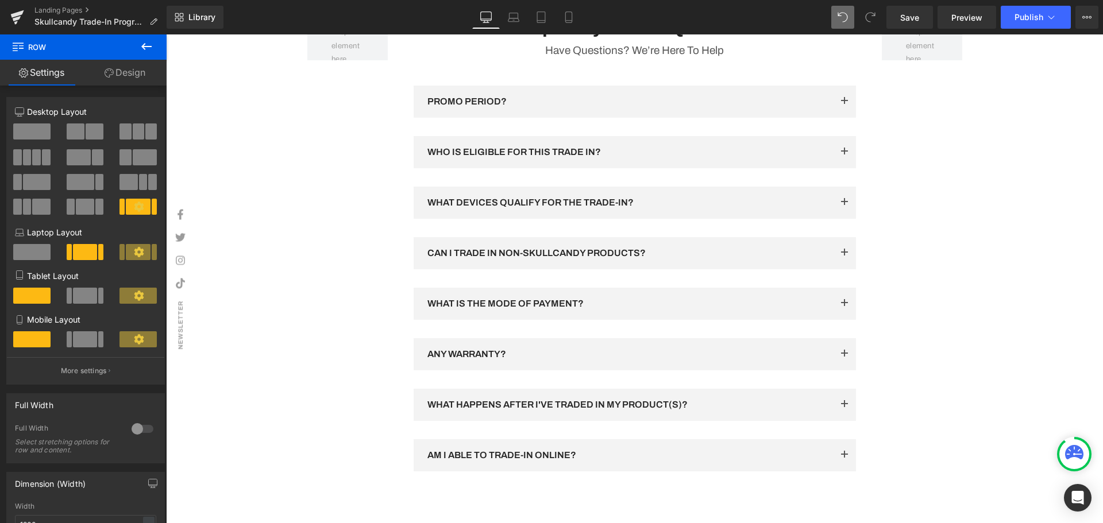
scroll to position [1836, 0]
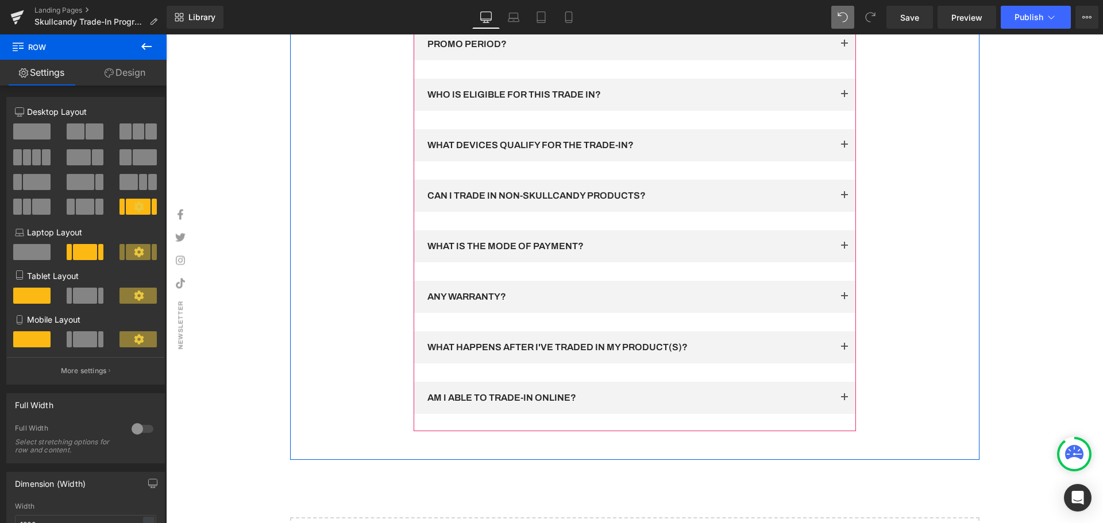
click at [839, 358] on button "button" at bounding box center [844, 347] width 23 height 32
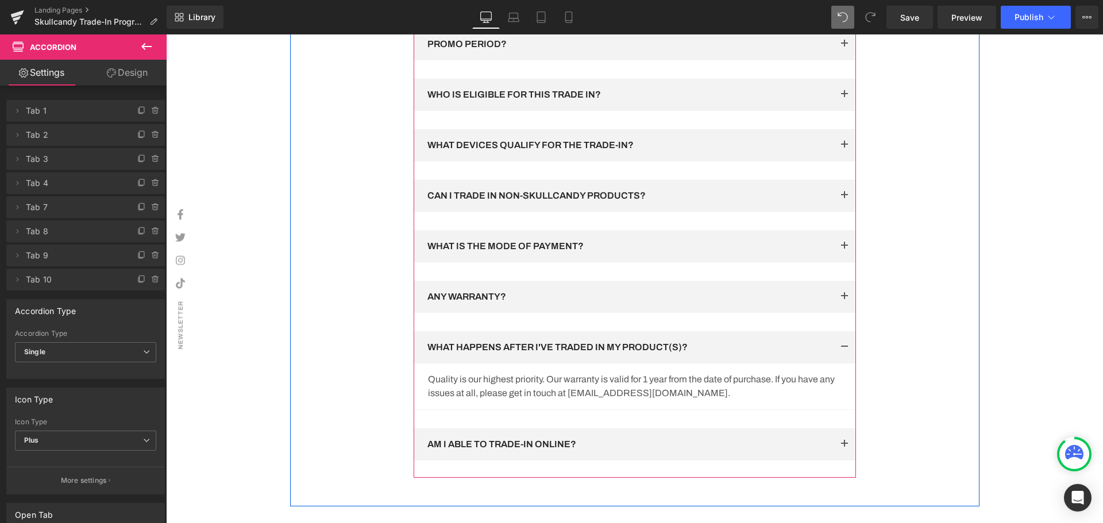
click at [629, 29] on span "Accordion" at bounding box center [634, 19] width 47 height 17
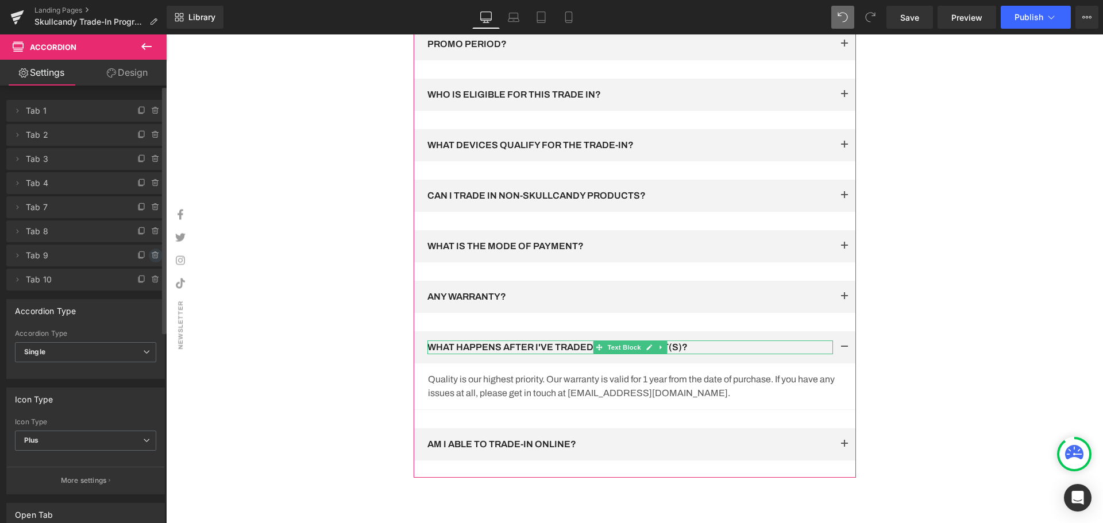
click at [154, 252] on icon at bounding box center [155, 255] width 9 height 9
drag, startPoint x: 145, startPoint y: 258, endPoint x: 392, endPoint y: 380, distance: 275.9
click at [145, 258] on button "Delete" at bounding box center [143, 256] width 36 height 15
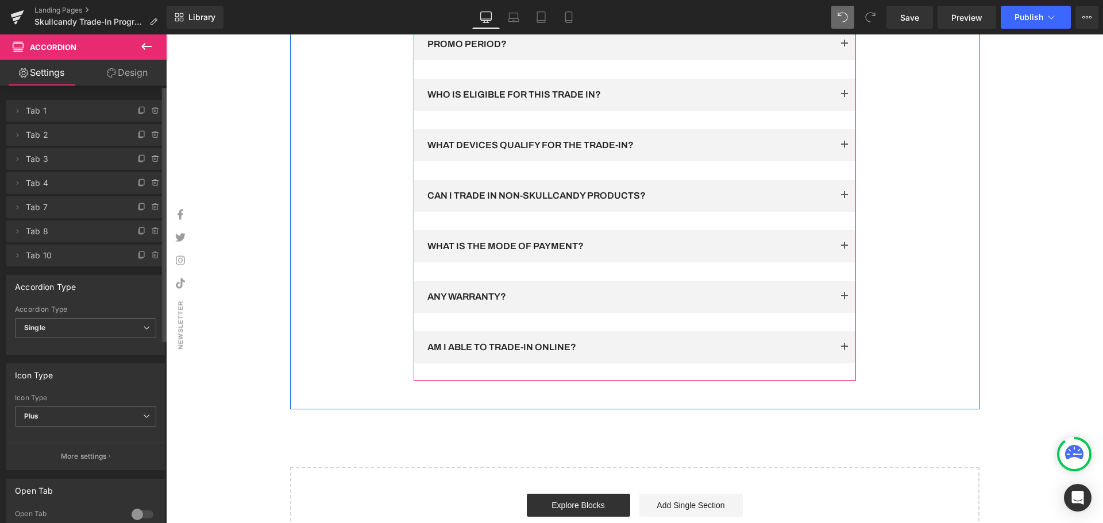
click at [843, 362] on button "button" at bounding box center [844, 347] width 23 height 32
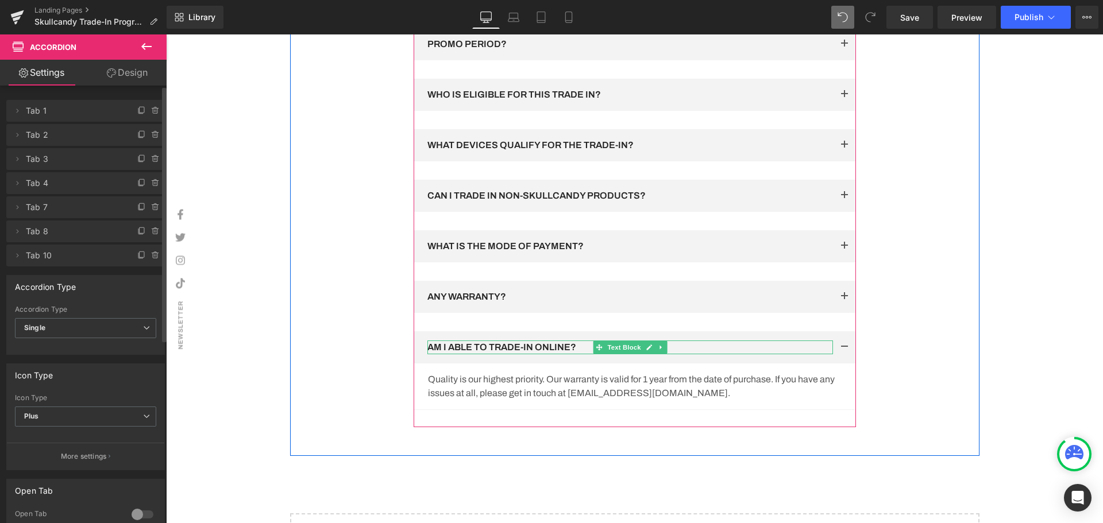
click at [634, 354] on span "Text Block" at bounding box center [624, 348] width 38 height 14
drag, startPoint x: 574, startPoint y: 357, endPoint x: 581, endPoint y: 359, distance: 7.3
click at [576, 354] on p "AM I ABLE TO TRADE-IN ONLINE?" at bounding box center [629, 348] width 405 height 14
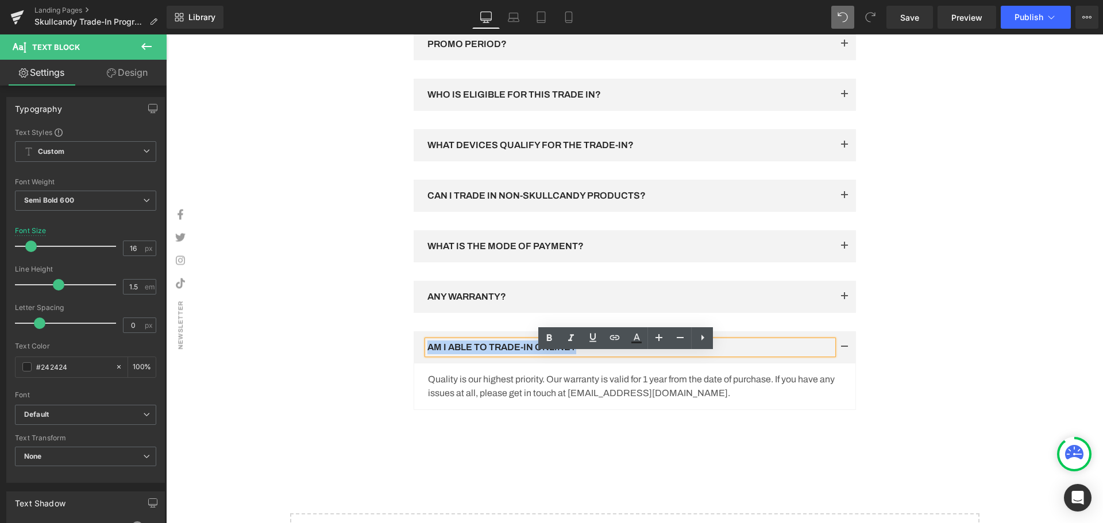
drag, startPoint x: 431, startPoint y: 355, endPoint x: 403, endPoint y: 355, distance: 28.1
click at [405, 355] on div "Frequently Asked Questions Heading Have Questions? We’re Here To Help Text Bloc…" at bounding box center [634, 192] width 459 height 470
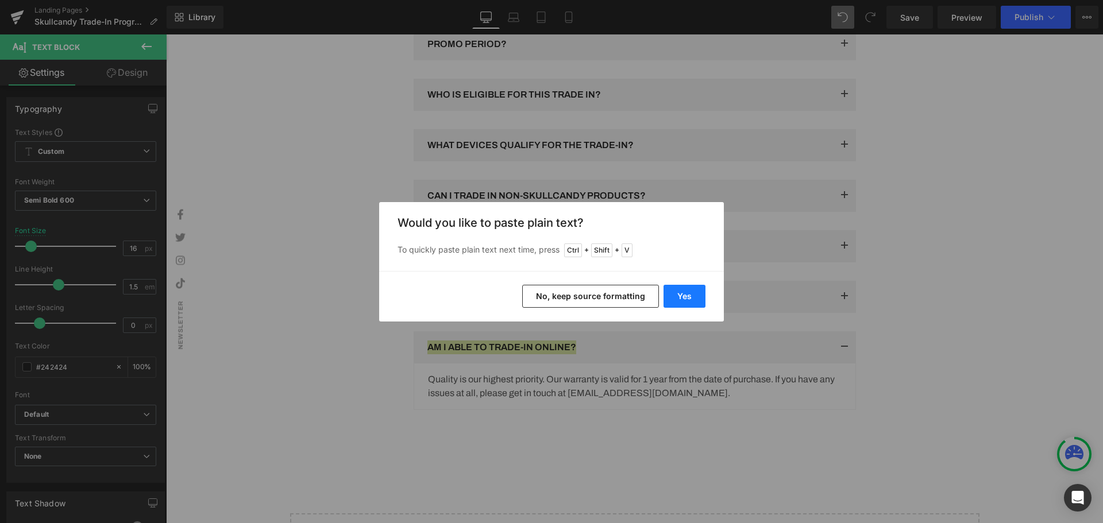
click at [685, 298] on button "Yes" at bounding box center [684, 296] width 42 height 23
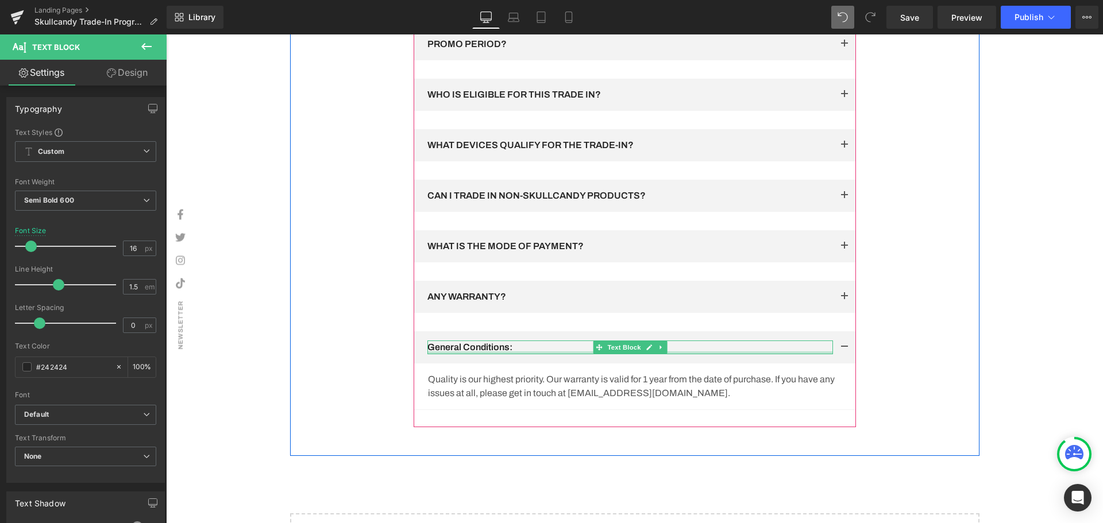
click at [530, 354] on div at bounding box center [629, 352] width 405 height 3
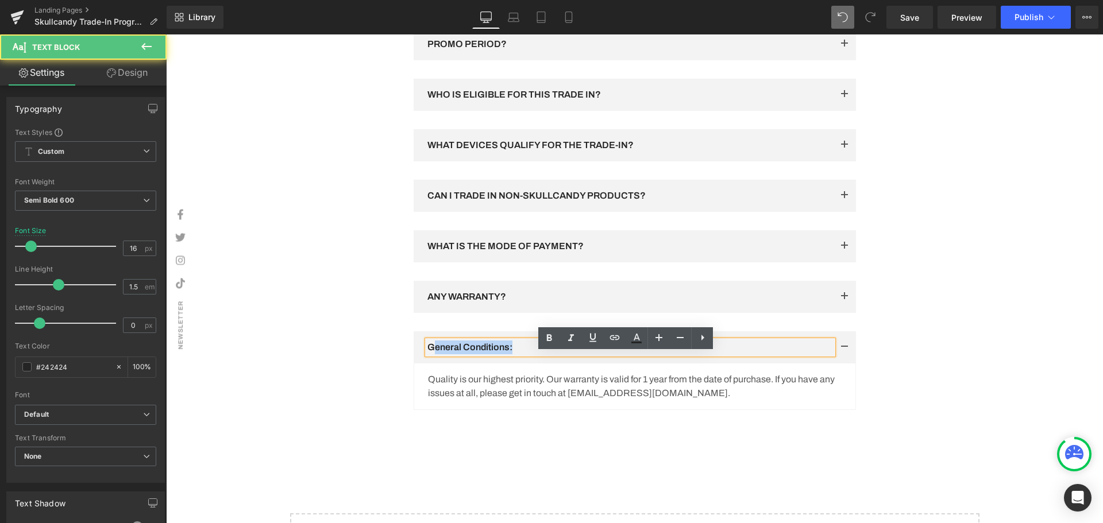
drag, startPoint x: 528, startPoint y: 359, endPoint x: 428, endPoint y: 360, distance: 99.9
click at [428, 354] on p "General Conditions:" at bounding box center [629, 348] width 405 height 14
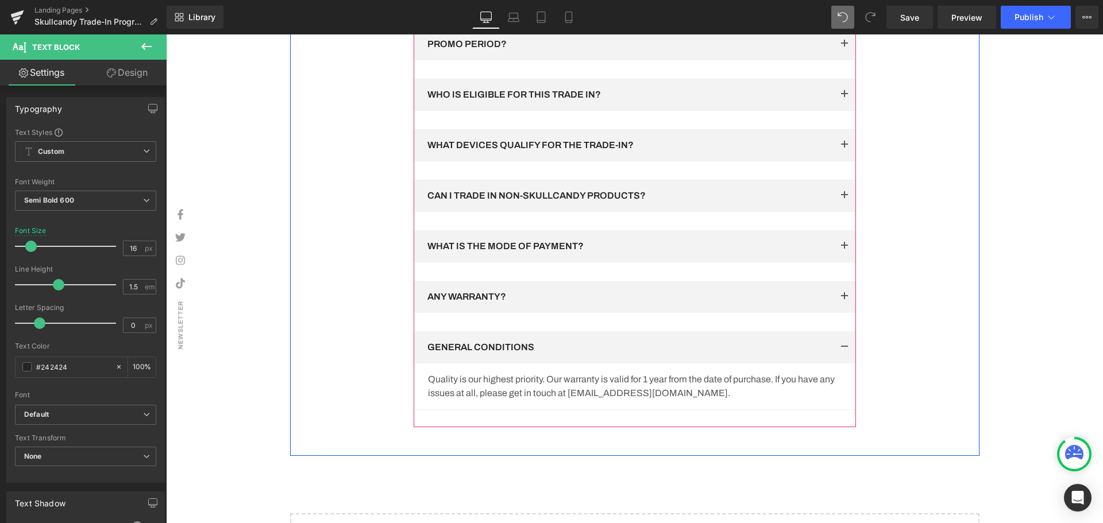
click at [722, 400] on div "Quality is our highest priority. Our warranty is valid for 1 year from the date…" at bounding box center [635, 387] width 414 height 28
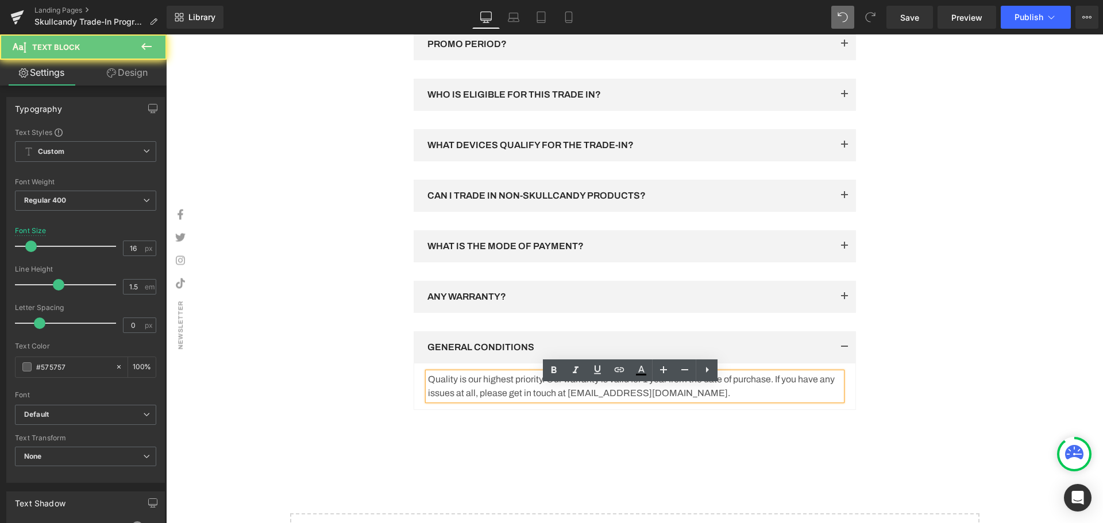
click at [695, 400] on p "Quality is our highest priority. Our warranty is valid for 1 year from the date…" at bounding box center [635, 387] width 414 height 28
drag, startPoint x: 704, startPoint y: 407, endPoint x: 422, endPoint y: 391, distance: 281.8
click at [428, 391] on div "Quality is our highest priority. Our warranty is valid for 1 year from the date…" at bounding box center [635, 387] width 414 height 28
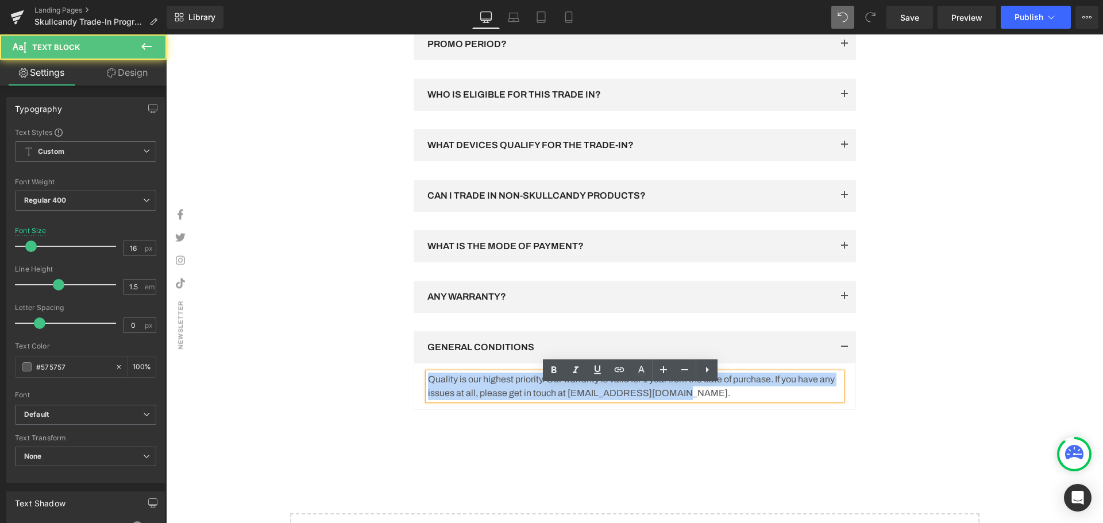
drag, startPoint x: 426, startPoint y: 387, endPoint x: 725, endPoint y: 405, distance: 299.8
click at [725, 400] on p "Quality is our highest priority. Our warranty is valid for 1 year from the date…" at bounding box center [635, 387] width 414 height 28
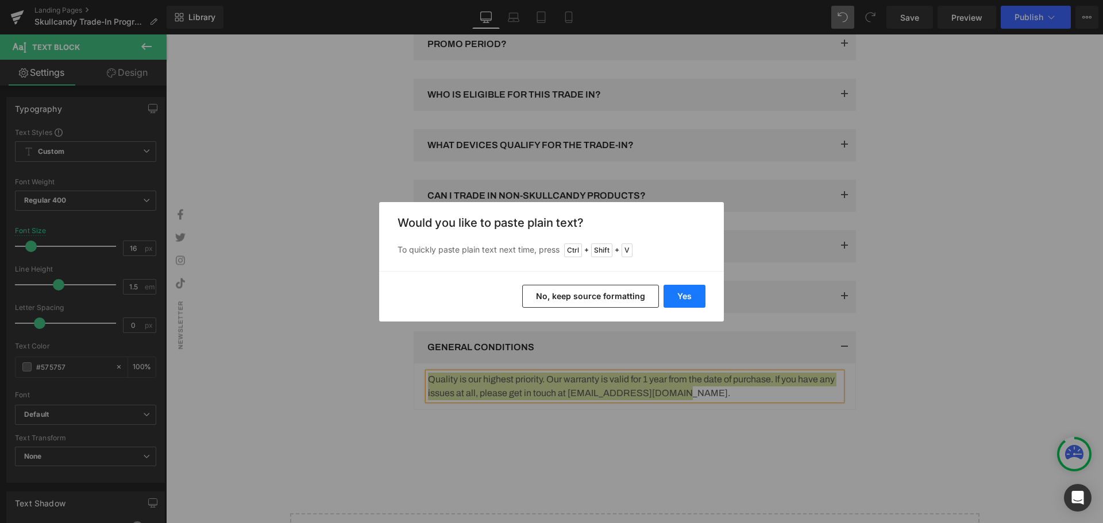
click at [683, 291] on button "Yes" at bounding box center [684, 296] width 42 height 23
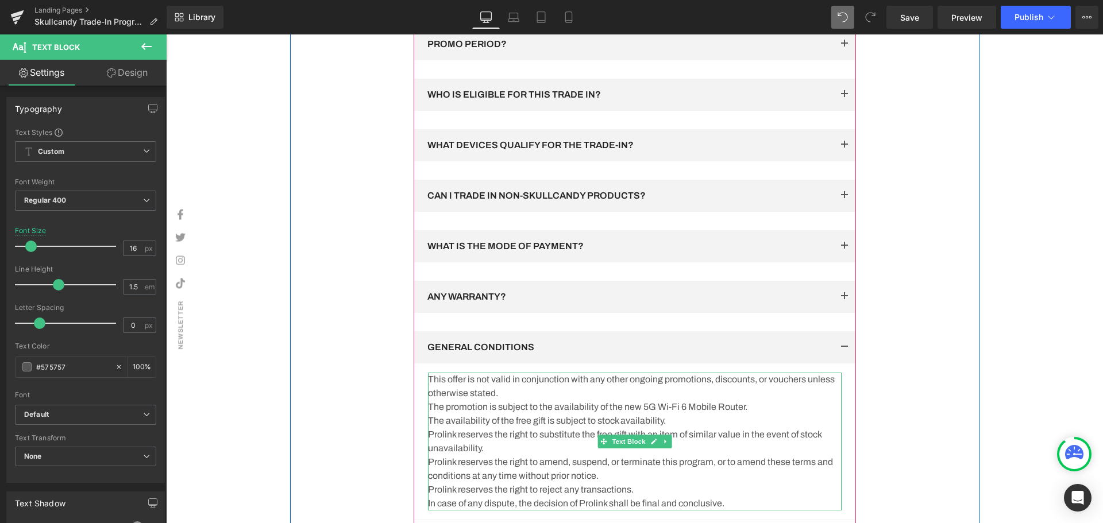
click at [432, 394] on p "This offer is not valid in conjunction with any other ongoing promotions, disco…" at bounding box center [635, 387] width 414 height 28
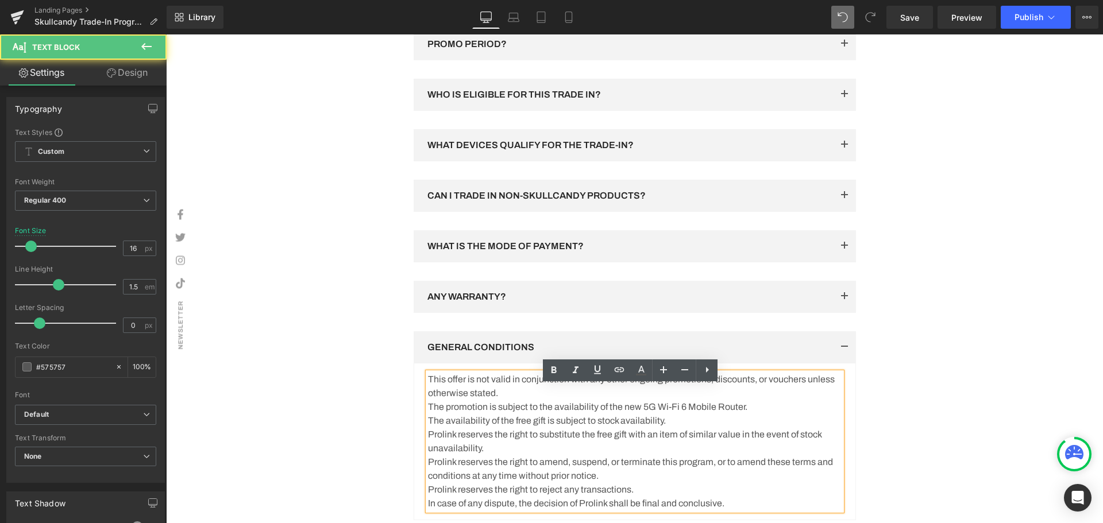
click at [428, 393] on p "This offer is not valid in conjunction with any other ongoing promotions, disco…" at bounding box center [635, 387] width 414 height 28
click at [551, 400] on p "1. This offer is not valid in conjunction with any other ongoing promotions, di…" at bounding box center [635, 387] width 414 height 28
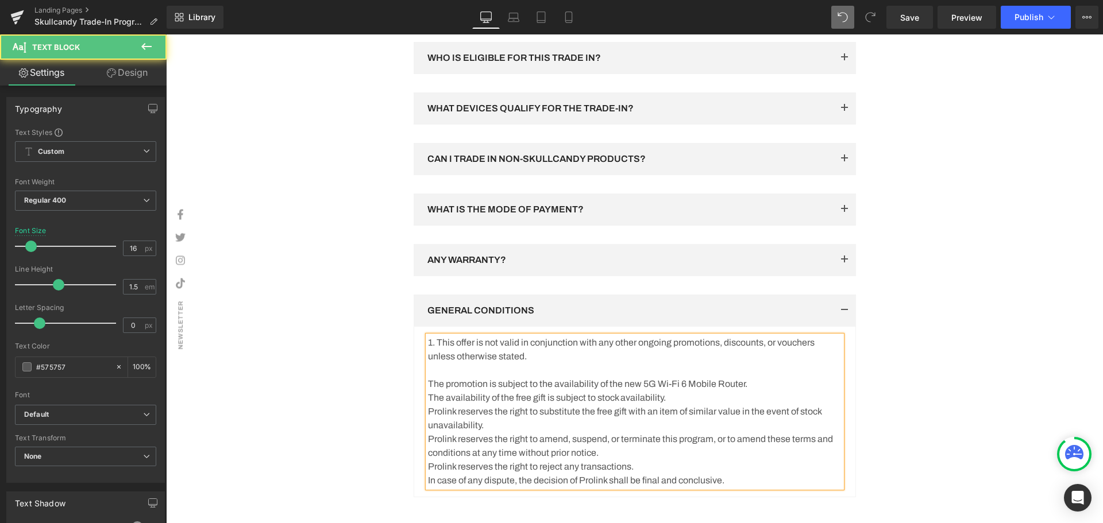
scroll to position [1893, 0]
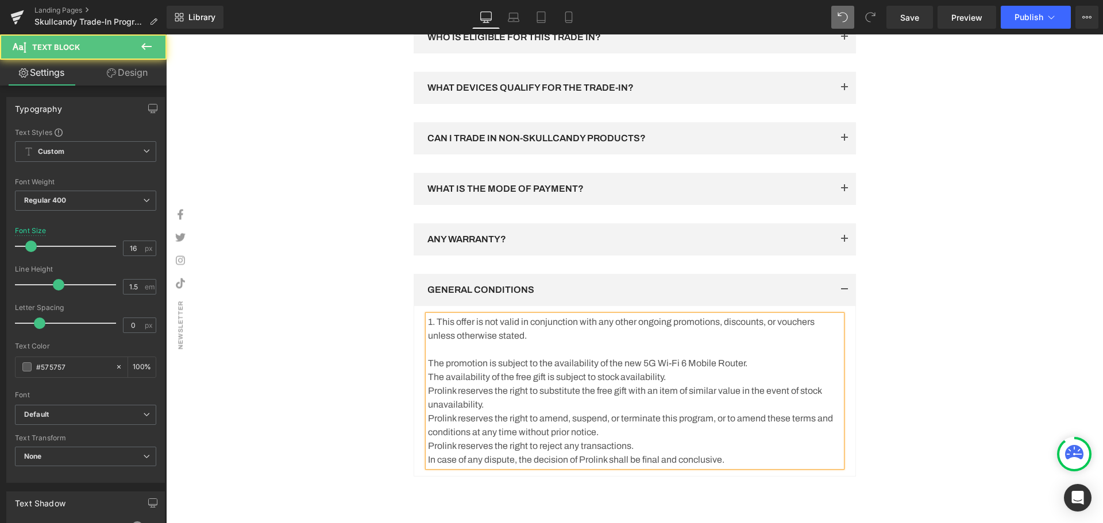
click at [428, 370] on p "The promotion is subject to the availability of the new 5G Wi-Fi 6 Mobile Route…" at bounding box center [635, 364] width 414 height 14
click at [784, 370] on p "2. The promotion is subject to the availability of the new 5G Wi-Fi 6 Mobile Ro…" at bounding box center [635, 364] width 414 height 14
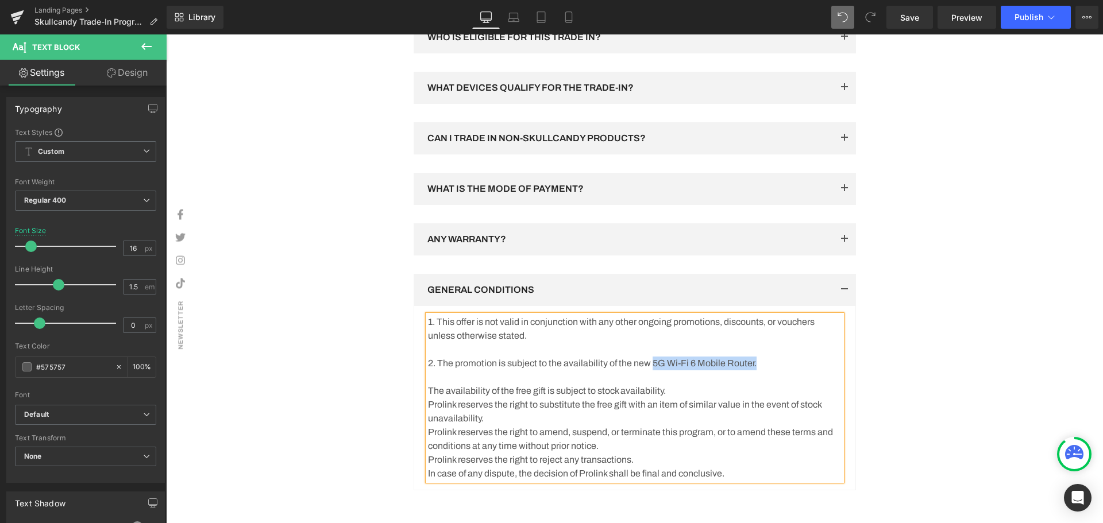
drag, startPoint x: 779, startPoint y: 374, endPoint x: 653, endPoint y: 378, distance: 126.4
click at [653, 370] on p "2. The promotion is subject to the availability of the new 5G Wi-Fi 6 Mobile Ro…" at bounding box center [635, 364] width 414 height 14
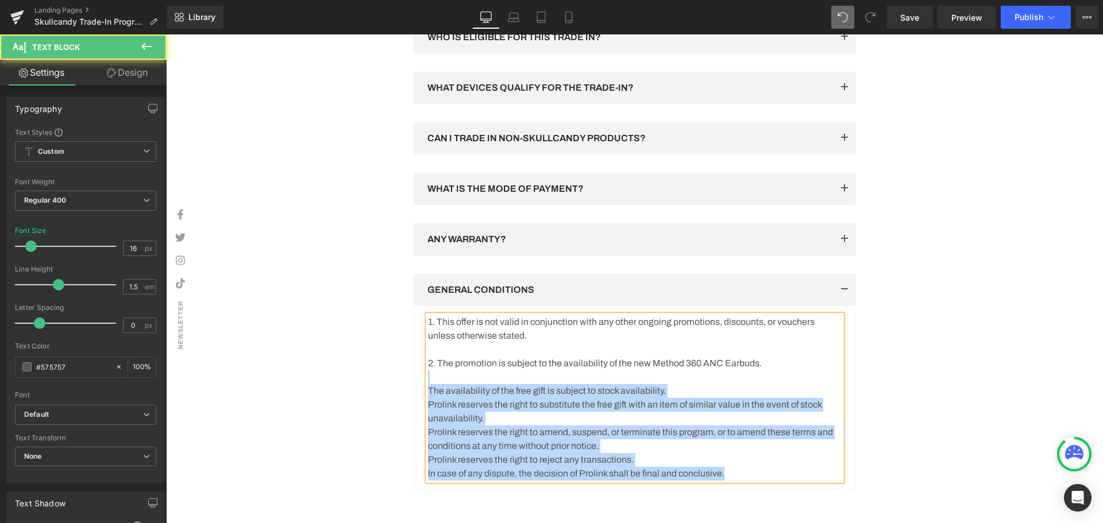
drag, startPoint x: 423, startPoint y: 404, endPoint x: 677, endPoint y: 400, distance: 254.5
click at [669, 396] on div "1. This offer is not valid in conjunction with any other ongoing promotions, di…" at bounding box center [635, 397] width 414 height 165
click at [679, 398] on p "The availability of the free gift is subject to stock availability." at bounding box center [635, 391] width 414 height 14
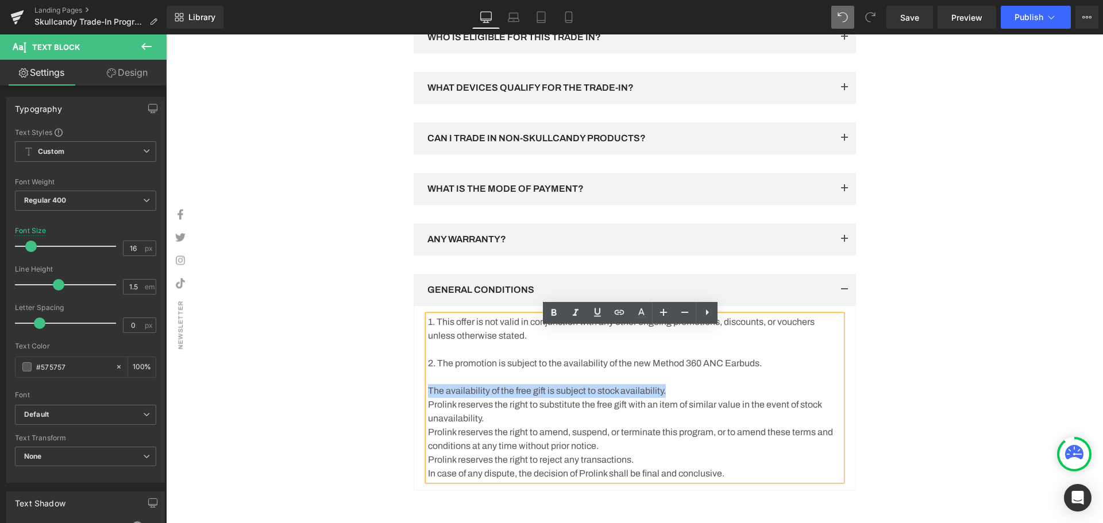
drag, startPoint x: 622, startPoint y: 403, endPoint x: 423, endPoint y: 409, distance: 198.8
click at [428, 398] on p "The availability of the free gift is subject to stock availability." at bounding box center [635, 391] width 414 height 14
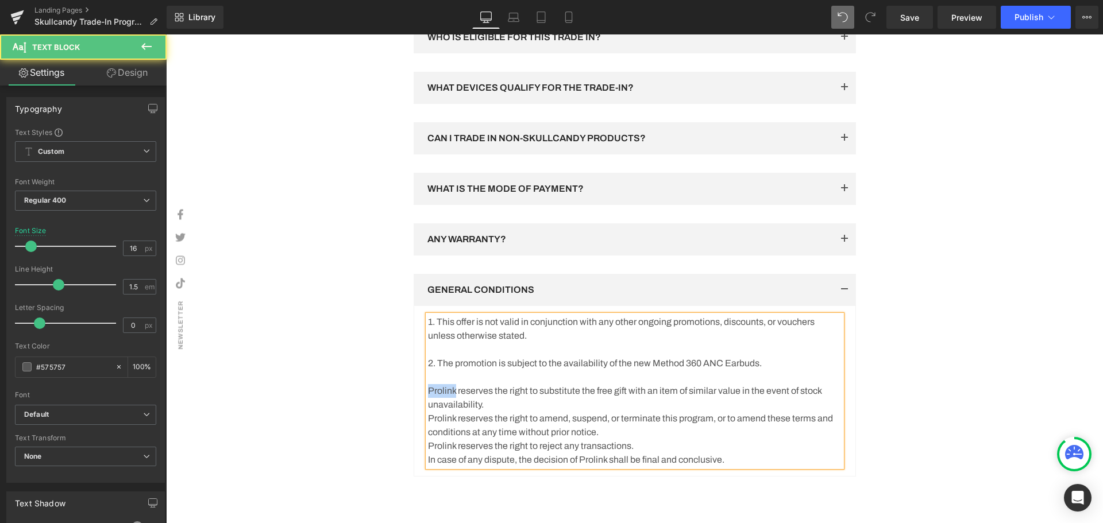
drag, startPoint x: 451, startPoint y: 403, endPoint x: 424, endPoint y: 402, distance: 27.0
click at [428, 402] on p "Prolink reserves the right to substitute the free gift with an item of similar …" at bounding box center [635, 398] width 414 height 28
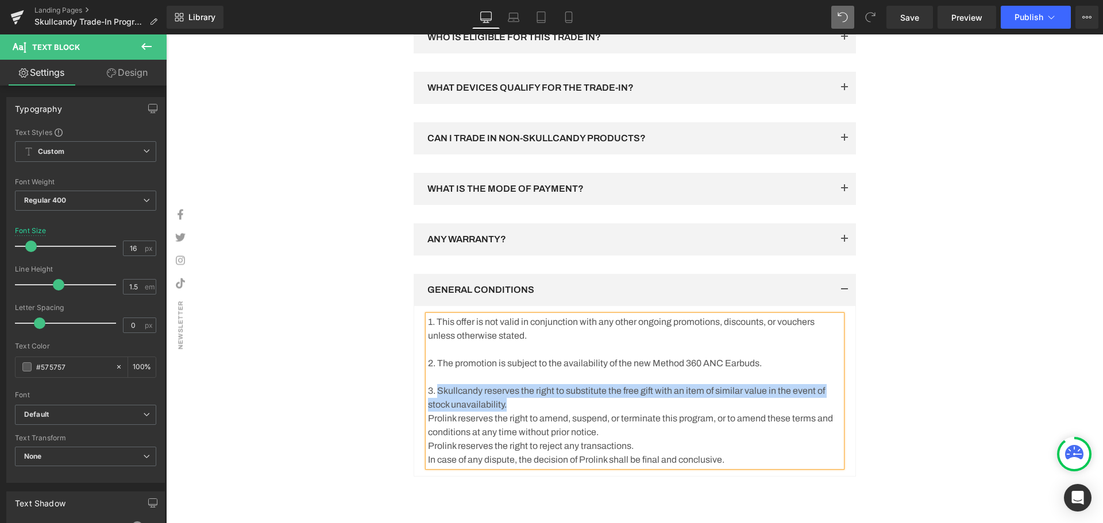
drag, startPoint x: 602, startPoint y: 415, endPoint x: 434, endPoint y: 399, distance: 168.5
click at [434, 399] on p "3. Skullcandy reserves the right to substitute the free gift with an item of si…" at bounding box center [635, 398] width 414 height 28
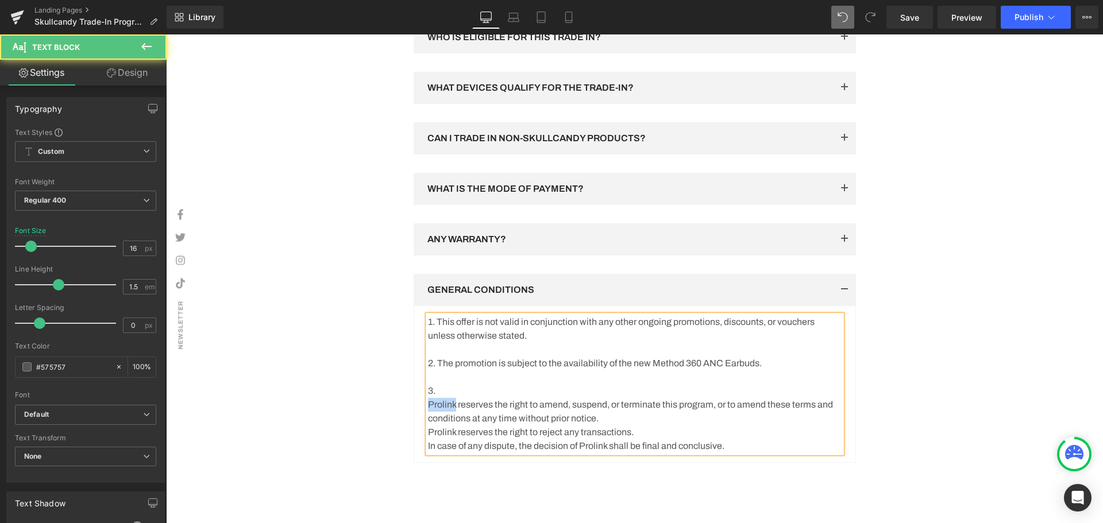
drag, startPoint x: 451, startPoint y: 418, endPoint x: 424, endPoint y: 417, distance: 27.0
click at [428, 417] on p "Prolink reserves the right to amend, suspend, or terminate this program, or to …" at bounding box center [635, 412] width 414 height 28
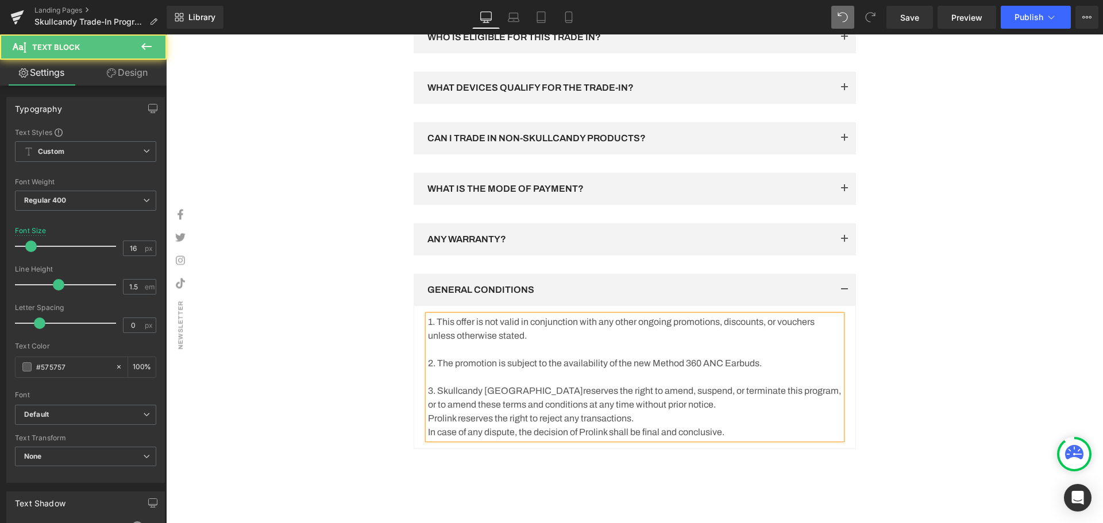
click at [728, 412] on p "3. Skullcandy Singapore reserves the right to amend, suspend, or terminate this…" at bounding box center [635, 398] width 414 height 28
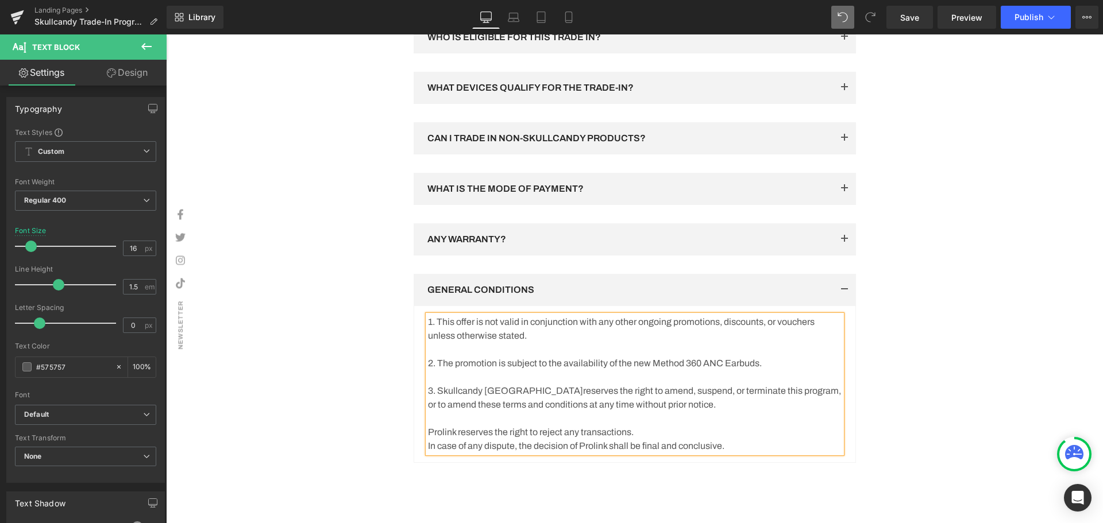
click at [428, 439] on p "Prolink reserves the right to reject any transactions." at bounding box center [635, 433] width 414 height 14
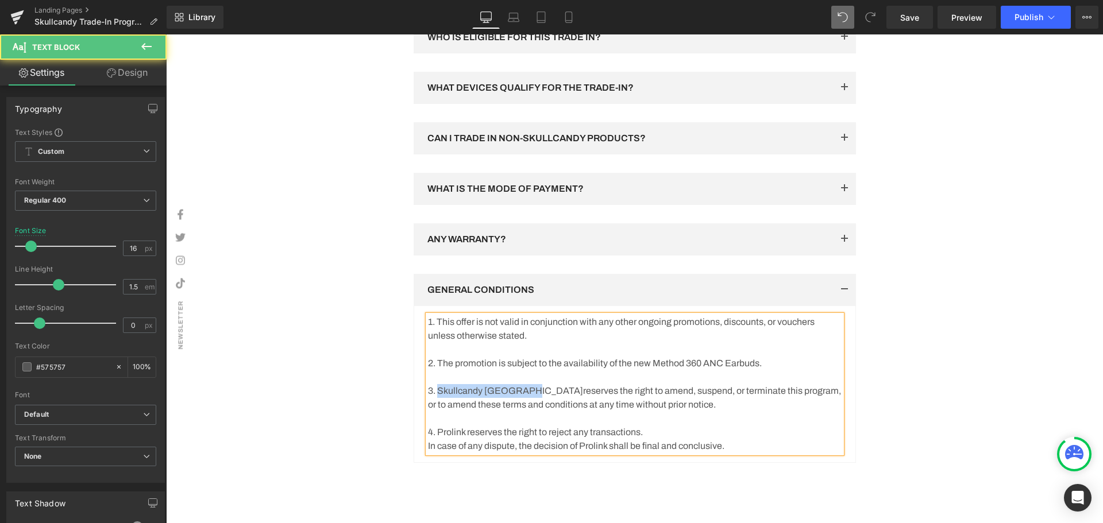
drag, startPoint x: 436, startPoint y: 405, endPoint x: 521, endPoint y: 404, distance: 85.0
click at [521, 404] on p "3. Skullcandy Singapore reserves the right to amend, suspend, or terminate this…" at bounding box center [635, 398] width 414 height 28
drag, startPoint x: 461, startPoint y: 447, endPoint x: 436, endPoint y: 447, distance: 24.7
click at [436, 439] on p "4. Prolink reserves the right to reject any transactions." at bounding box center [635, 433] width 414 height 14
click at [739, 439] on p "4. Skullcandy Singapore reserves the right to reject any transactions." at bounding box center [635, 433] width 414 height 14
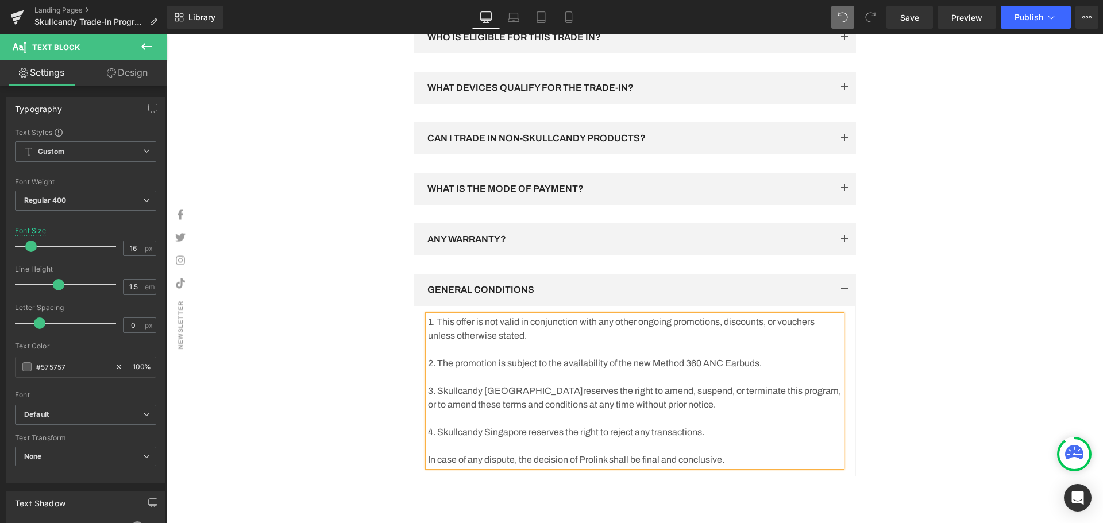
click at [428, 467] on p "In case of any dispute, the decision of Prolink shall be final and conclusive." at bounding box center [635, 460] width 414 height 14
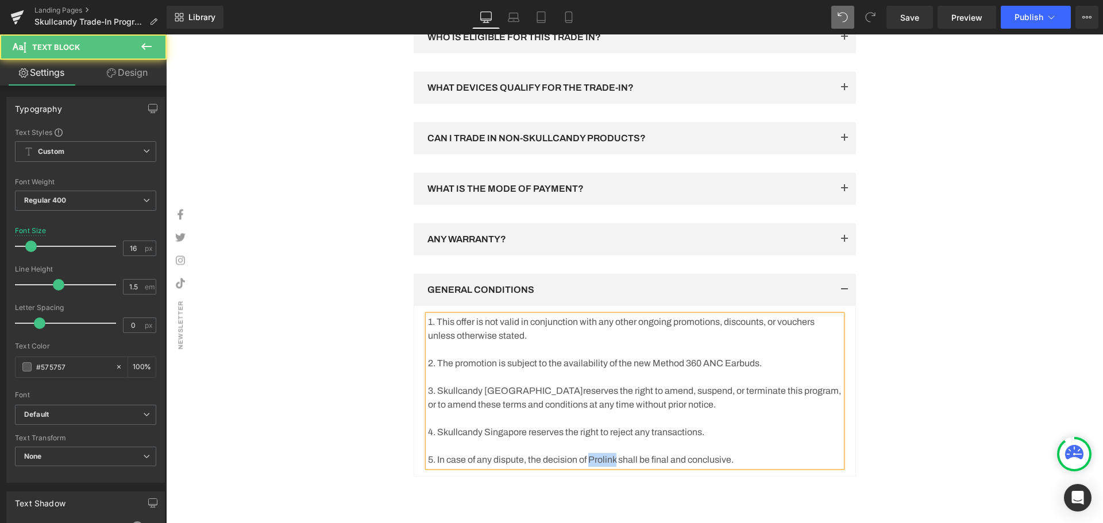
drag, startPoint x: 592, startPoint y: 471, endPoint x: 619, endPoint y: 471, distance: 27.0
click at [619, 467] on p "5. In case of any dispute, the decision of Prolink shall be final and conclusiv…" at bounding box center [635, 460] width 414 height 14
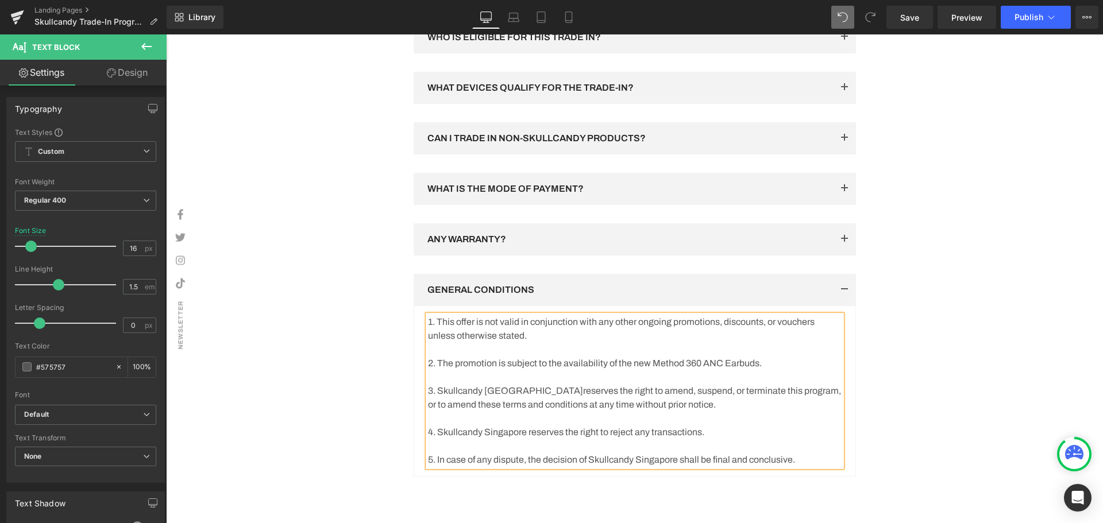
click at [932, 429] on div "Row Frequently Asked Questions Heading Have Questions? We’re Here To Help Text …" at bounding box center [634, 210] width 689 height 623
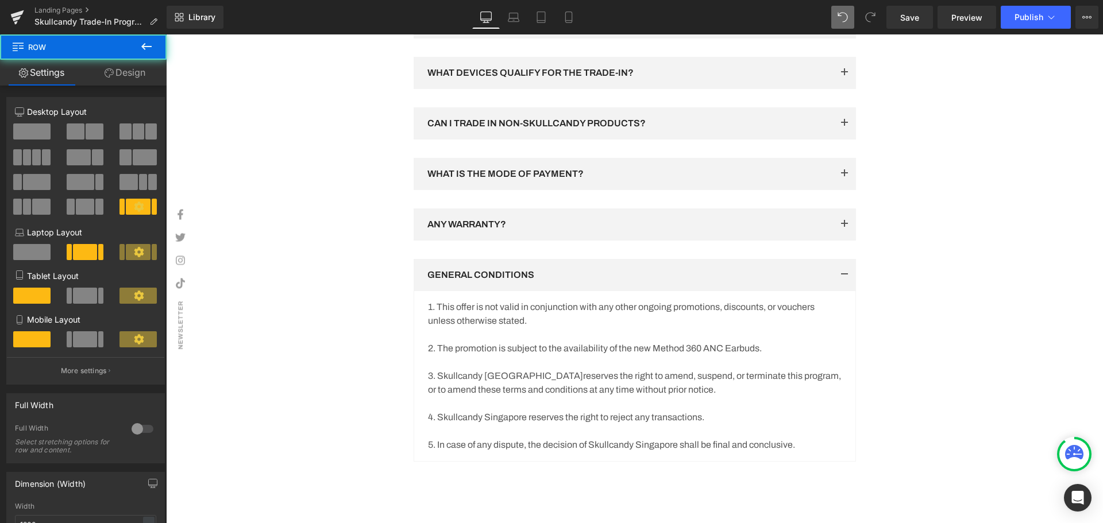
scroll to position [1950, 0]
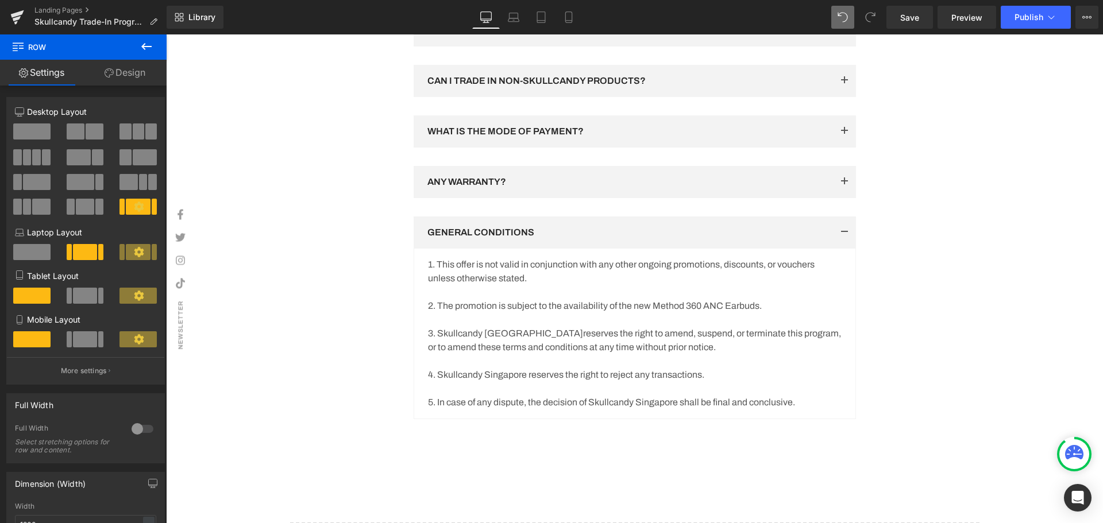
click at [824, 409] on p "5. In case of any dispute, the decision of Skullcandy Singapore shall be final …" at bounding box center [635, 403] width 414 height 14
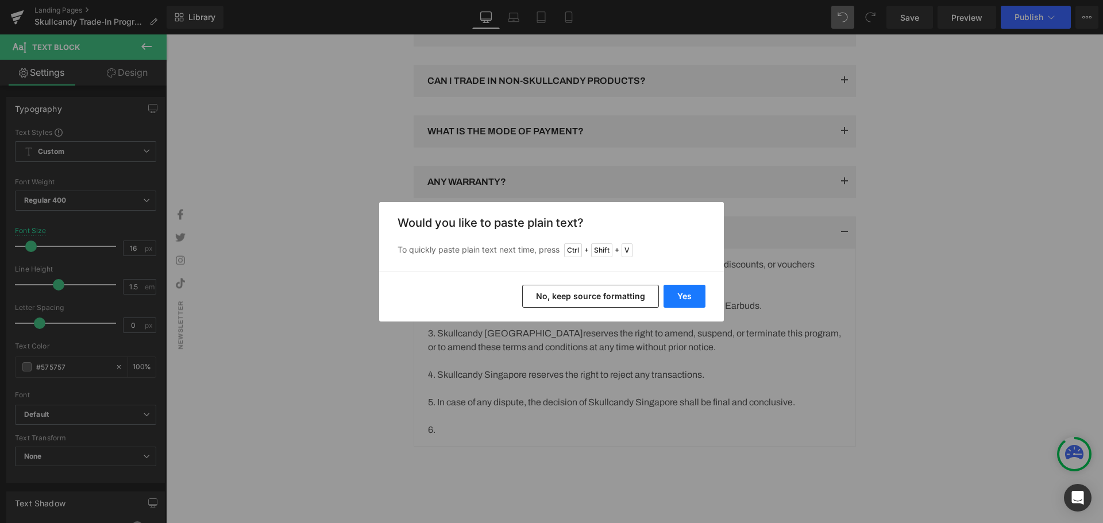
click at [693, 303] on button "Yes" at bounding box center [684, 296] width 42 height 23
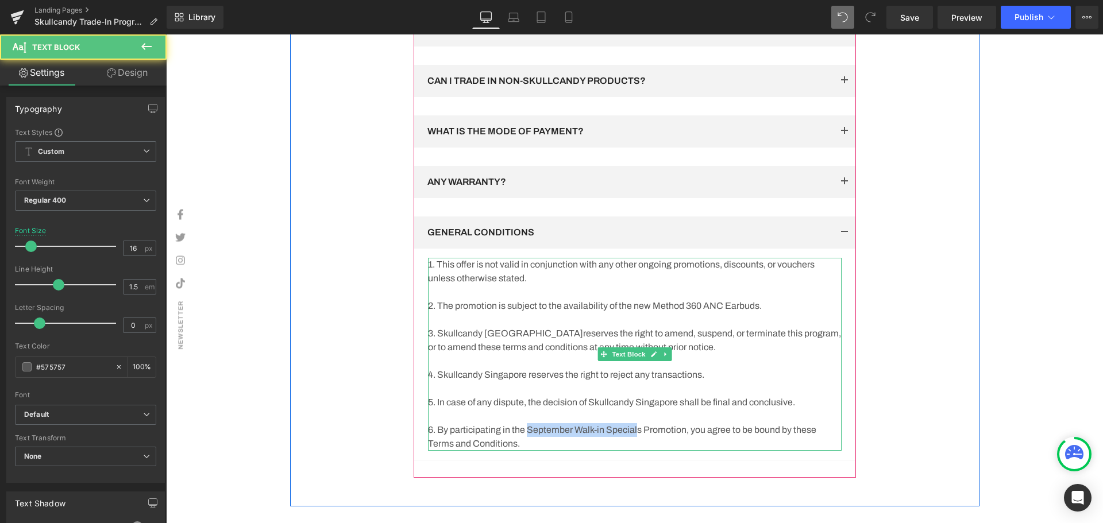
drag, startPoint x: 525, startPoint y: 444, endPoint x: 636, endPoint y: 441, distance: 111.5
click at [636, 441] on p "6. By participating in the September Walk-in Specials Promotion, you agree to b…" at bounding box center [635, 437] width 414 height 28
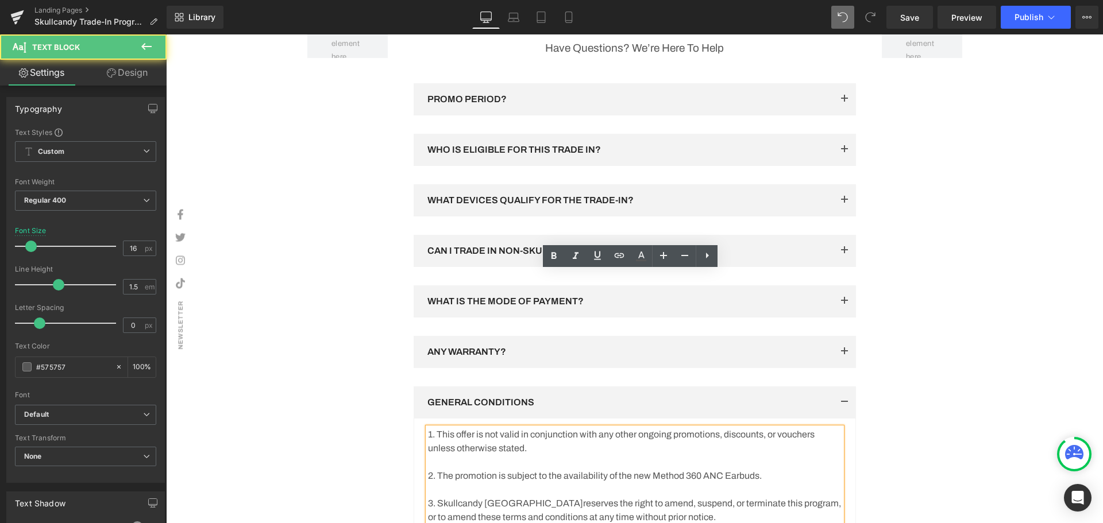
scroll to position [1778, 0]
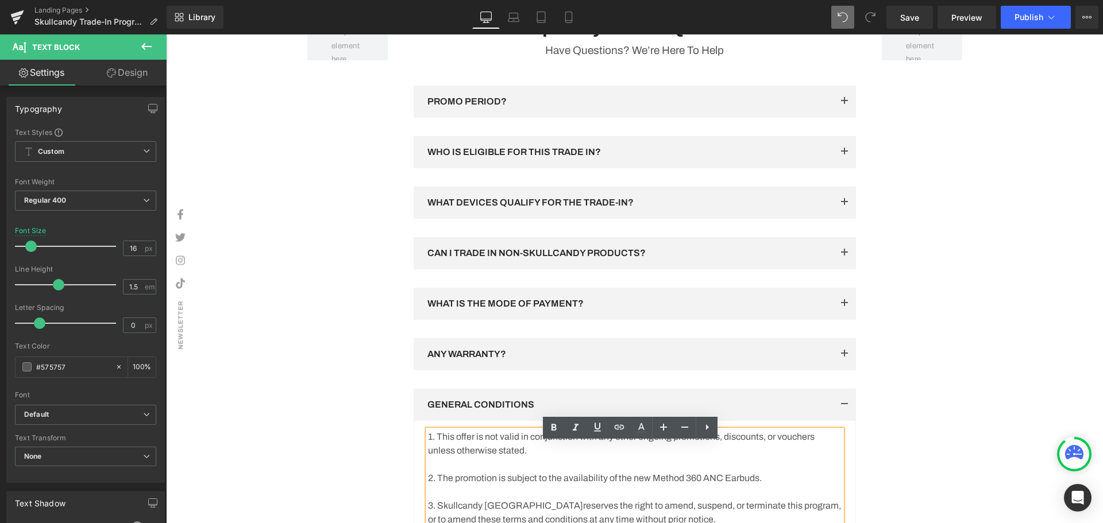
click at [838, 111] on button "button" at bounding box center [844, 102] width 23 height 32
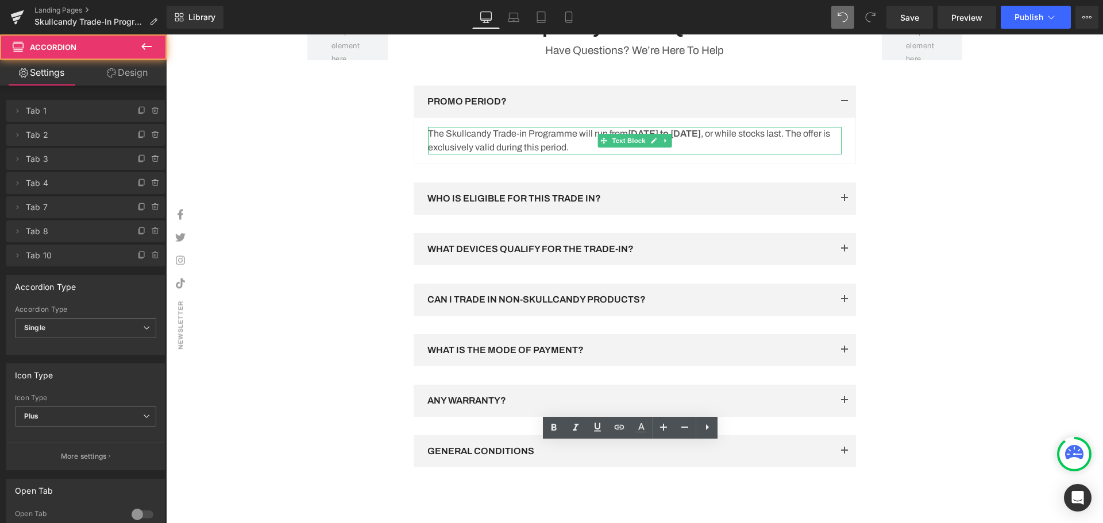
click at [443, 145] on p "The Skullcandy Trade-in Programme will run from 01 September 2025 to 30 Septemb…" at bounding box center [635, 141] width 414 height 28
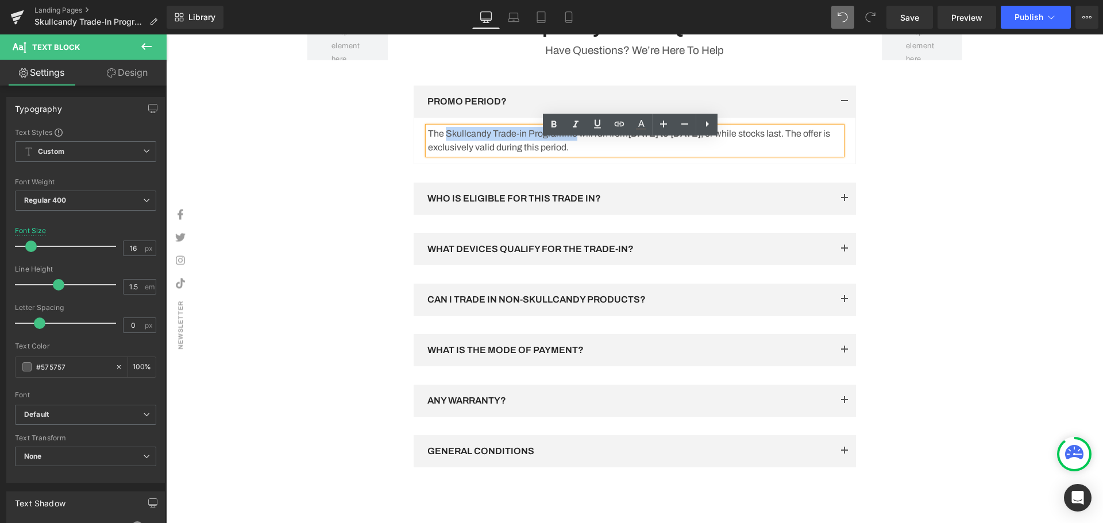
drag, startPoint x: 443, startPoint y: 146, endPoint x: 572, endPoint y: 145, distance: 128.7
click at [572, 145] on p "The Skullcandy Trade-in Programme will run from 01 September 2025 to 30 Septemb…" at bounding box center [635, 141] width 414 height 28
copy p "Skullcandy Trade-in Programme"
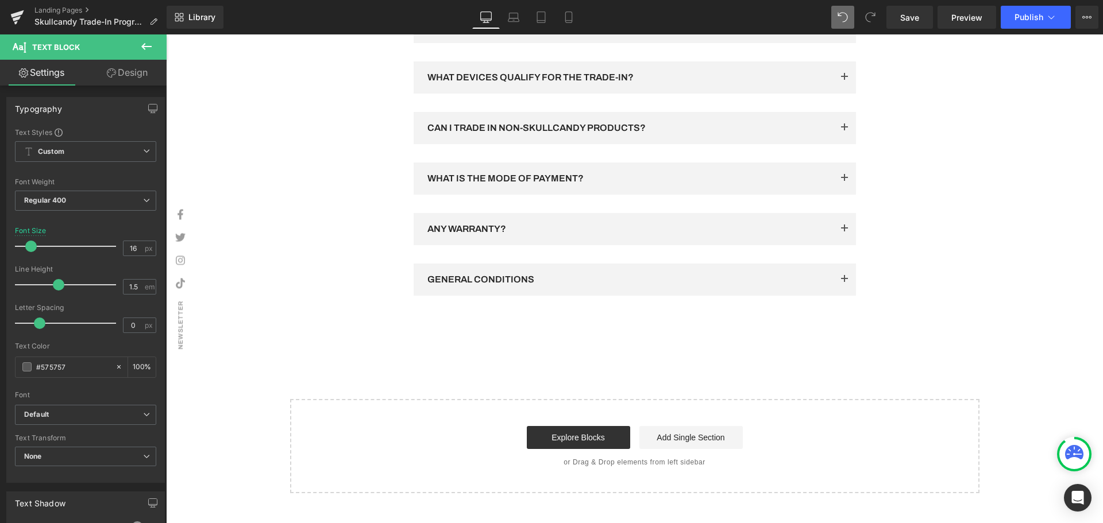
scroll to position [1950, 0]
click at [844, 282] on span "button" at bounding box center [844, 282] width 0 height 0
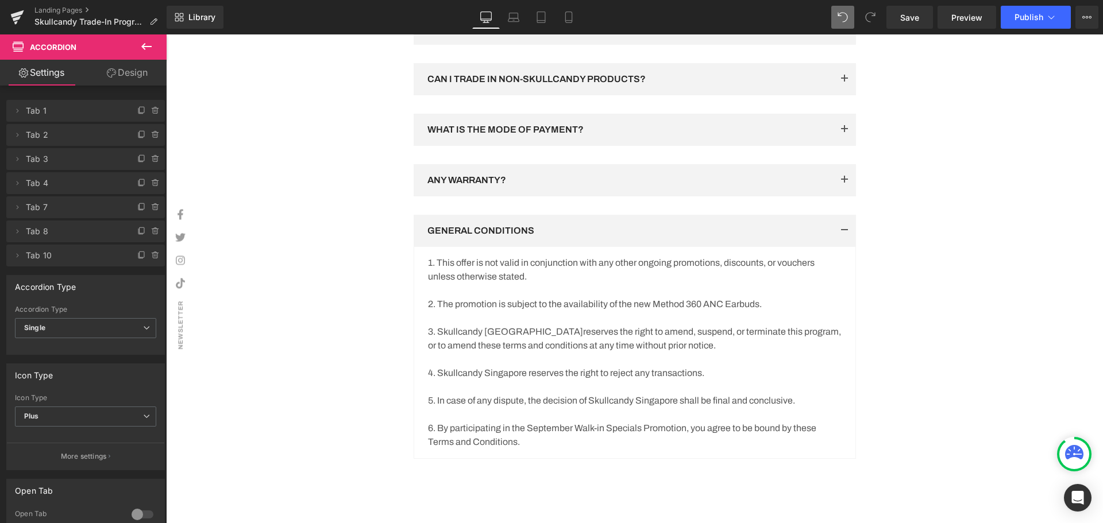
scroll to position [2018, 0]
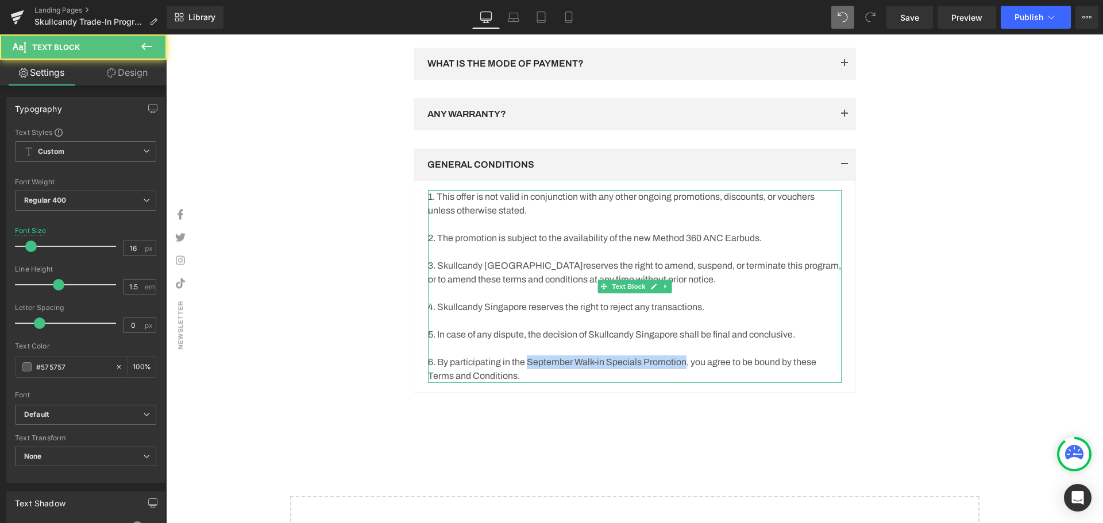
click at [683, 374] on p "6. By participating in the September Walk-in Specials Promotion, you agree to b…" at bounding box center [635, 370] width 414 height 28
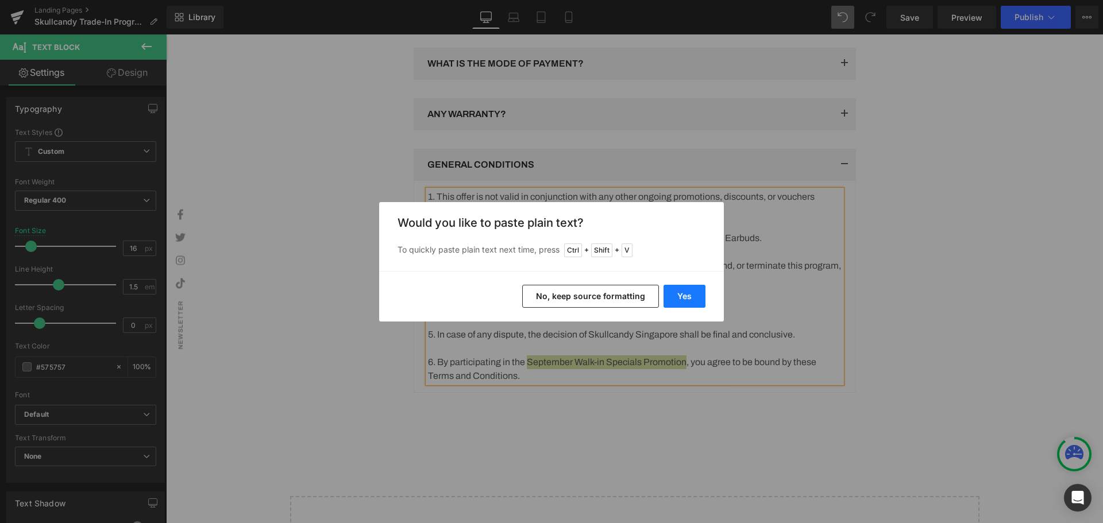
click at [683, 288] on button "Yes" at bounding box center [684, 296] width 42 height 23
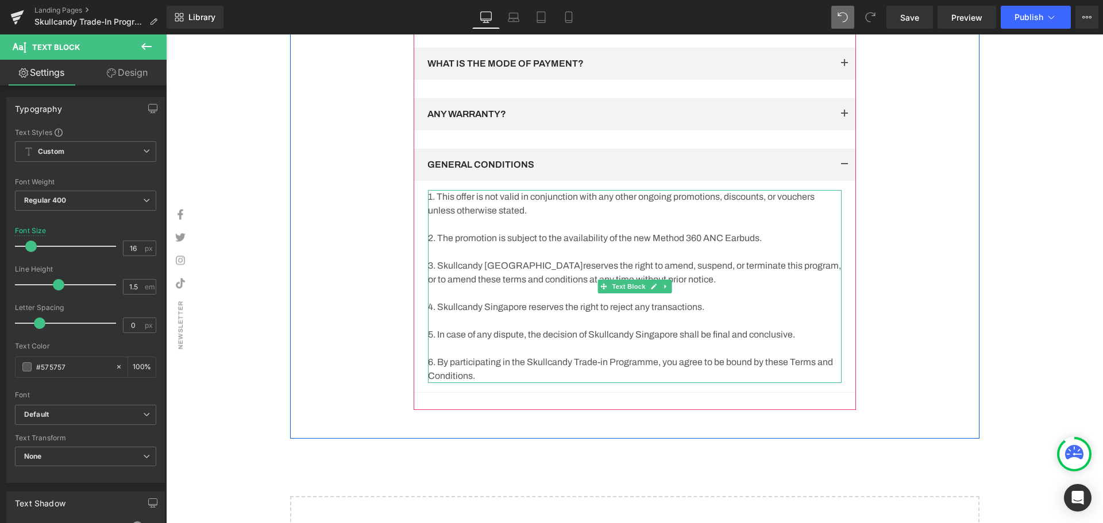
click at [635, 377] on p "6. By participating in the Skullcandy Trade-in Programme, you agree to be bound…" at bounding box center [635, 370] width 414 height 28
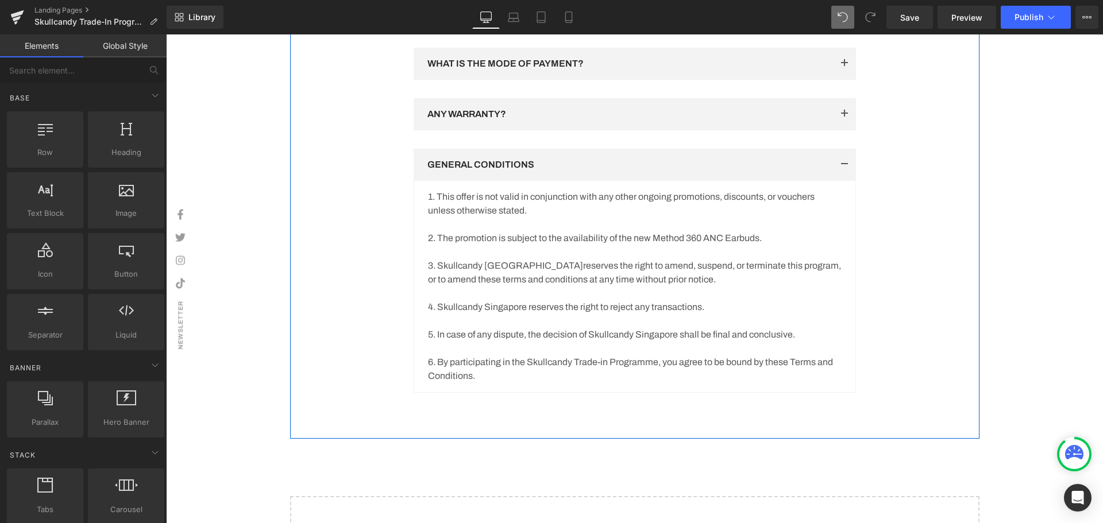
click at [841, 175] on button "button" at bounding box center [844, 165] width 23 height 32
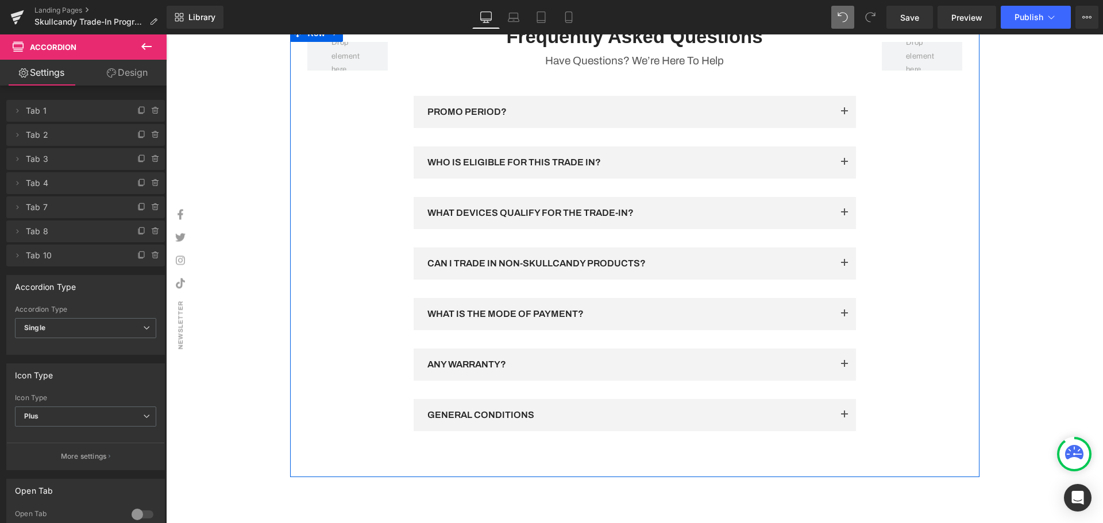
scroll to position [1731, 0]
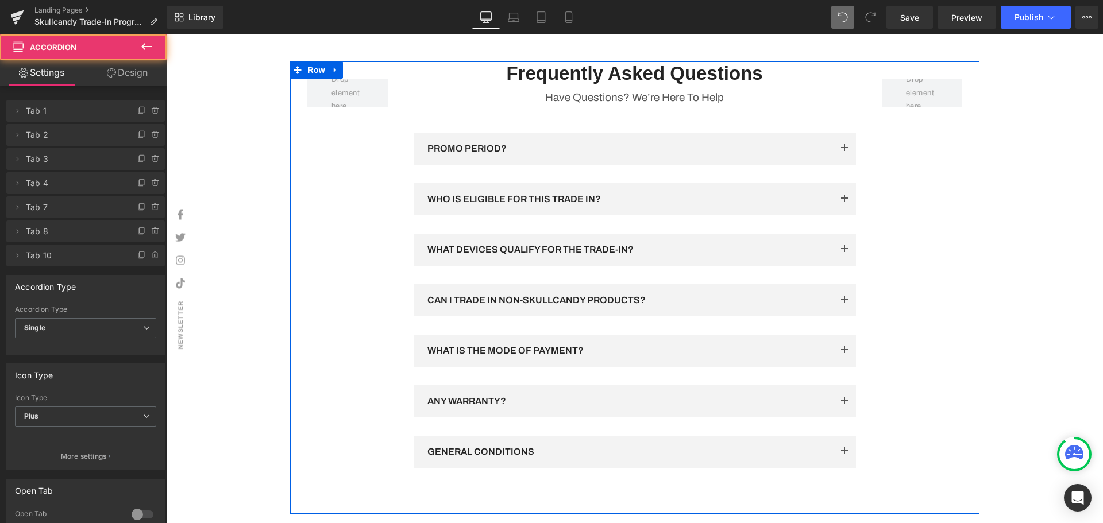
click at [844, 404] on span "button" at bounding box center [844, 404] width 0 height 0
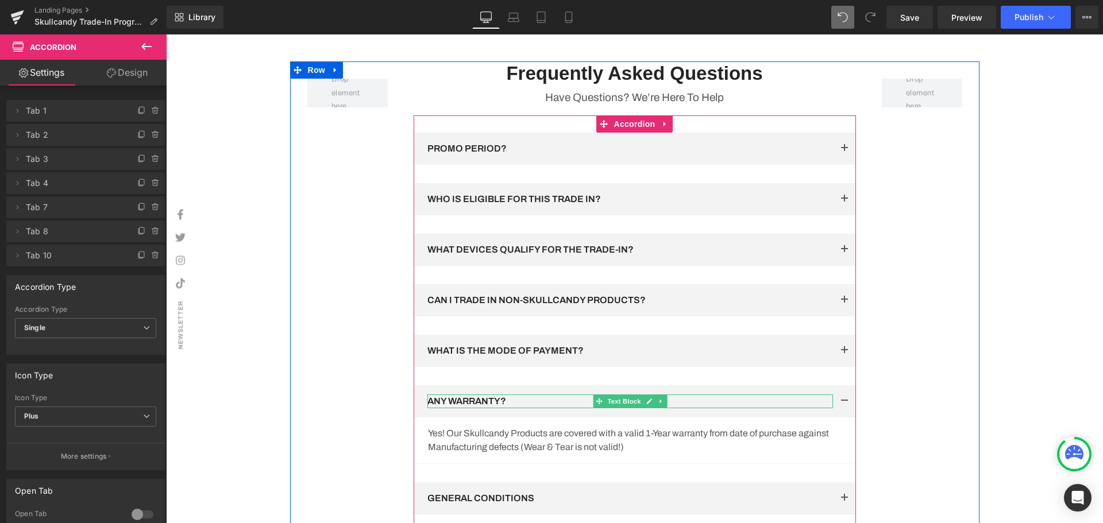
click at [501, 408] on p "ANY WARRANTY?" at bounding box center [629, 402] width 405 height 14
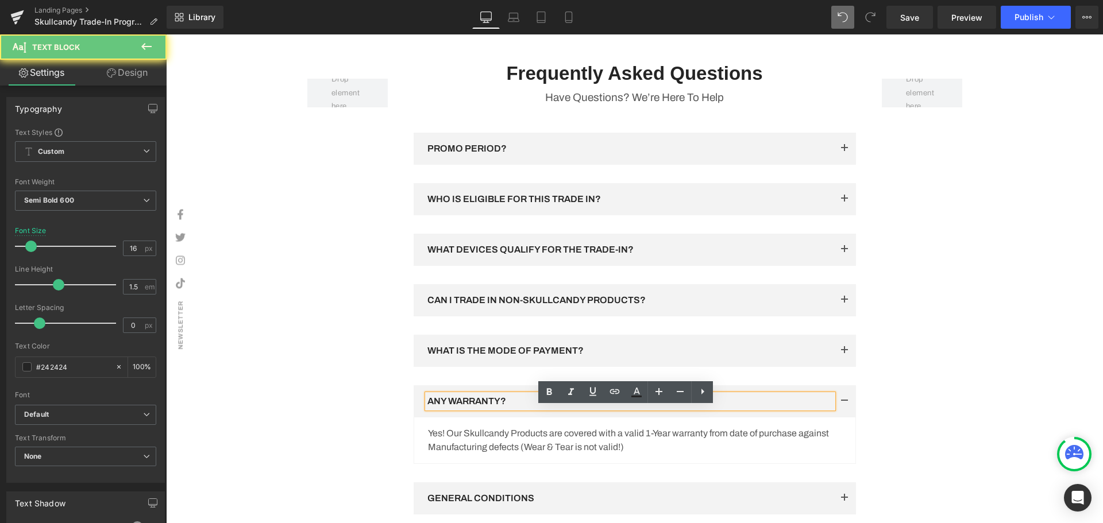
click at [500, 408] on p "ANY WARRANTY?" at bounding box center [629, 402] width 405 height 14
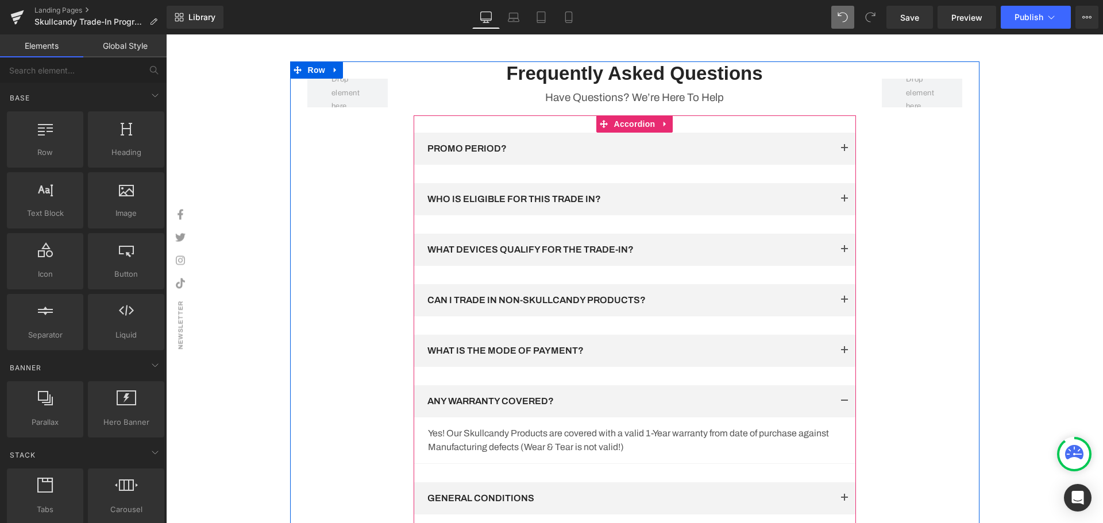
click at [462, 443] on p "Yes! Our Skullcandy Products are covered with a valid 1-Year warranty from date…" at bounding box center [635, 441] width 414 height 28
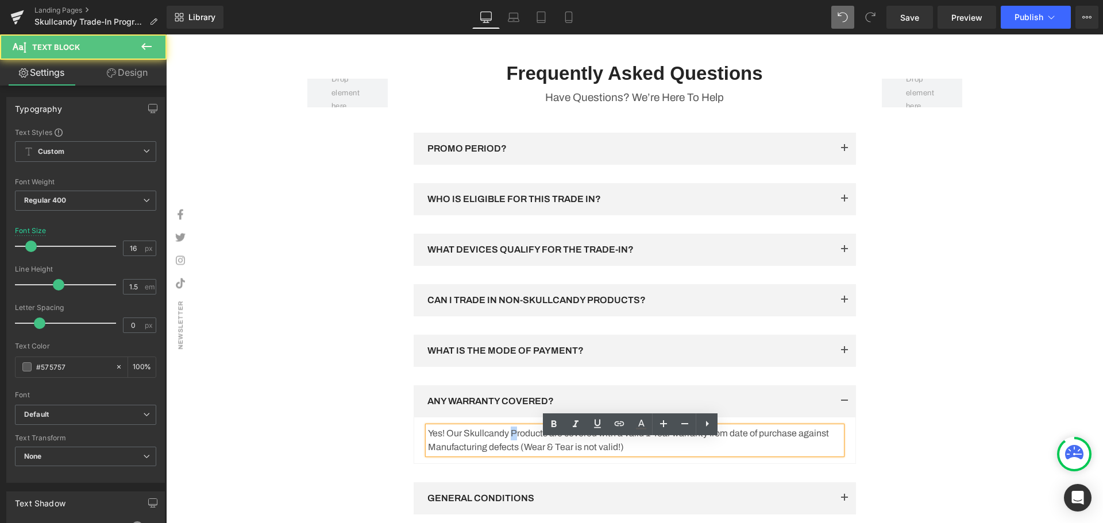
click at [511, 447] on p "Yes! Our Skullcandy Products are covered with a valid 1-Year warranty from date…" at bounding box center [635, 441] width 414 height 28
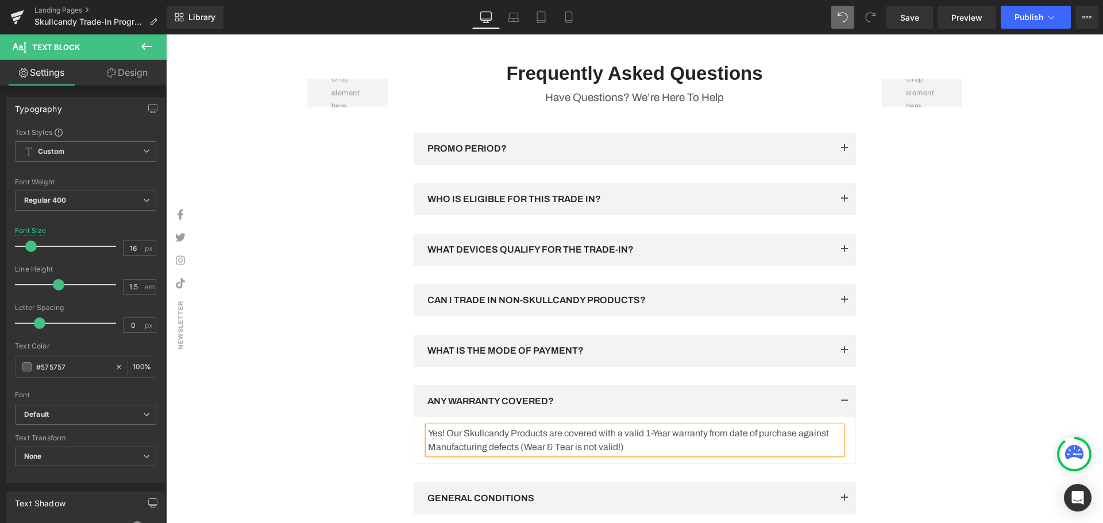
click at [664, 454] on p "Yes! Our Skullcandy Products are covered with a valid 1-Year warranty from date…" at bounding box center [635, 441] width 414 height 28
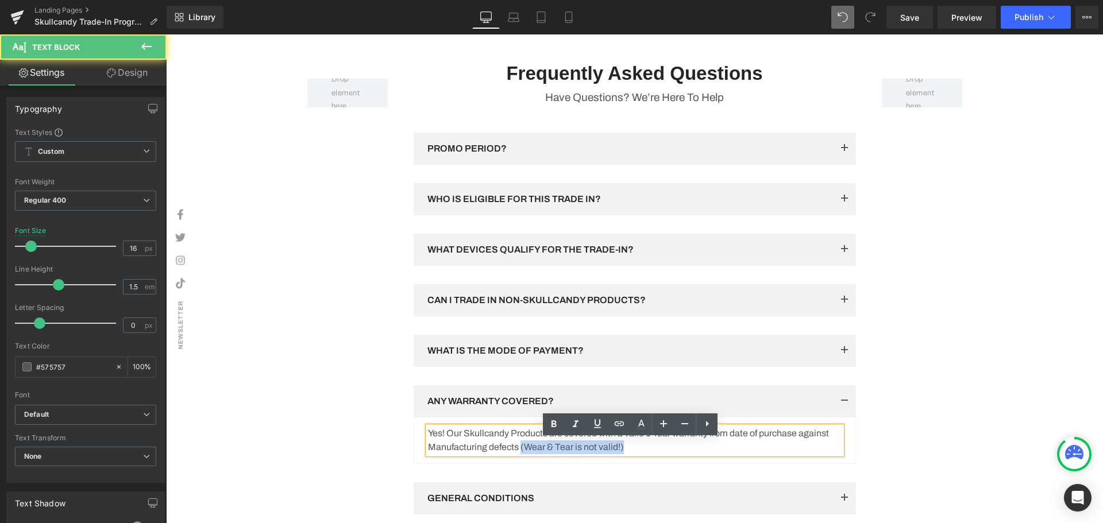
drag, startPoint x: 637, startPoint y: 459, endPoint x: 516, endPoint y: 462, distance: 121.2
click at [516, 454] on p "Yes! Our Skullcandy Products are covered with a valid 1-Year warranty from date…" at bounding box center [635, 441] width 414 height 28
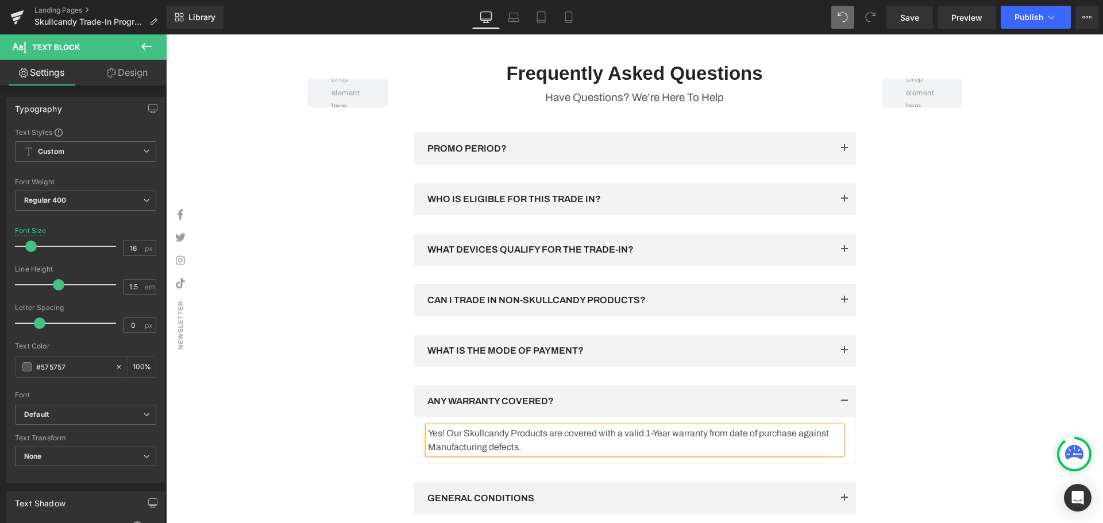
click at [834, 411] on button "button" at bounding box center [844, 401] width 23 height 32
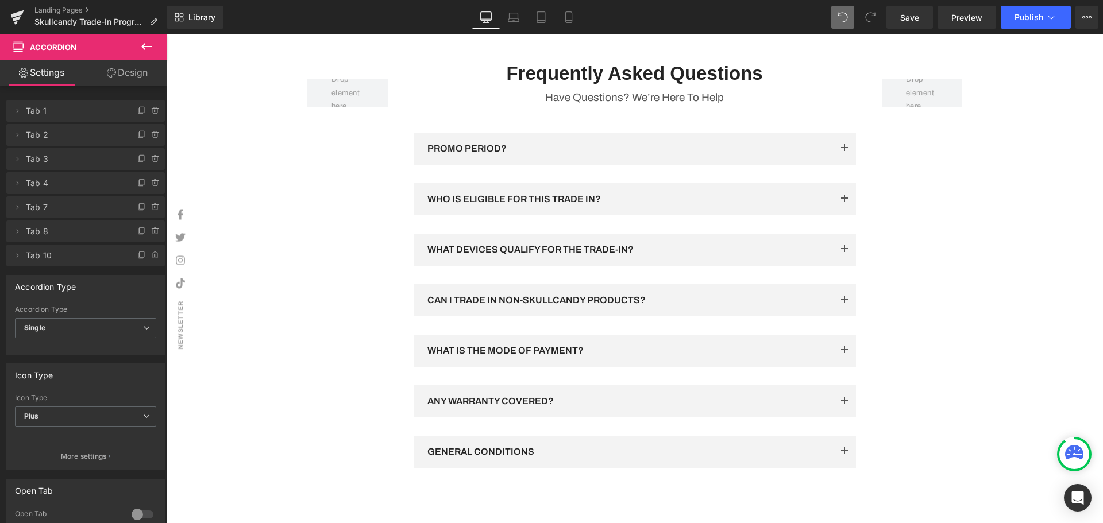
click at [845, 361] on button "button" at bounding box center [844, 351] width 23 height 32
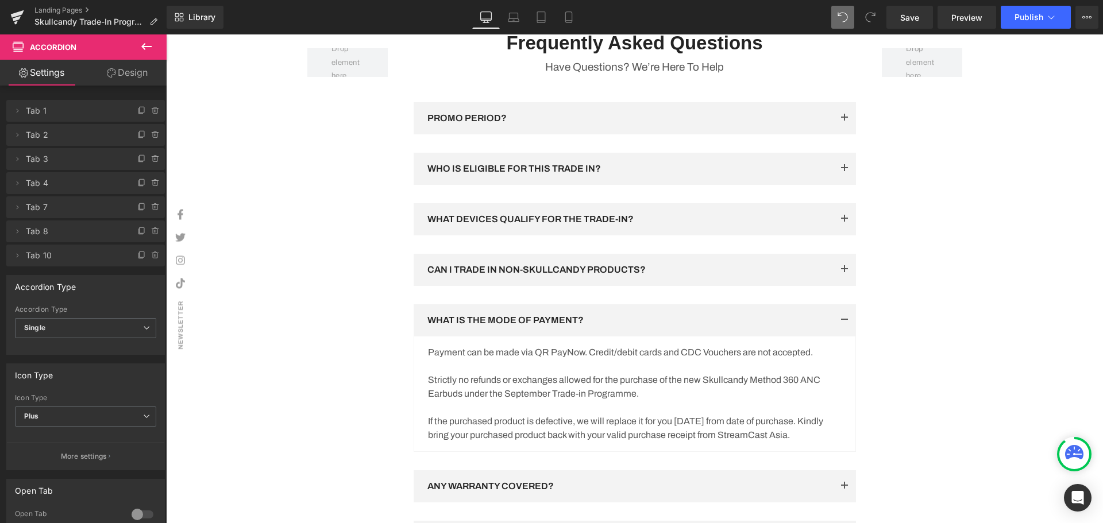
scroll to position [1788, 0]
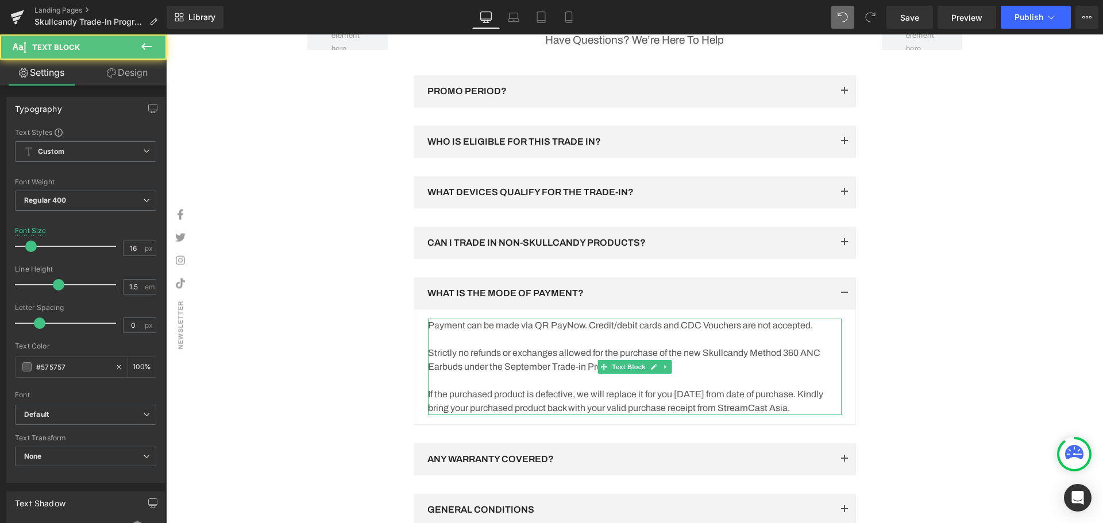
click at [703, 407] on p "If the purchased product is defective, we will replace it for you [DATE] from d…" at bounding box center [635, 402] width 414 height 28
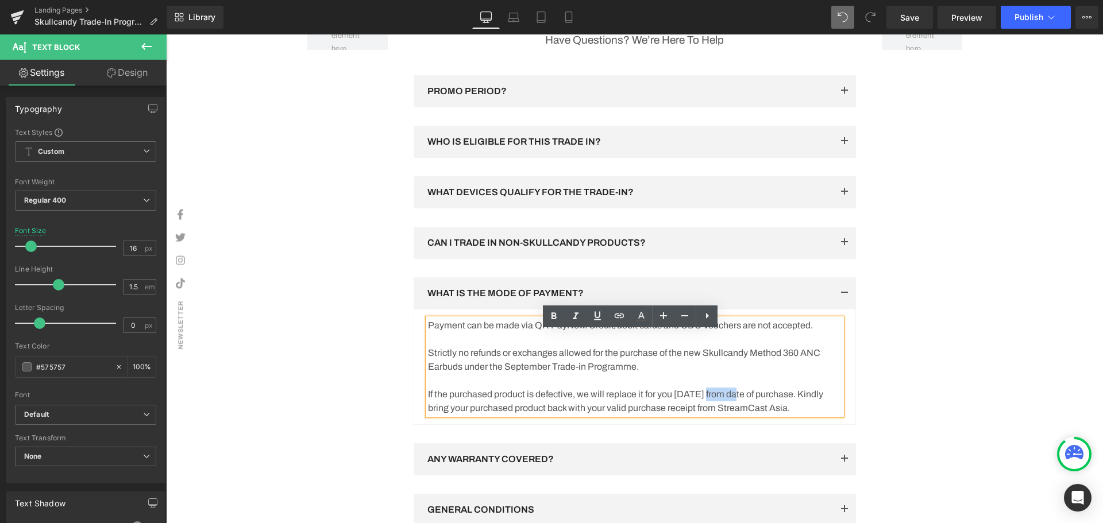
drag, startPoint x: 703, startPoint y: 405, endPoint x: 734, endPoint y: 408, distance: 31.1
click at [734, 408] on p "If the purchased product is defective, we will replace it for you [DATE] from d…" at bounding box center [635, 402] width 414 height 28
click at [823, 415] on p "If the purchased product is defective, we will replace it for you [DATE] from d…" at bounding box center [635, 402] width 414 height 28
click at [933, 321] on div "Row Frequently Asked Questions Heading Have Questions? We’re Here To Help Text …" at bounding box center [634, 288] width 689 height 568
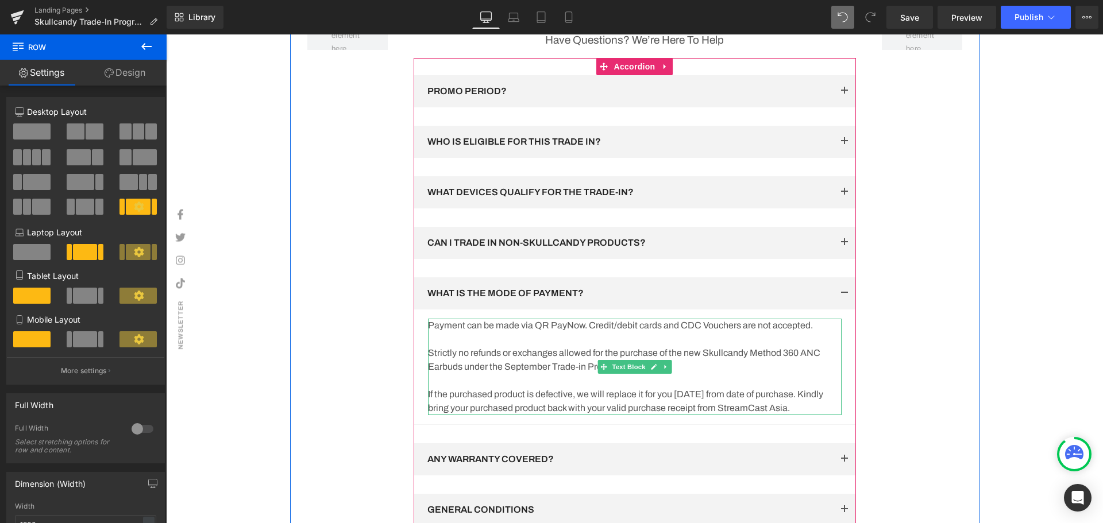
click at [820, 415] on p "If the purchased product is defective, we will replace it for you [DATE] from d…" at bounding box center [635, 402] width 414 height 28
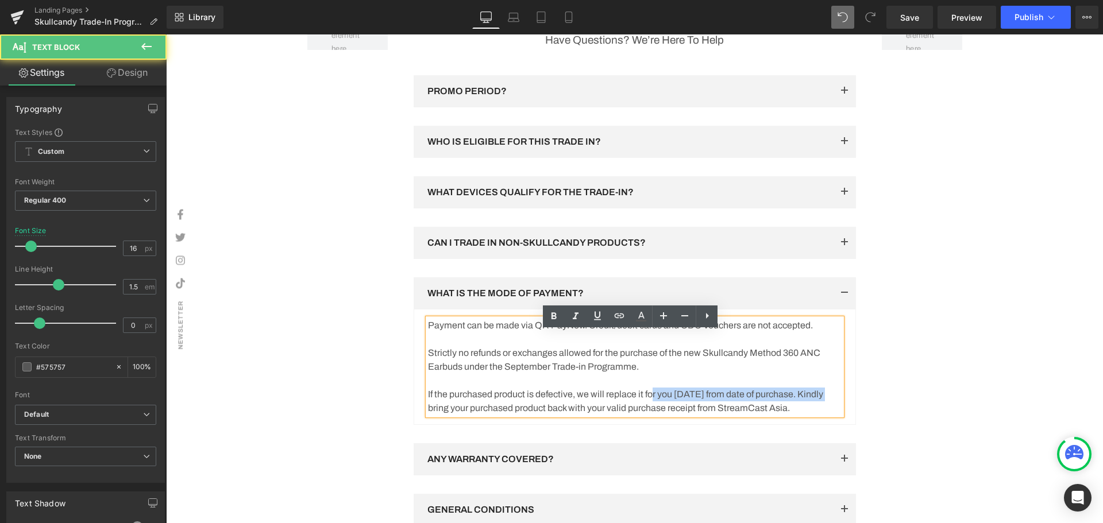
drag, startPoint x: 833, startPoint y: 404, endPoint x: 651, endPoint y: 404, distance: 181.5
click at [651, 404] on p "If the purchased product is defective, we will replace it for you [DATE] from d…" at bounding box center [635, 402] width 414 height 28
drag, startPoint x: 916, startPoint y: 431, endPoint x: 895, endPoint y: 421, distance: 23.4
click at [916, 430] on div "Row Frequently Asked Questions Heading Have Questions? We’re Here To Help Text …" at bounding box center [634, 288] width 689 height 568
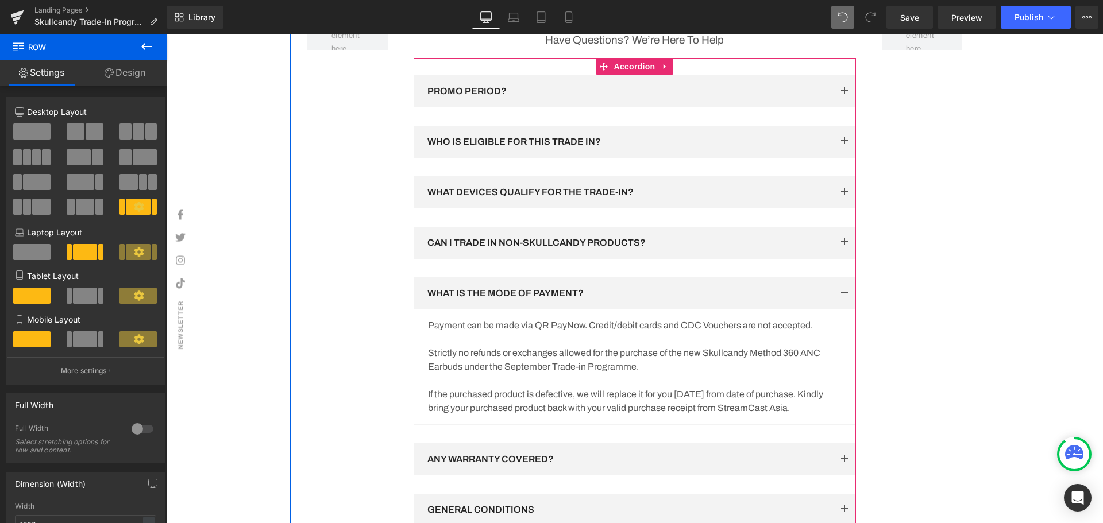
drag, startPoint x: 840, startPoint y: 305, endPoint x: 893, endPoint y: 346, distance: 66.7
click at [844, 296] on span "button" at bounding box center [844, 296] width 0 height 0
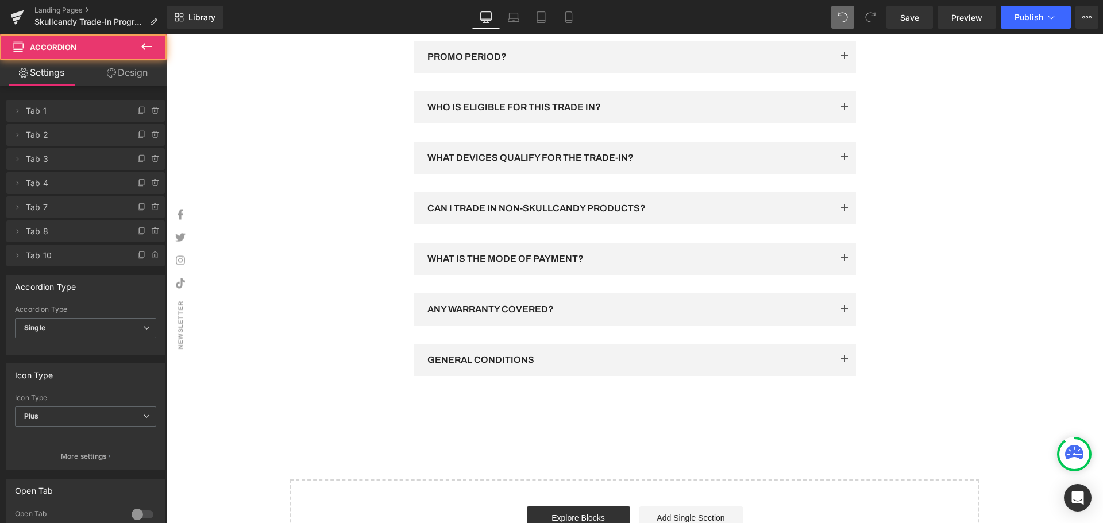
scroll to position [1903, 0]
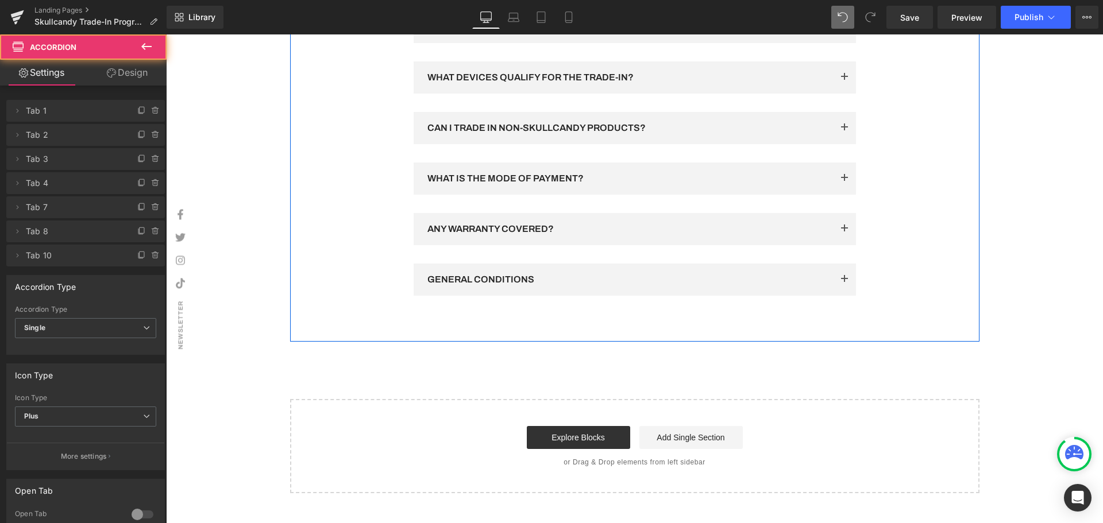
click at [836, 293] on button "button" at bounding box center [844, 280] width 23 height 32
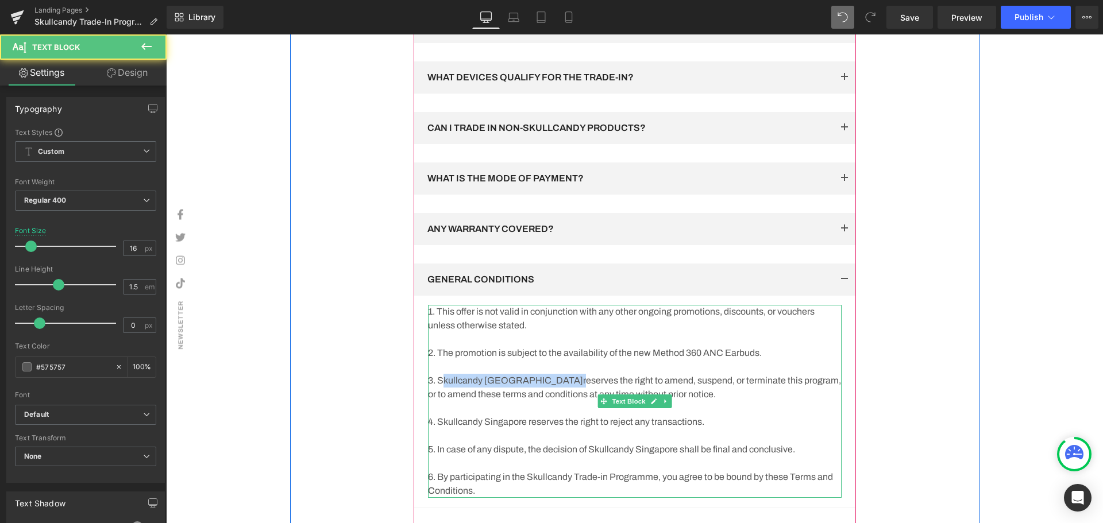
drag, startPoint x: 524, startPoint y: 393, endPoint x: 439, endPoint y: 395, distance: 85.0
click at [439, 395] on p "3. Skullcandy Singapore reserves the right to amend, suspend, or terminate this…" at bounding box center [635, 388] width 414 height 28
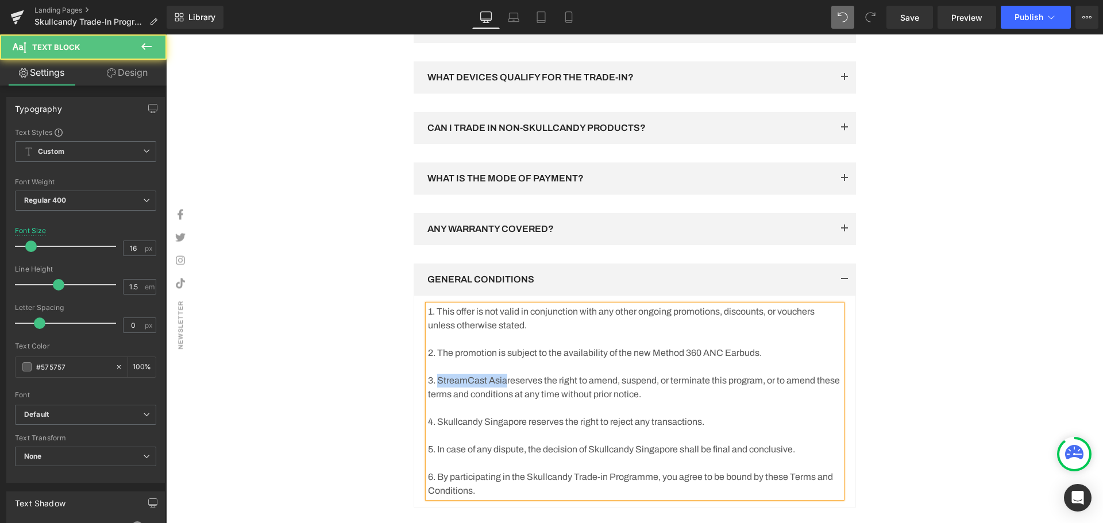
drag, startPoint x: 501, startPoint y: 392, endPoint x: 433, endPoint y: 393, distance: 67.8
click at [433, 393] on p "3. StreamCast Asia reserves the right to amend, suspend, or terminate this prog…" at bounding box center [635, 388] width 414 height 28
copy p "StreamCast Asia"
drag, startPoint x: 521, startPoint y: 436, endPoint x: 436, endPoint y: 432, distance: 85.1
click at [436, 429] on p "4. Skullcandy Singapore reserves the right to reject any transactions." at bounding box center [635, 422] width 414 height 14
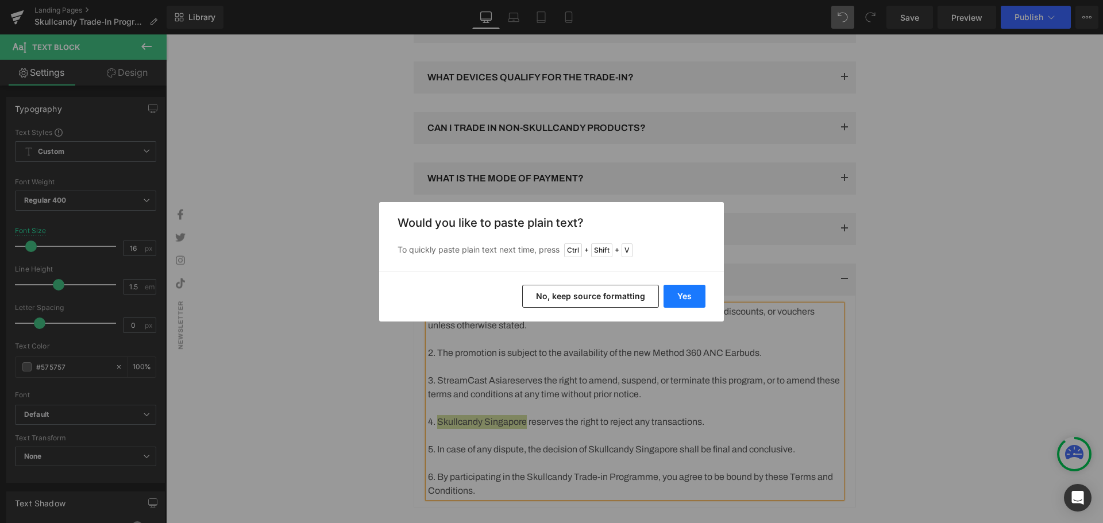
click at [683, 295] on button "Yes" at bounding box center [684, 296] width 42 height 23
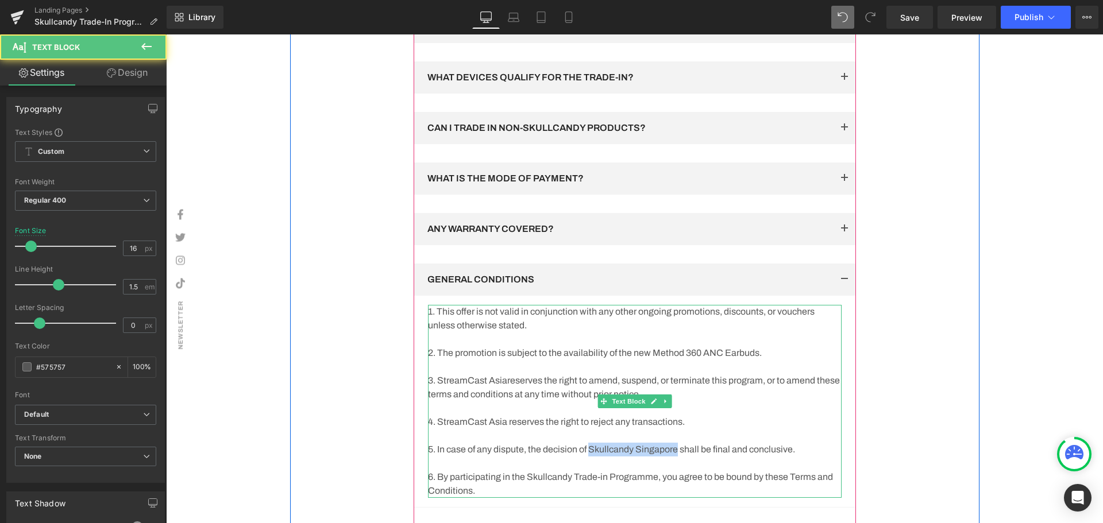
drag, startPoint x: 677, startPoint y: 461, endPoint x: 592, endPoint y: 459, distance: 85.6
click at [592, 457] on p "5. In case of any dispute, the decision of Skullcandy Singapore shall be final …" at bounding box center [635, 450] width 414 height 14
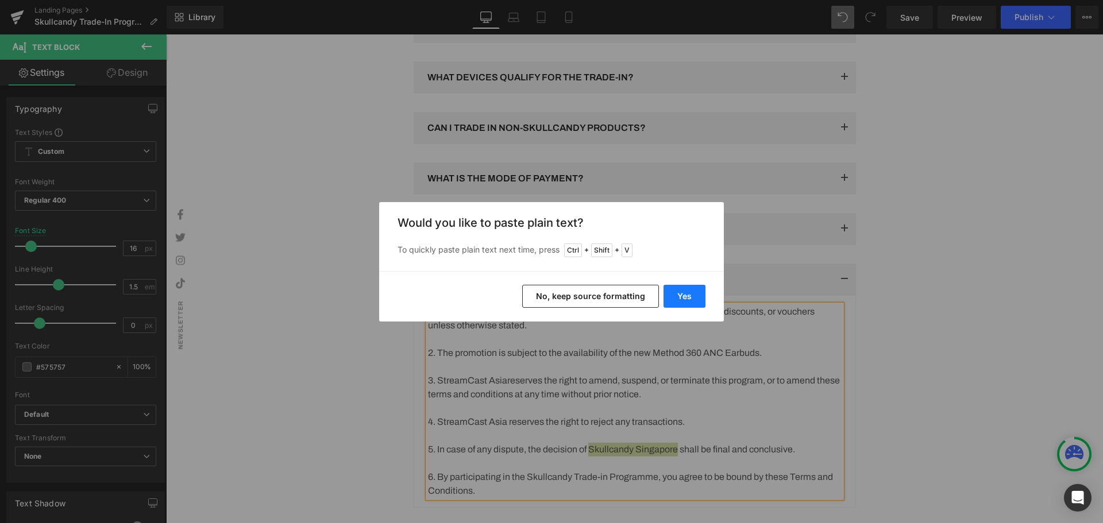
click at [693, 290] on button "Yes" at bounding box center [684, 296] width 42 height 23
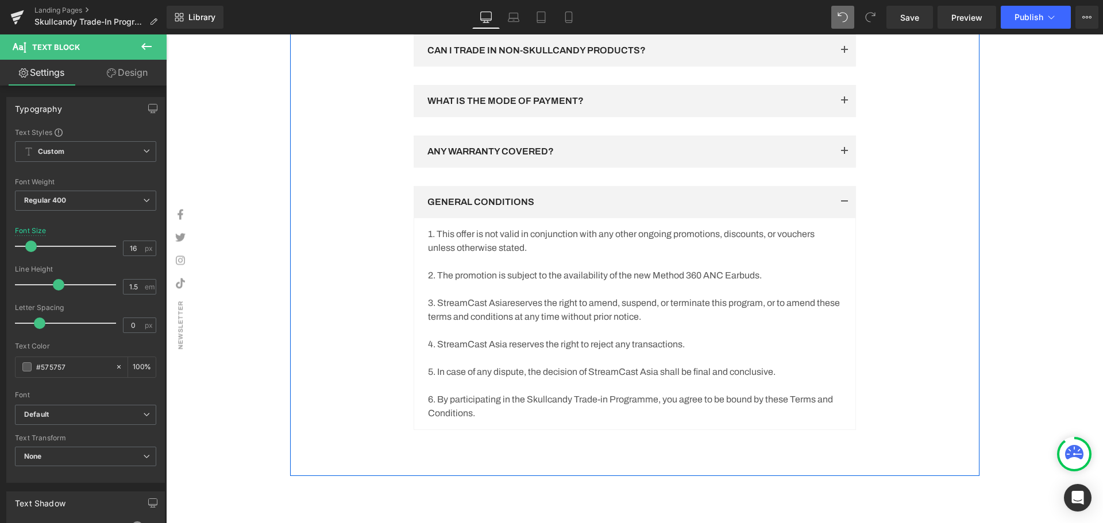
scroll to position [1961, 0]
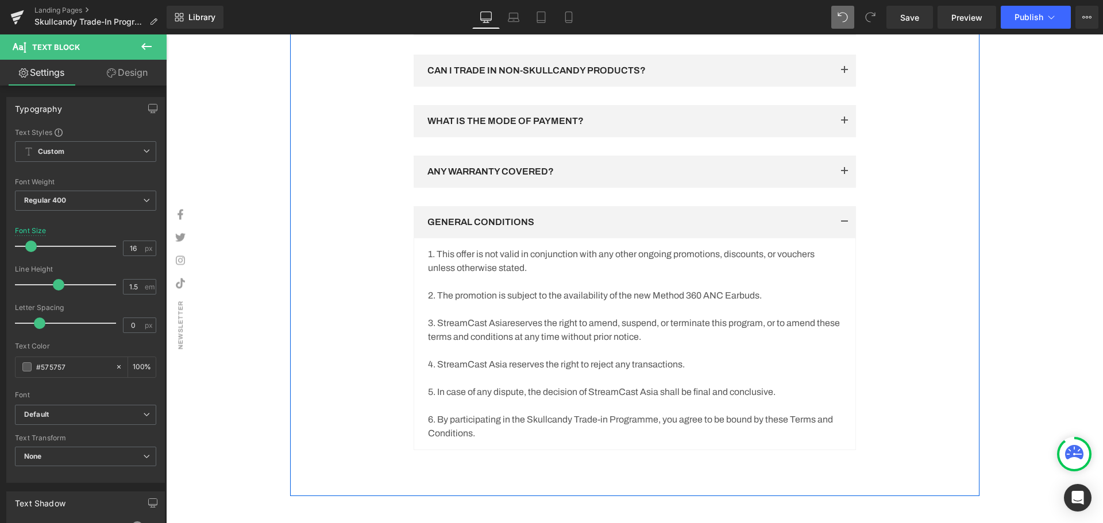
click at [837, 236] on button "button" at bounding box center [844, 222] width 23 height 32
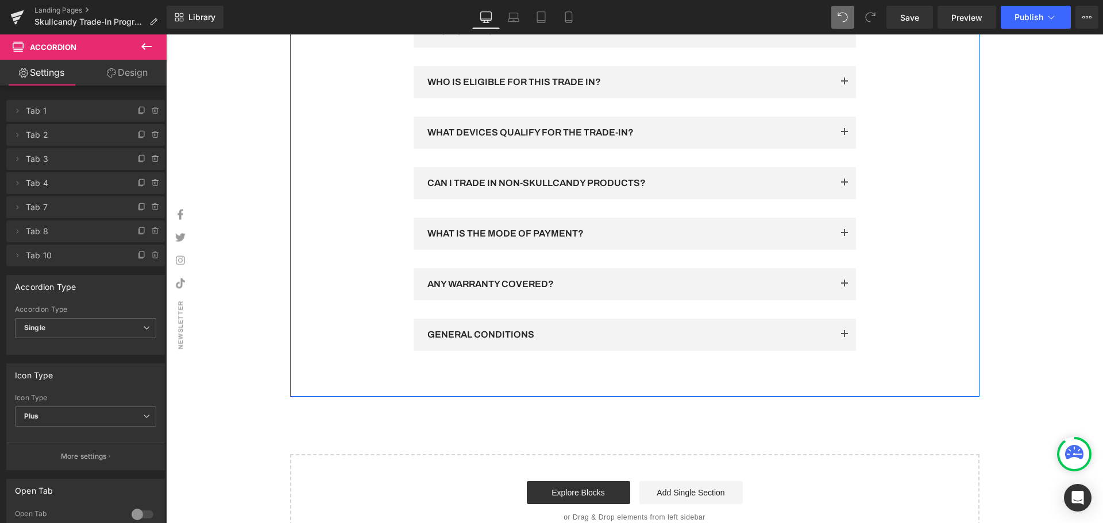
scroll to position [1846, 0]
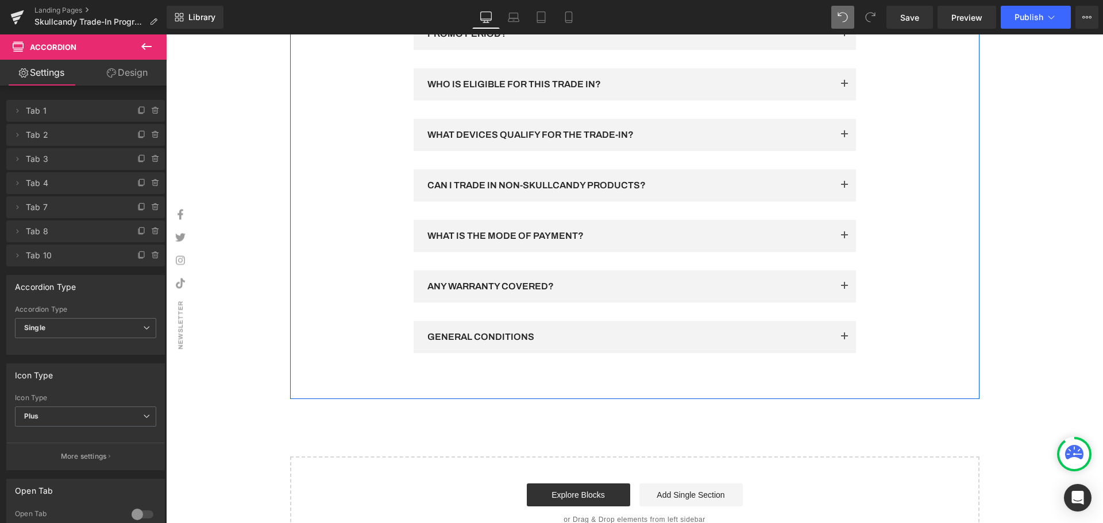
click at [844, 289] on span "button" at bounding box center [844, 289] width 0 height 0
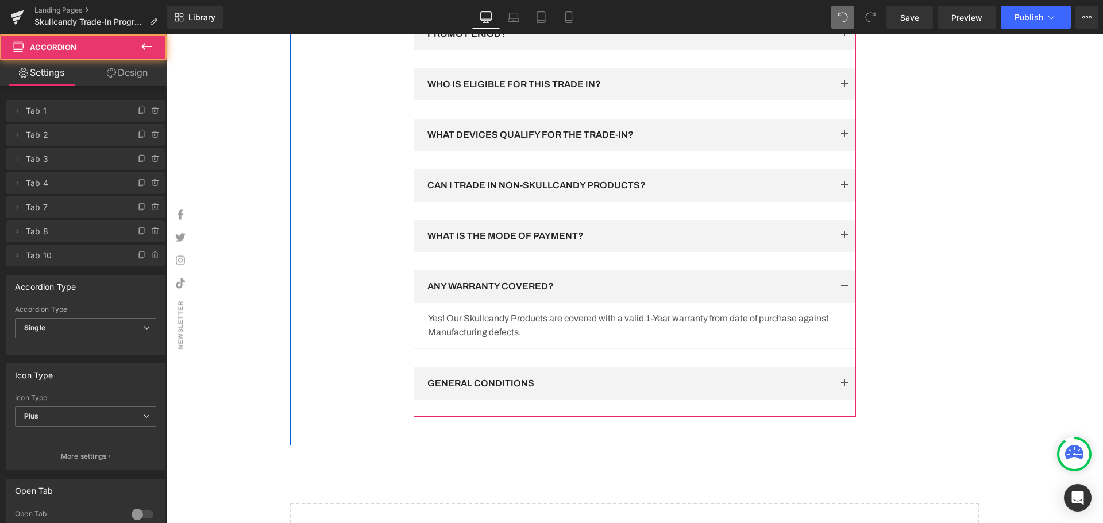
click at [840, 296] on button "button" at bounding box center [844, 287] width 23 height 32
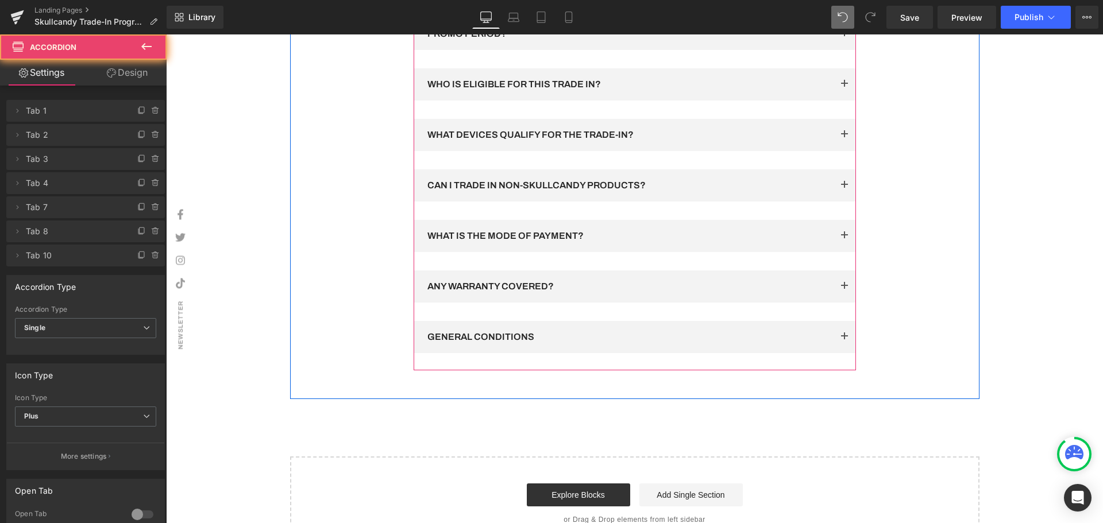
click at [833, 242] on button "button" at bounding box center [844, 236] width 23 height 32
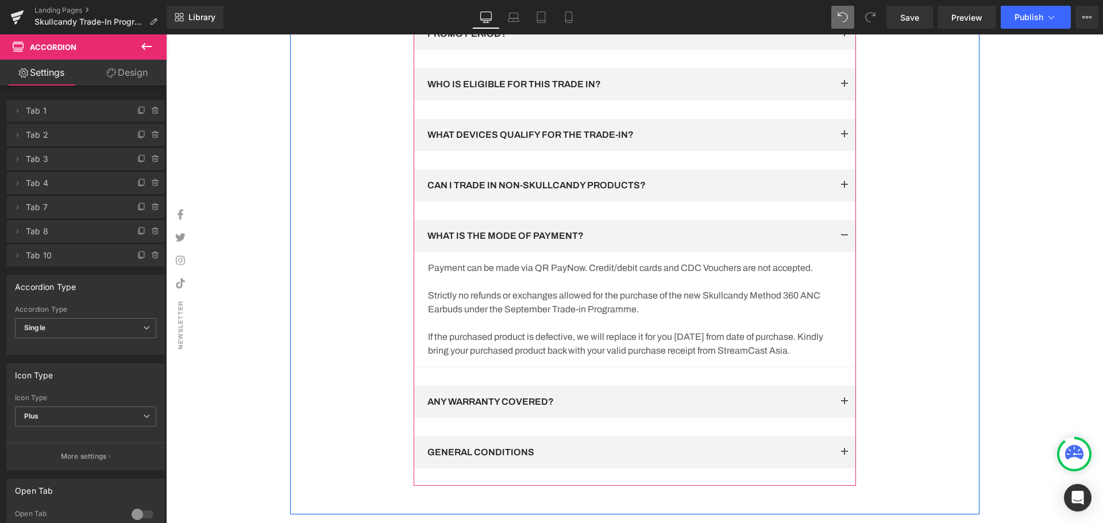
click at [844, 239] on span "button" at bounding box center [844, 239] width 0 height 0
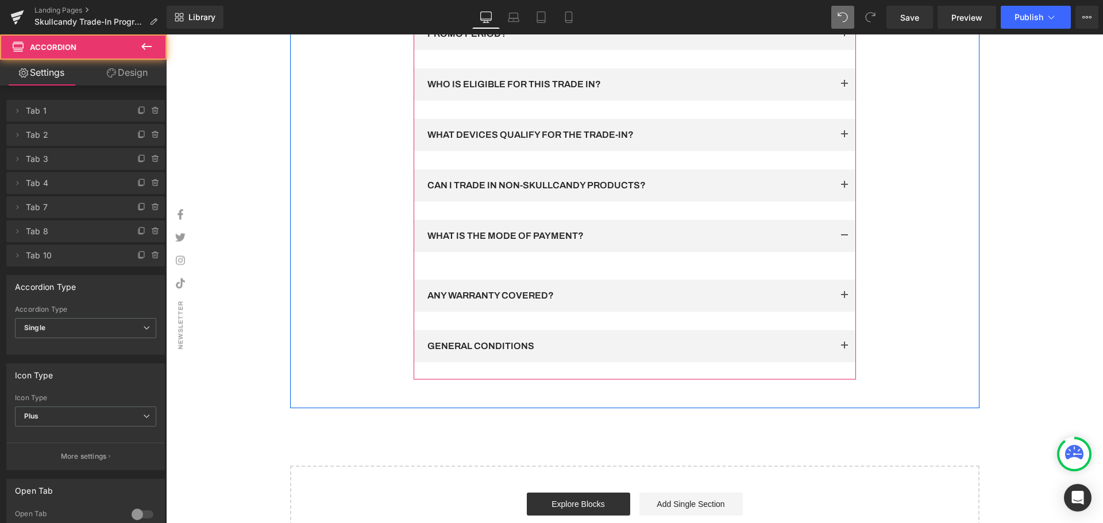
click at [841, 202] on button "button" at bounding box center [844, 185] width 23 height 32
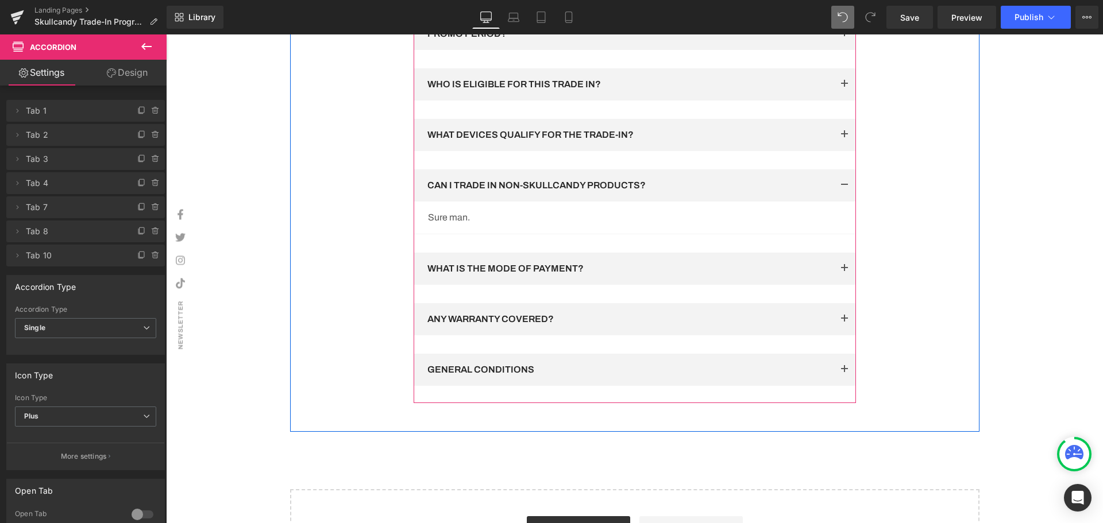
click at [841, 198] on button "button" at bounding box center [844, 185] width 23 height 32
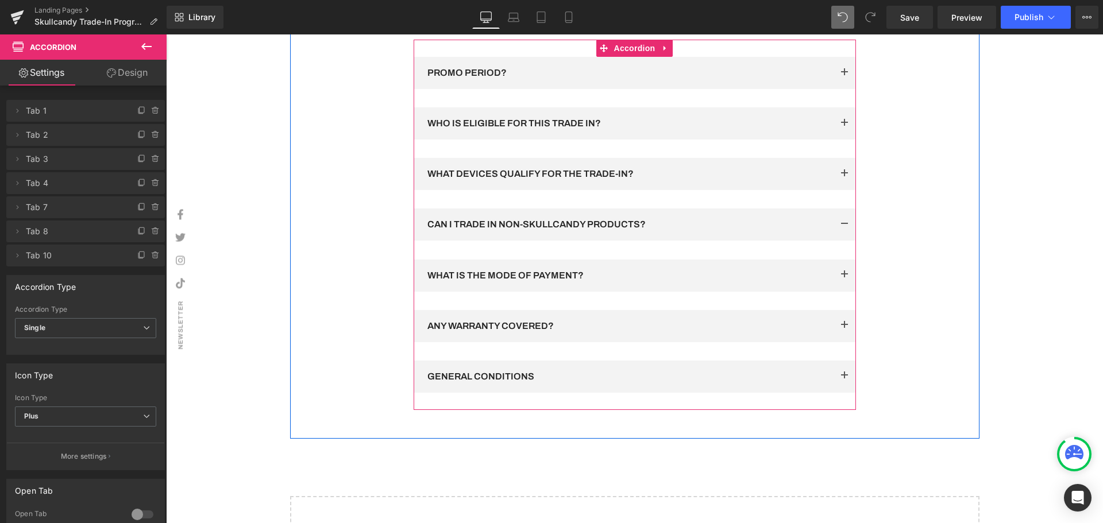
scroll to position [1788, 0]
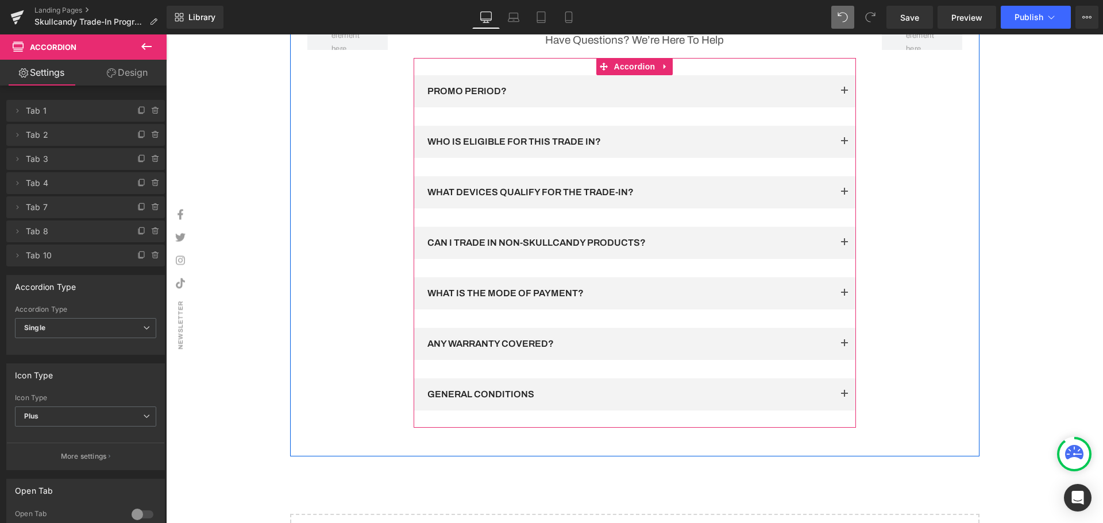
click at [844, 205] on button "button" at bounding box center [844, 192] width 23 height 32
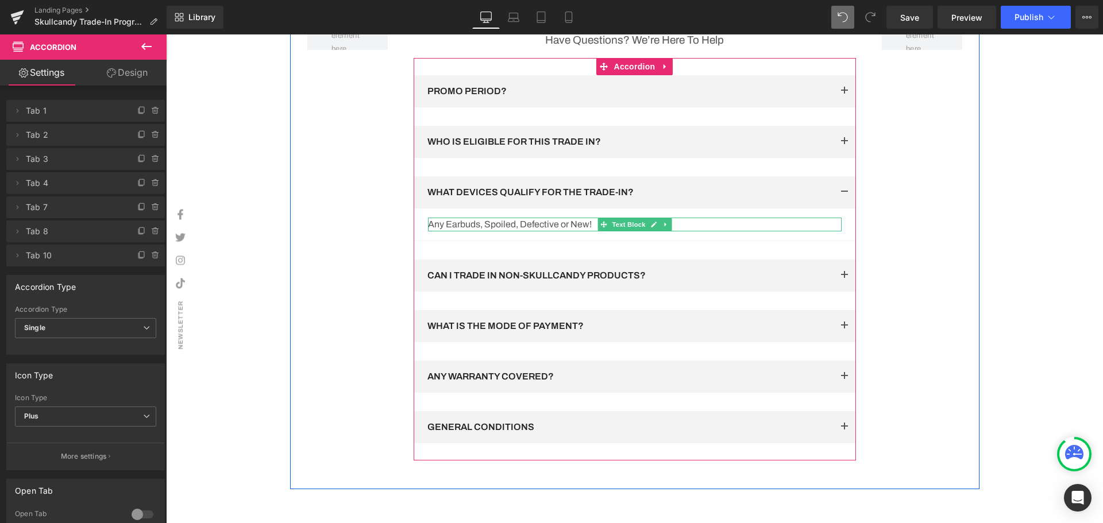
click at [477, 231] on p "Any Earbuds, Spoiled, Defective or New!" at bounding box center [635, 225] width 414 height 14
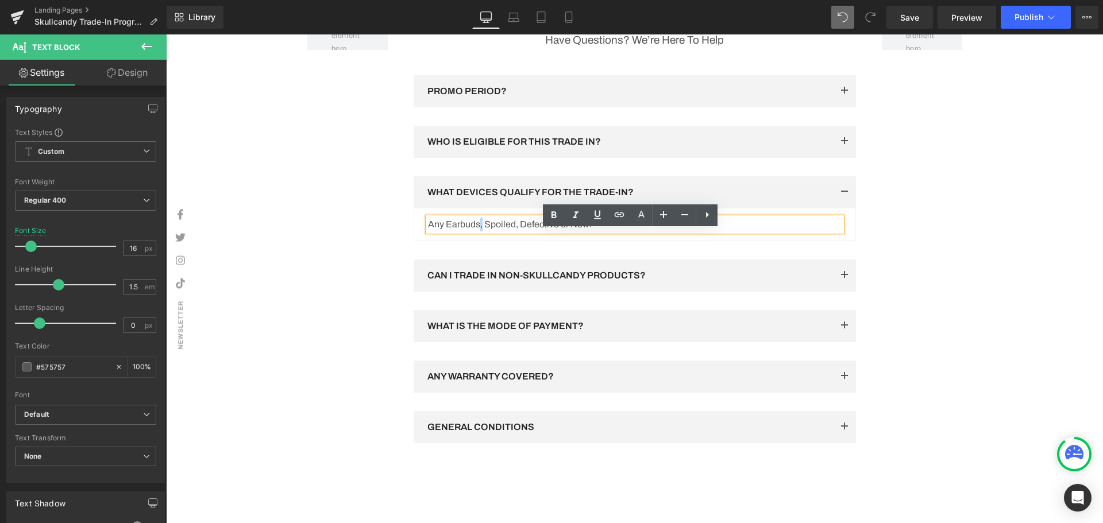
click at [476, 231] on p "Any Earbuds, Spoiled, Defective or New!" at bounding box center [635, 225] width 414 height 14
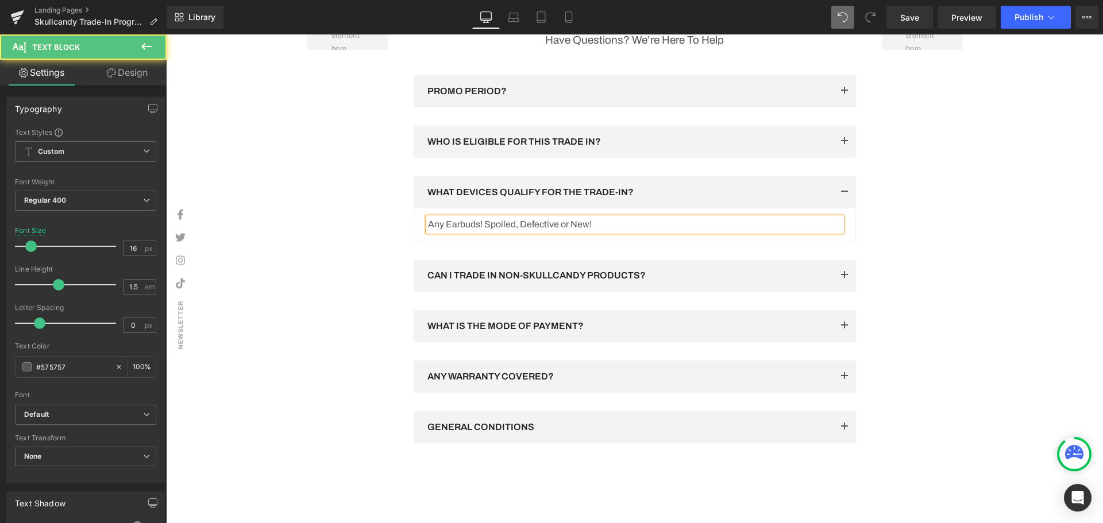
click at [605, 231] on p "Any Earbuds! Spoiled, Defective or New!" at bounding box center [635, 225] width 414 height 14
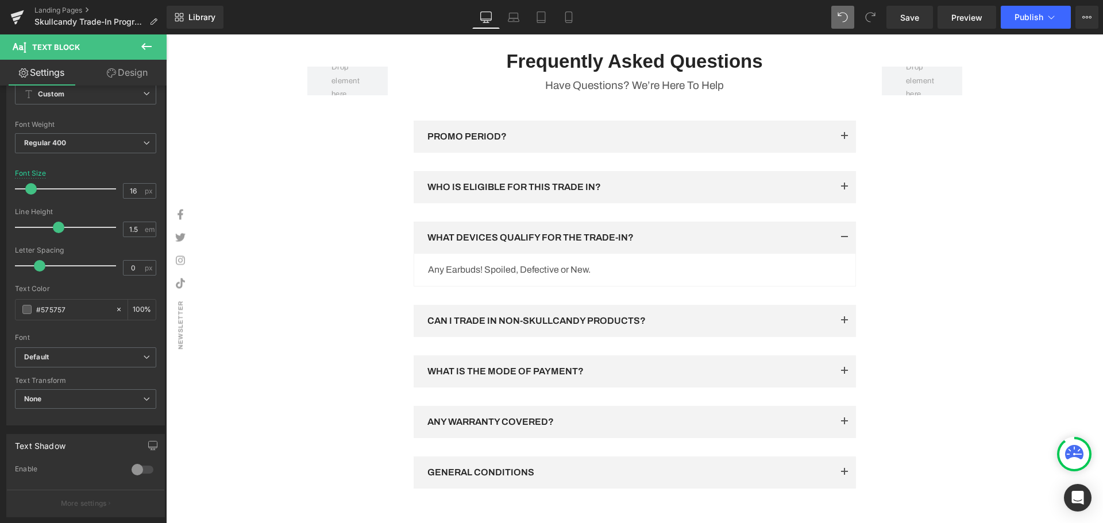
scroll to position [1731, 0]
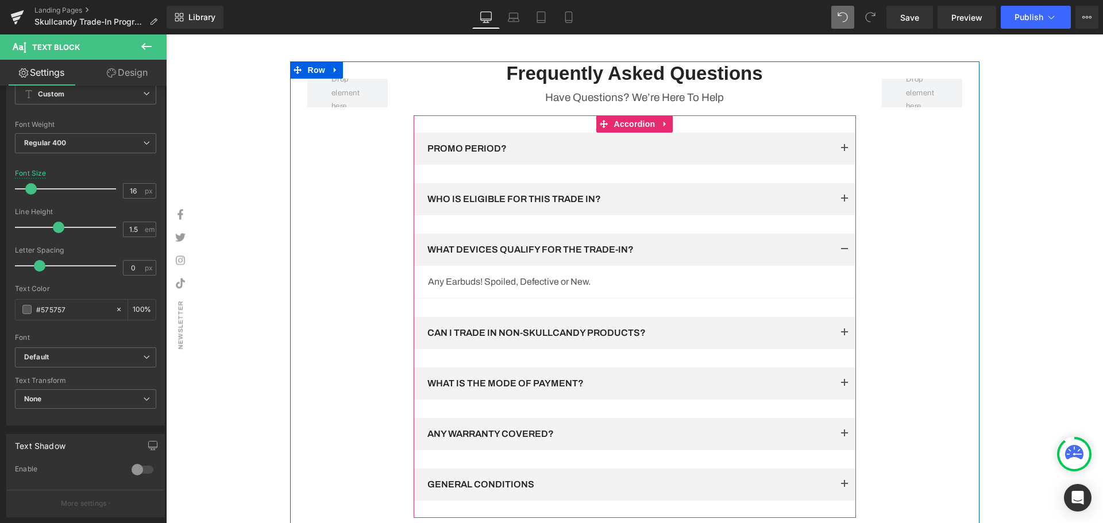
click at [842, 260] on button "button" at bounding box center [844, 250] width 23 height 32
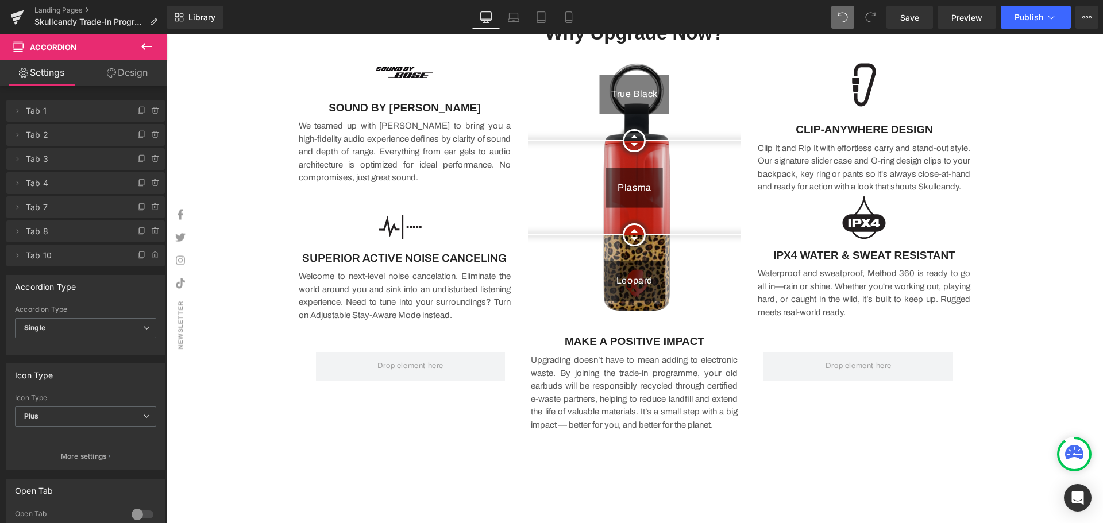
scroll to position [870, 0]
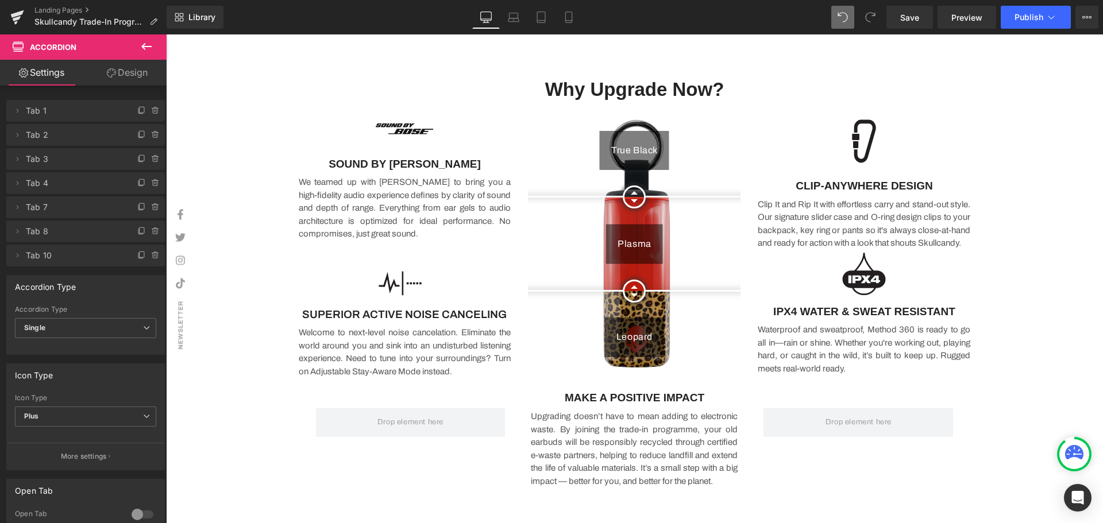
click at [142, 51] on icon at bounding box center [147, 47] width 14 height 14
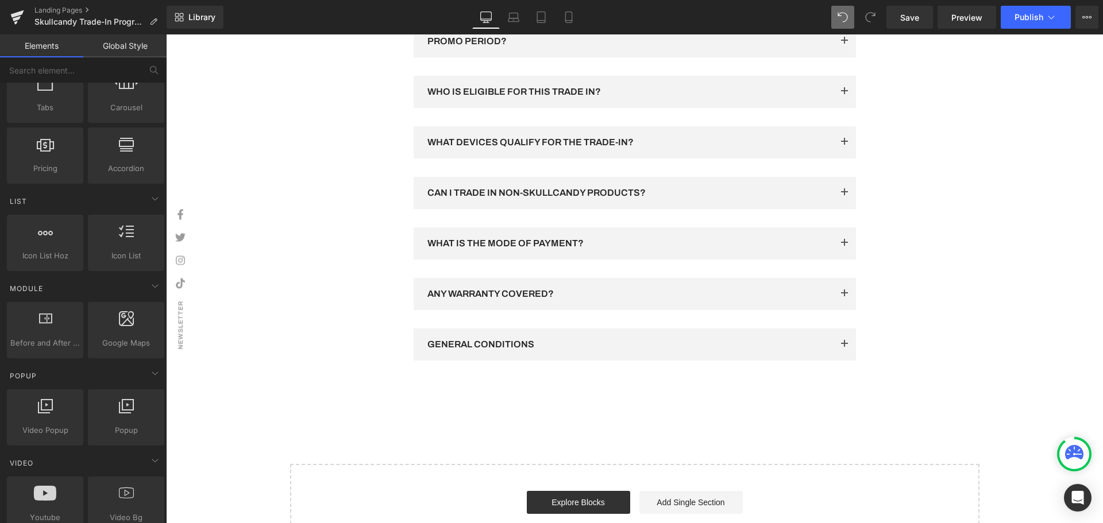
scroll to position [2018, 0]
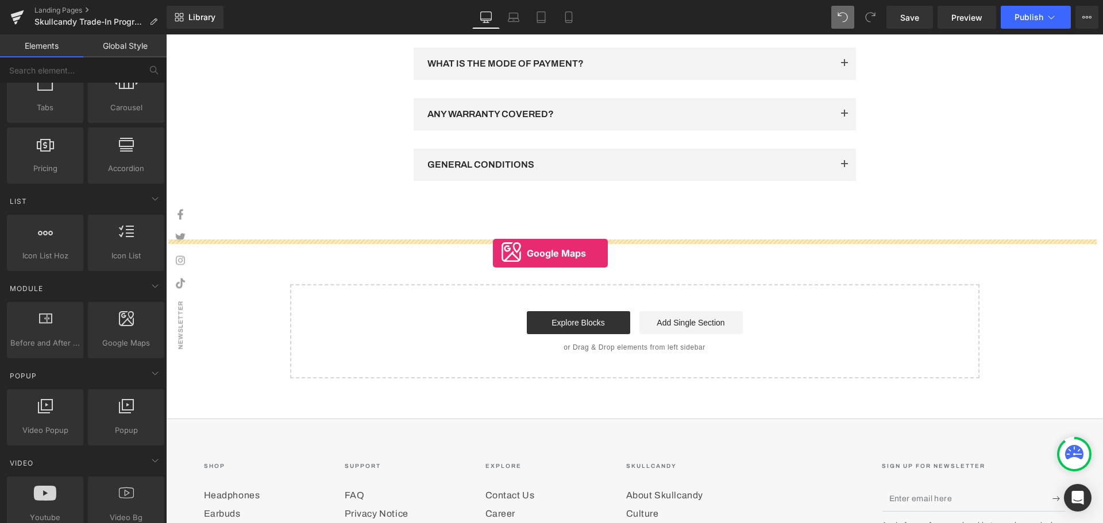
drag, startPoint x: 309, startPoint y: 356, endPoint x: 519, endPoint y: 248, distance: 236.3
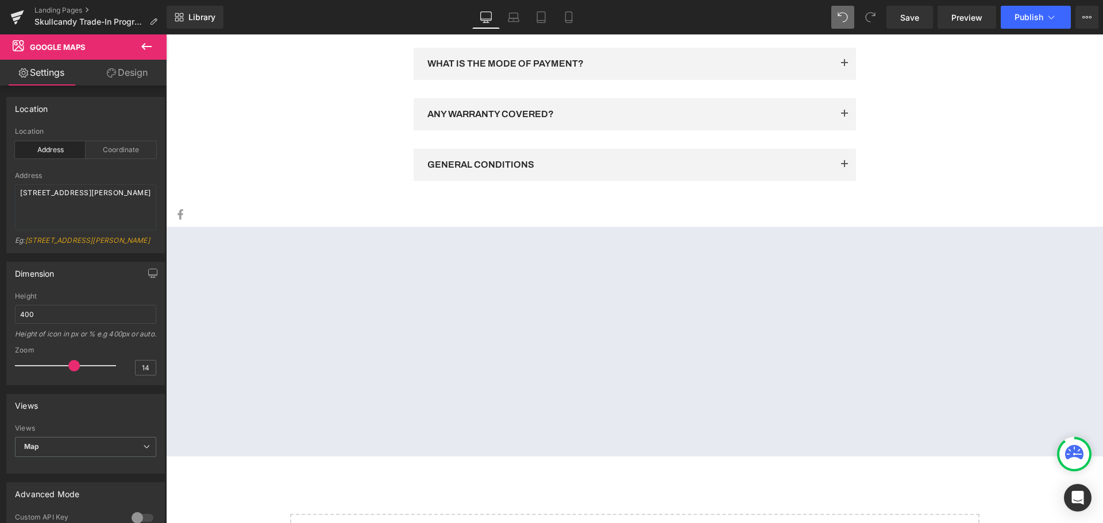
click at [632, 242] on span "Google Maps" at bounding box center [630, 236] width 47 height 14
drag, startPoint x: 58, startPoint y: 200, endPoint x: 0, endPoint y: 191, distance: 58.7
click at [0, 191] on div "Location address Location Address Coordinate Address 86-90 Paul Street, London,…" at bounding box center [86, 170] width 172 height 165
click at [149, 179] on div "Address" at bounding box center [85, 176] width 141 height 8
drag, startPoint x: 110, startPoint y: 196, endPoint x: 13, endPoint y: 194, distance: 97.1
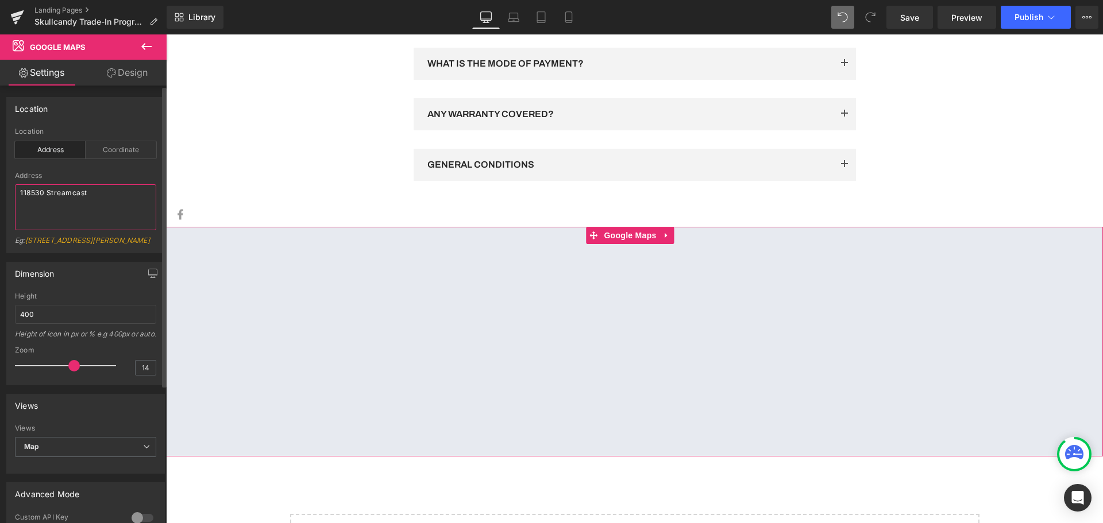
click at [13, 194] on div "address Location Address Coordinate 118530 Streamcast Address 118530 Streamcast…" at bounding box center [85, 190] width 157 height 125
paste textarea "02F Pasir Panjang Rd, #02-03 Citilink Complex, Singapore 118530"
click at [98, 177] on div "Address" at bounding box center [85, 176] width 141 height 8
click at [110, 194] on textarea "102F Pasir Panjang Rd, #02-03 Citilink Complex, Singapore 118530" at bounding box center [85, 207] width 141 height 46
drag, startPoint x: 130, startPoint y: 194, endPoint x: 97, endPoint y: 194, distance: 32.7
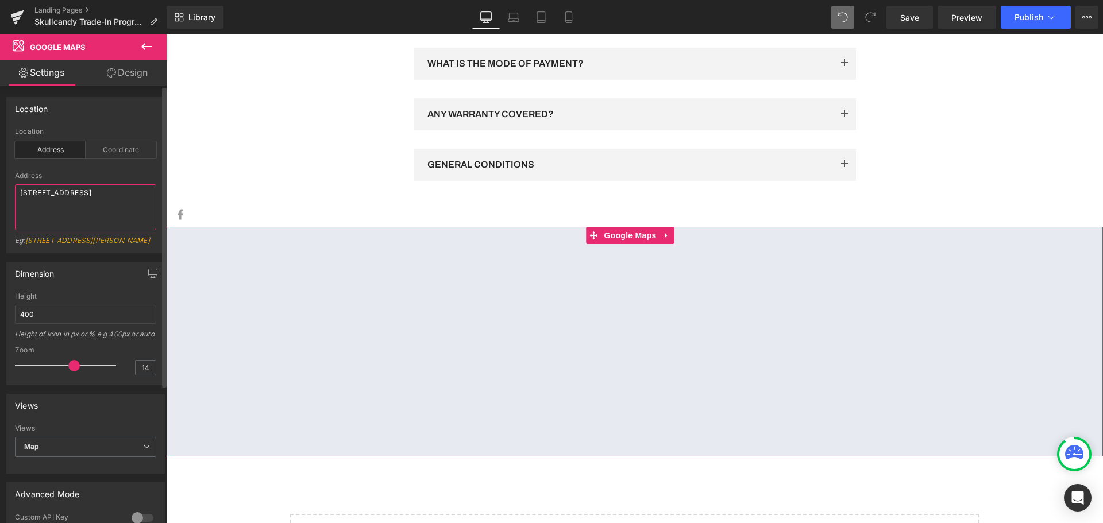
click at [97, 194] on textarea "102F Pasir Panjang Rd, #02-03 Citilink Complex, Singapore 118530" at bounding box center [85, 207] width 141 height 46
click at [96, 194] on textarea "102F Pasir Panjang Rd Streamcast Citilink Complex, Singapore 118530" at bounding box center [85, 207] width 141 height 46
click at [144, 192] on textarea "102F Pasir Panjang Rd, Streamcast Citilink Complex, Singapore 118530" at bounding box center [85, 207] width 141 height 46
click at [142, 192] on textarea "102F Pasir Panjang Rd, Streamcast Citilink Complex, Singapore 118530" at bounding box center [85, 207] width 141 height 46
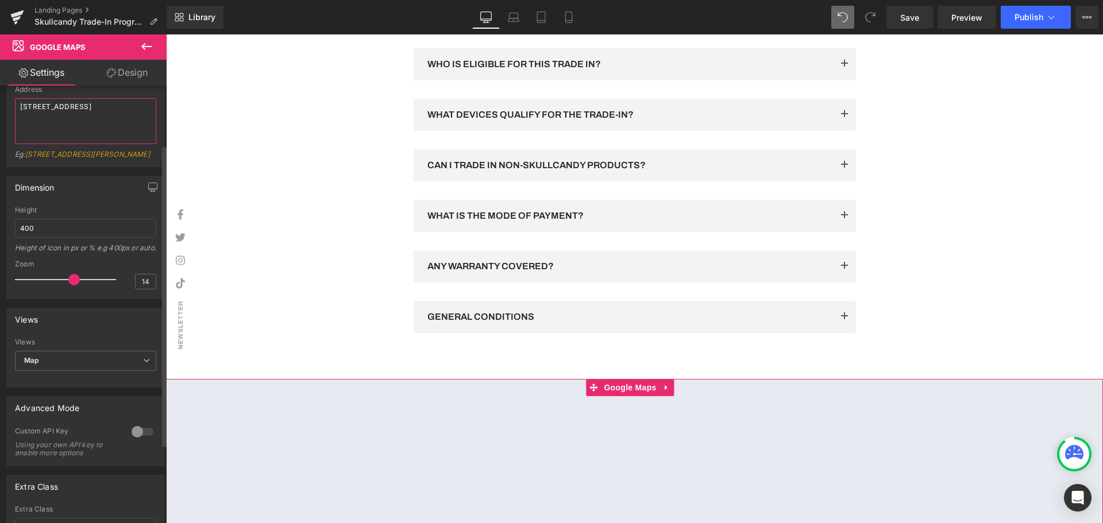
scroll to position [1846, 0]
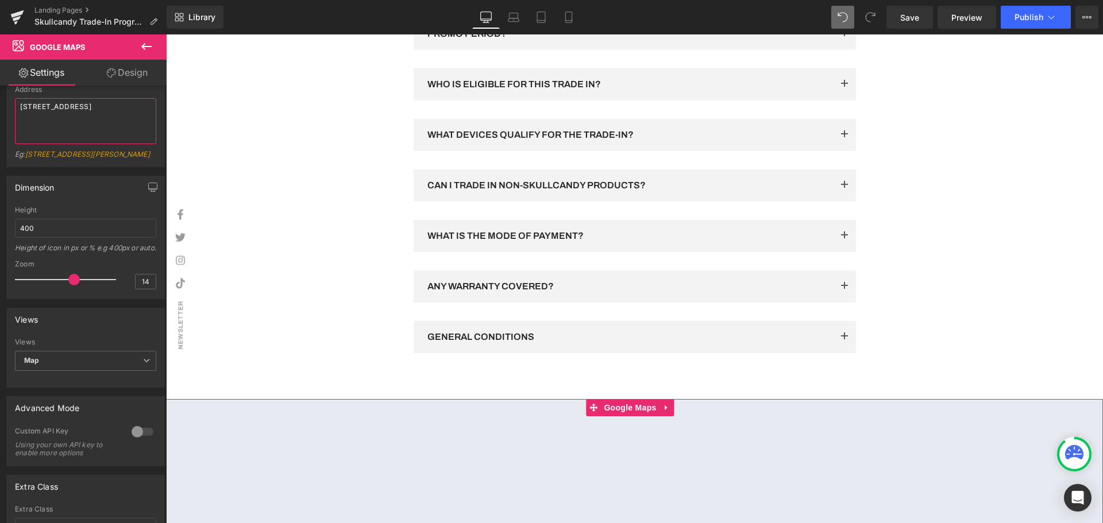
type textarea "102F Pasir Panjang Rd, Streamcast Citilink Complex, Singapore 118530"
click at [149, 44] on icon at bounding box center [147, 47] width 14 height 14
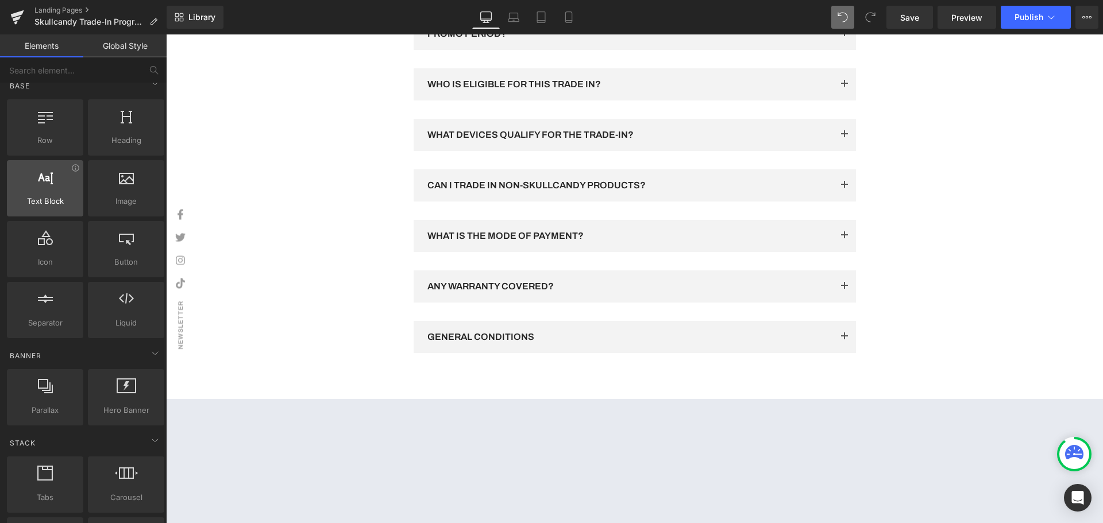
scroll to position [0, 0]
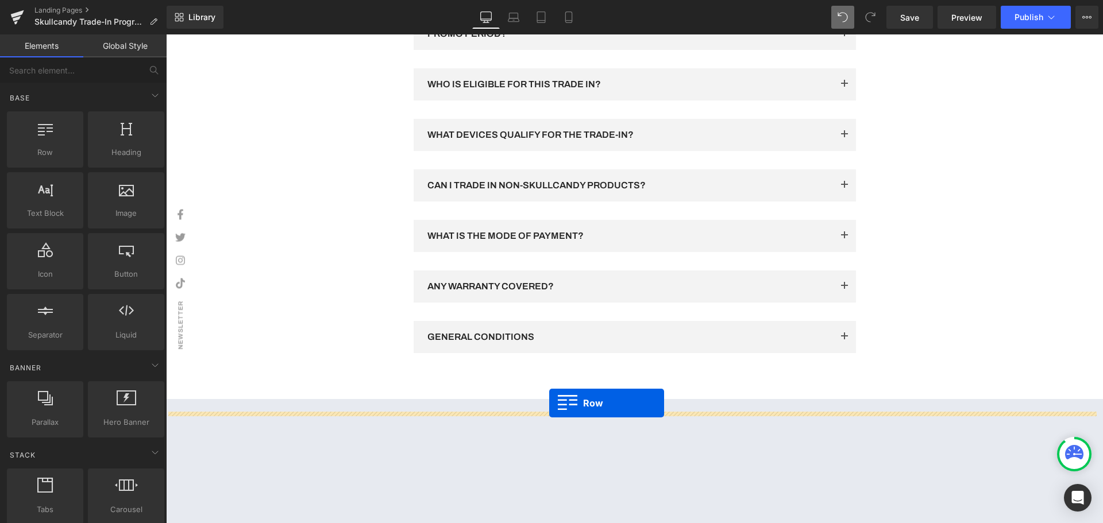
drag, startPoint x: 231, startPoint y: 200, endPoint x: 549, endPoint y: 403, distance: 376.8
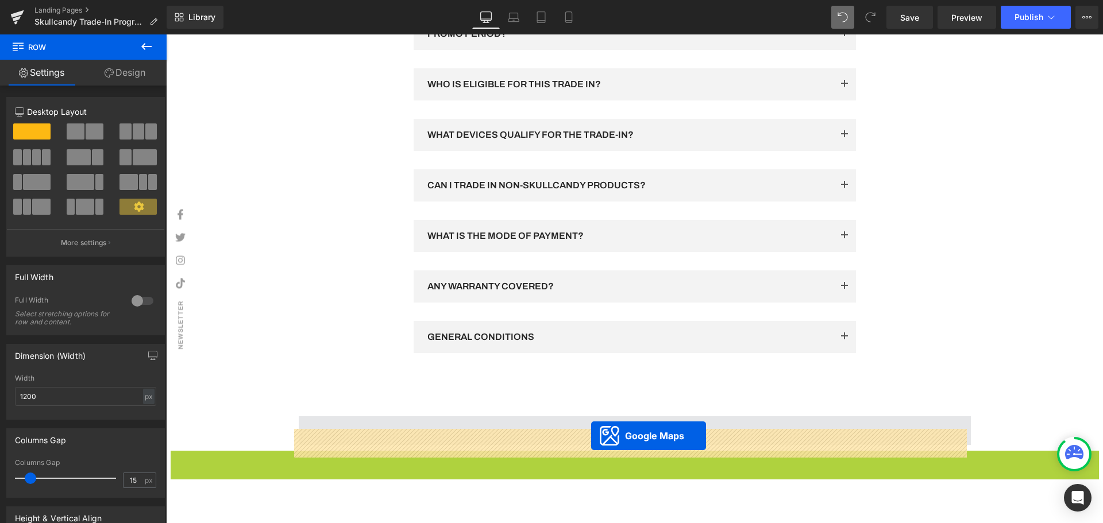
drag, startPoint x: 593, startPoint y: 471, endPoint x: 591, endPoint y: 436, distance: 35.1
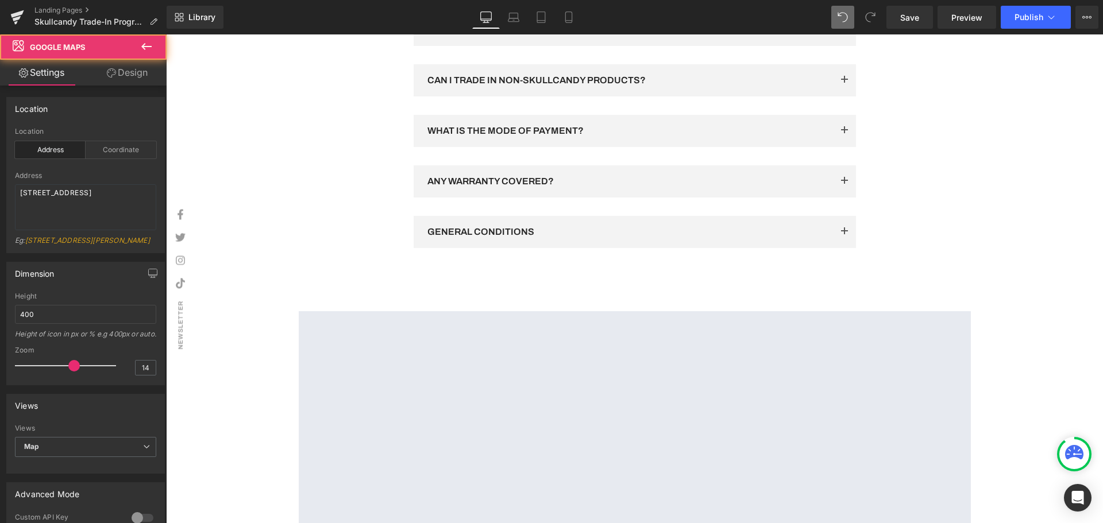
scroll to position [1961, 0]
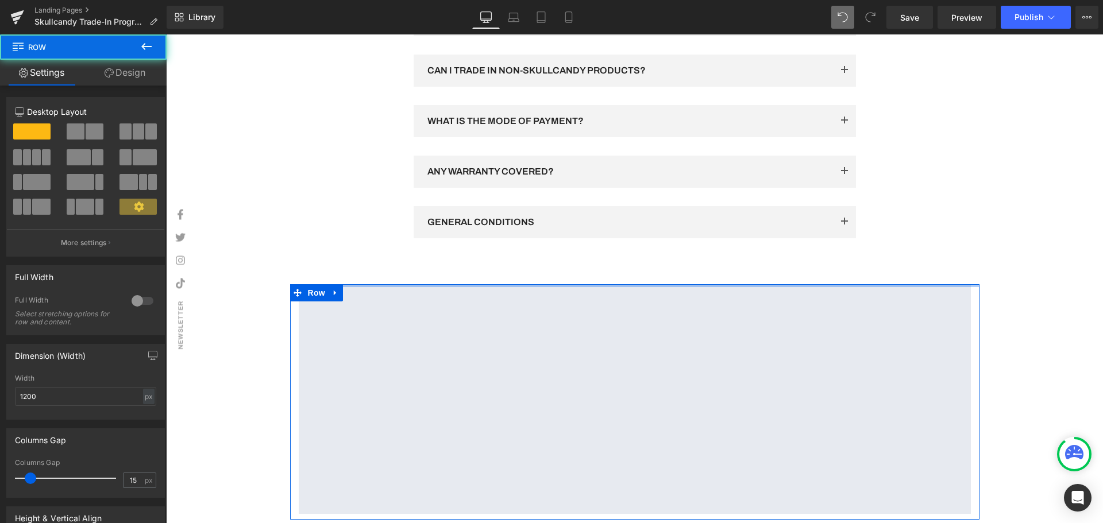
drag, startPoint x: 624, startPoint y: 300, endPoint x: 1042, endPoint y: 277, distance: 419.3
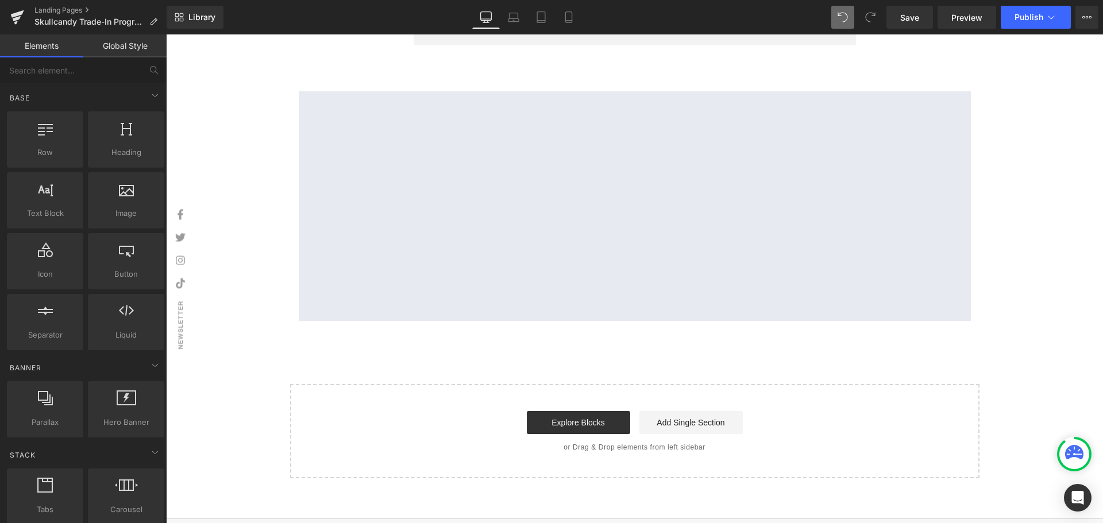
scroll to position [2190, 0]
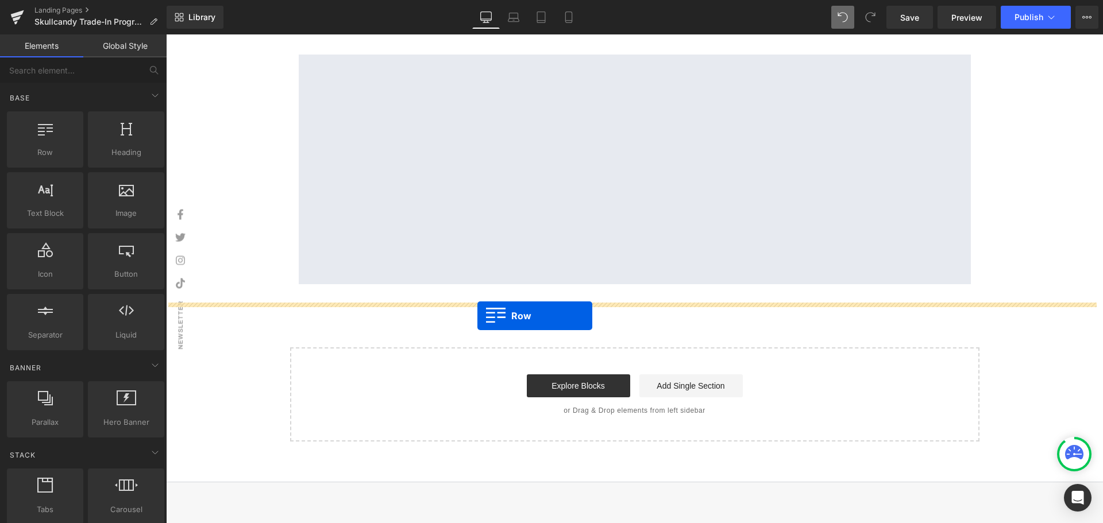
drag, startPoint x: 214, startPoint y: 190, endPoint x: 477, endPoint y: 316, distance: 291.8
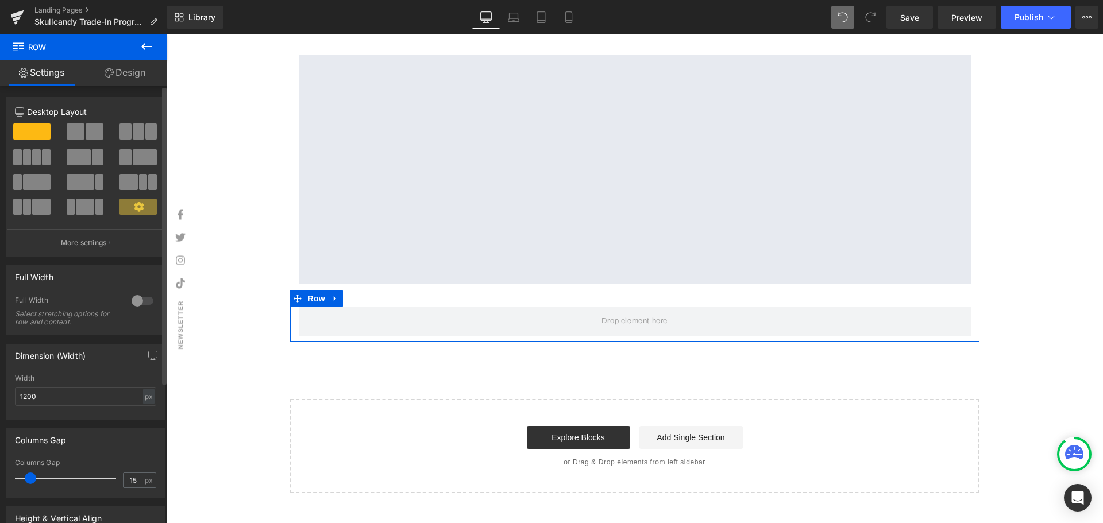
click at [94, 131] on span at bounding box center [95, 131] width 18 height 16
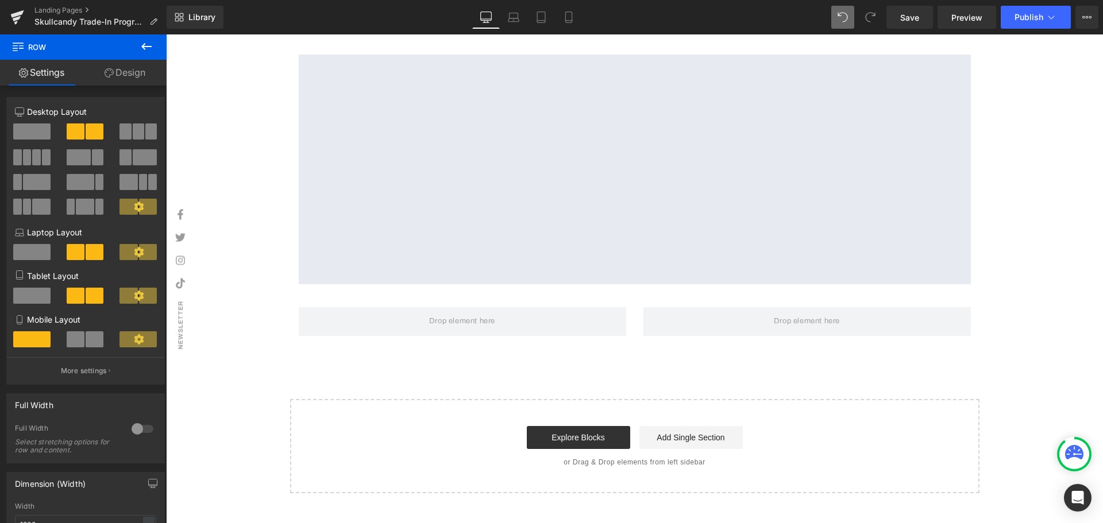
click at [152, 52] on icon at bounding box center [147, 47] width 14 height 14
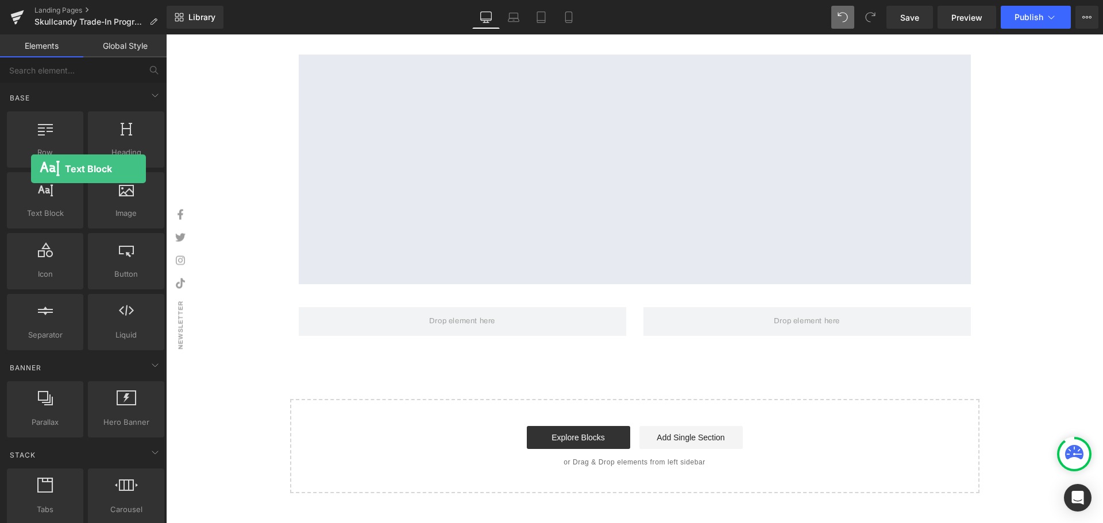
drag, startPoint x: 60, startPoint y: 216, endPoint x: 26, endPoint y: 170, distance: 56.8
click at [26, 170] on div "Text Block texts, paragraphs, contents, blocks" at bounding box center [45, 200] width 81 height 61
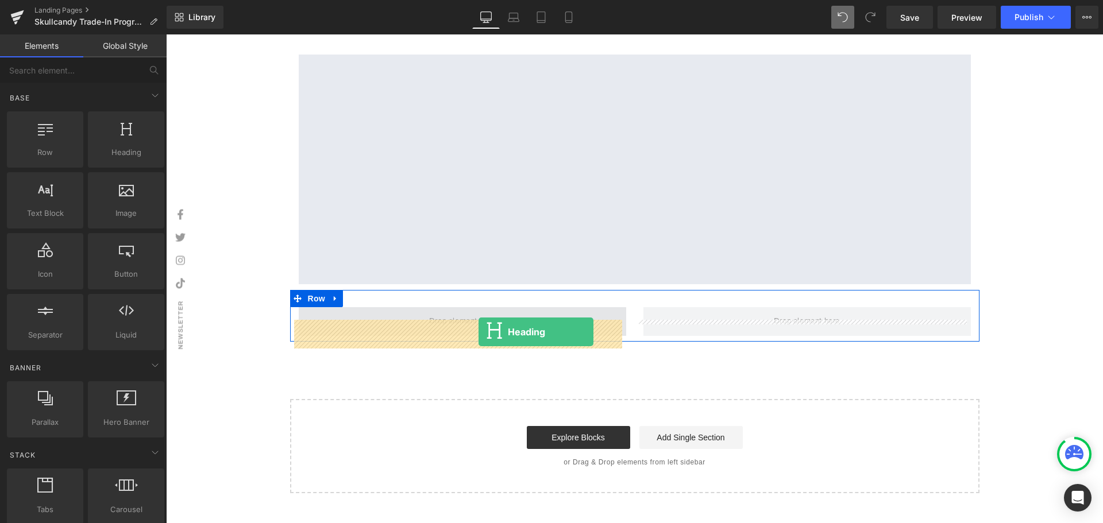
drag, startPoint x: 315, startPoint y: 191, endPoint x: 478, endPoint y: 332, distance: 215.8
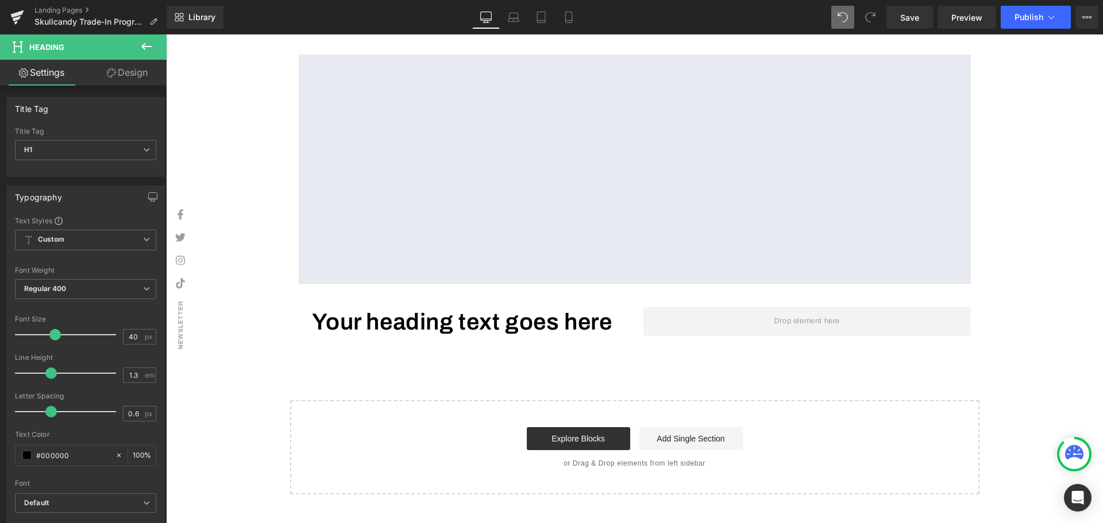
click at [142, 48] on icon at bounding box center [147, 47] width 14 height 14
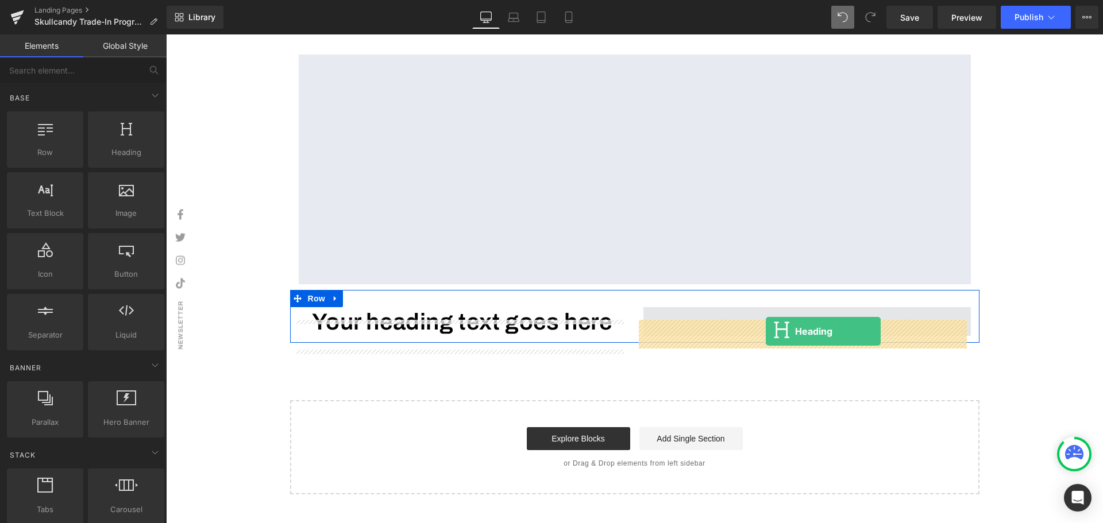
drag, startPoint x: 302, startPoint y: 195, endPoint x: 766, endPoint y: 331, distance: 483.8
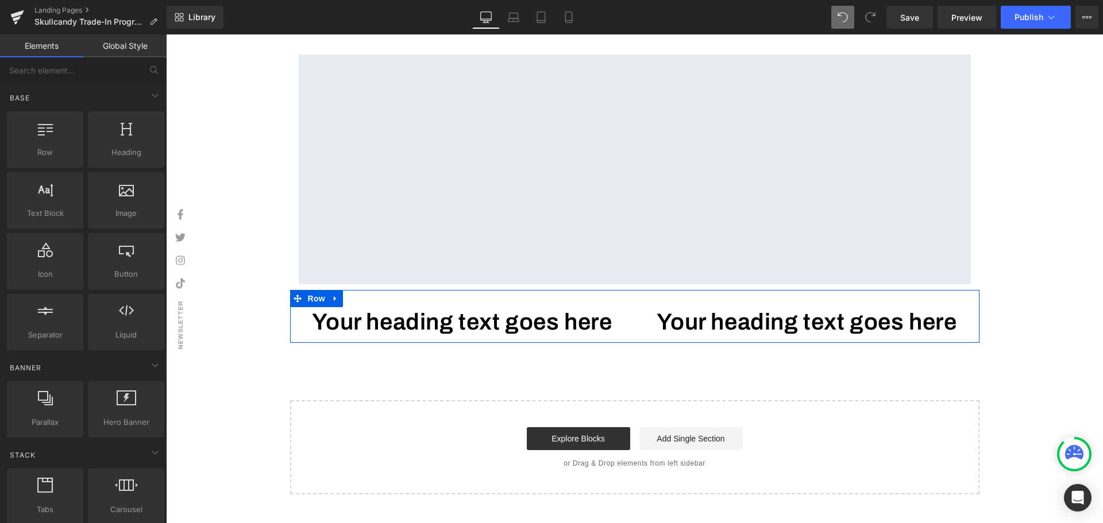
click at [586, 336] on h1 "Your heading text goes here" at bounding box center [462, 322] width 327 height 30
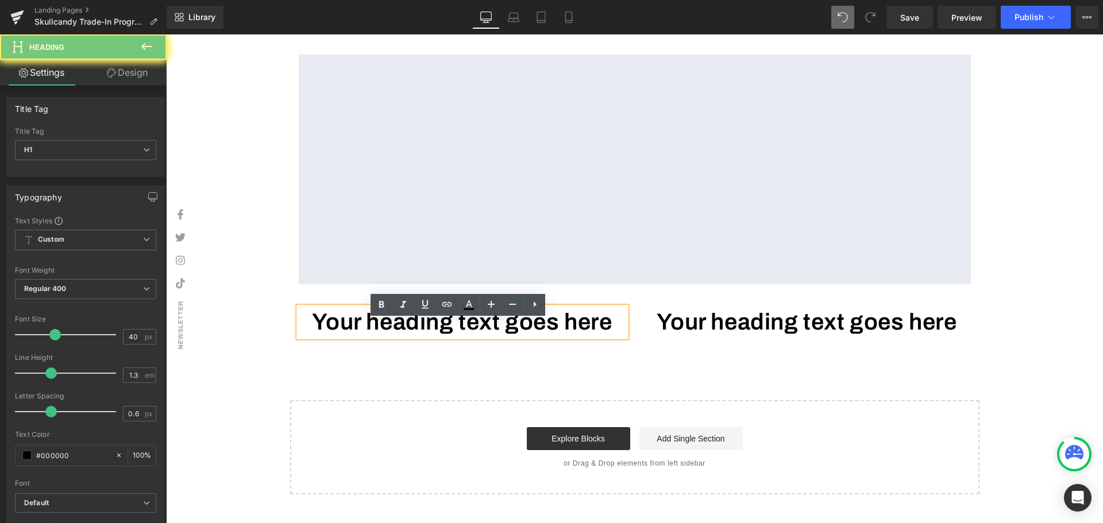
click at [615, 336] on h1 "Your heading text goes here" at bounding box center [462, 322] width 327 height 30
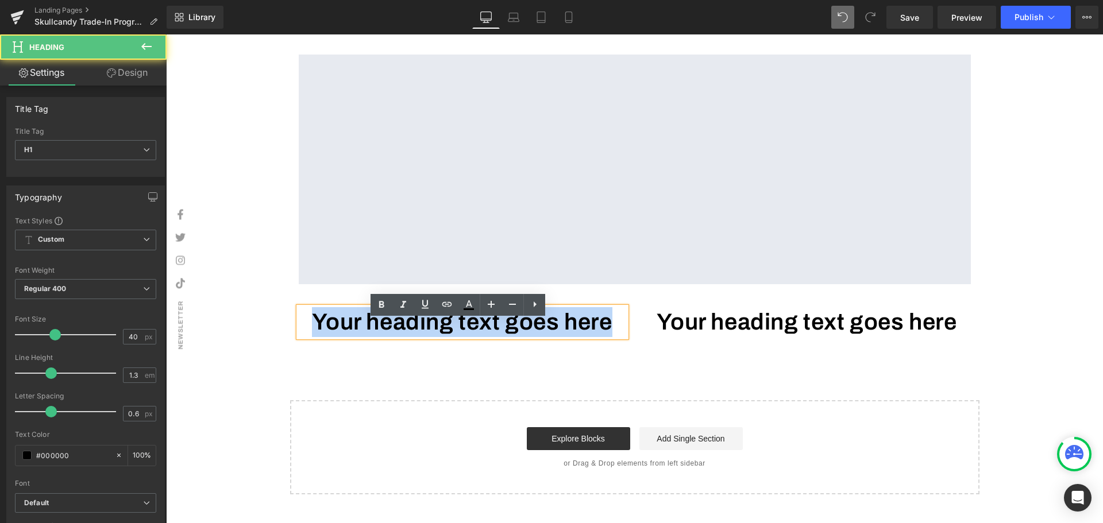
drag, startPoint x: 611, startPoint y: 339, endPoint x: 305, endPoint y: 336, distance: 306.1
click at [305, 336] on h1 "Your heading text goes here" at bounding box center [462, 322] width 327 height 30
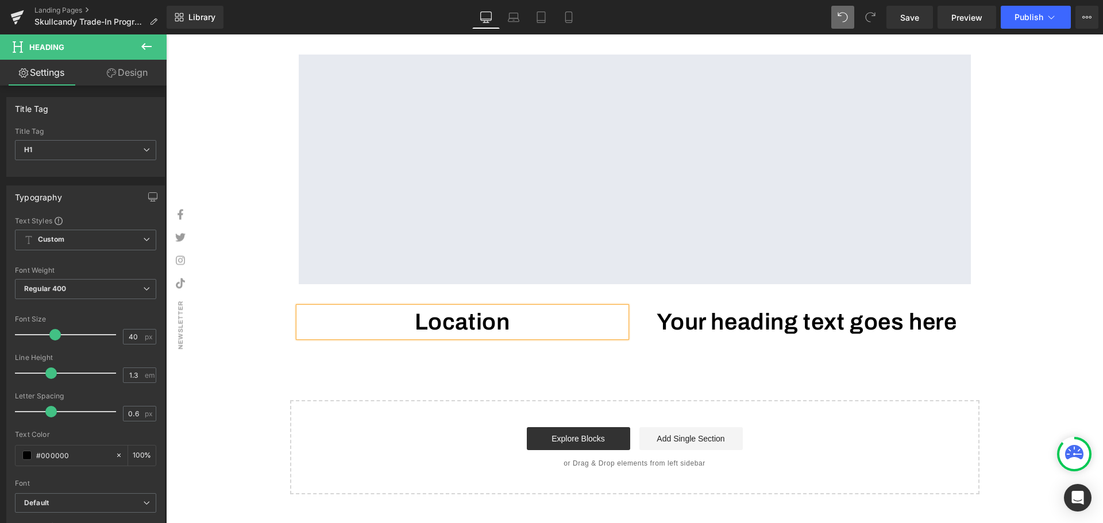
click at [816, 337] on div "Your heading text goes here Heading" at bounding box center [806, 322] width 327 height 30
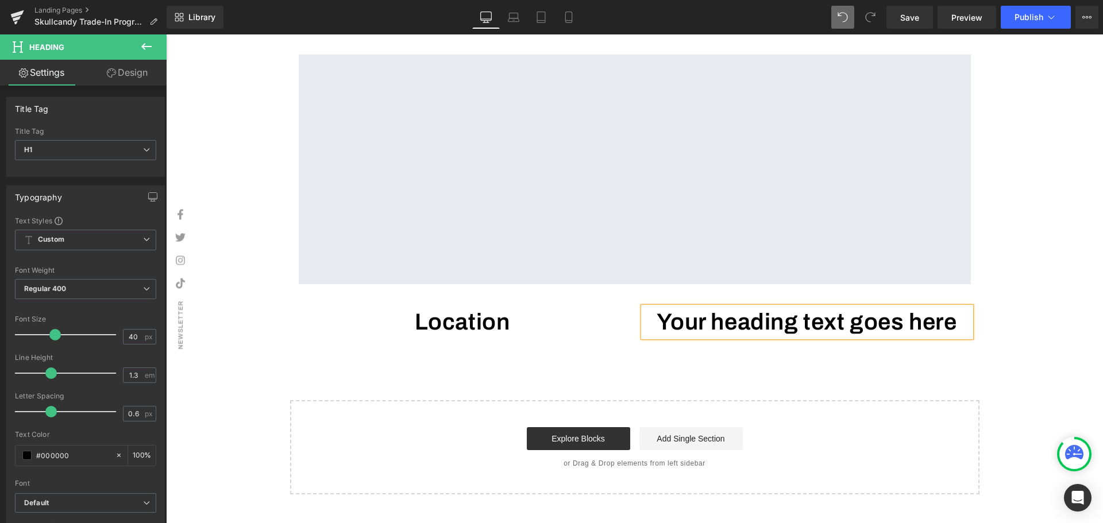
click at [961, 335] on h1 "Your heading text goes here" at bounding box center [806, 322] width 327 height 30
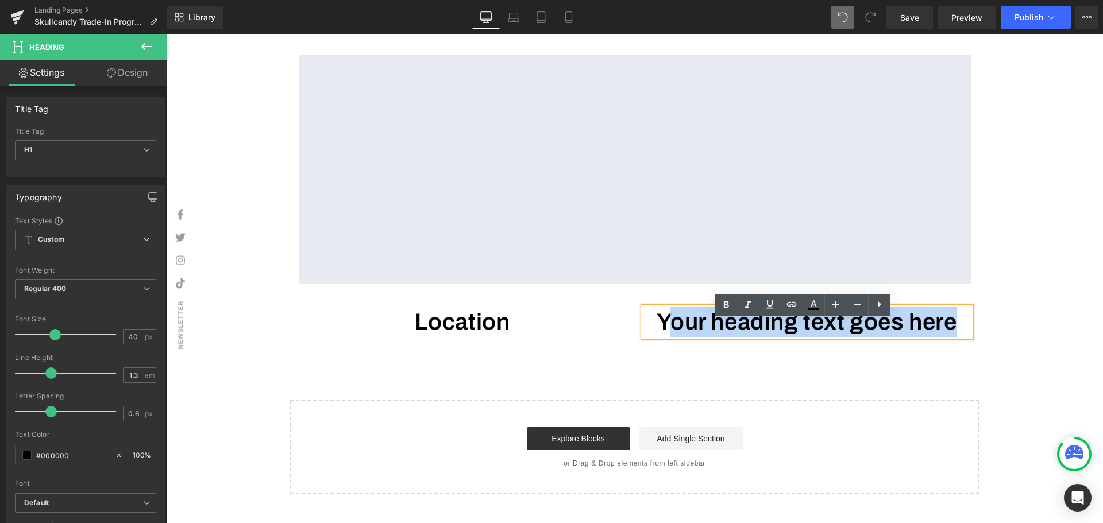
drag, startPoint x: 964, startPoint y: 335, endPoint x: 651, endPoint y: 328, distance: 312.5
click at [651, 328] on h1 "Your heading text goes here" at bounding box center [806, 322] width 327 height 30
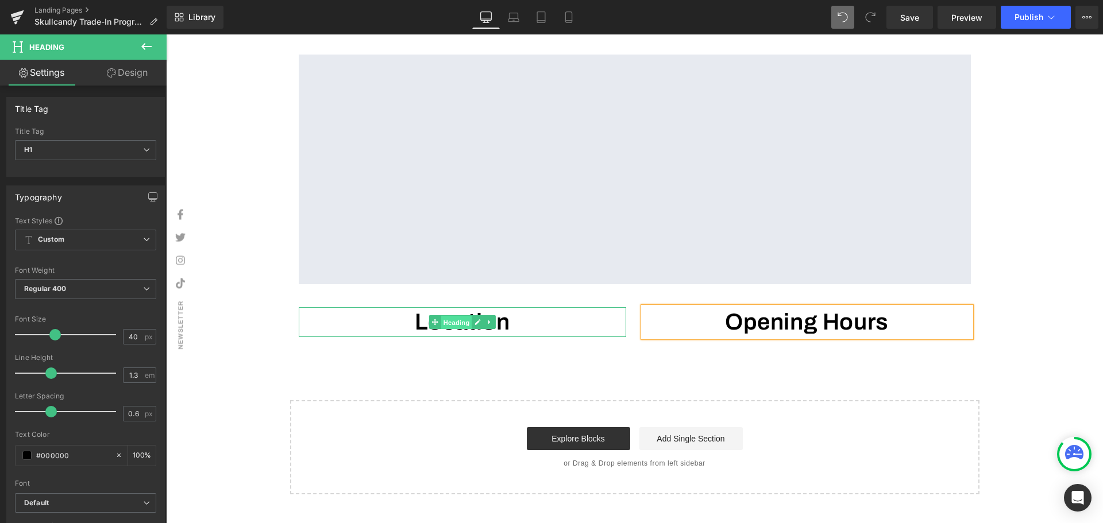
click at [459, 330] on span "Heading" at bounding box center [456, 323] width 31 height 14
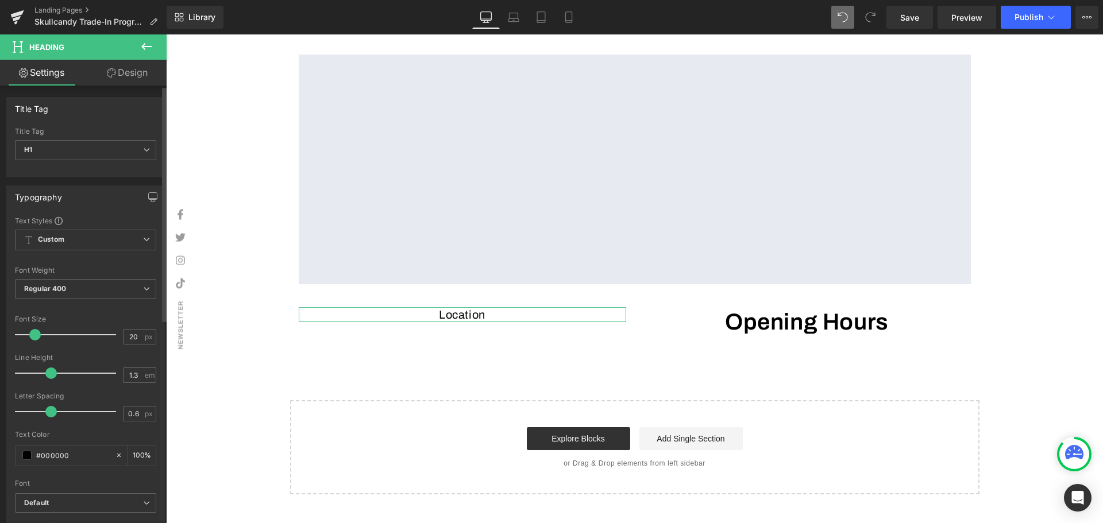
drag, startPoint x: 47, startPoint y: 336, endPoint x: 34, endPoint y: 341, distance: 13.7
click at [34, 341] on div at bounding box center [68, 334] width 95 height 23
type input "30"
drag, startPoint x: 37, startPoint y: 338, endPoint x: 46, endPoint y: 337, distance: 9.3
click at [46, 337] on span at bounding box center [44, 334] width 11 height 11
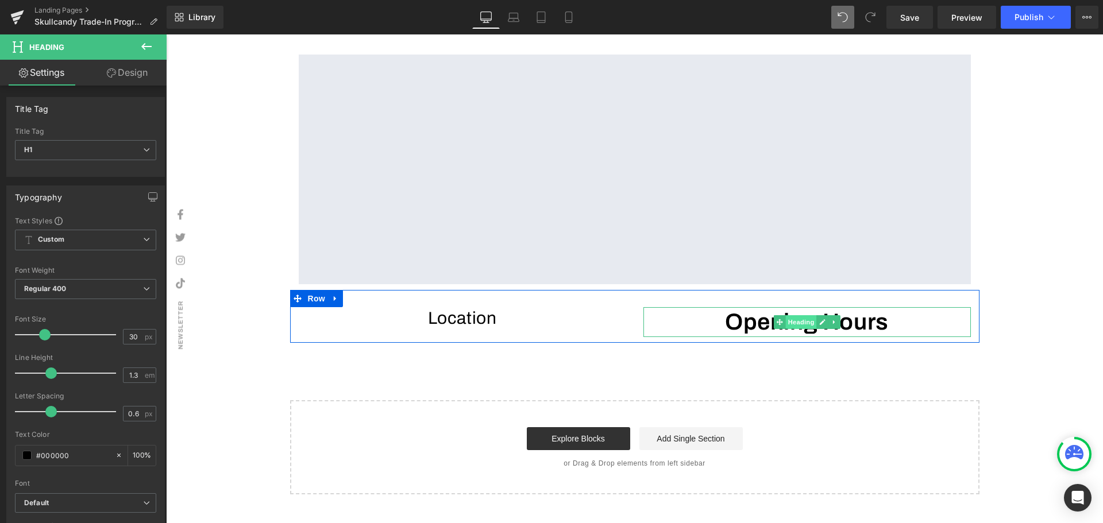
click at [802, 329] on span "Heading" at bounding box center [800, 322] width 31 height 14
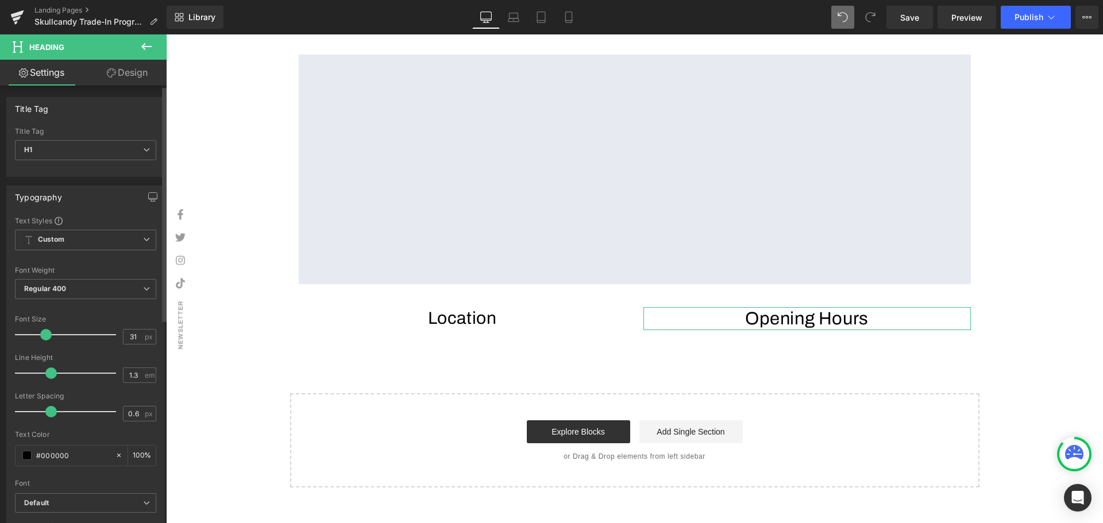
type input "30"
drag, startPoint x: 52, startPoint y: 336, endPoint x: 44, endPoint y: 337, distance: 8.1
click at [44, 337] on span at bounding box center [44, 334] width 11 height 11
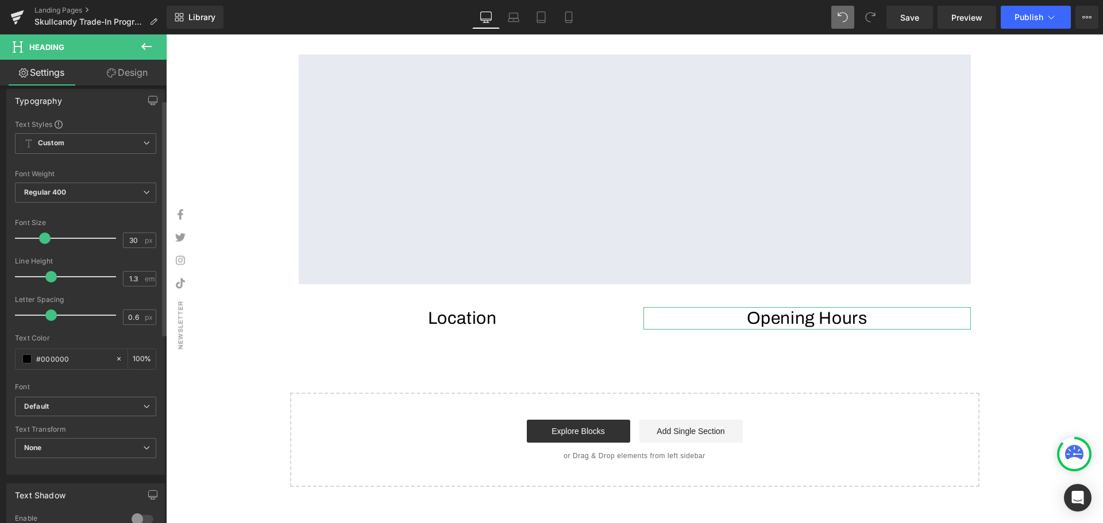
scroll to position [115, 0]
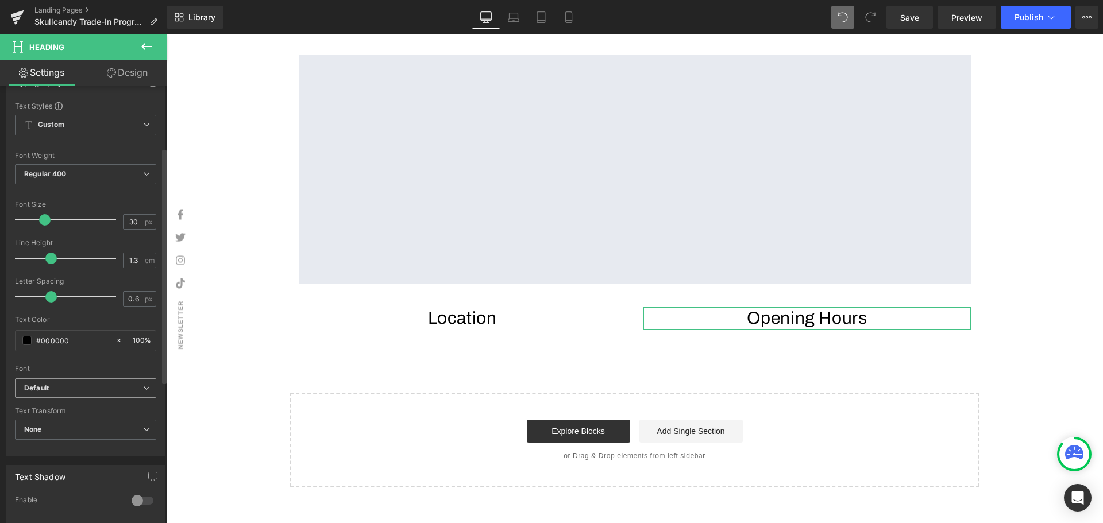
click at [58, 388] on b "Default" at bounding box center [83, 389] width 119 height 10
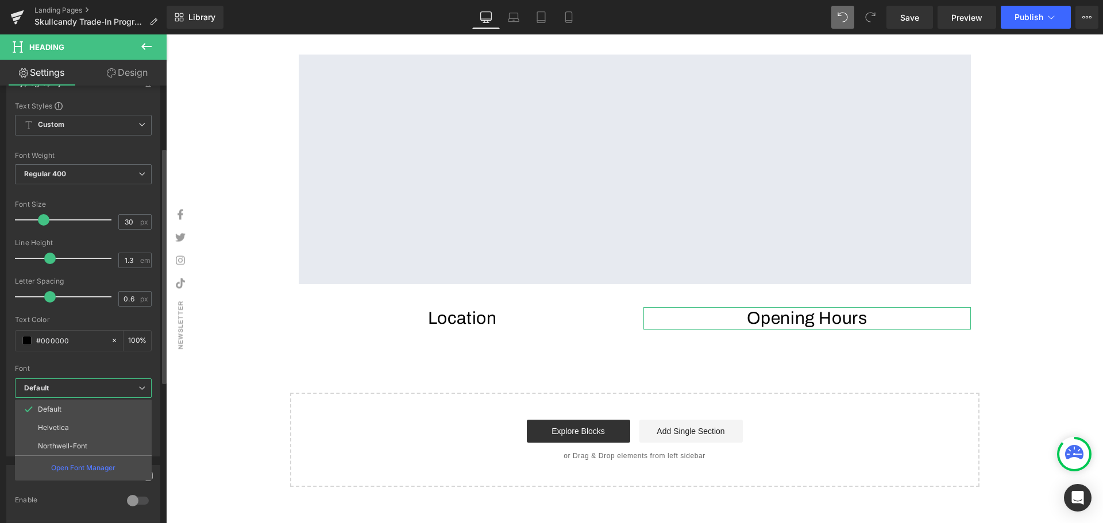
click at [67, 388] on b "Default" at bounding box center [81, 389] width 114 height 10
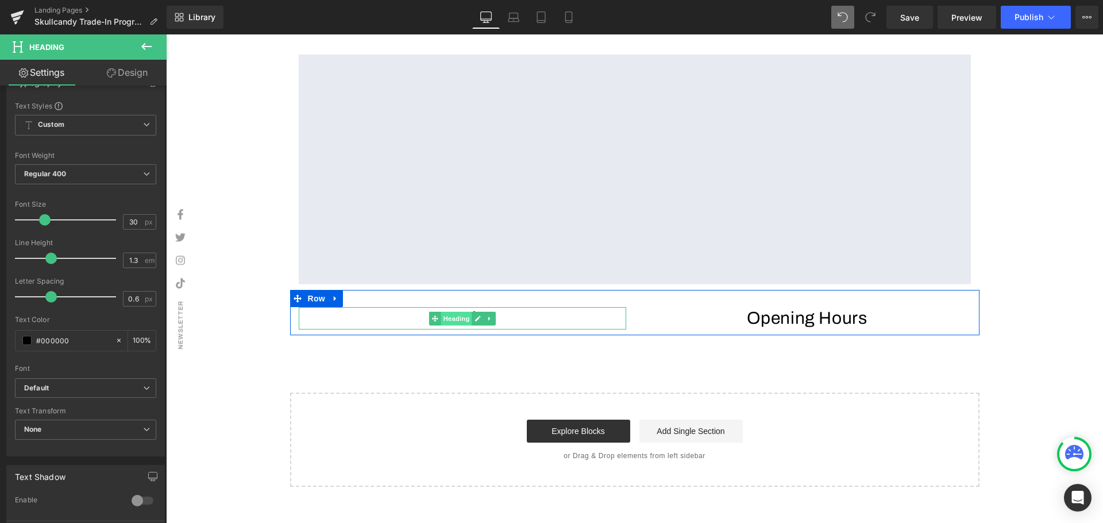
click at [454, 326] on span "Heading" at bounding box center [456, 319] width 31 height 14
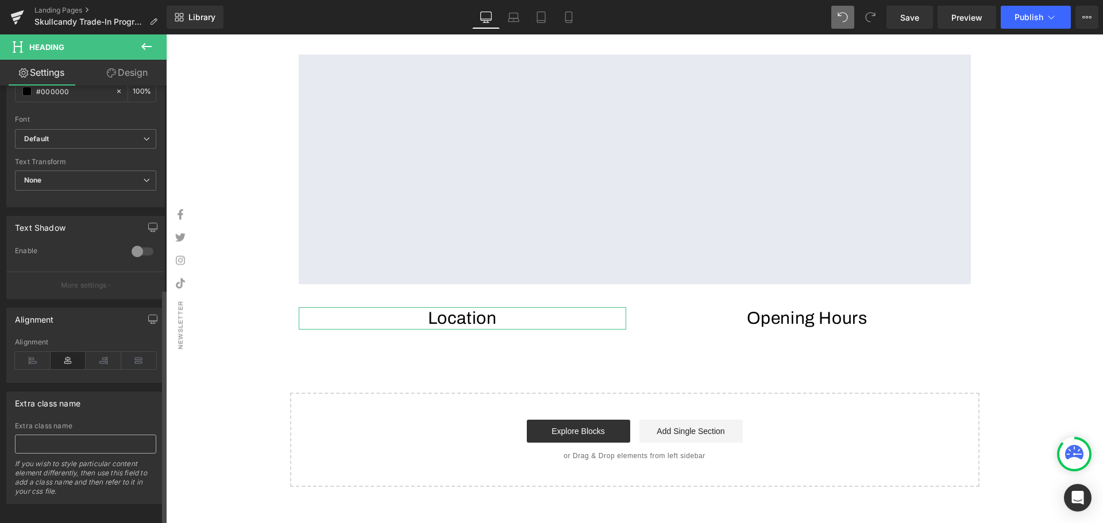
scroll to position [377, 0]
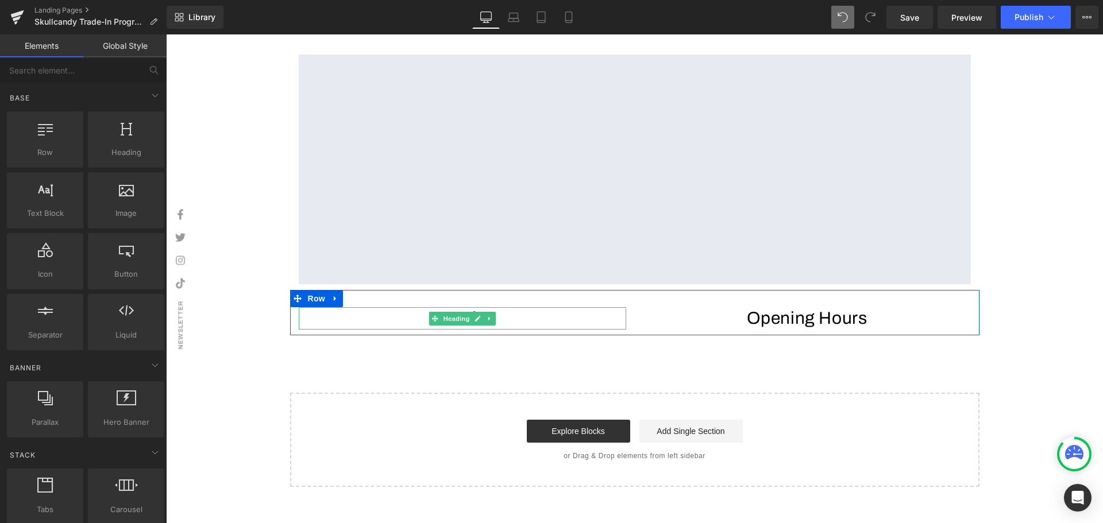
click at [502, 330] on h1 "Location" at bounding box center [462, 318] width 327 height 22
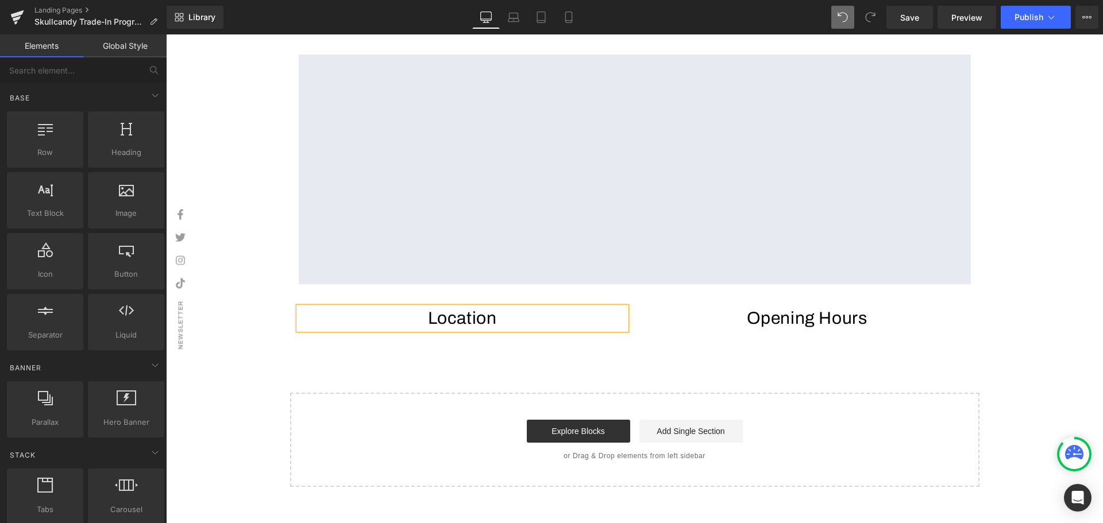
drag, startPoint x: 500, startPoint y: 328, endPoint x: 493, endPoint y: 329, distance: 6.3
click at [500, 327] on h1 "Location" at bounding box center [462, 318] width 327 height 22
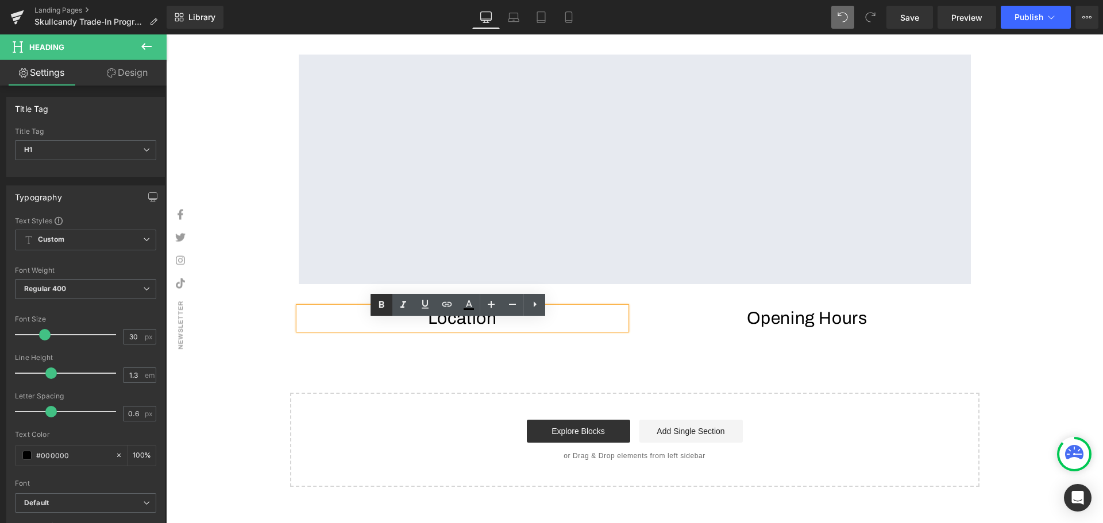
click at [385, 308] on icon at bounding box center [381, 305] width 14 height 14
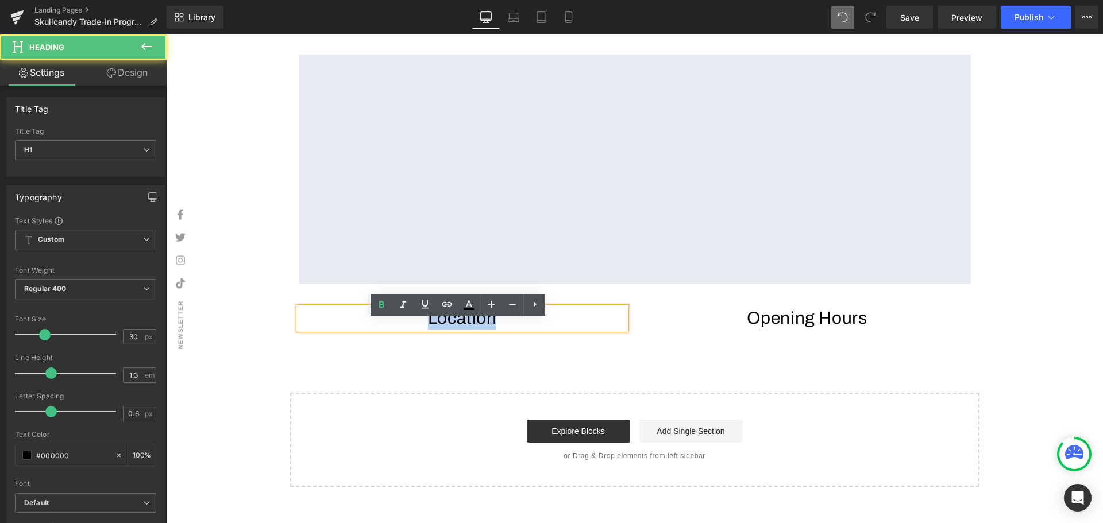
drag, startPoint x: 508, startPoint y: 330, endPoint x: 408, endPoint y: 330, distance: 100.5
click at [408, 330] on h1 "Location" at bounding box center [462, 318] width 327 height 22
click at [385, 305] on icon at bounding box center [381, 305] width 14 height 14
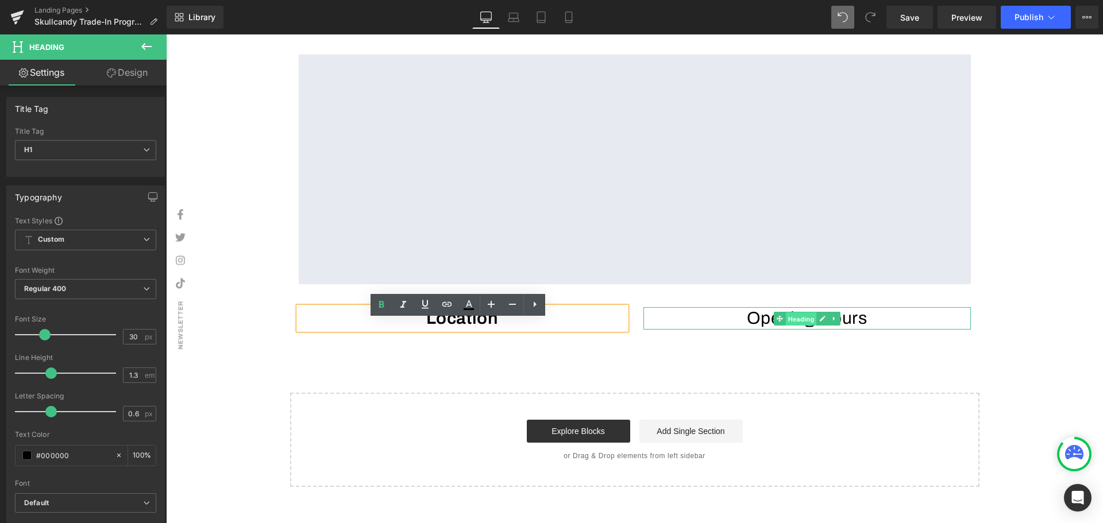
click at [799, 326] on span "Heading" at bounding box center [800, 319] width 31 height 14
click at [863, 330] on h1 "Opening Hours" at bounding box center [806, 318] width 327 height 22
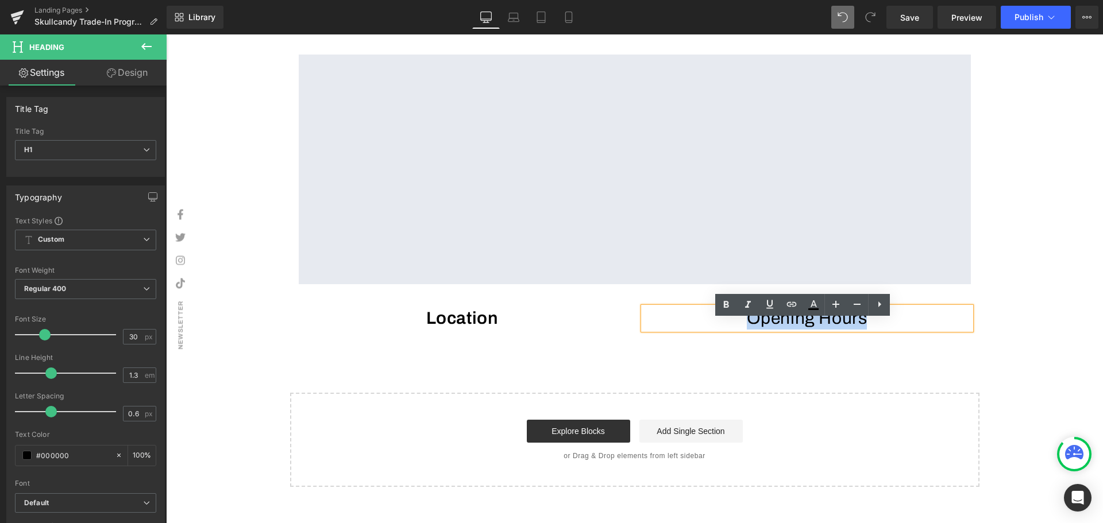
drag, startPoint x: 876, startPoint y: 329, endPoint x: 724, endPoint y: 331, distance: 152.2
click at [724, 330] on h1 "Opening Hours" at bounding box center [806, 318] width 327 height 22
click at [728, 305] on icon at bounding box center [726, 304] width 5 height 7
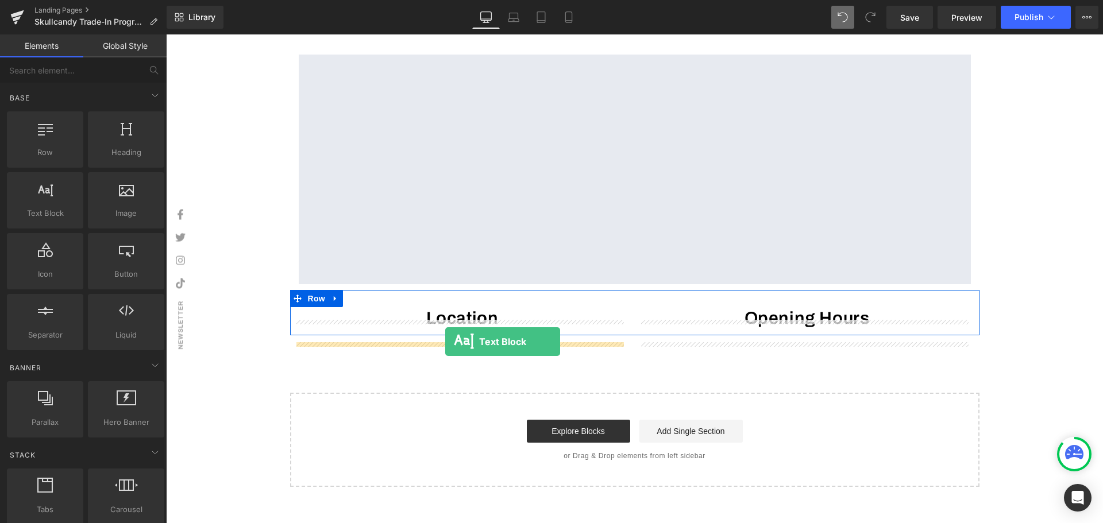
drag, startPoint x: 238, startPoint y: 238, endPoint x: 445, endPoint y: 342, distance: 231.4
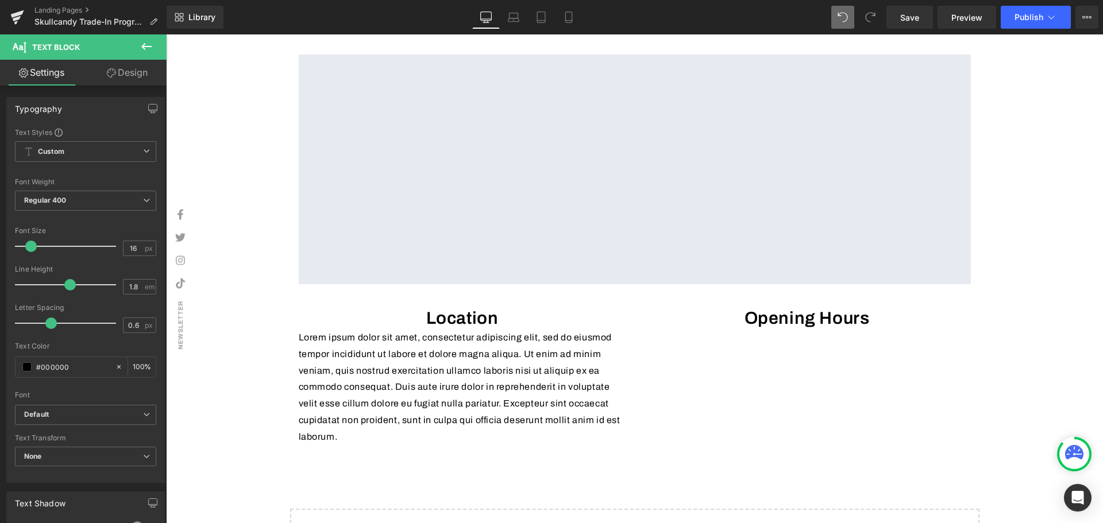
click at [153, 45] on button at bounding box center [146, 46] width 40 height 25
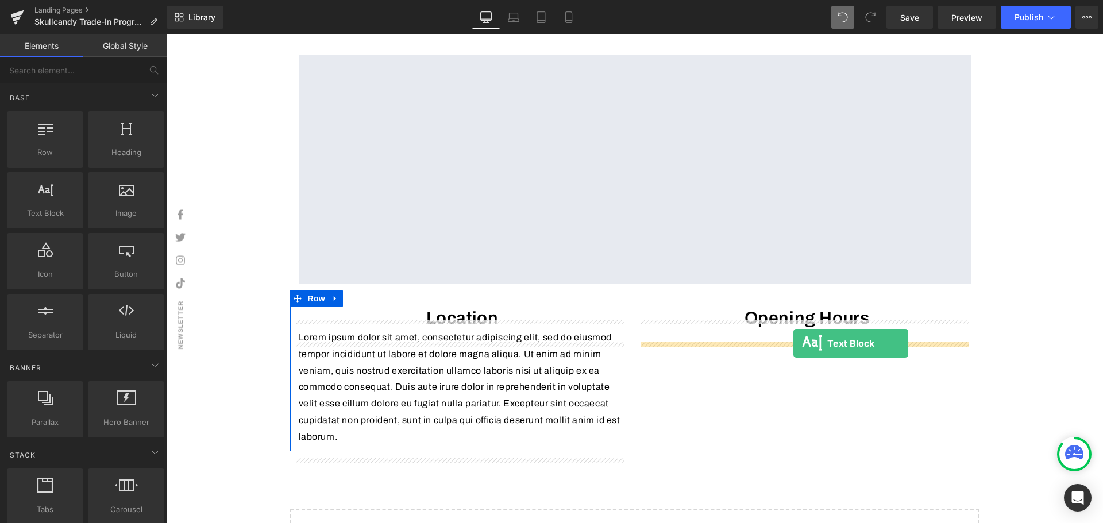
drag, startPoint x: 214, startPoint y: 241, endPoint x: 793, endPoint y: 343, distance: 588.5
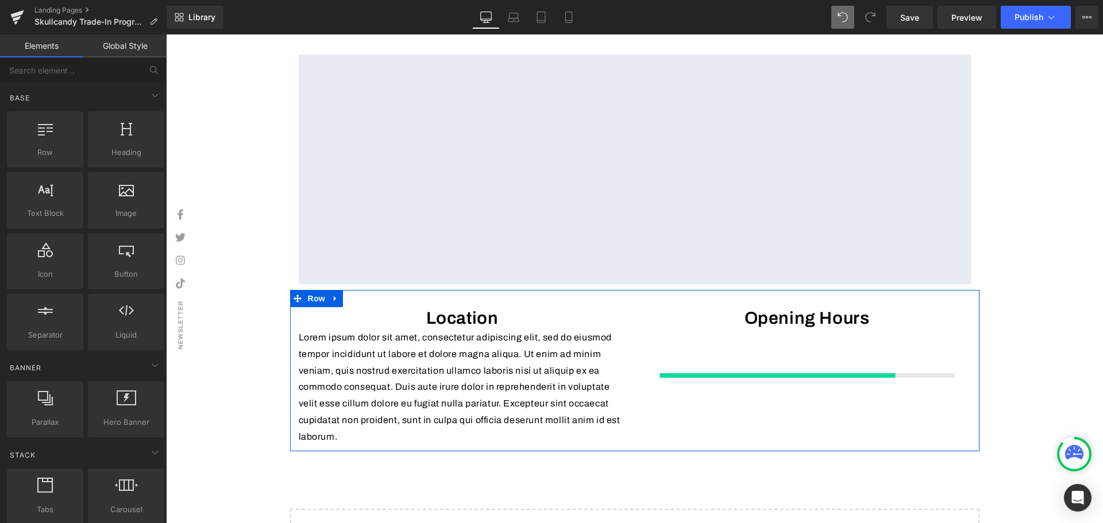
click at [491, 383] on p "Lorem ipsum dolor sit amet, consectetur adipiscing elit, sed do eiusmod tempor …" at bounding box center [462, 388] width 327 height 116
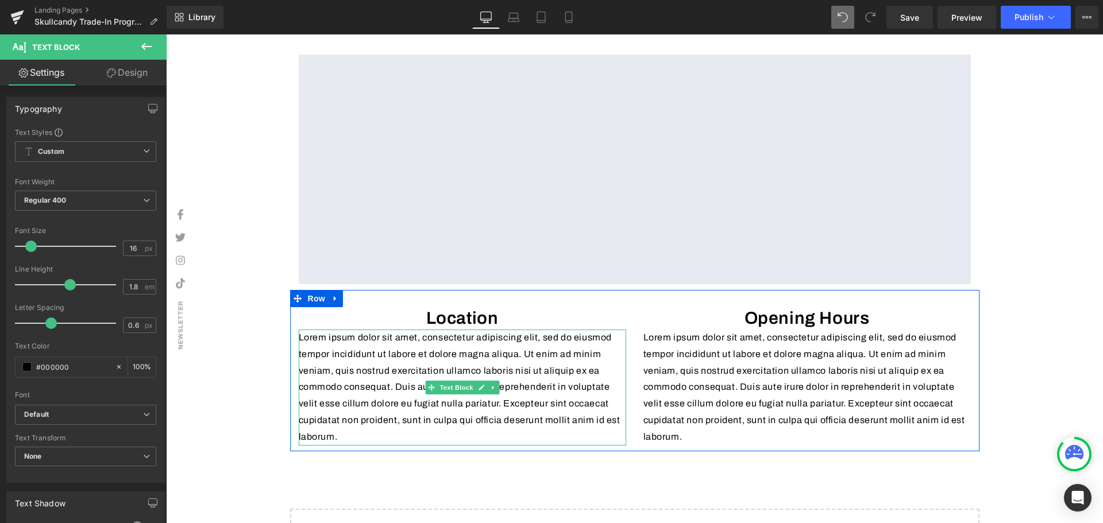
click at [374, 446] on p "Lorem ipsum dolor sit amet, consectetur adipiscing elit, sed do eiusmod tempor …" at bounding box center [462, 388] width 327 height 116
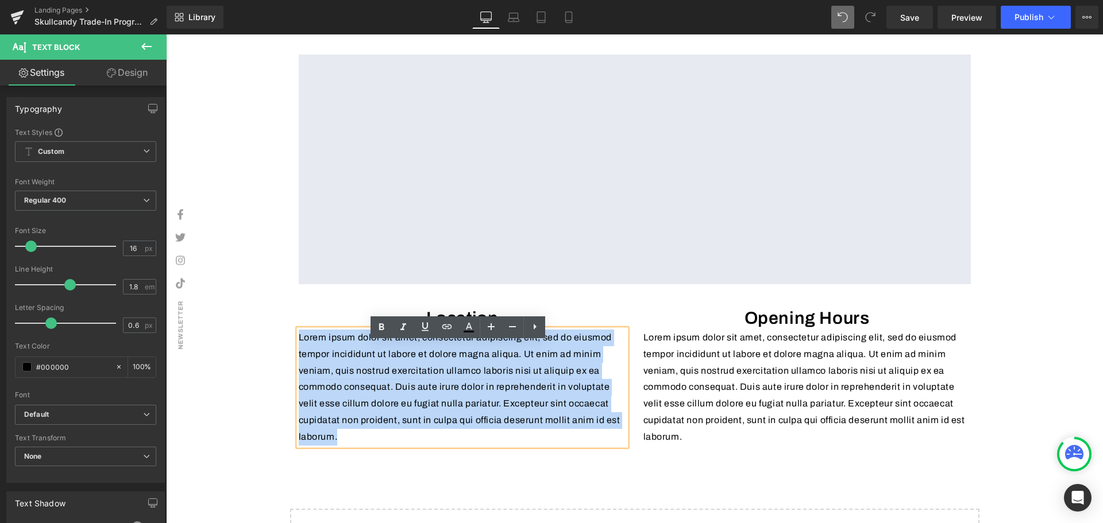
drag, startPoint x: 351, startPoint y: 453, endPoint x: 295, endPoint y: 352, distance: 115.5
click at [299, 352] on p "Lorem ipsum dolor sit amet, consectetur adipiscing elit, sed do eiusmod tempor …" at bounding box center [462, 388] width 327 height 116
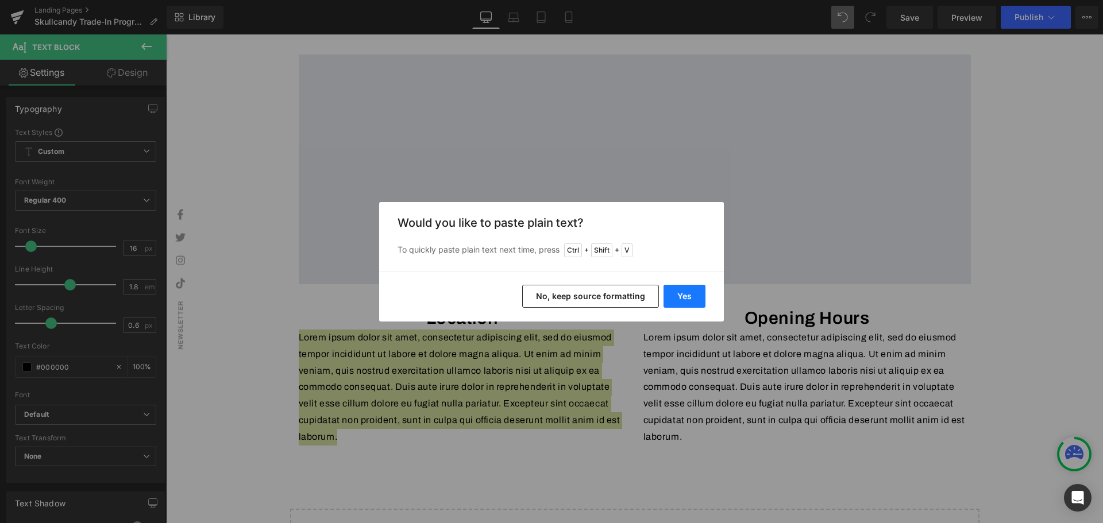
click at [679, 295] on button "Yes" at bounding box center [684, 296] width 42 height 23
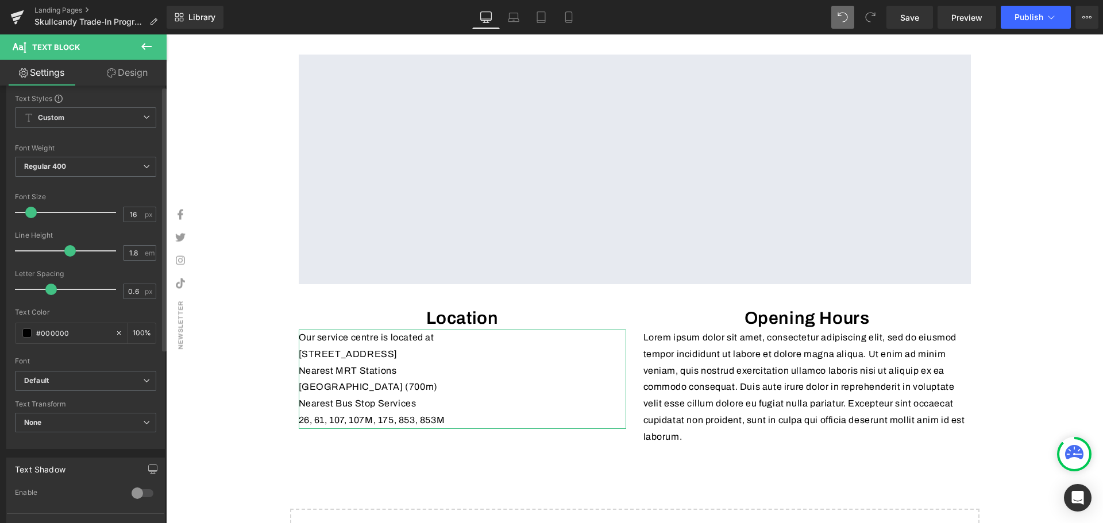
scroll to position [172, 0]
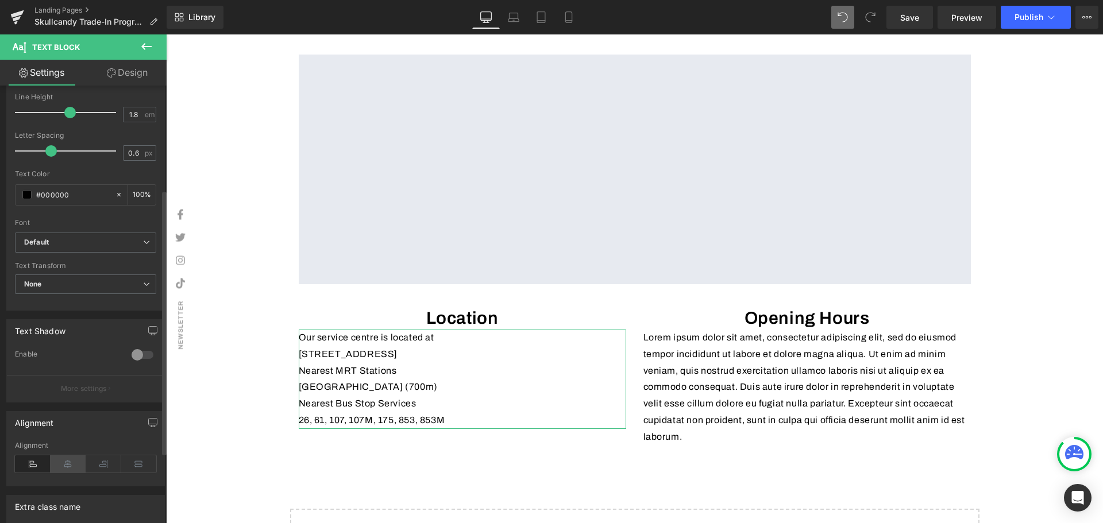
drag, startPoint x: 68, startPoint y: 458, endPoint x: 159, endPoint y: 386, distance: 116.1
click at [68, 458] on icon at bounding box center [69, 463] width 36 height 17
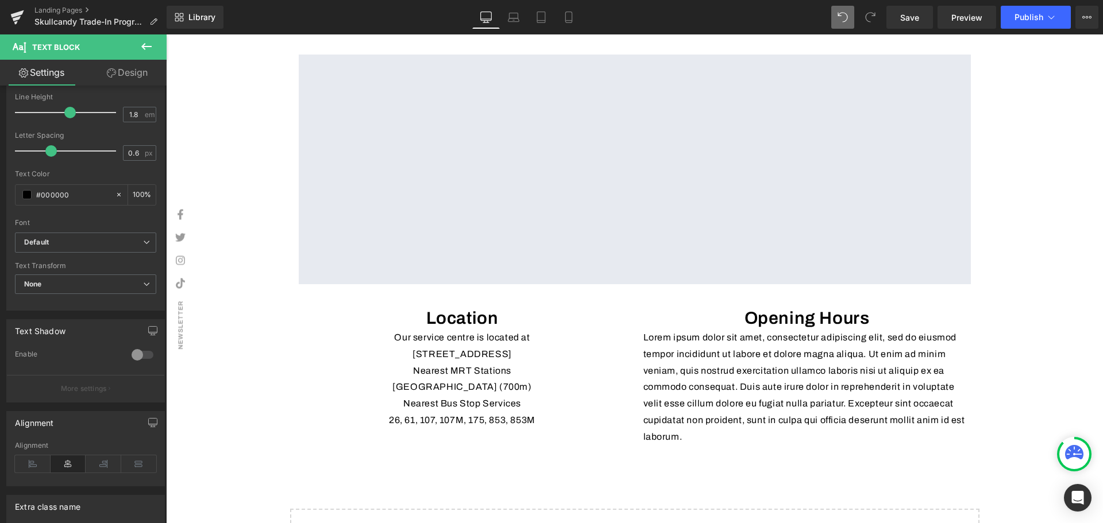
drag, startPoint x: 144, startPoint y: 46, endPoint x: 144, endPoint y: 52, distance: 6.3
click at [144, 46] on icon at bounding box center [146, 46] width 10 height 7
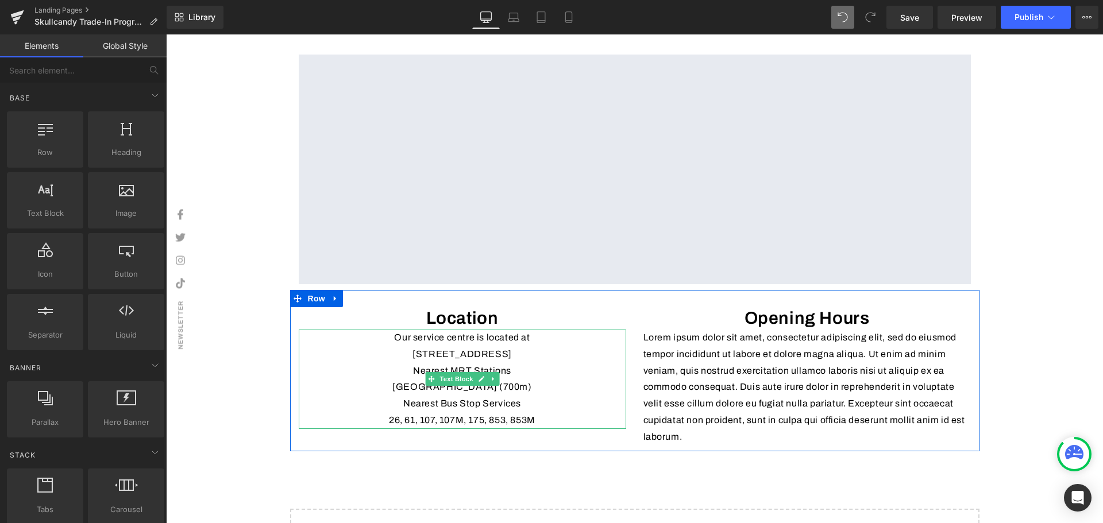
click at [379, 346] on p "Our service centre is located at" at bounding box center [462, 338] width 327 height 17
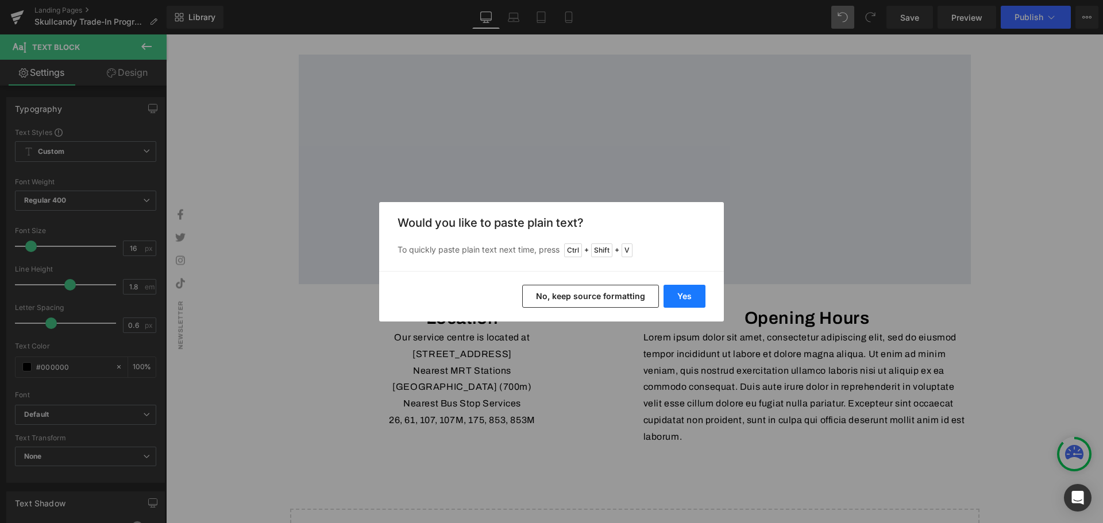
click at [683, 290] on button "Yes" at bounding box center [684, 296] width 42 height 23
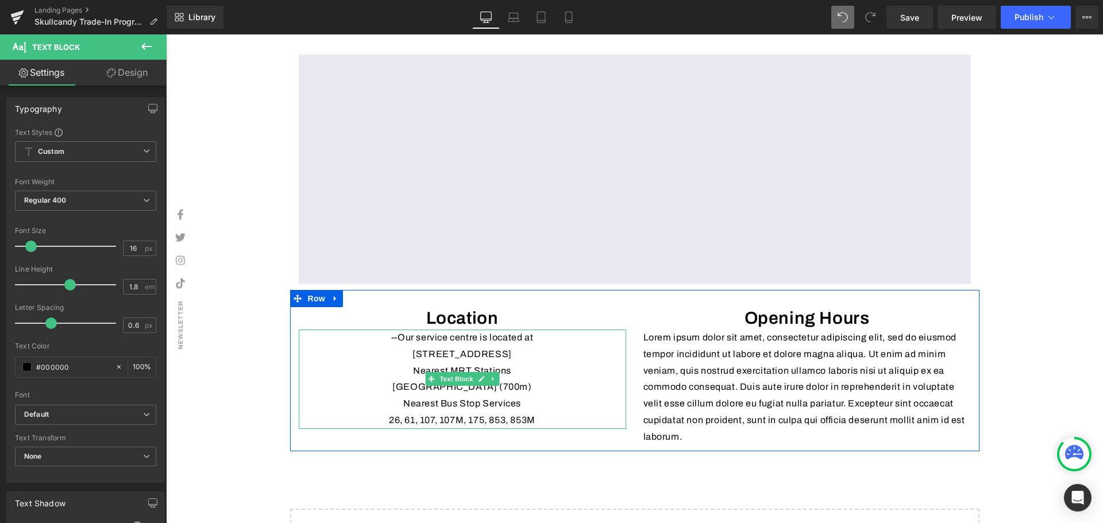
click at [395, 346] on p "--Our service centre is located at" at bounding box center [462, 338] width 327 height 17
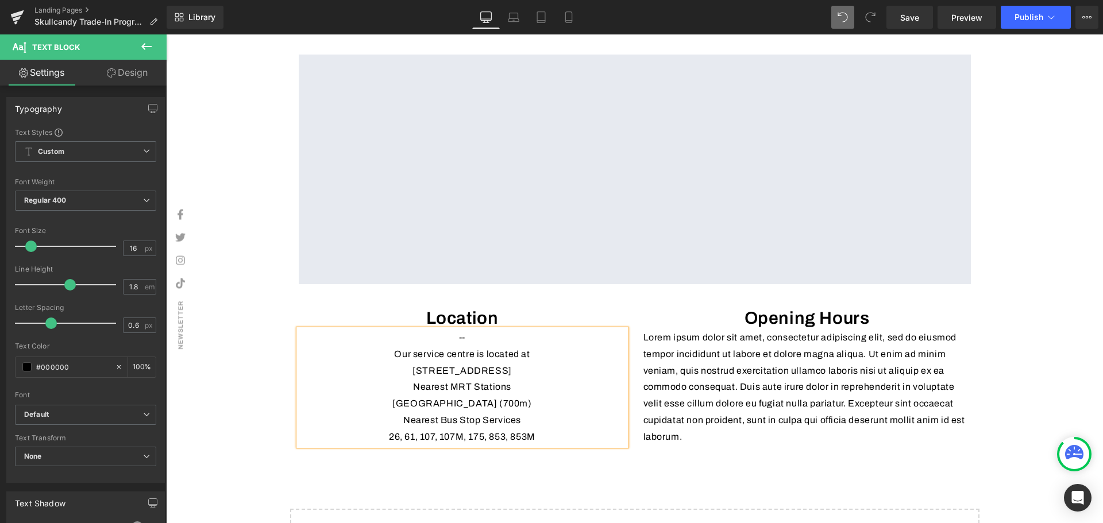
click at [554, 446] on p "26, 61, 107, 107M, 175, 853, 853M" at bounding box center [462, 437] width 327 height 17
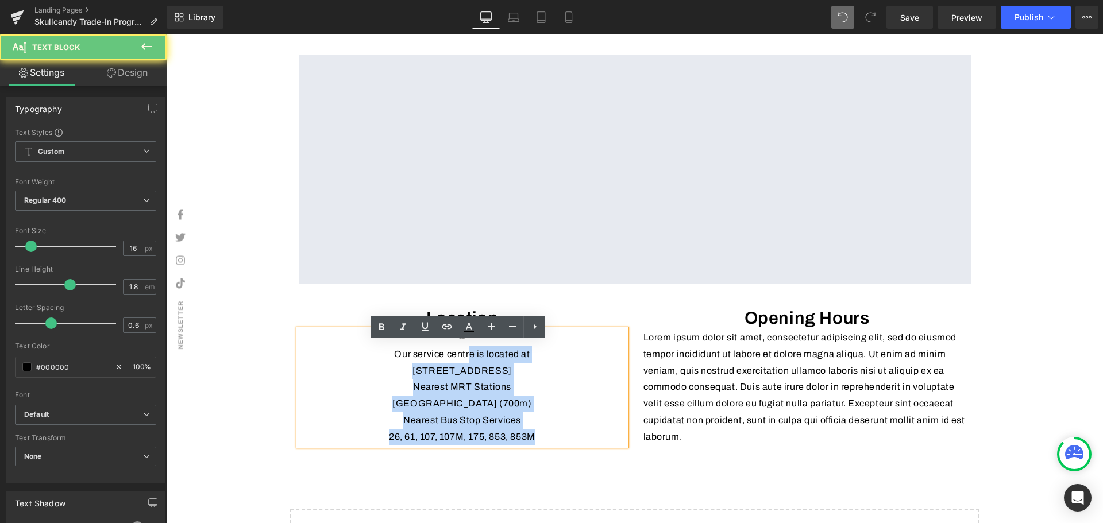
drag, startPoint x: 563, startPoint y: 445, endPoint x: 463, endPoint y: 371, distance: 124.1
click at [463, 371] on div "-- Our service centre is located at 16 Kallang Place, #06-02, Singapore 339156…" at bounding box center [462, 388] width 327 height 116
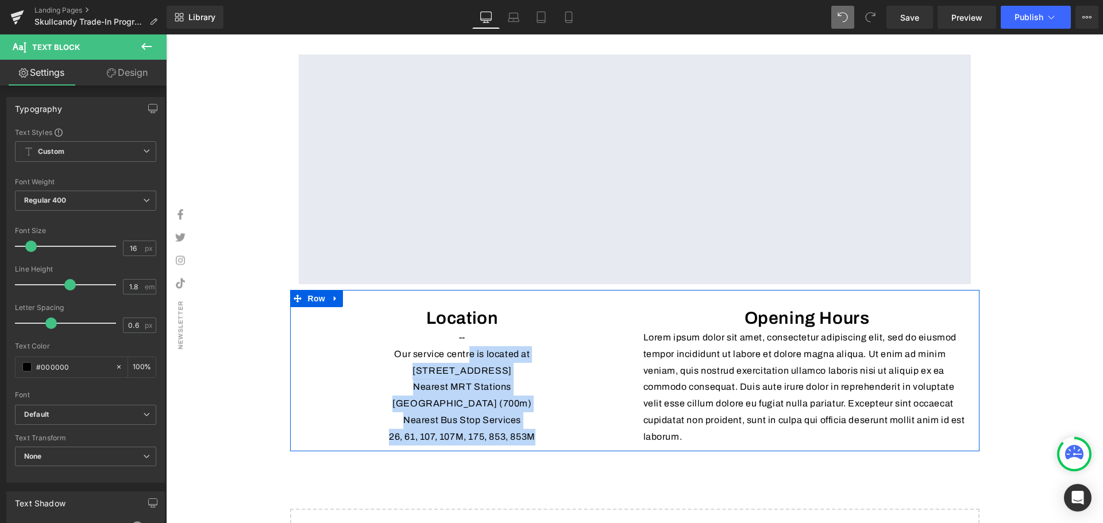
drag, startPoint x: 798, startPoint y: 428, endPoint x: 689, endPoint y: 450, distance: 111.8
click at [798, 428] on p "Lorem ipsum dolor sit amet, consectetur adipiscing elit, sed do eiusmod tempor …" at bounding box center [806, 388] width 327 height 116
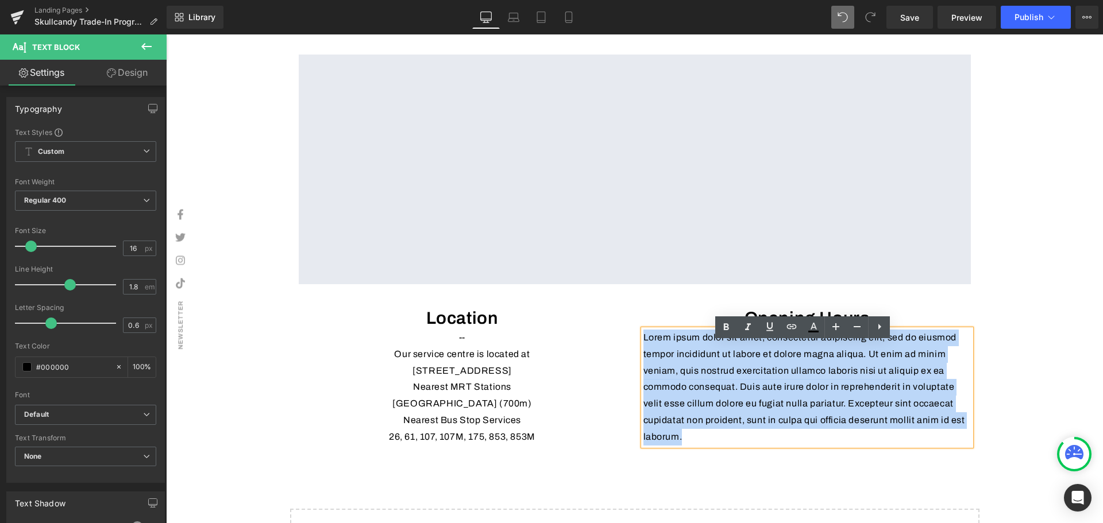
drag, startPoint x: 689, startPoint y: 450, endPoint x: 639, endPoint y: 352, distance: 109.9
click at [643, 352] on p "Lorem ipsum dolor sit amet, consectetur adipiscing elit, sed do eiusmod tempor …" at bounding box center [806, 388] width 327 height 116
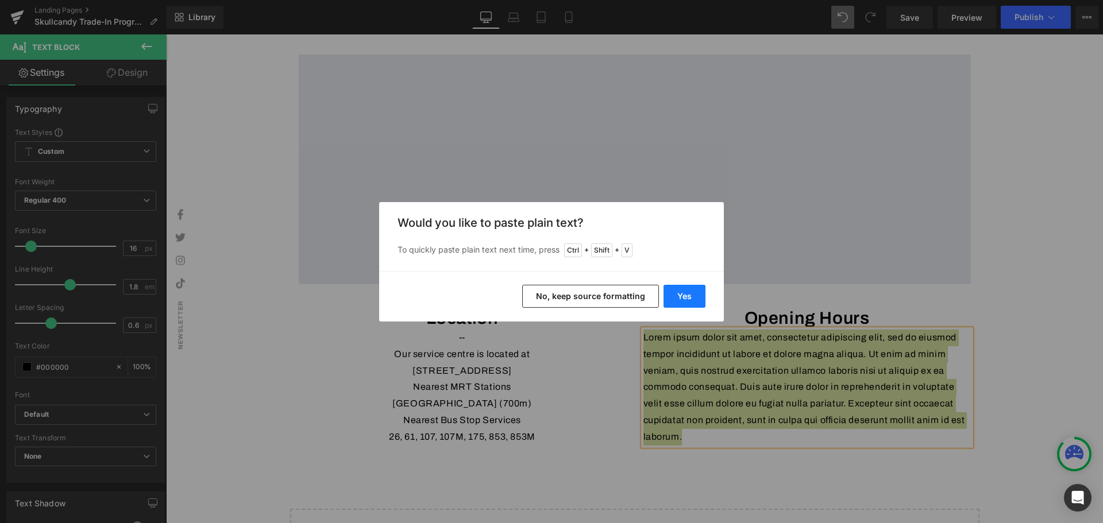
click at [696, 296] on button "Yes" at bounding box center [684, 296] width 42 height 23
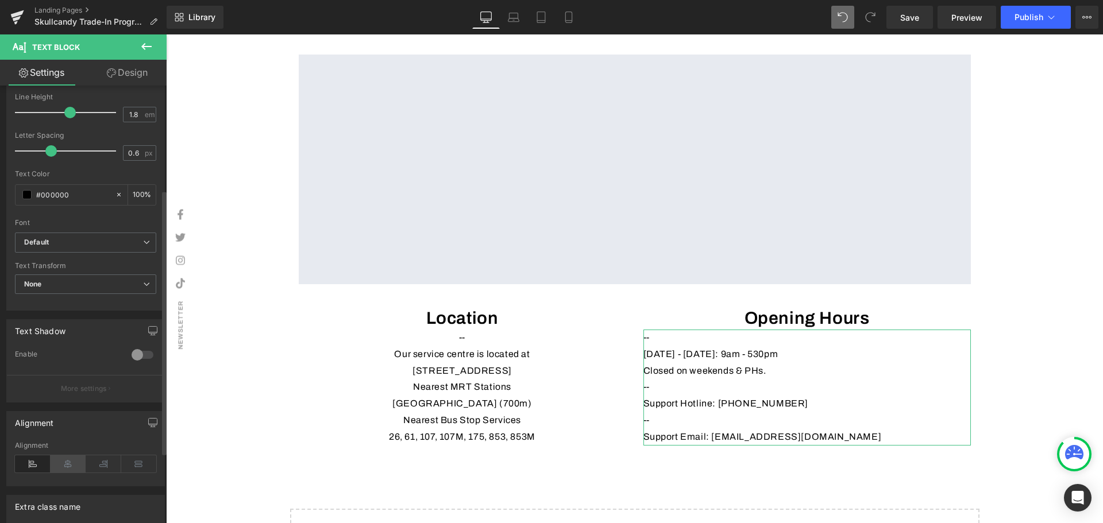
click at [75, 464] on icon at bounding box center [69, 463] width 36 height 17
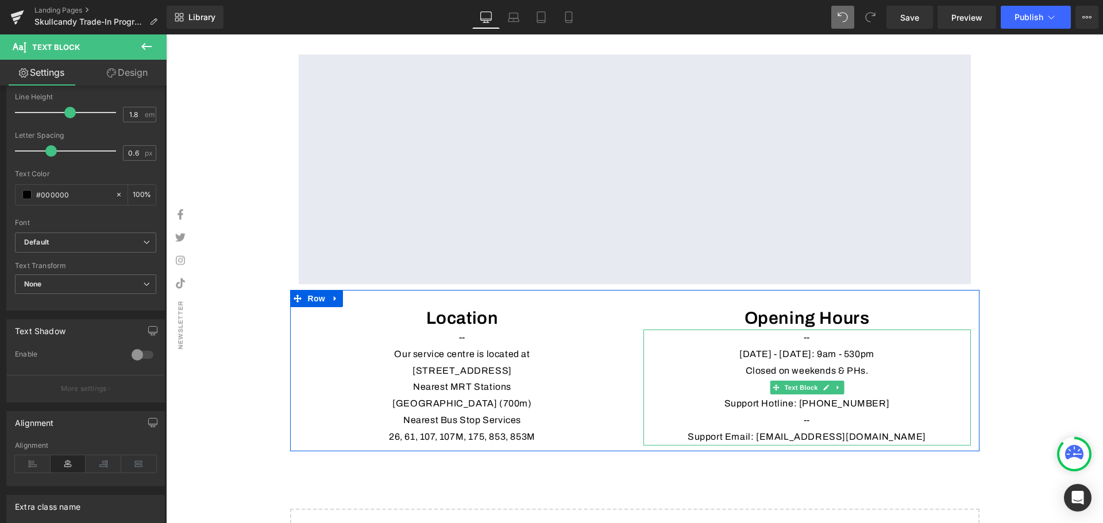
drag, startPoint x: 886, startPoint y: 365, endPoint x: 867, endPoint y: 366, distance: 19.0
click at [886, 363] on p "Monday - Friday: 9am - 530pm" at bounding box center [806, 354] width 327 height 17
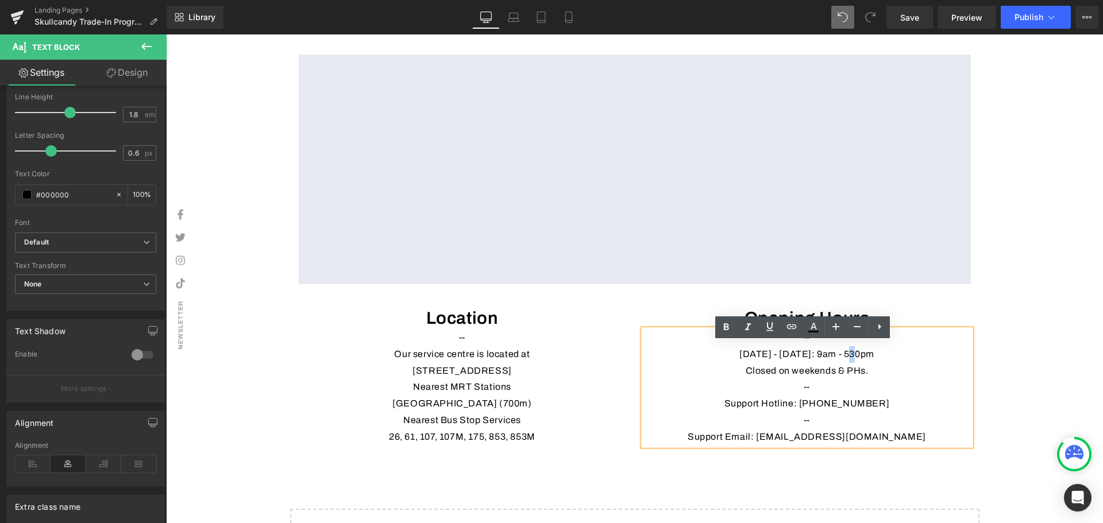
click at [848, 363] on p "Monday - Friday: 9am - 530pm" at bounding box center [806, 354] width 327 height 17
drag, startPoint x: 857, startPoint y: 368, endPoint x: 847, endPoint y: 368, distance: 10.9
click at [847, 363] on p "Monday - Friday: 9am - 530pm" at bounding box center [806, 354] width 327 height 17
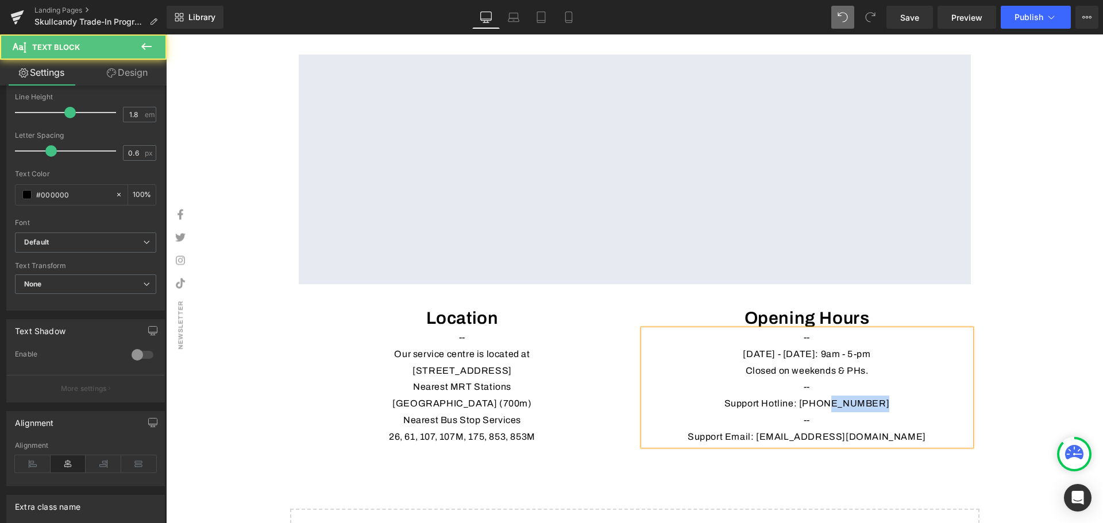
drag, startPoint x: 885, startPoint y: 415, endPoint x: 921, endPoint y: 448, distance: 48.8
click at [826, 412] on p "Support Hotline: (65) 6357 0666" at bounding box center [806, 404] width 327 height 17
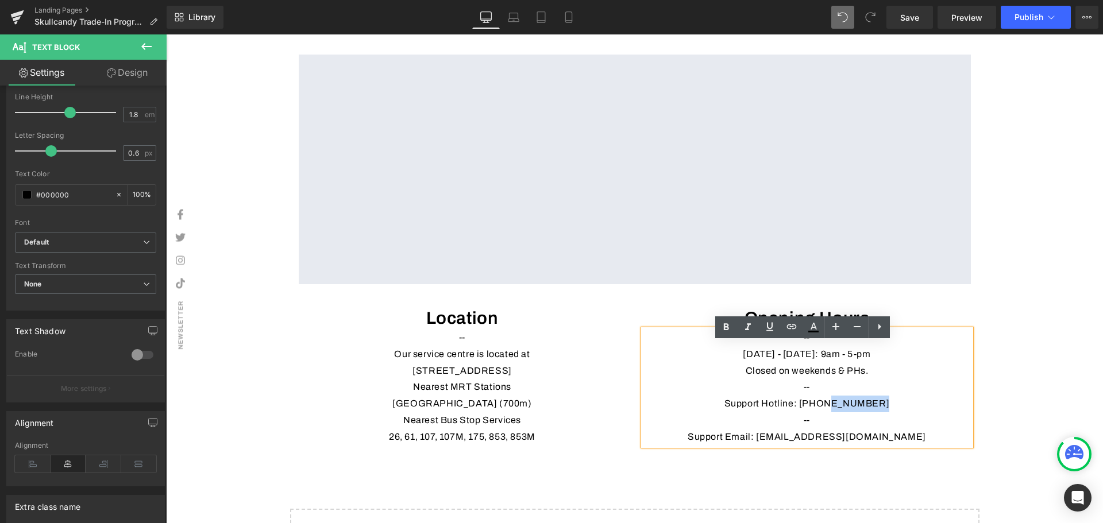
click at [929, 446] on p "Support Email: support@prolink2u.com" at bounding box center [806, 437] width 327 height 17
drag, startPoint x: 918, startPoint y: 450, endPoint x: 965, endPoint y: 442, distance: 47.9
click at [785, 446] on p "Support Email: support@prolink2u.com" at bounding box center [806, 437] width 327 height 17
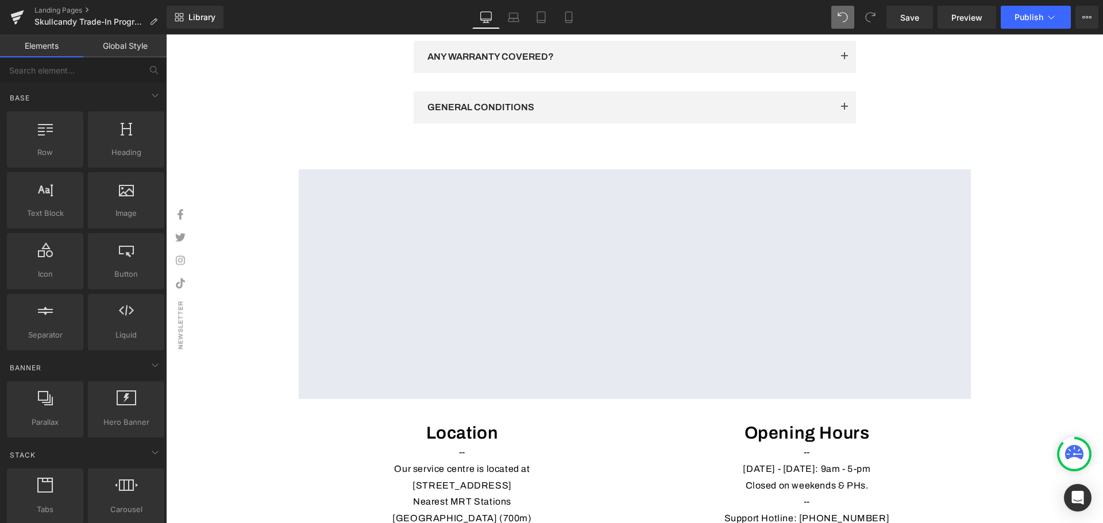
scroll to position [2190, 0]
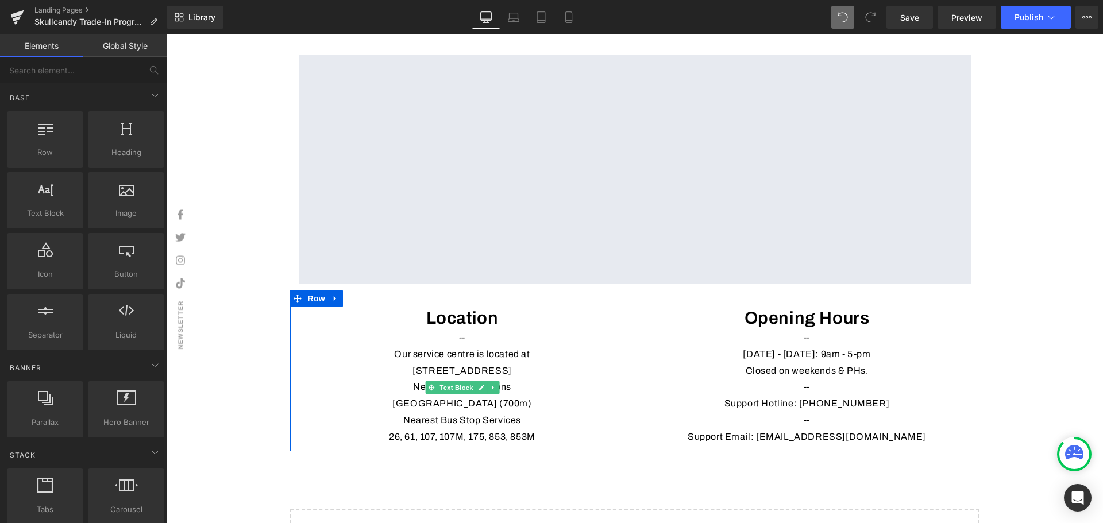
click at [467, 346] on p "--" at bounding box center [462, 338] width 327 height 17
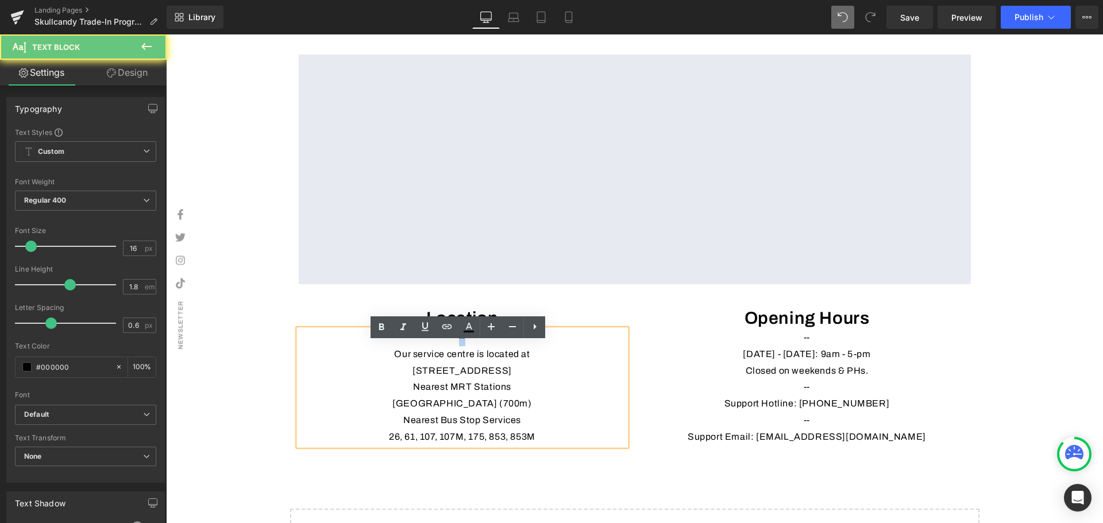
drag, startPoint x: 465, startPoint y: 353, endPoint x: 454, endPoint y: 353, distance: 10.9
click at [454, 346] on p "--" at bounding box center [462, 338] width 327 height 17
drag, startPoint x: 378, startPoint y: 327, endPoint x: 396, endPoint y: 329, distance: 17.8
click at [378, 327] on icon at bounding box center [381, 327] width 14 height 14
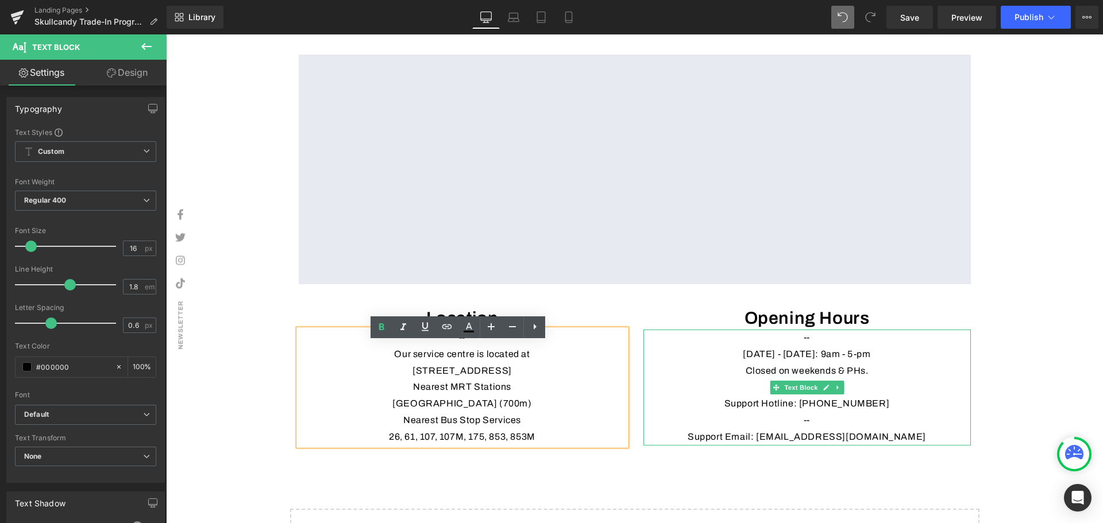
click at [814, 346] on p "--" at bounding box center [806, 338] width 327 height 17
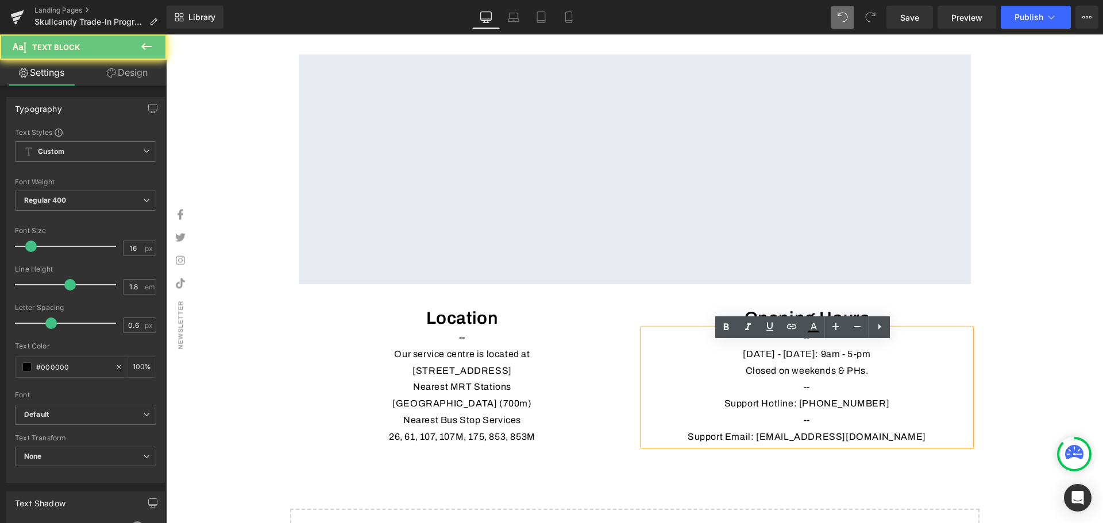
click at [790, 346] on p "--" at bounding box center [806, 338] width 327 height 17
click at [723, 328] on icon at bounding box center [726, 327] width 14 height 14
click at [830, 396] on p "--" at bounding box center [806, 387] width 327 height 17
drag, startPoint x: 823, startPoint y: 398, endPoint x: 896, endPoint y: 352, distance: 86.2
click at [789, 396] on p "--" at bounding box center [806, 387] width 327 height 17
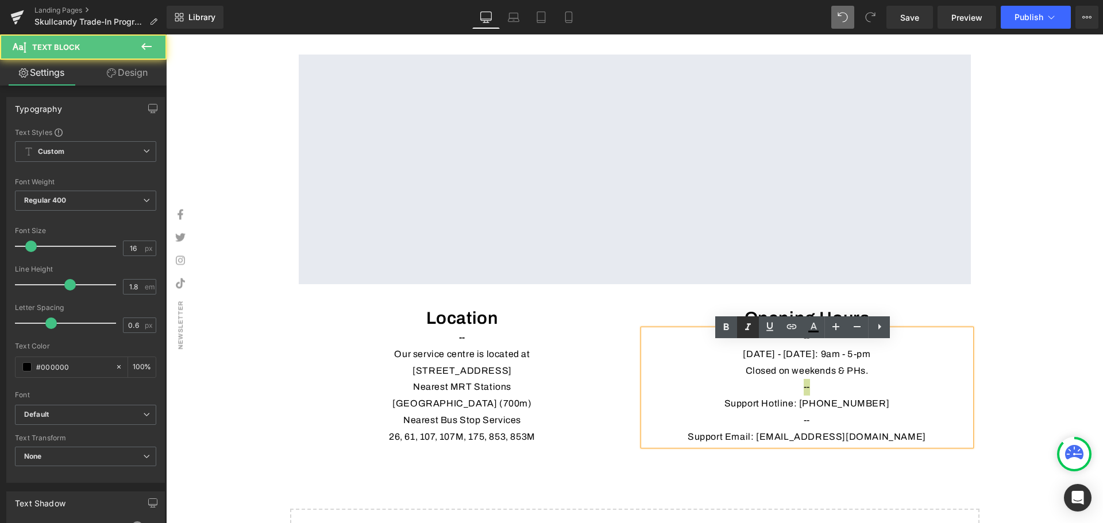
click at [744, 337] on link at bounding box center [748, 327] width 22 height 22
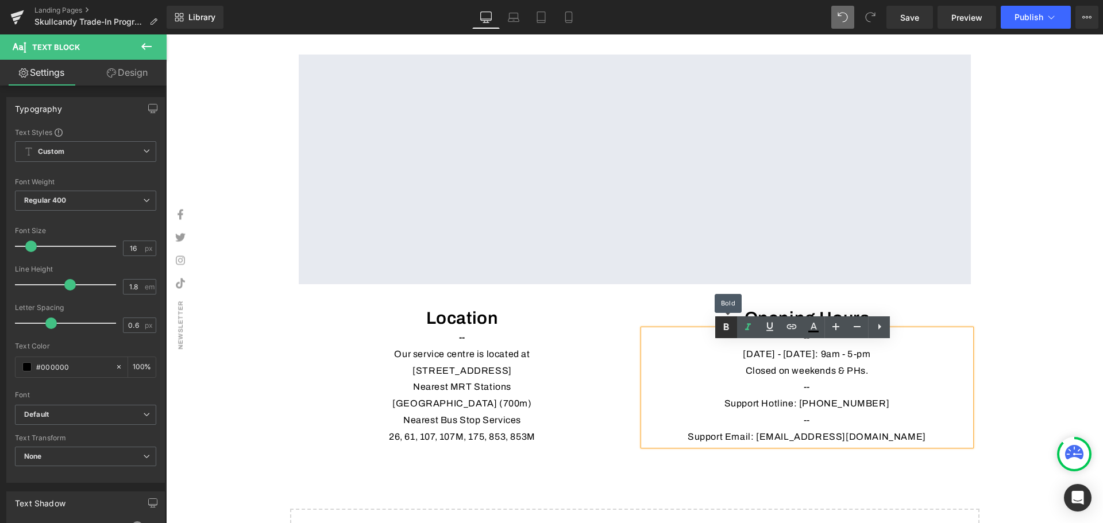
click at [729, 334] on link at bounding box center [726, 327] width 22 height 22
click at [754, 334] on icon at bounding box center [748, 327] width 14 height 14
drag, startPoint x: 811, startPoint y: 435, endPoint x: 820, endPoint y: 435, distance: 9.2
click at [811, 429] on p "--" at bounding box center [806, 420] width 327 height 17
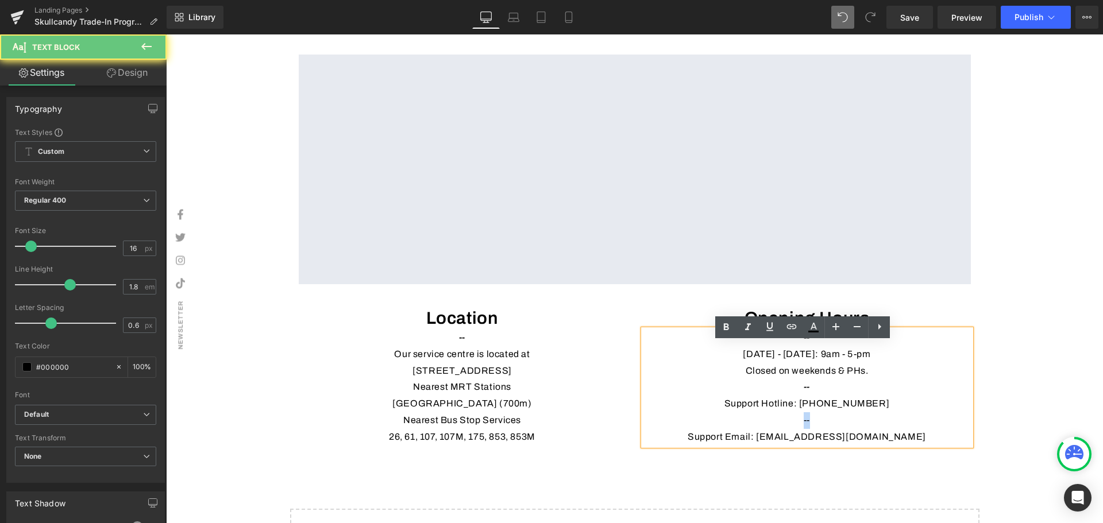
drag, startPoint x: 820, startPoint y: 435, endPoint x: 782, endPoint y: 435, distance: 38.5
click at [782, 429] on p "--" at bounding box center [806, 420] width 327 height 17
click at [722, 326] on icon at bounding box center [726, 327] width 14 height 14
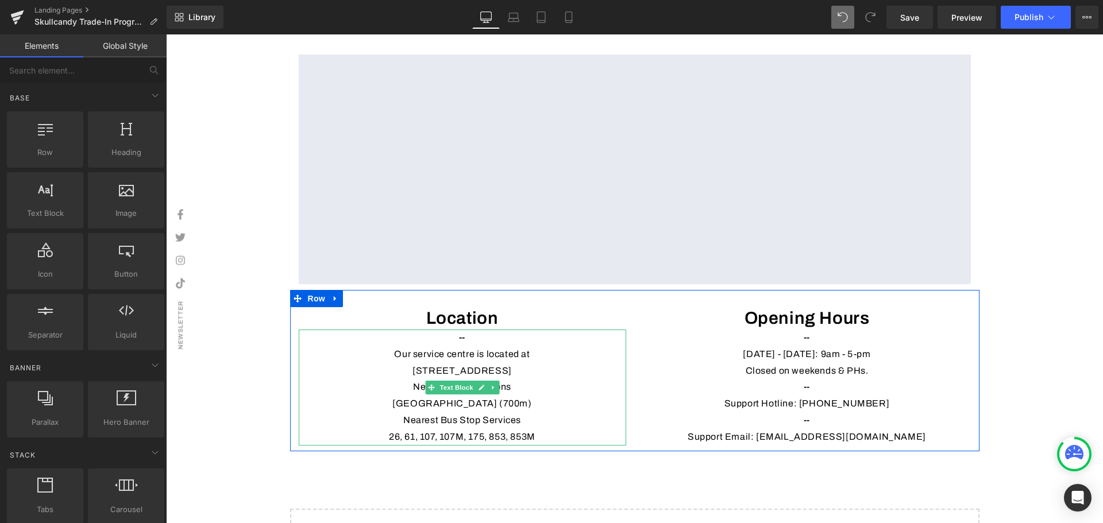
click at [482, 363] on p "Our service centre is located at" at bounding box center [462, 354] width 327 height 17
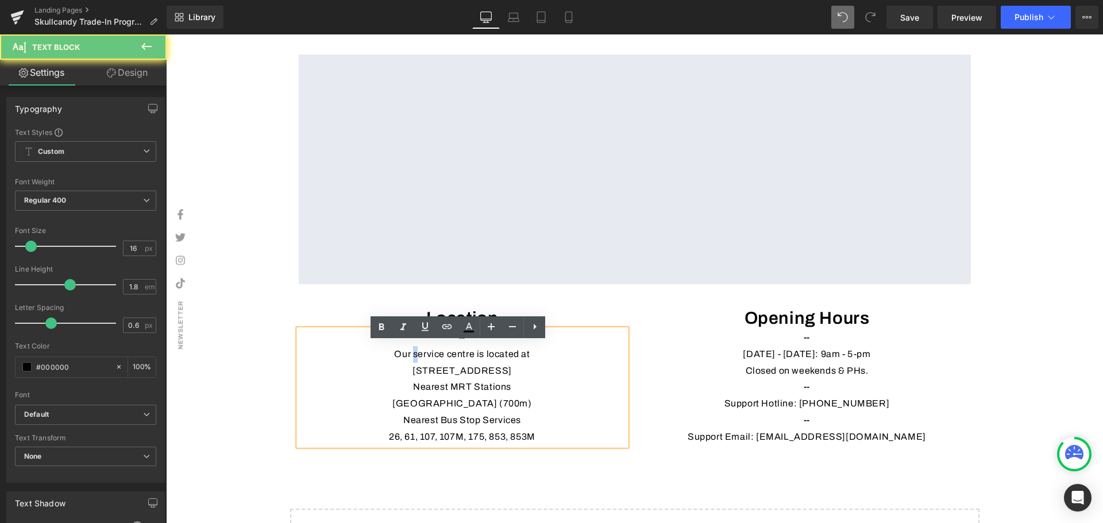
click at [410, 363] on p "Our service centre is located at" at bounding box center [462, 354] width 327 height 17
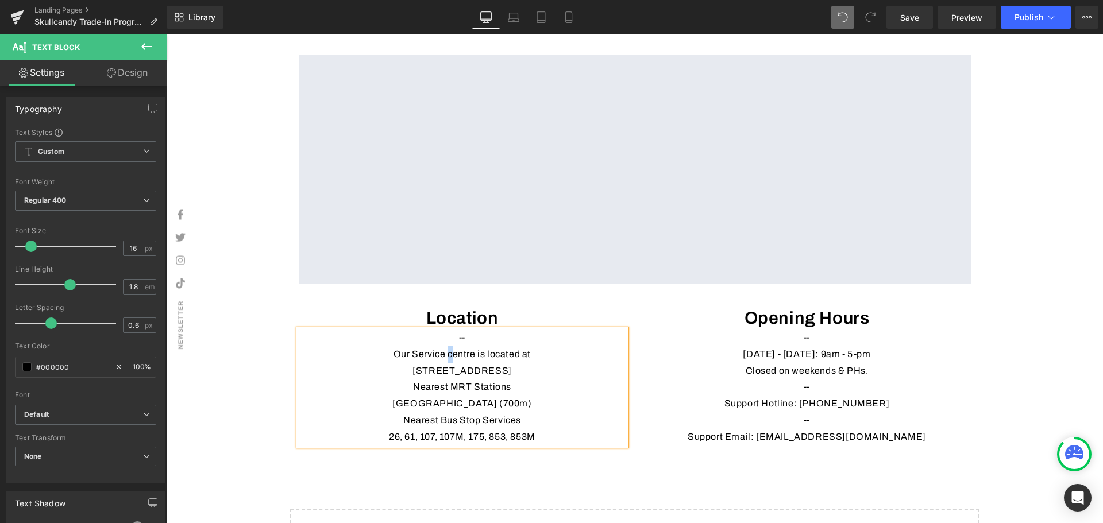
click at [445, 363] on p "Our Service centre is located at" at bounding box center [462, 354] width 327 height 17
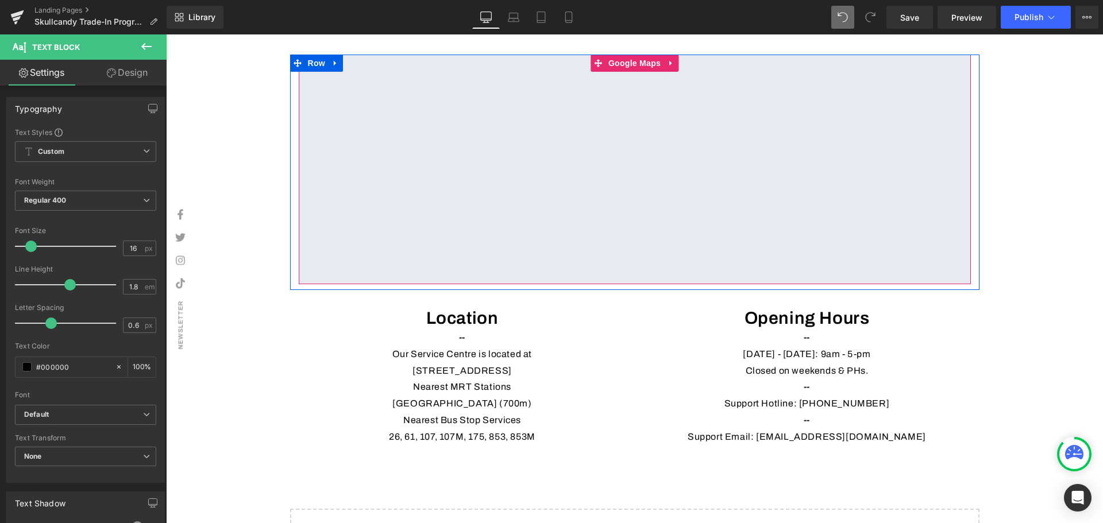
click at [632, 74] on div at bounding box center [635, 170] width 672 height 230
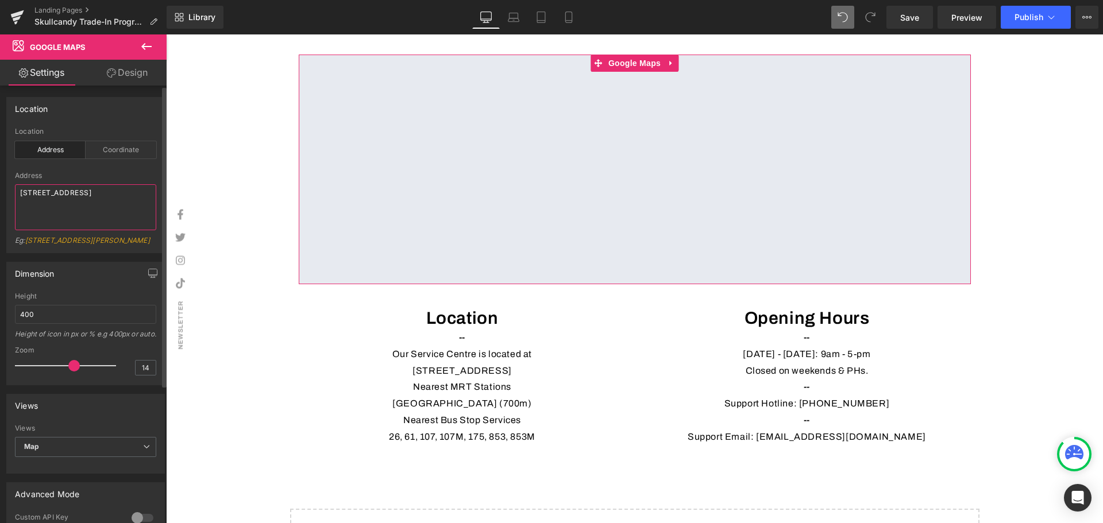
drag, startPoint x: 146, startPoint y: 198, endPoint x: 86, endPoint y: 196, distance: 60.3
click at [84, 196] on textarea "102F Pasir Panjang Rd, Streamcast Citilink Complex, Singapore 118530" at bounding box center [85, 207] width 141 height 46
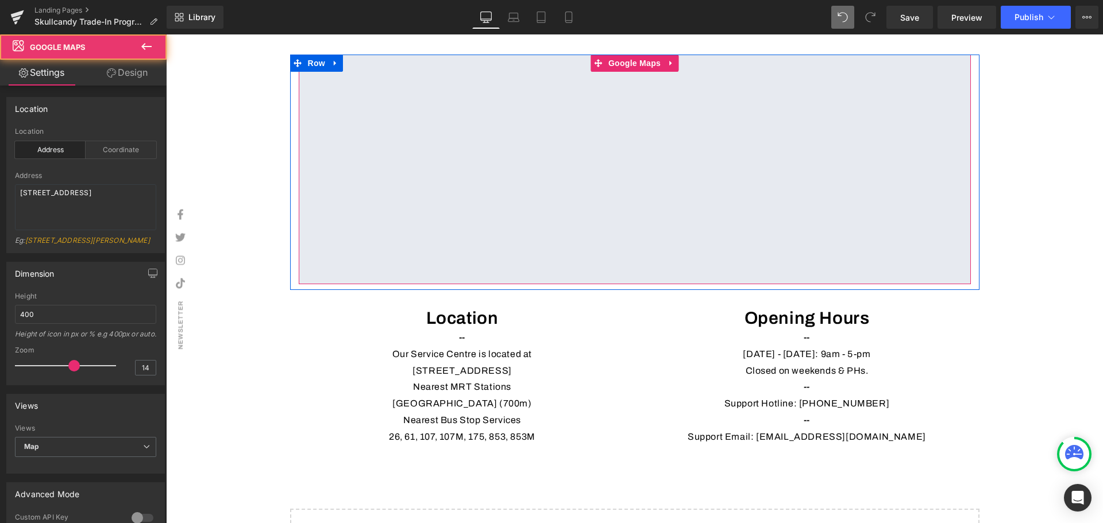
drag, startPoint x: 415, startPoint y: 103, endPoint x: 313, endPoint y: 95, distance: 102.0
click at [313, 95] on div at bounding box center [635, 170] width 672 height 230
drag, startPoint x: 307, startPoint y: 95, endPoint x: 402, endPoint y: 101, distance: 95.5
click at [402, 101] on div at bounding box center [635, 170] width 672 height 230
drag, startPoint x: 388, startPoint y: 84, endPoint x: 374, endPoint y: 84, distance: 13.2
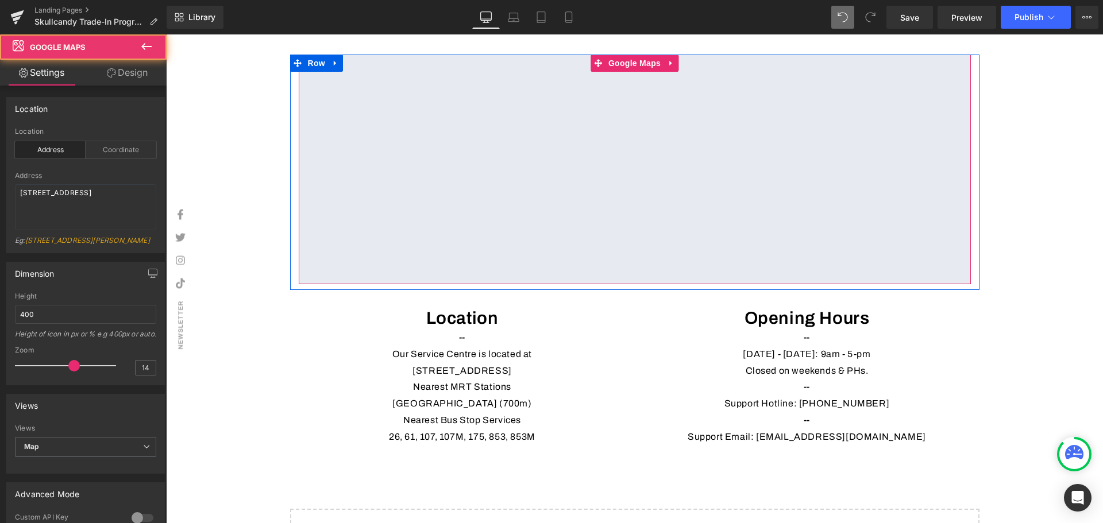
click at [374, 84] on div at bounding box center [635, 170] width 672 height 230
click at [620, 80] on div at bounding box center [635, 170] width 672 height 230
drag, startPoint x: 624, startPoint y: 78, endPoint x: 402, endPoint y: 105, distance: 223.9
click at [624, 77] on div at bounding box center [635, 170] width 672 height 230
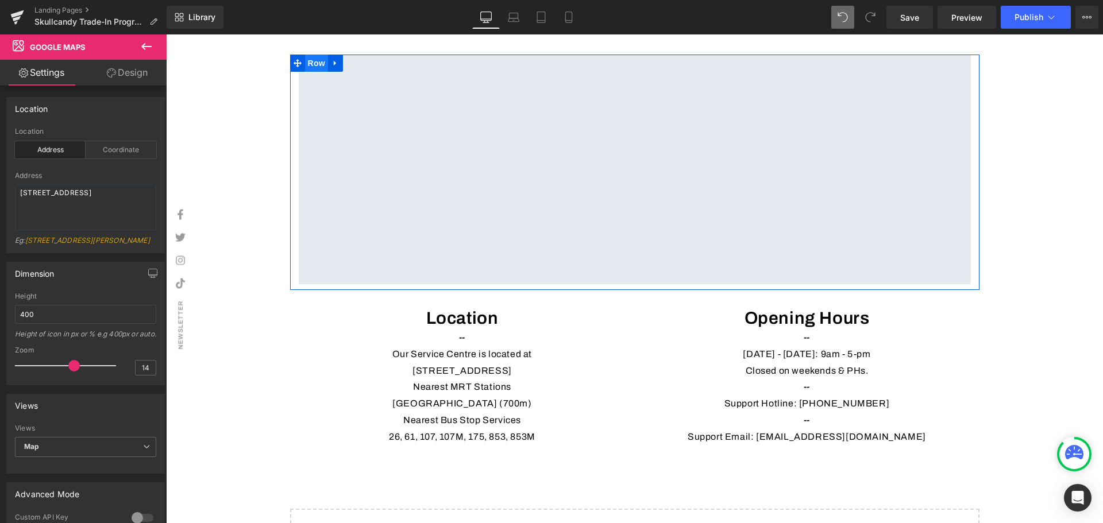
click at [313, 72] on span "Row" at bounding box center [316, 63] width 23 height 17
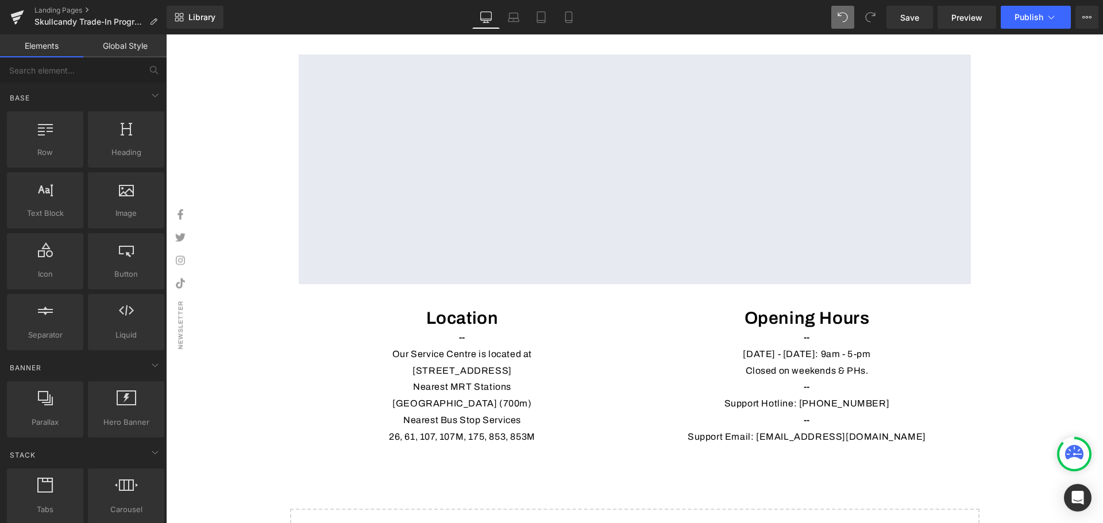
click at [511, 380] on p "16 Kallang Place, #06-02, Singapore 339156" at bounding box center [462, 371] width 327 height 17
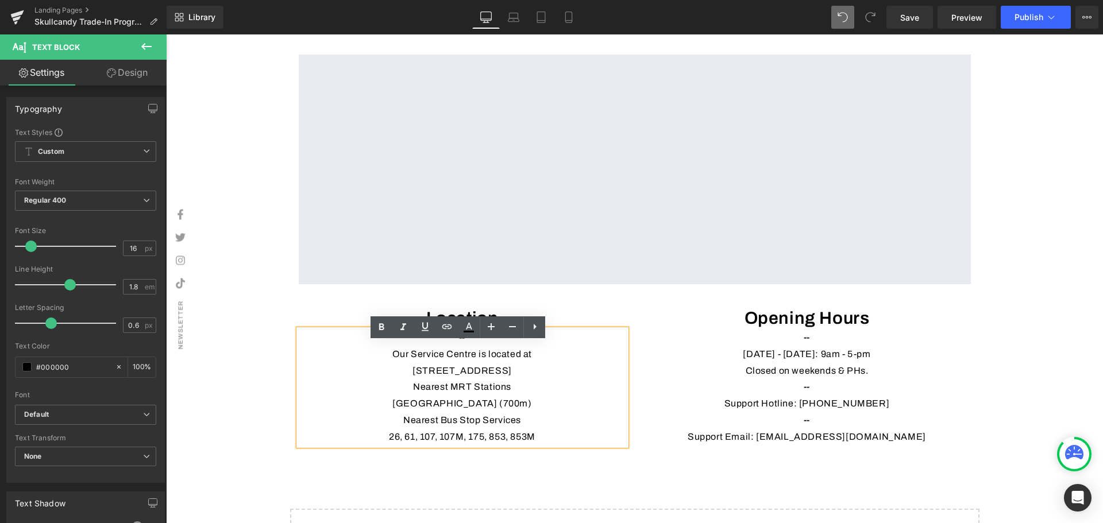
drag, startPoint x: 567, startPoint y: 383, endPoint x: 339, endPoint y: 383, distance: 228.6
click at [339, 380] on p "16 Kallang Place, #06-02, Singapore 339156" at bounding box center [462, 371] width 327 height 17
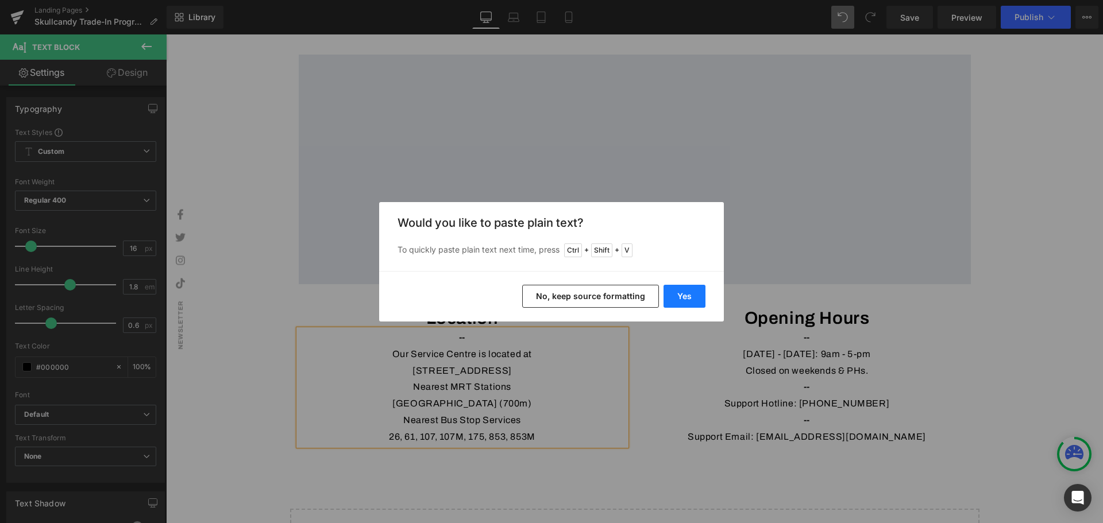
drag, startPoint x: 686, startPoint y: 292, endPoint x: 520, endPoint y: 258, distance: 169.4
click at [686, 292] on button "Yes" at bounding box center [684, 296] width 42 height 23
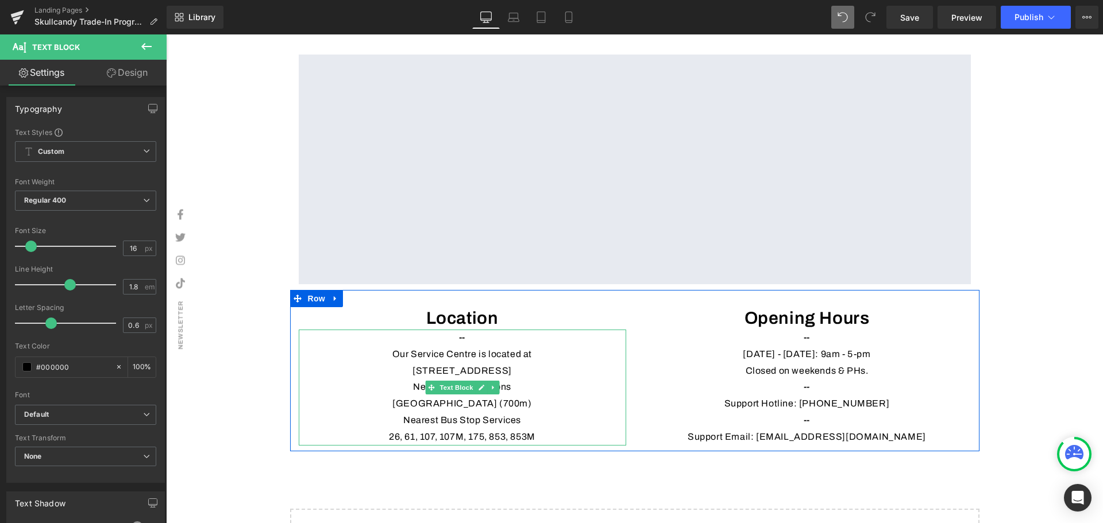
click at [311, 380] on p "02F Pasir Panjang Rd, #02-03 Citilink Complex, Singapore 118530" at bounding box center [462, 371] width 327 height 17
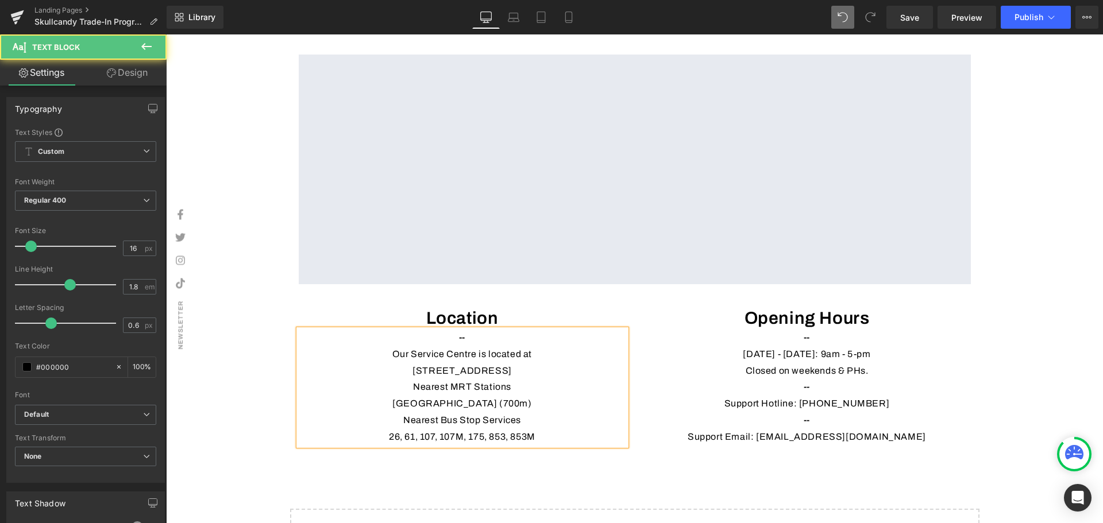
click at [430, 380] on p "102F Pasir Panjang Rd, #02-03 Citilink Complex, Singapore 118530" at bounding box center [462, 371] width 327 height 17
click at [446, 380] on p "102F Pasir Panjang Rd, #05-03 Citilink Complex, Singapore 118530" at bounding box center [462, 371] width 327 height 17
click at [484, 380] on p "102F Pasir Panjang Rd, #05-08 Citilink Complex, Singapore 118530" at bounding box center [462, 371] width 327 height 17
click at [572, 380] on p "102F Pasir Panjang Rd, #05-08 Citilink Warehouse Complex, Singapore 118530" at bounding box center [462, 371] width 327 height 17
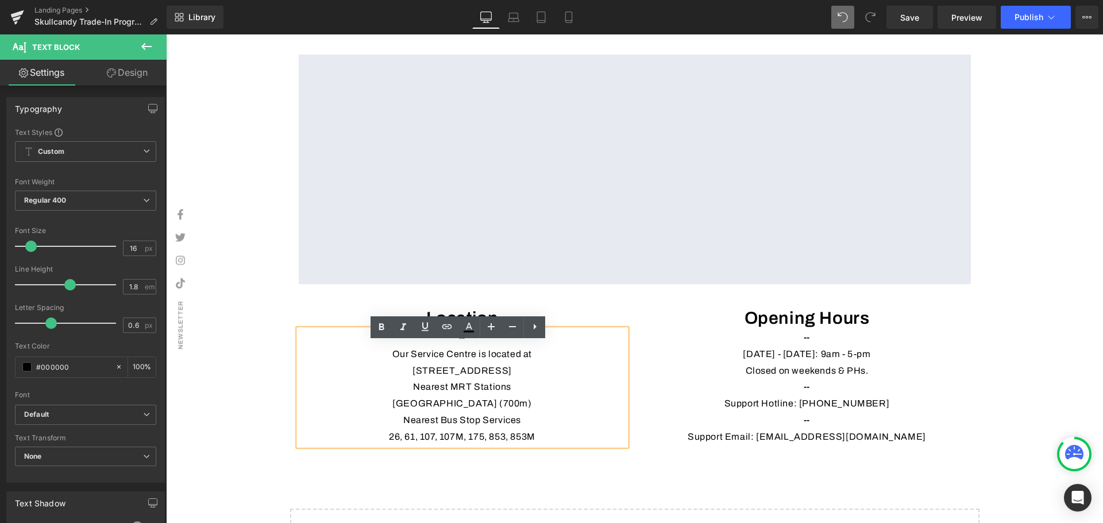
click at [443, 380] on p "102F Pasir Panjang Rd, #05-08 Citilink Warehouse Complex, Singapore 118530" at bounding box center [462, 371] width 327 height 17
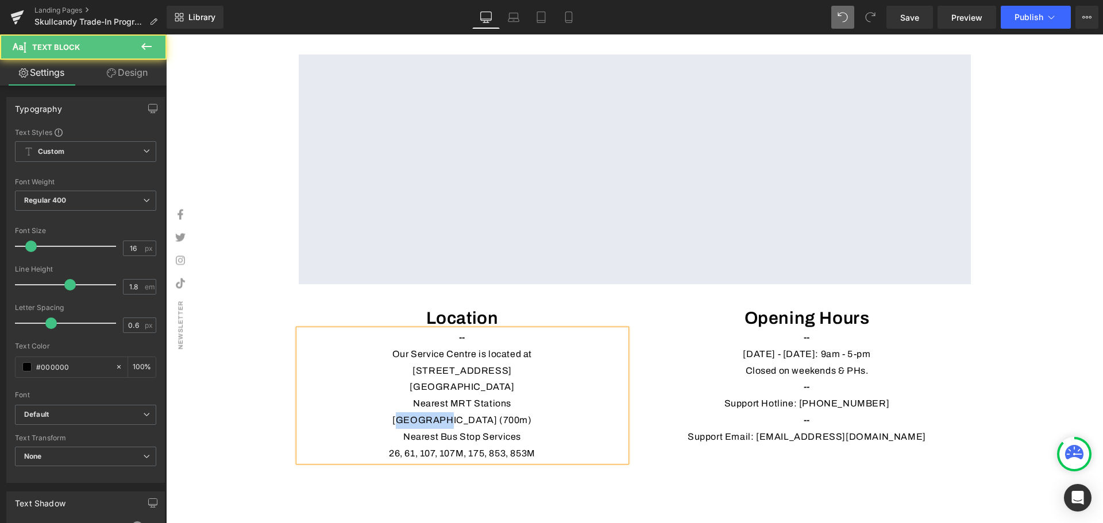
drag, startPoint x: 390, startPoint y: 434, endPoint x: 437, endPoint y: 434, distance: 47.1
click at [437, 429] on p "Bendemeer MRT Station (700m)" at bounding box center [462, 420] width 327 height 17
drag, startPoint x: 542, startPoint y: 465, endPoint x: 358, endPoint y: 464, distance: 183.8
click at [358, 462] on p "26, 61, 107, 107M, 175, 853, 853M" at bounding box center [462, 454] width 327 height 17
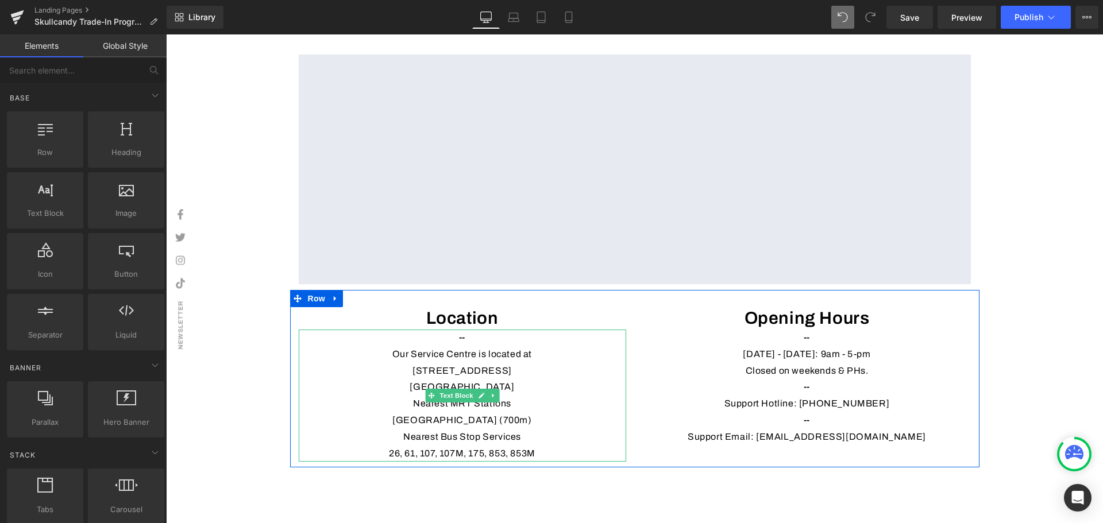
click at [400, 412] on p "Nearest MRT Stations" at bounding box center [462, 404] width 327 height 17
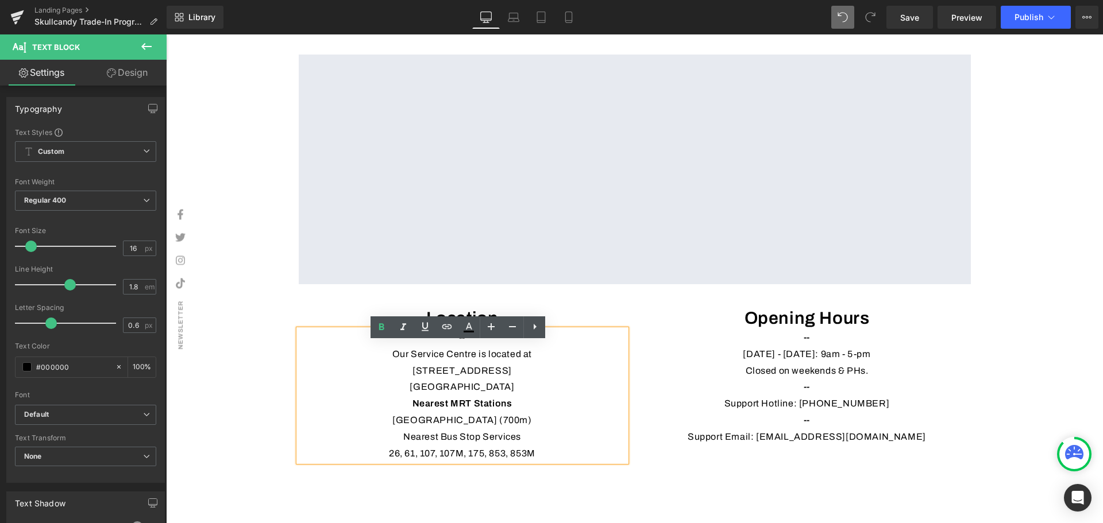
drag, startPoint x: 532, startPoint y: 446, endPoint x: 541, endPoint y: 446, distance: 8.6
click at [532, 446] on p "Nearest Bus Stop Services" at bounding box center [462, 437] width 327 height 17
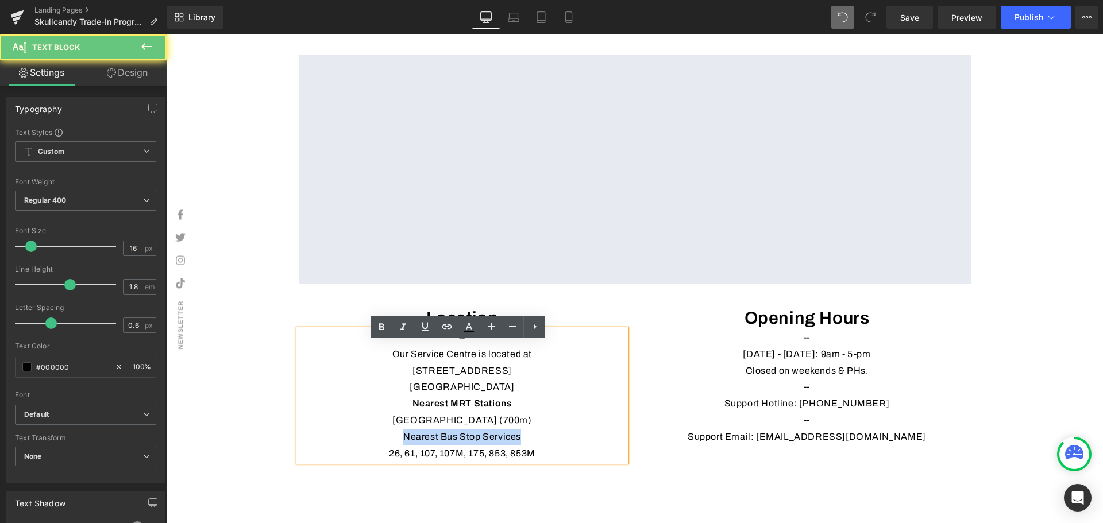
drag, startPoint x: 508, startPoint y: 446, endPoint x: 376, endPoint y: 448, distance: 131.5
click at [376, 446] on p "Nearest Bus Stop Services" at bounding box center [462, 437] width 327 height 17
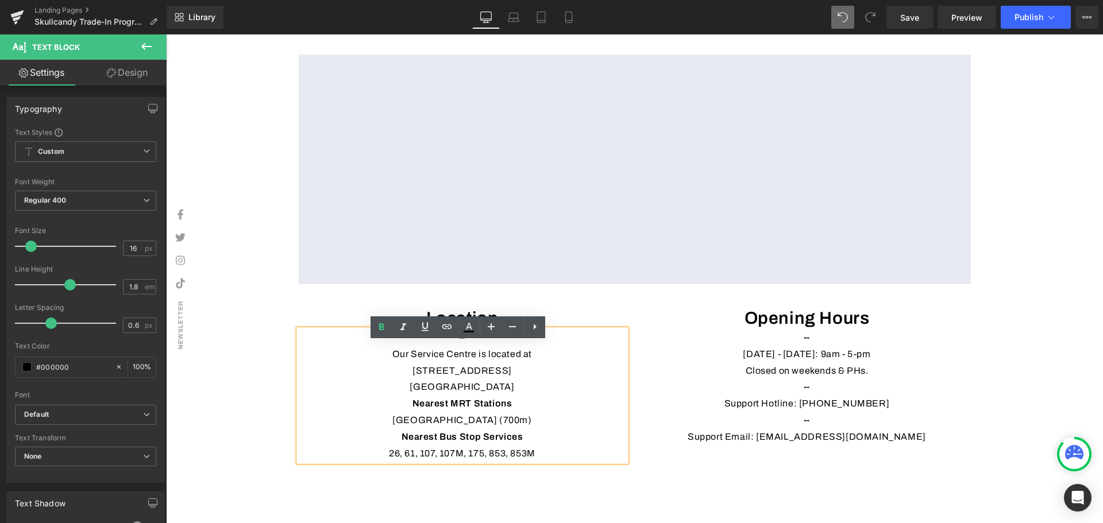
click at [578, 396] on p "[GEOGRAPHIC_DATA]" at bounding box center [462, 387] width 327 height 17
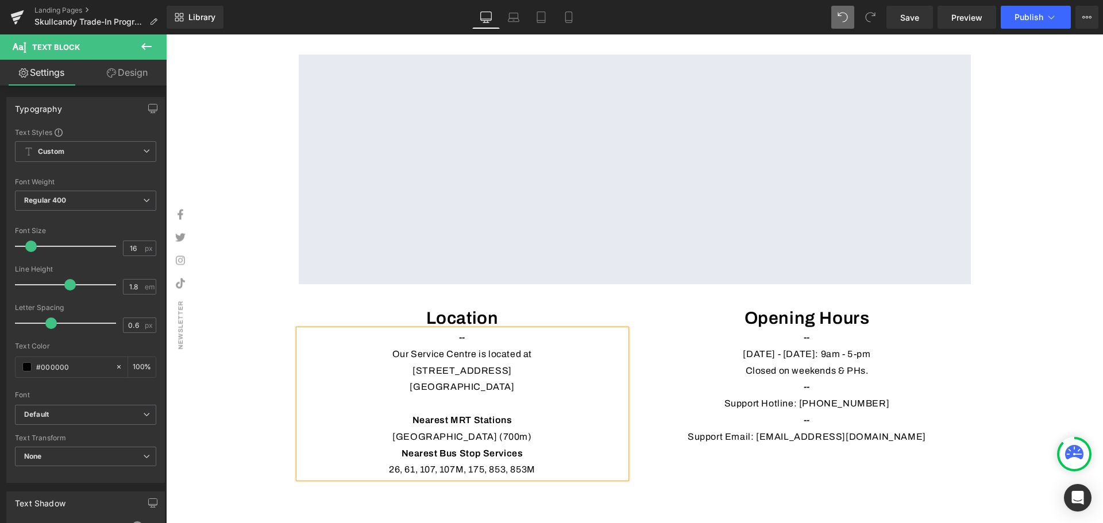
click at [700, 472] on div "Location Heading -- Our Service Centre is located at 102F Pasir Panjang Rd, #0…" at bounding box center [634, 387] width 689 height 194
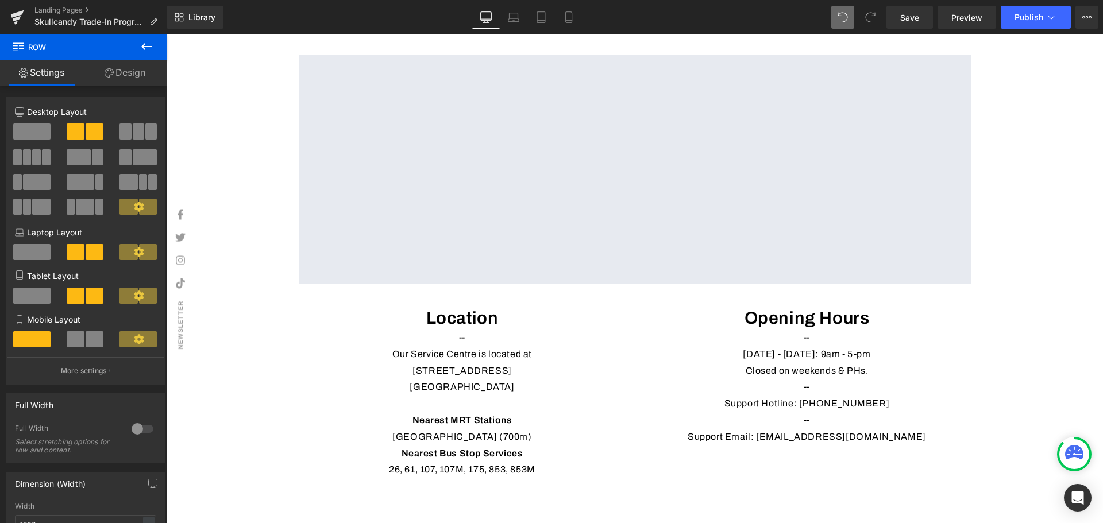
click at [453, 346] on p "--" at bounding box center [462, 338] width 327 height 17
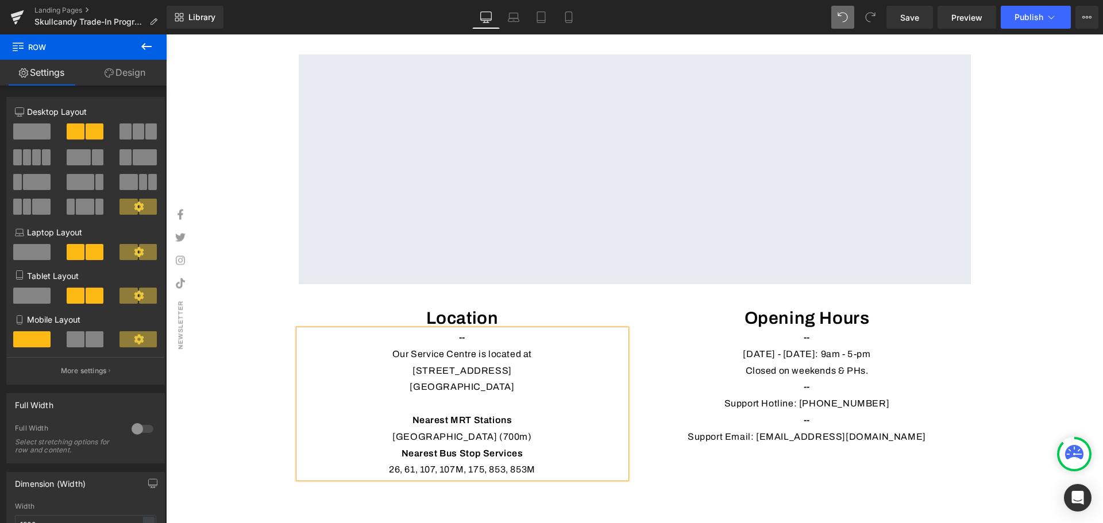
click at [474, 346] on p "--" at bounding box center [462, 338] width 327 height 17
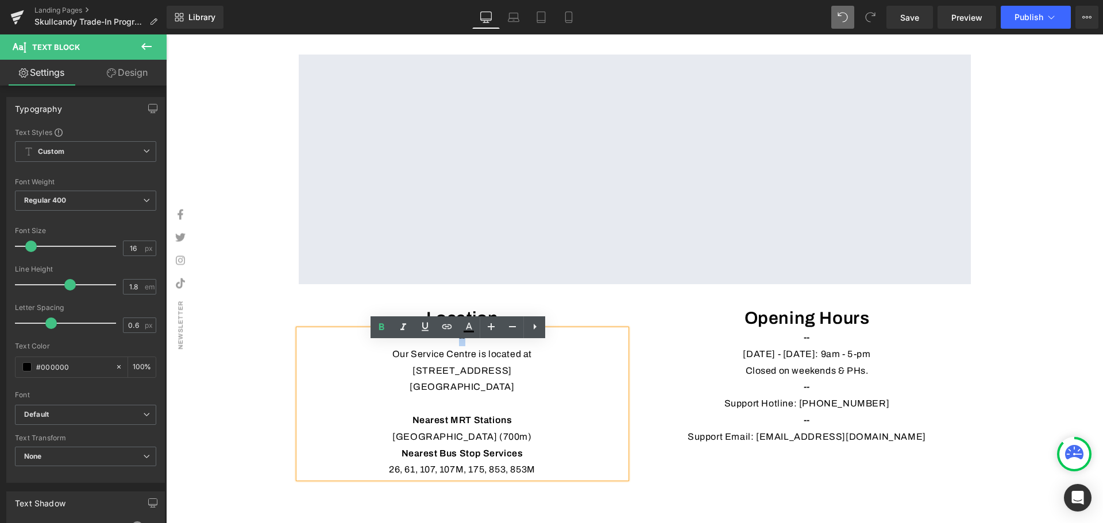
drag, startPoint x: 467, startPoint y: 349, endPoint x: 464, endPoint y: 397, distance: 48.3
click at [450, 346] on p "--" at bounding box center [462, 338] width 327 height 17
copy strong "--"
click at [457, 412] on p at bounding box center [462, 404] width 327 height 17
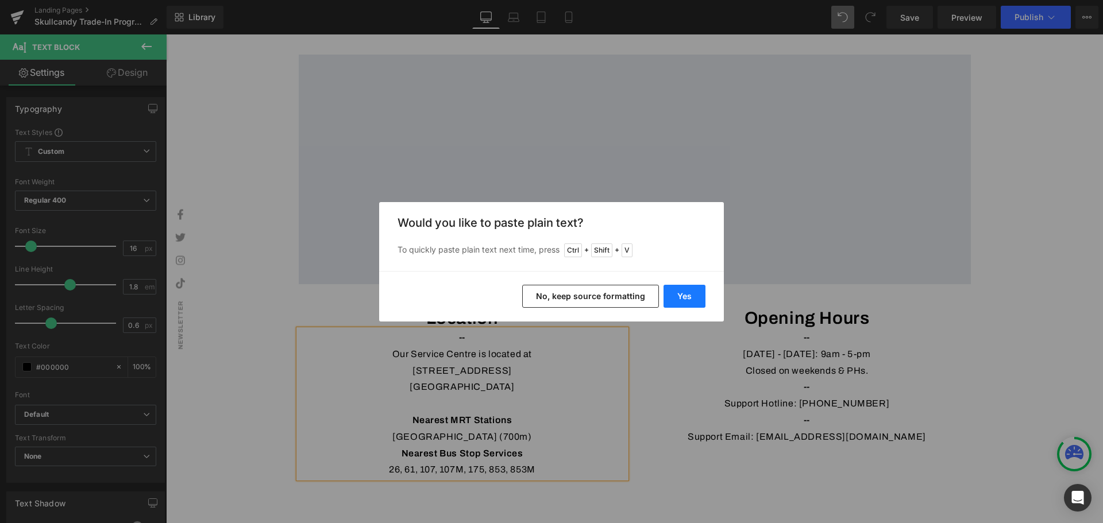
click at [681, 302] on button "Yes" at bounding box center [684, 296] width 42 height 23
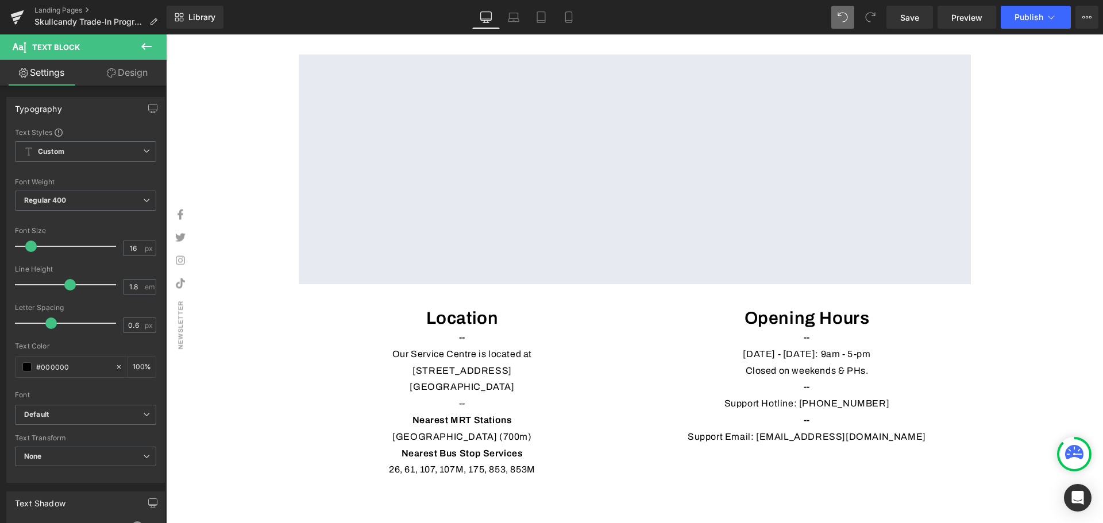
click at [660, 446] on p "Support Email: support@prolink2u.com" at bounding box center [806, 437] width 327 height 17
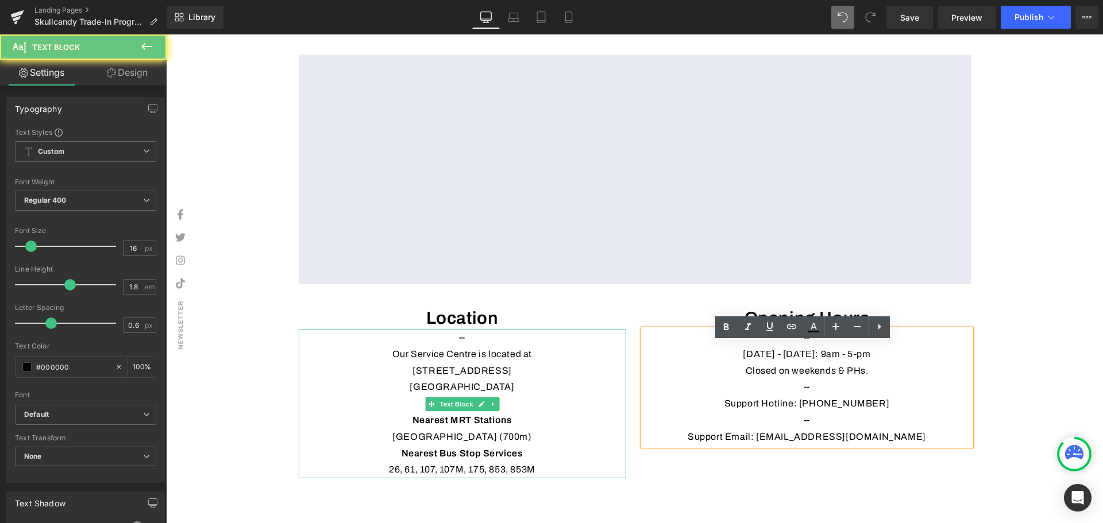
drag, startPoint x: 470, startPoint y: 418, endPoint x: 473, endPoint y: 352, distance: 65.6
click at [470, 417] on div "-- Our Service Centre is located at 102F Pasir Panjang Rd, #05-08 Citilink War…" at bounding box center [462, 404] width 327 height 149
click at [469, 346] on p "--" at bounding box center [462, 338] width 327 height 17
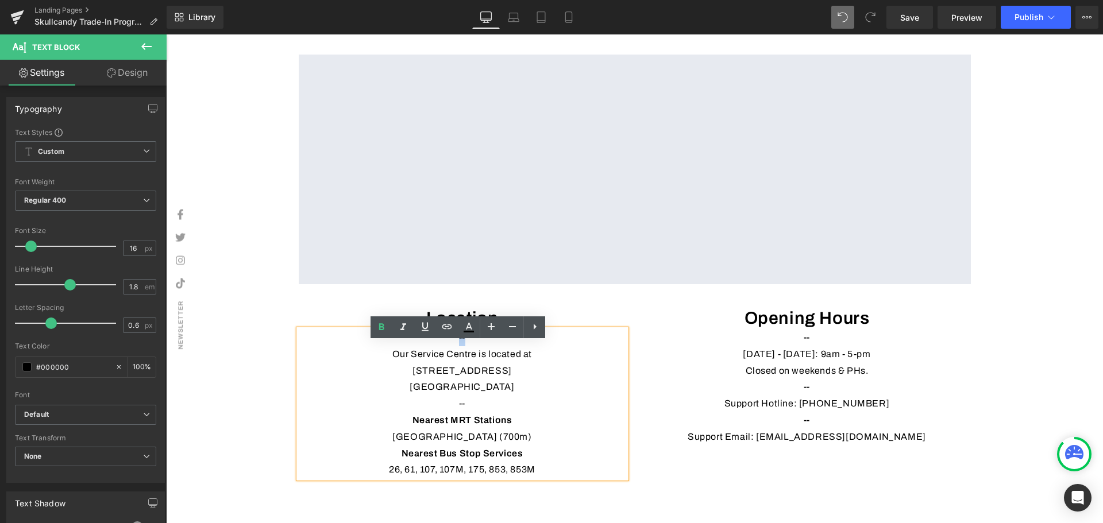
drag, startPoint x: 473, startPoint y: 352, endPoint x: 446, endPoint y: 351, distance: 27.6
click at [446, 346] on p "--" at bounding box center [462, 338] width 327 height 17
click at [819, 346] on p "--" at bounding box center [806, 338] width 327 height 17
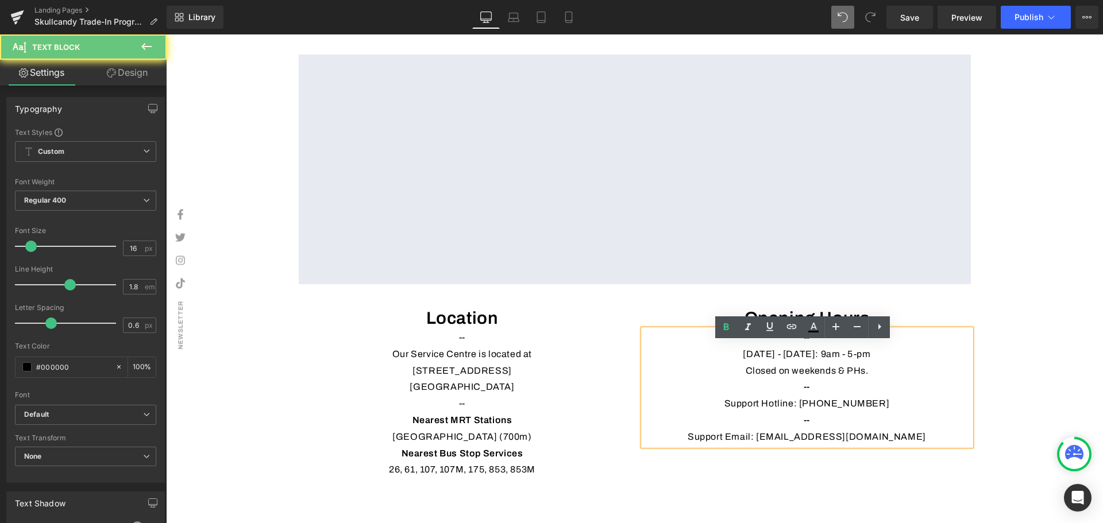
click at [825, 346] on p "--" at bounding box center [806, 338] width 327 height 17
drag, startPoint x: 783, startPoint y: 351, endPoint x: 784, endPoint y: 358, distance: 6.9
click at [779, 346] on p "--" at bounding box center [806, 338] width 327 height 17
click at [812, 396] on p "--" at bounding box center [806, 387] width 327 height 17
drag, startPoint x: 832, startPoint y: 401, endPoint x: 776, endPoint y: 401, distance: 56.3
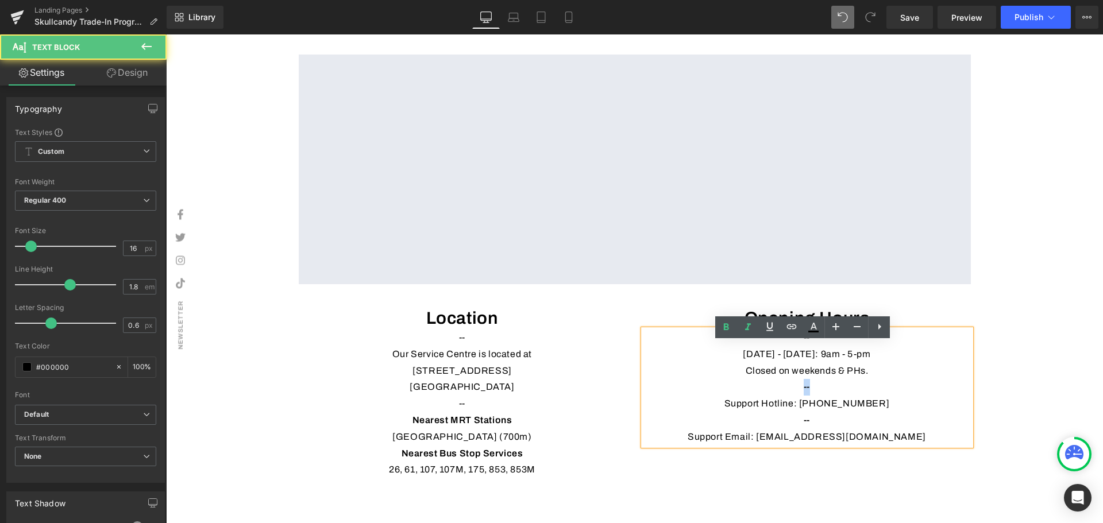
click at [776, 396] on p "--" at bounding box center [806, 387] width 327 height 17
click at [813, 429] on p "--" at bounding box center [806, 420] width 327 height 17
drag, startPoint x: 837, startPoint y: 432, endPoint x: 767, endPoint y: 435, distance: 70.7
click at [767, 429] on p "--" at bounding box center [806, 420] width 327 height 17
click at [845, 476] on div "Location Heading -- Our Service Centre is located at 102F Pasir Panjang Rd, #0…" at bounding box center [634, 387] width 689 height 194
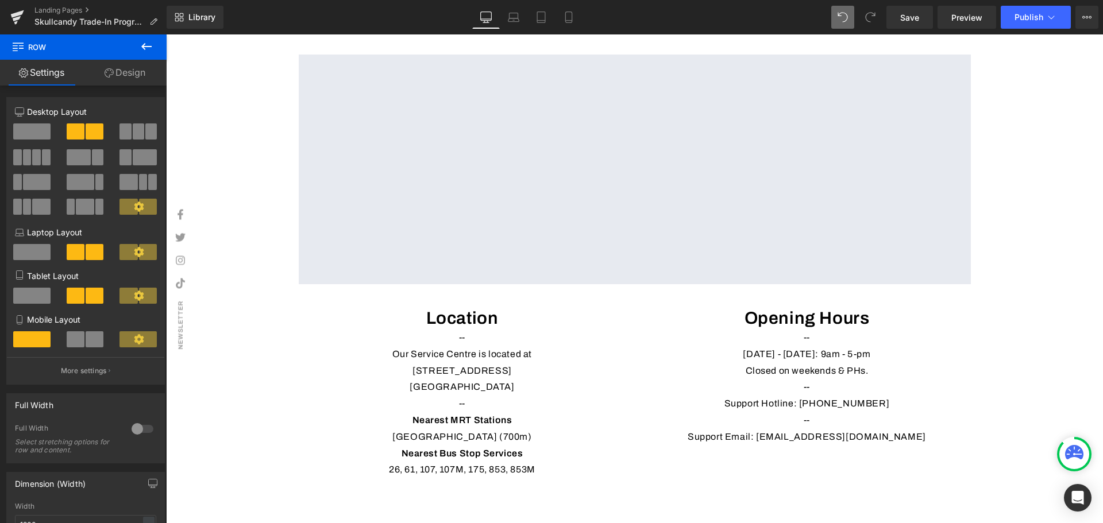
click at [840, 479] on div "Location Heading -- Our Service Centre is located at 102F Pasir Panjang Rd, #0…" at bounding box center [634, 387] width 689 height 194
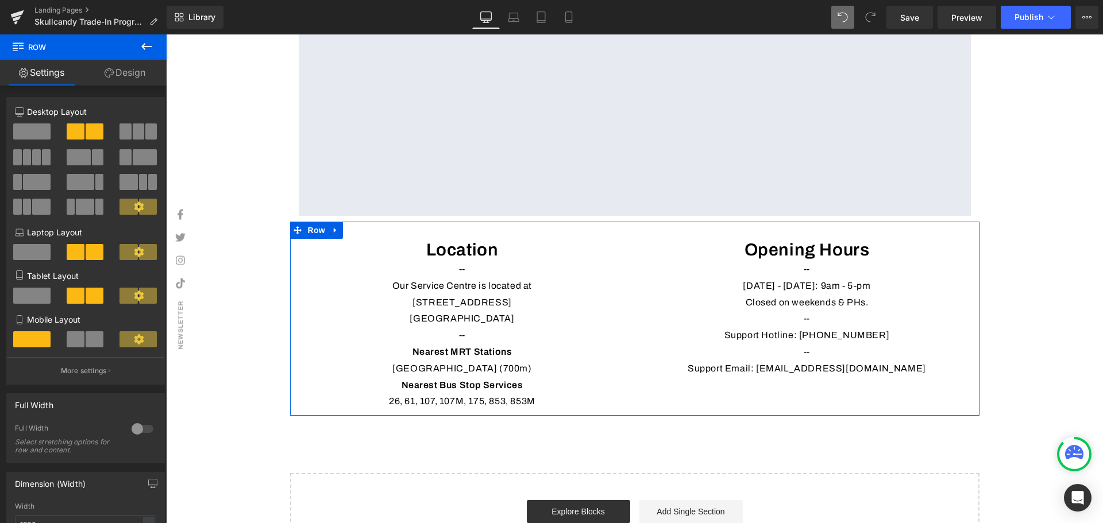
scroll to position [2305, 0]
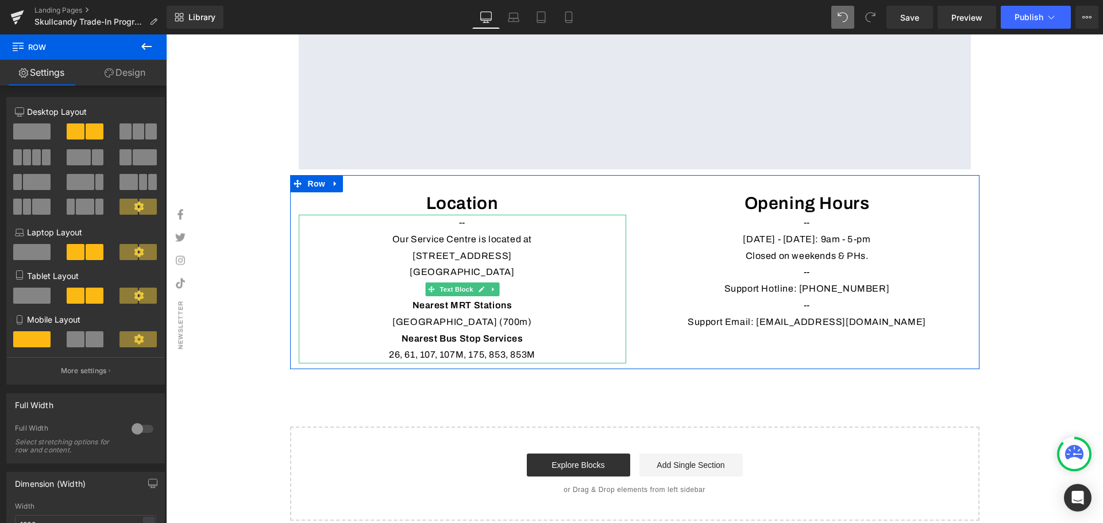
click at [530, 331] on p "Pasir Panjang MRT Station (700m)" at bounding box center [462, 322] width 327 height 17
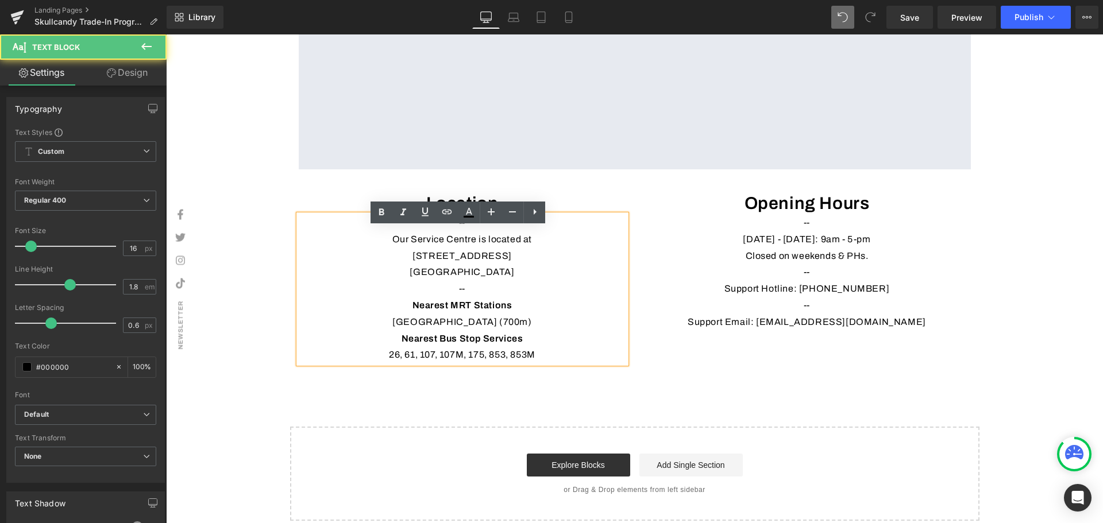
click at [556, 331] on p "Pasir Panjang MRT Station (700m)" at bounding box center [462, 322] width 327 height 17
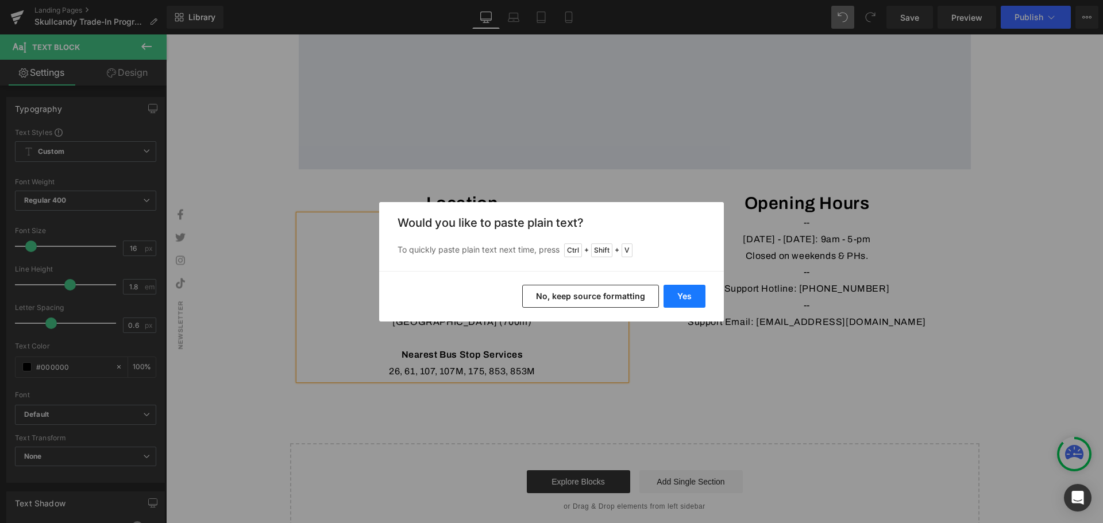
click at [677, 298] on button "Yes" at bounding box center [684, 296] width 42 height 23
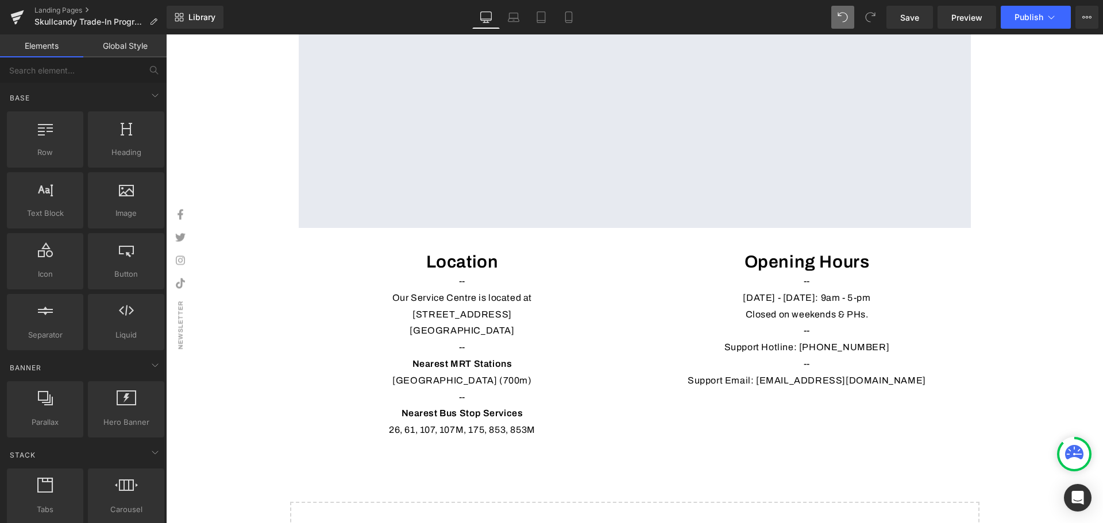
scroll to position [2190, 0]
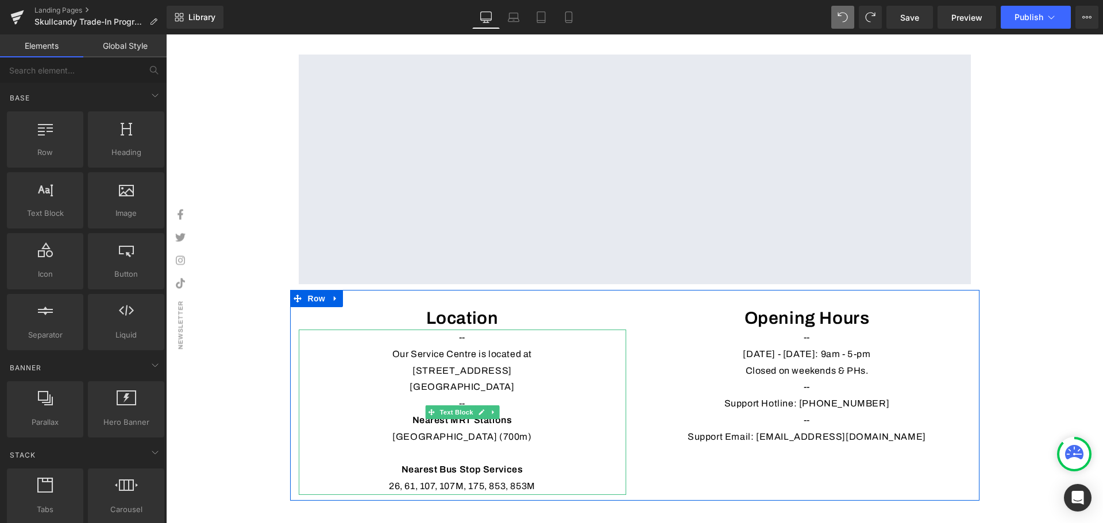
click at [520, 446] on p "Pasir Panjang MRT Station (700m)" at bounding box center [462, 437] width 327 height 17
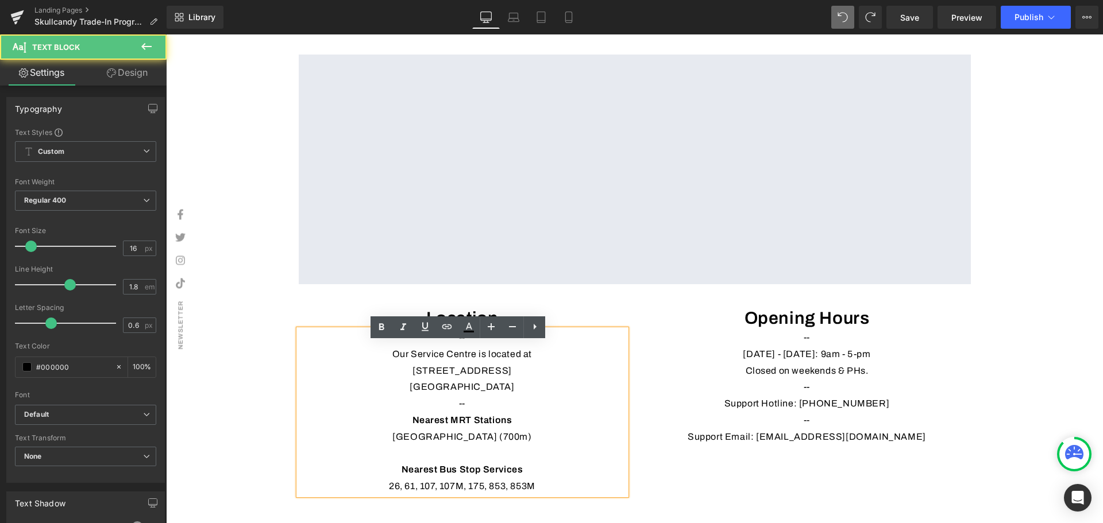
drag, startPoint x: 522, startPoint y: 447, endPoint x: 508, endPoint y: 446, distance: 14.4
click at [508, 446] on p "Pasir Panjang MRT Station (700m)" at bounding box center [462, 437] width 327 height 17
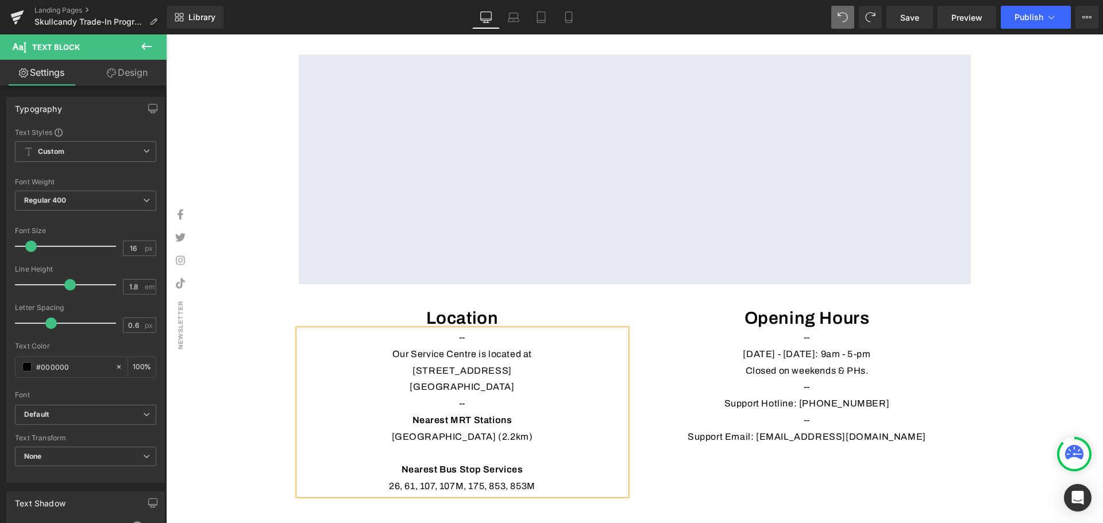
click at [650, 446] on p "Support Email: support@prolink2u.com" at bounding box center [806, 437] width 327 height 17
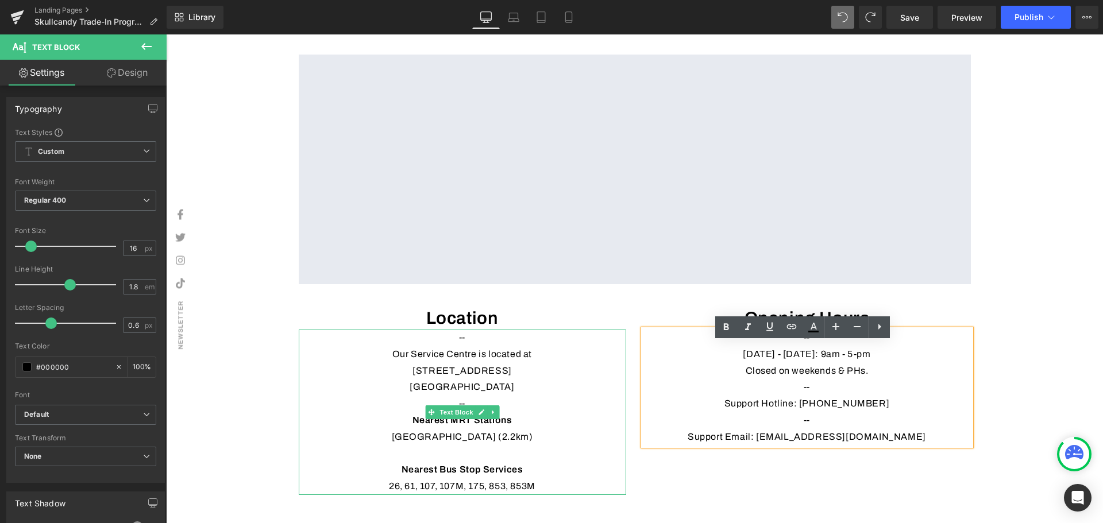
click at [517, 446] on p "Pasir Panjang MRT Station (2.2km)" at bounding box center [462, 437] width 327 height 17
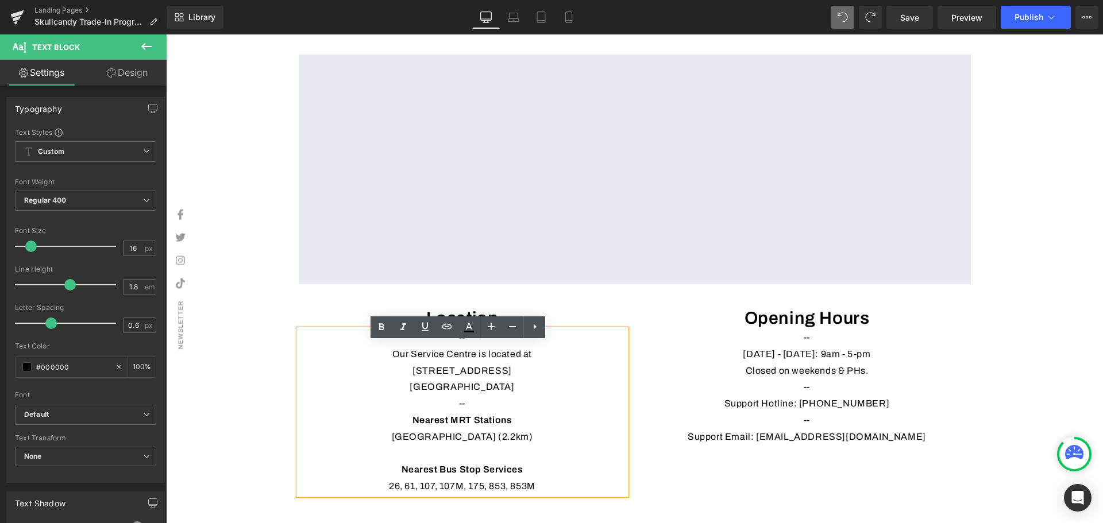
drag, startPoint x: 524, startPoint y: 450, endPoint x: 507, endPoint y: 449, distance: 17.3
click at [507, 446] on p "Pasir Panjang MRT Station (2.2km)" at bounding box center [462, 437] width 327 height 17
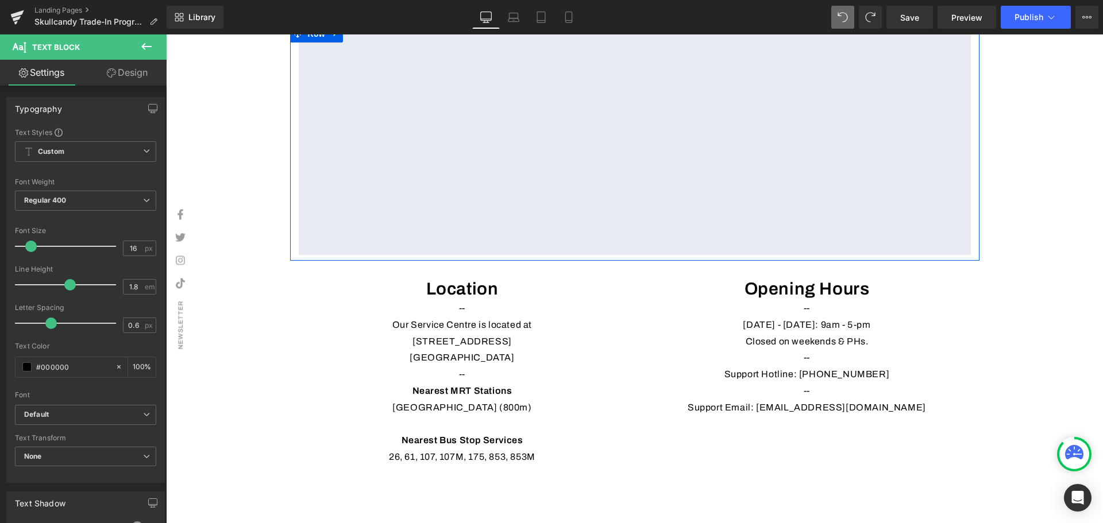
scroll to position [2248, 0]
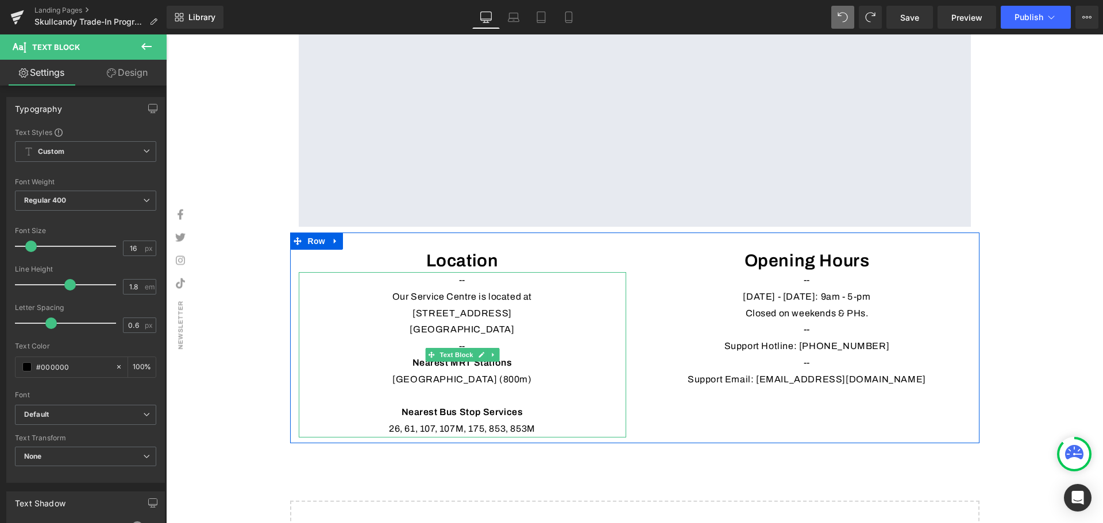
click at [539, 438] on p "26, 61, 107, 107M, 175, 853, 853M" at bounding box center [462, 429] width 327 height 17
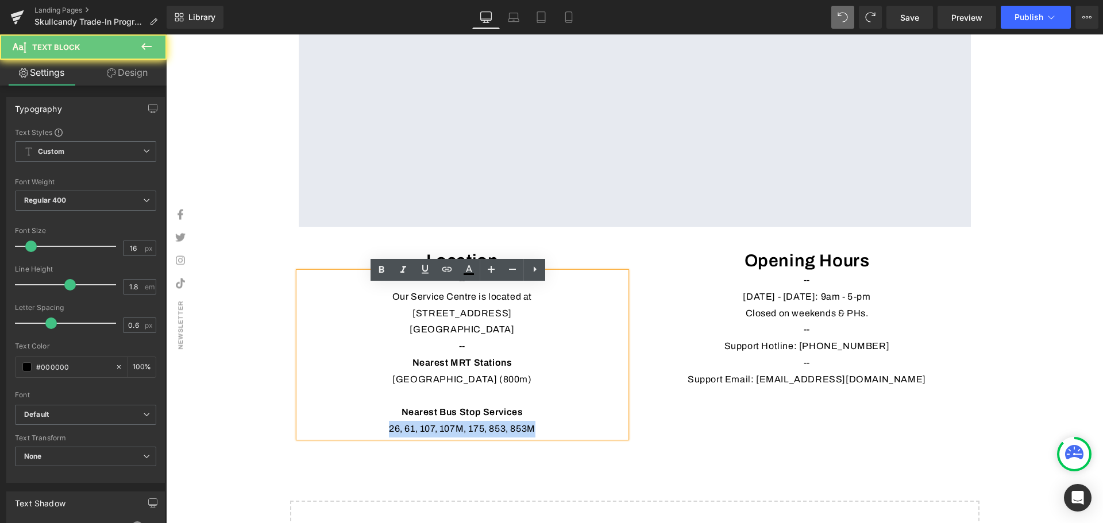
drag, startPoint x: 476, startPoint y: 438, endPoint x: 378, endPoint y: 435, distance: 97.1
click at [378, 435] on p "26, 61, 107, 107M, 175, 853, 853M" at bounding box center [462, 429] width 327 height 17
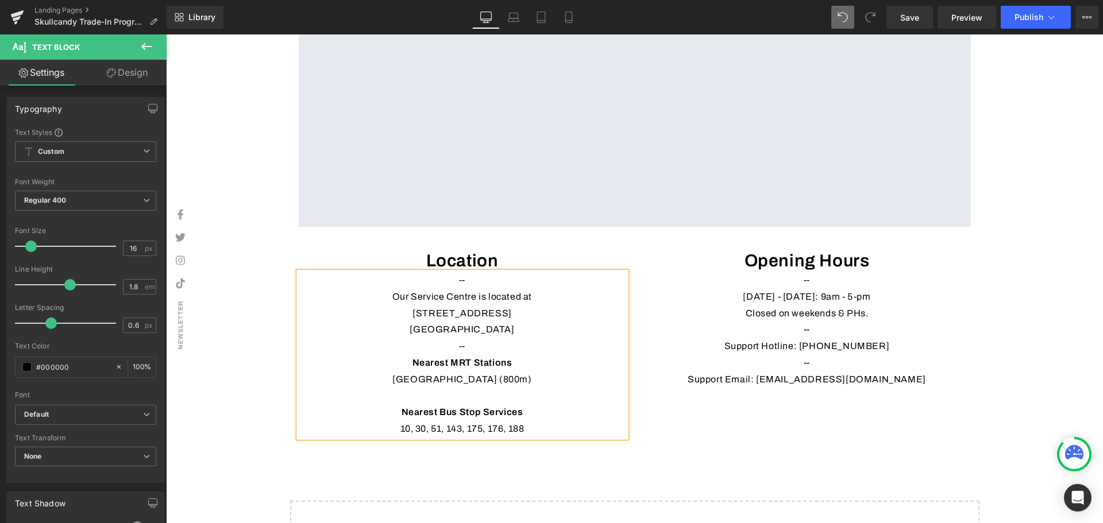
drag, startPoint x: 650, startPoint y: 427, endPoint x: 665, endPoint y: 421, distance: 16.7
click at [650, 427] on div "Location Heading -- Our Service Centre is located at 102F Pasir Panjang Rd, #05…" at bounding box center [634, 338] width 689 height 211
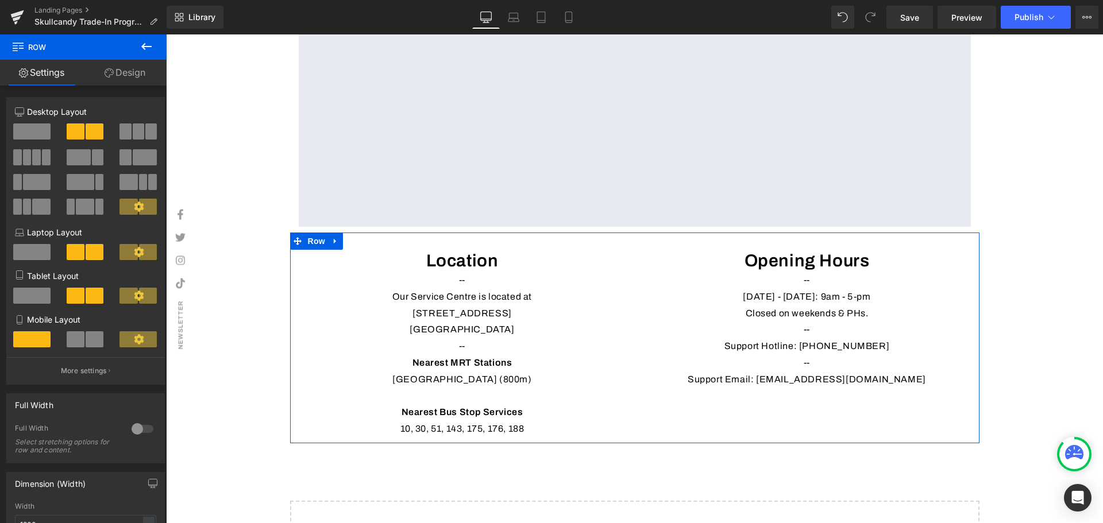
click at [616, 421] on p "Nearest Bus Stop Services" at bounding box center [462, 412] width 327 height 17
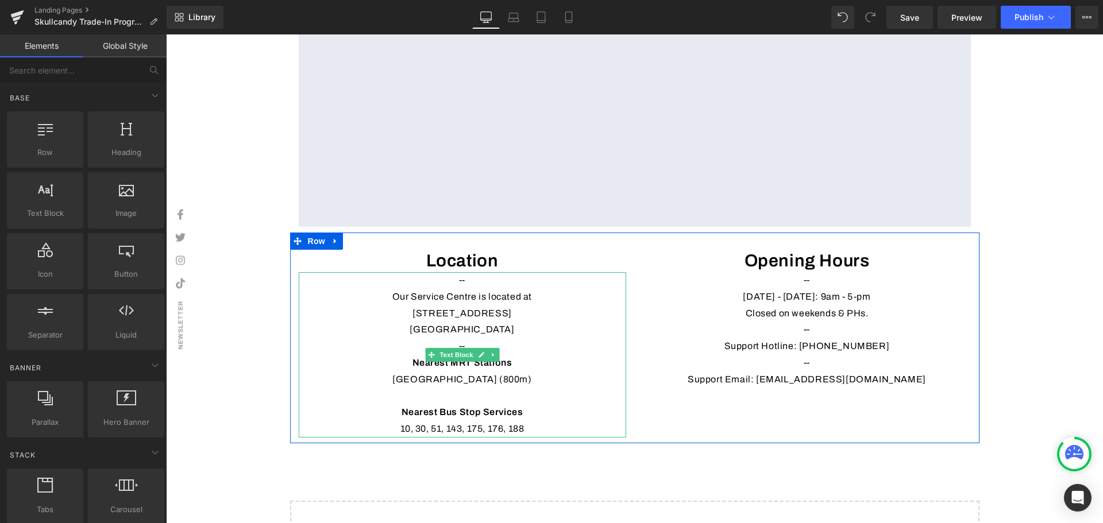
click at [381, 438] on p "10, 30, 51, 143, 175, 176, 188" at bounding box center [462, 429] width 327 height 17
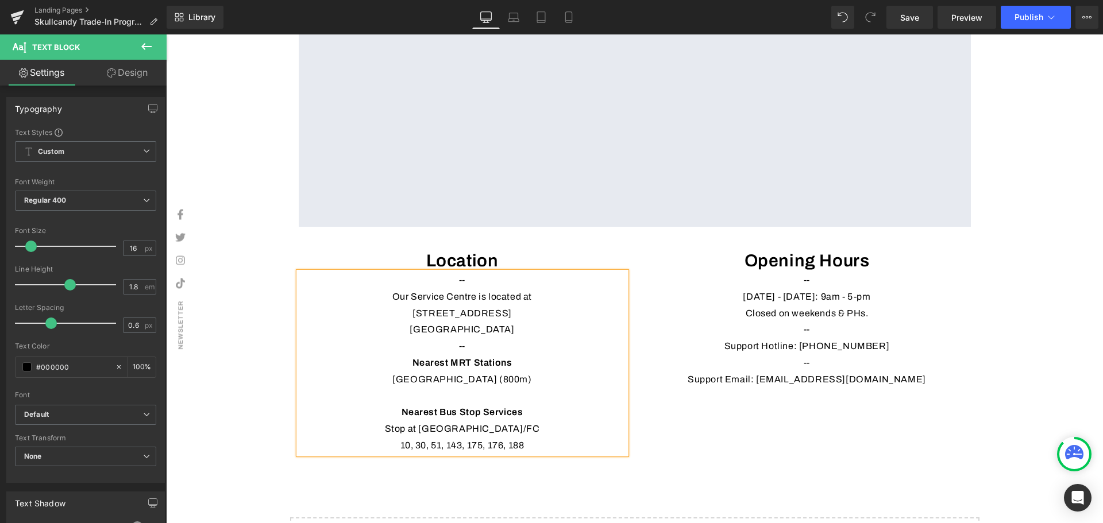
click at [540, 438] on p "Stop at [GEOGRAPHIC_DATA]/FC" at bounding box center [462, 429] width 327 height 17
click at [692, 442] on div "Location Heading -- Our Service Centre is located at [STREET_ADDRESS] -- Neares…" at bounding box center [634, 346] width 689 height 227
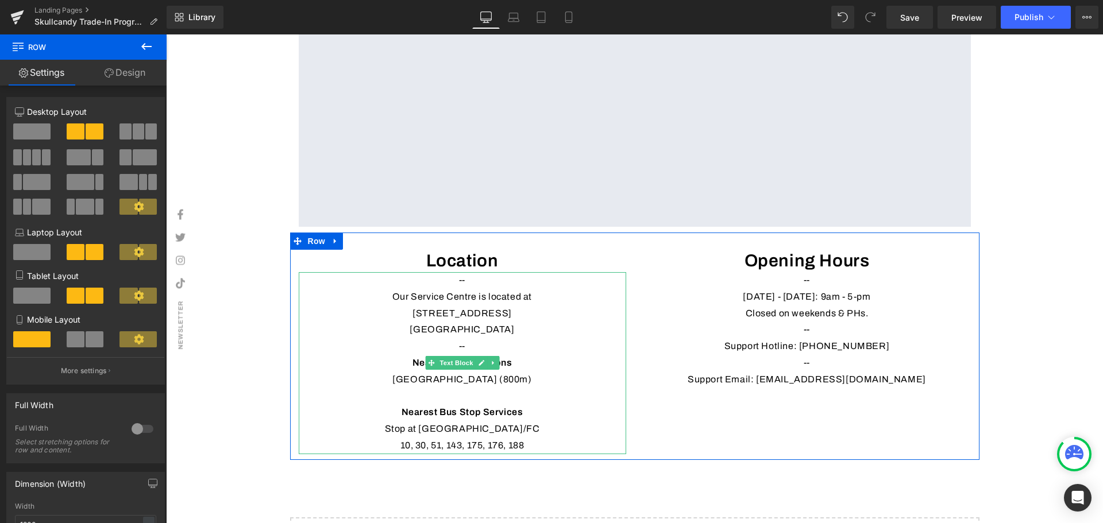
click at [410, 438] on p "Stop at [GEOGRAPHIC_DATA]/FC" at bounding box center [462, 429] width 327 height 17
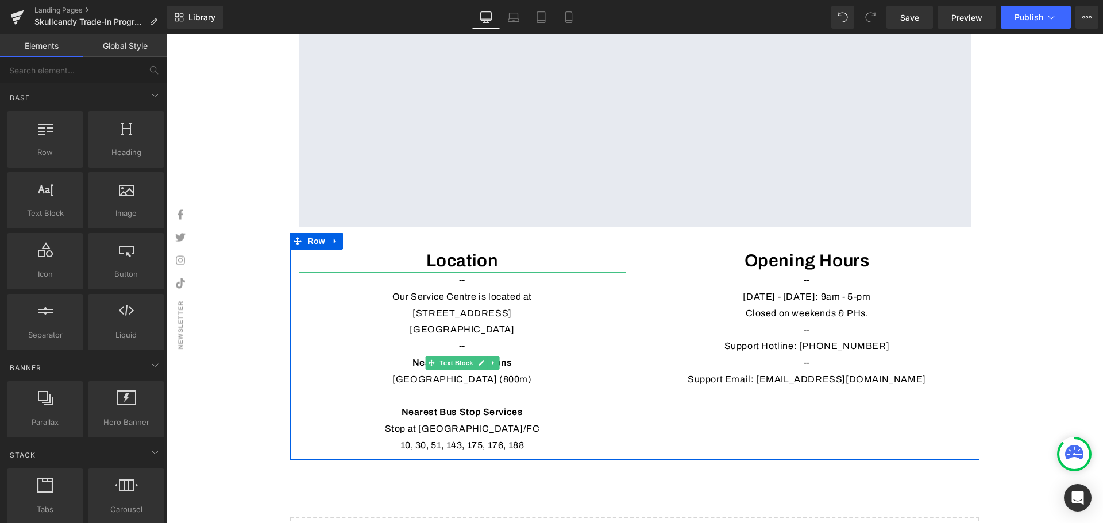
click at [548, 438] on p "Stop at Pasir Panjang Stn/FC" at bounding box center [462, 429] width 327 height 17
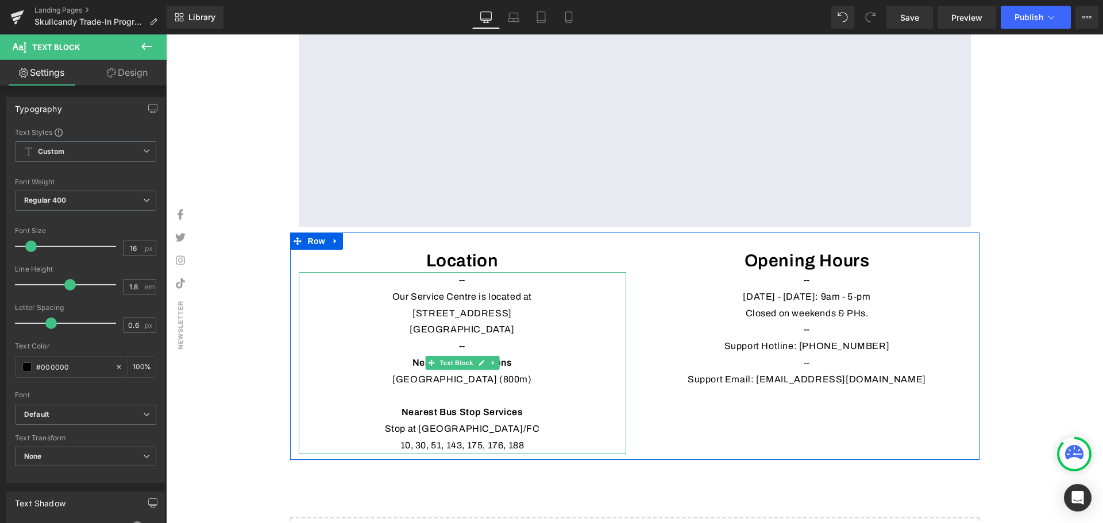
click at [531, 388] on p "[GEOGRAPHIC_DATA] (800m)" at bounding box center [462, 380] width 327 height 17
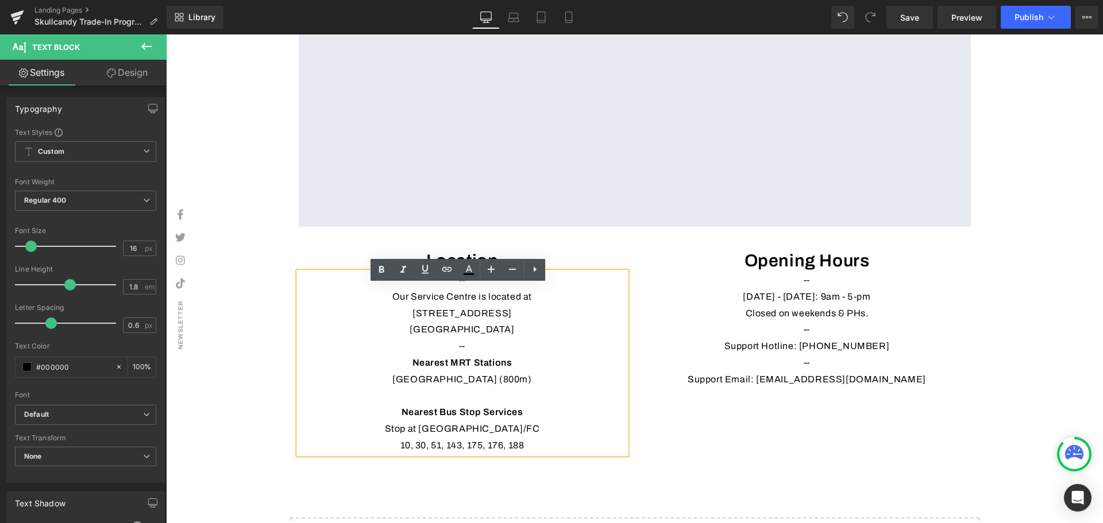
drag, startPoint x: 543, startPoint y: 391, endPoint x: 504, endPoint y: 391, distance: 38.5
click at [504, 388] on p "[GEOGRAPHIC_DATA] (800m)" at bounding box center [462, 380] width 327 height 17
copy p "(800m)"
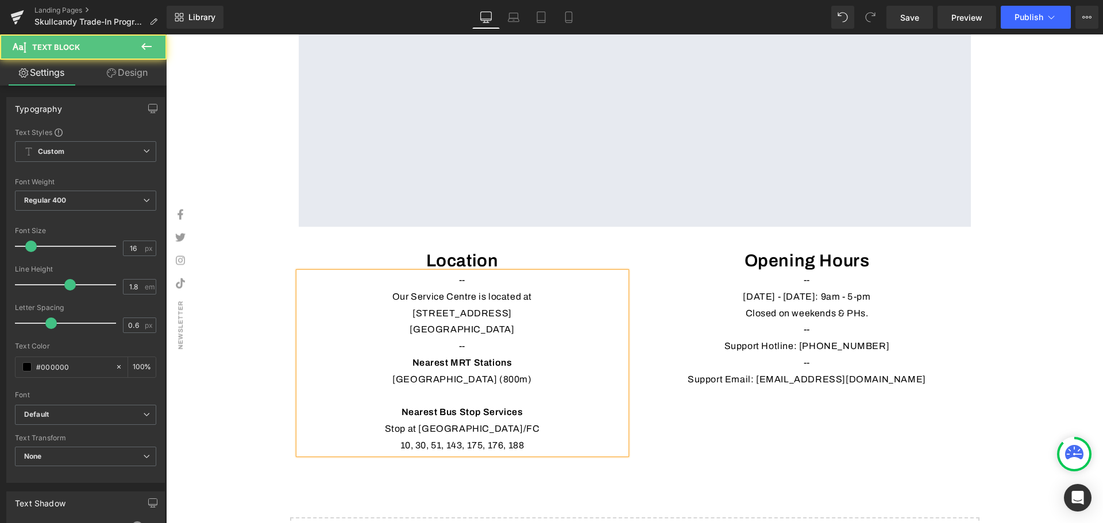
click at [535, 438] on p "Stop at Pasir Panjang Stn/FC" at bounding box center [462, 429] width 327 height 17
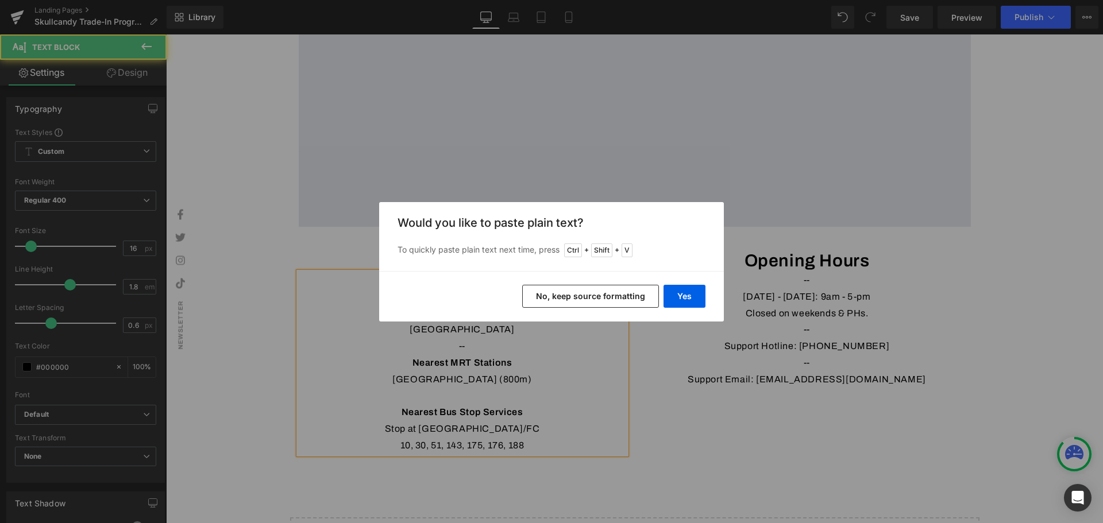
click at [669, 457] on div "Back to Library Insert Would you like to paste plain text? To quickly paste pla…" at bounding box center [551, 261] width 1103 height 523
click at [687, 294] on button "Yes" at bounding box center [684, 296] width 42 height 23
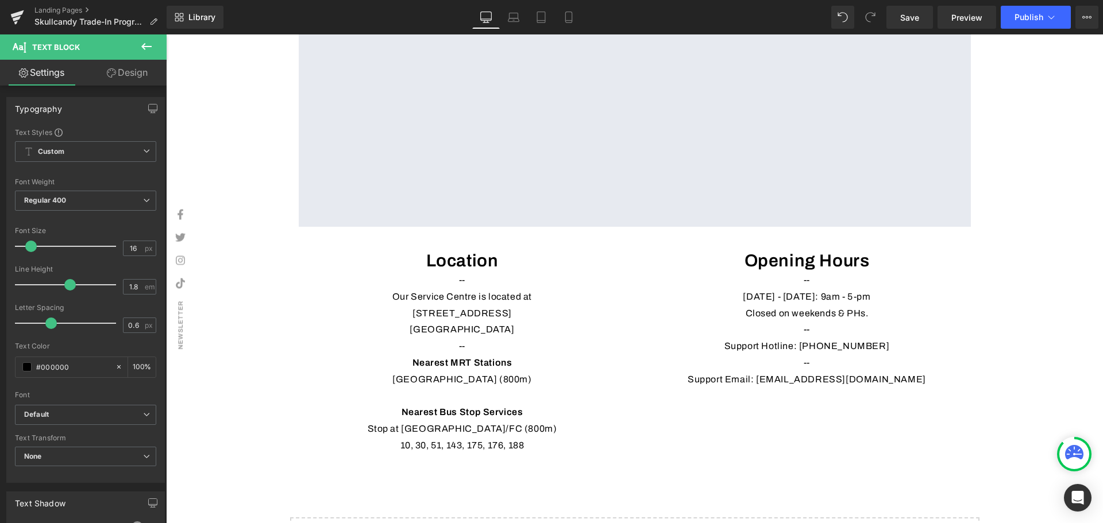
click at [651, 457] on div "Location Heading -- Our Service Centre is located at 102F Pasir Panjang Rd, #05…" at bounding box center [634, 346] width 689 height 227
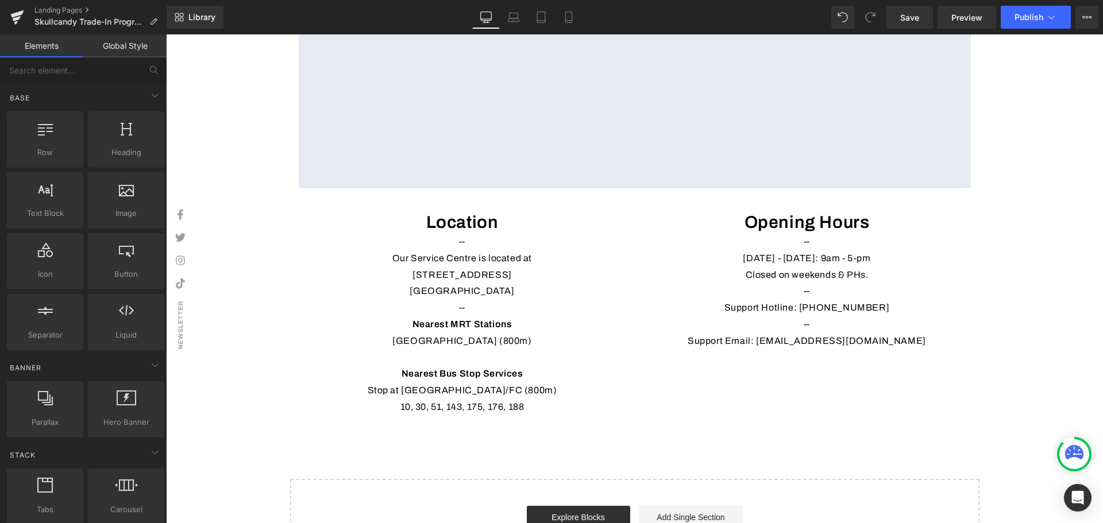
scroll to position [2305, 0]
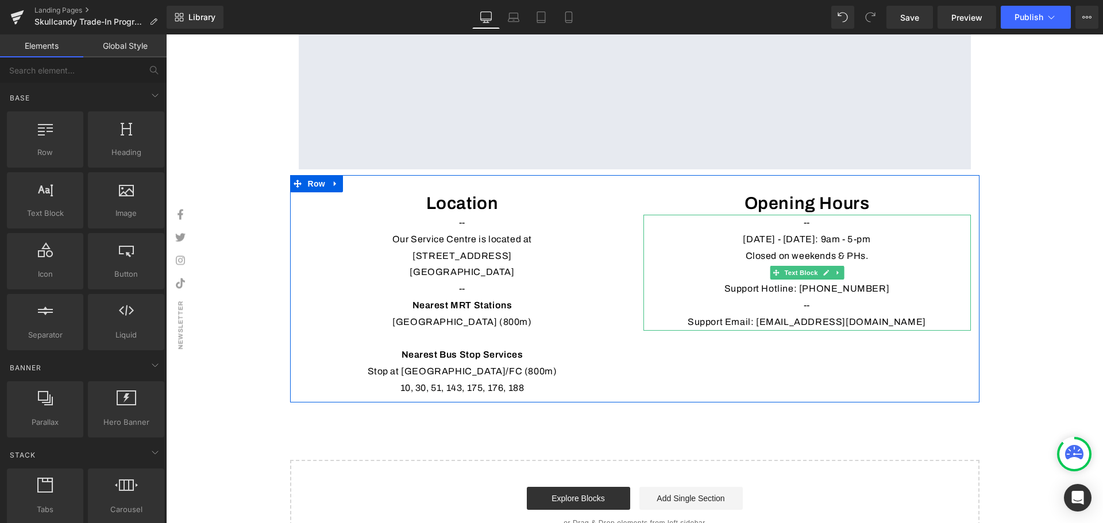
click at [836, 298] on p "Support Hotline: (65) 6357 0666" at bounding box center [806, 289] width 327 height 17
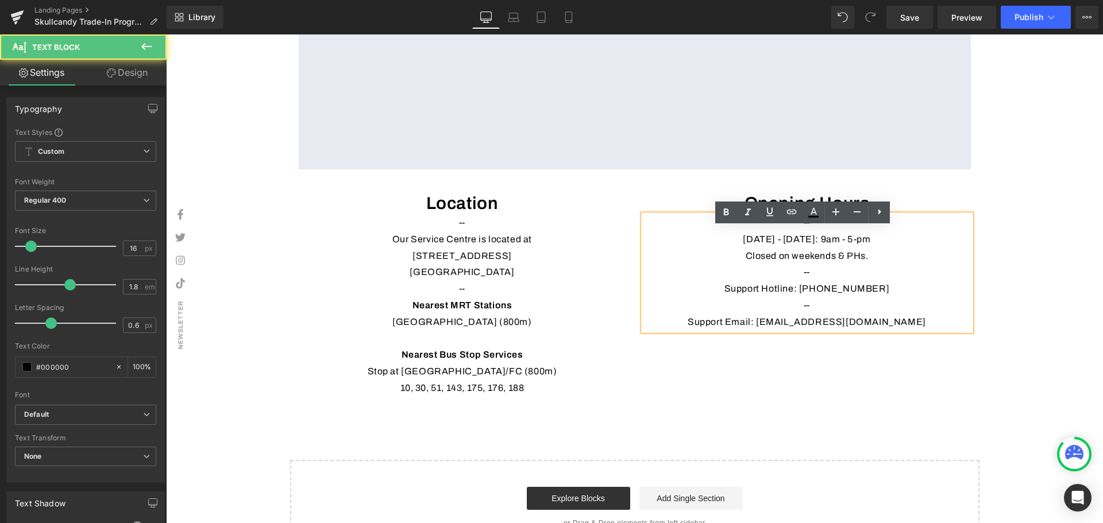
click at [873, 298] on p "Support Hotline: (65) 6357 0666" at bounding box center [806, 289] width 327 height 17
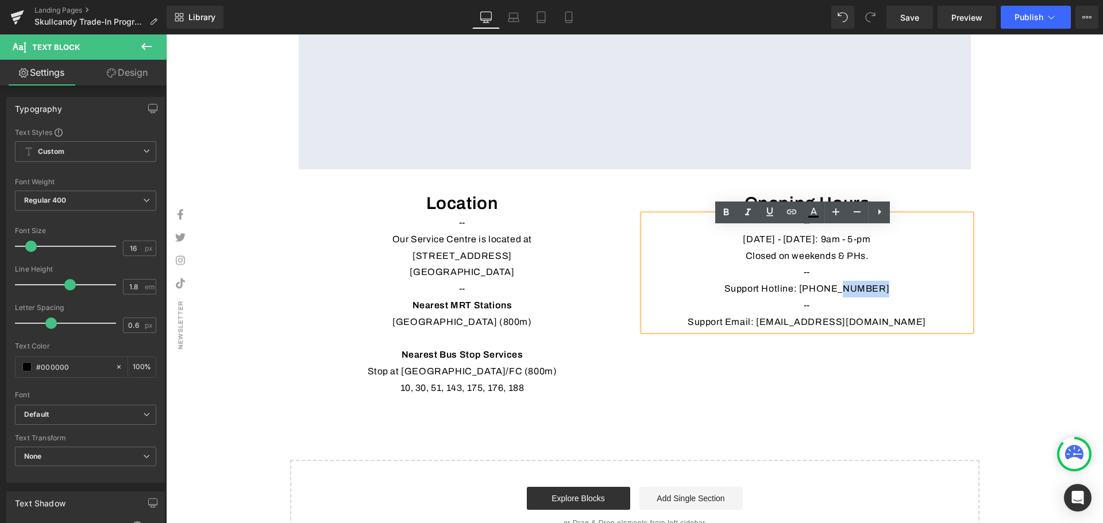
click at [886, 298] on p "Support Hotline: (65) 6357 0666" at bounding box center [806, 289] width 327 height 17
drag, startPoint x: 870, startPoint y: 306, endPoint x: 879, endPoint y: 300, distance: 10.0
click at [871, 298] on p "Support Hotline: (65) 6357 0666" at bounding box center [806, 289] width 327 height 17
click at [873, 298] on p "Support Hotline: (65) 6357 0666" at bounding box center [806, 289] width 327 height 17
drag, startPoint x: 830, startPoint y: 303, endPoint x: 878, endPoint y: 297, distance: 48.0
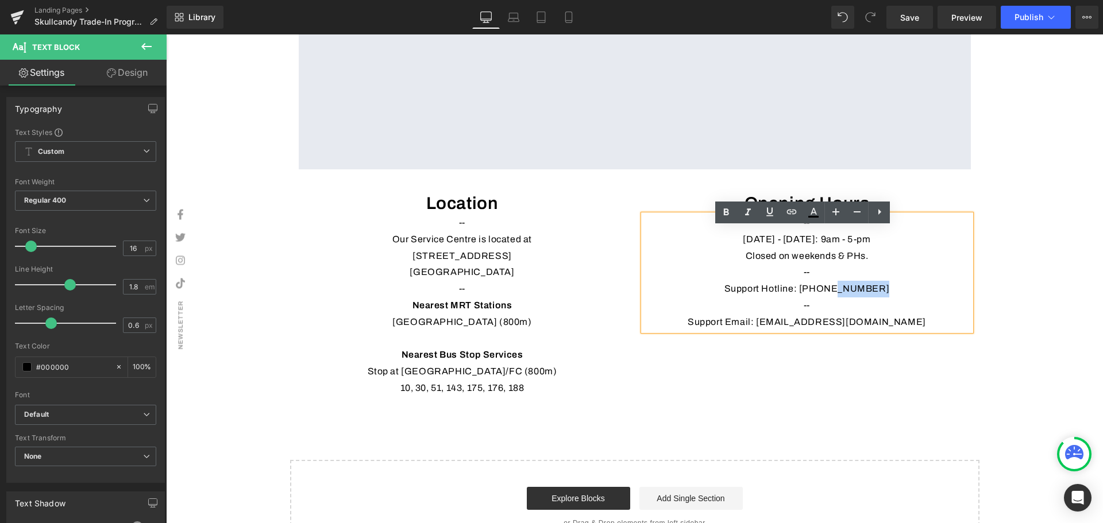
click at [878, 297] on p "Support Hotline: (65) 6357 0666" at bounding box center [806, 289] width 327 height 17
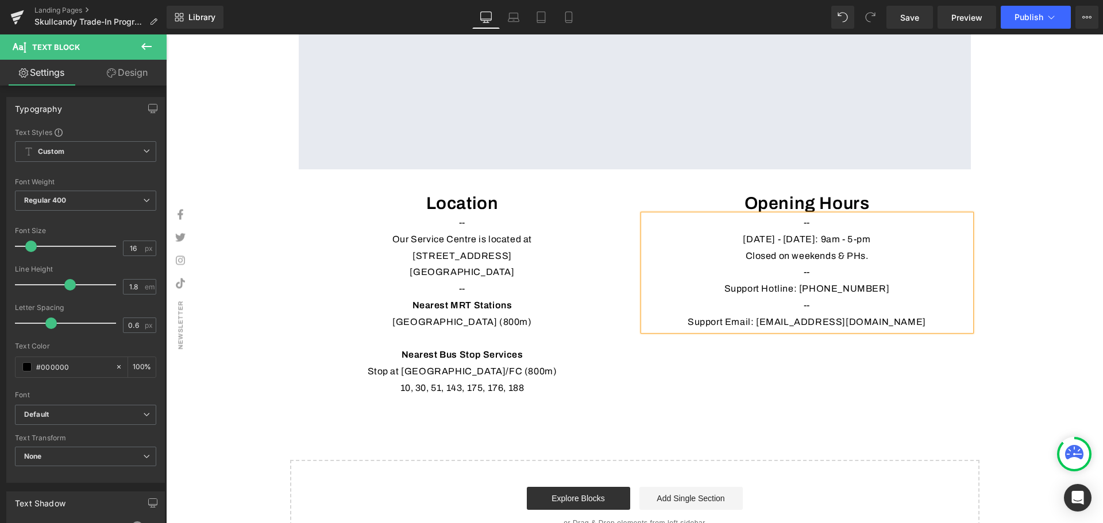
click at [849, 298] on p "Support Hotline: (65) 62722 1151" at bounding box center [806, 289] width 327 height 17
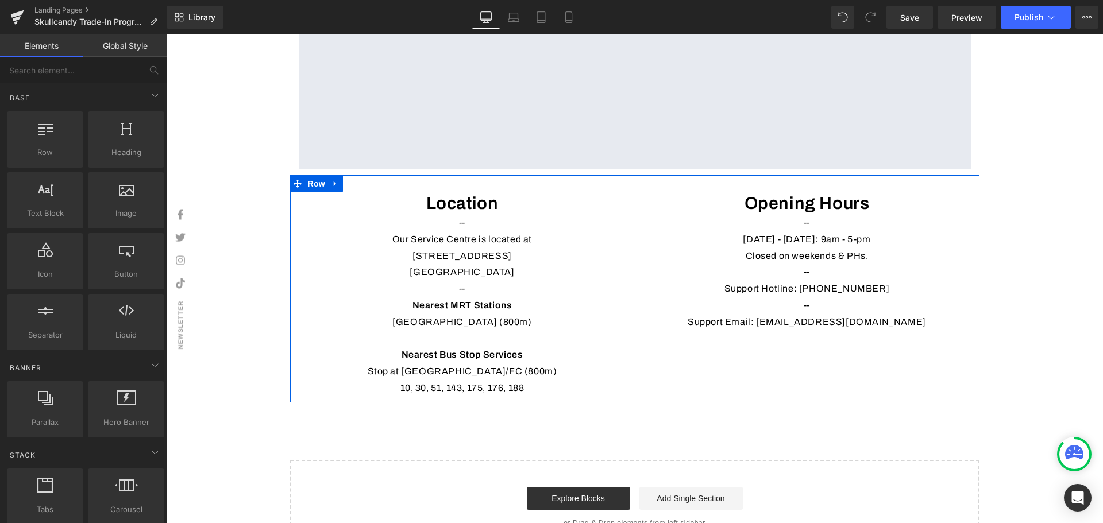
click at [906, 331] on p "Support Email: support@prolink2u.com" at bounding box center [806, 322] width 327 height 17
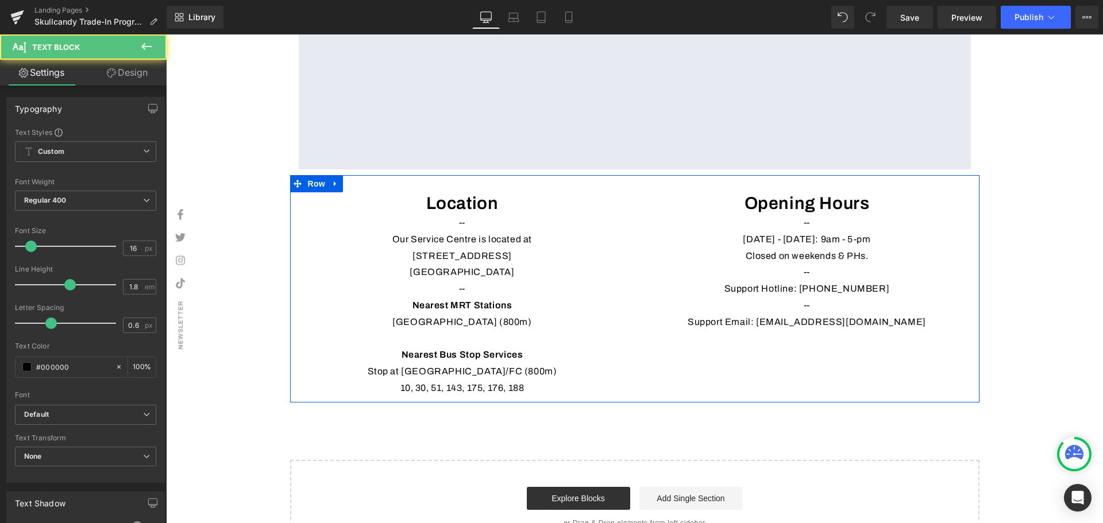
click at [897, 331] on p "Support Email: support@prolink2u.com" at bounding box center [806, 322] width 327 height 17
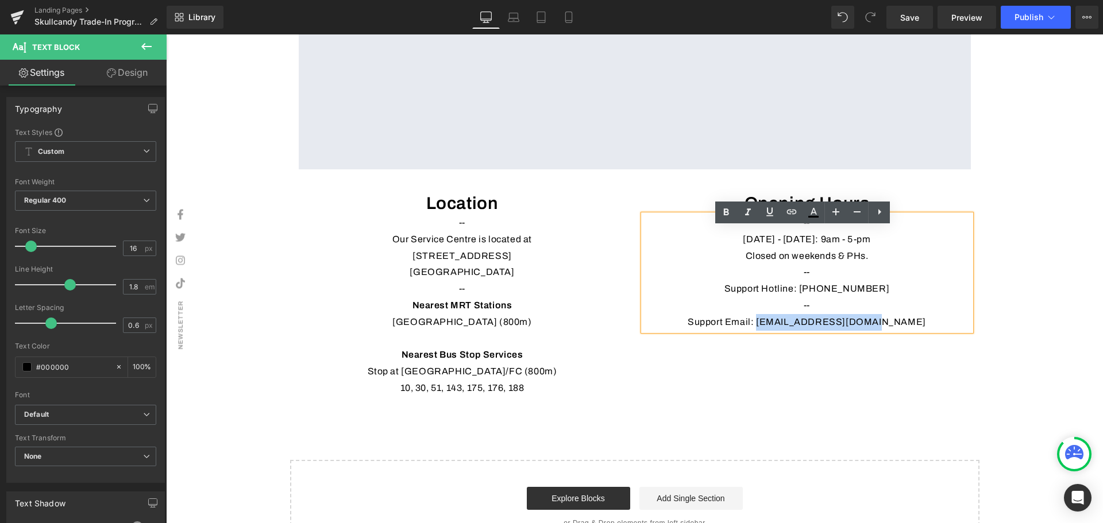
drag, startPoint x: 836, startPoint y: 329, endPoint x: 784, endPoint y: 335, distance: 52.6
click at [784, 331] on p "Support Email: support@prolink2u.com" at bounding box center [806, 322] width 327 height 17
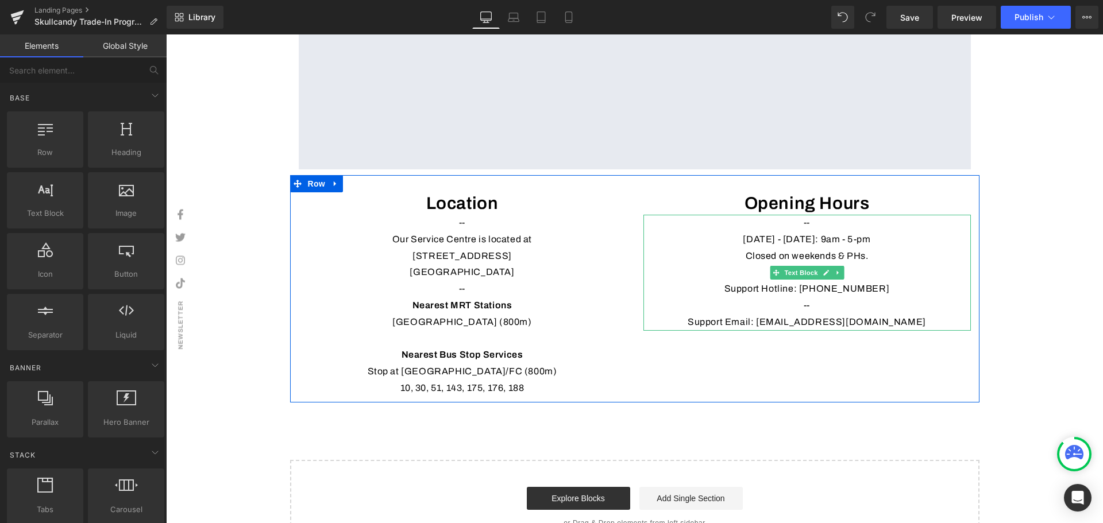
click at [742, 331] on p "Support Email: customerservice@skullcandysingapore.com" at bounding box center [806, 322] width 327 height 17
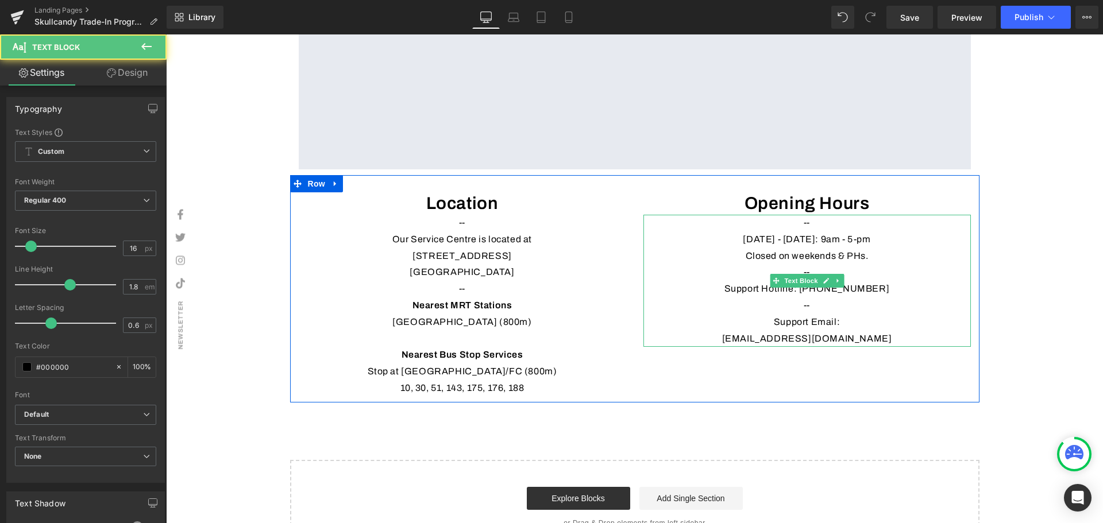
drag, startPoint x: 866, startPoint y: 333, endPoint x: 764, endPoint y: 337, distance: 102.3
click at [764, 331] on p "Support Email:" at bounding box center [806, 322] width 327 height 17
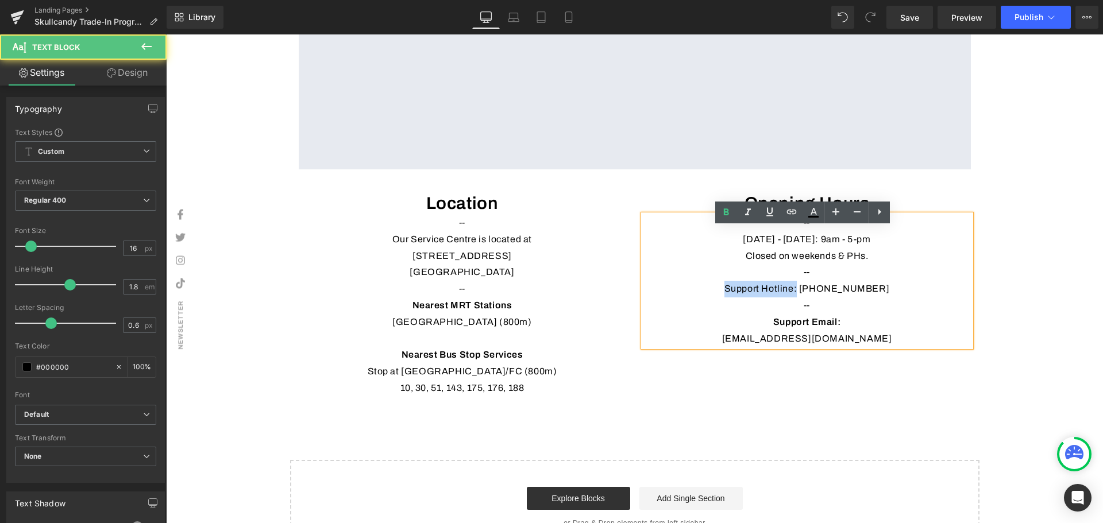
drag, startPoint x: 802, startPoint y: 300, endPoint x: 729, endPoint y: 304, distance: 73.0
click at [729, 298] on p "Support Hotline: (65) 6272 1151" at bounding box center [806, 289] width 327 height 17
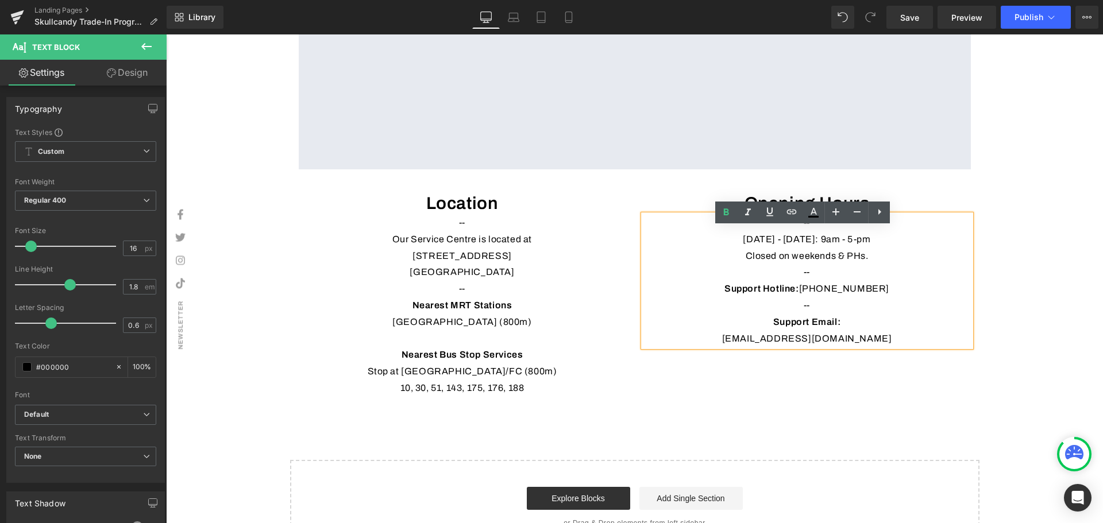
click at [810, 298] on p "Support Hotline: (65) 6272 1151" at bounding box center [806, 289] width 327 height 17
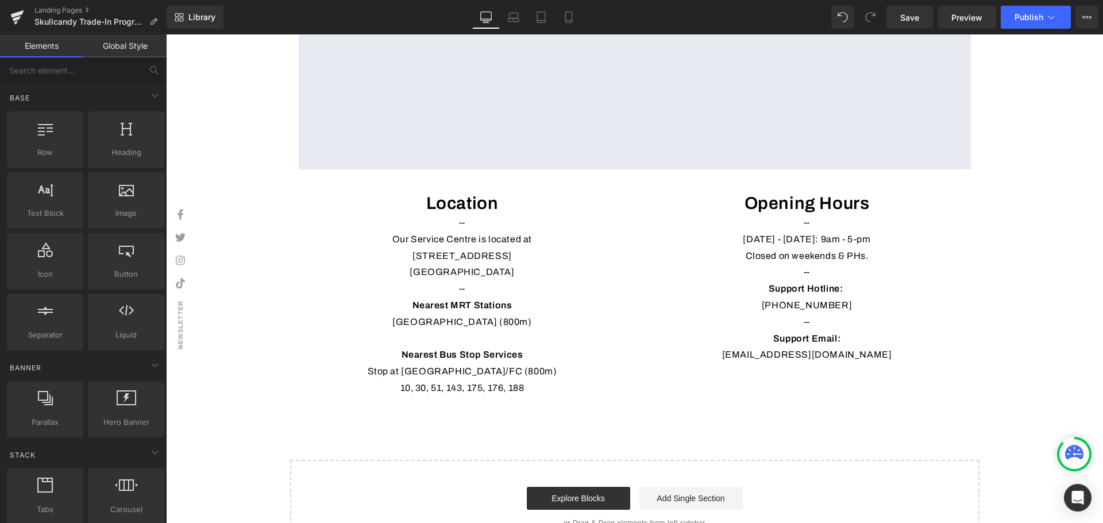
click at [850, 314] on p "[PHONE_NUMBER]" at bounding box center [806, 306] width 327 height 17
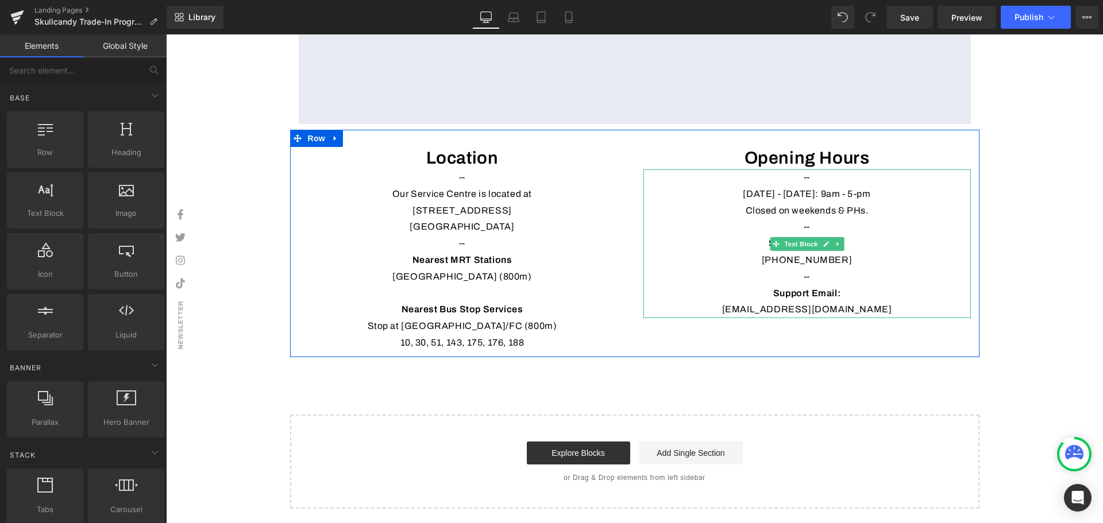
scroll to position [2363, 0]
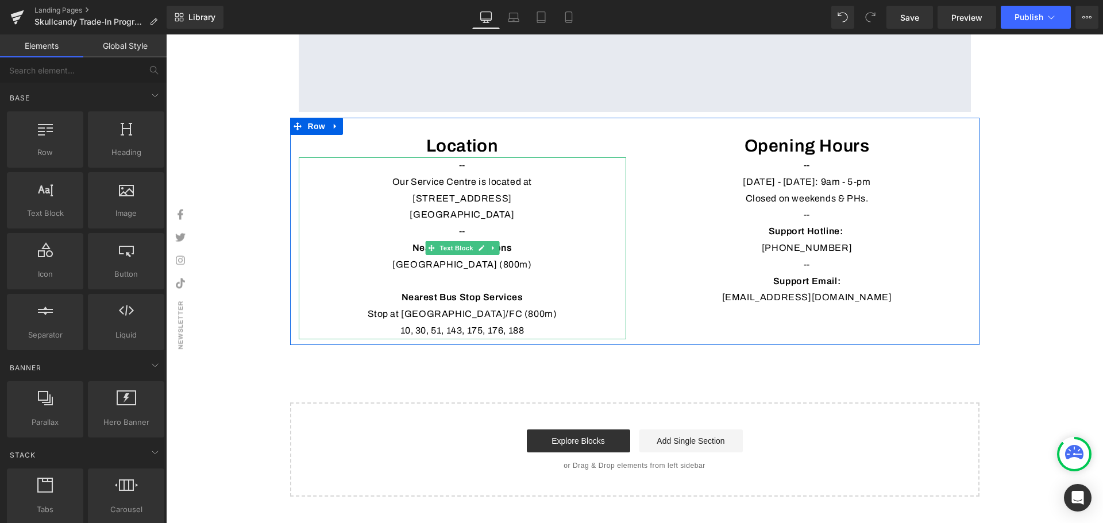
click at [473, 240] on p "--" at bounding box center [462, 231] width 327 height 17
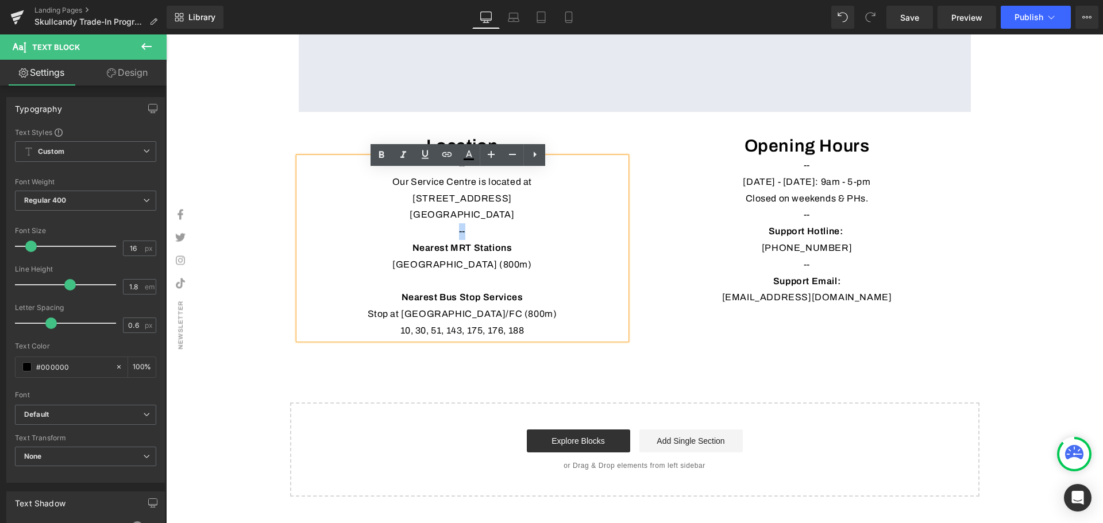
drag, startPoint x: 472, startPoint y: 243, endPoint x: 453, endPoint y: 247, distance: 19.4
click at [453, 240] on p "--" at bounding box center [462, 231] width 327 height 17
copy p "--"
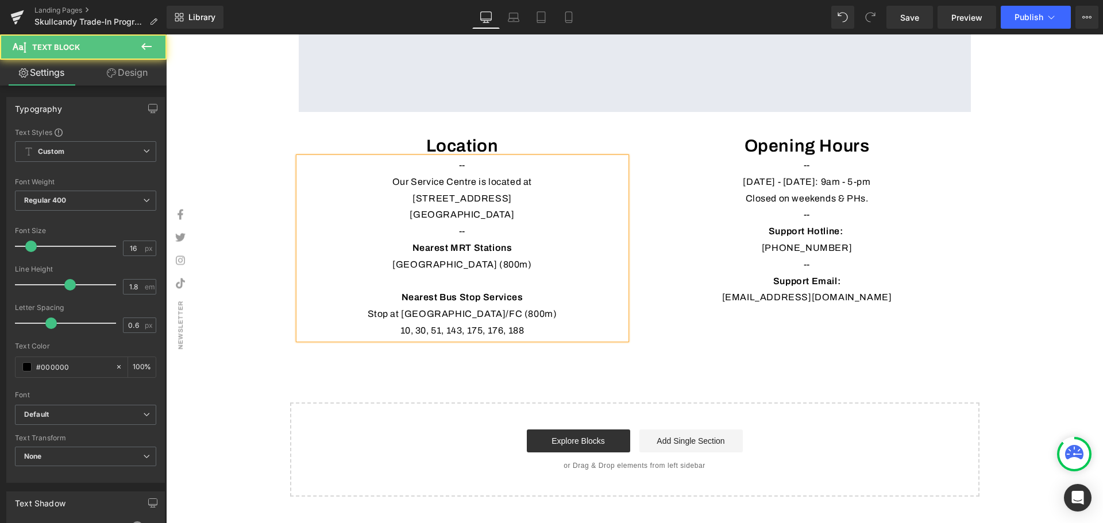
click at [451, 290] on p at bounding box center [462, 281] width 327 height 17
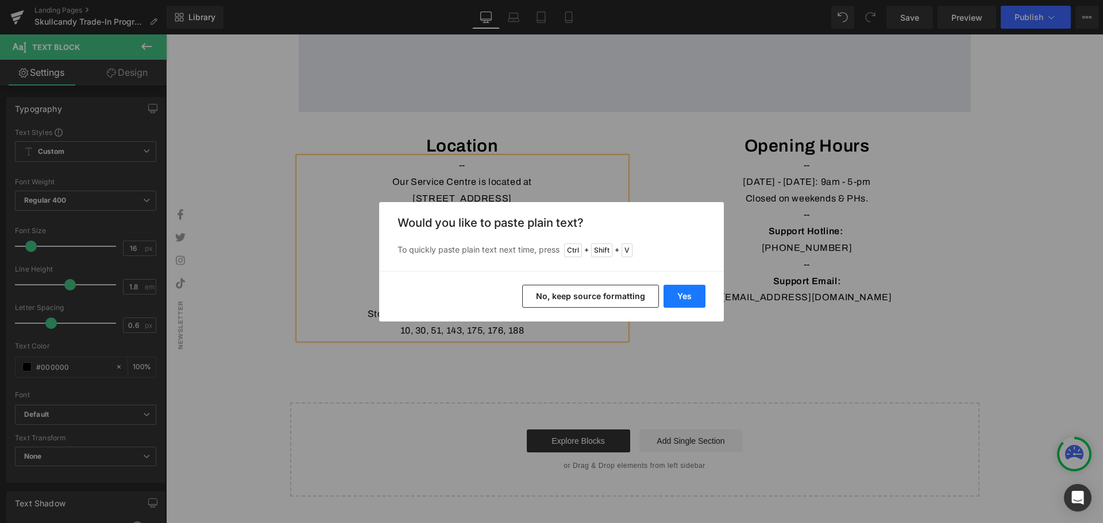
click at [674, 304] on button "Yes" at bounding box center [684, 296] width 42 height 23
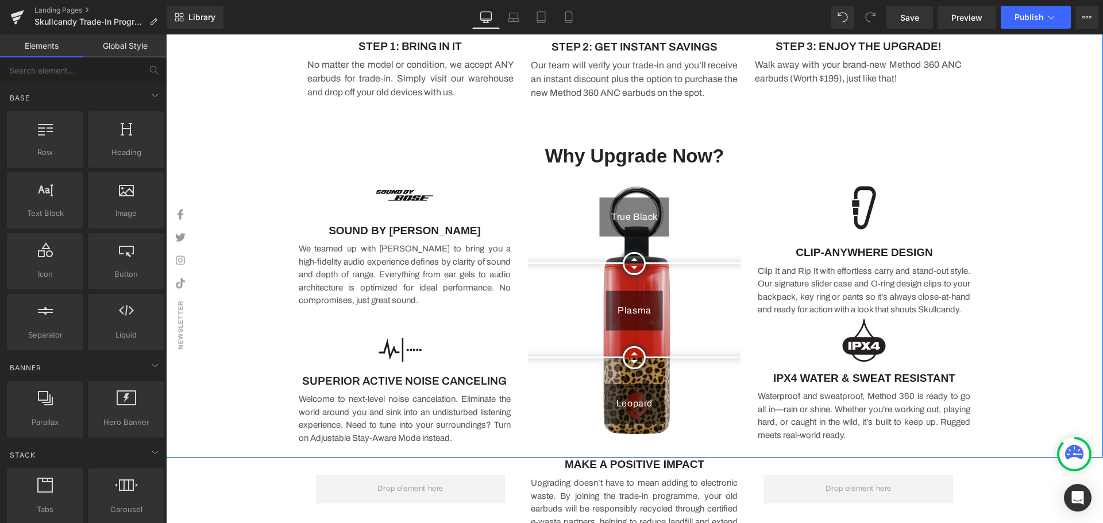
scroll to position [917, 0]
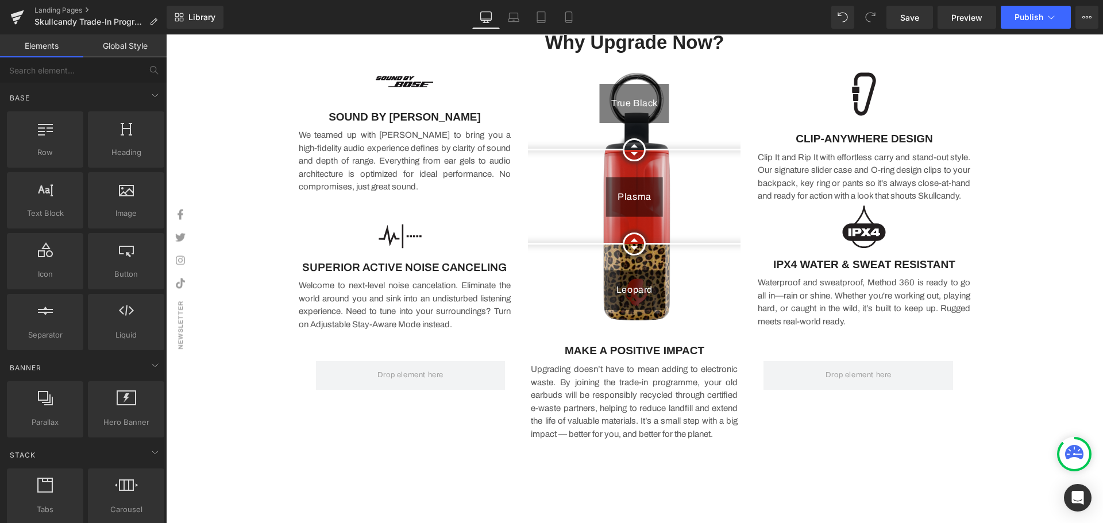
click at [914, 30] on div "Library Desktop Desktop Laptop Tablet Mobile Save Preview Publish Scheduled Vie…" at bounding box center [635, 17] width 936 height 34
click at [914, 25] on link "Save" at bounding box center [909, 17] width 47 height 23
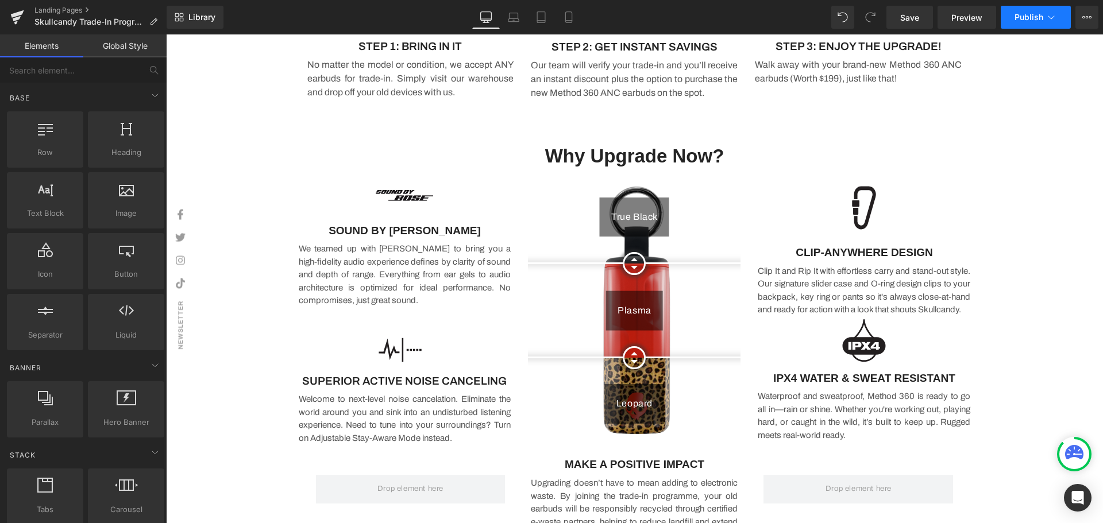
scroll to position [802, 0]
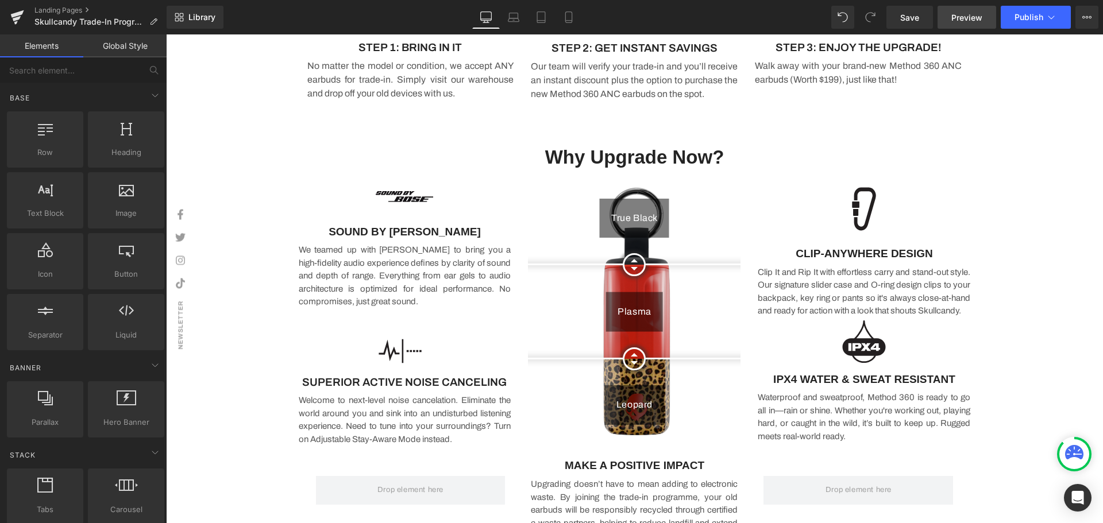
click at [982, 17] on span "Preview" at bounding box center [966, 17] width 31 height 12
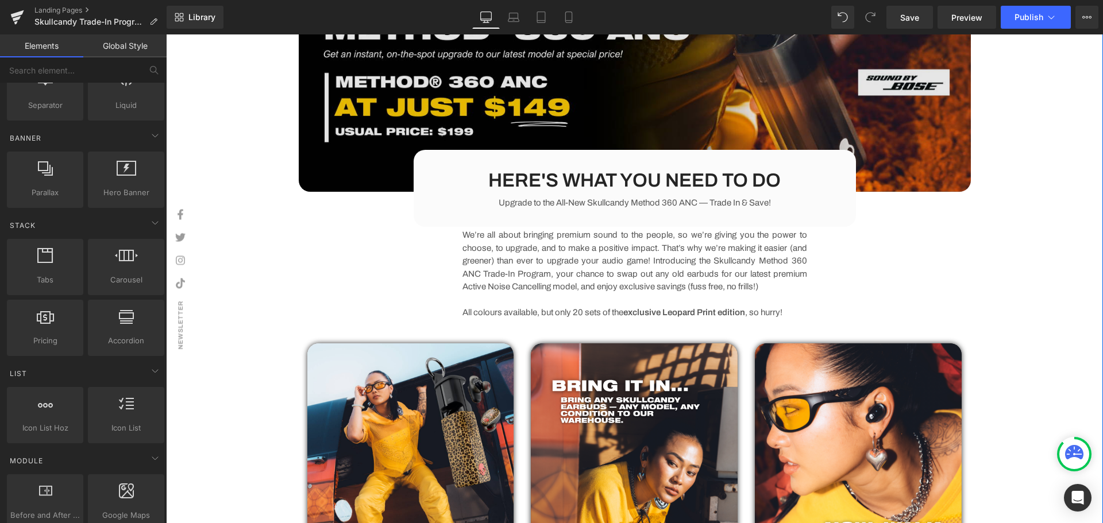
scroll to position [0, 0]
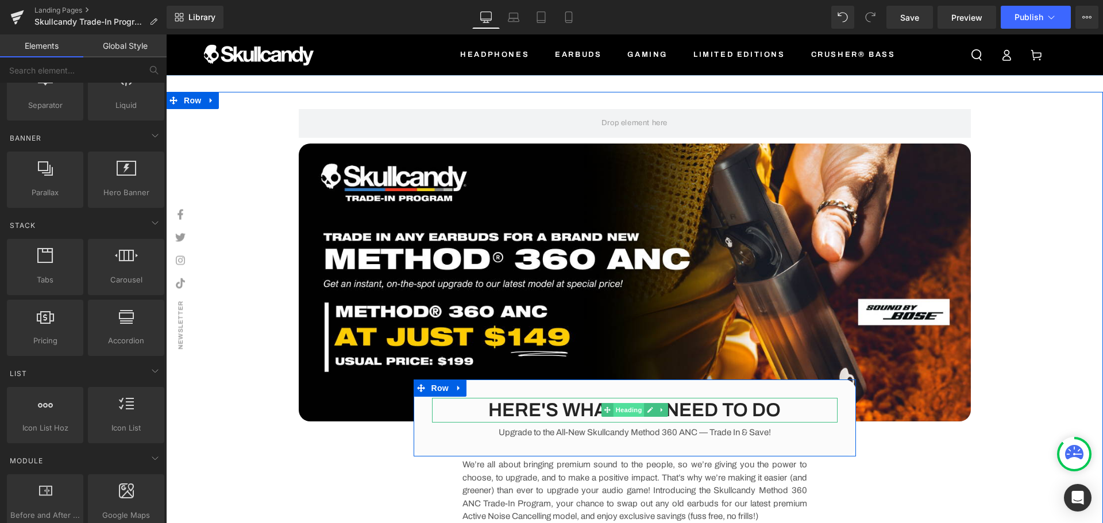
click at [634, 412] on span "Heading" at bounding box center [628, 410] width 31 height 14
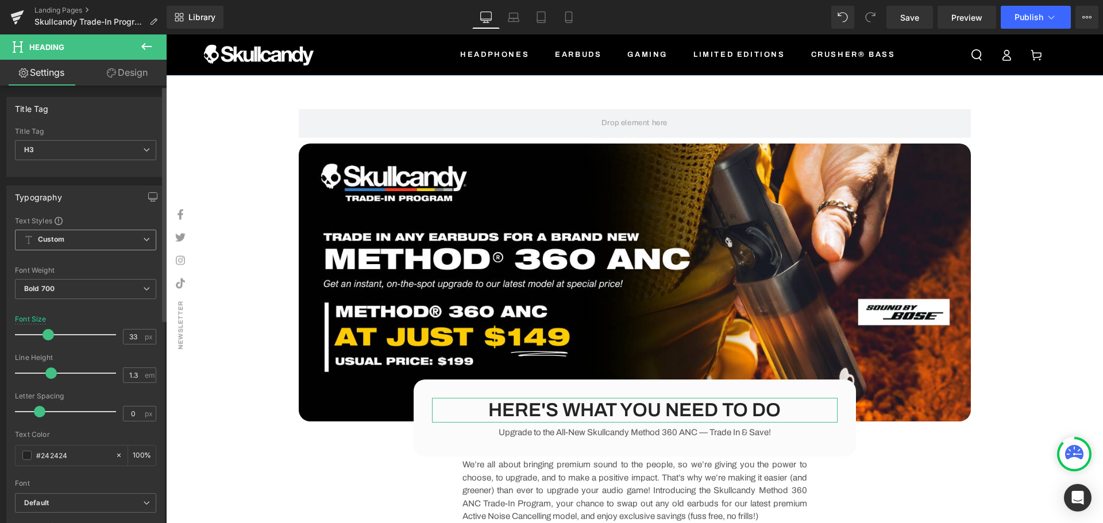
click at [71, 239] on span "Custom Setup Global Style" at bounding box center [85, 240] width 141 height 21
click at [67, 283] on div "Setup Global Style" at bounding box center [83, 286] width 137 height 27
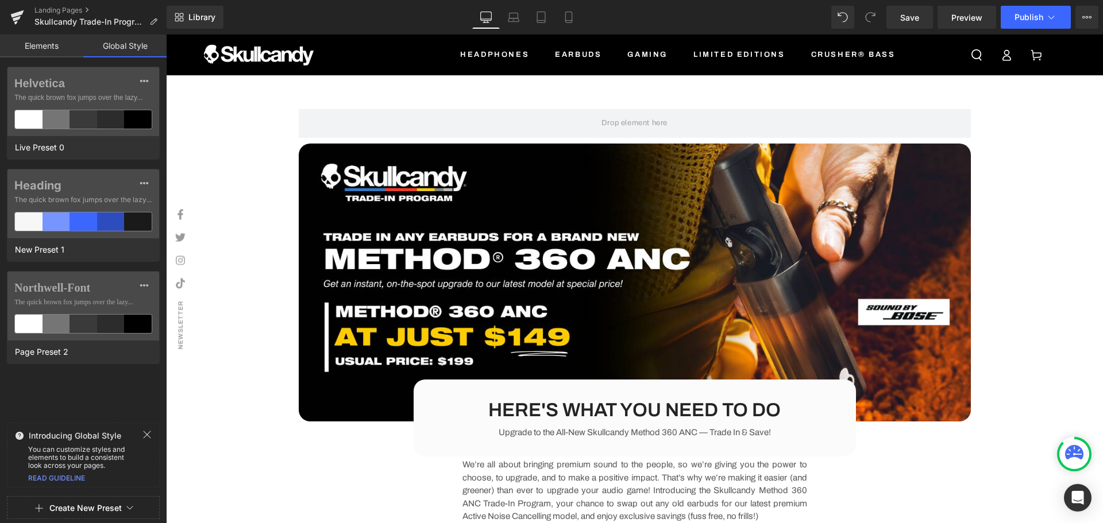
click at [67, 476] on link "READ GUIDELINE" at bounding box center [56, 478] width 57 height 9
click at [108, 504] on button "Create New Preset" at bounding box center [85, 508] width 72 height 24
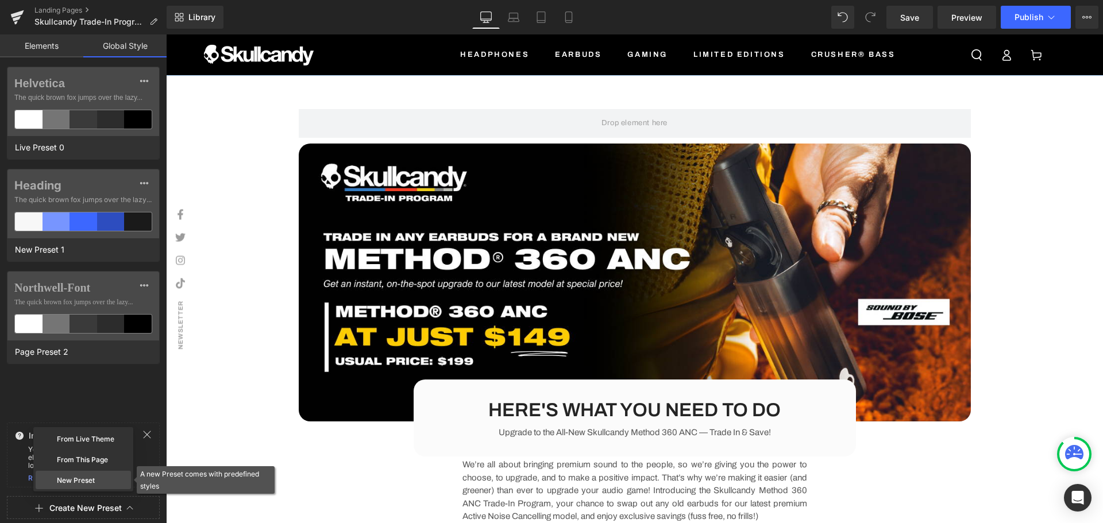
click at [88, 478] on div "New Preset" at bounding box center [83, 480] width 95 height 18
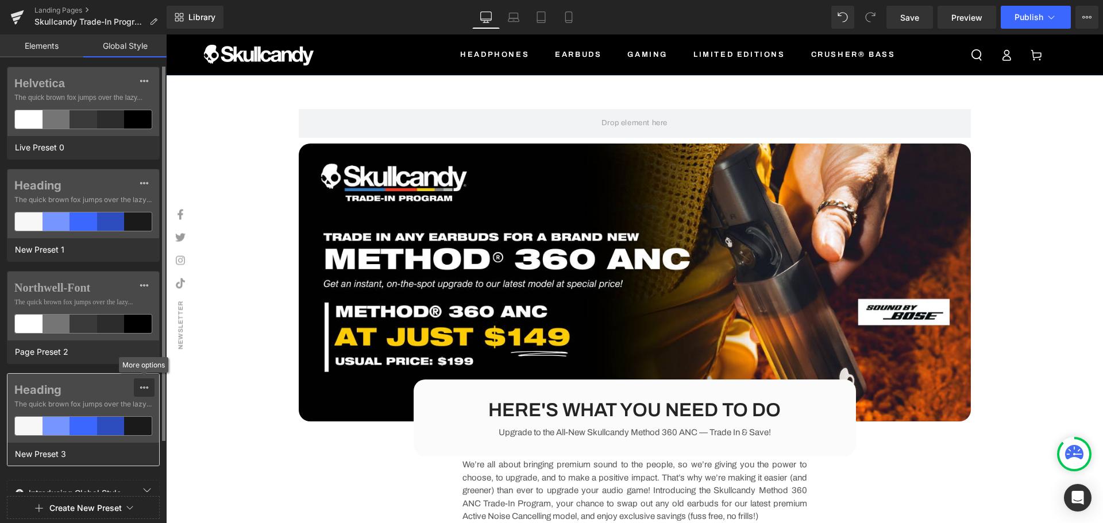
click at [143, 388] on icon at bounding box center [144, 387] width 9 height 9
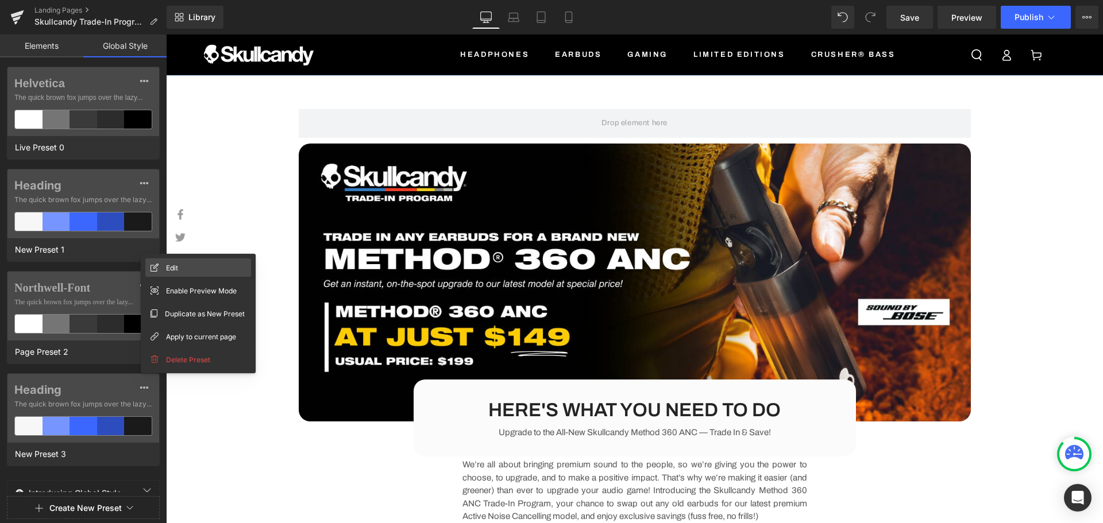
drag, startPoint x: 214, startPoint y: 273, endPoint x: 44, endPoint y: 254, distance: 170.5
click at [214, 273] on div "Edit" at bounding box center [198, 267] width 106 height 18
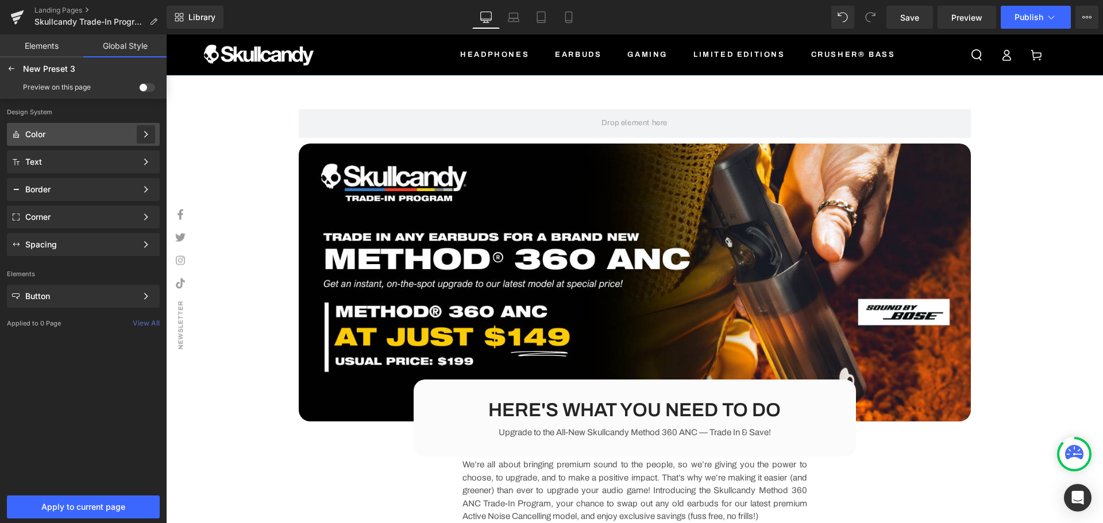
click at [138, 134] on div at bounding box center [146, 134] width 18 height 18
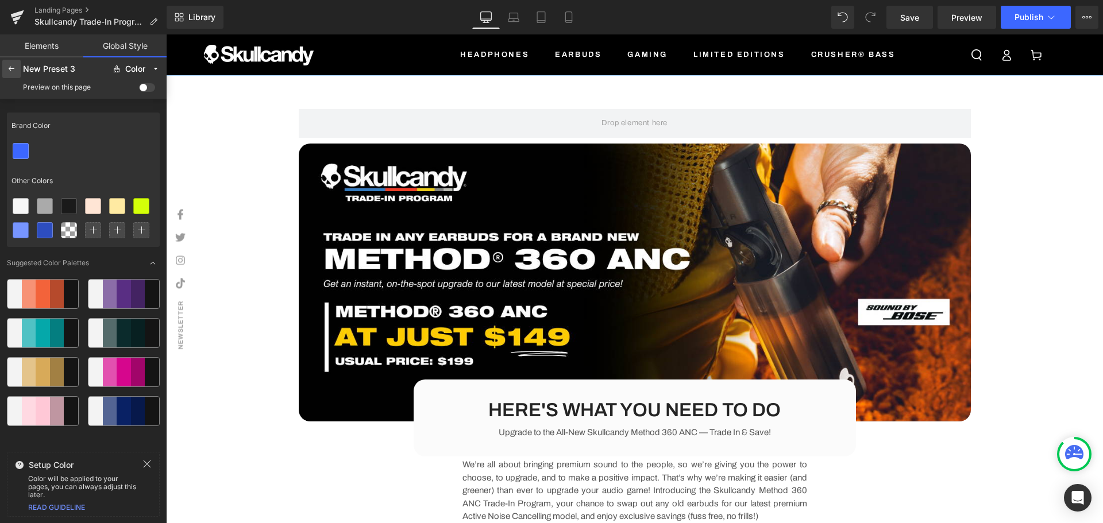
click at [10, 74] on div at bounding box center [11, 69] width 18 height 18
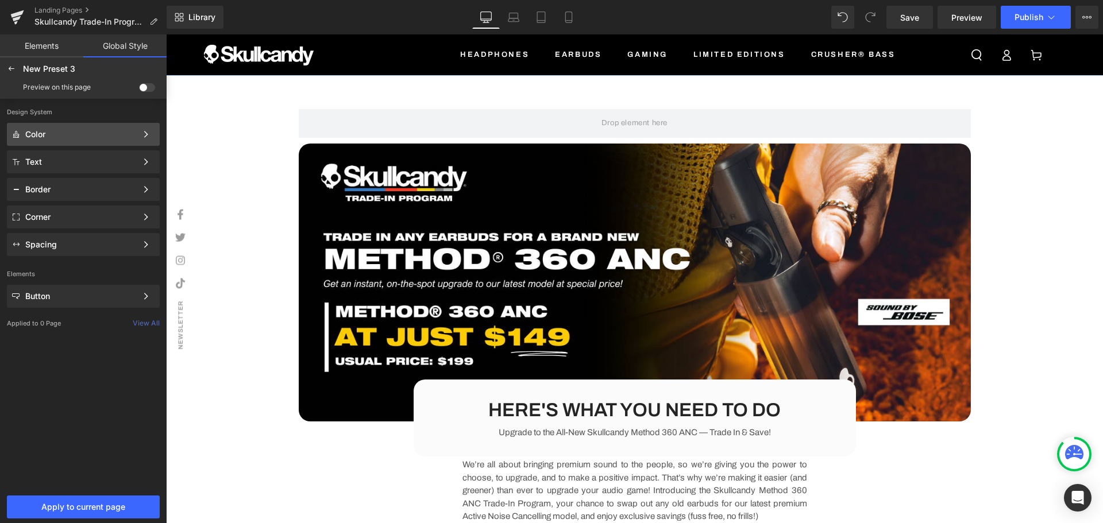
click at [105, 132] on div "Color" at bounding box center [80, 134] width 111 height 9
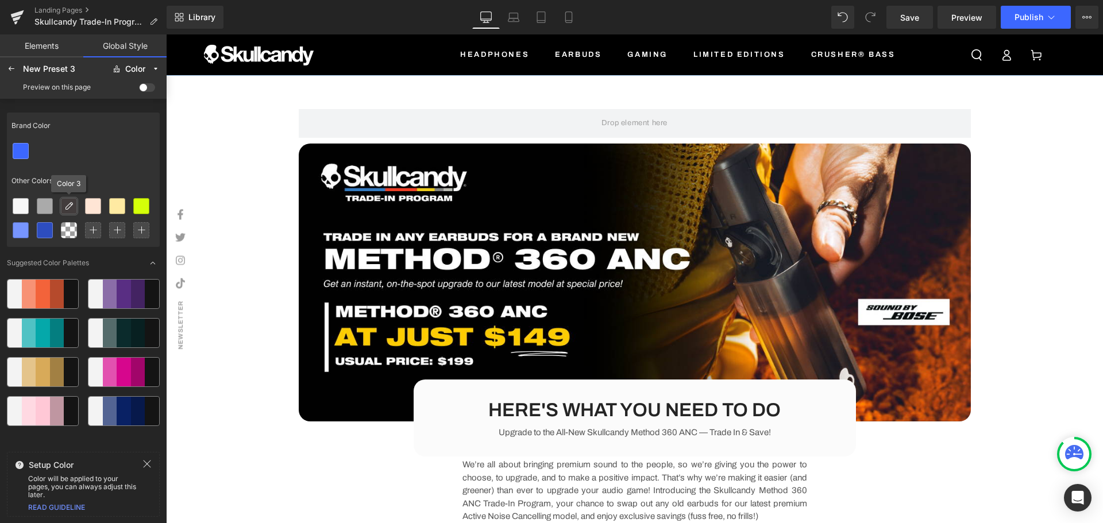
click at [68, 207] on icon at bounding box center [68, 206] width 9 height 9
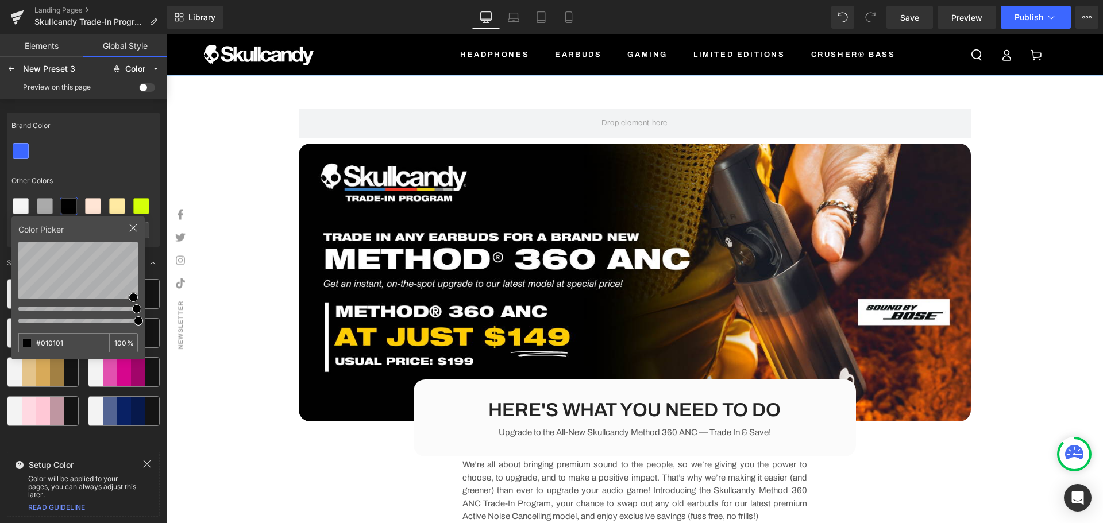
type input "#020202"
click at [180, 148] on div "Row Image HERE'S WHAT YOU NEED TO DO Heading Upgrade to the All-New Skullcandy …" at bounding box center [634, 504] width 937 height 825
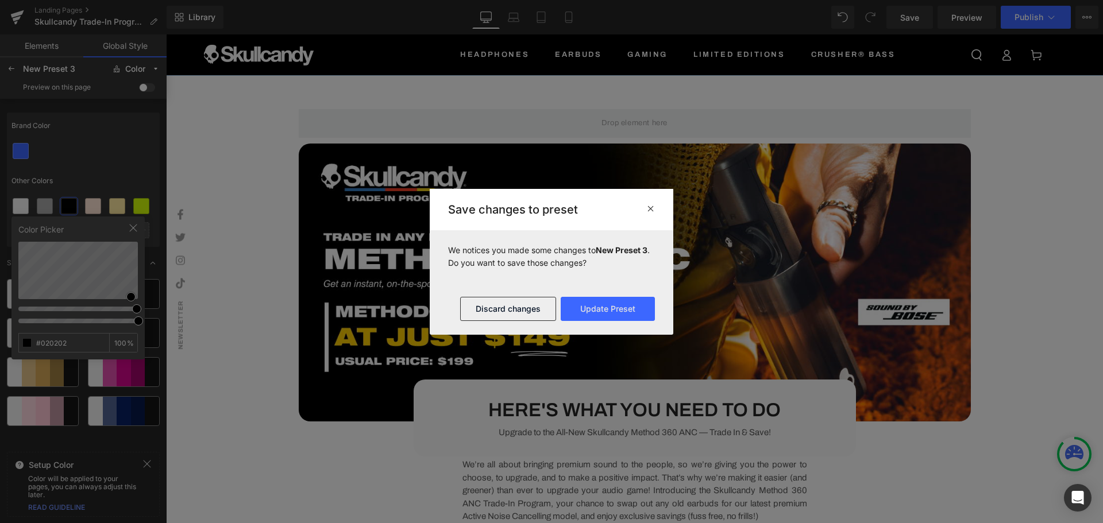
click at [650, 209] on icon at bounding box center [650, 208] width 9 height 9
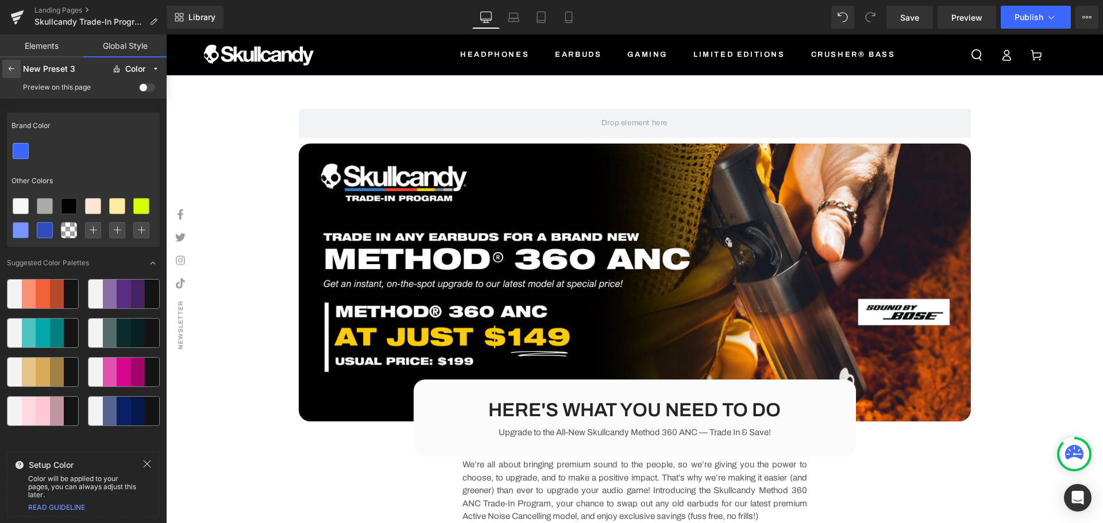
click at [8, 69] on icon at bounding box center [11, 68] width 9 height 9
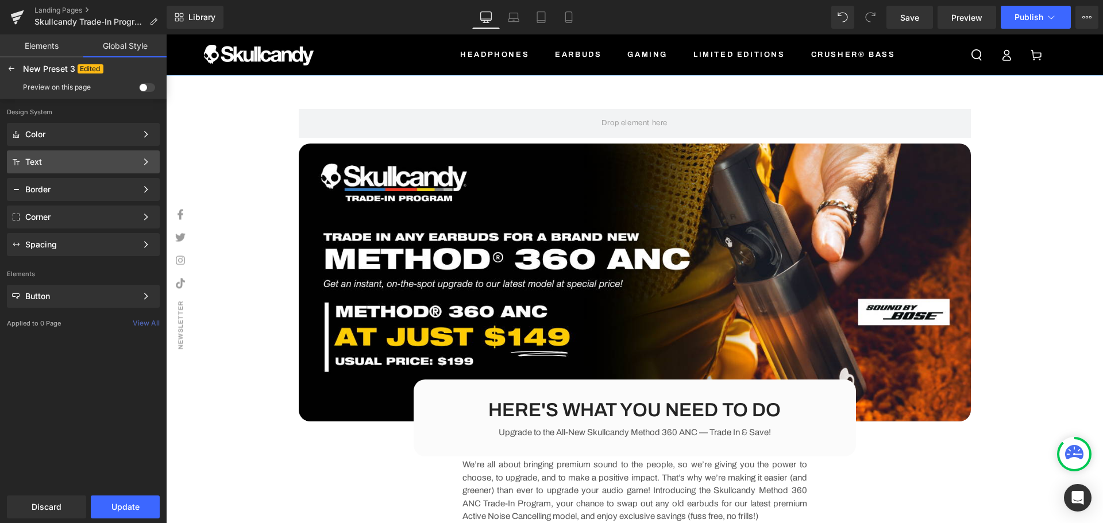
click at [89, 172] on div "Text Color Style Define a color palette and apply it to your pages 1 of 3 Next" at bounding box center [83, 161] width 153 height 23
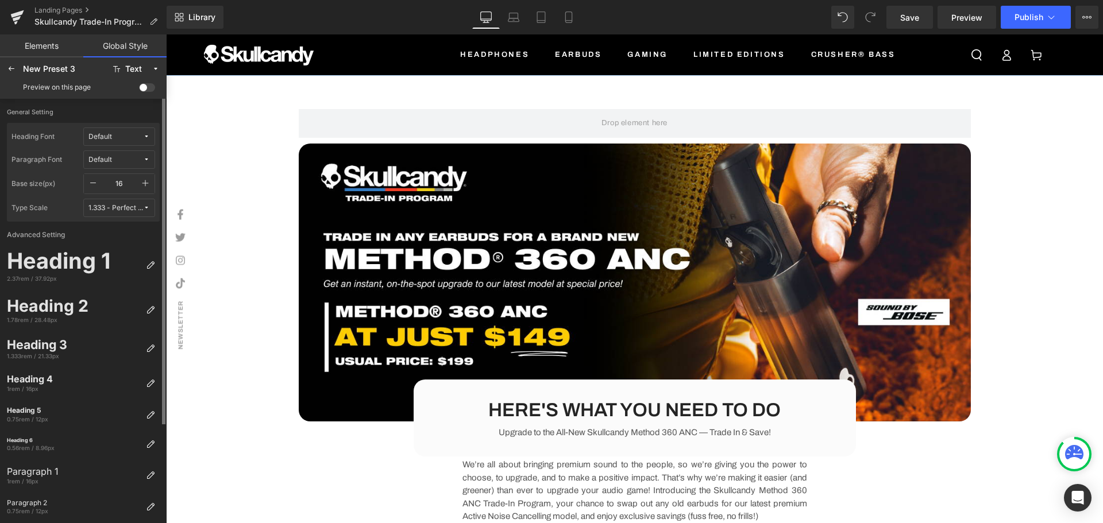
click at [124, 136] on span "Default" at bounding box center [115, 137] width 55 height 9
click at [126, 210] on div "Manage Fonts" at bounding box center [107, 214] width 85 height 16
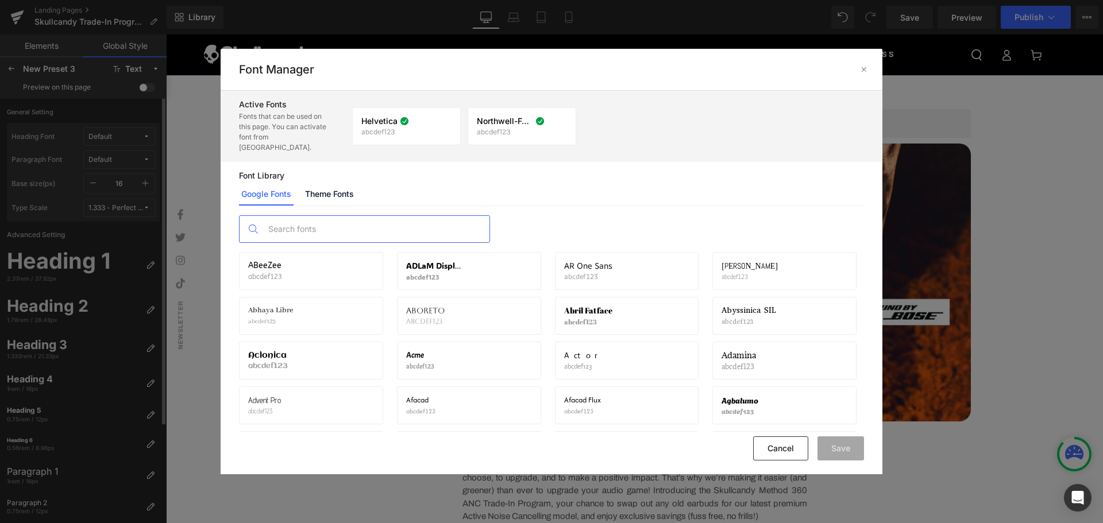
click at [403, 219] on input "text" at bounding box center [375, 229] width 227 height 26
paste input "--"
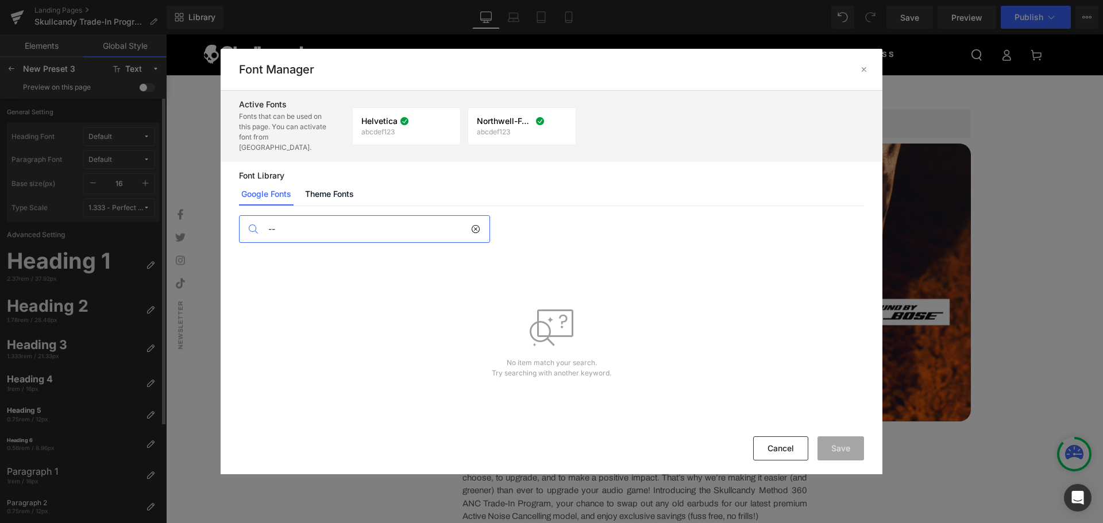
type input "--"
click at [476, 225] on icon at bounding box center [475, 229] width 9 height 9
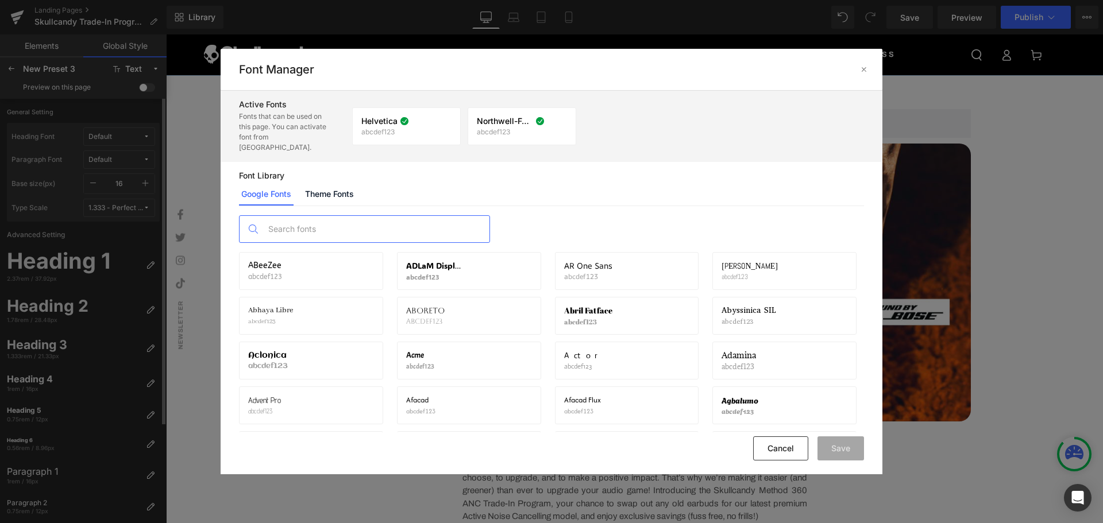
click at [387, 221] on input "text" at bounding box center [375, 229] width 227 height 26
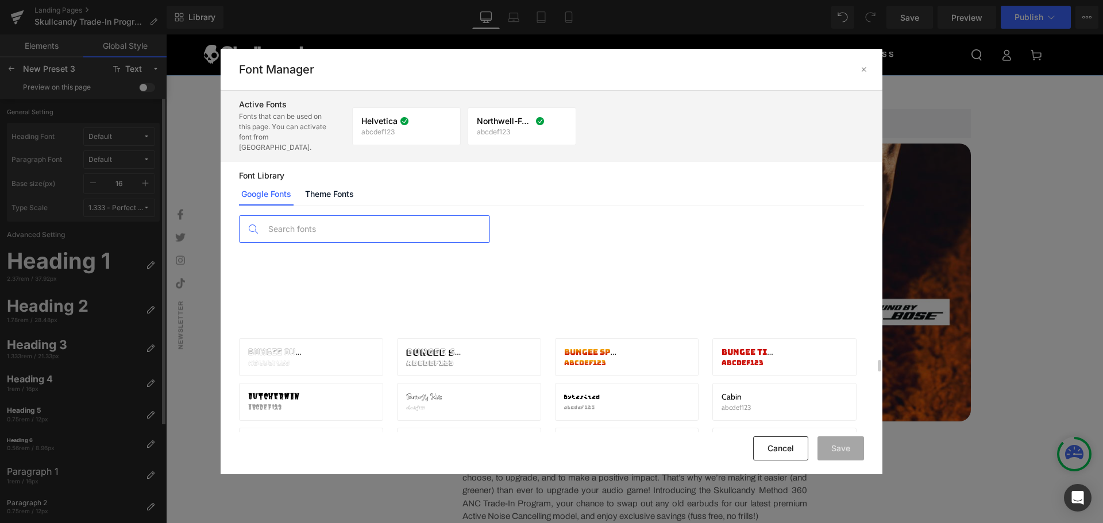
scroll to position [2757, 0]
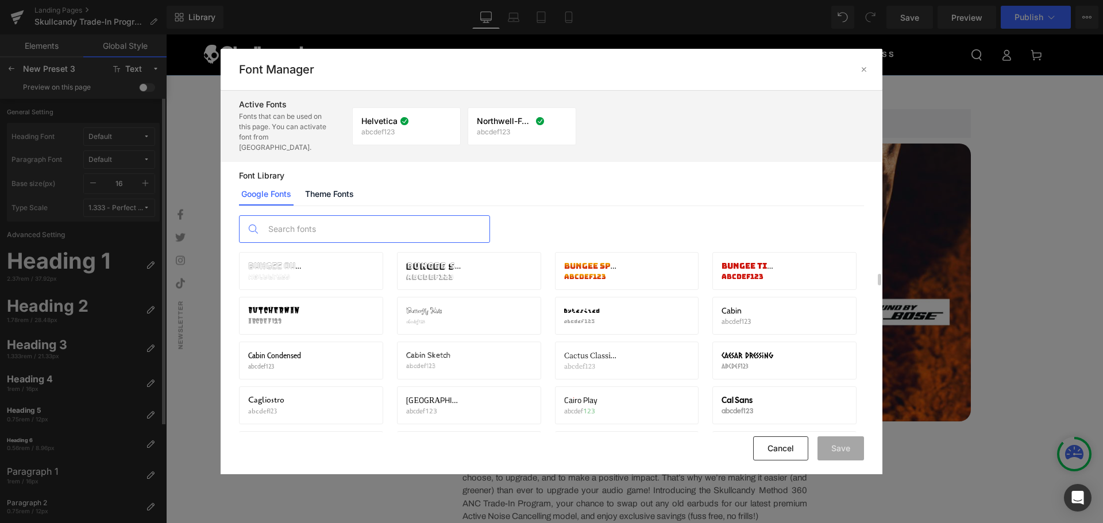
click at [312, 217] on input "text" at bounding box center [375, 229] width 227 height 26
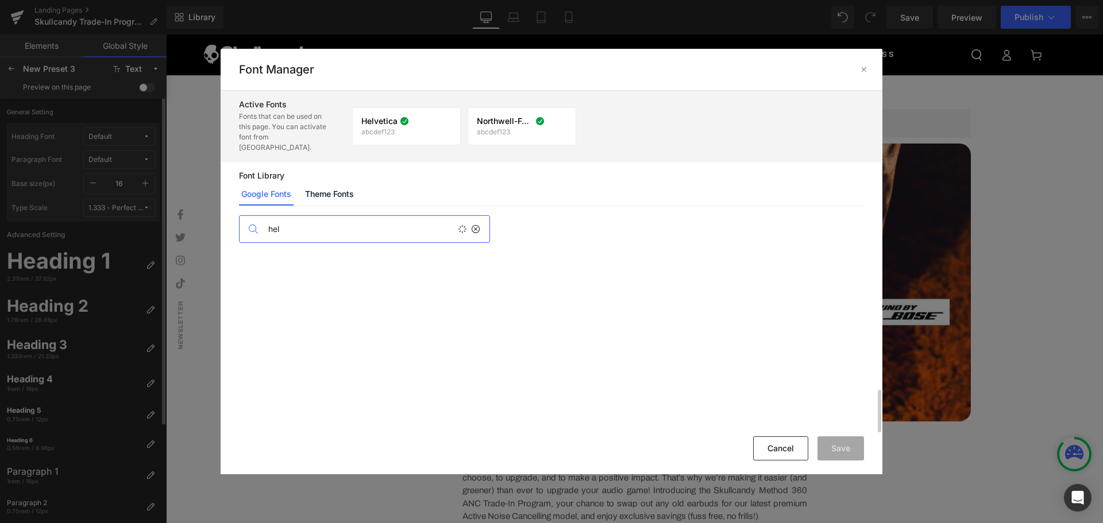
scroll to position [0, 0]
type input "hel"
click at [684, 266] on icon at bounding box center [679, 270] width 9 height 9
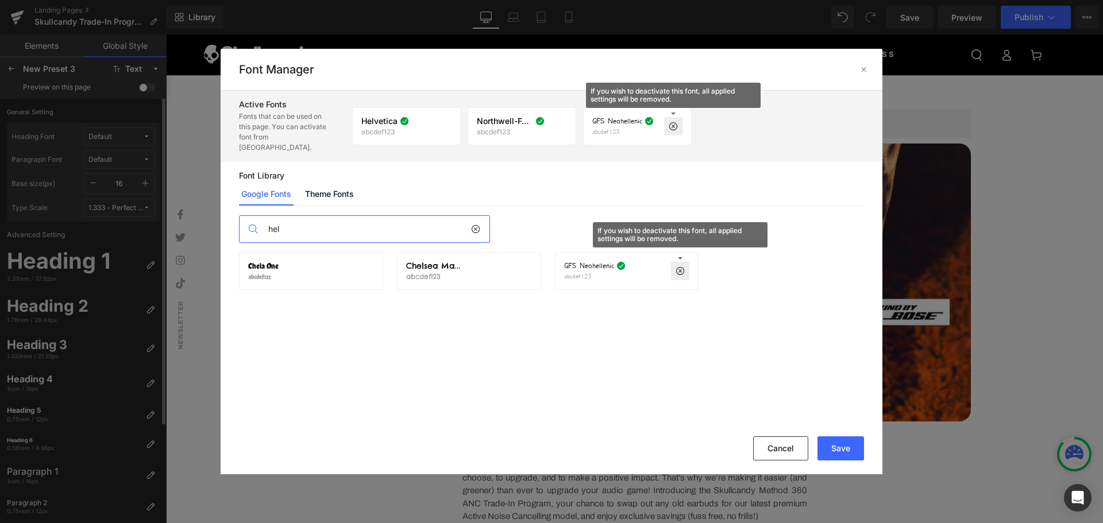
click at [676, 122] on icon at bounding box center [673, 126] width 9 height 9
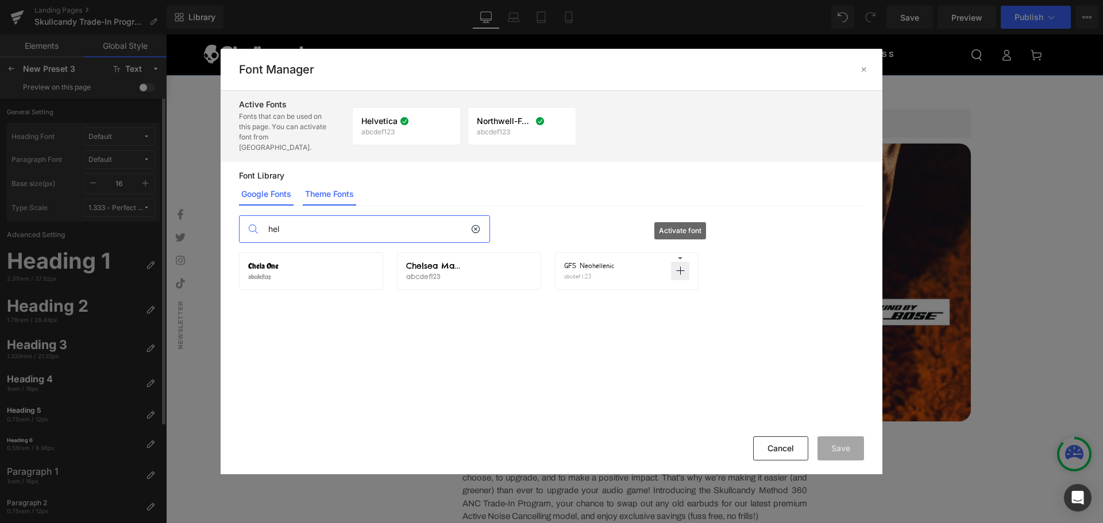
click at [324, 187] on link "Theme Fonts" at bounding box center [329, 194] width 53 height 23
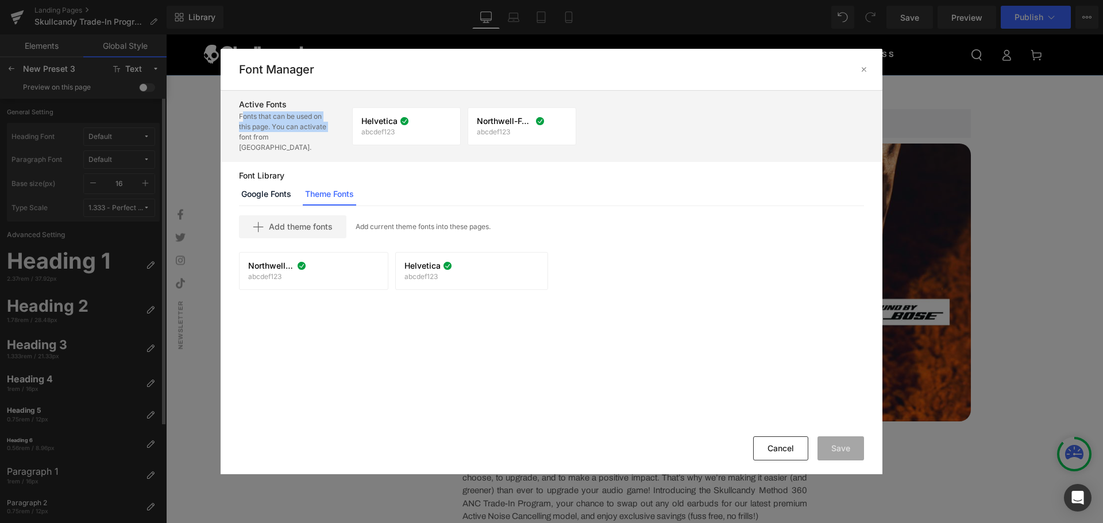
drag, startPoint x: 237, startPoint y: 115, endPoint x: 343, endPoint y: 170, distance: 119.7
click at [330, 141] on div "Active Fonts Fonts that can be used on this page. You can activate font from Fo…" at bounding box center [552, 126] width 662 height 71
click at [341, 126] on div "Active Fonts Fonts that can be used on this page. You can activate font from Fo…" at bounding box center [294, 126] width 111 height 71
drag, startPoint x: 243, startPoint y: 126, endPoint x: 341, endPoint y: 136, distance: 98.2
click at [341, 136] on div "Active Fonts Fonts that can be used on this page. You can activate font from Fo…" at bounding box center [294, 126] width 111 height 71
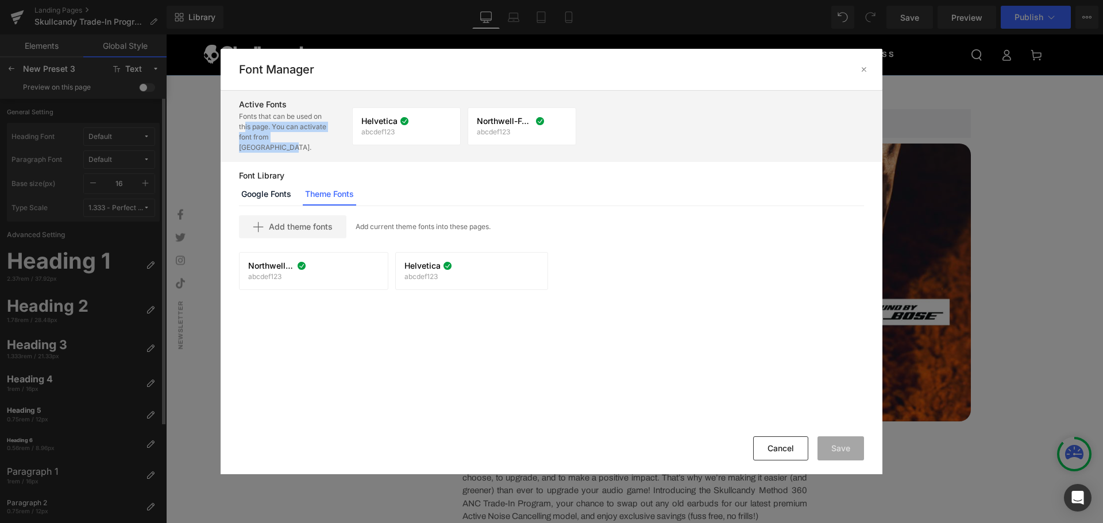
click at [336, 145] on div "Active Fonts Fonts that can be used on this page. You can activate font from Fo…" at bounding box center [294, 126] width 111 height 71
click at [267, 183] on link "Google Fonts" at bounding box center [266, 194] width 55 height 23
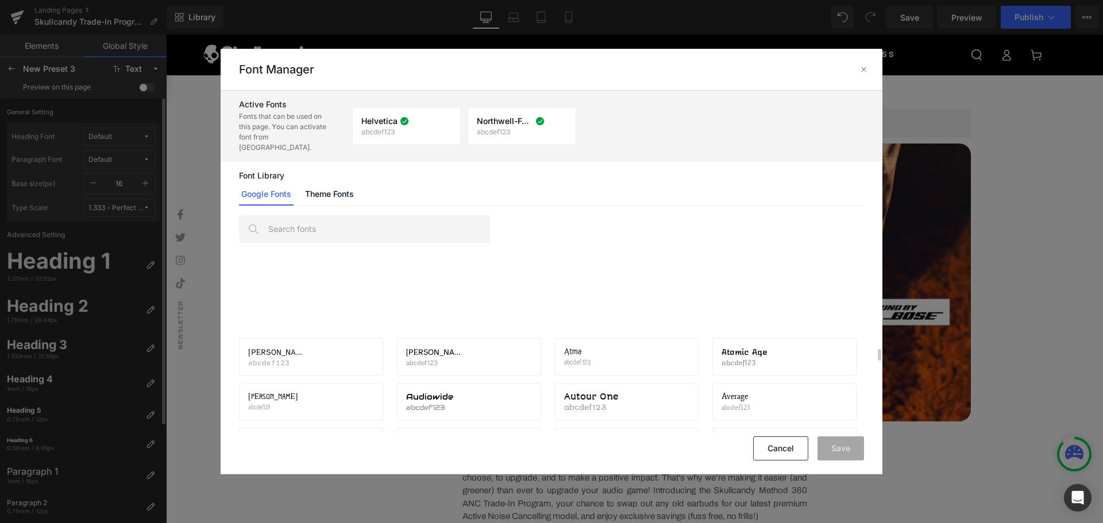
scroll to position [1378, 0]
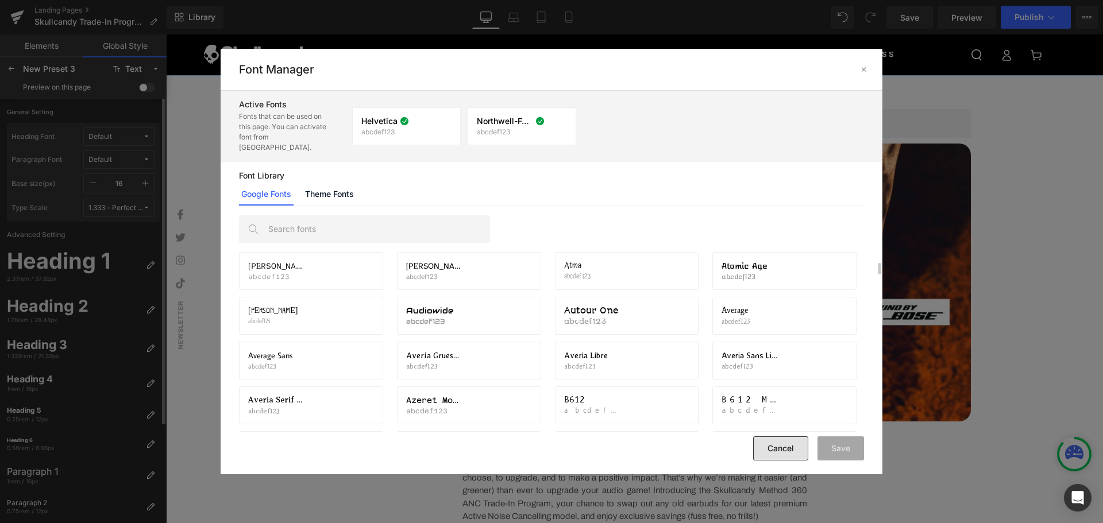
click at [767, 442] on button "Cancel" at bounding box center [780, 448] width 55 height 24
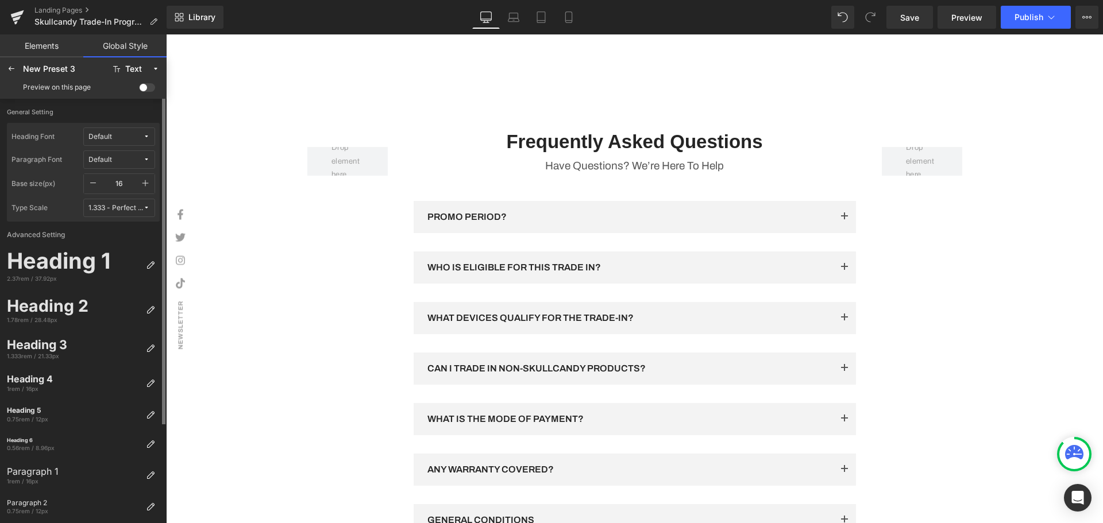
scroll to position [1663, 0]
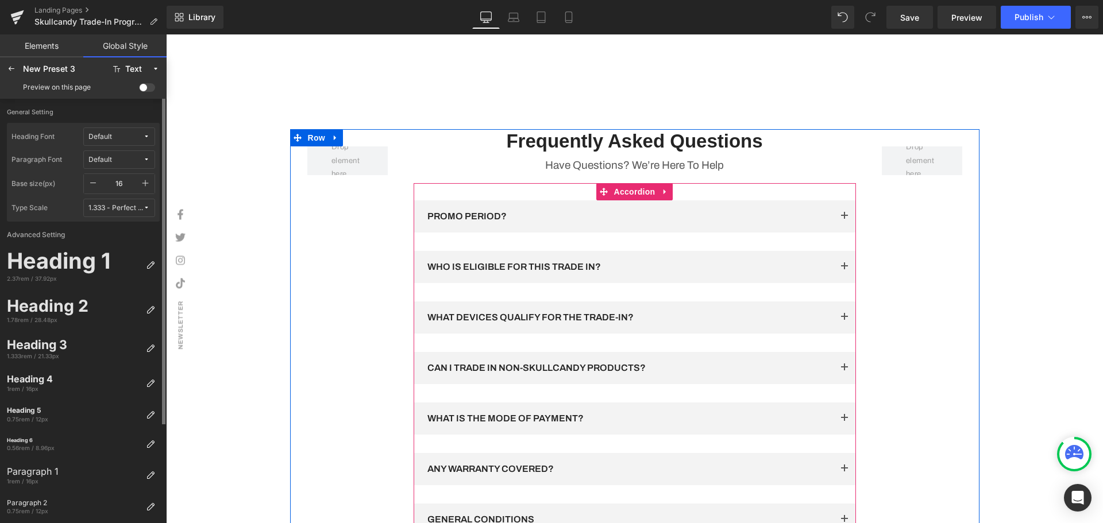
click at [837, 276] on button "button" at bounding box center [844, 267] width 23 height 32
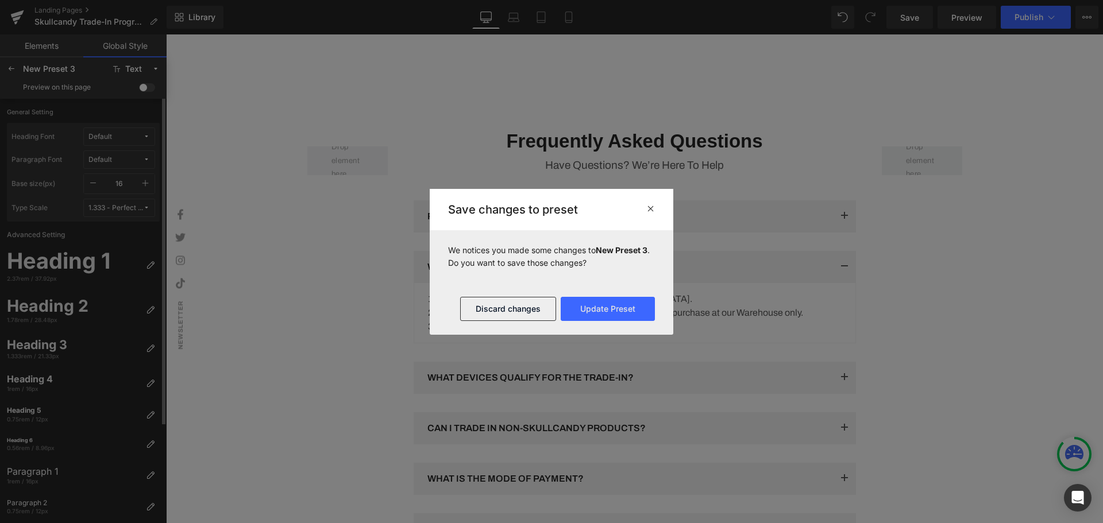
click at [652, 213] on span at bounding box center [650, 208] width 9 height 11
click at [768, 320] on p "2. To be eligible for the promotion, customers must make the purchase at our Wa…" at bounding box center [635, 313] width 414 height 14
click at [512, 311] on button "Discard changes" at bounding box center [508, 309] width 96 height 24
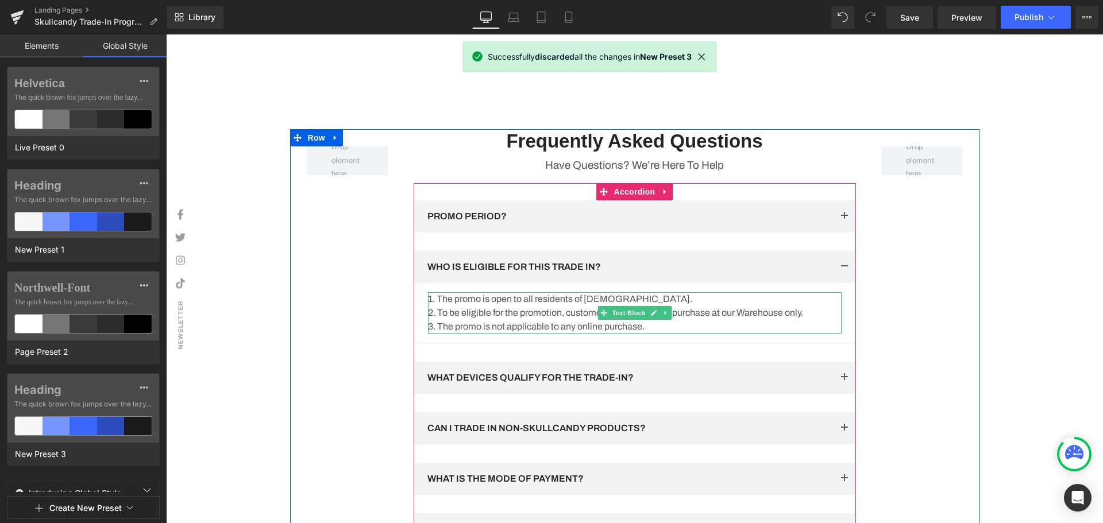
click at [765, 320] on p "2. To be eligible for the promotion, customers must make the purchase at our Wa…" at bounding box center [635, 313] width 414 height 14
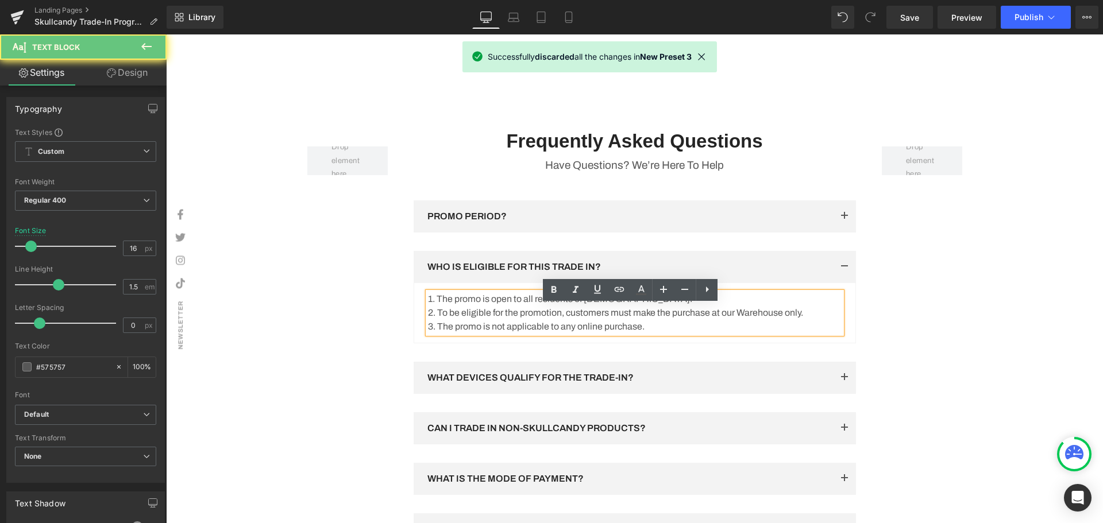
click at [733, 320] on p "2. To be eligible for the promotion, customers must make the purchase at our Wa…" at bounding box center [635, 313] width 414 height 14
click at [739, 320] on p "2. To be eligible for the promotion, customers must make the purchase at our Wa…" at bounding box center [635, 313] width 414 height 14
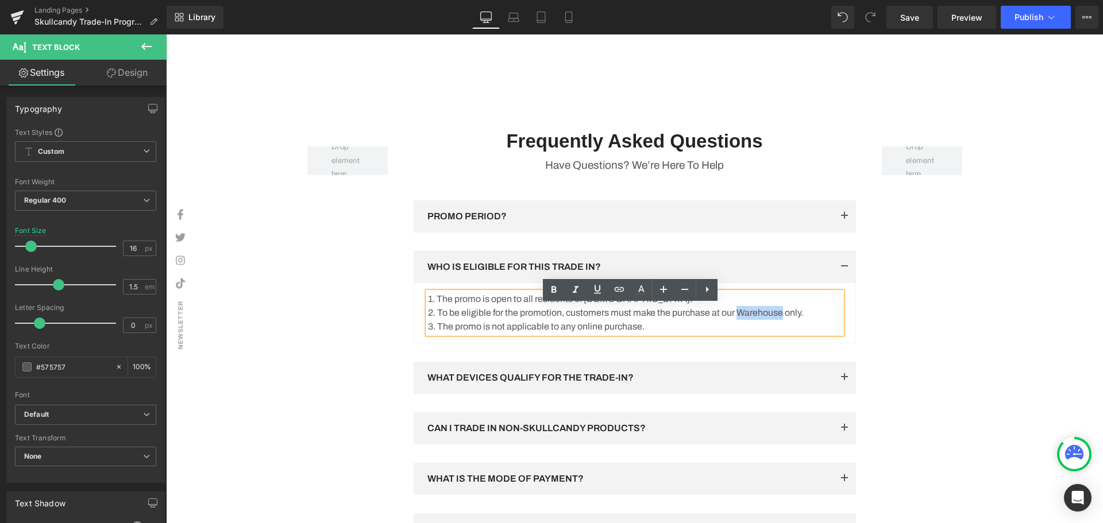
drag, startPoint x: 738, startPoint y: 326, endPoint x: 781, endPoint y: 327, distance: 42.5
click at [781, 320] on p "2. To be eligible for the promotion, customers must make the purchase at our Wa…" at bounding box center [635, 313] width 414 height 14
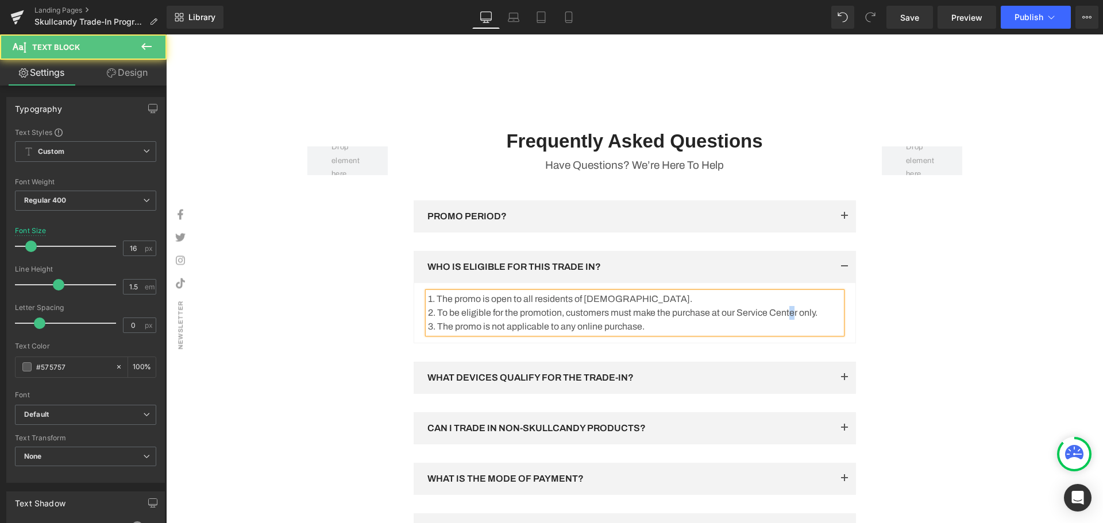
click at [792, 320] on p "2. To be eligible for the promotion, customers must make the purchase at our Se…" at bounding box center [635, 313] width 414 height 14
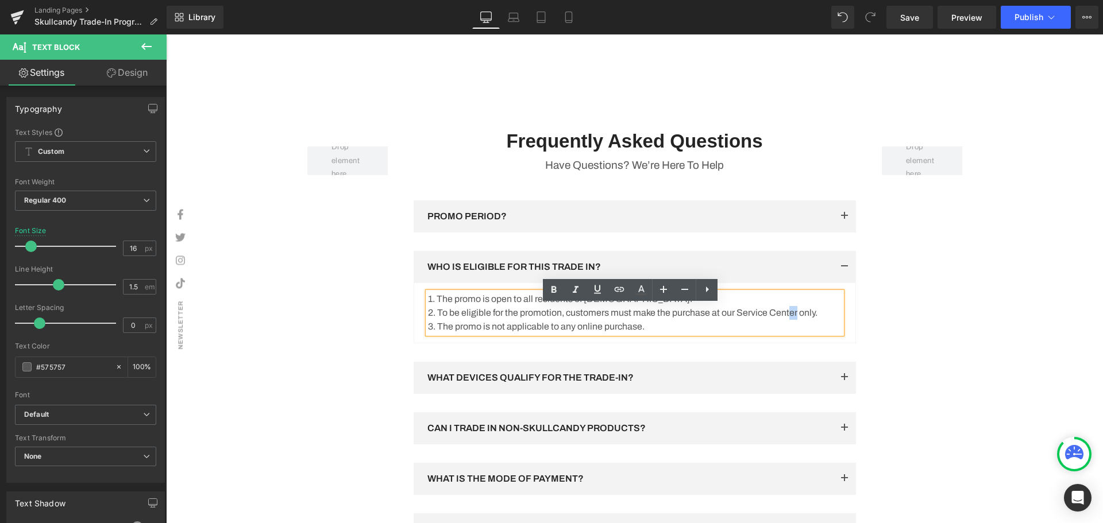
drag, startPoint x: 798, startPoint y: 326, endPoint x: 791, endPoint y: 326, distance: 6.3
click at [791, 320] on p "2. To be eligible for the promotion, customers must make the purchase at our Se…" at bounding box center [635, 313] width 414 height 14
click at [918, 327] on div "Row Frequently Asked Questions Heading Have Questions? We’re Here To Help Text …" at bounding box center [634, 385] width 689 height 513
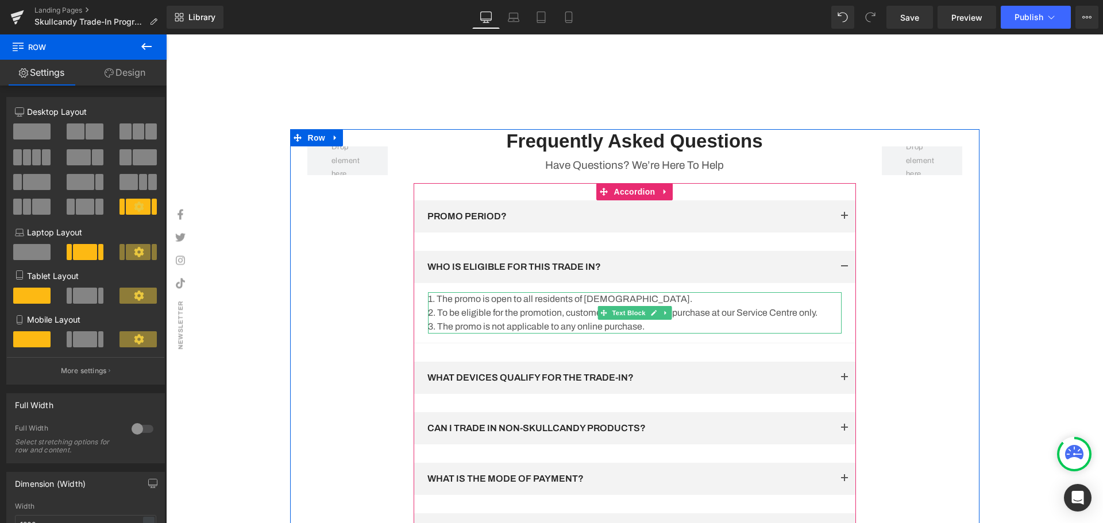
click at [739, 320] on p "2. To be eligible for the promotion, customers must make the purchase at our Se…" at bounding box center [635, 313] width 414 height 14
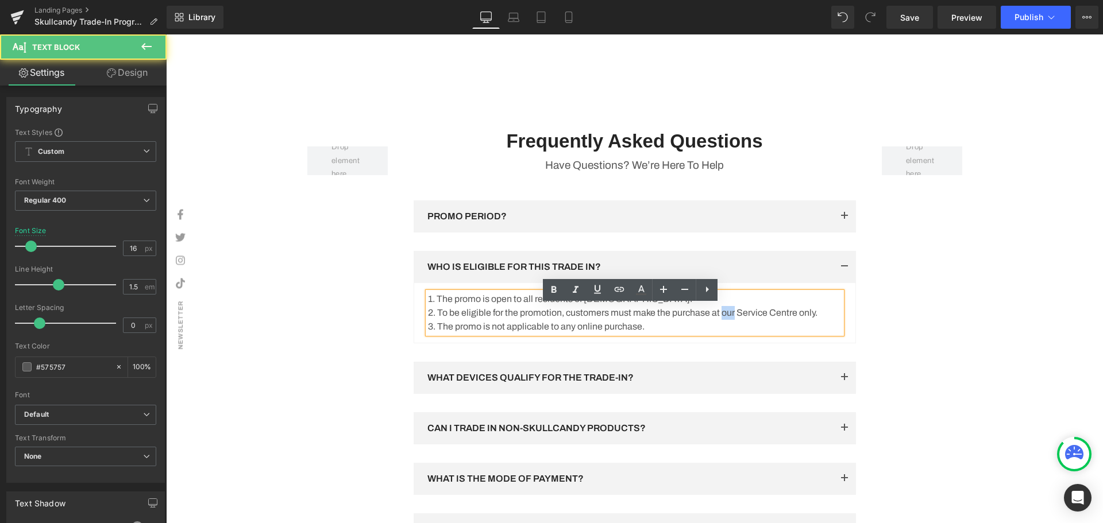
drag, startPoint x: 736, startPoint y: 327, endPoint x: 724, endPoint y: 326, distance: 11.5
click at [724, 320] on p "2. To be eligible for the promotion, customers must make the purchase at our Se…" at bounding box center [635, 313] width 414 height 14
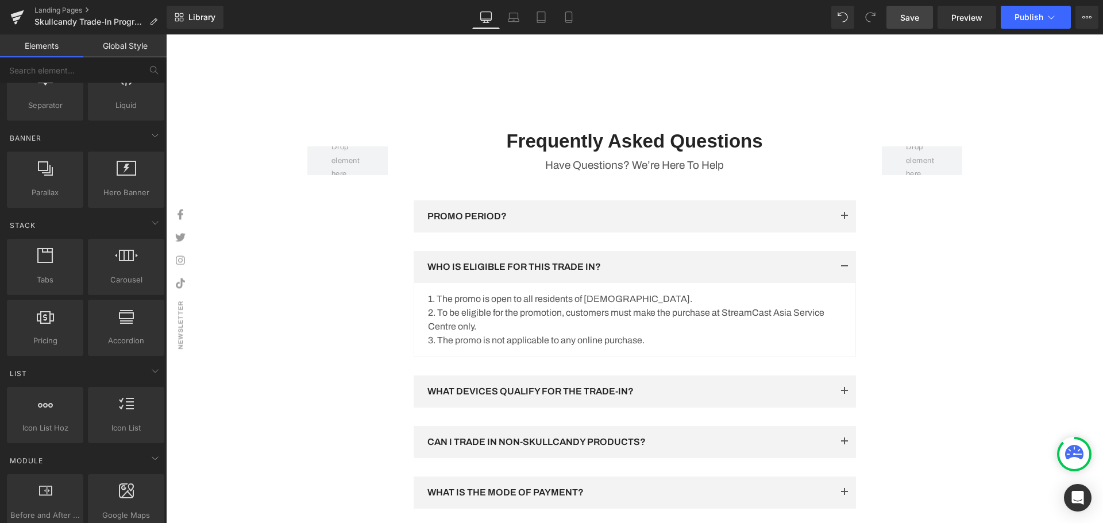
drag, startPoint x: 924, startPoint y: 22, endPoint x: 931, endPoint y: 21, distance: 7.5
click at [924, 21] on link "Save" at bounding box center [909, 17] width 47 height 23
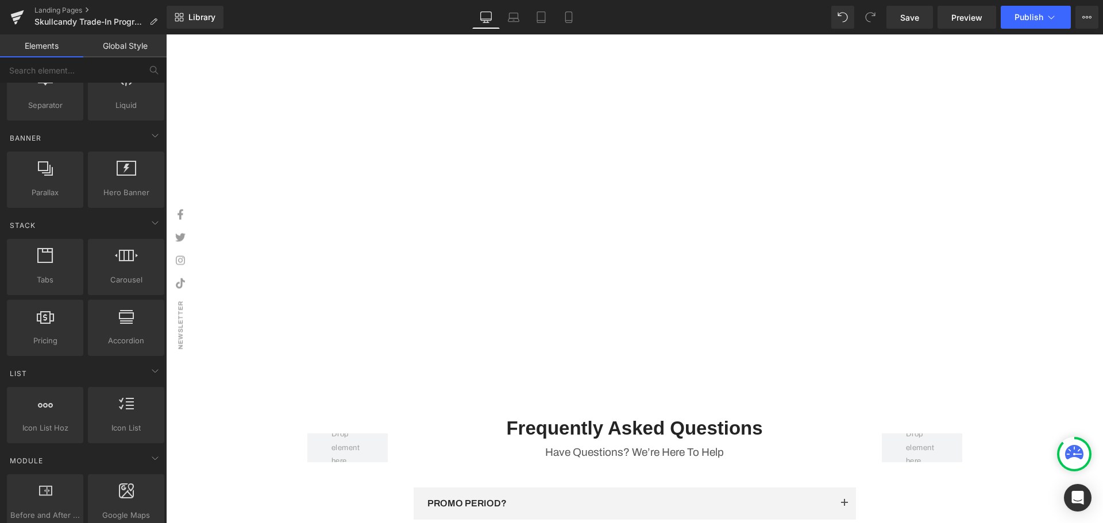
scroll to position [1491, 0]
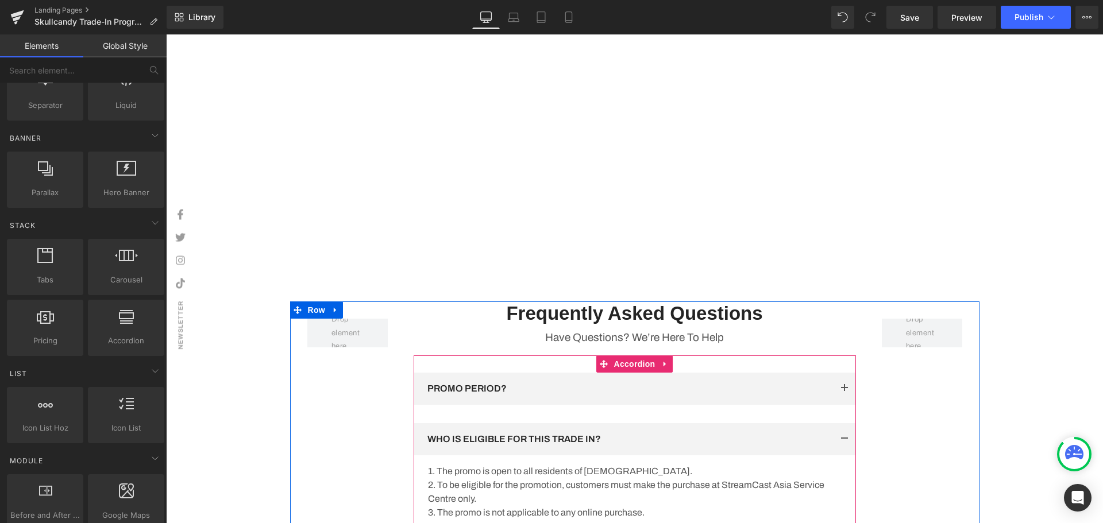
drag, startPoint x: 1140, startPoint y: 34, endPoint x: 909, endPoint y: 289, distance: 343.6
click at [840, 453] on button "button" at bounding box center [844, 439] width 23 height 32
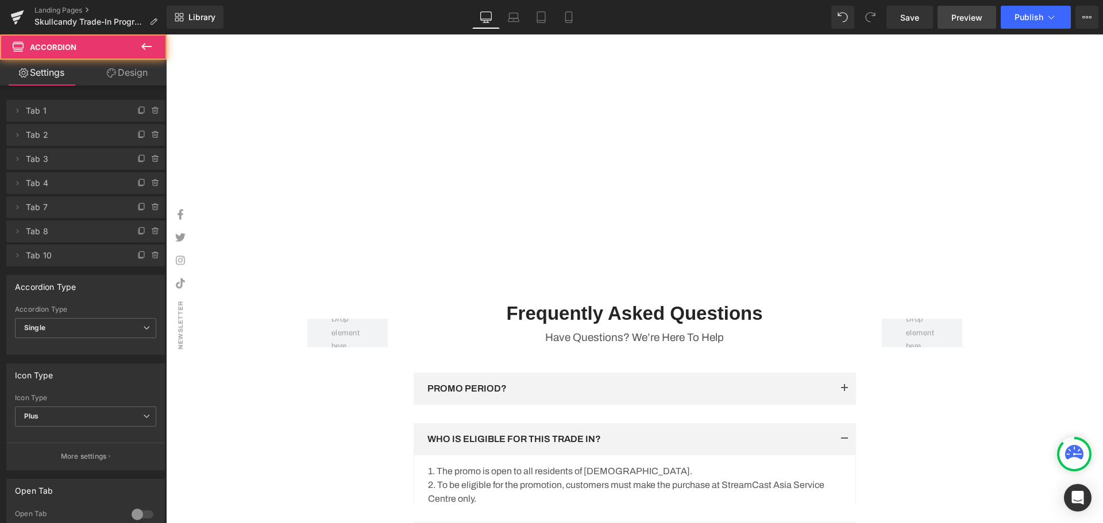
click at [979, 18] on span "Preview" at bounding box center [966, 17] width 31 height 12
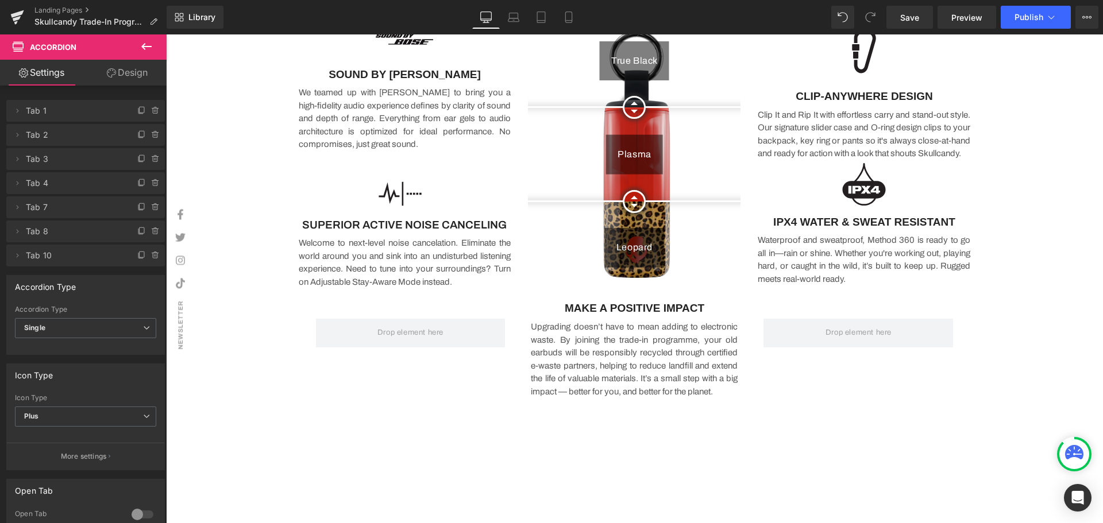
scroll to position [859, 0]
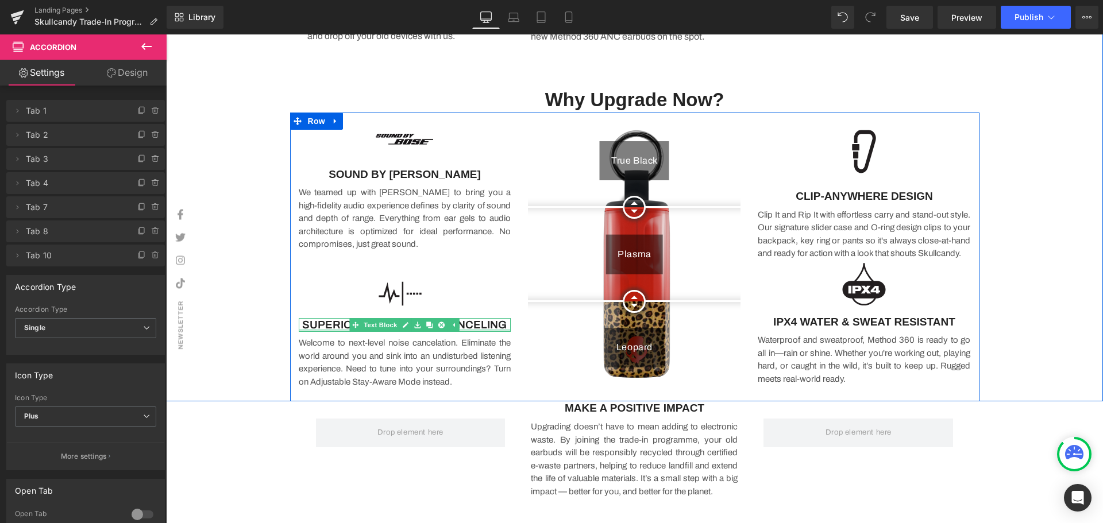
click at [329, 329] on div "SUPERIOR ACTIVE NOISE CANCELING Text Block" at bounding box center [405, 325] width 213 height 14
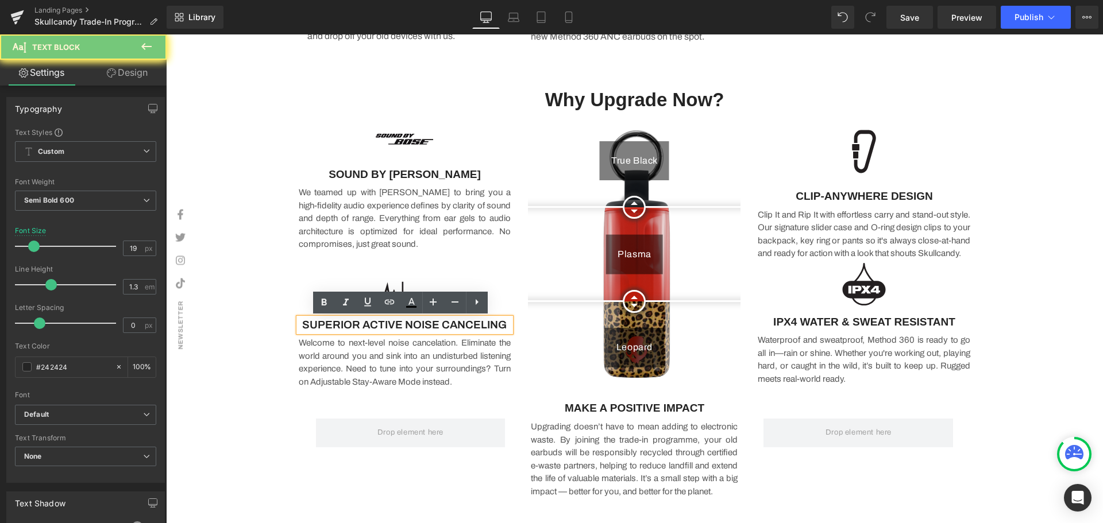
click at [330, 326] on p "SUPERIOR ACTIVE NOISE CANCELING" at bounding box center [405, 325] width 213 height 14
click at [377, 325] on p "SUPERIOR ACTIVE NOISE CANCELING" at bounding box center [405, 325] width 213 height 14
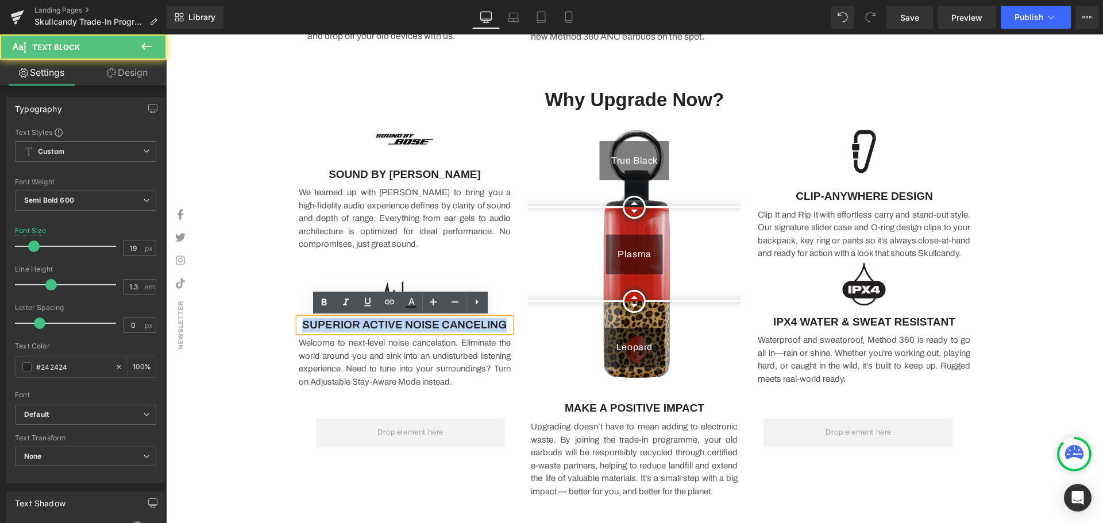
drag, startPoint x: 500, startPoint y: 326, endPoint x: 296, endPoint y: 329, distance: 203.9
click at [299, 329] on p "SUPERIOR ACTIVE NOISE CANCELING" at bounding box center [405, 325] width 213 height 14
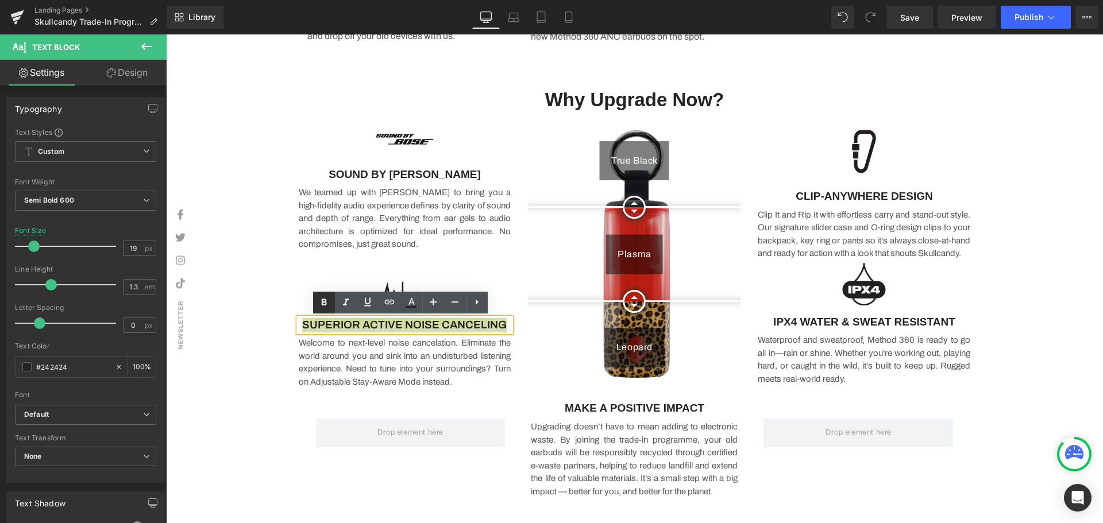
click at [320, 492] on icon at bounding box center [469, 492] width 672 height 0
click at [0, 0] on icon at bounding box center [0, 0] width 0 height 0
click at [322, 492] on icon at bounding box center [469, 492] width 672 height 0
click at [303, 320] on span "SUPERIOR ACTIVE NOISE CANCELING" at bounding box center [404, 325] width 203 height 12
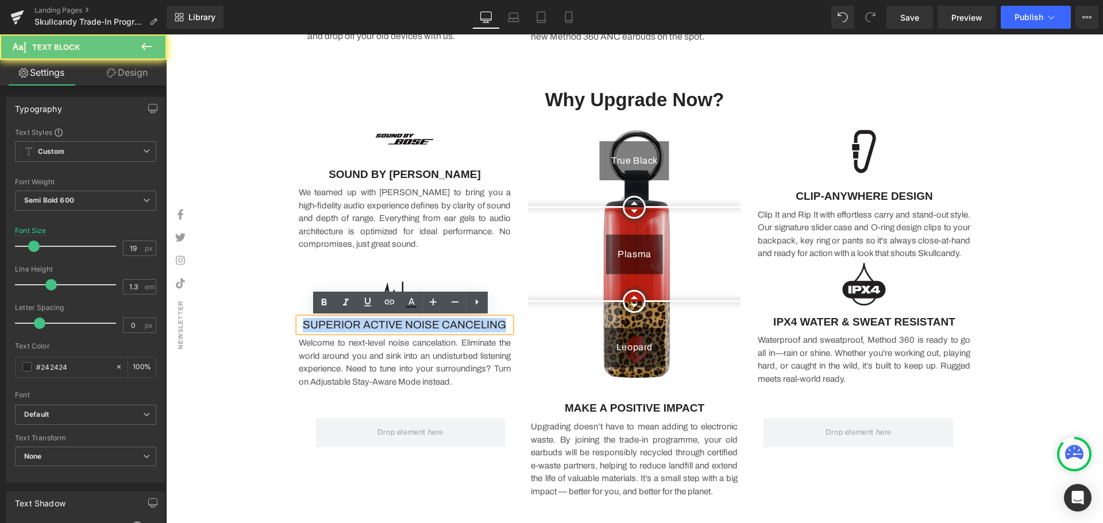
drag, startPoint x: 298, startPoint y: 324, endPoint x: 504, endPoint y: 324, distance: 206.8
click at [504, 324] on p "SUPERIOR ACTIVE NOISE CANCELING" at bounding box center [405, 325] width 213 height 14
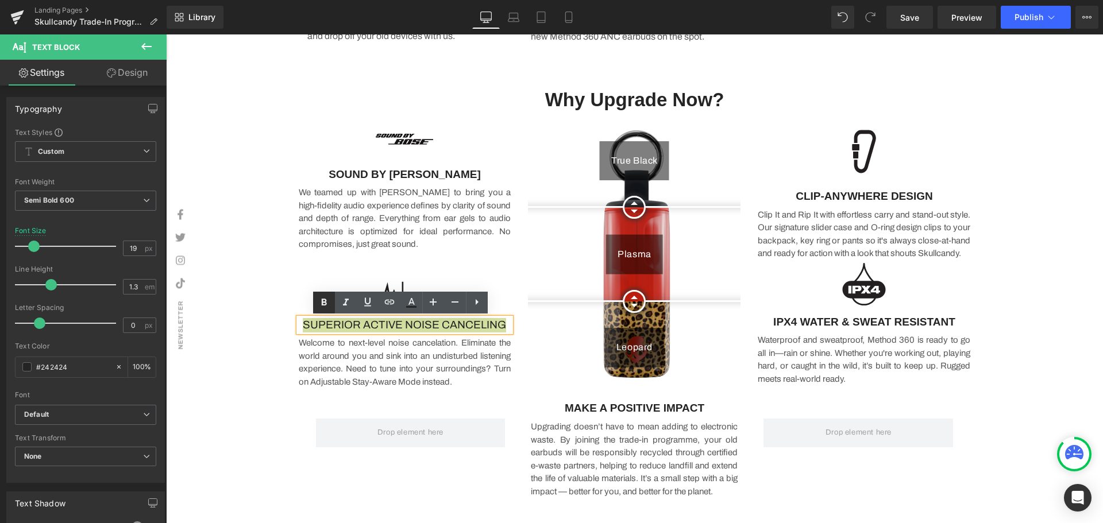
click at [327, 492] on icon at bounding box center [469, 492] width 672 height 0
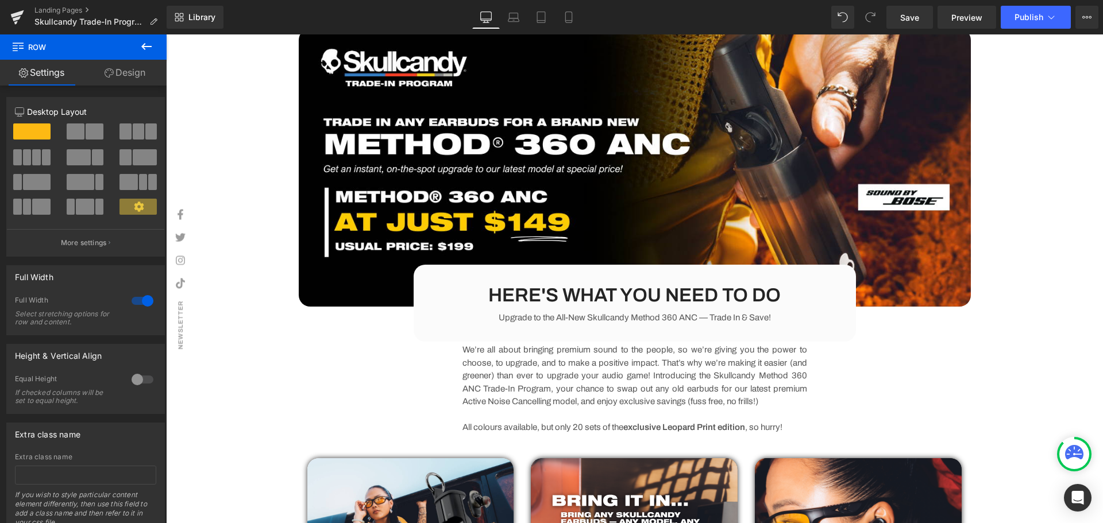
scroll to position [0, 0]
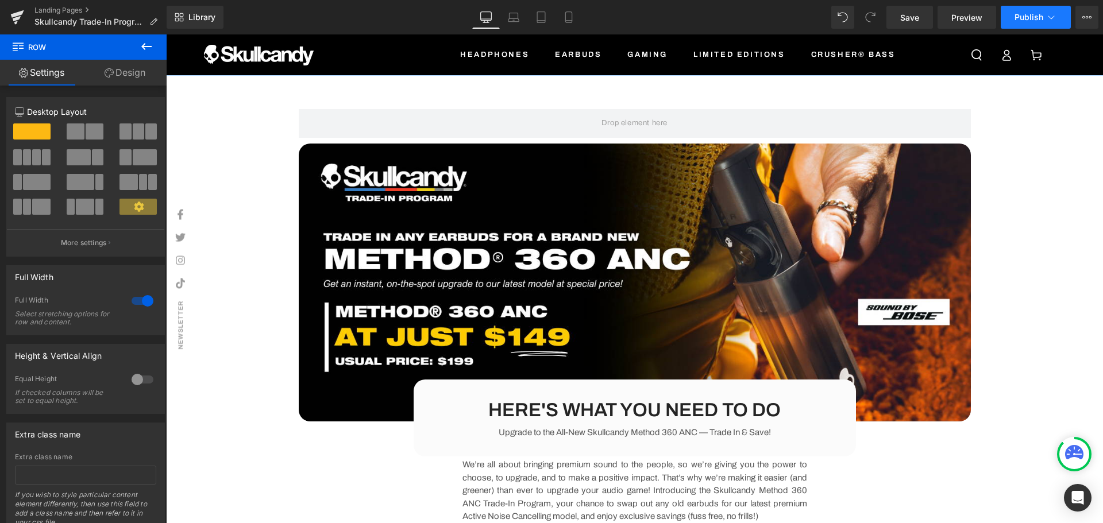
click at [1019, 14] on span "Publish" at bounding box center [1028, 17] width 29 height 9
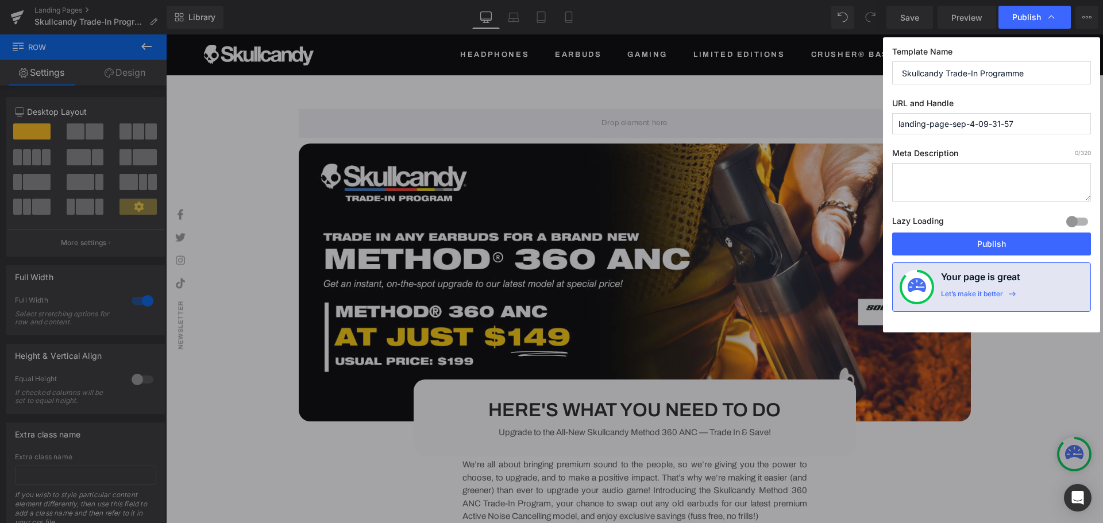
drag, startPoint x: 1047, startPoint y: 65, endPoint x: 847, endPoint y: 74, distance: 200.6
click at [847, 72] on div "Publish Template Name Skullcandy Trade-In Programme URL and Handle landing-page…" at bounding box center [551, 261] width 1103 height 523
drag, startPoint x: 1056, startPoint y: 126, endPoint x: 876, endPoint y: 124, distance: 179.8
click at [876, 124] on div "Publish Template Name Skullcandy Trade-In Programme URL and Handle landing-page…" at bounding box center [551, 261] width 1103 height 523
paste input "Skullcandy Trade-In Programme"
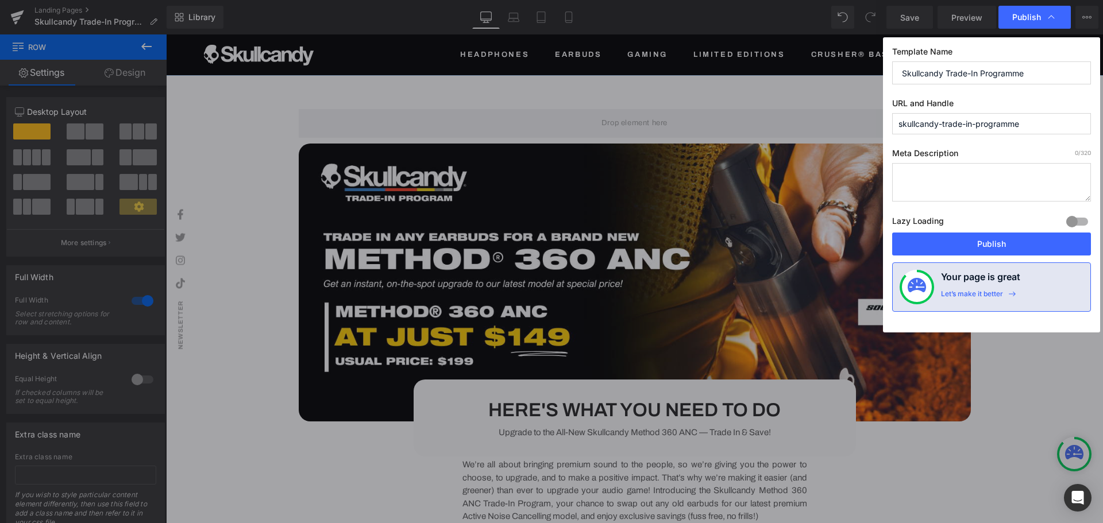
type input "skullcandy-trade-in-programme"
click at [1026, 101] on label "URL and Handle" at bounding box center [991, 105] width 199 height 15
drag, startPoint x: 1015, startPoint y: 243, endPoint x: 116, endPoint y: 99, distance: 910.8
click at [1015, 243] on button "Publish" at bounding box center [991, 244] width 199 height 23
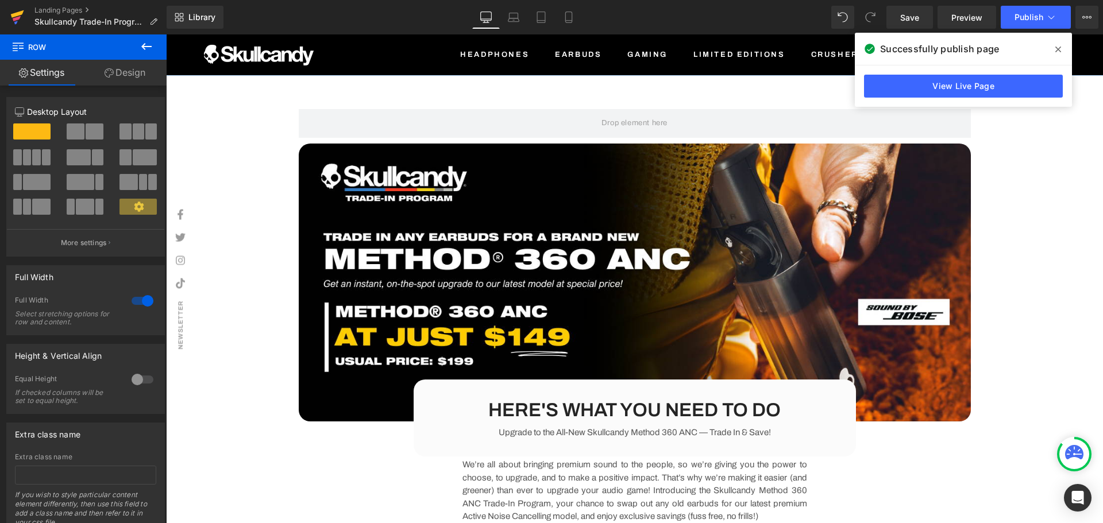
click at [16, 13] on icon at bounding box center [17, 17] width 14 height 29
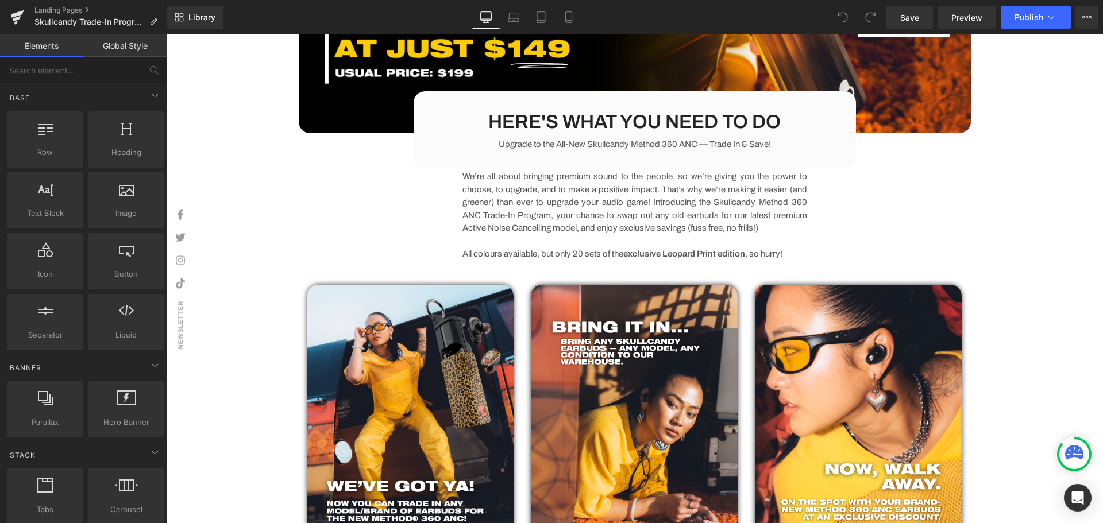
scroll to position [285, 0]
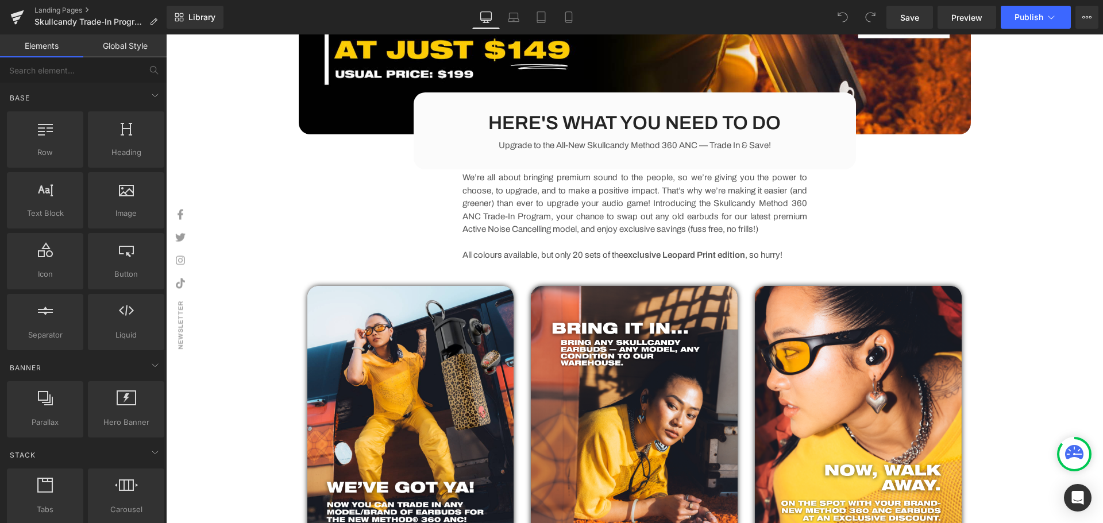
click at [634, 255] on strong "exclusive Leopard Print edition" at bounding box center [684, 254] width 122 height 9
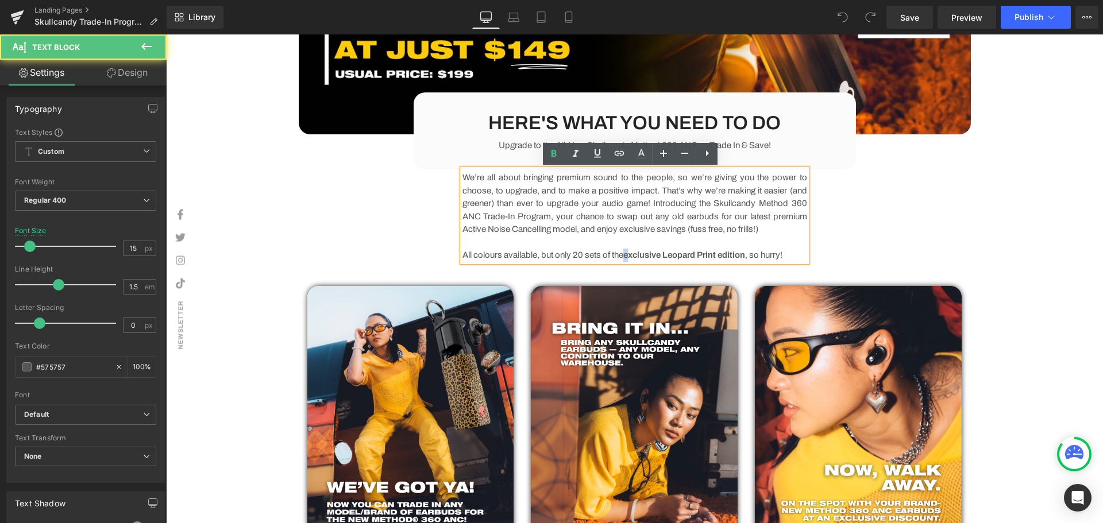
click at [628, 257] on strong "exclusive Leopard Print edition" at bounding box center [684, 254] width 122 height 9
click at [630, 255] on strong "eExclusive Leopard Print edition" at bounding box center [687, 254] width 128 height 9
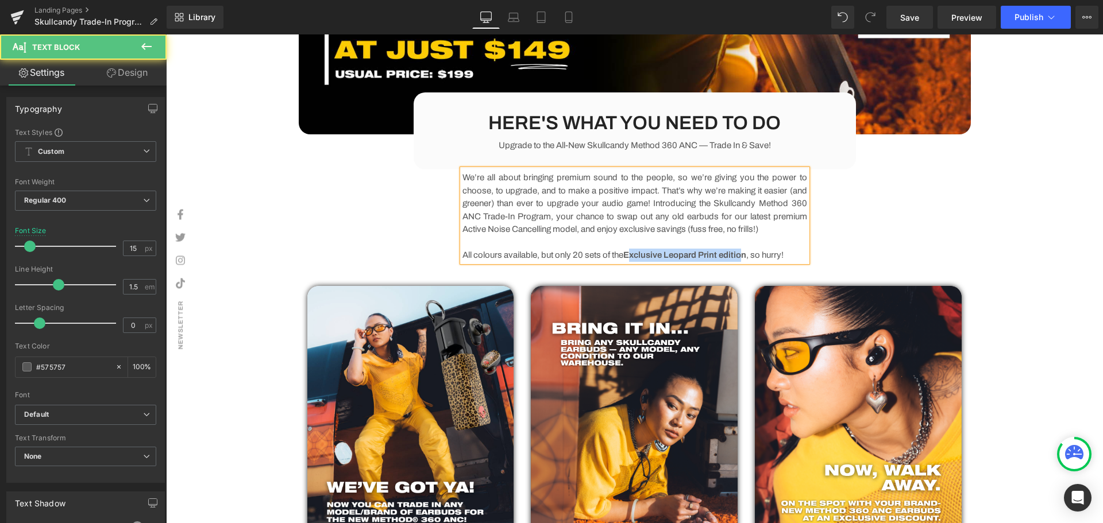
drag, startPoint x: 628, startPoint y: 254, endPoint x: 749, endPoint y: 255, distance: 121.2
click at [746, 255] on strong "Exclusive Leopard Print edition" at bounding box center [684, 254] width 123 height 9
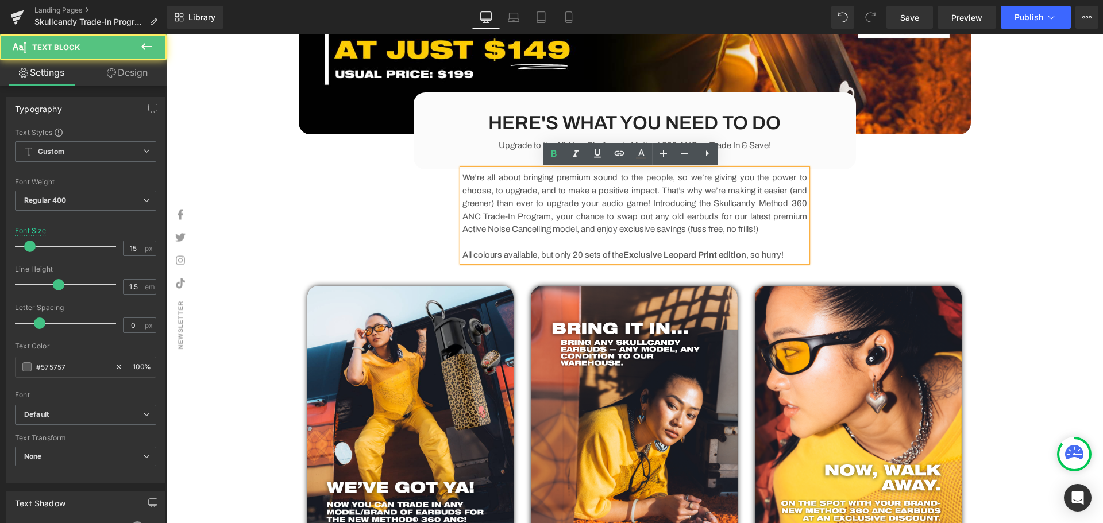
click at [756, 254] on p "All colours available, but only 20 sets of the Exclusive Leopard Print edition …" at bounding box center [634, 255] width 345 height 13
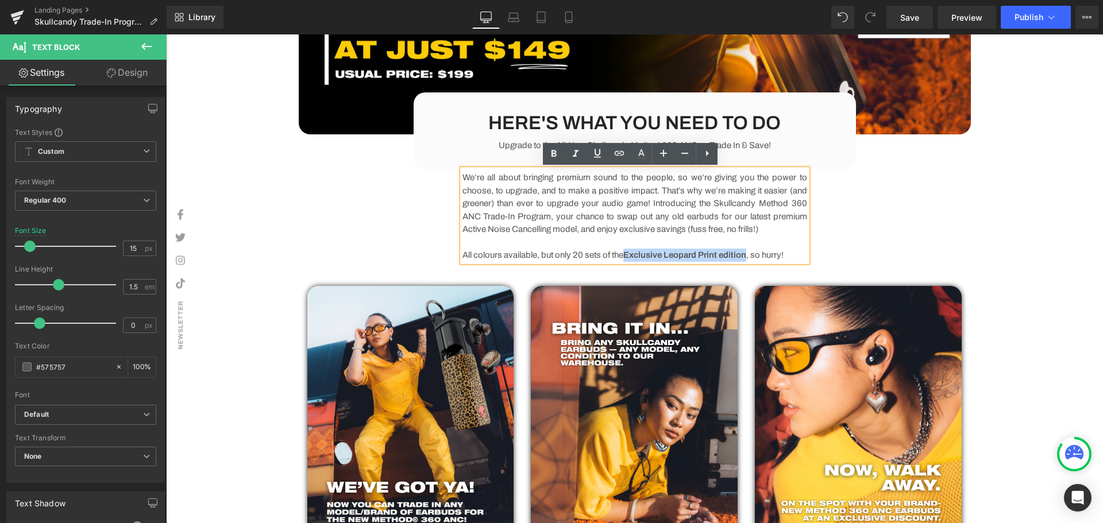
drag, startPoint x: 754, startPoint y: 254, endPoint x: 628, endPoint y: 252, distance: 125.8
click at [628, 252] on strong "Exclusive Leopard Print edition" at bounding box center [684, 254] width 123 height 9
click at [578, 154] on icon at bounding box center [576, 154] width 14 height 14
click at [740, 249] on p "All colours available, but only 20 sets of the Exclusive Leopard Print edition …" at bounding box center [634, 255] width 345 height 13
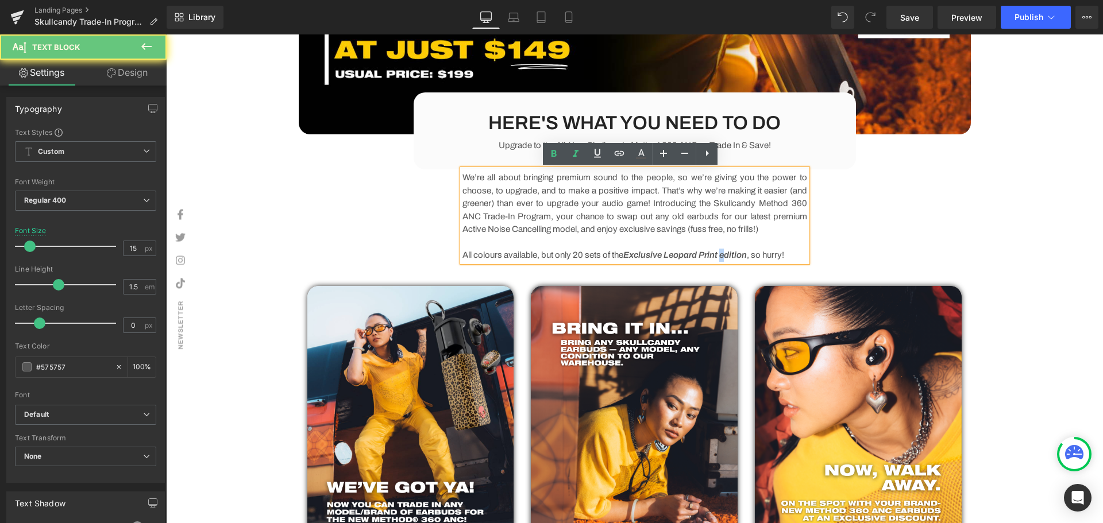
click at [727, 258] on icon "Exclusive Leopard Print edition" at bounding box center [684, 254] width 123 height 9
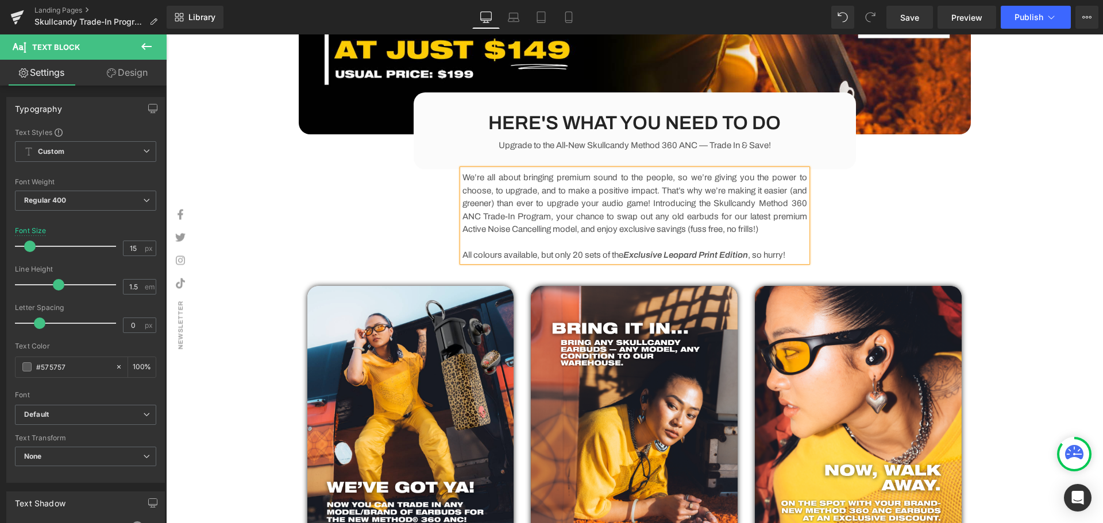
click at [876, 239] on div "Image HERE'S WHAT YOU NEED TO DO Heading Upgrade to the All-New Skullcandy Meth…" at bounding box center [634, 239] width 689 height 767
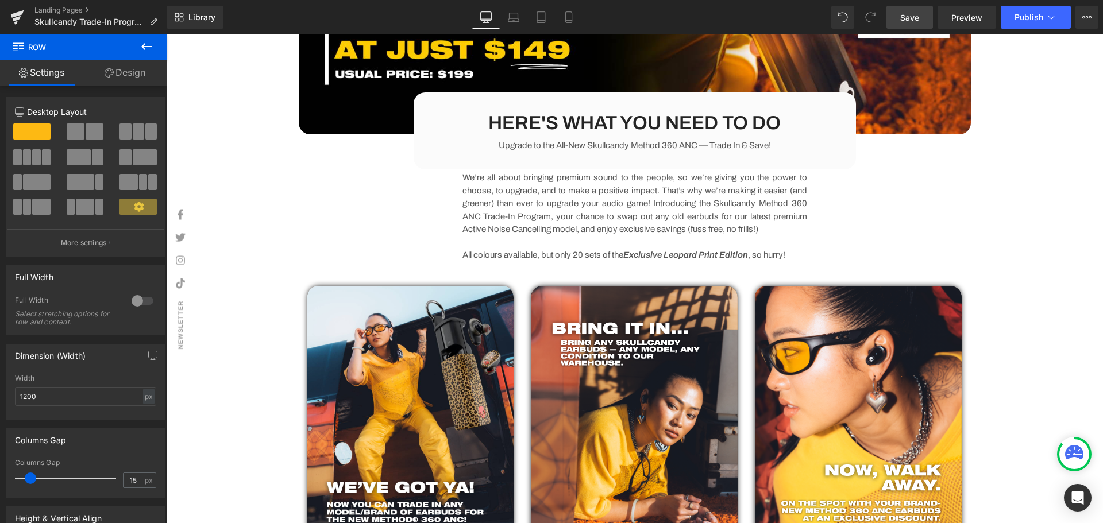
click at [898, 20] on link "Save" at bounding box center [909, 17] width 47 height 23
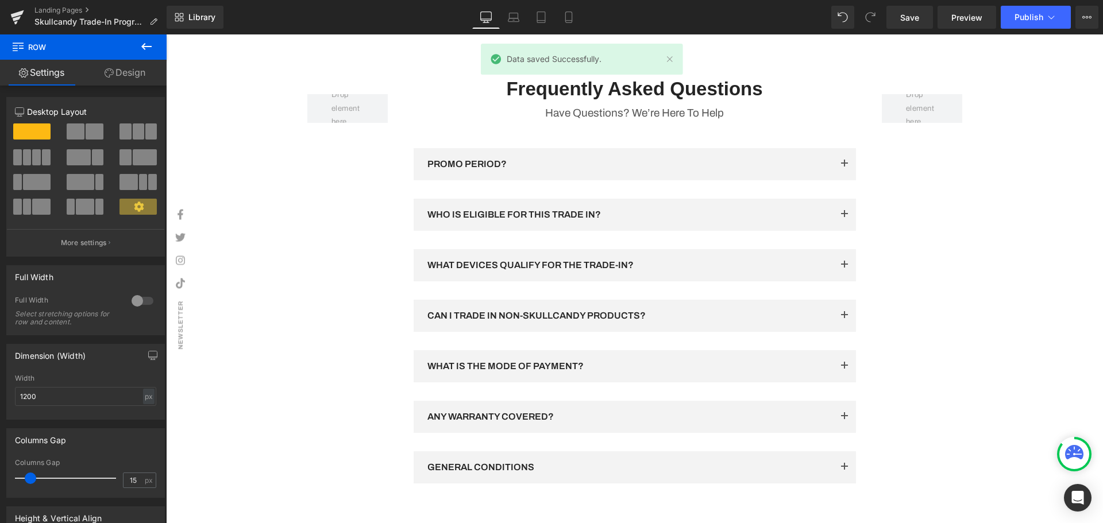
scroll to position [1721, 0]
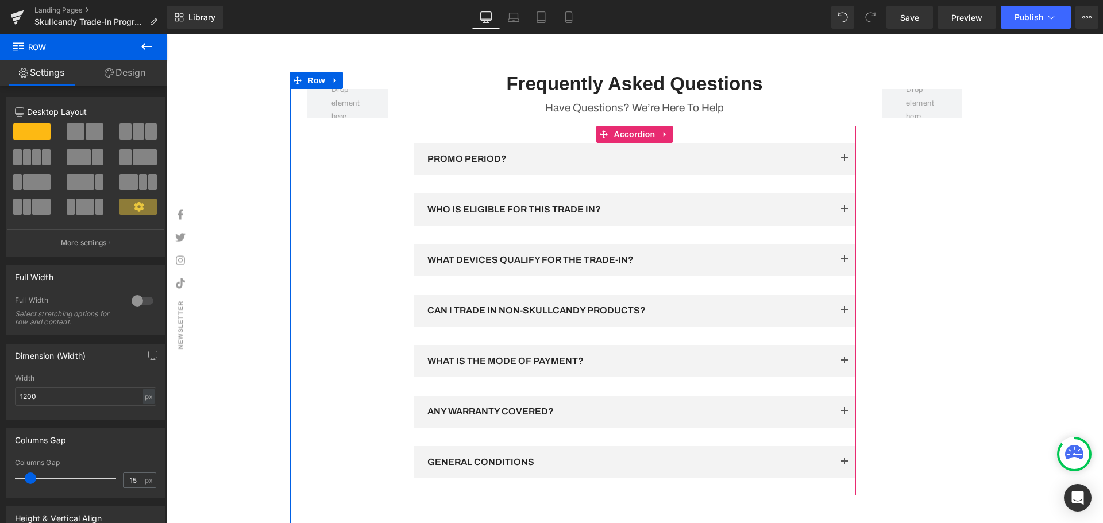
click at [844, 314] on span "button" at bounding box center [844, 314] width 0 height 0
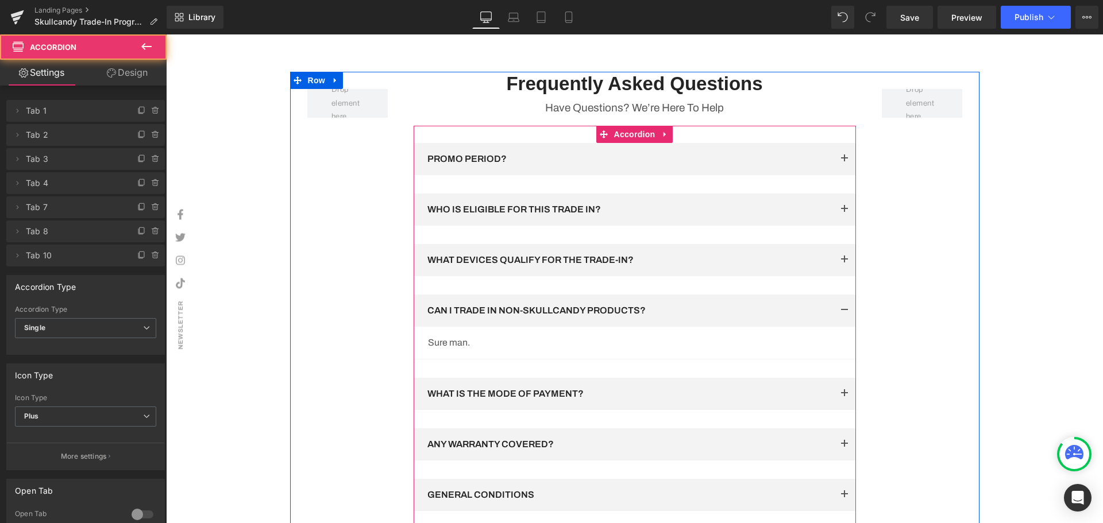
click at [844, 263] on span "button" at bounding box center [844, 263] width 0 height 0
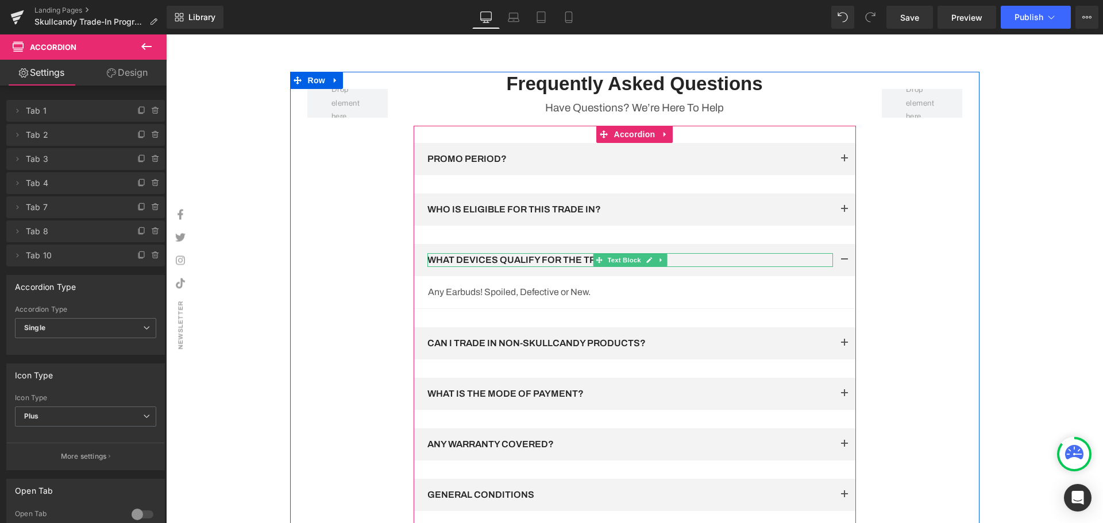
click at [687, 267] on p "WHAT DEVICES QUALIFY FOR THE TRADE-IN?" at bounding box center [629, 260] width 405 height 14
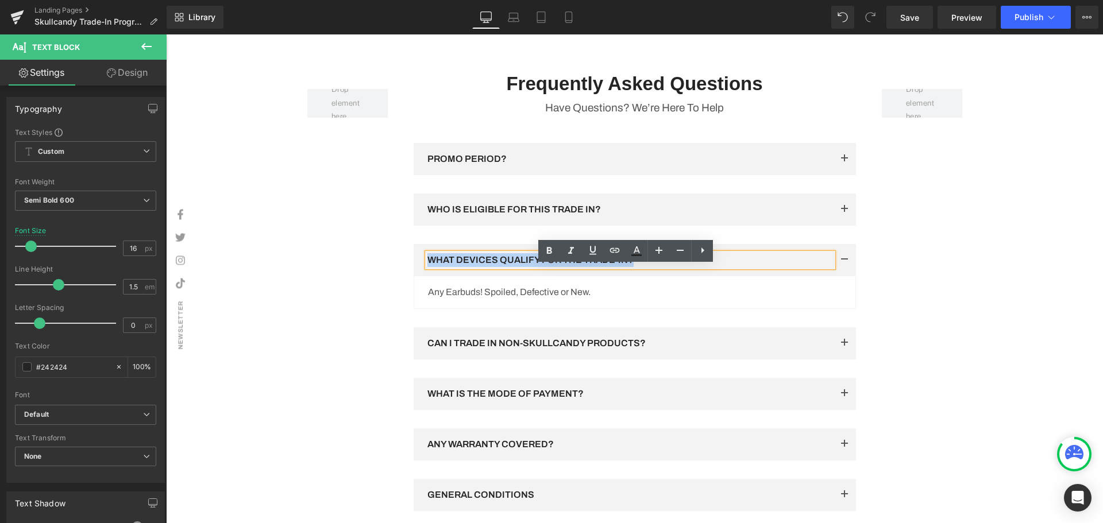
drag, startPoint x: 699, startPoint y: 271, endPoint x: 411, endPoint y: 273, distance: 287.7
click at [414, 273] on div "WHAT DEVICES QUALIFY FOR THE TRADE-IN? Text Block" at bounding box center [635, 260] width 442 height 32
copy p "WHAT DEVICES QUALIFY FOR THE TRADE-IN?"
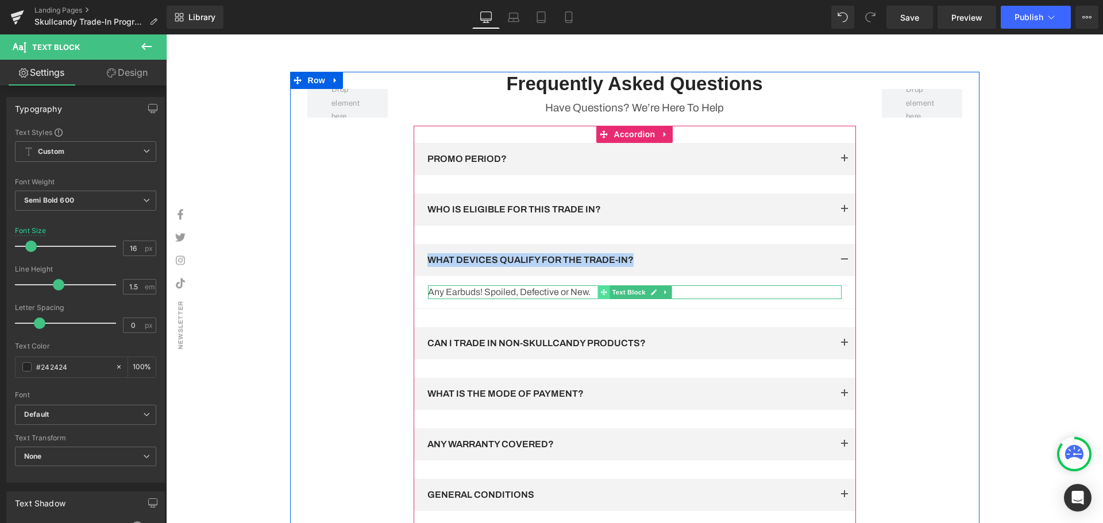
click at [600, 295] on icon at bounding box center [603, 292] width 6 height 6
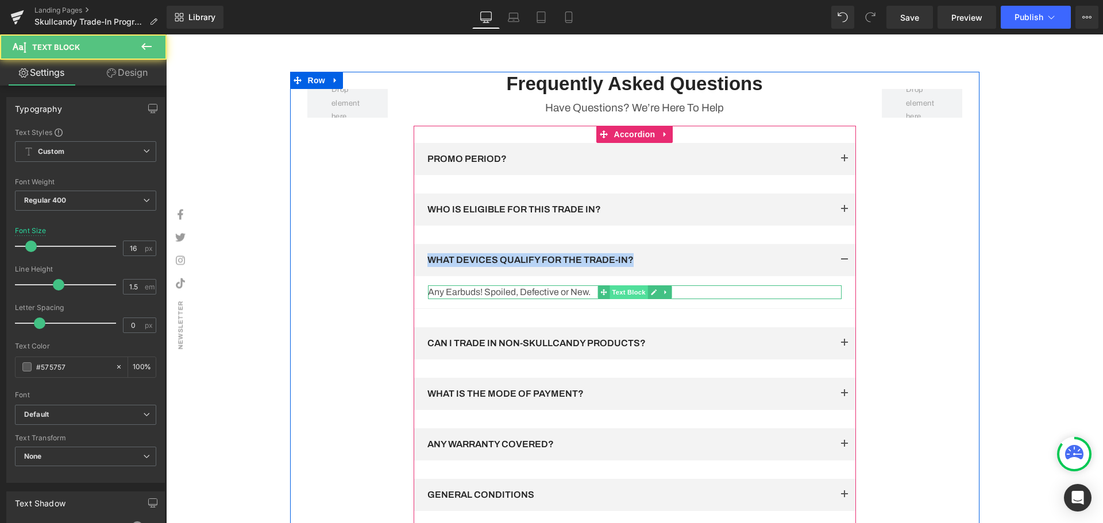
click at [623, 299] on span "Text Block" at bounding box center [628, 292] width 38 height 14
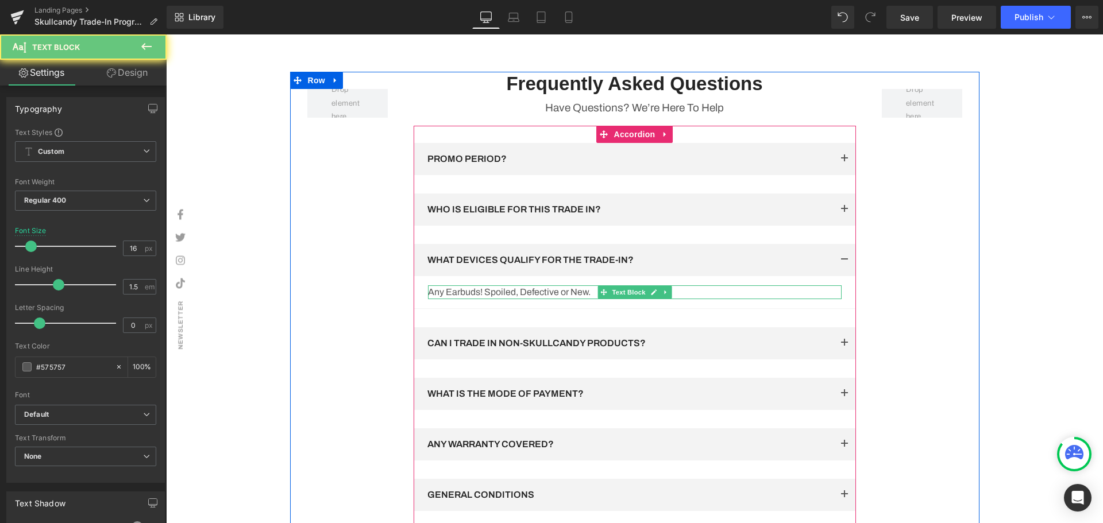
click at [696, 299] on p "Any Earbuds! Spoiled, Defective or New." at bounding box center [635, 292] width 414 height 14
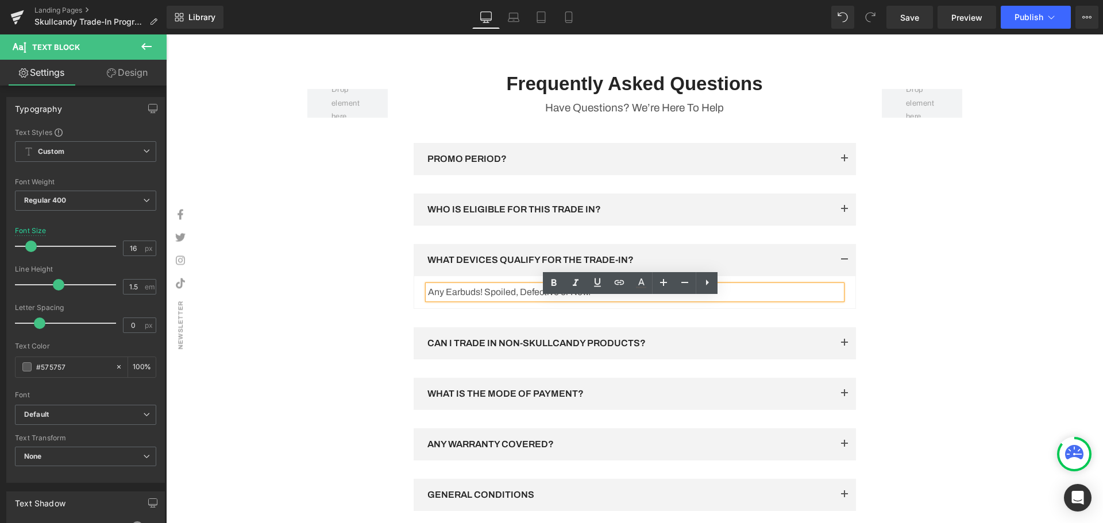
drag, startPoint x: 690, startPoint y: 307, endPoint x: 426, endPoint y: 305, distance: 263.6
click at [428, 299] on p "Any Earbuds! Spoiled, Defective or New." at bounding box center [635, 292] width 414 height 14
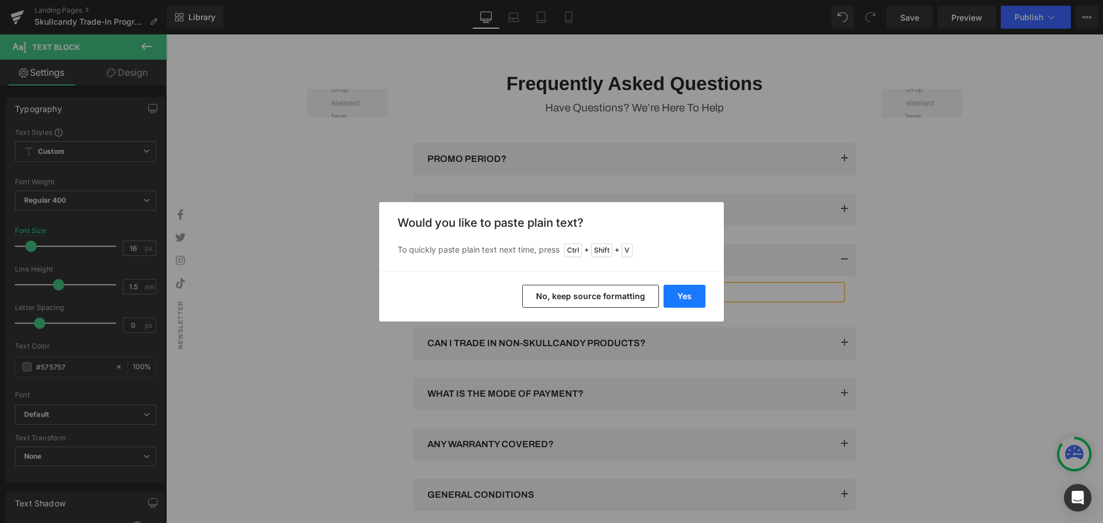
click at [671, 302] on button "Yes" at bounding box center [684, 296] width 42 height 23
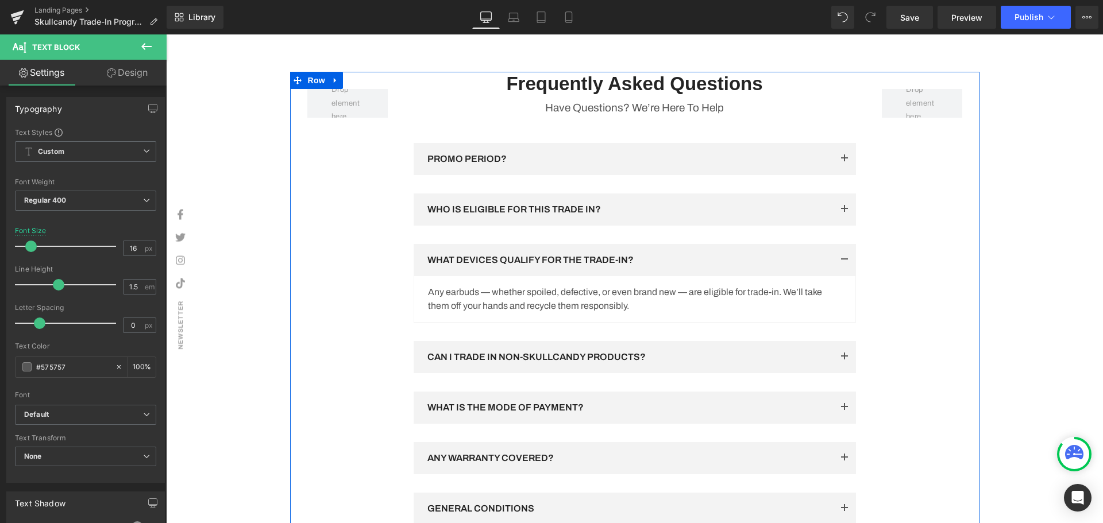
click at [354, 315] on div "Row Frequently Asked Questions Heading Have Questions? We’re Here To Help Text …" at bounding box center [634, 321] width 689 height 499
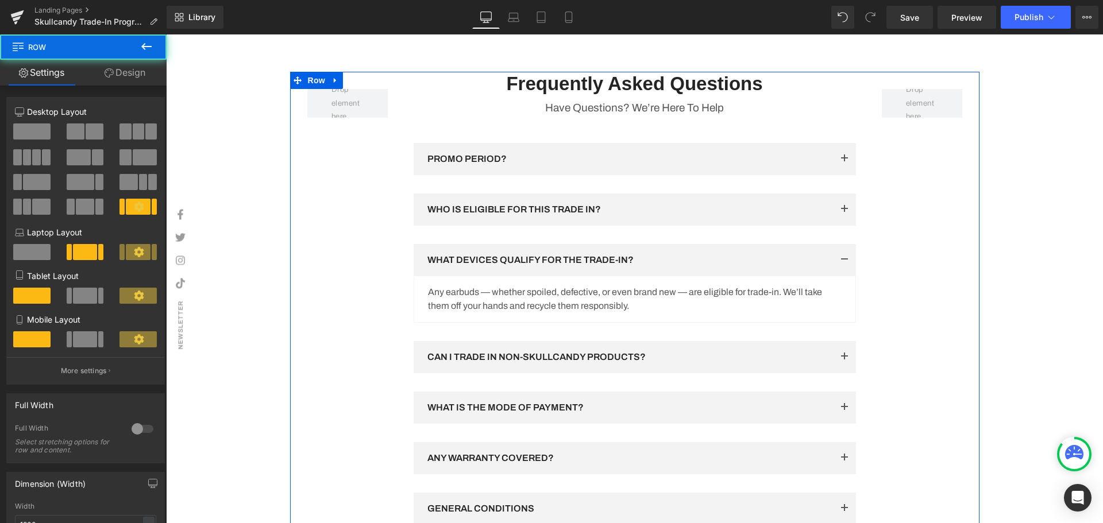
click at [886, 313] on div "Row Frequently Asked Questions Heading Have Questions? We’re Here To Help Text …" at bounding box center [634, 321] width 689 height 499
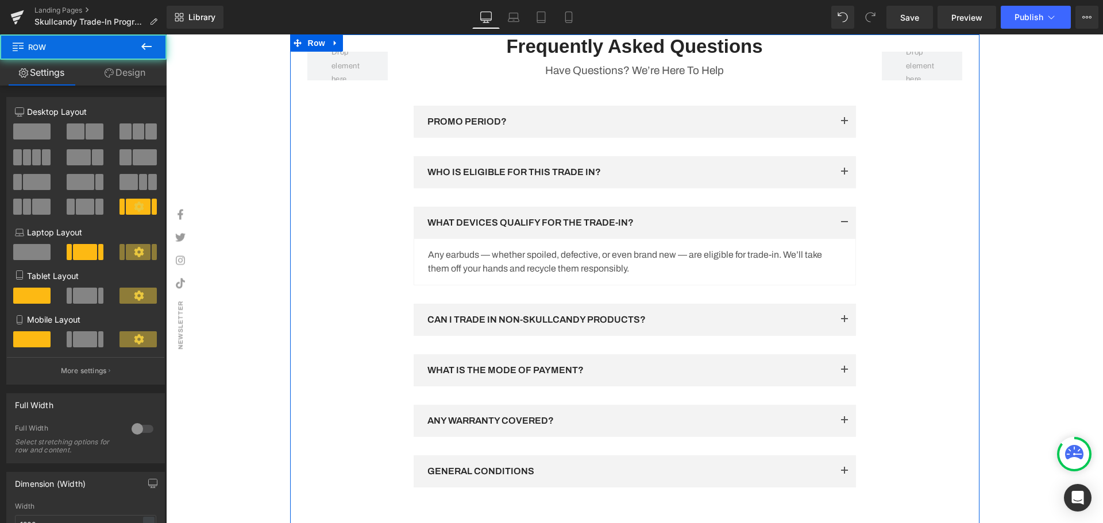
scroll to position [1778, 0]
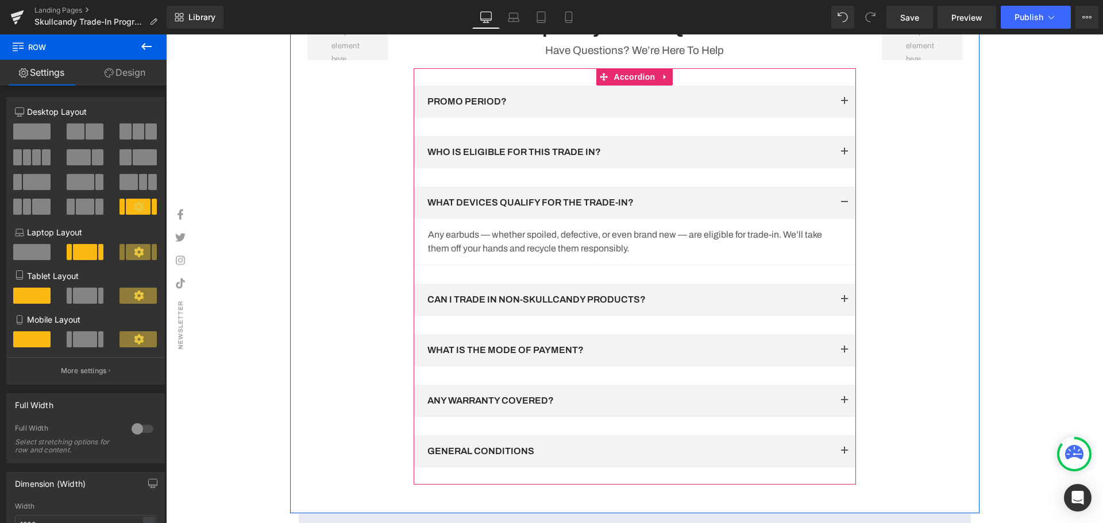
click at [837, 314] on button "button" at bounding box center [844, 300] width 23 height 32
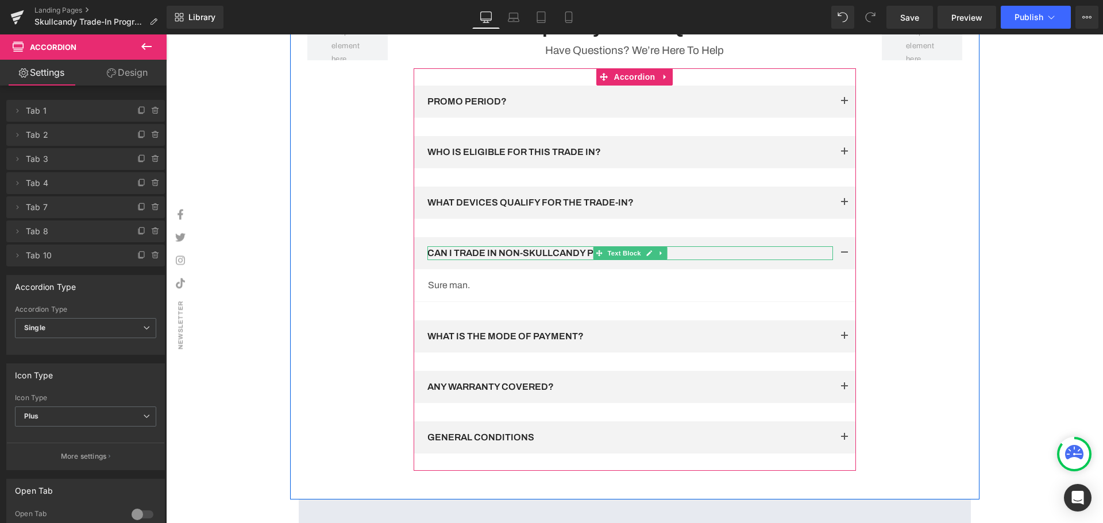
click at [675, 260] on p "CAN I TRADE IN NON-SKULLCANDY PRODUCTS?" at bounding box center [629, 253] width 405 height 14
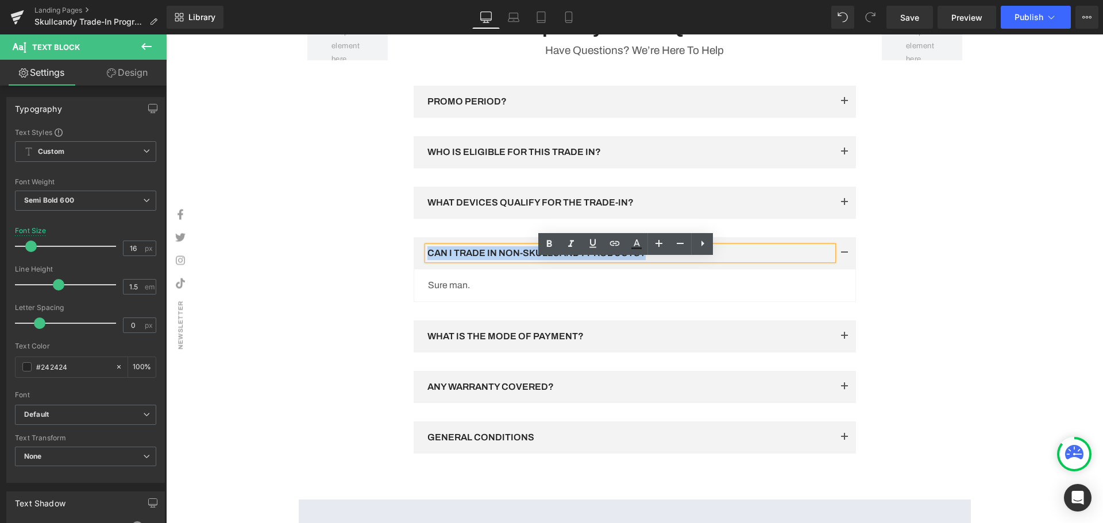
drag, startPoint x: 675, startPoint y: 265, endPoint x: 425, endPoint y: 268, distance: 250.4
click at [427, 260] on p "CAN I TRADE IN NON-SKULLCANDY PRODUCTS?" at bounding box center [629, 253] width 405 height 14
copy p "CAN I TRADE IN NON-SKULLCANDY PRODUCTS?"
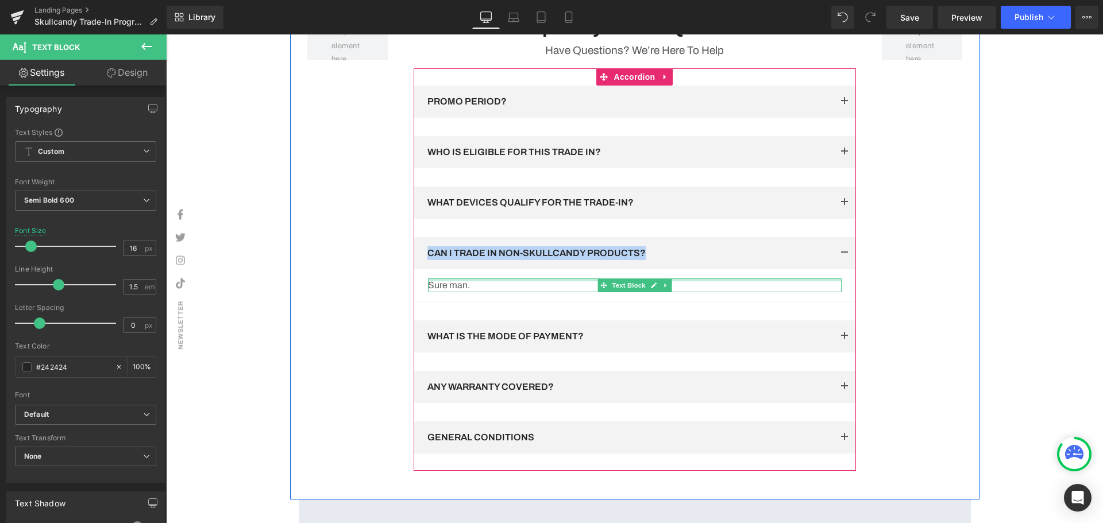
click at [468, 292] on p "Sure man." at bounding box center [635, 286] width 414 height 14
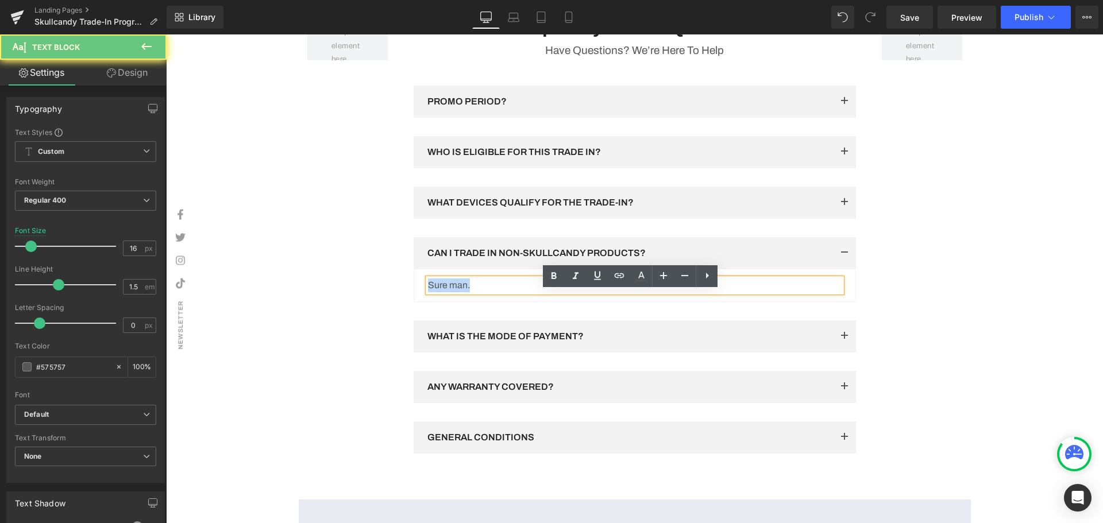
drag, startPoint x: 477, startPoint y: 299, endPoint x: 423, endPoint y: 298, distance: 54.0
click at [428, 292] on p "Sure man." at bounding box center [635, 286] width 414 height 14
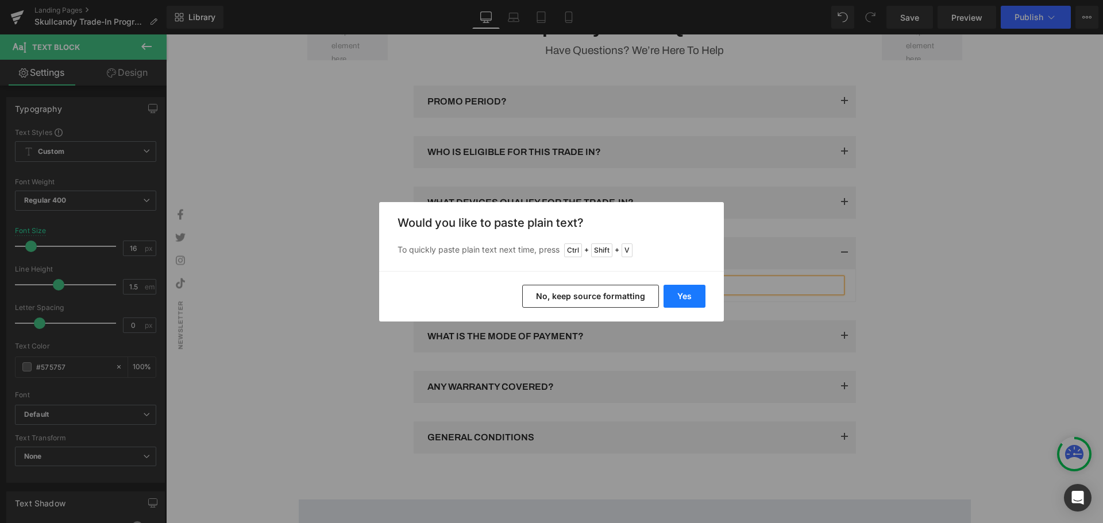
click at [687, 304] on button "Yes" at bounding box center [684, 296] width 42 height 23
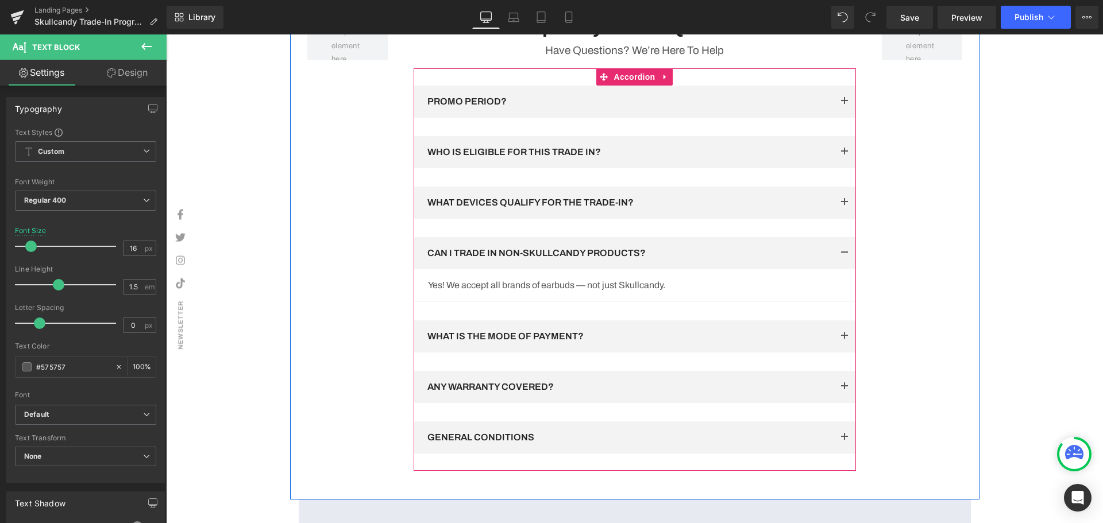
click at [840, 266] on button "button" at bounding box center [844, 253] width 23 height 32
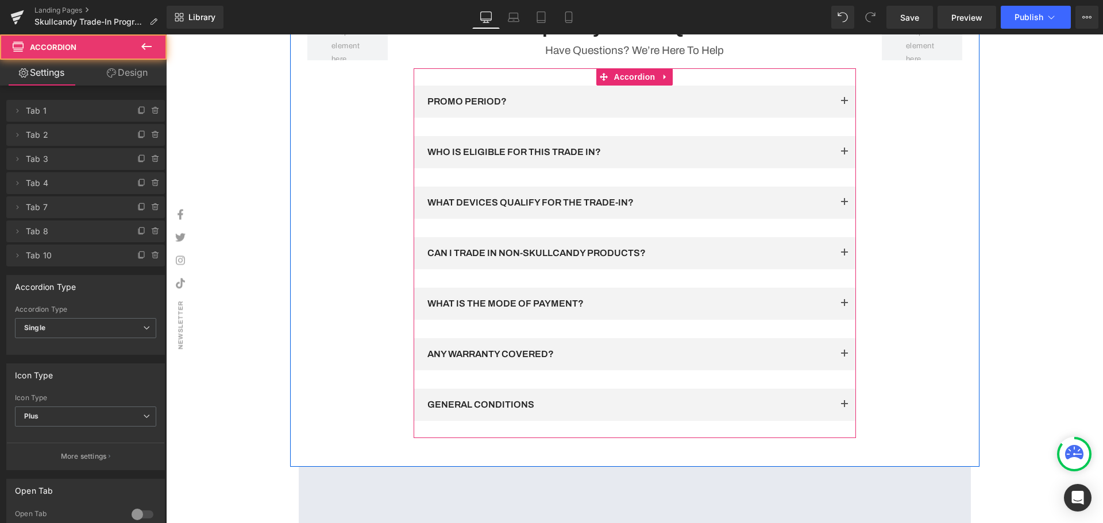
click at [844, 307] on span "button" at bounding box center [844, 307] width 0 height 0
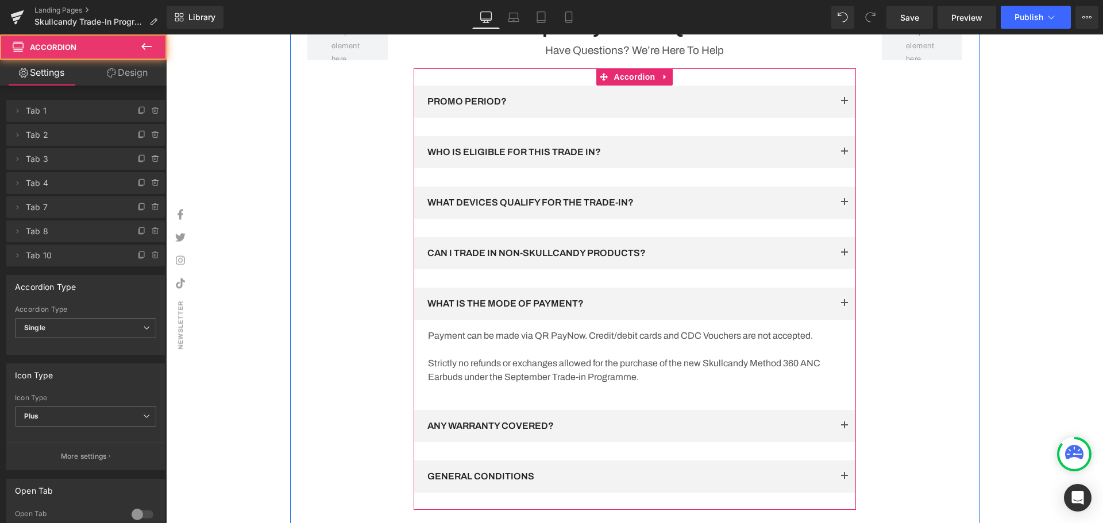
click at [844, 307] on span "button" at bounding box center [844, 307] width 0 height 0
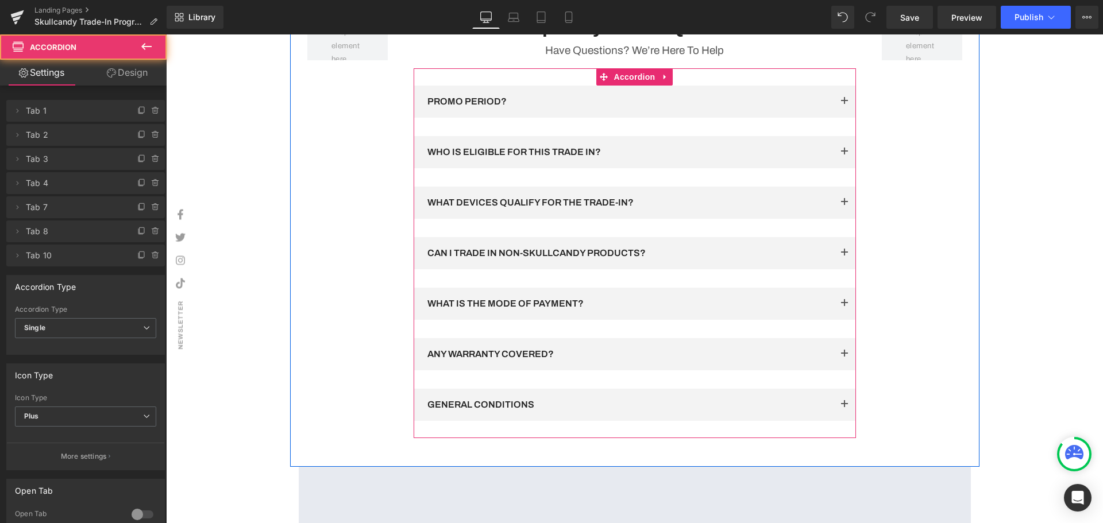
click at [844, 357] on span "button" at bounding box center [844, 357] width 0 height 0
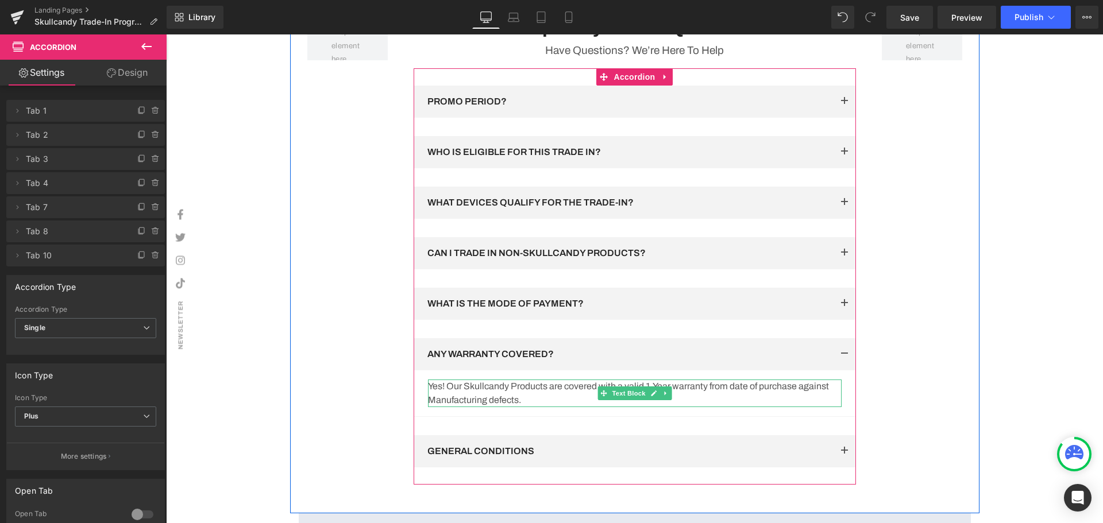
click at [551, 407] on p "Yes! Our Skullcandy Products are covered with a valid 1-Year warranty from date…" at bounding box center [635, 394] width 414 height 28
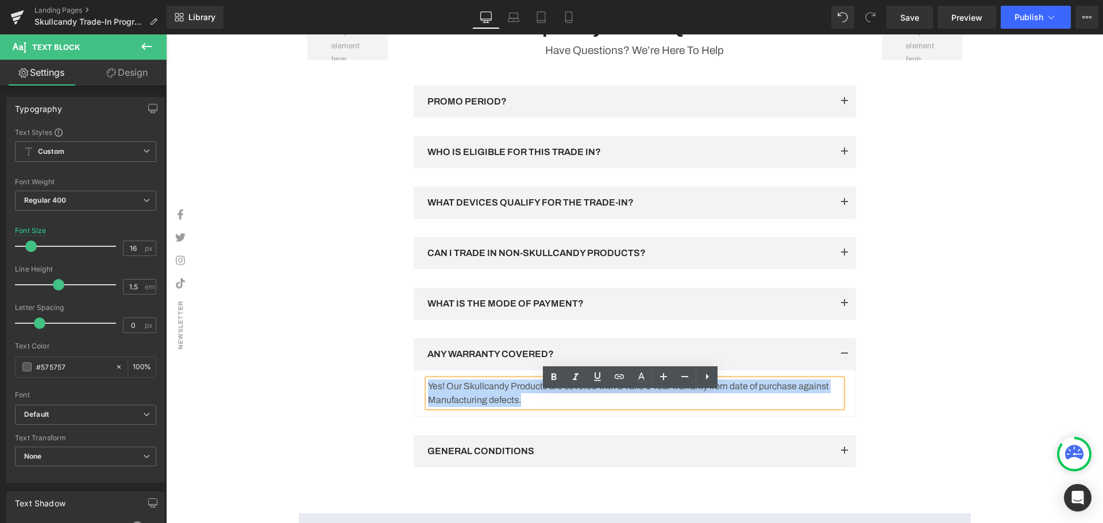
drag, startPoint x: 539, startPoint y: 415, endPoint x: 424, endPoint y: 397, distance: 116.2
click at [428, 397] on p "Yes! Our Skullcandy Products are covered with a valid 1-Year warranty from date…" at bounding box center [635, 394] width 414 height 28
copy p "Yes! Our Skullcandy Products are covered with a valid 1-Year warranty from date…"
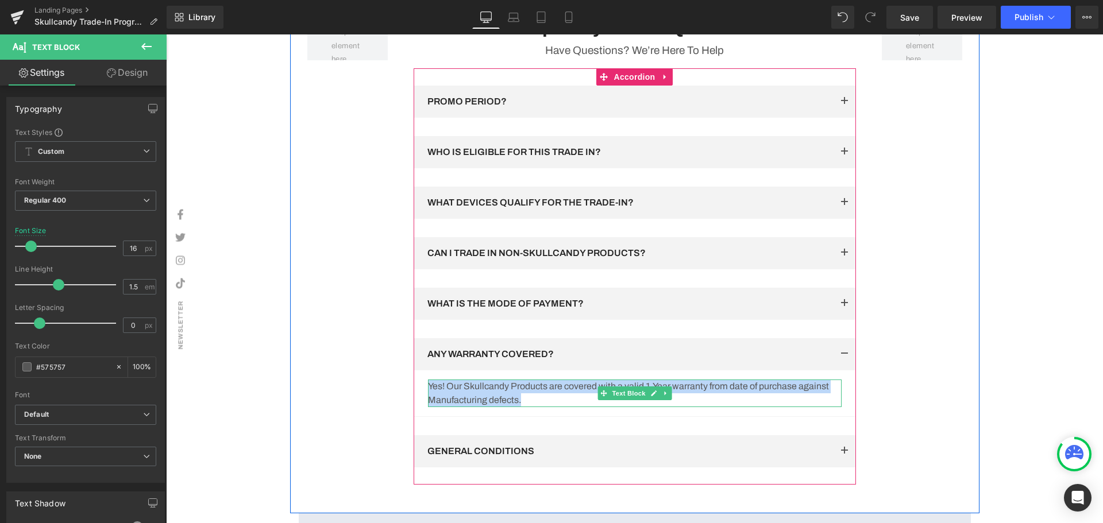
click at [543, 407] on p "Yes! Our Skullcandy Products are covered with a valid 1-Year warranty from date…" at bounding box center [635, 394] width 414 height 28
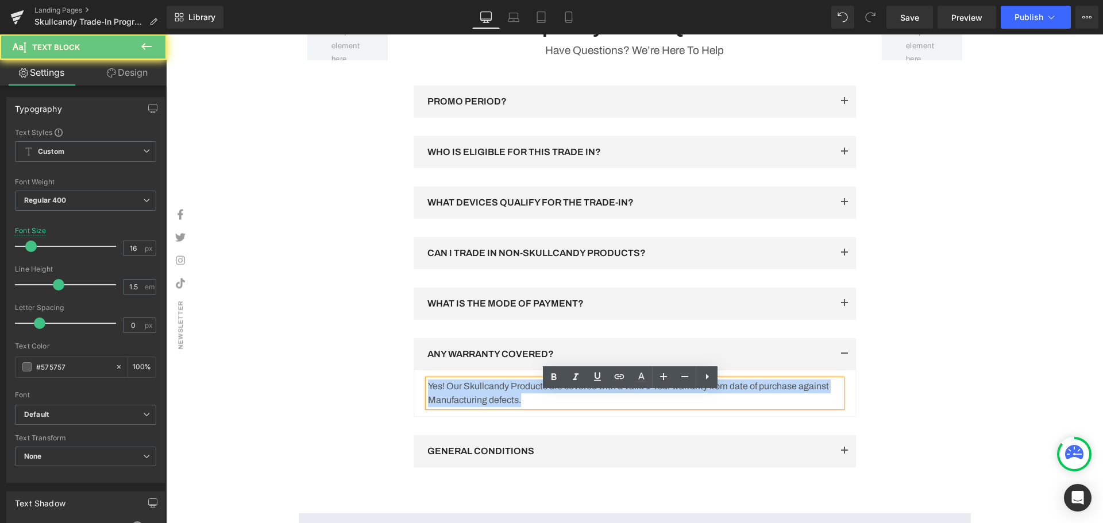
drag, startPoint x: 427, startPoint y: 392, endPoint x: 415, endPoint y: 389, distance: 13.1
click at [415, 389] on article "Yes! Our Skullcandy Products are covered with a valid 1-Year warranty from date…" at bounding box center [635, 393] width 442 height 47
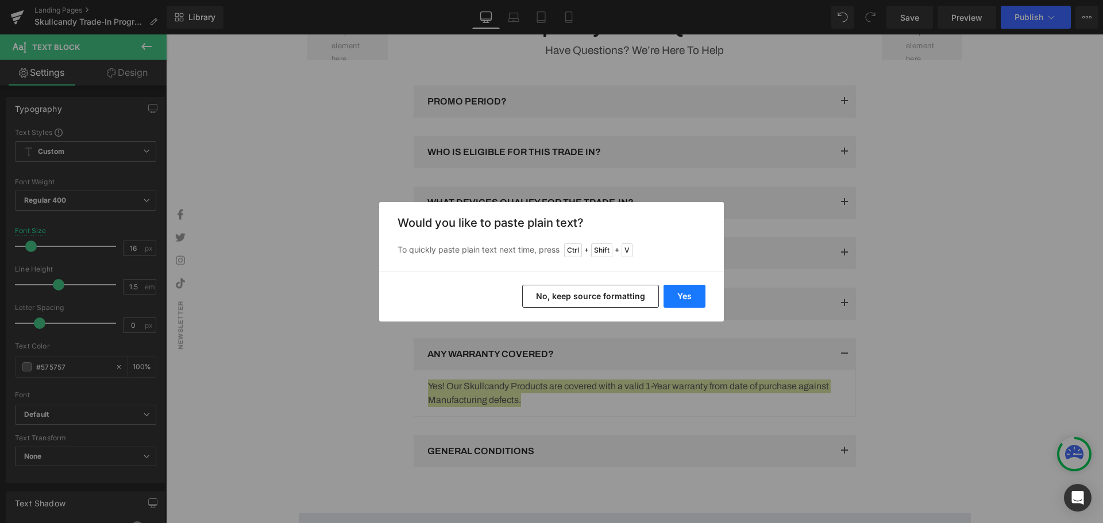
click at [694, 294] on button "Yes" at bounding box center [684, 296] width 42 height 23
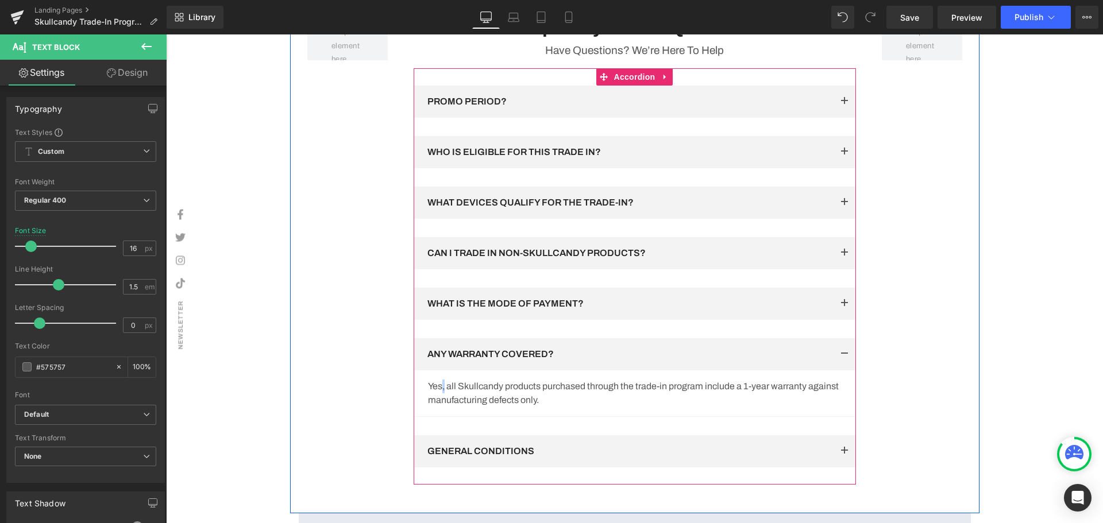
click at [440, 401] on p "Yes, all Skullcandy products purchased through the trade-in program include a 1…" at bounding box center [635, 394] width 414 height 28
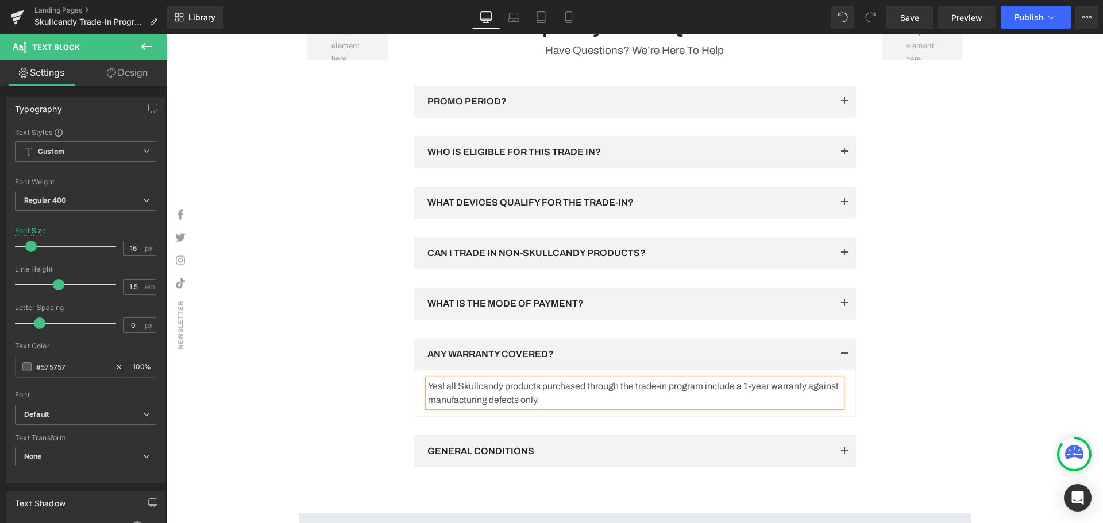
click at [960, 357] on div "Row Frequently Asked Questions Heading Have Questions? We’re Here To Help Text …" at bounding box center [634, 263] width 689 height 499
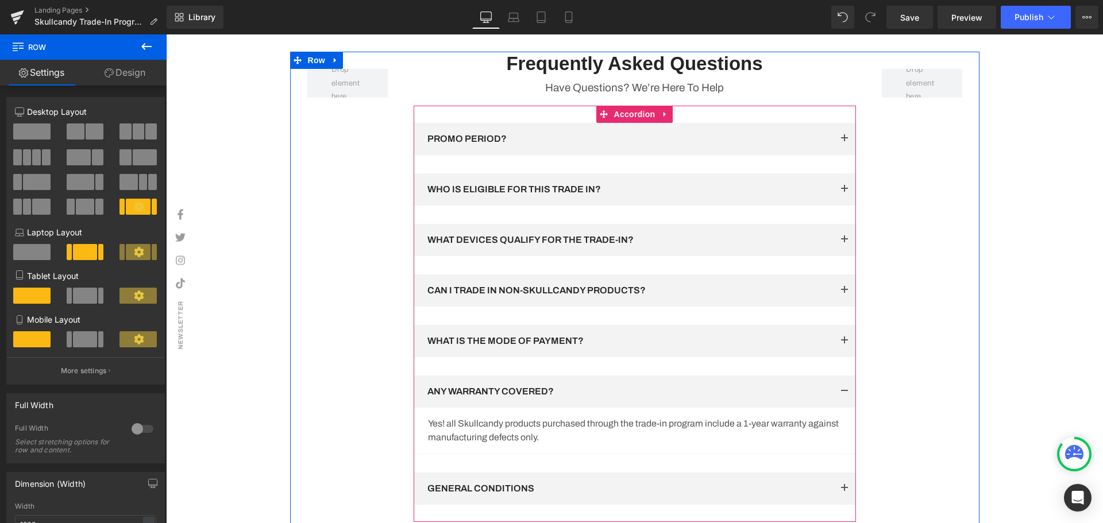
scroll to position [1721, 0]
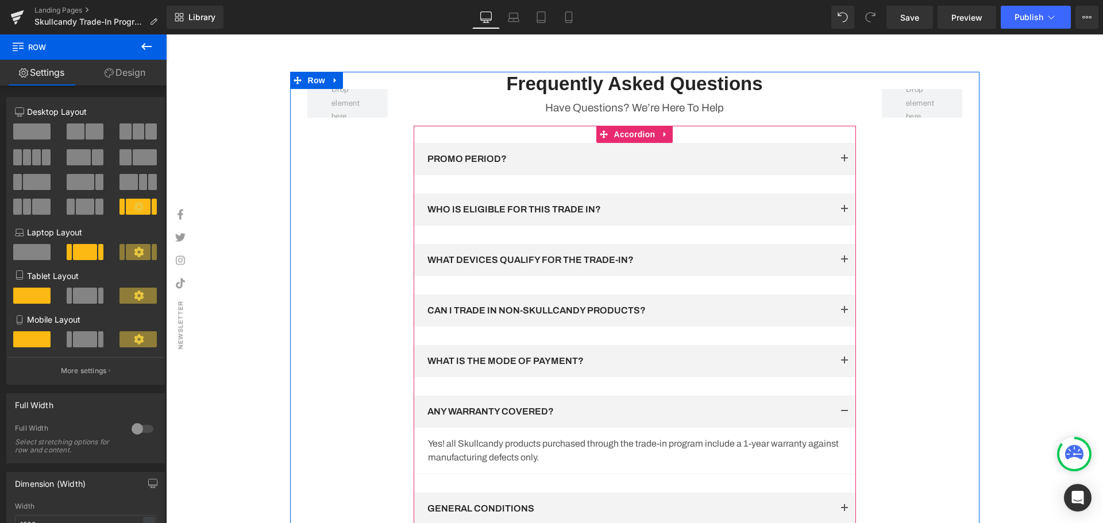
click at [837, 218] on button "button" at bounding box center [844, 210] width 23 height 32
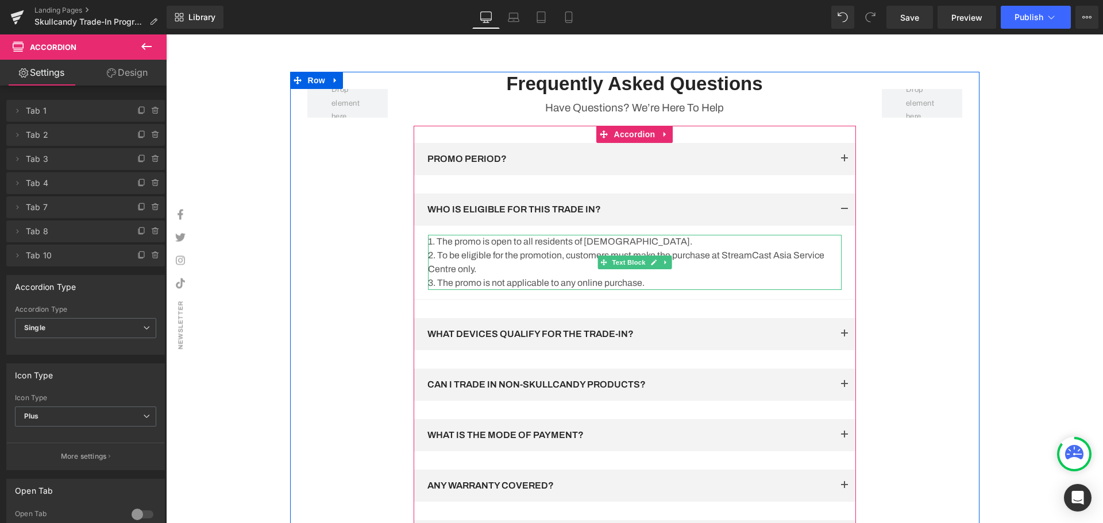
click at [694, 290] on p "3. The promo is not applicable to any online purchase." at bounding box center [635, 283] width 414 height 14
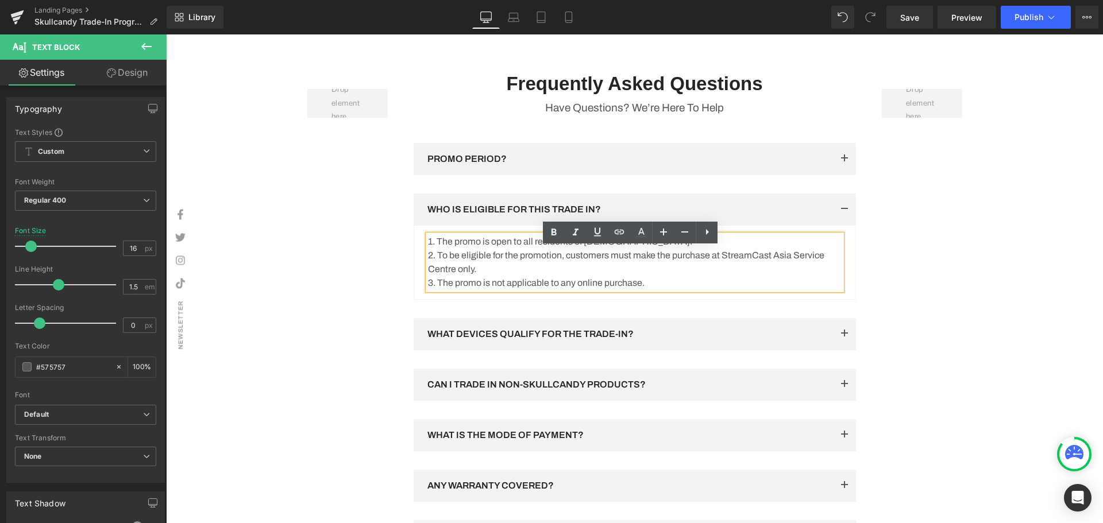
drag, startPoint x: 673, startPoint y: 295, endPoint x: 423, endPoint y: 257, distance: 253.3
click at [428, 257] on div "1. The promo is open to all residents of [DEMOGRAPHIC_DATA]. 2. To be eligible …" at bounding box center [635, 262] width 414 height 55
click at [650, 289] on p "3. The promo is not applicable to any online purchase." at bounding box center [635, 283] width 414 height 14
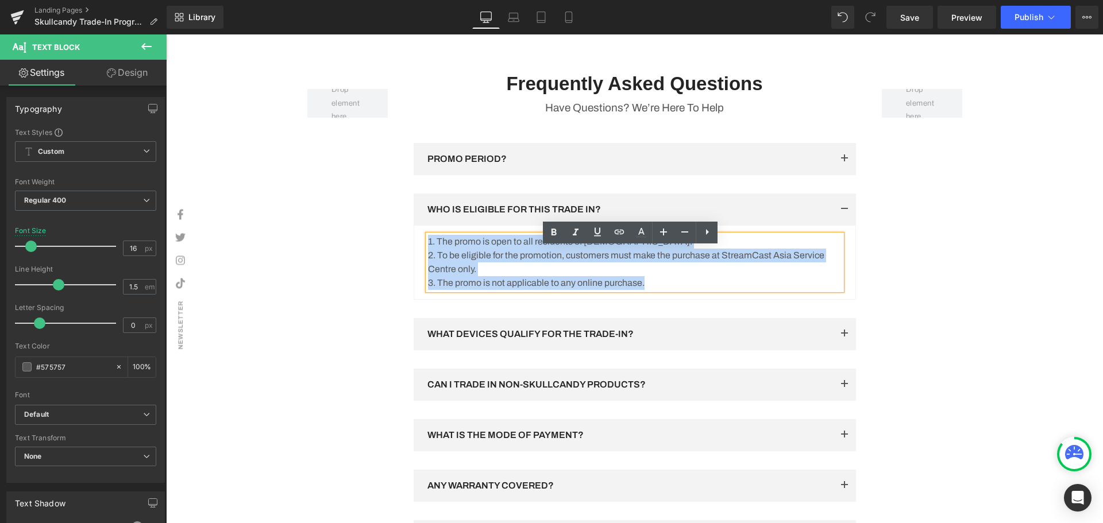
drag, startPoint x: 665, startPoint y: 297, endPoint x: 425, endPoint y: 254, distance: 243.9
click at [428, 254] on div "1. The promo is open to all residents of [DEMOGRAPHIC_DATA]. 2. To be eligible …" at bounding box center [635, 262] width 414 height 55
copy div "1. The promo is open to all residents of [DEMOGRAPHIC_DATA]. 2. To be eligible …"
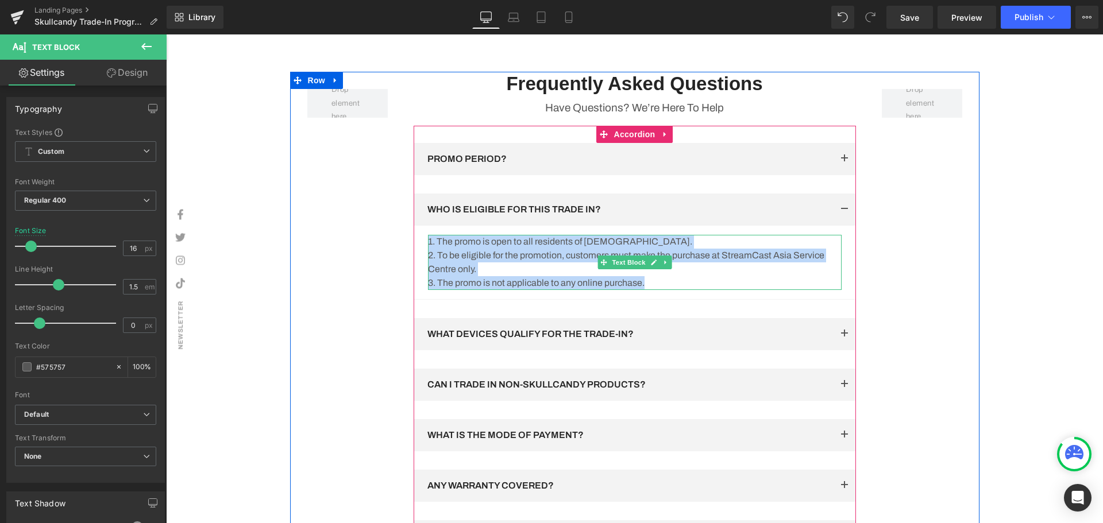
click at [563, 276] on p "2. To be eligible for the promotion, customers must make the purchase at Stream…" at bounding box center [635, 263] width 414 height 28
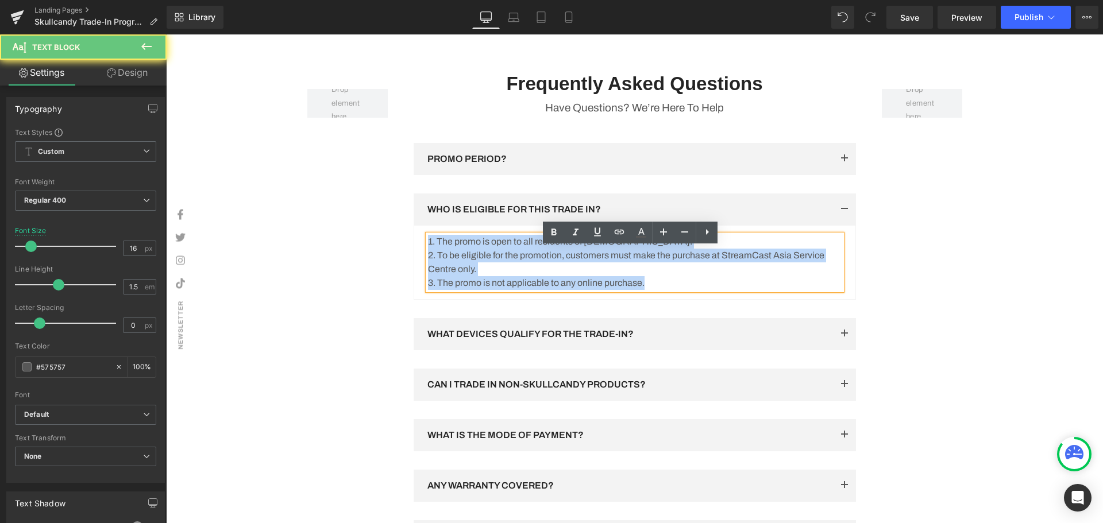
drag, startPoint x: 679, startPoint y: 298, endPoint x: 401, endPoint y: 258, distance: 280.9
click at [405, 258] on div "Frequently Asked Questions Heading Have Questions? We’re Here To Help Text Bloc…" at bounding box center [634, 321] width 459 height 498
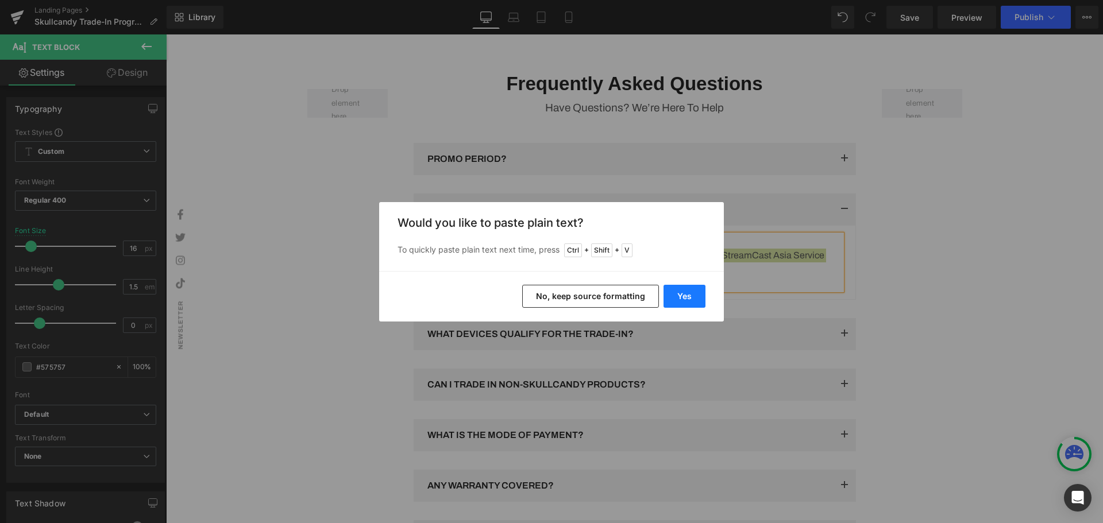
click at [695, 302] on button "Yes" at bounding box center [684, 296] width 42 height 23
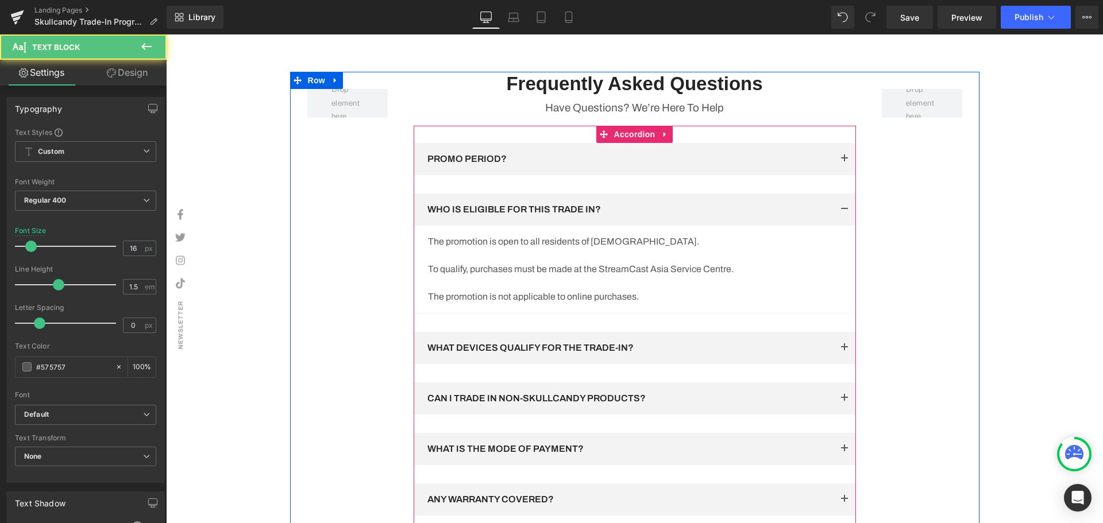
click at [428, 249] on p "The promotion is open to all residents of [DEMOGRAPHIC_DATA]." at bounding box center [635, 242] width 414 height 14
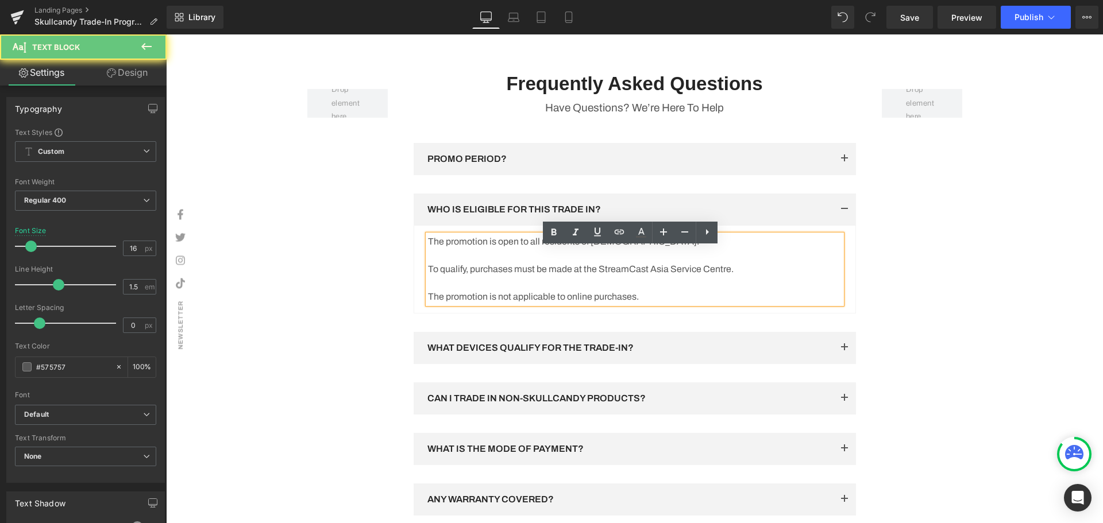
click at [428, 249] on p "The promotion is open to all residents of [DEMOGRAPHIC_DATA]." at bounding box center [635, 242] width 414 height 14
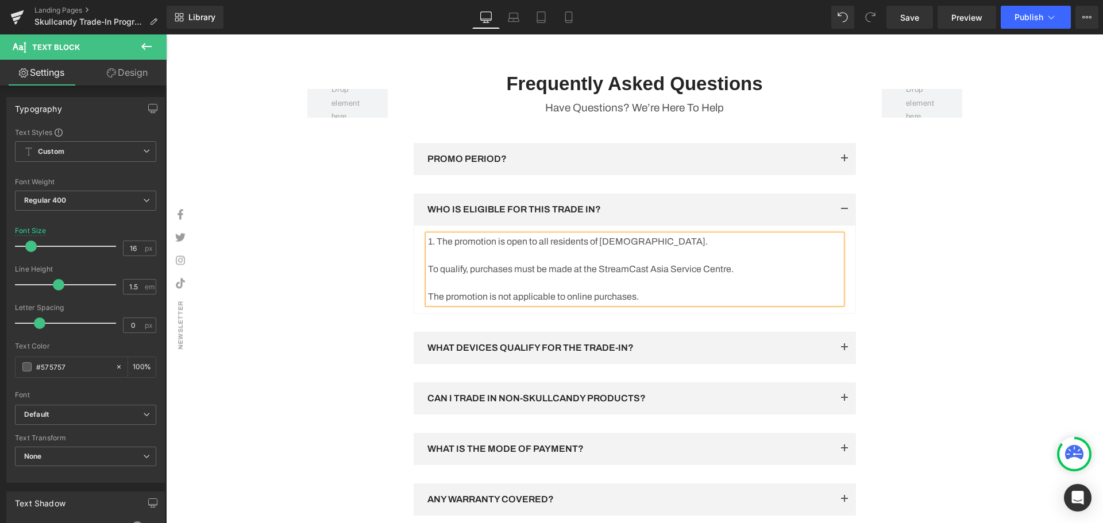
click at [428, 276] on p "To qualify, purchases must be made at the StreamCast Asia Service Centre." at bounding box center [635, 269] width 414 height 14
click at [428, 304] on p "The promotion is not applicable to online purchases." at bounding box center [635, 297] width 414 height 14
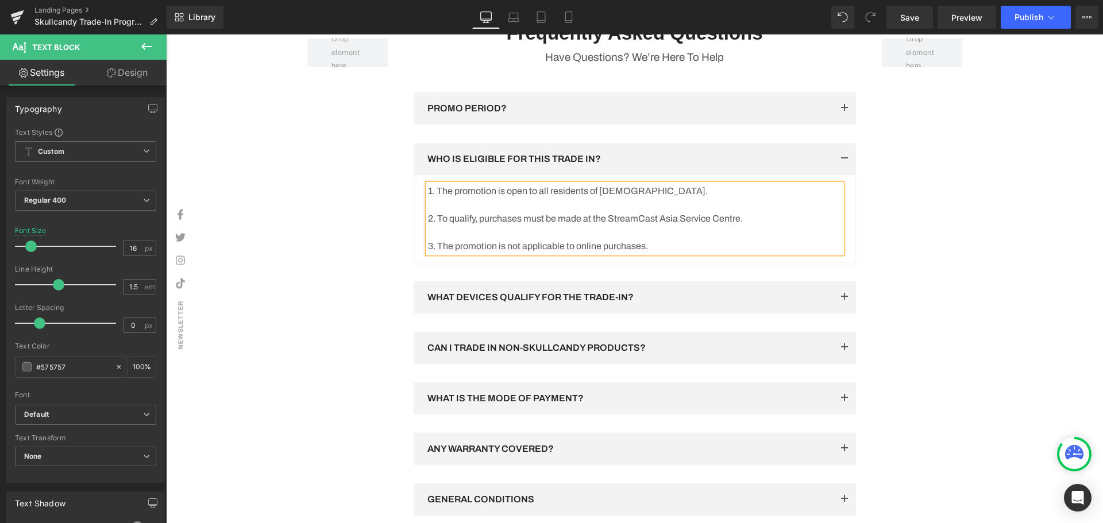
scroll to position [1836, 0]
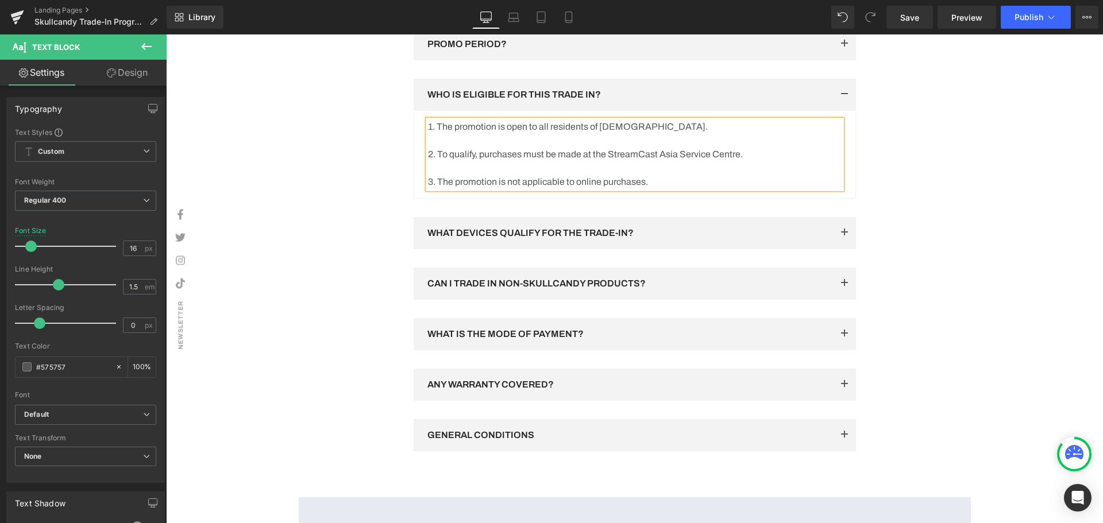
click at [579, 392] on div "ANY WARRANTY COVERED? Text Block" at bounding box center [635, 385] width 442 height 32
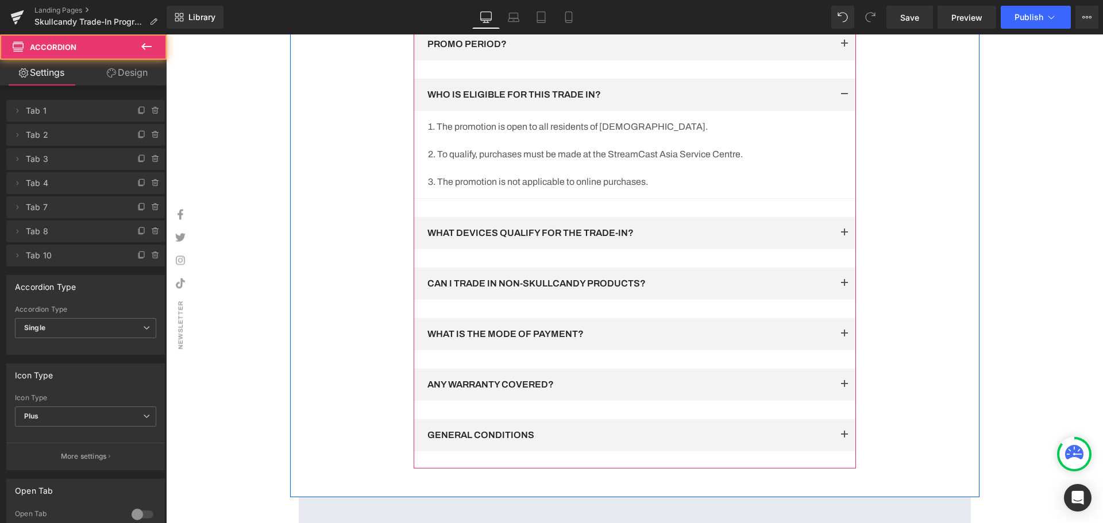
click at [841, 446] on button "button" at bounding box center [844, 435] width 23 height 32
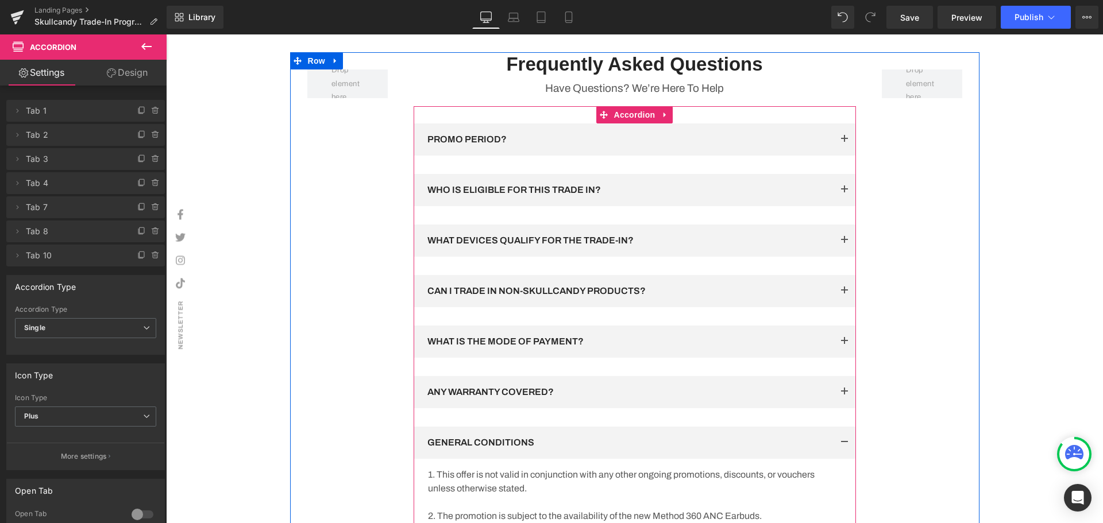
scroll to position [1606, 0]
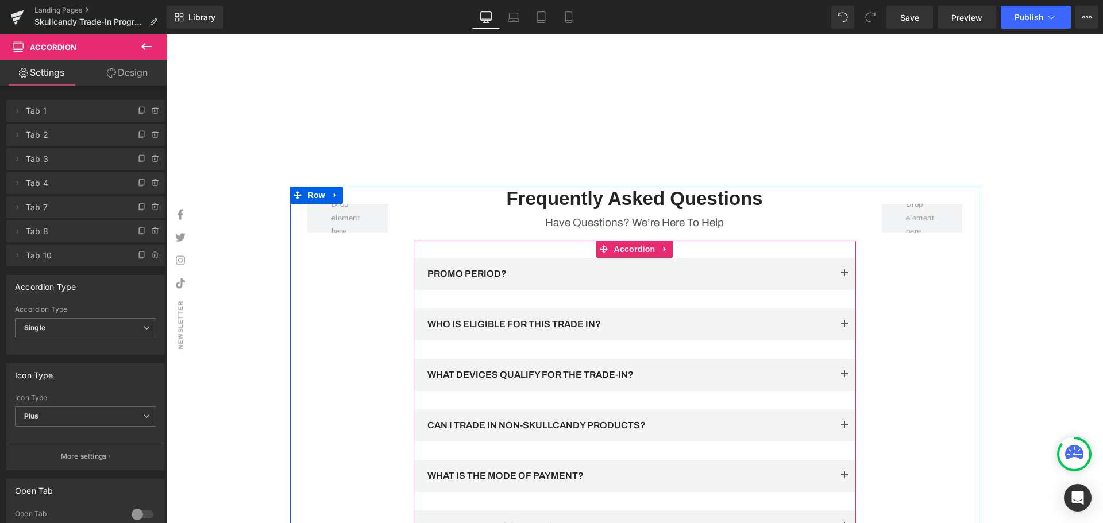
click at [834, 340] on button "button" at bounding box center [844, 324] width 23 height 32
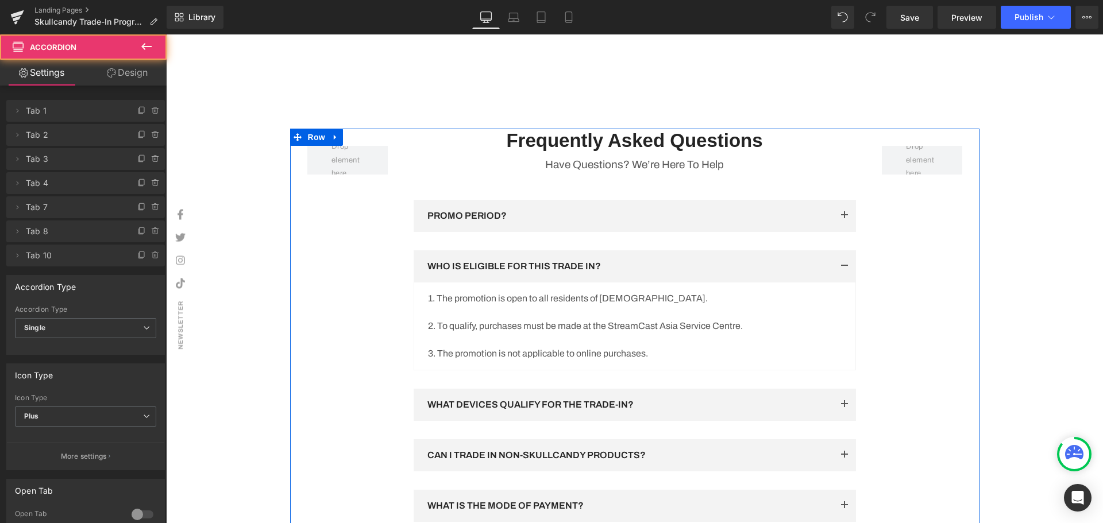
scroll to position [1721, 0]
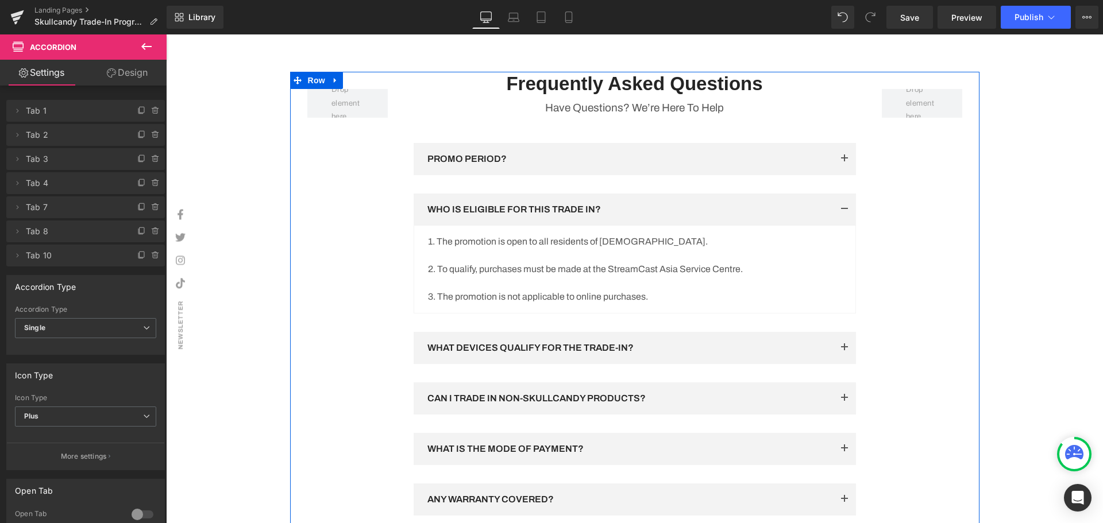
click at [440, 262] on p at bounding box center [635, 256] width 414 height 14
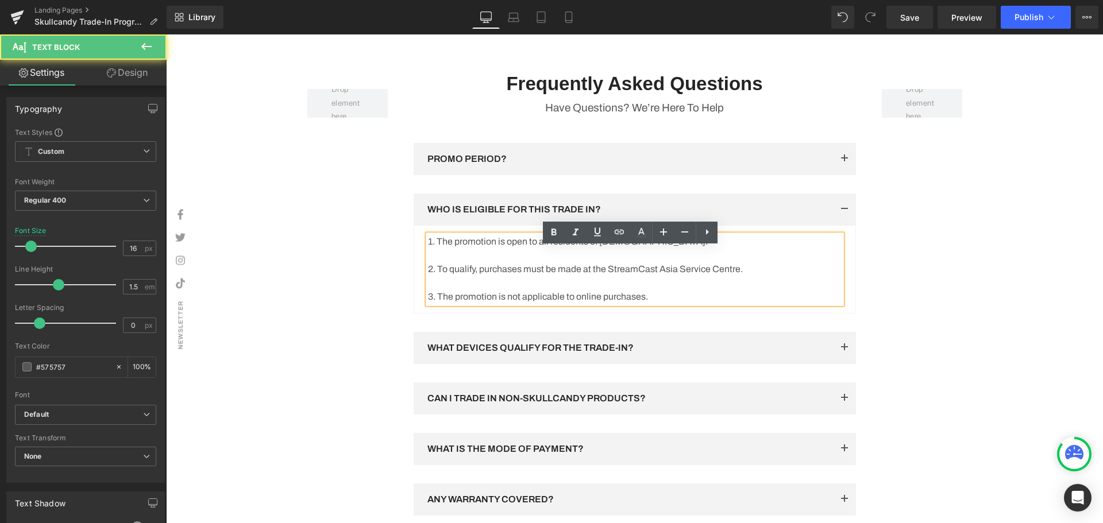
click at [445, 262] on p at bounding box center [635, 256] width 414 height 14
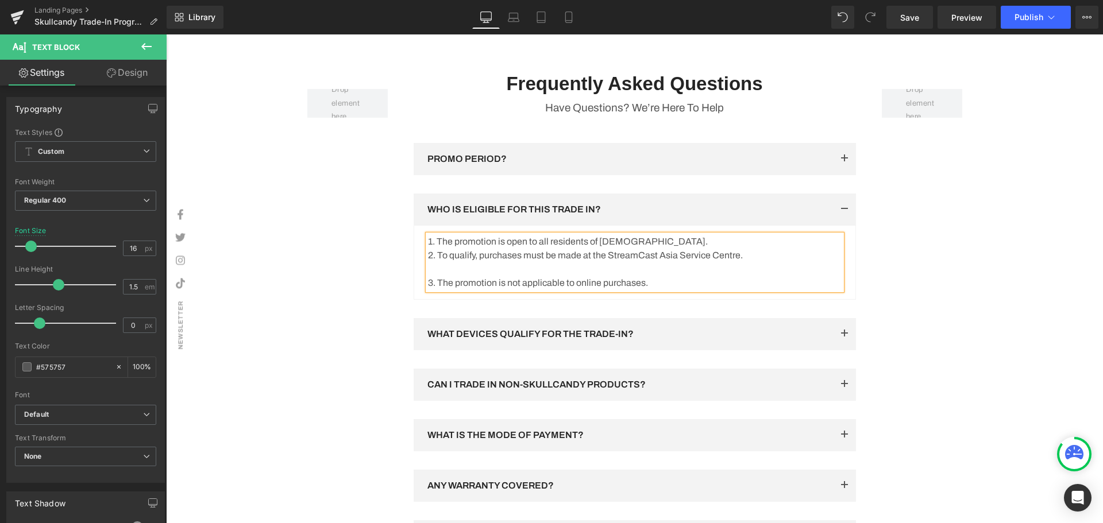
click at [445, 276] on p at bounding box center [635, 269] width 414 height 14
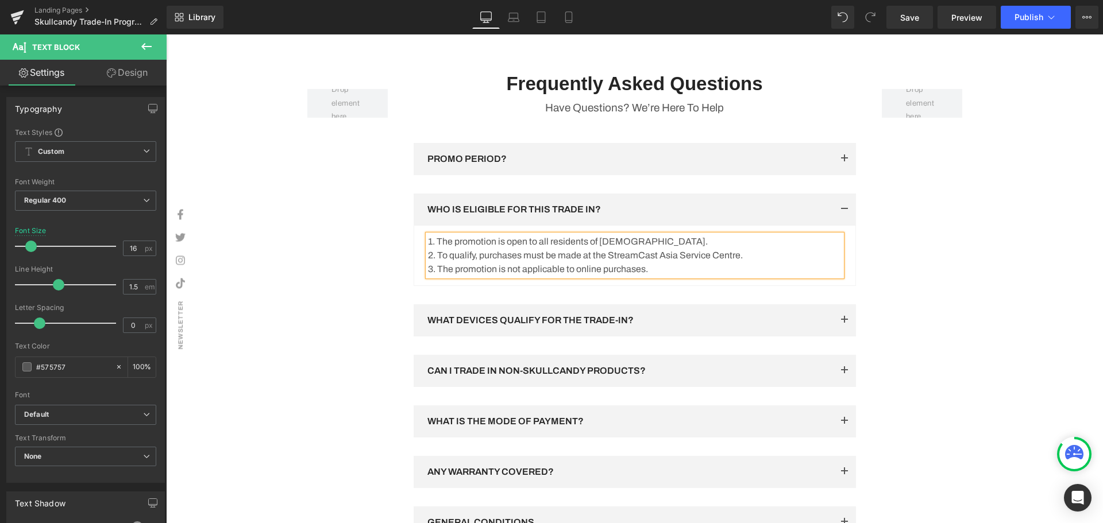
drag, startPoint x: 918, startPoint y: 296, endPoint x: 919, endPoint y: 289, distance: 7.6
click at [918, 295] on div "Row Frequently Asked Questions Heading Have Questions? We’re Here To Help Text …" at bounding box center [634, 328] width 689 height 513
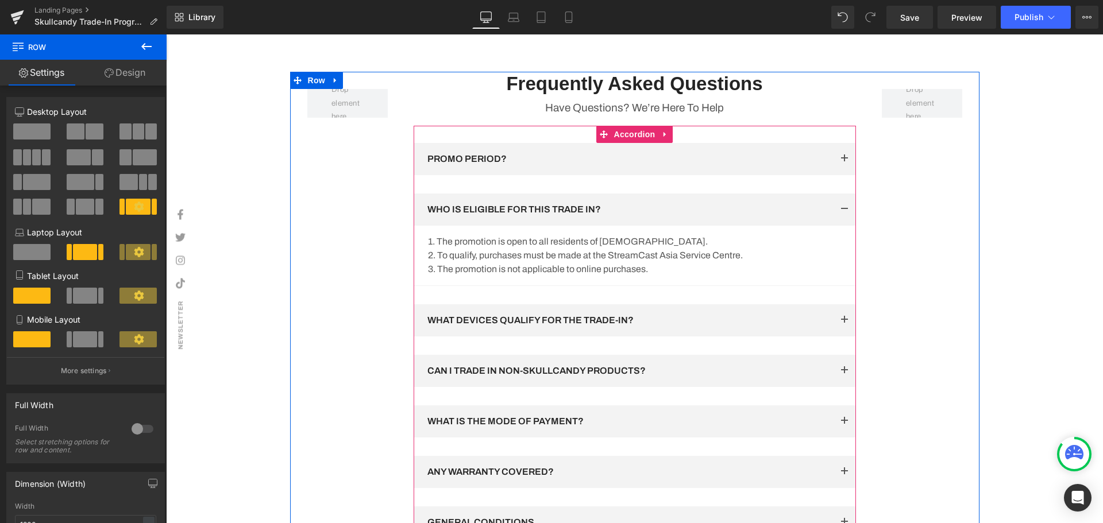
click at [839, 173] on button "button" at bounding box center [844, 159] width 23 height 32
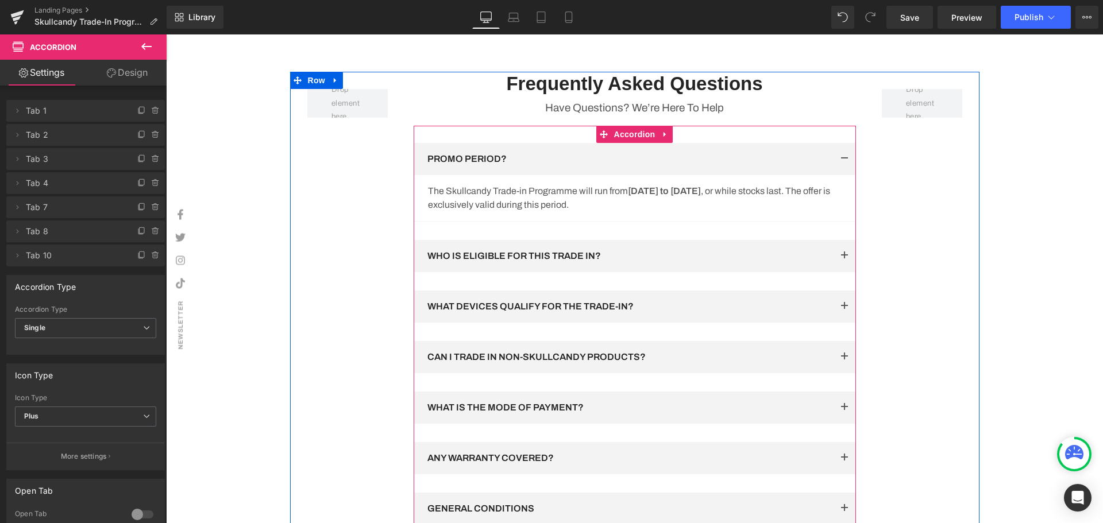
click at [836, 266] on button "button" at bounding box center [844, 256] width 23 height 32
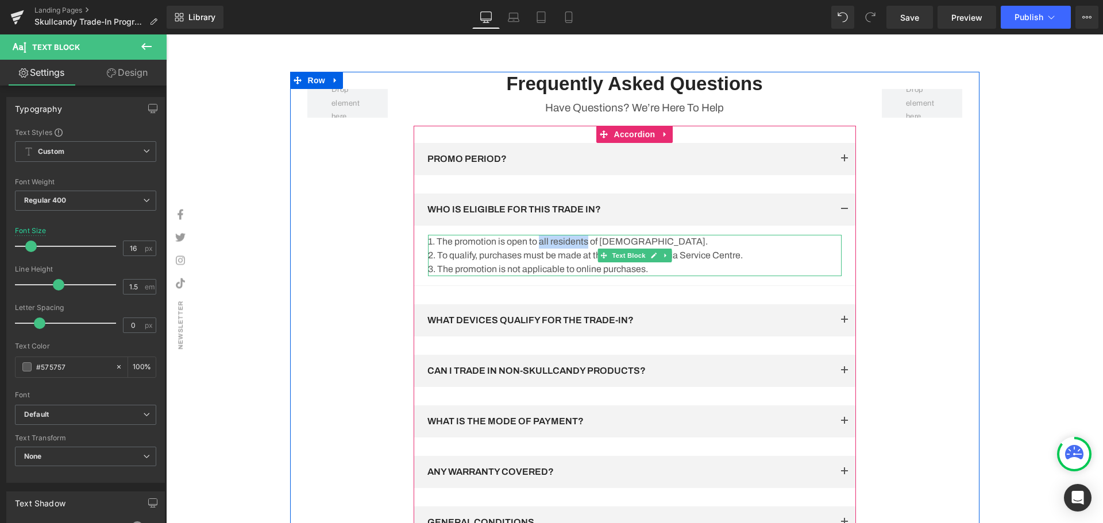
drag, startPoint x: 538, startPoint y: 254, endPoint x: 586, endPoint y: 254, distance: 48.8
click at [586, 249] on p "1. The promotion is open to all residents of [DEMOGRAPHIC_DATA]." at bounding box center [635, 242] width 414 height 14
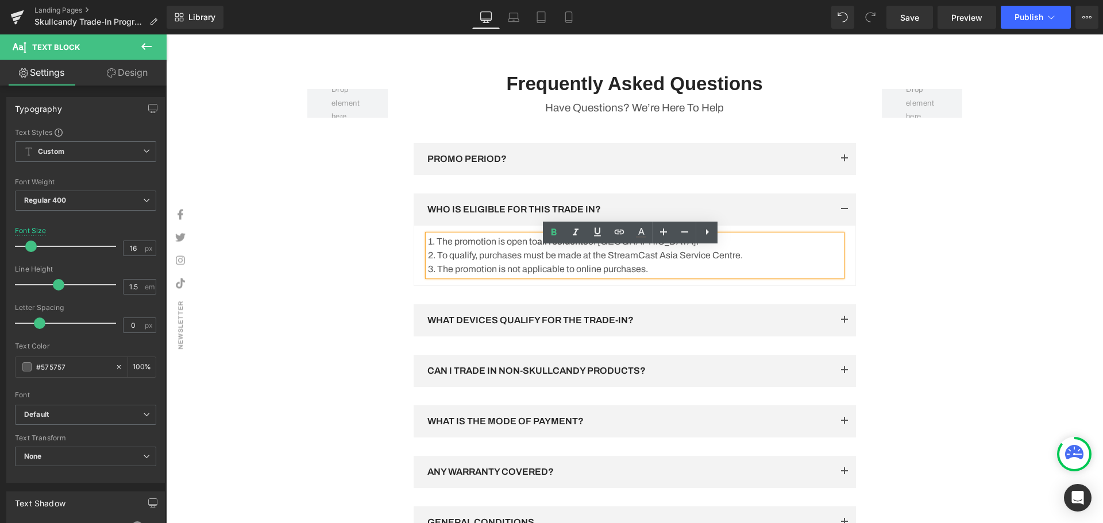
click at [749, 262] on p "2. To qualify, purchases must be made at the StreamCast Asia Service Centre." at bounding box center [635, 256] width 414 height 14
click at [965, 276] on div "Row Frequently Asked Questions Heading Have Questions? We’re Here To Help Text …" at bounding box center [634, 328] width 689 height 513
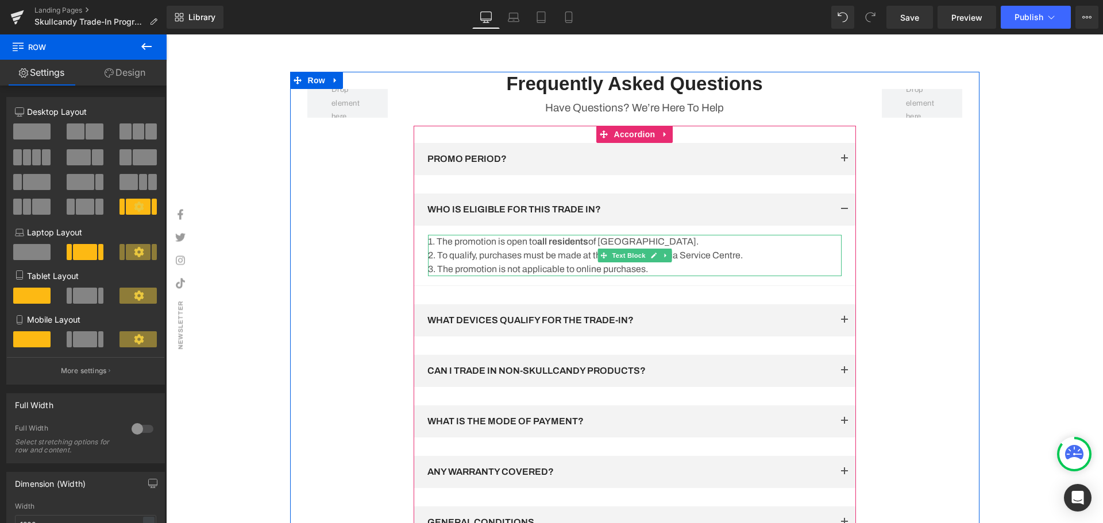
click at [558, 262] on p "2. To qualify, purchases must be made at the StreamCast Asia Service Centre." at bounding box center [635, 256] width 414 height 14
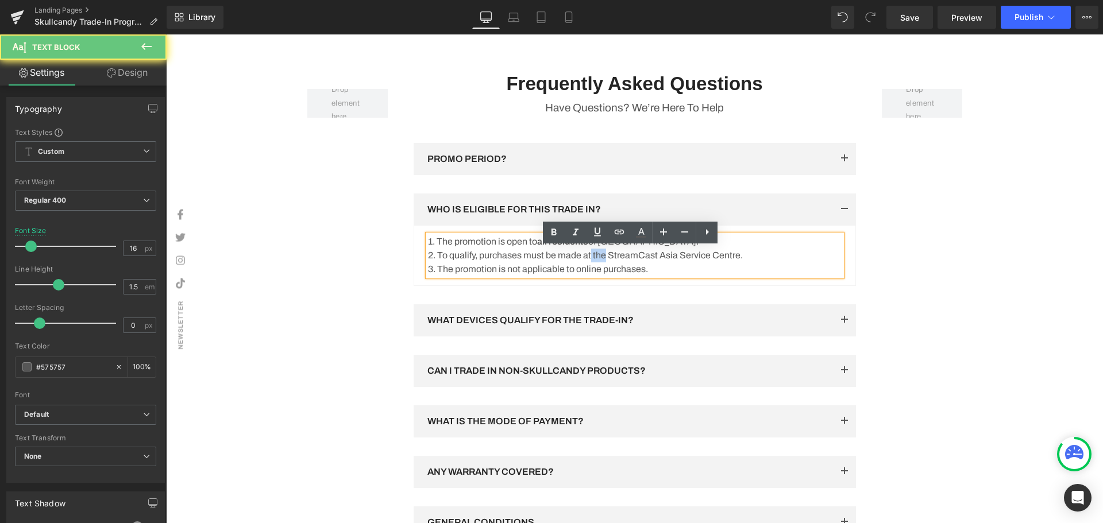
drag, startPoint x: 604, startPoint y: 267, endPoint x: 590, endPoint y: 267, distance: 13.8
click at [590, 262] on p "2. To qualify, purchases must be made at the StreamCast Asia Service Centre." at bounding box center [635, 256] width 414 height 14
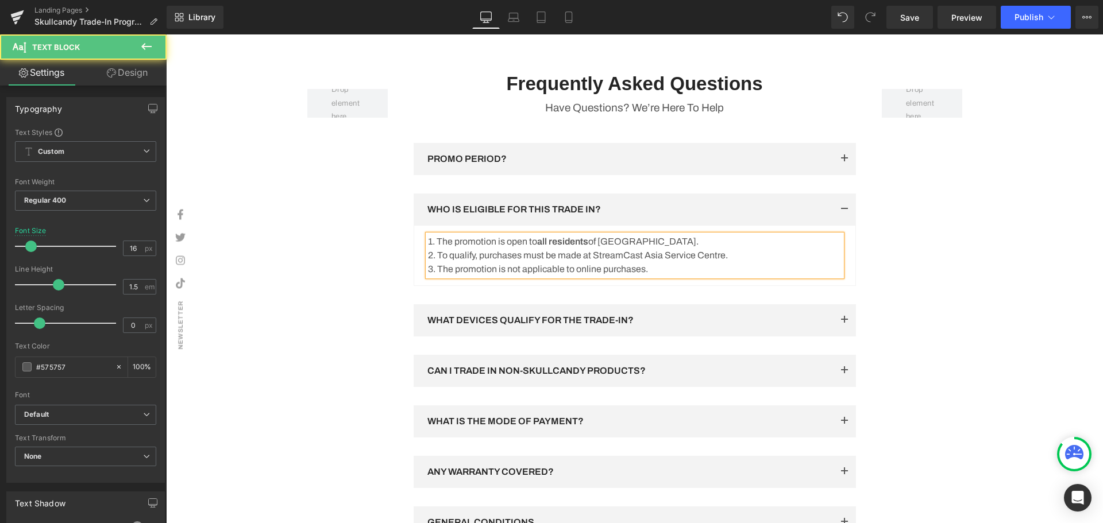
click at [760, 262] on p "2. To qualify, purchases must be made at StreamCast Asia Service Centre." at bounding box center [635, 256] width 414 height 14
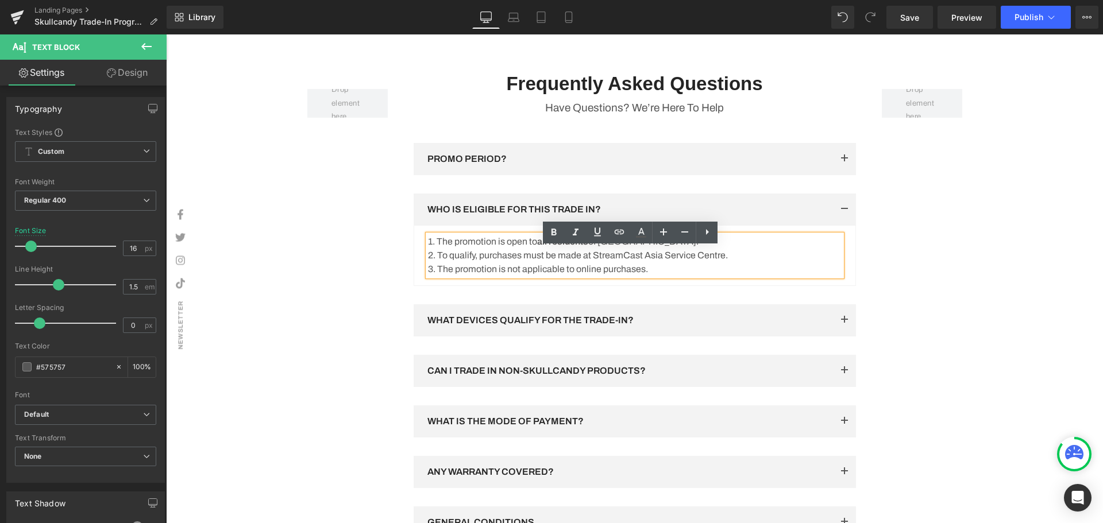
click at [658, 262] on p "2. To qualify, purchases must be made at StreamCast Asia Service Centre." at bounding box center [635, 256] width 414 height 14
click at [661, 262] on p "2. To qualify, purchases must be made at StreamCast Asia Service Centre." at bounding box center [635, 256] width 414 height 14
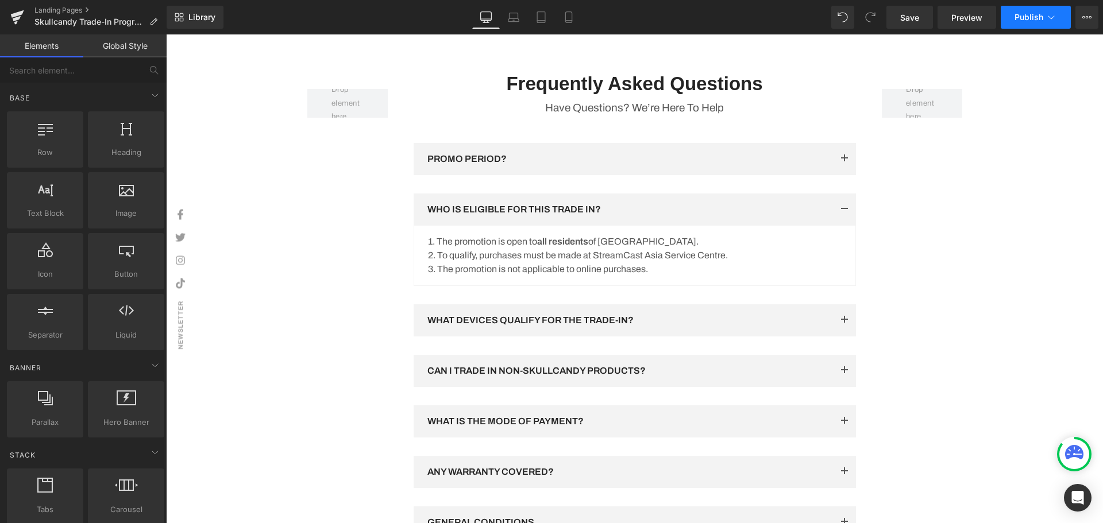
click at [1029, 13] on span "Publish" at bounding box center [1028, 17] width 29 height 9
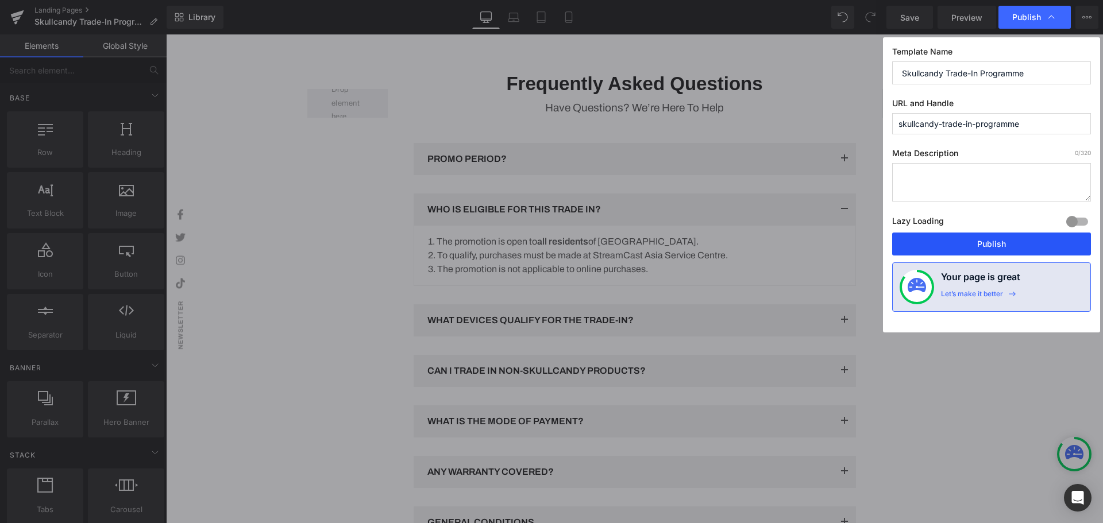
click at [969, 244] on button "Publish" at bounding box center [991, 244] width 199 height 23
